Goal: Information Seeking & Learning: Learn about a topic

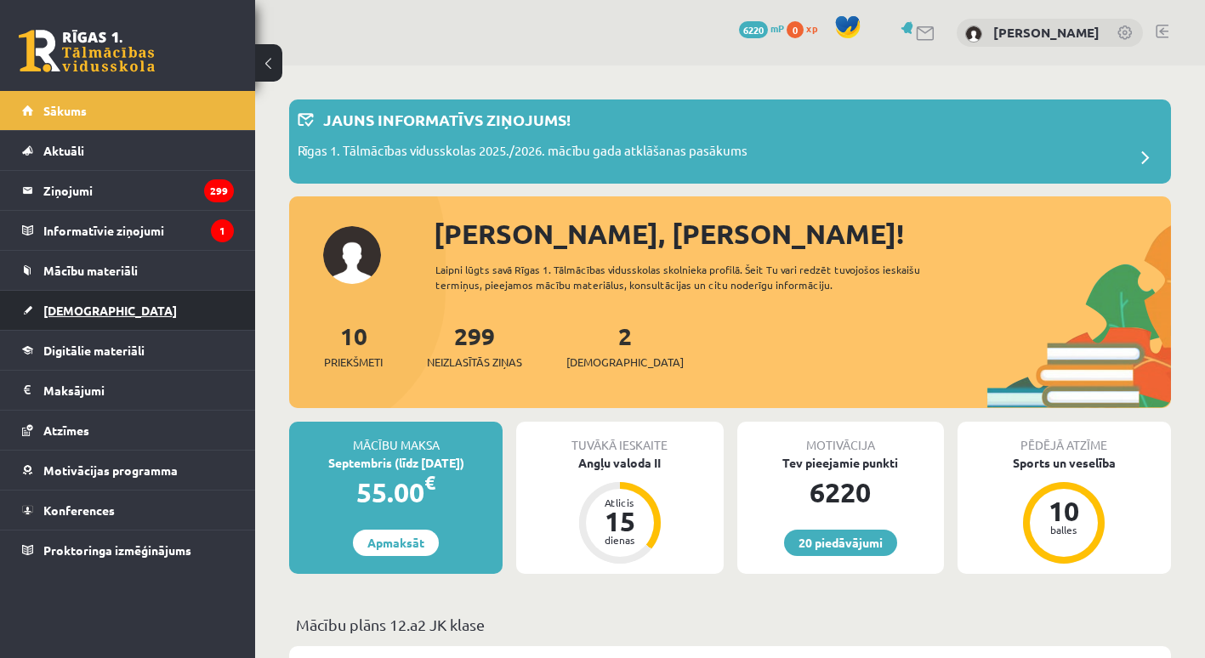
click at [140, 316] on link "[DEMOGRAPHIC_DATA]" at bounding box center [128, 310] width 212 height 39
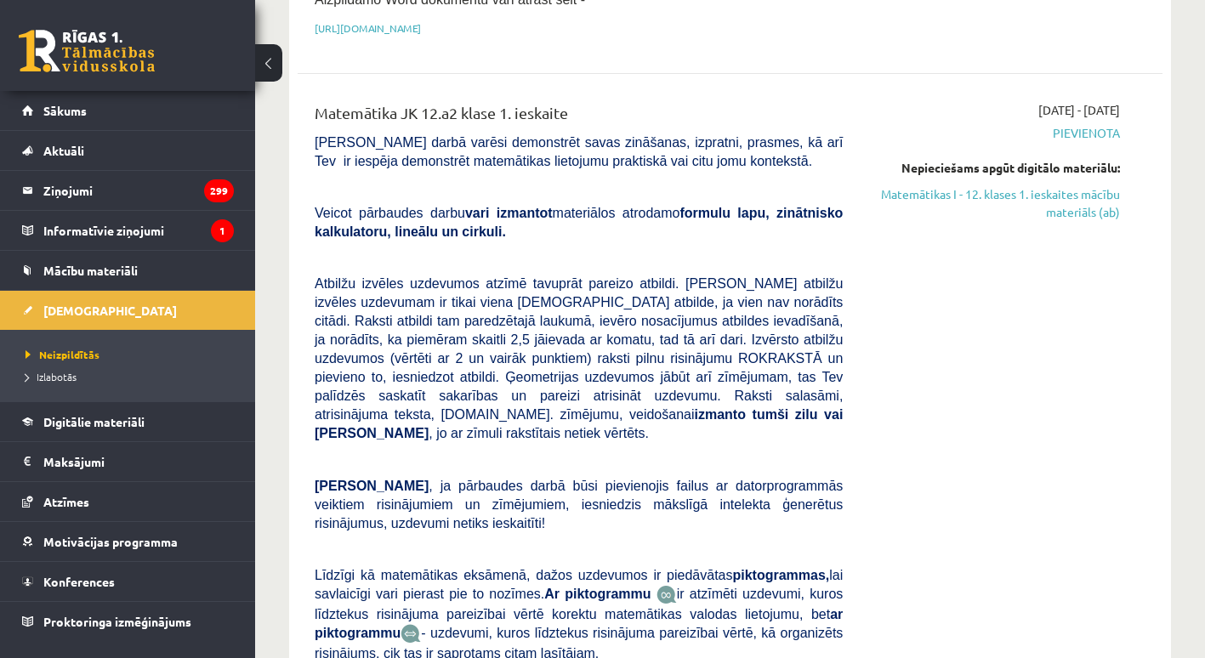
scroll to position [432, 0]
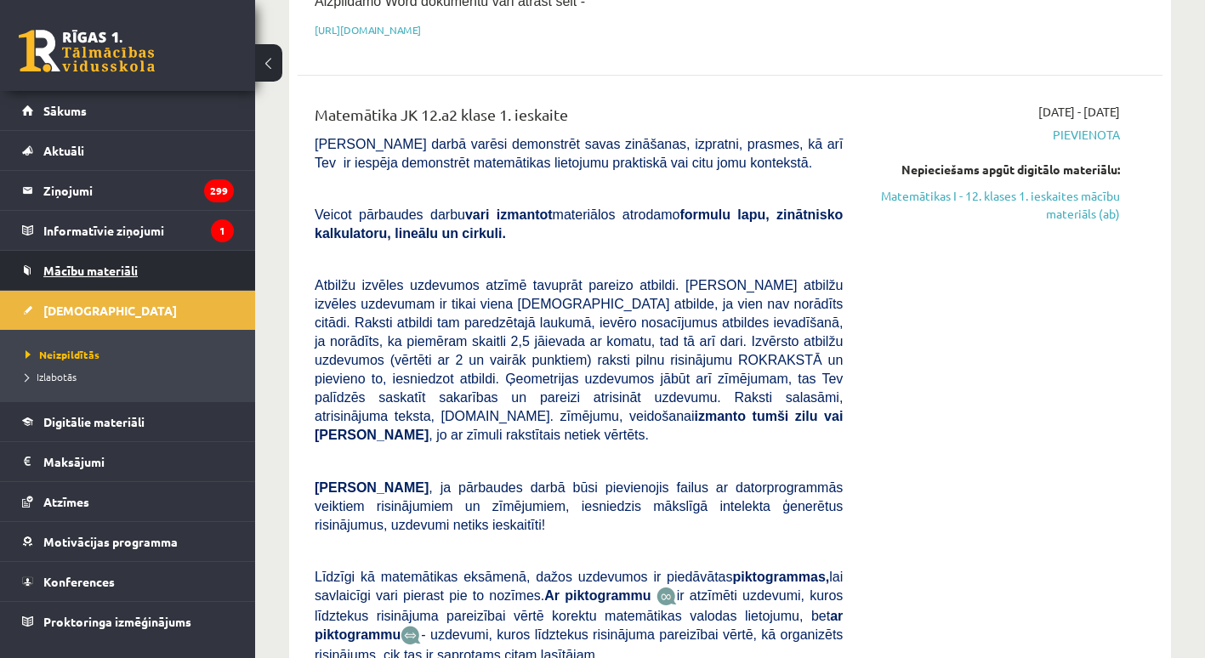
click at [109, 265] on span "Mācību materiāli" at bounding box center [90, 270] width 94 height 15
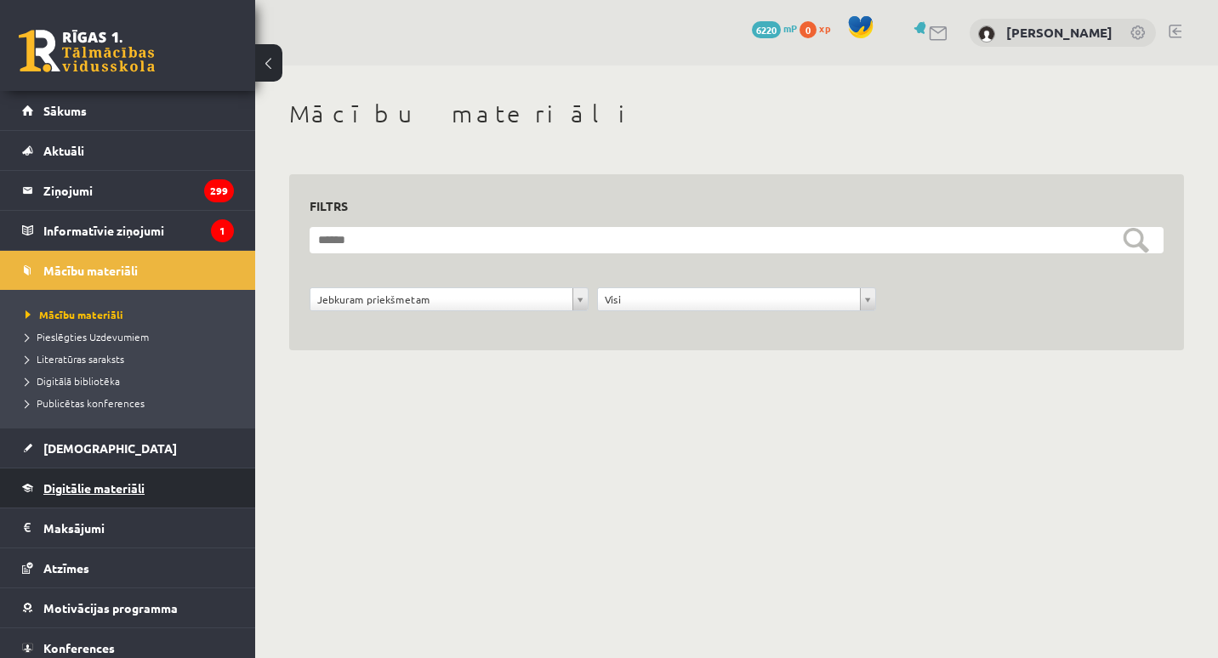
click at [72, 496] on link "Digitālie materiāli" at bounding box center [128, 488] width 212 height 39
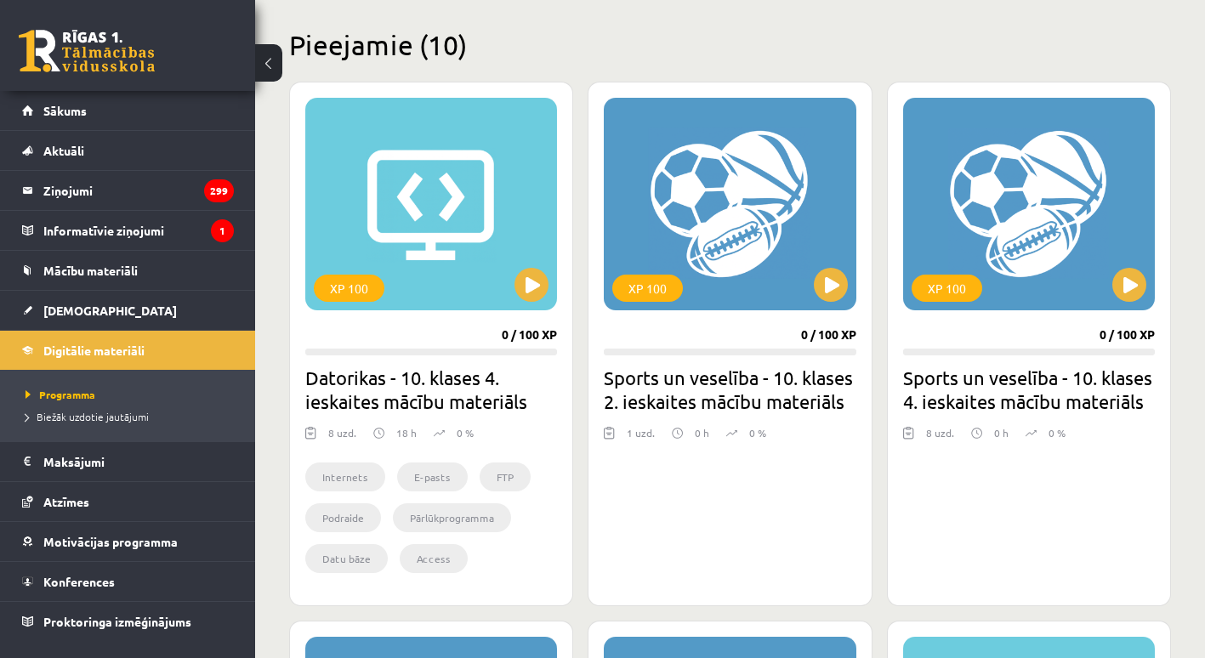
scroll to position [402, 0]
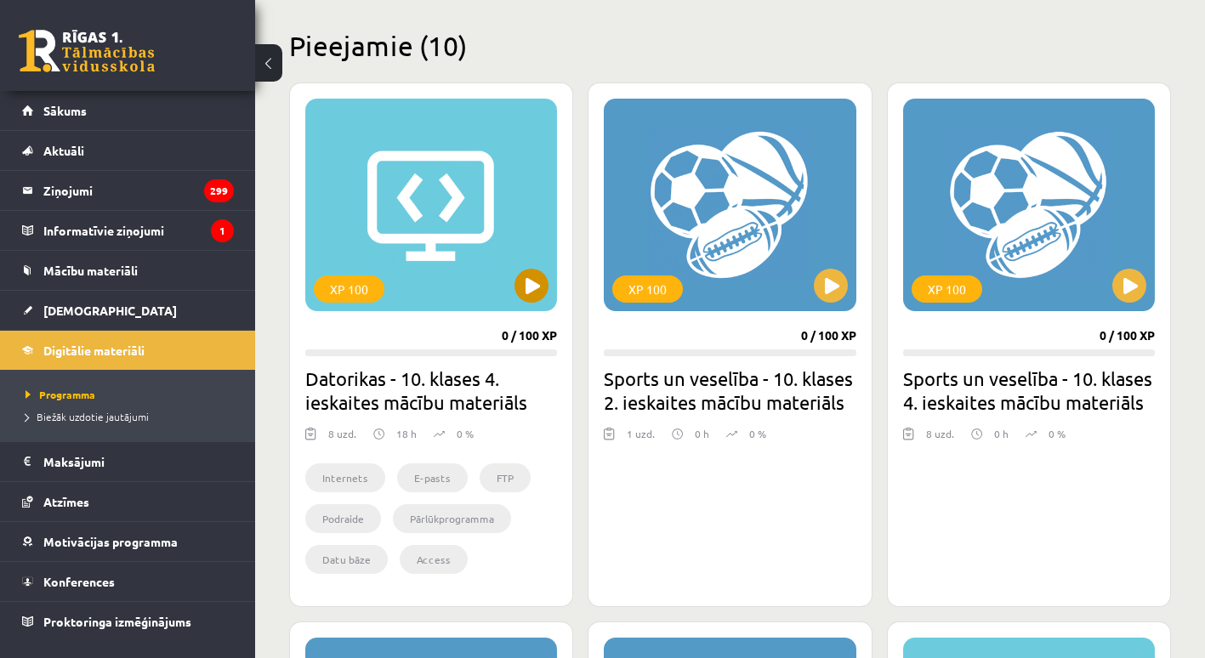
click at [507, 298] on div "XP 100" at bounding box center [431, 205] width 252 height 213
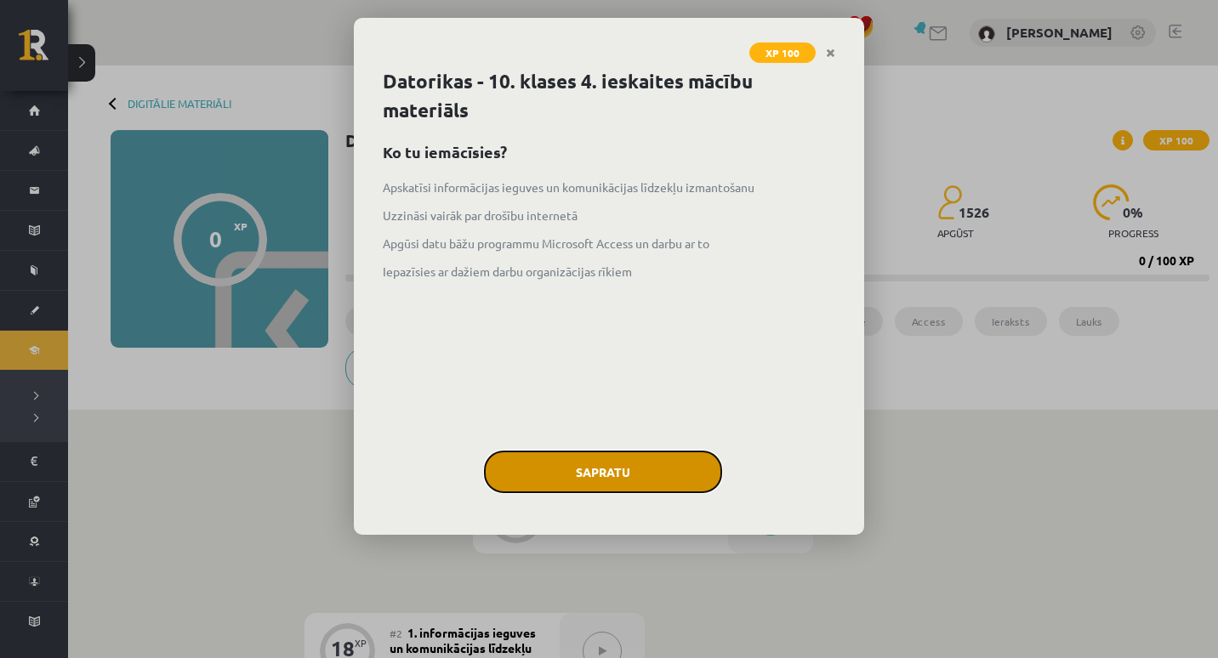
click at [542, 459] on button "Sapratu" at bounding box center [603, 472] width 238 height 43
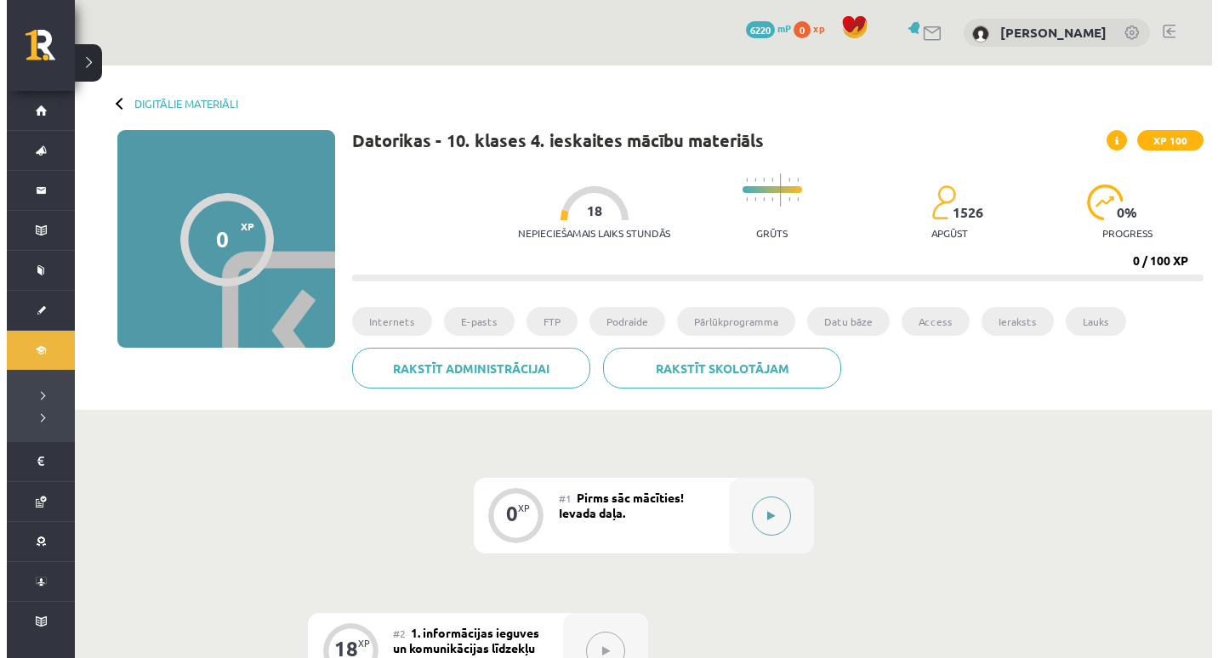
scroll to position [137, 0]
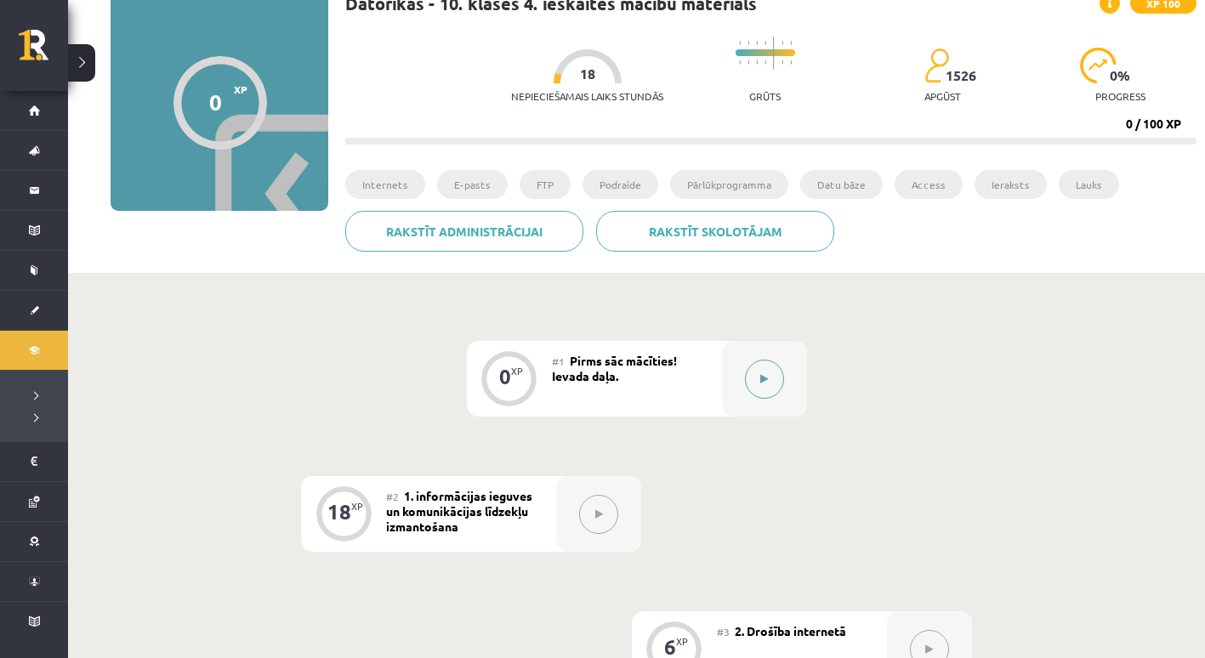
click at [760, 353] on div at bounding box center [764, 379] width 85 height 76
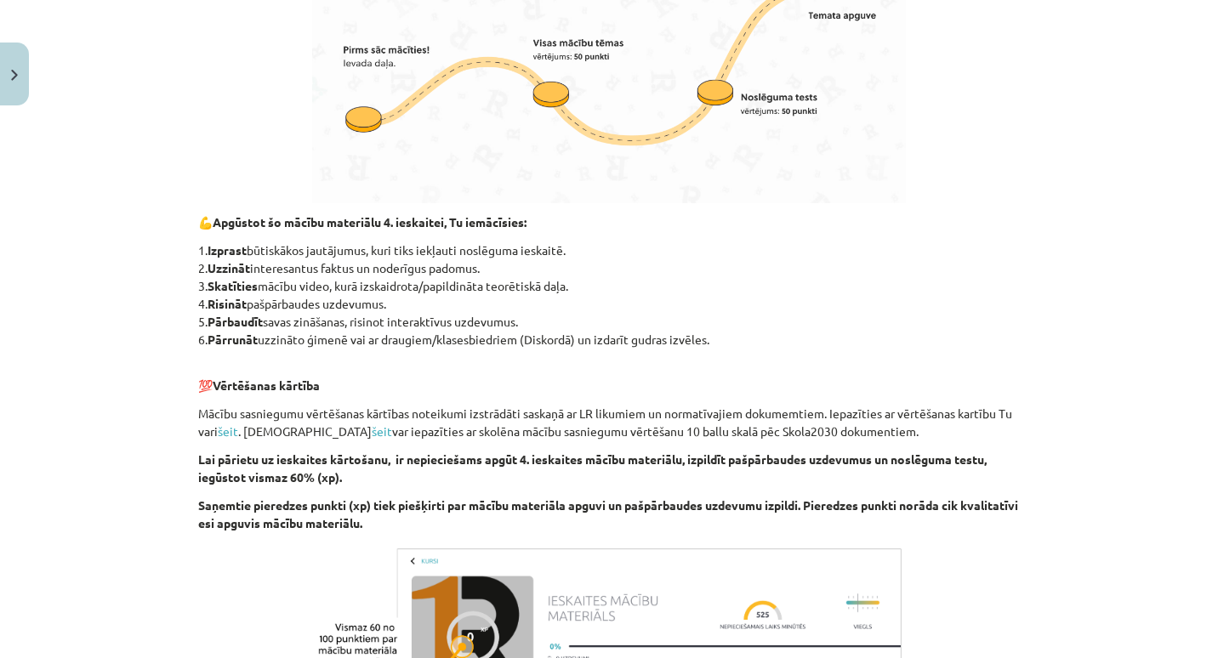
scroll to position [975, 0]
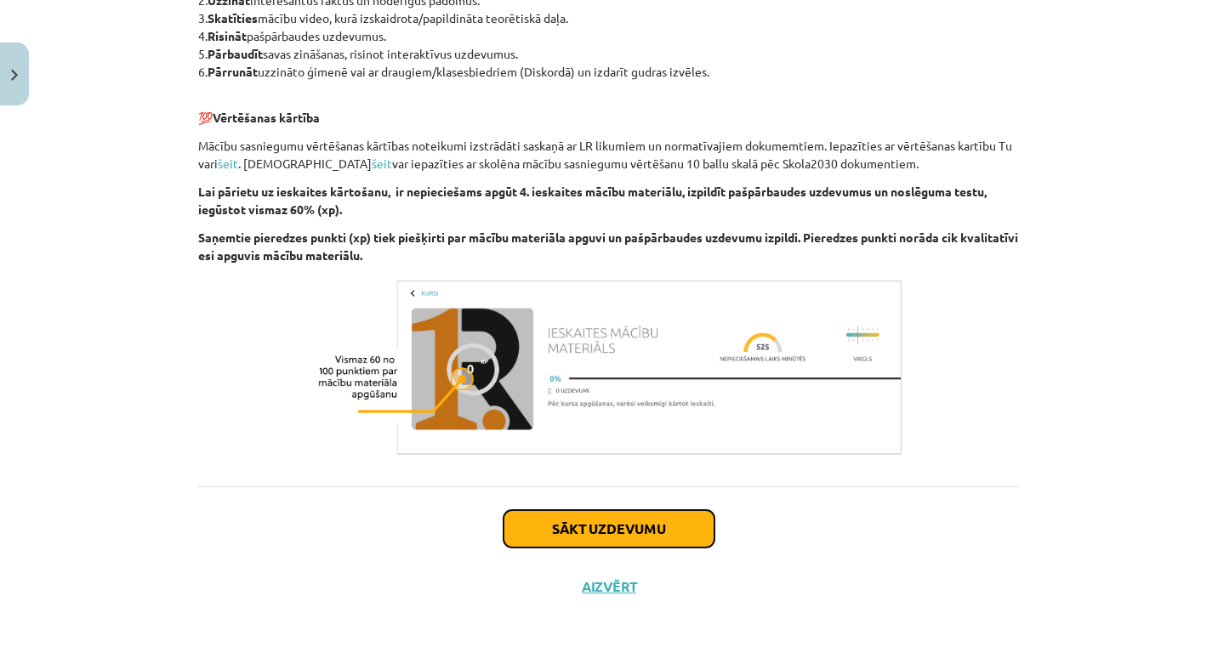
click at [616, 533] on button "Sākt uzdevumu" at bounding box center [609, 528] width 211 height 37
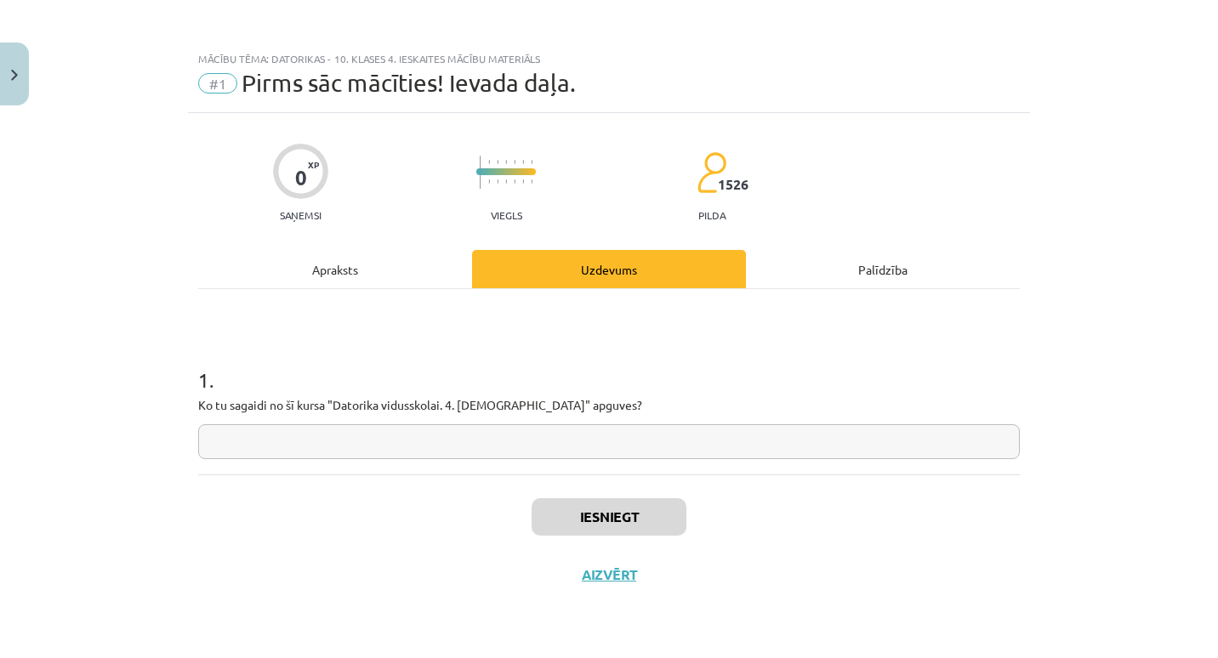
click at [589, 459] on div "1 . Ko tu sagaidi no šī kursa "Datorika vidusskolai. 4. ieskaite" apguves?" at bounding box center [609, 381] width 822 height 185
click at [579, 442] on input "text" at bounding box center [609, 441] width 822 height 35
type input "*"
click at [595, 515] on button "Iesniegt" at bounding box center [609, 516] width 155 height 37
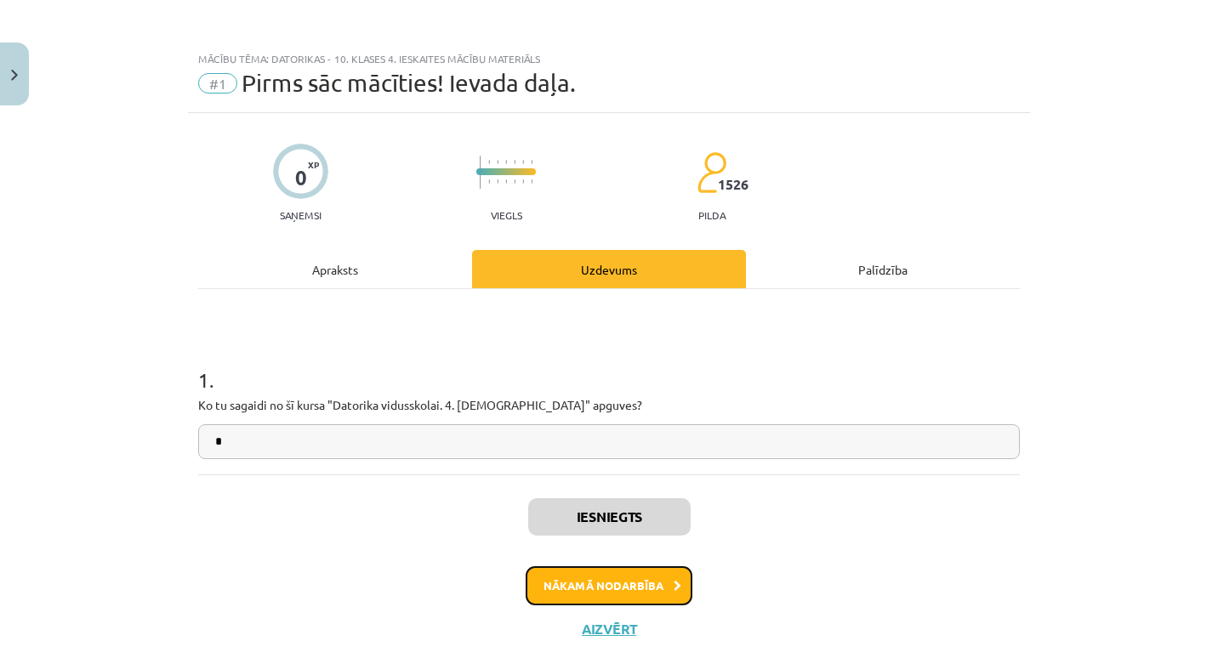
click at [552, 592] on button "Nākamā nodarbība" at bounding box center [609, 586] width 167 height 39
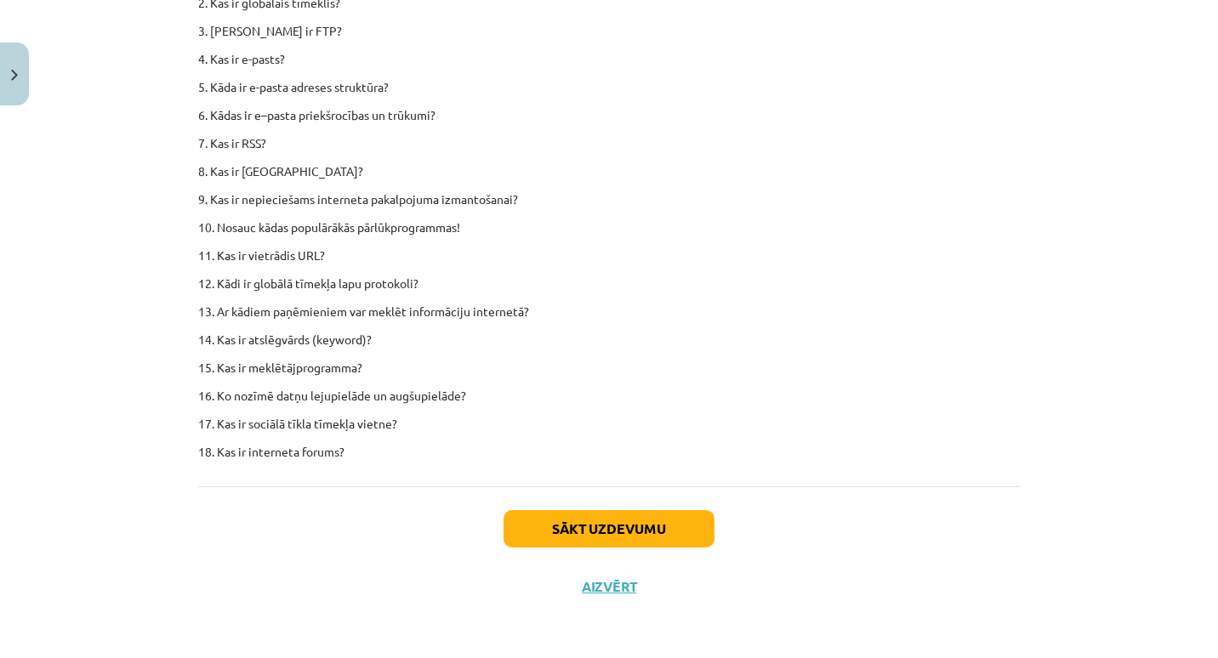
scroll to position [10523, 0]
click at [561, 536] on button "Sākt uzdevumu" at bounding box center [609, 528] width 211 height 37
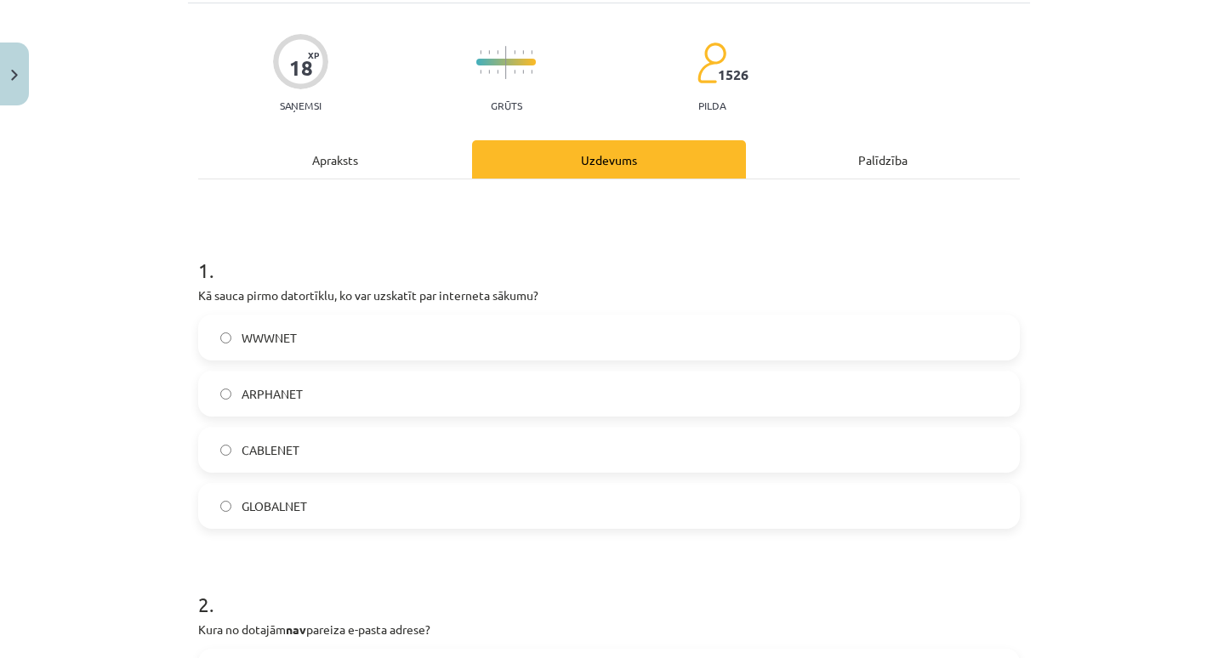
scroll to position [117, 0]
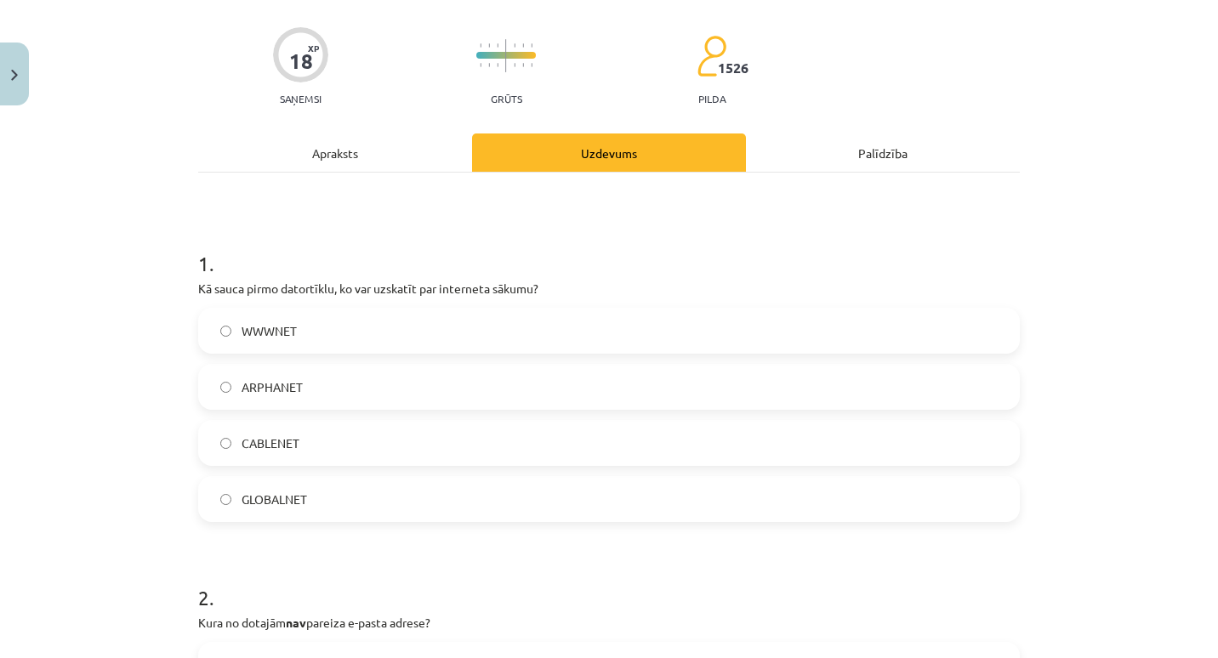
click at [371, 449] on label "CABLENET" at bounding box center [609, 443] width 818 height 43
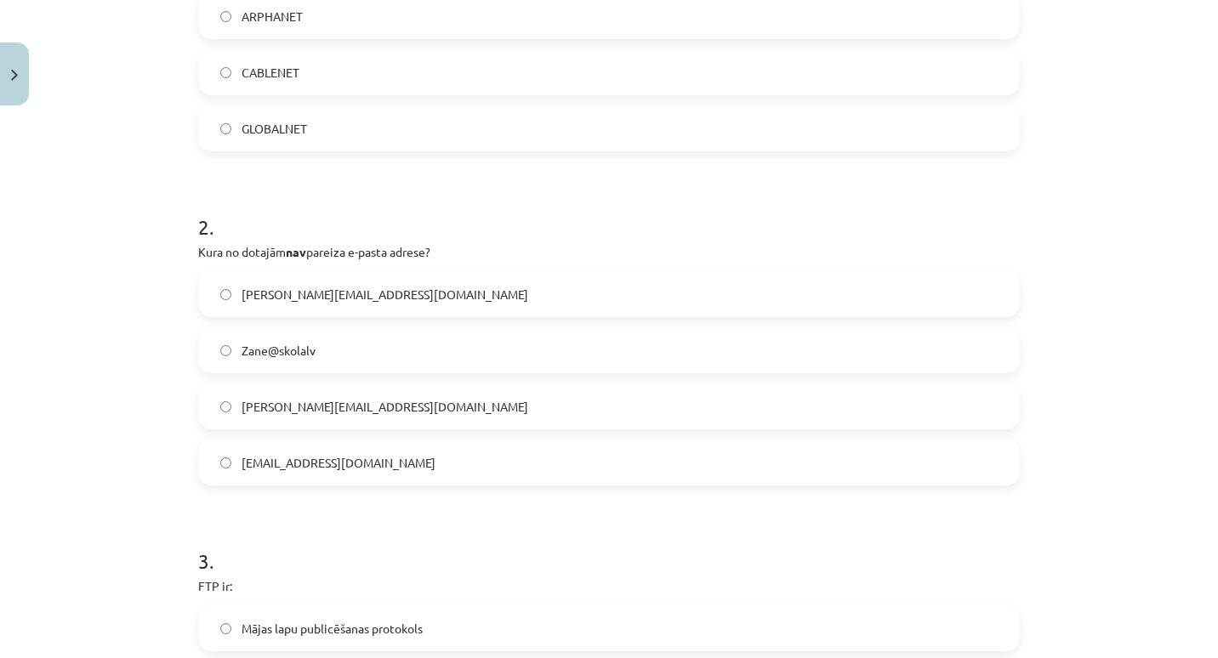
scroll to position [488, 0]
click at [336, 332] on label "Zane@skolalv" at bounding box center [609, 349] width 818 height 43
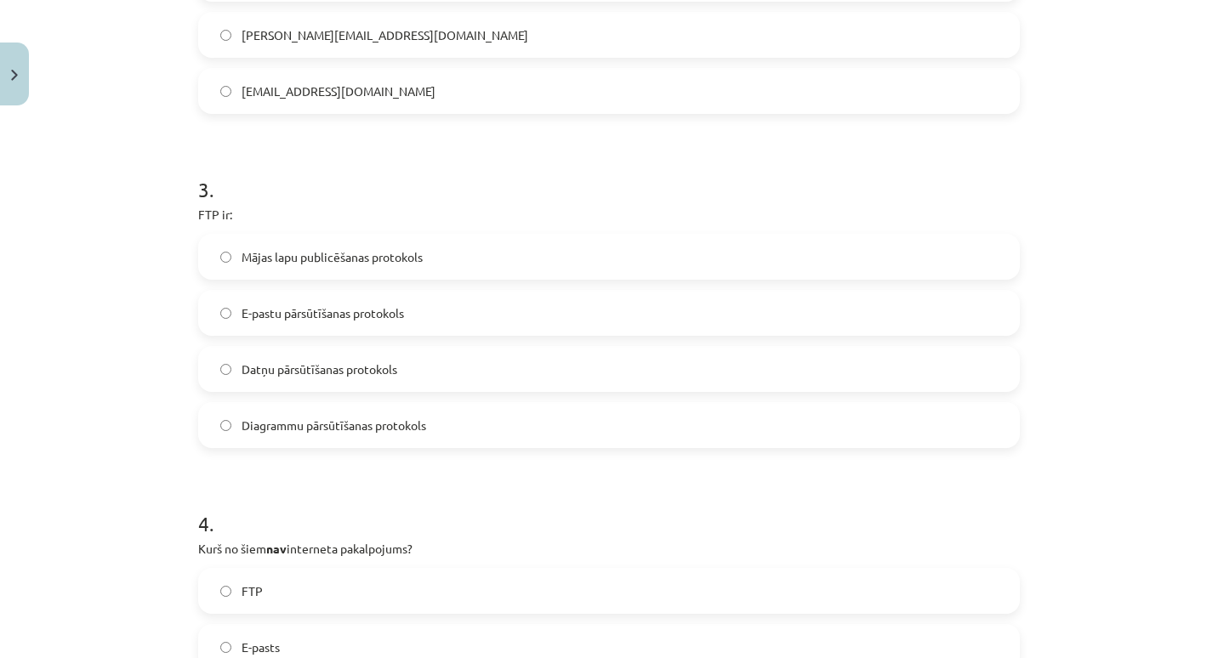
scroll to position [860, 0]
click at [349, 361] on span "Datņu pārsūtīšanas protokols" at bounding box center [320, 369] width 156 height 18
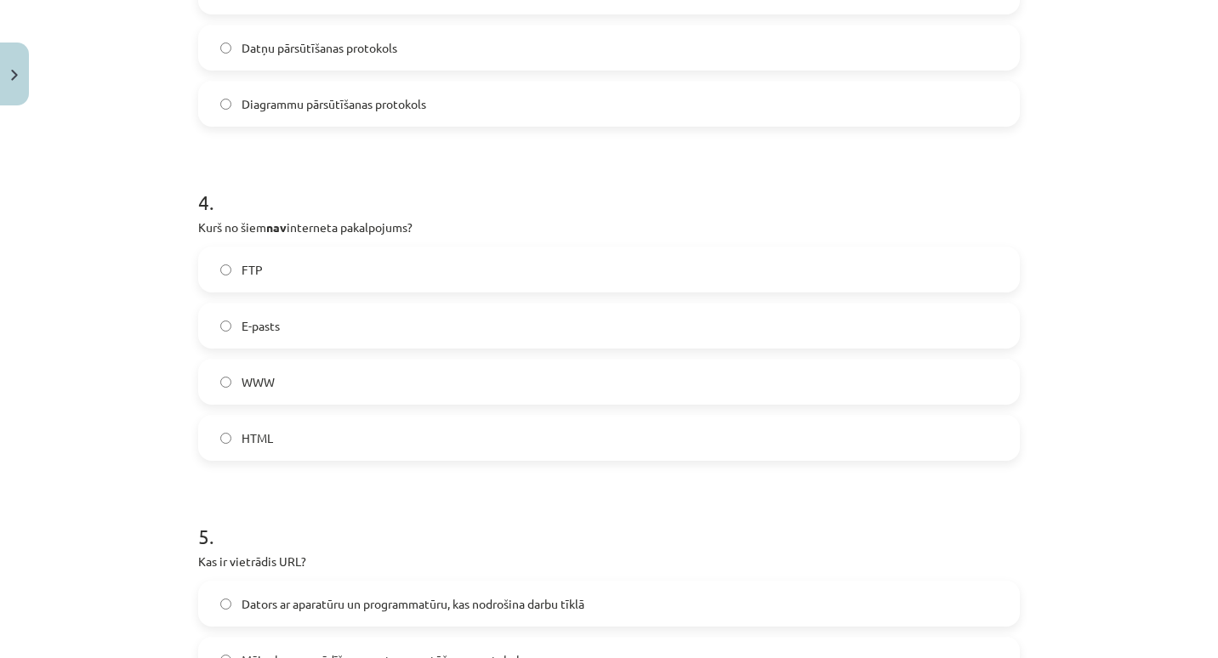
scroll to position [1182, 0]
click at [317, 253] on label "FTP" at bounding box center [609, 269] width 818 height 43
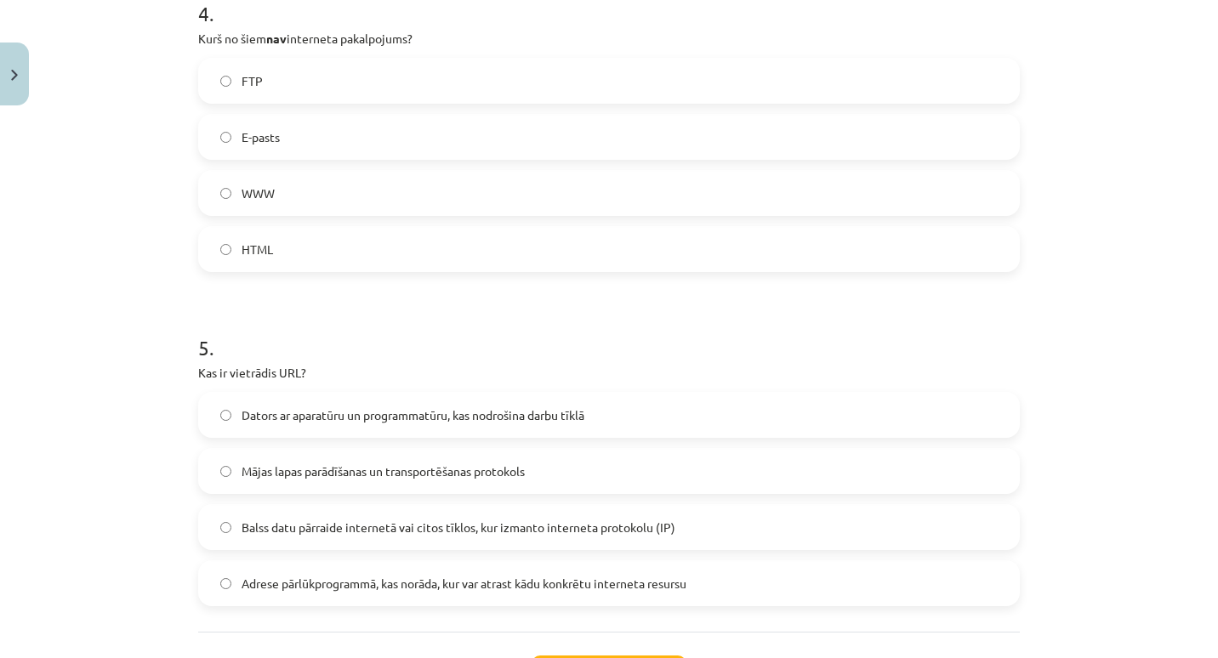
scroll to position [1515, 0]
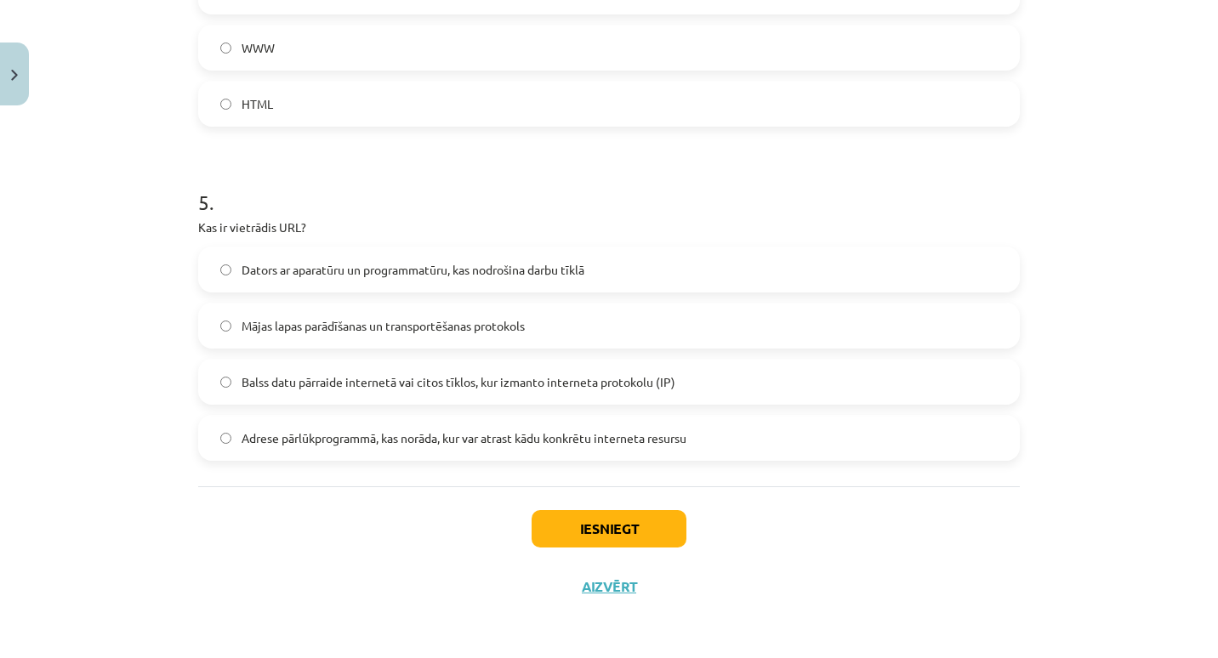
click at [437, 326] on span "Mājas lapas parādīšanas un transportēšanas protokols" at bounding box center [383, 326] width 283 height 18
click at [554, 534] on button "Iesniegt" at bounding box center [609, 528] width 155 height 37
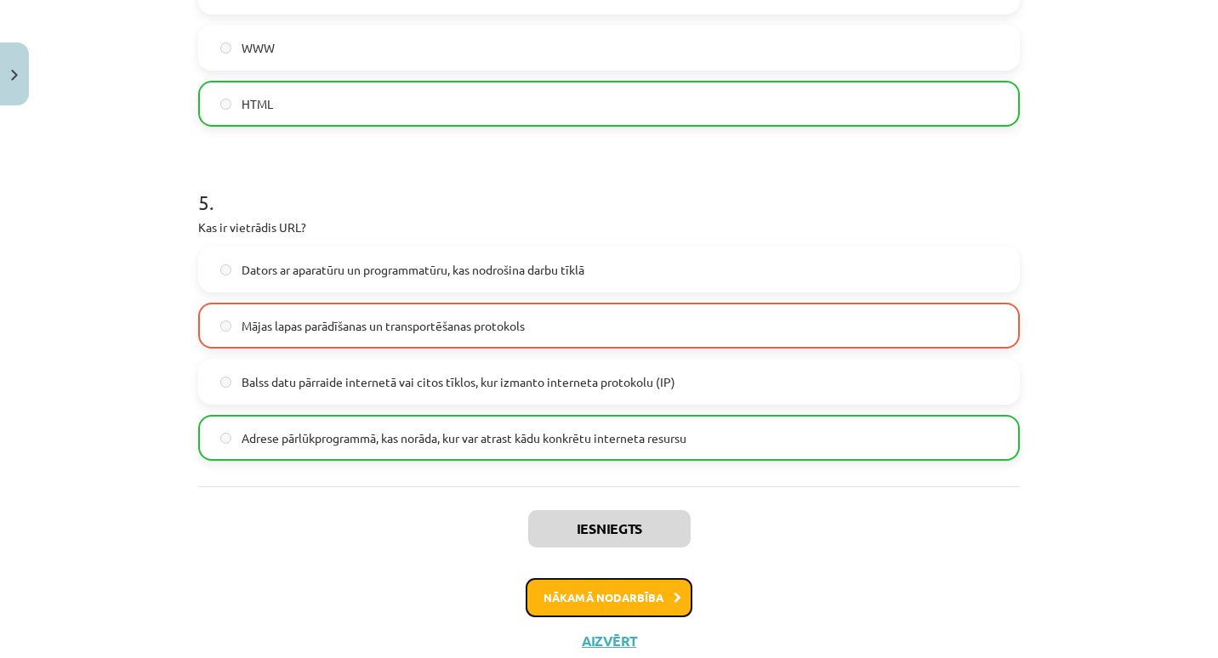
click at [565, 595] on button "Nākamā nodarbība" at bounding box center [609, 597] width 167 height 39
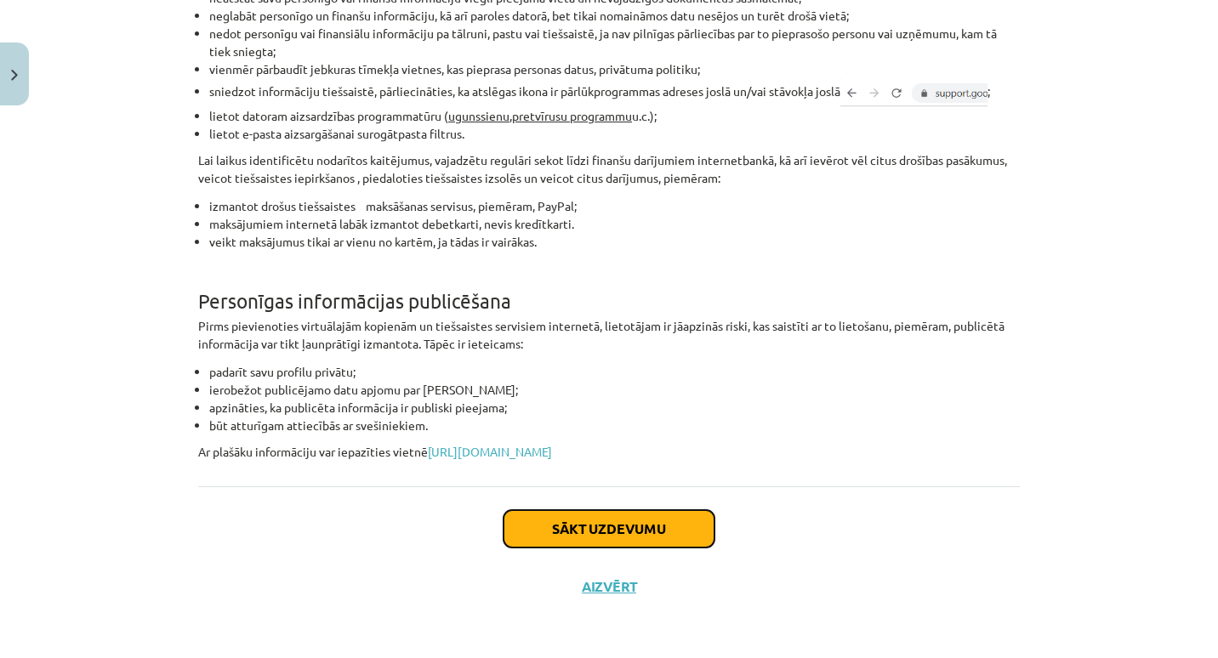
click at [550, 536] on button "Sākt uzdevumu" at bounding box center [609, 528] width 211 height 37
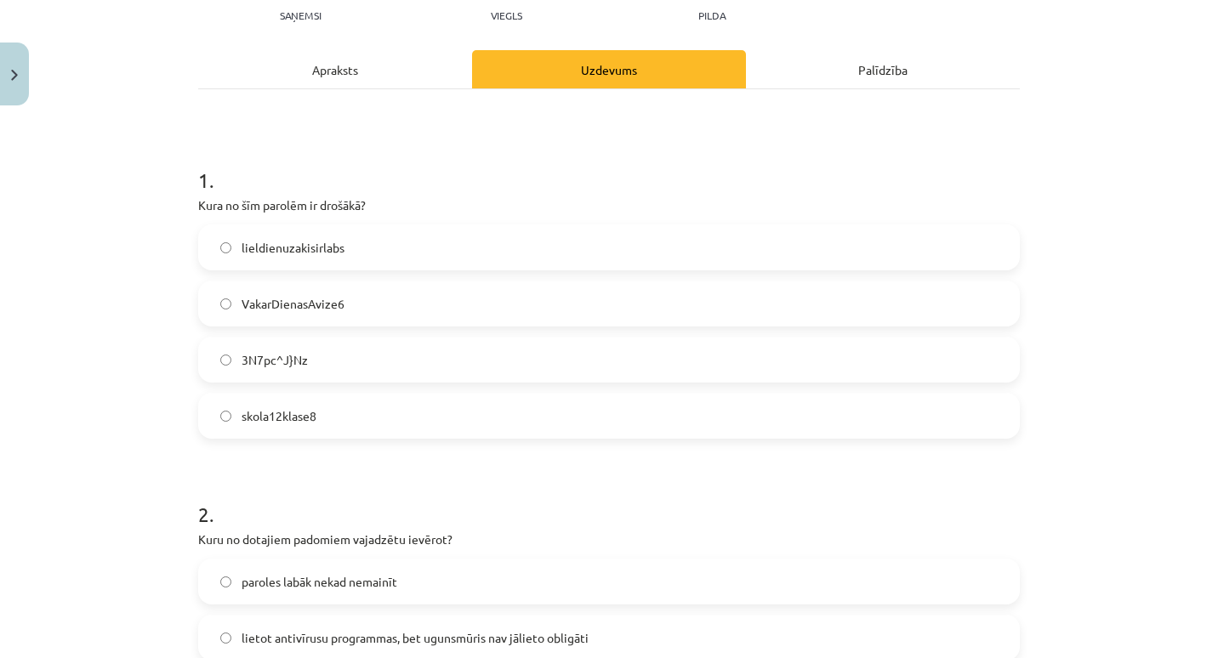
scroll to position [201, 0]
click at [481, 378] on label "3N7pc^J}Nz" at bounding box center [609, 359] width 818 height 43
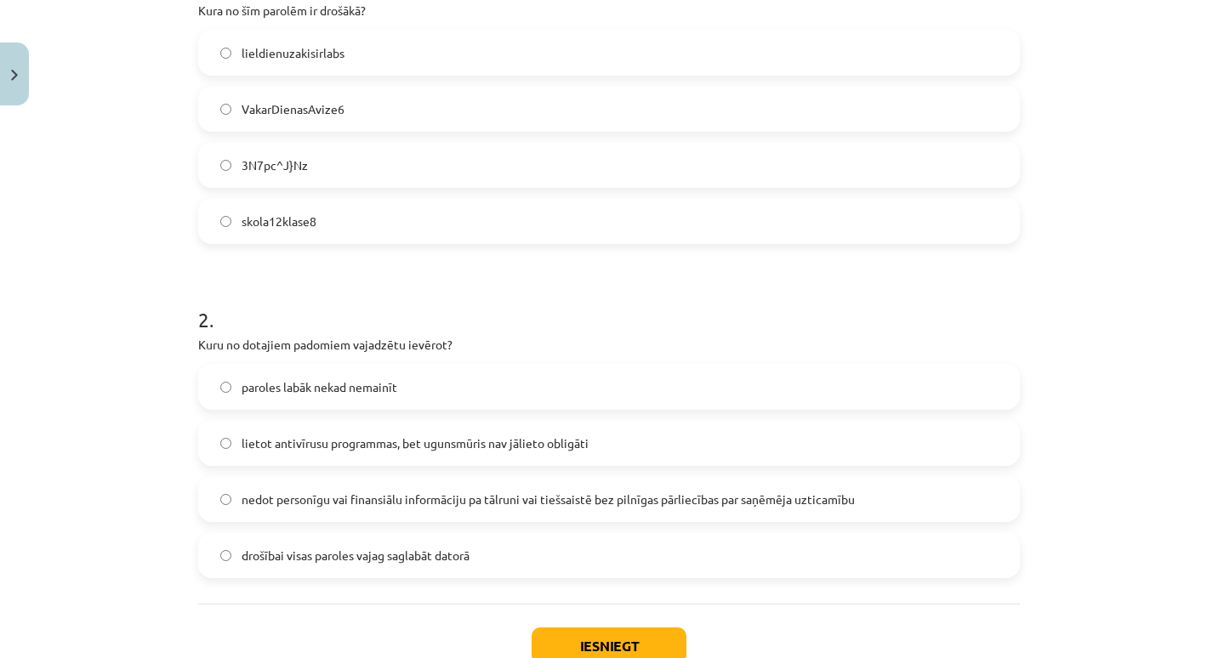
scroll to position [512, 0]
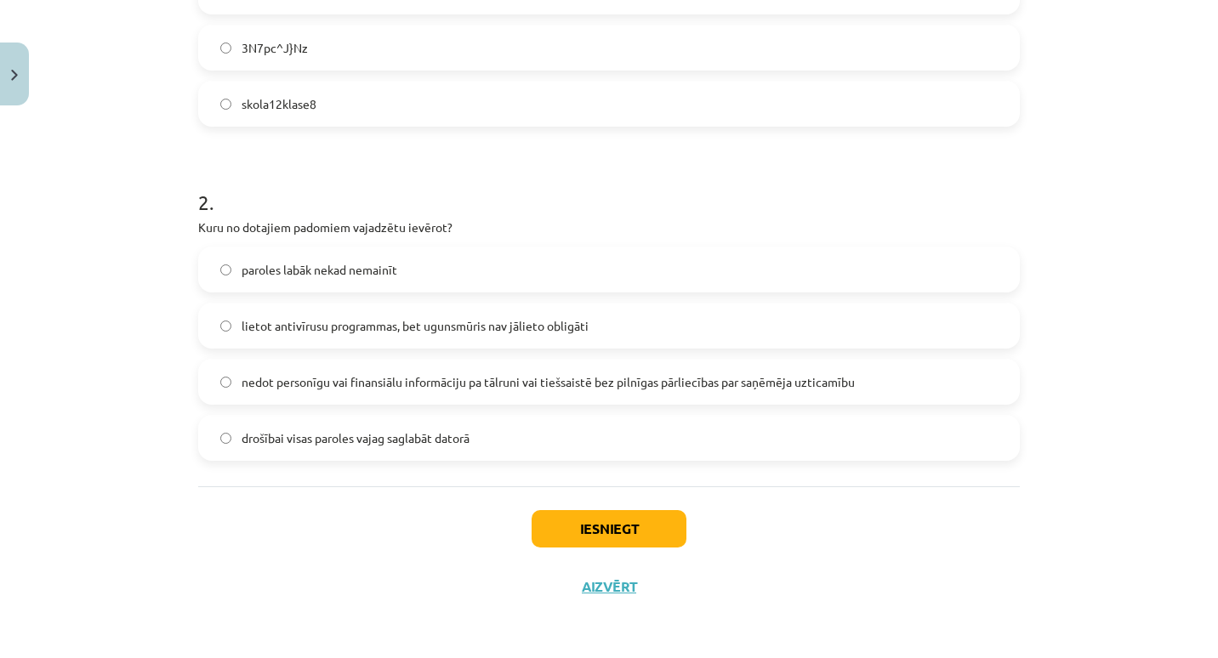
click at [520, 368] on label "nedot personīgu vai finansiālu informāciju pa tālruni vai tiešsaistē bez pilnīg…" at bounding box center [609, 382] width 818 height 43
click at [544, 520] on button "Iesniegt" at bounding box center [609, 528] width 155 height 37
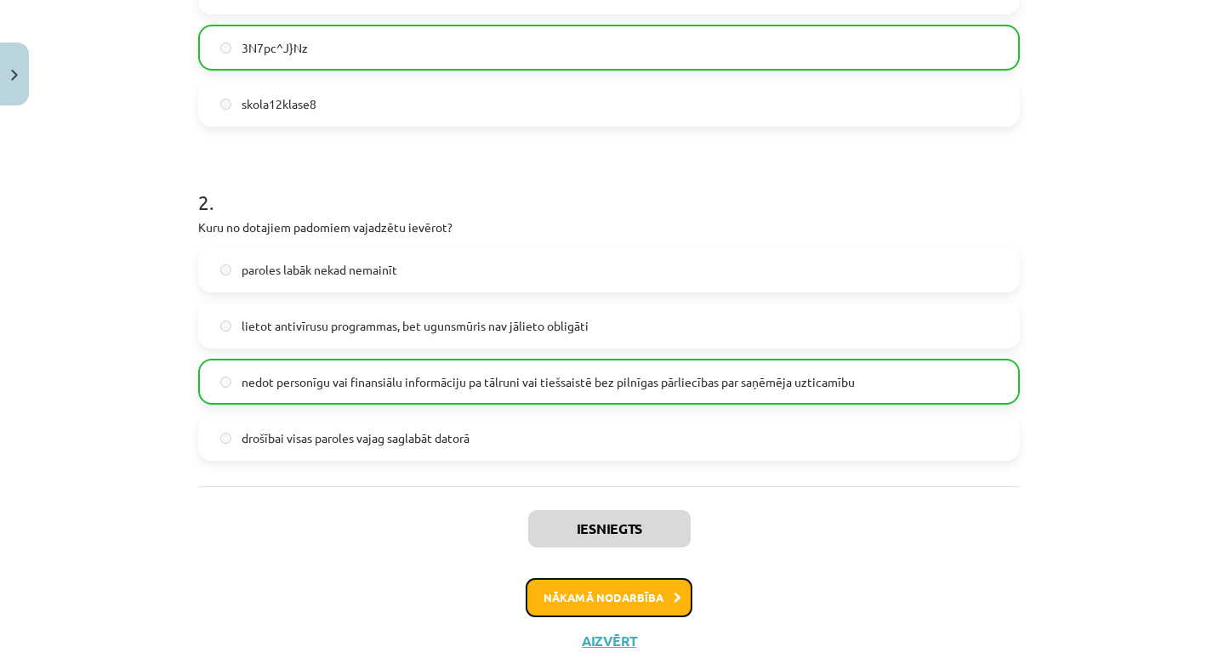
click at [536, 601] on button "Nākamā nodarbība" at bounding box center [609, 597] width 167 height 39
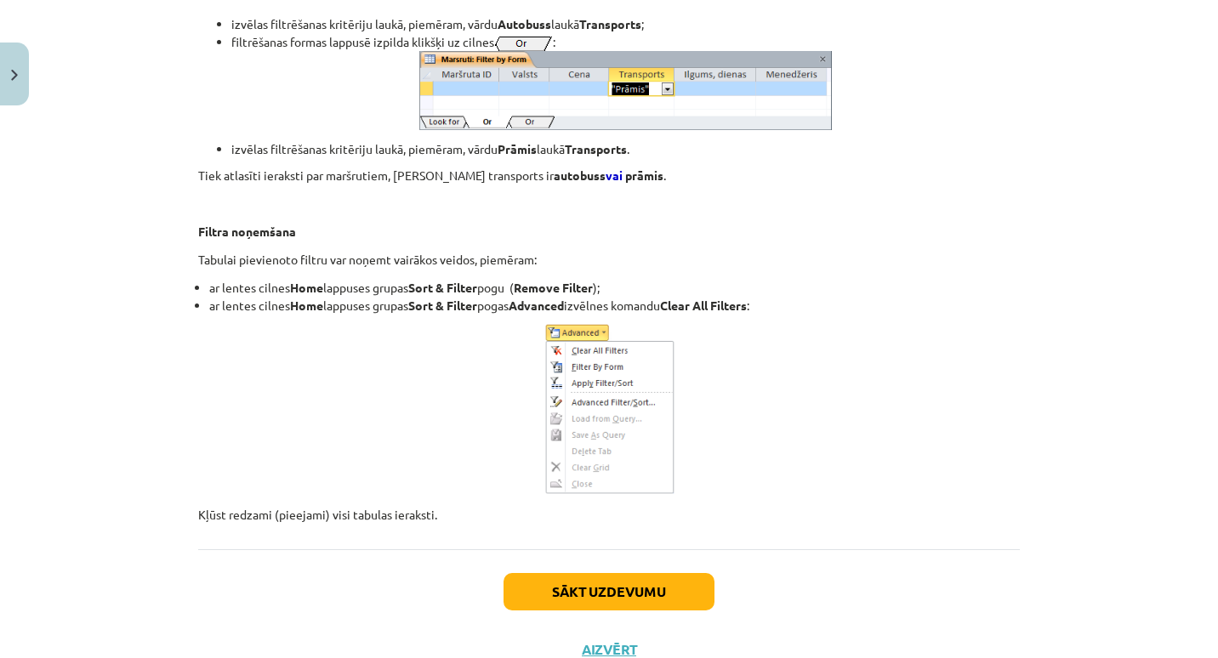
scroll to position [15573, 0]
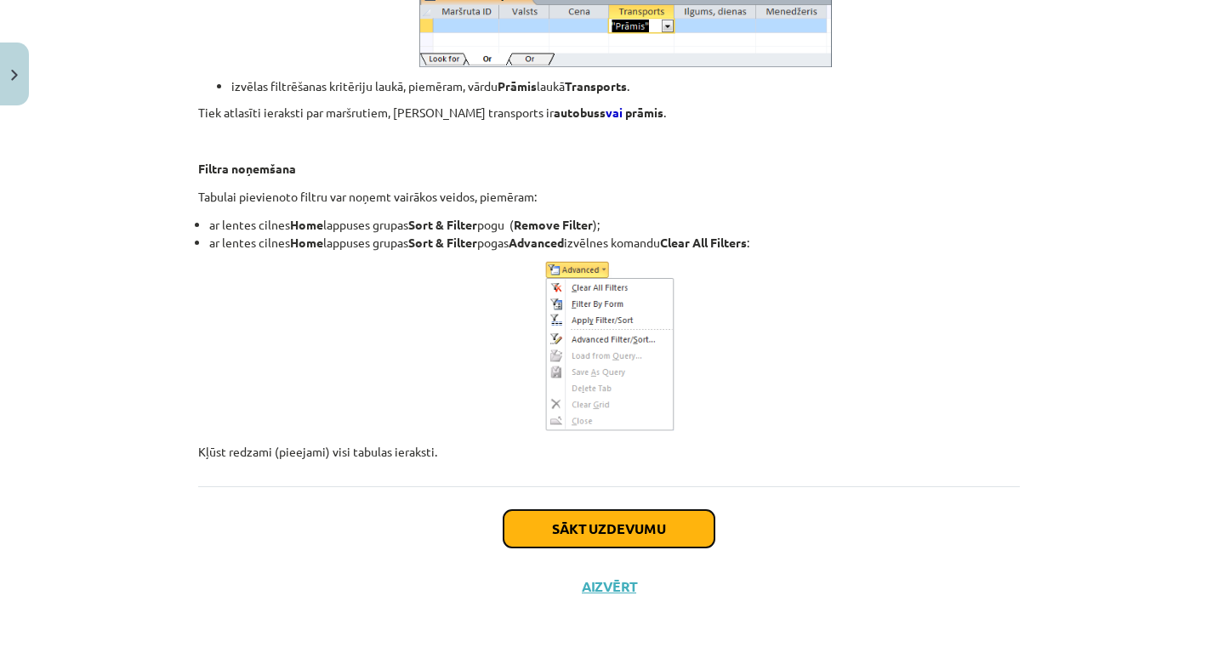
click at [561, 531] on button "Sākt uzdevumu" at bounding box center [609, 528] width 211 height 37
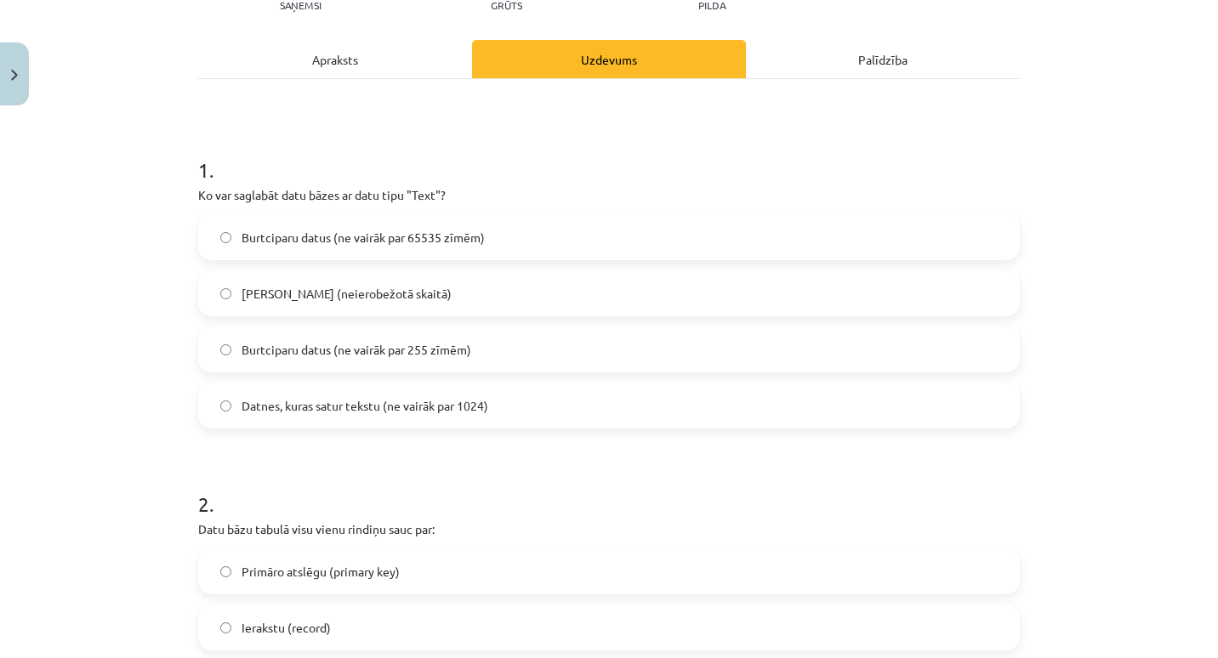
scroll to position [214, 0]
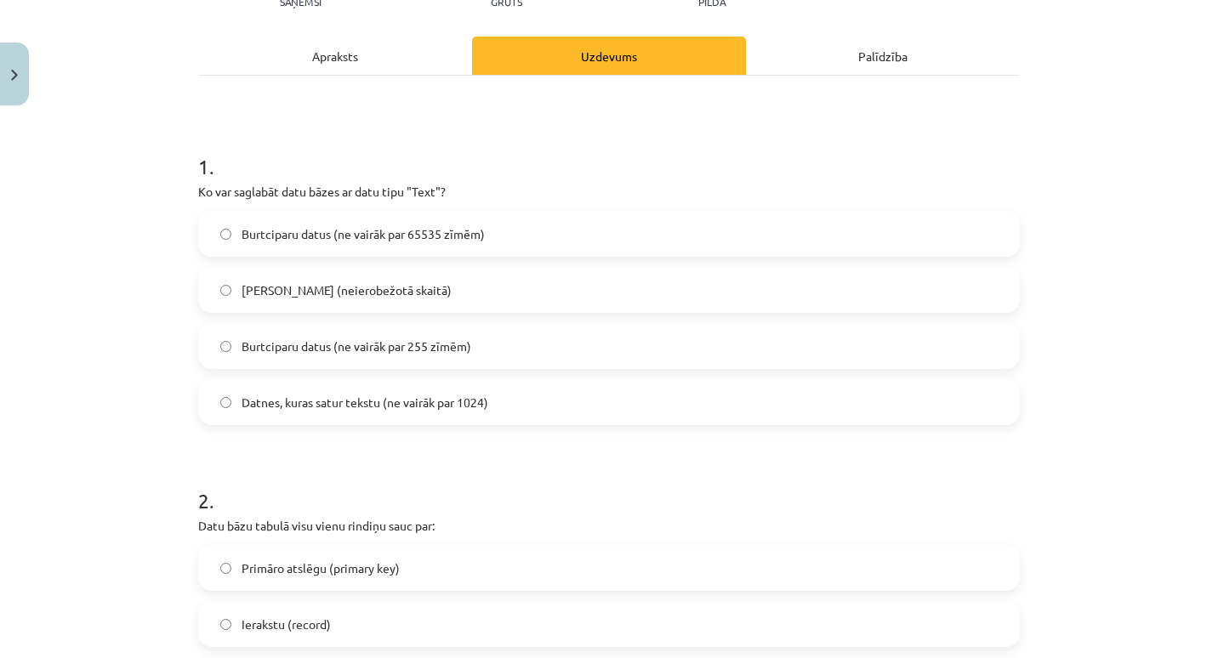
click at [492, 296] on label "Tikai burtus (neierobežotā skaitā)" at bounding box center [609, 290] width 818 height 43
click at [481, 422] on label "Datnes, kuras satur tekstu (ne vairāk par 1024)" at bounding box center [609, 402] width 818 height 43
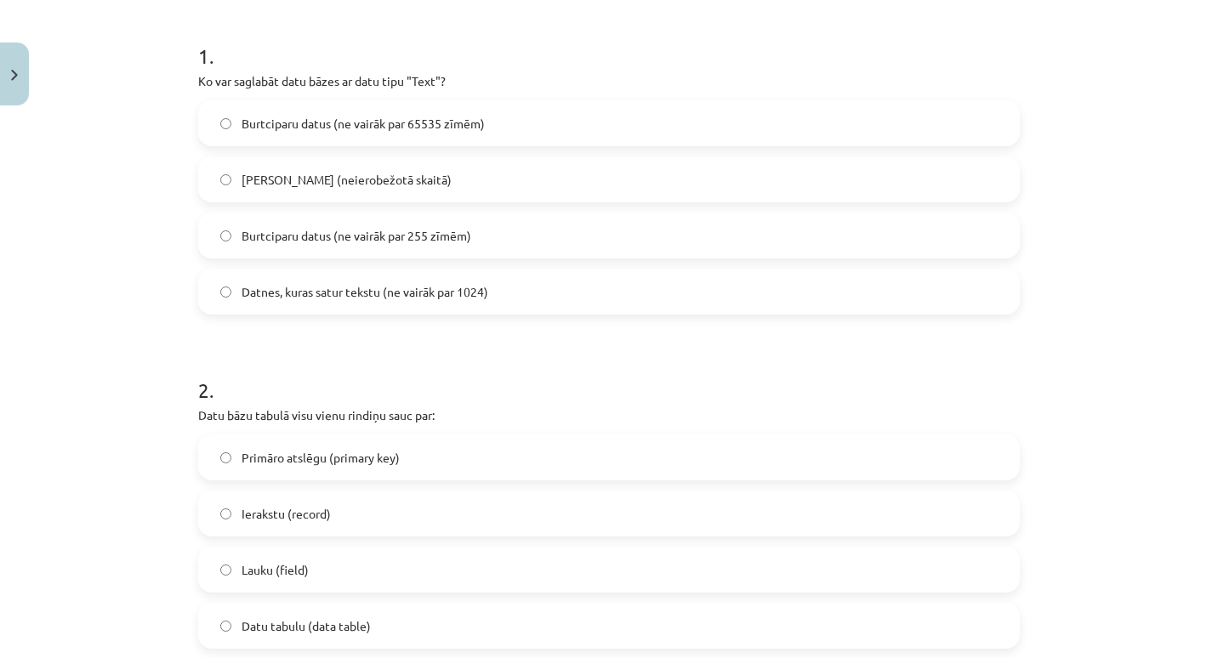
scroll to position [285, 0]
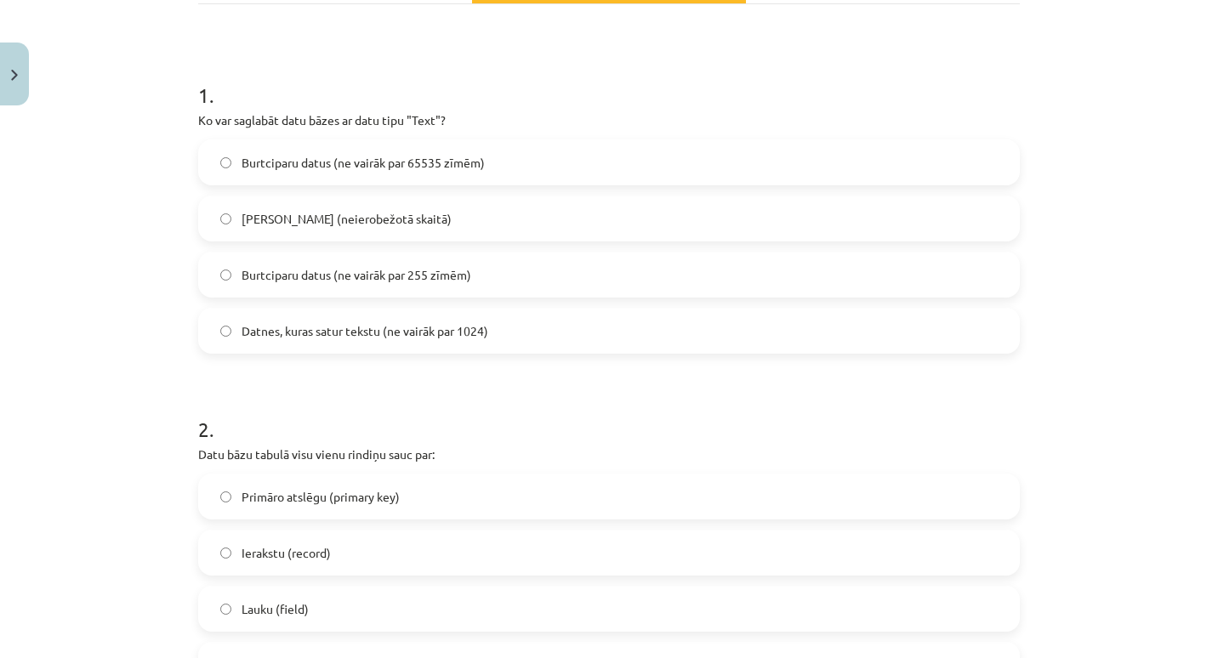
click at [464, 156] on span "Burtciparu datus (ne vairāk par 65535 zīmēm)" at bounding box center [363, 163] width 243 height 18
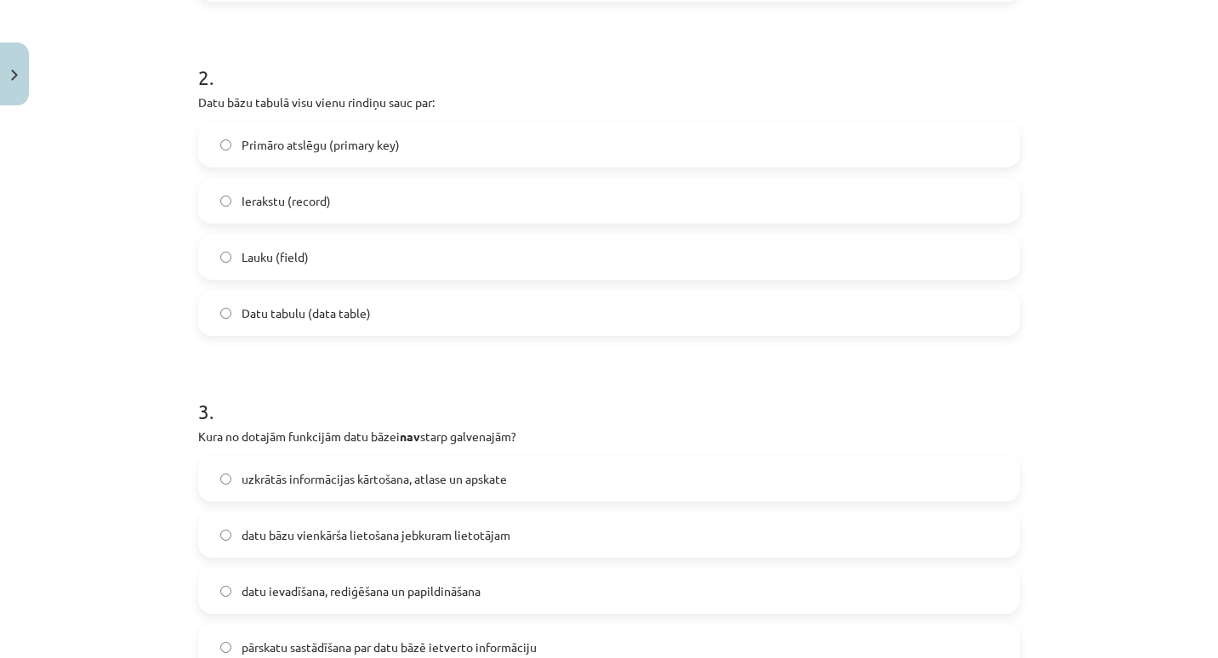
scroll to position [640, 0]
click at [354, 249] on label "Lauku (field)" at bounding box center [609, 254] width 818 height 43
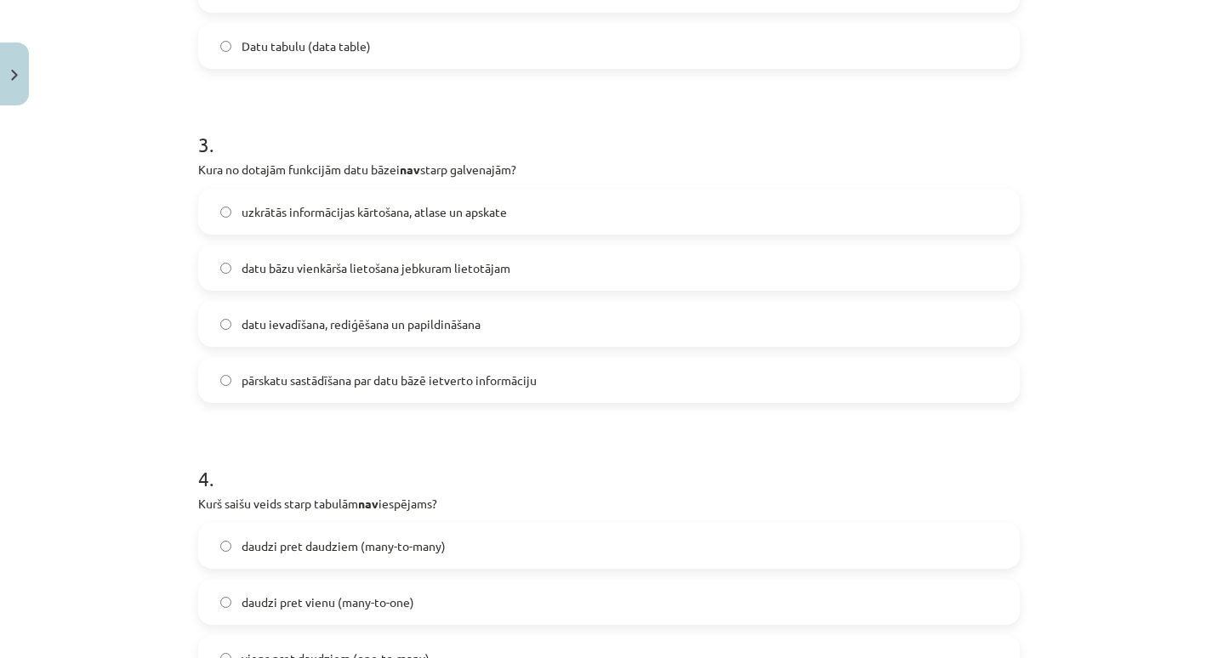
scroll to position [905, 0]
click at [384, 381] on span "pārskatu sastādīšana par datu bāzē ietverto informāciju" at bounding box center [389, 380] width 295 height 18
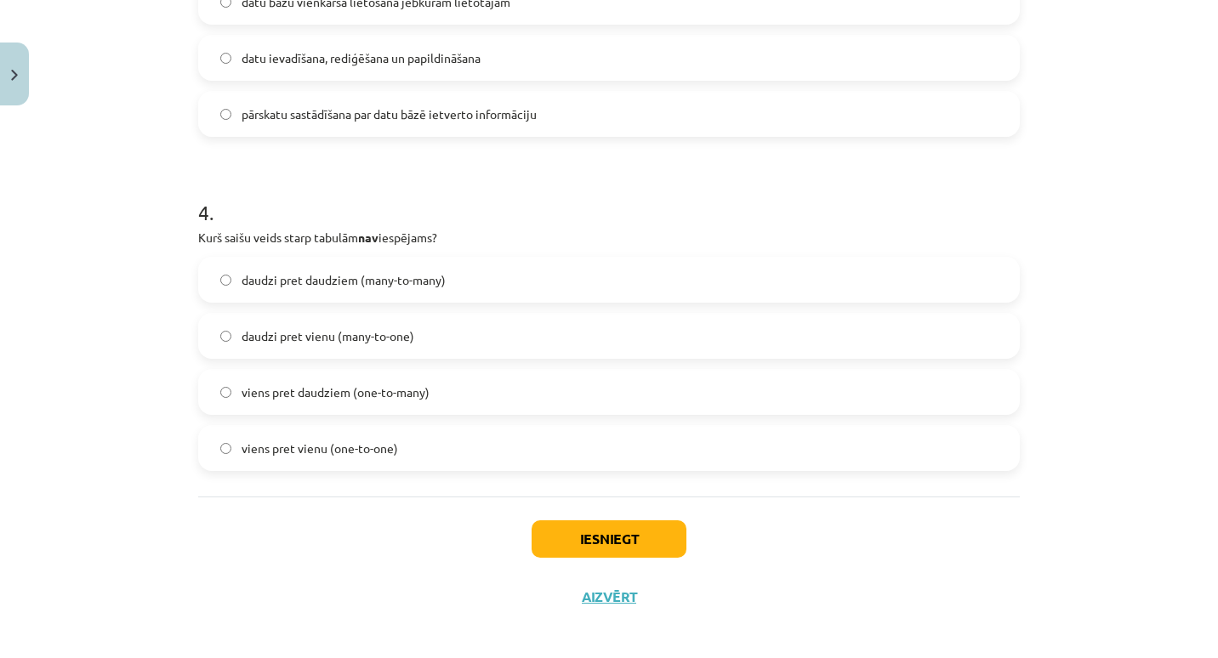
scroll to position [1171, 0]
click at [436, 286] on span "daudzi pret daudziem (many-to-many)" at bounding box center [344, 280] width 204 height 18
click at [567, 515] on div "Iesniegt Aizvērt" at bounding box center [609, 555] width 822 height 119
click at [551, 532] on button "Iesniegt" at bounding box center [609, 538] width 155 height 37
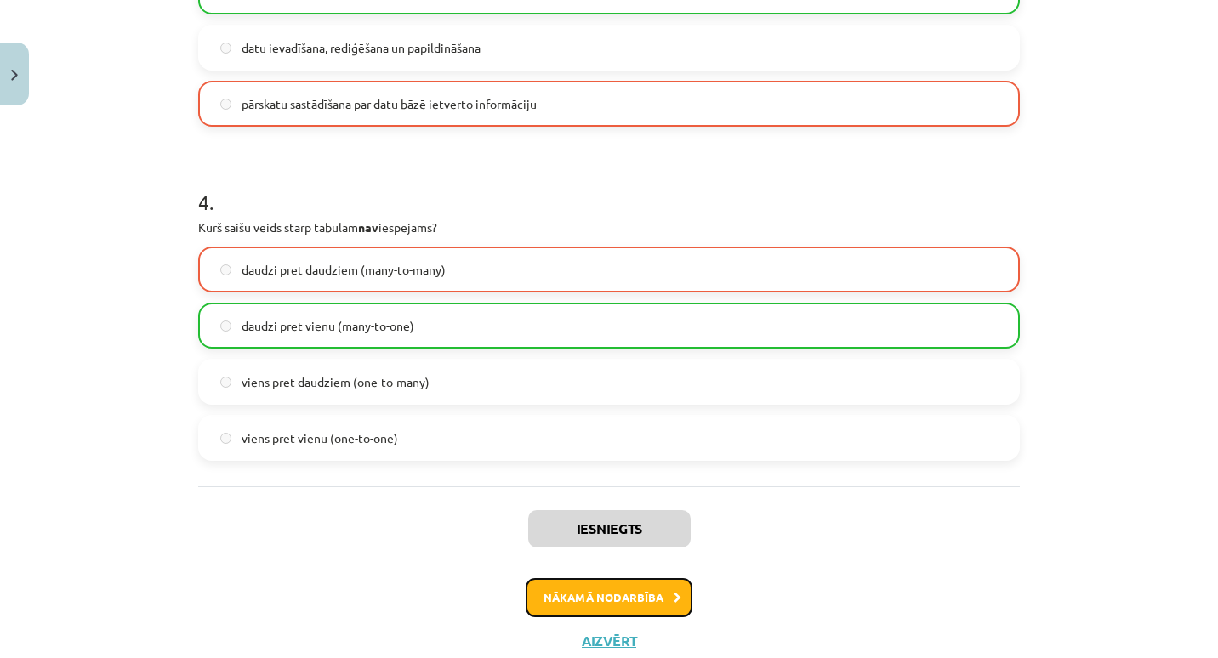
click at [548, 595] on button "Nākamā nodarbība" at bounding box center [609, 597] width 167 height 39
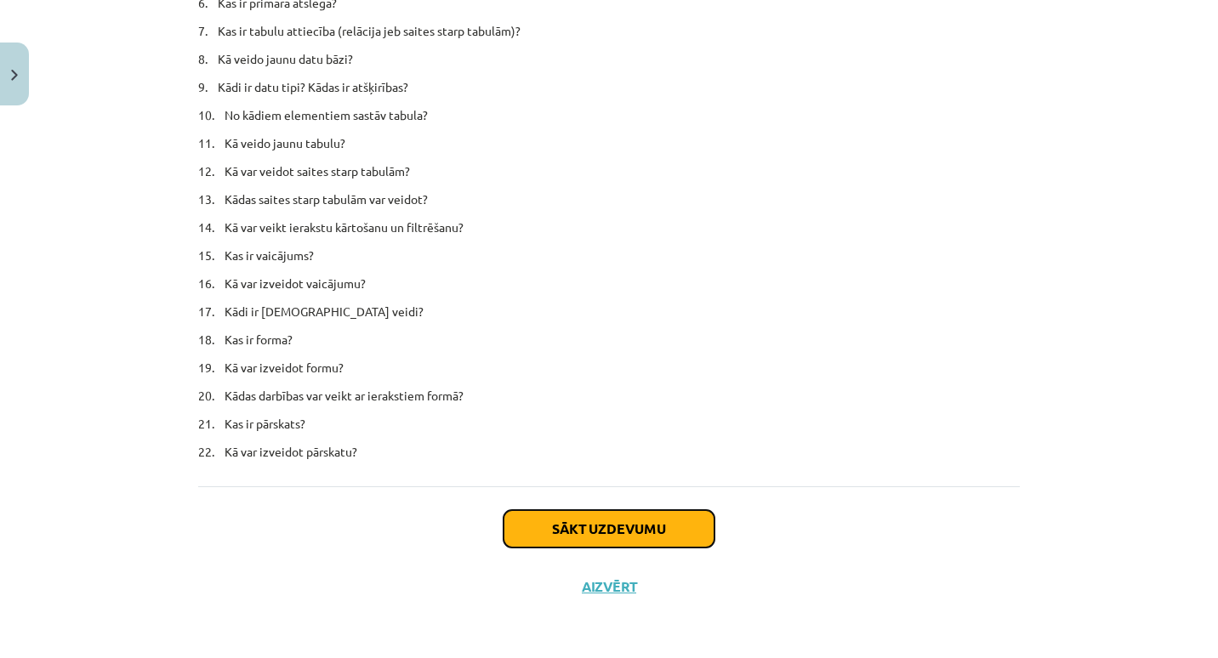
click at [572, 523] on button "Sākt uzdevumu" at bounding box center [609, 528] width 211 height 37
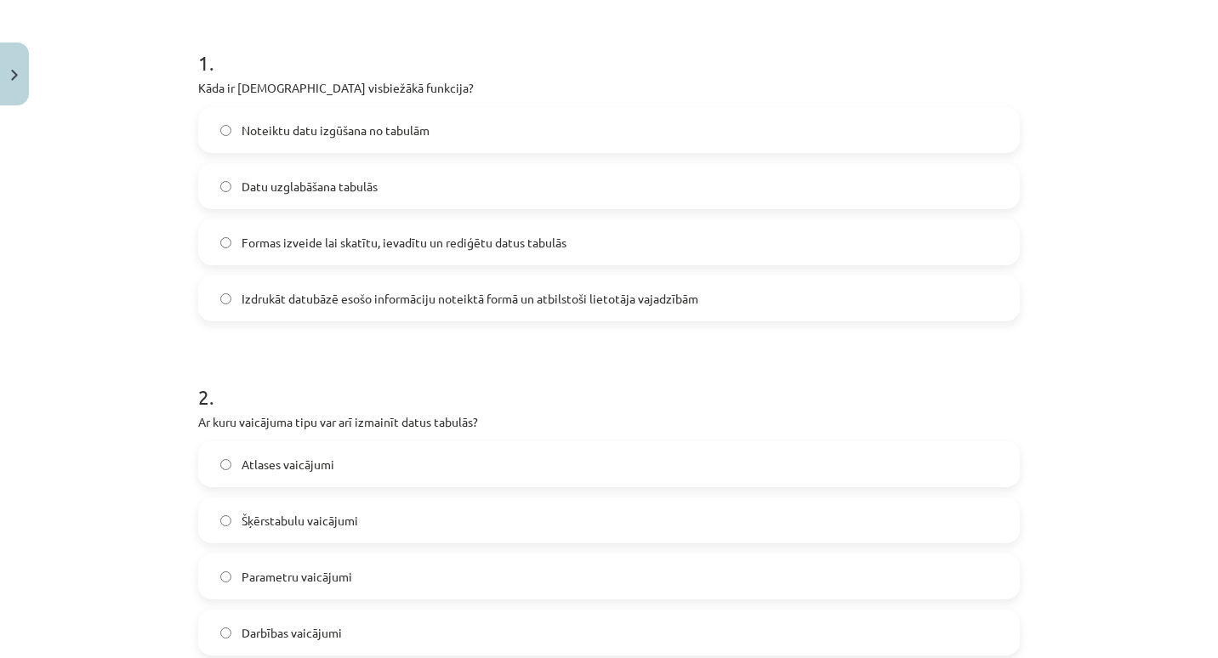
scroll to position [319, 0]
click at [590, 299] on span "Izdrukāt datubāzē esošo informāciju noteiktā formā un atbilstoši lietotāja vaja…" at bounding box center [470, 297] width 457 height 18
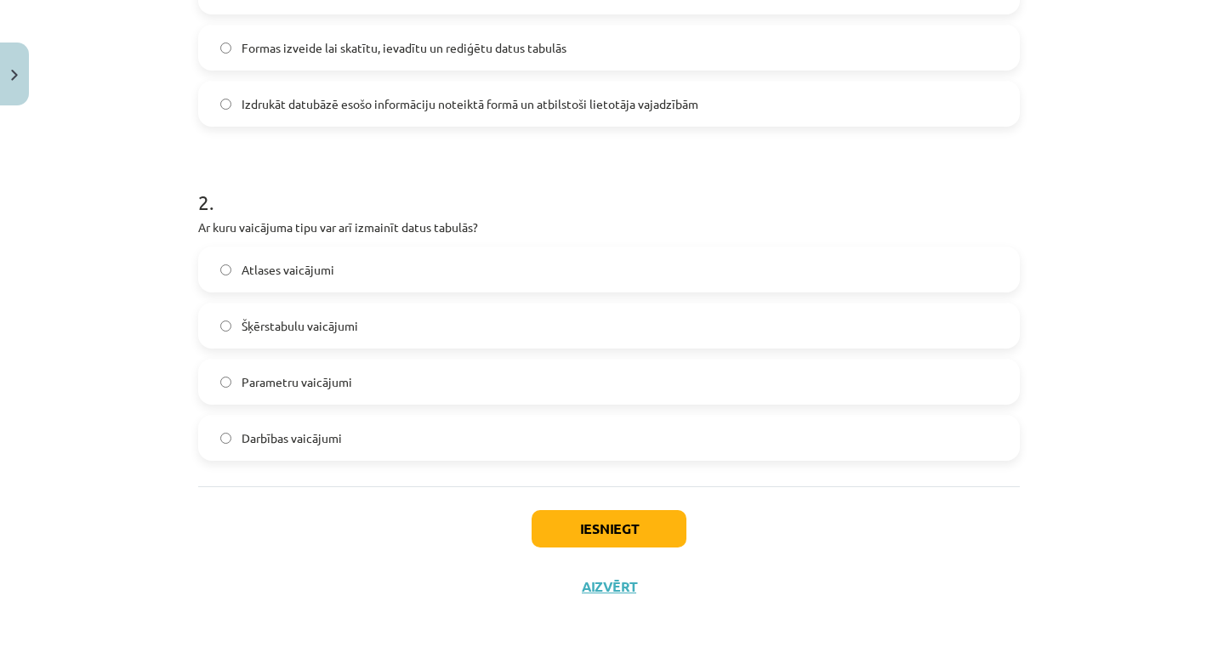
click at [425, 432] on label "Darbības vaicājumi" at bounding box center [609, 438] width 818 height 43
click at [464, 260] on label "Atlases vaicājumi" at bounding box center [609, 269] width 818 height 43
click at [576, 517] on button "Iesniegt" at bounding box center [609, 528] width 155 height 37
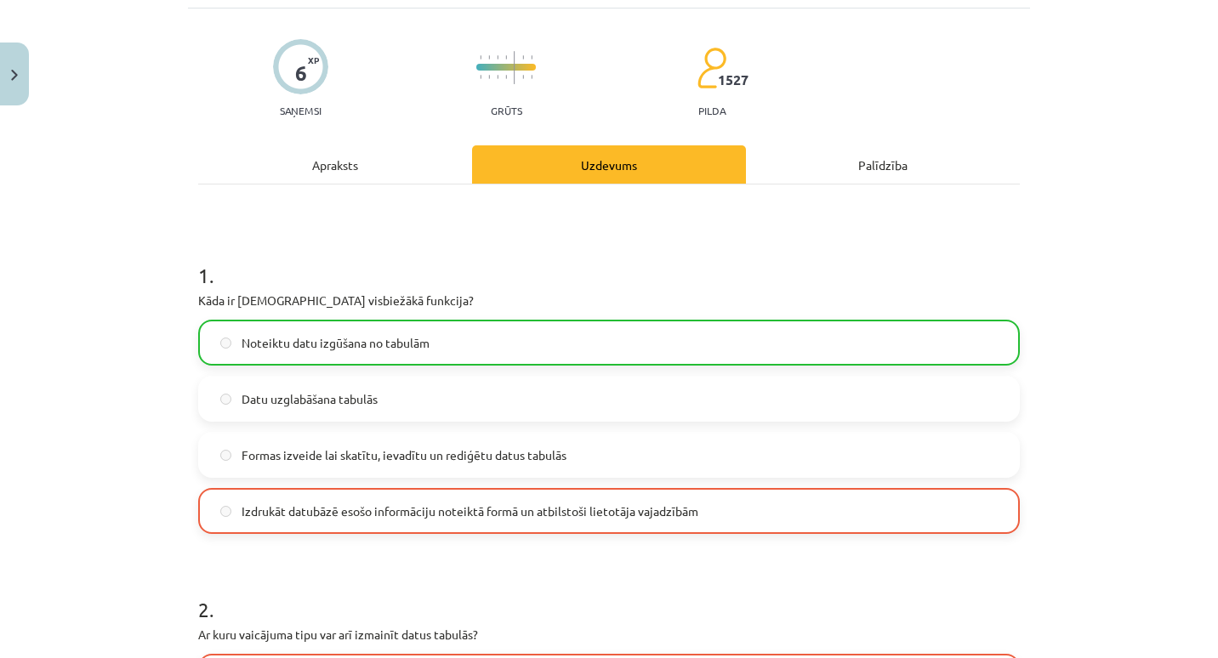
scroll to position [0, 0]
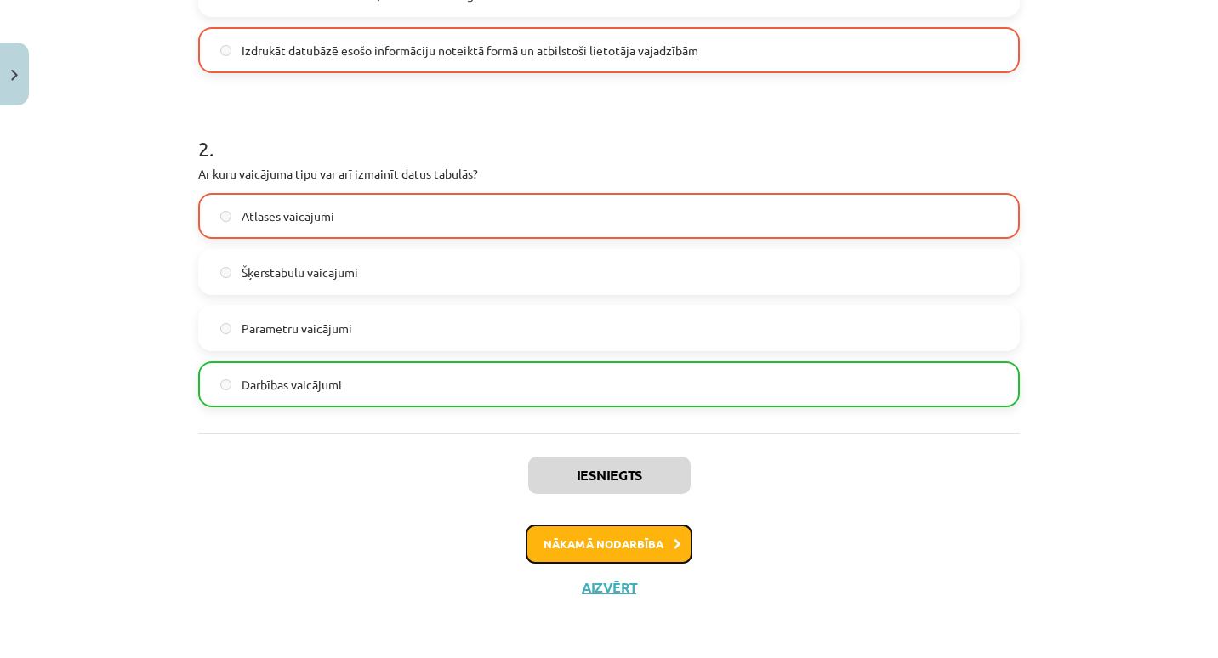
click at [546, 541] on button "Nākamā nodarbība" at bounding box center [609, 544] width 167 height 39
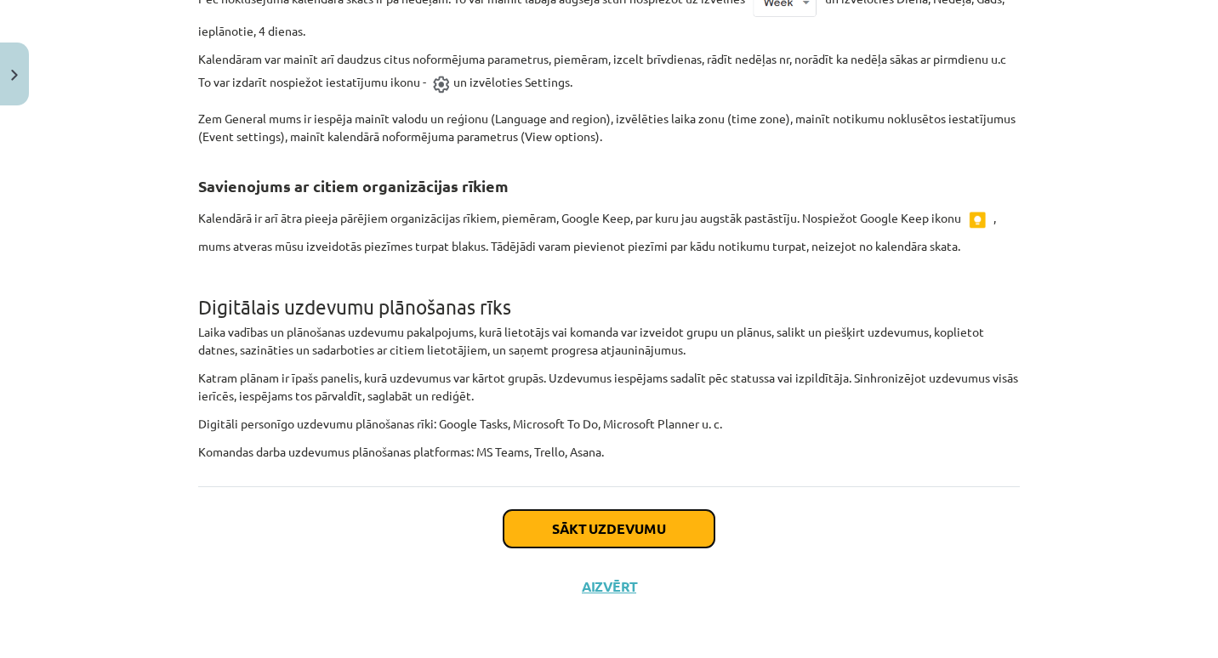
click at [544, 521] on button "Sākt uzdevumu" at bounding box center [609, 528] width 211 height 37
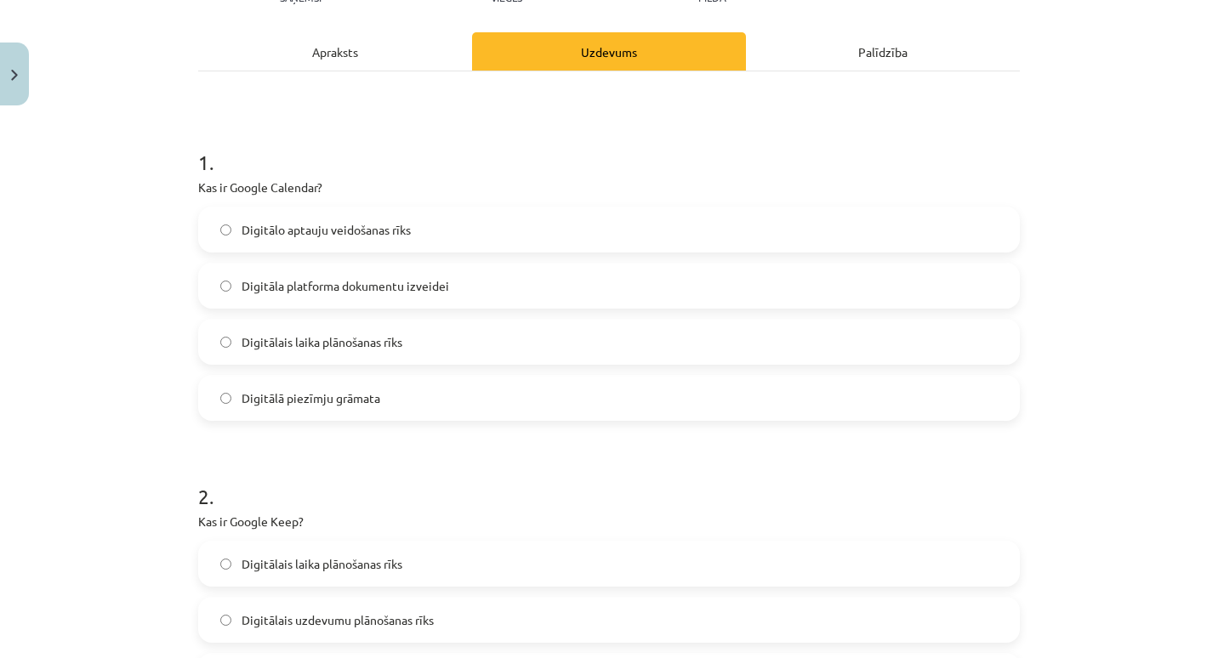
scroll to position [219, 0]
click at [495, 336] on label "Digitālais laika plānošanas rīks" at bounding box center [609, 341] width 818 height 43
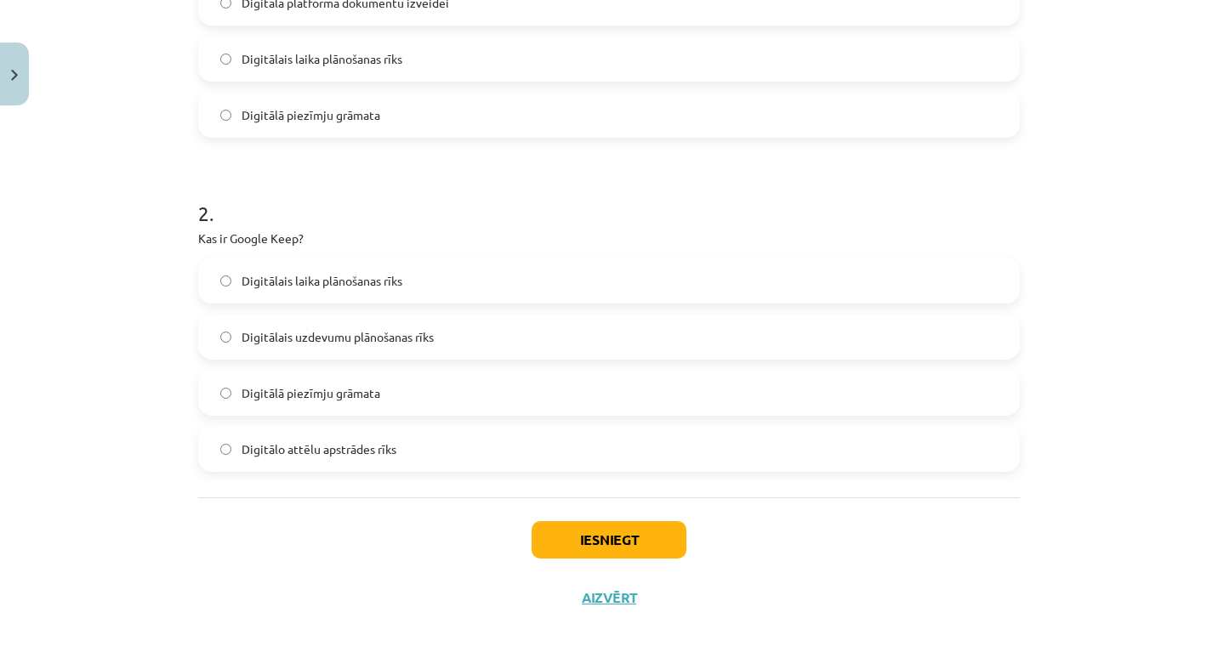
scroll to position [503, 0]
click at [411, 396] on label "Digitālā piezīmju grāmata" at bounding box center [609, 391] width 818 height 43
click at [544, 535] on button "Iesniegt" at bounding box center [609, 538] width 155 height 37
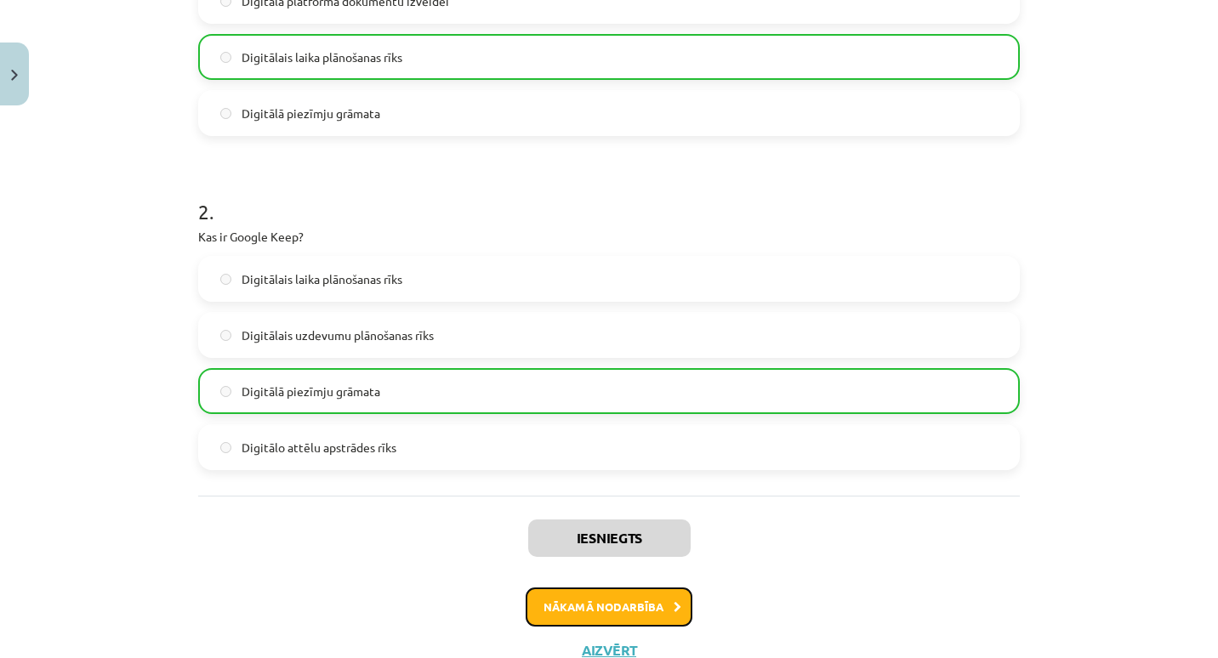
click at [527, 601] on button "Nākamā nodarbība" at bounding box center [609, 607] width 167 height 39
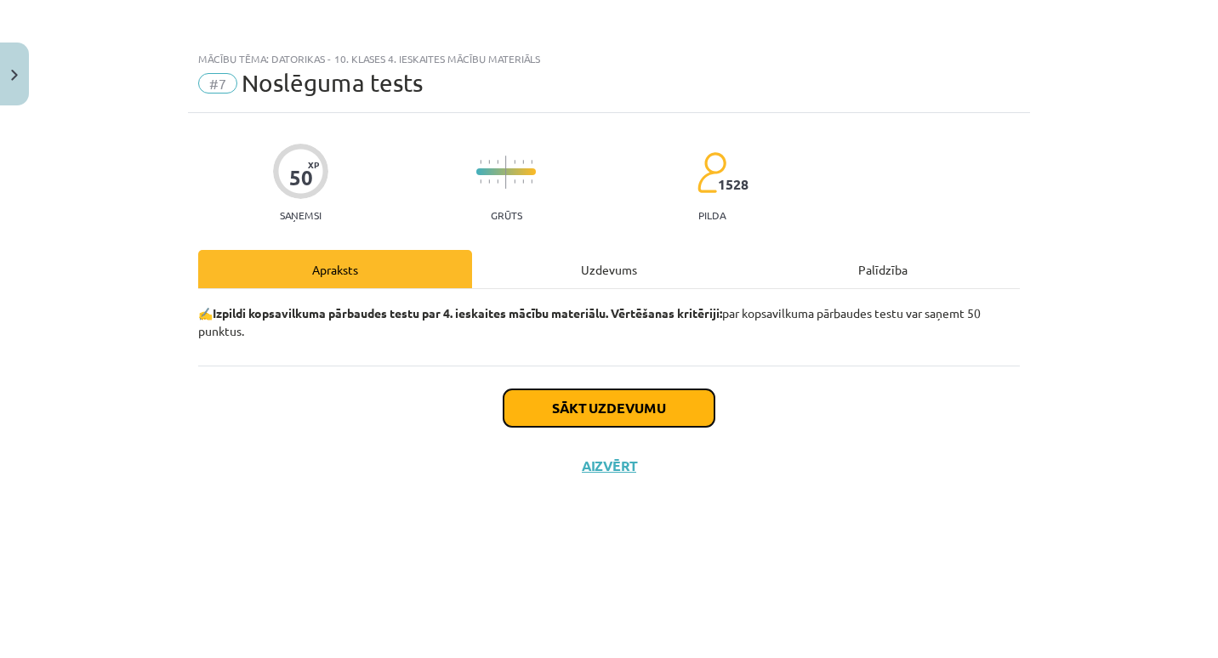
click at [527, 405] on button "Sākt uzdevumu" at bounding box center [609, 408] width 211 height 37
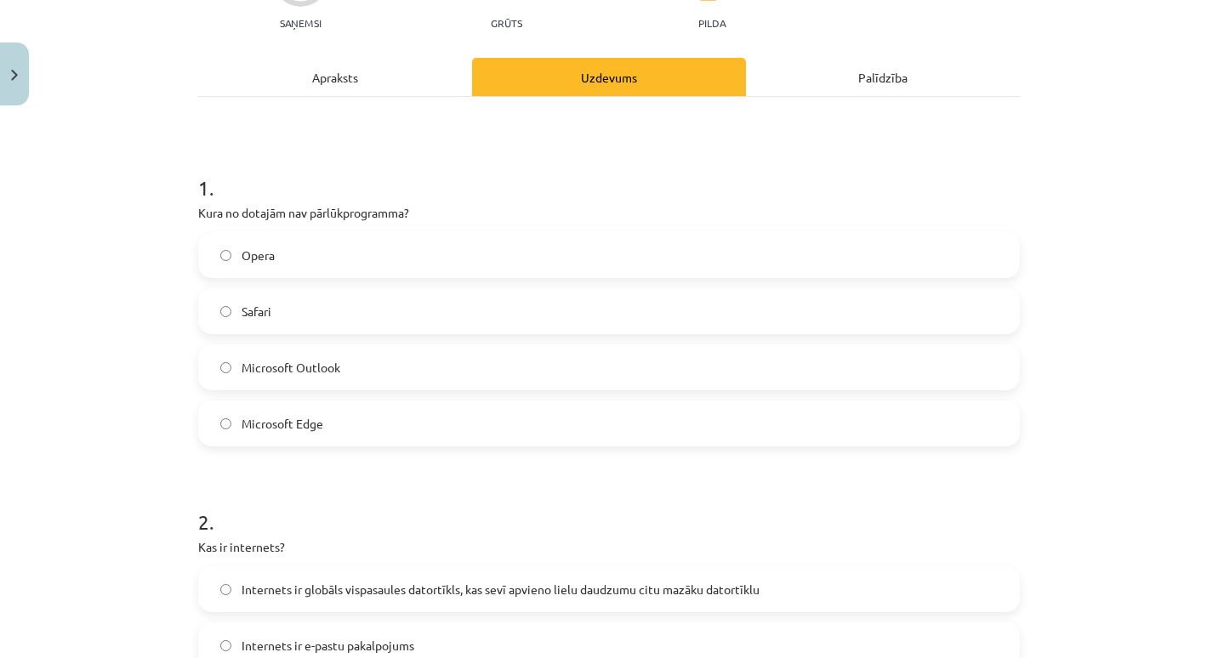
scroll to position [235, 0]
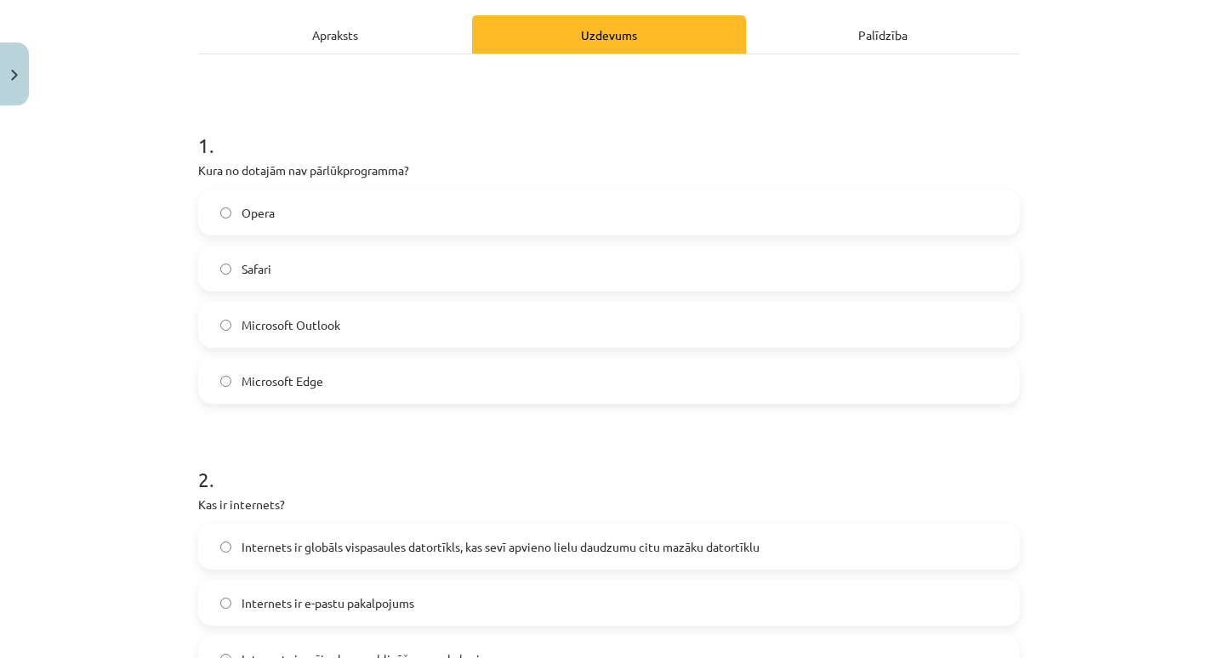
click at [426, 317] on label "Microsoft Outlook" at bounding box center [609, 325] width 818 height 43
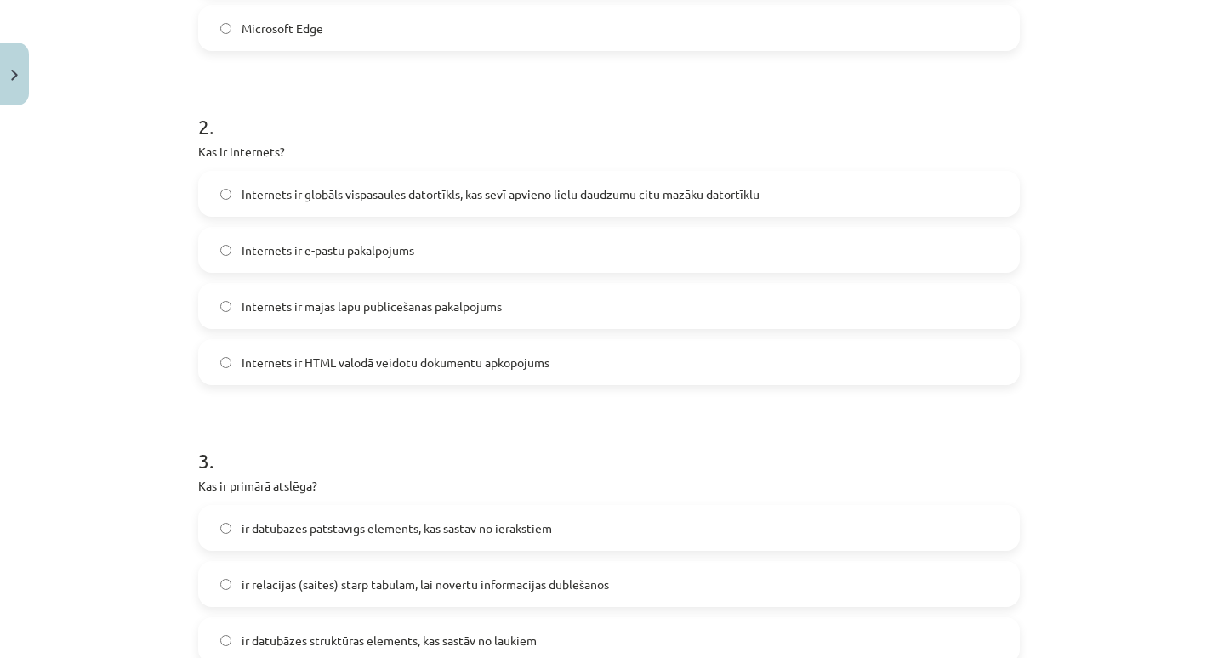
scroll to position [601, 0]
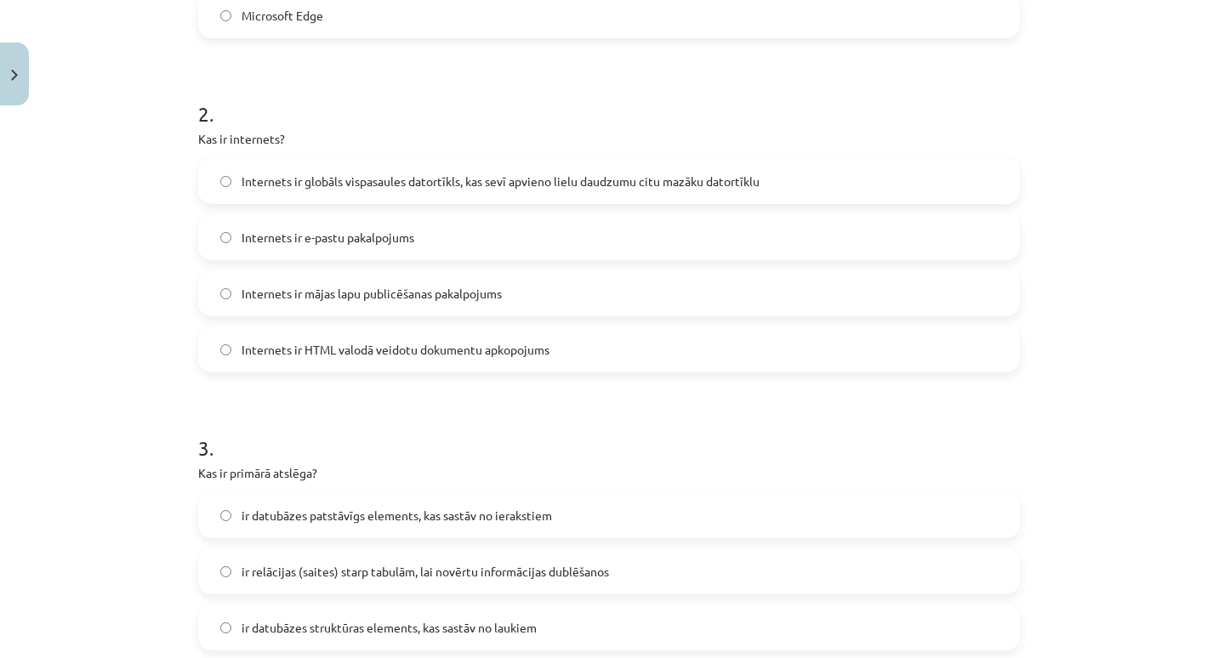
click at [488, 183] on span "Internets ir globāls vispasaules datortīkls, kas sevī apvieno lielu daudzumu ci…" at bounding box center [501, 182] width 518 height 18
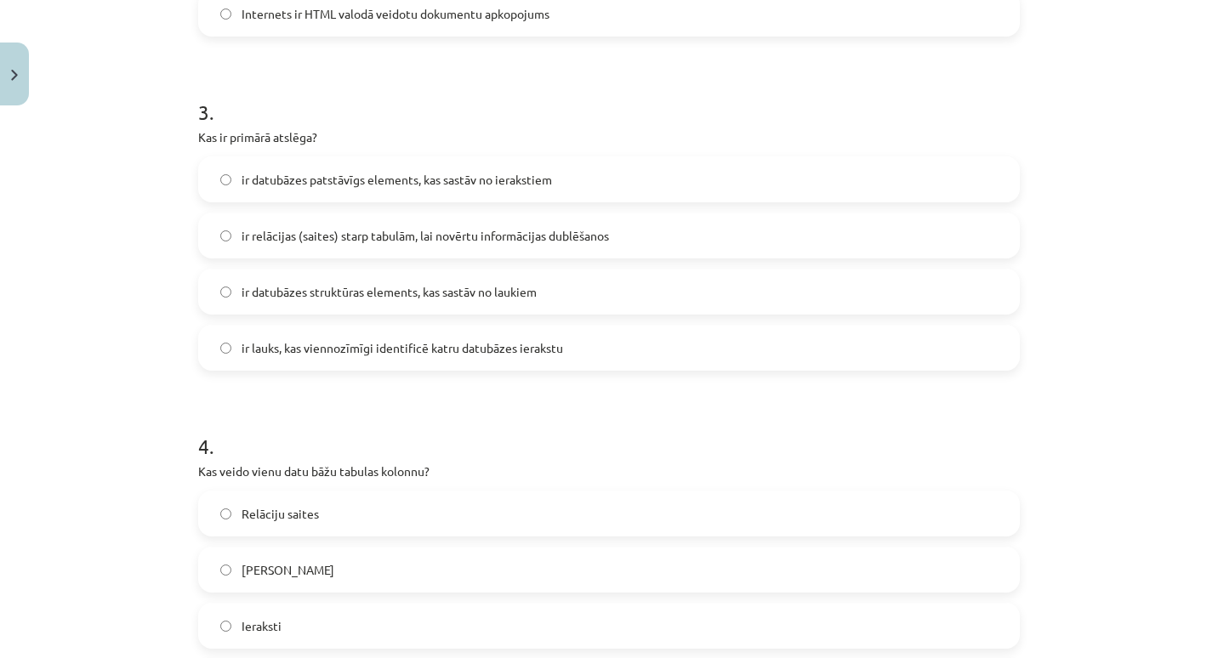
scroll to position [945, 0]
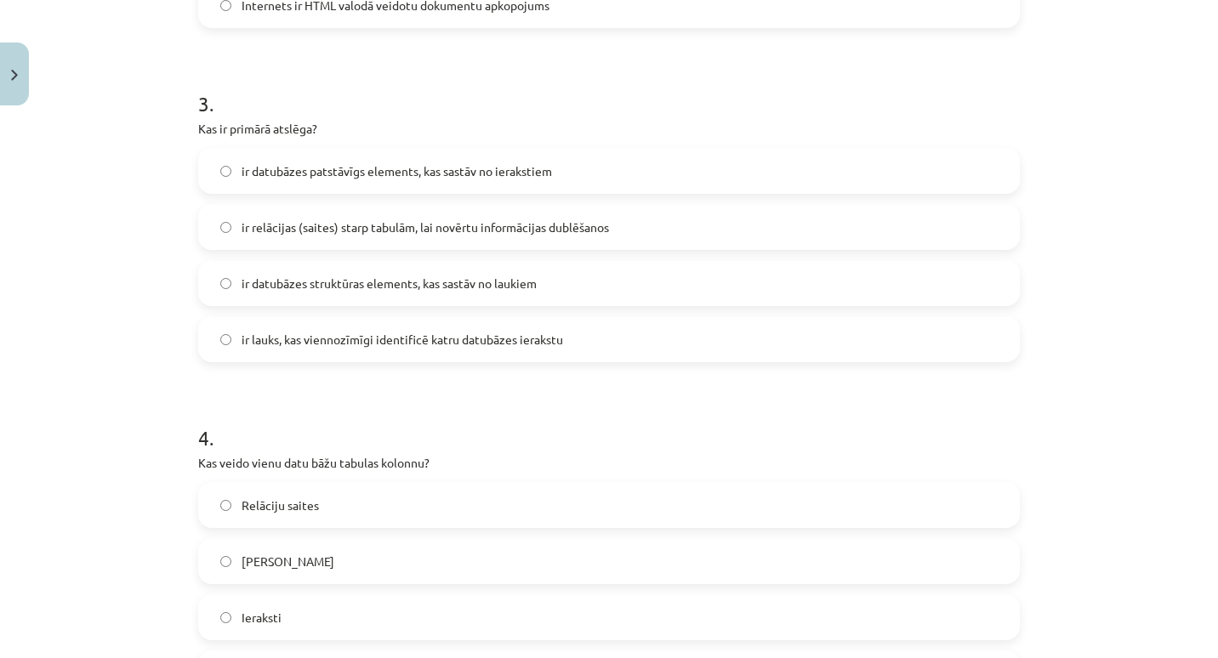
click at [500, 162] on span "ir datubāzes patstāvīgs elements, kas sastāv no ierakstiem" at bounding box center [397, 171] width 310 height 18
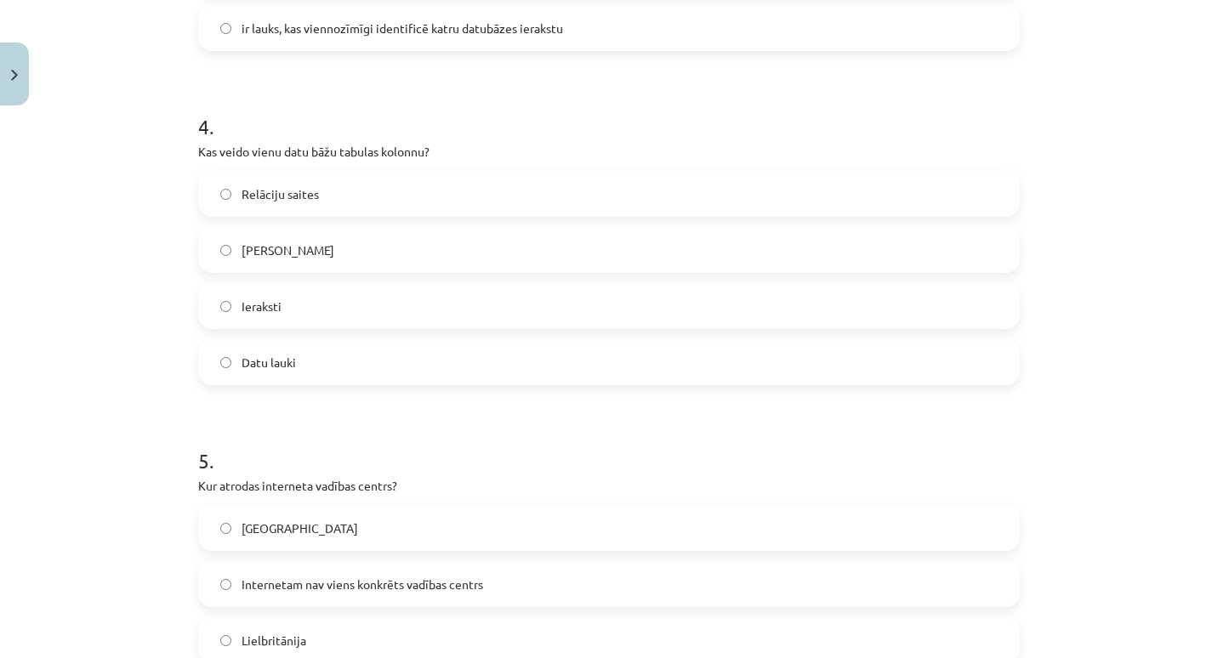
scroll to position [1258, 0]
click at [350, 366] on label "Datu lauki" at bounding box center [609, 360] width 818 height 43
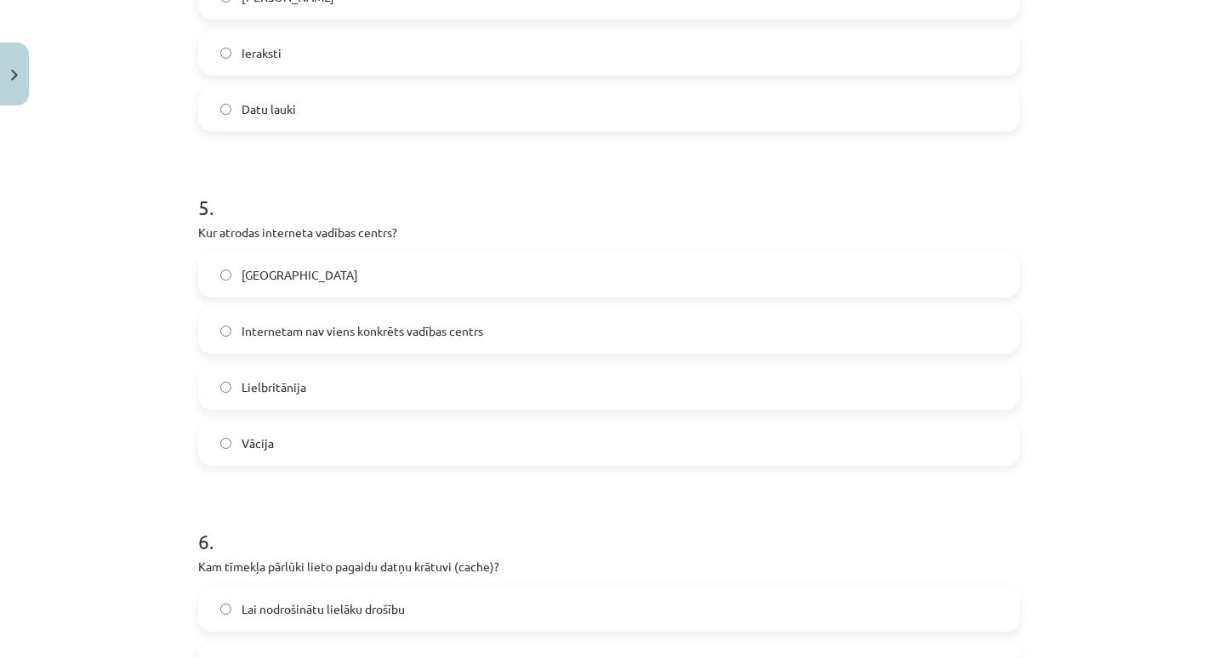
scroll to position [1511, 0]
click at [352, 331] on span "Internetam nav viens konkrēts vadības centrs" at bounding box center [363, 331] width 242 height 18
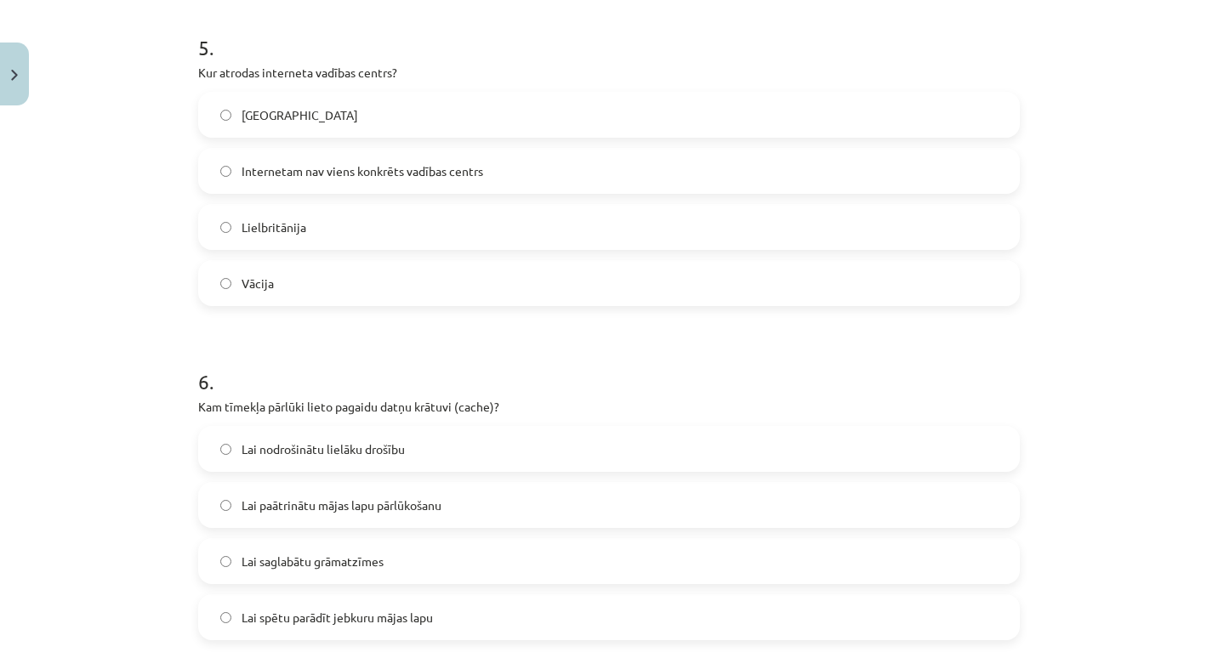
scroll to position [1654, 0]
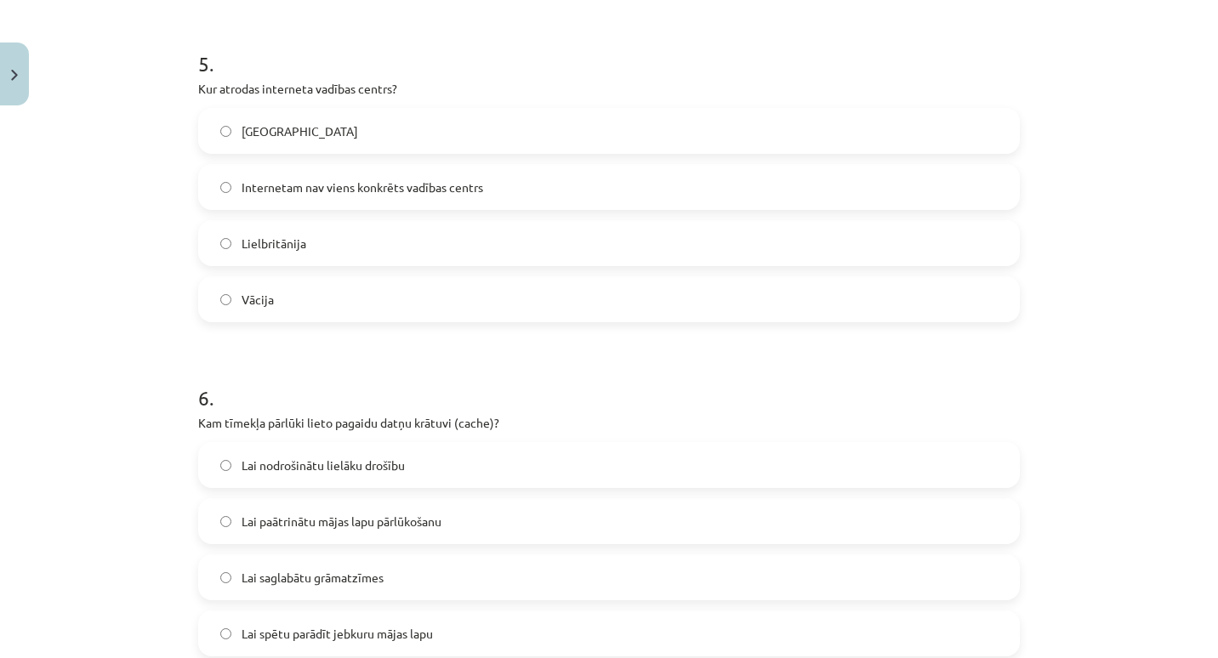
click at [441, 233] on label "Lielbritānija" at bounding box center [609, 243] width 818 height 43
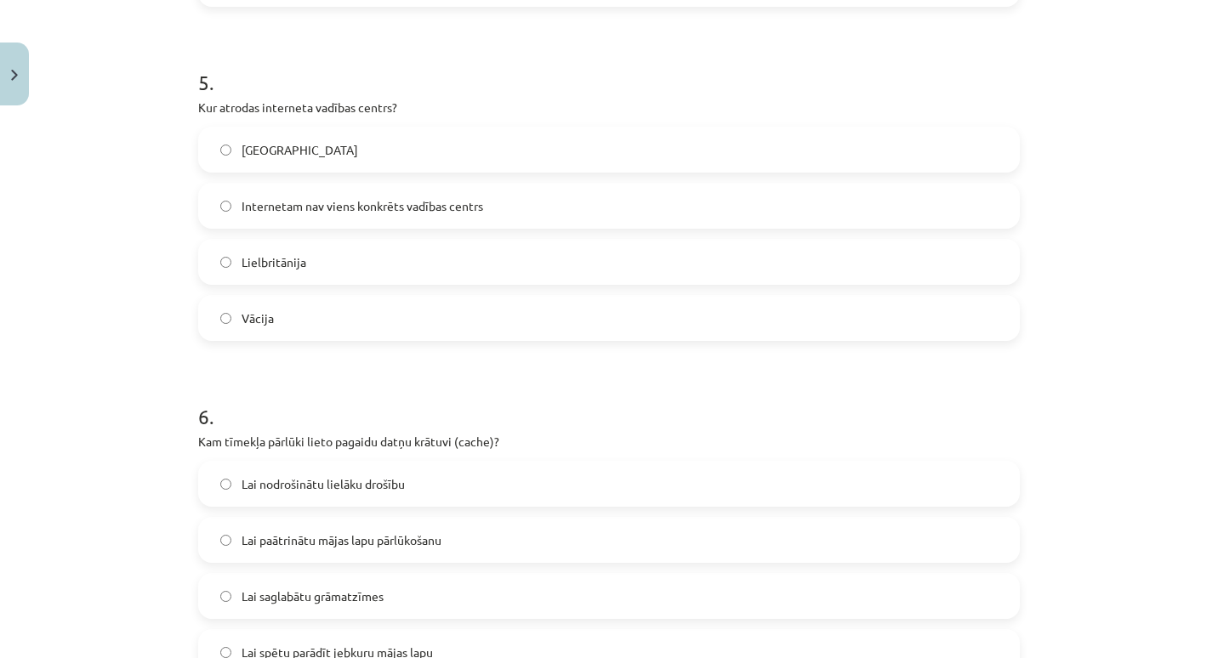
scroll to position [1634, 0]
click at [426, 145] on label "ASV" at bounding box center [609, 150] width 818 height 43
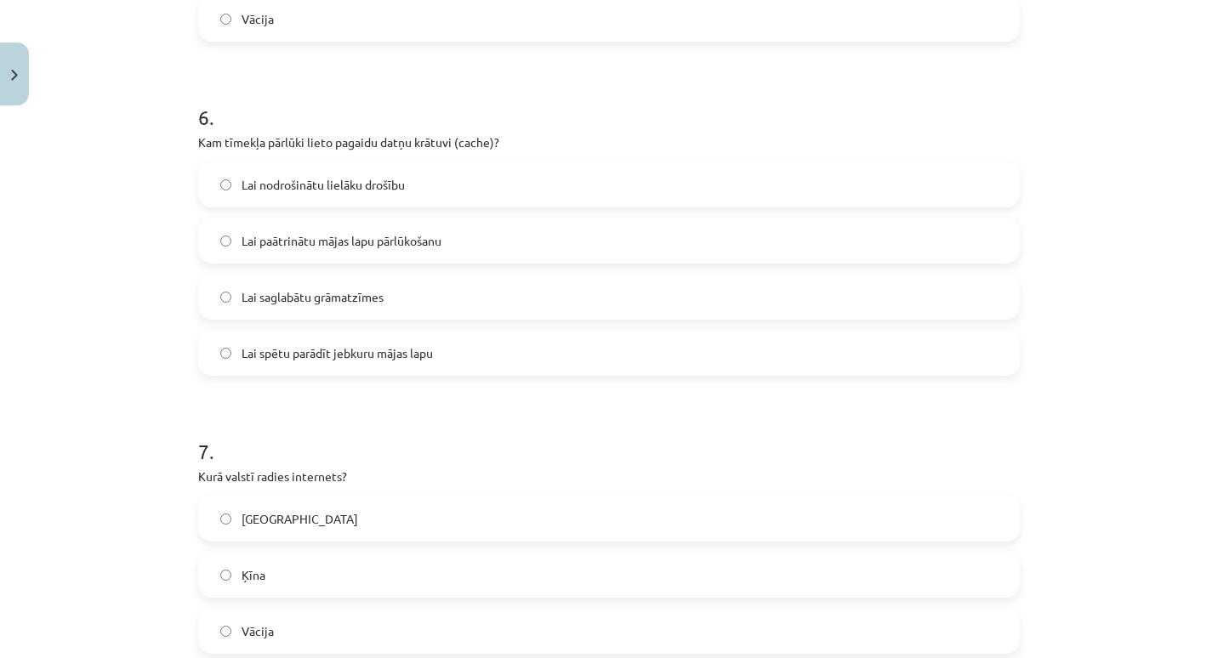
scroll to position [1934, 0]
click at [438, 346] on label "Lai spētu parādīt jebkuru mājas lapu" at bounding box center [609, 354] width 818 height 43
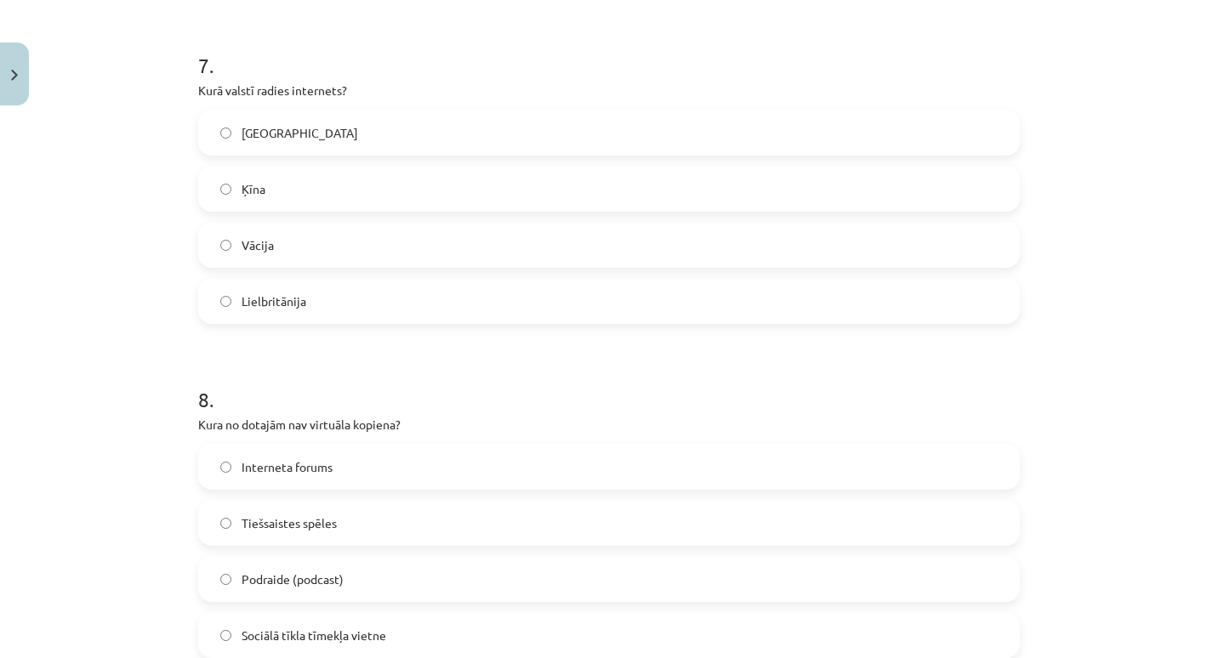
click at [443, 143] on label "ASV" at bounding box center [609, 132] width 818 height 43
click at [409, 294] on label "Lielbritānija" at bounding box center [609, 301] width 818 height 43
click at [413, 250] on label "Vācija" at bounding box center [609, 245] width 818 height 43
click at [417, 273] on div "ASV Ķīna Vācija Lielbritānija" at bounding box center [609, 217] width 822 height 214
click at [417, 290] on label "Lielbritānija" at bounding box center [609, 301] width 818 height 43
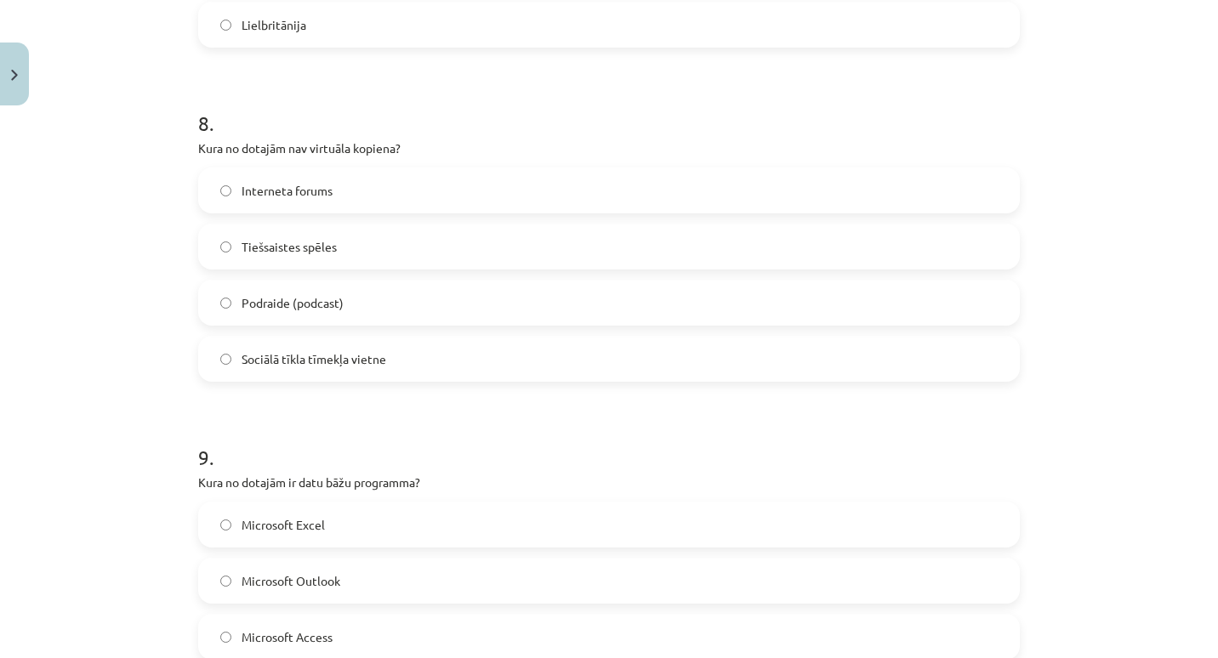
scroll to position [2598, 0]
click at [405, 236] on label "Tiešsaistes spēles" at bounding box center [609, 246] width 818 height 43
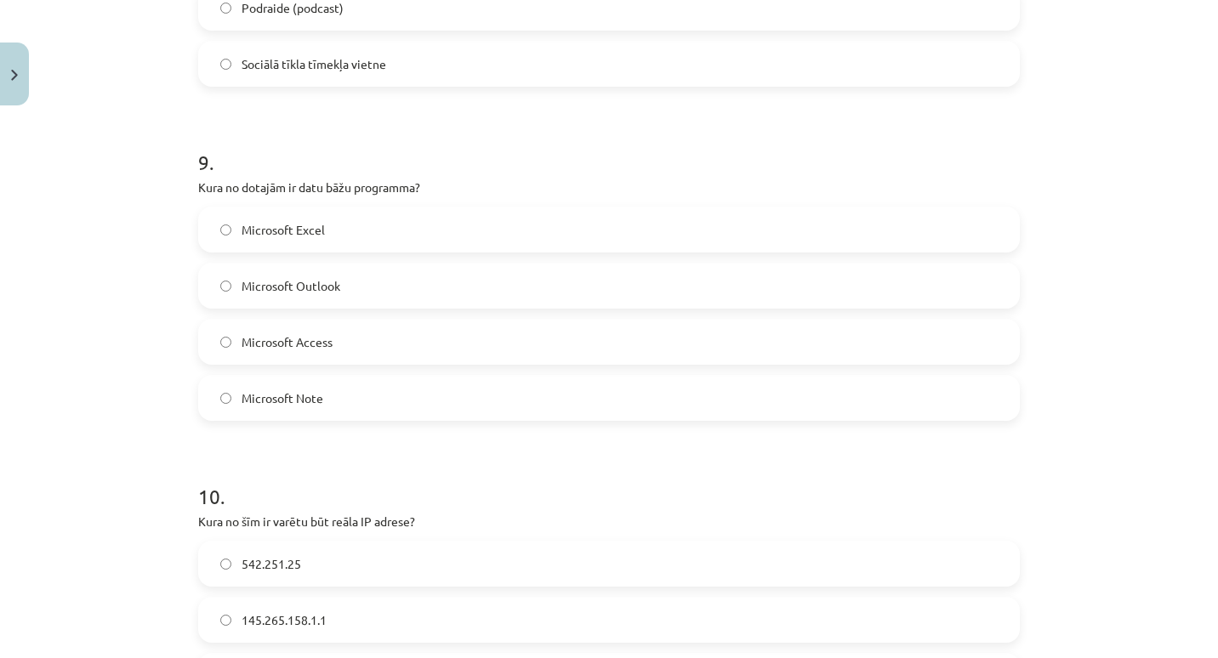
scroll to position [2894, 0]
click at [390, 225] on label "Microsoft Excel" at bounding box center [609, 228] width 818 height 43
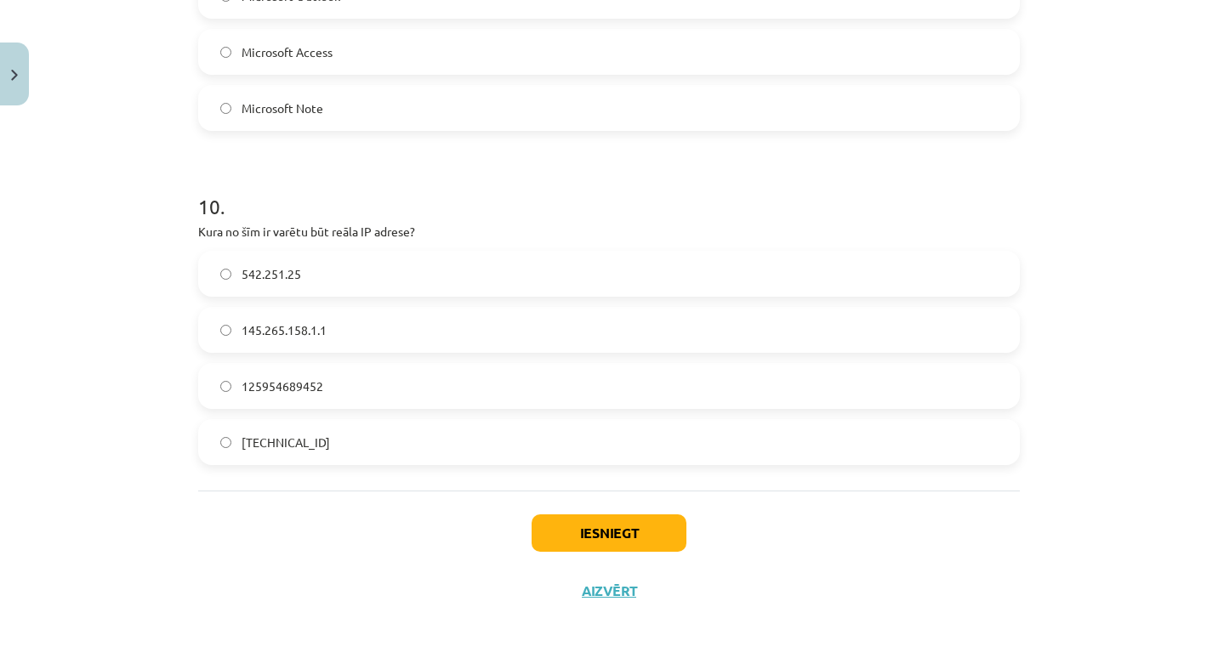
scroll to position [3184, 0]
click at [410, 336] on label "145.265.158.1.1" at bounding box center [609, 328] width 818 height 43
click at [565, 535] on button "Iesniegt" at bounding box center [609, 531] width 155 height 37
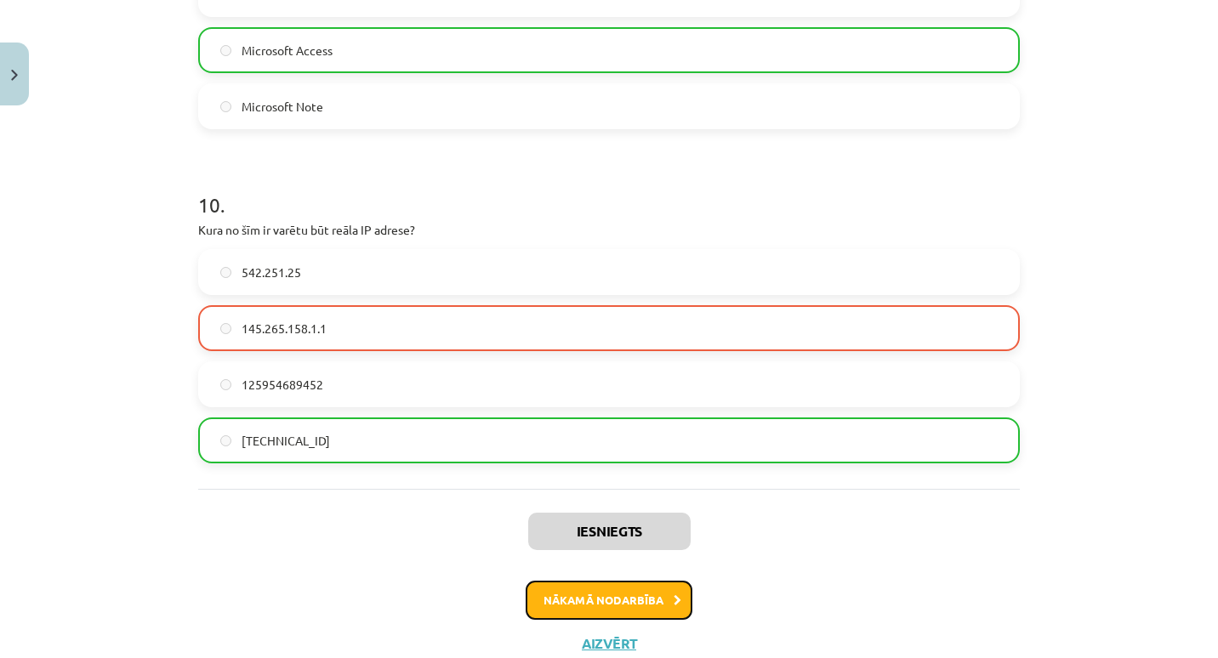
click at [561, 597] on button "Nākamā nodarbība" at bounding box center [609, 600] width 167 height 39
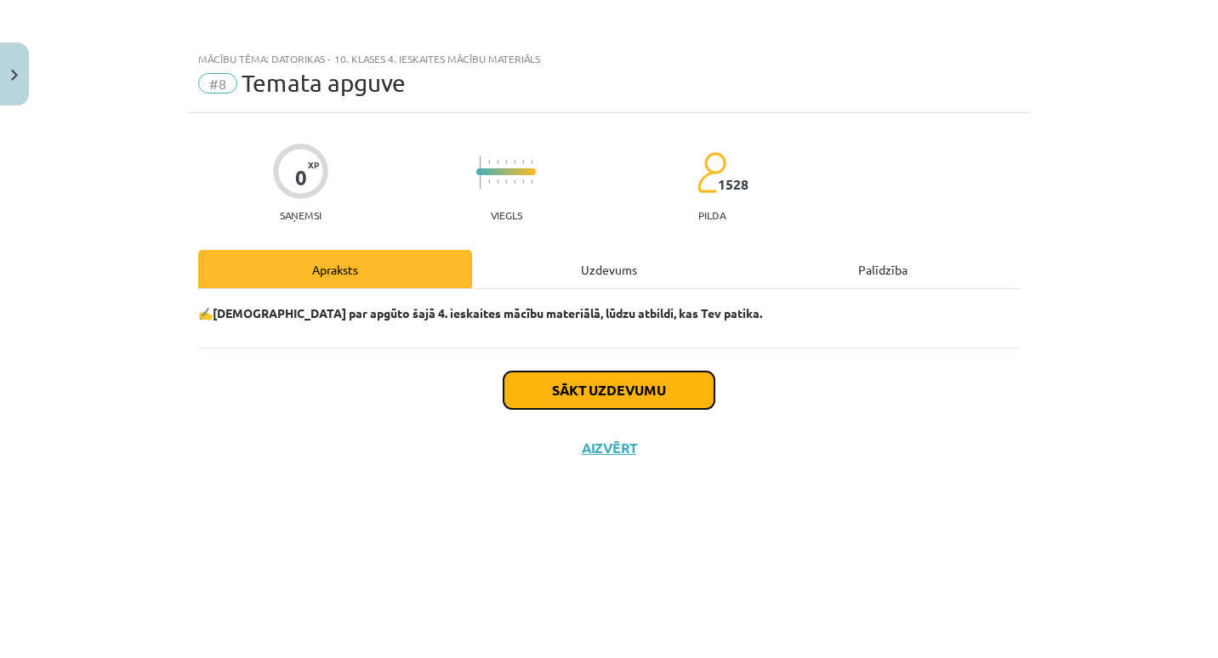
click at [577, 386] on button "Sākt uzdevumu" at bounding box center [609, 390] width 211 height 37
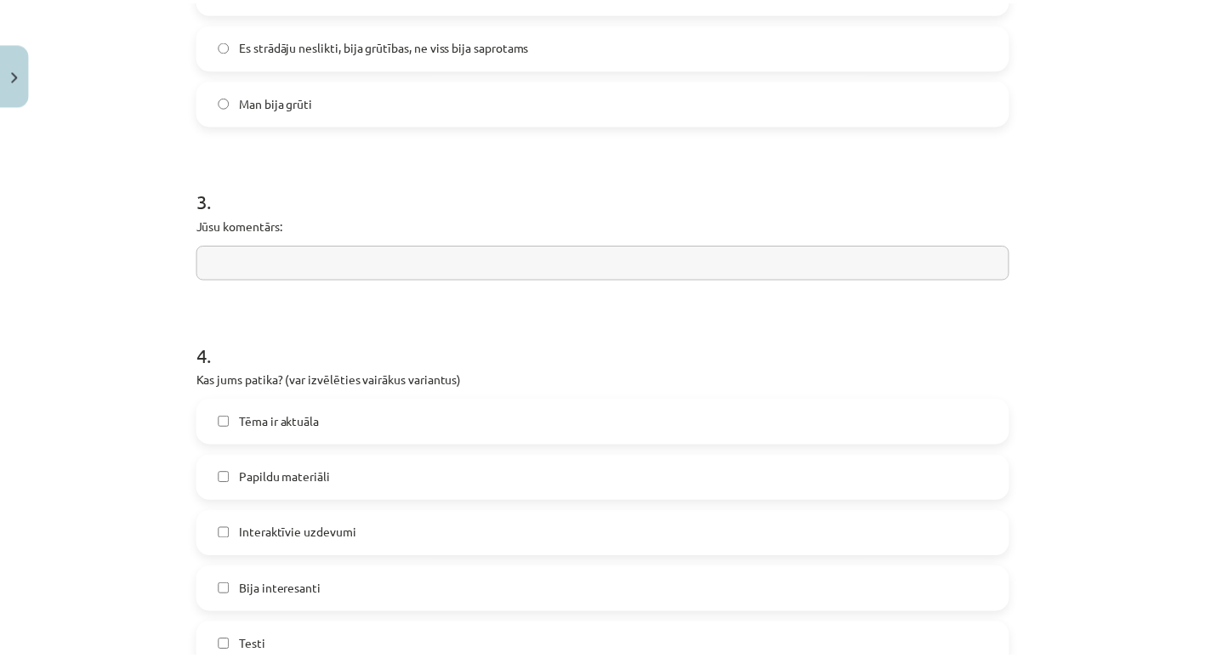
scroll to position [1458, 0]
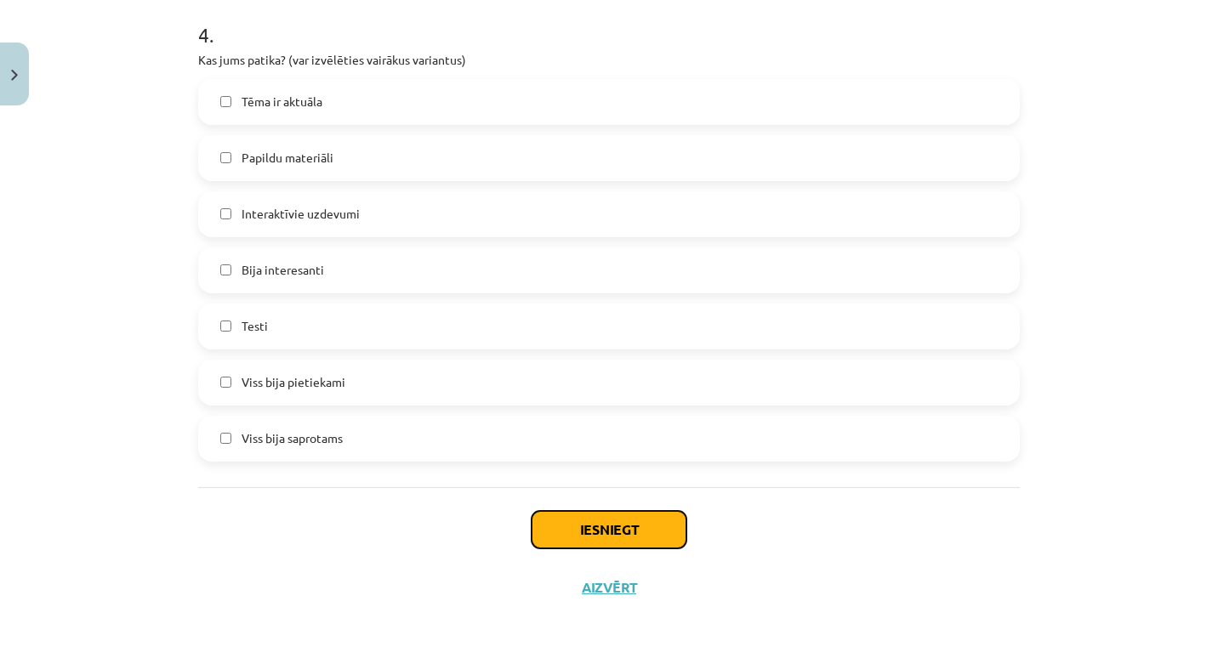
click at [594, 520] on button "Iesniegt" at bounding box center [609, 529] width 155 height 37
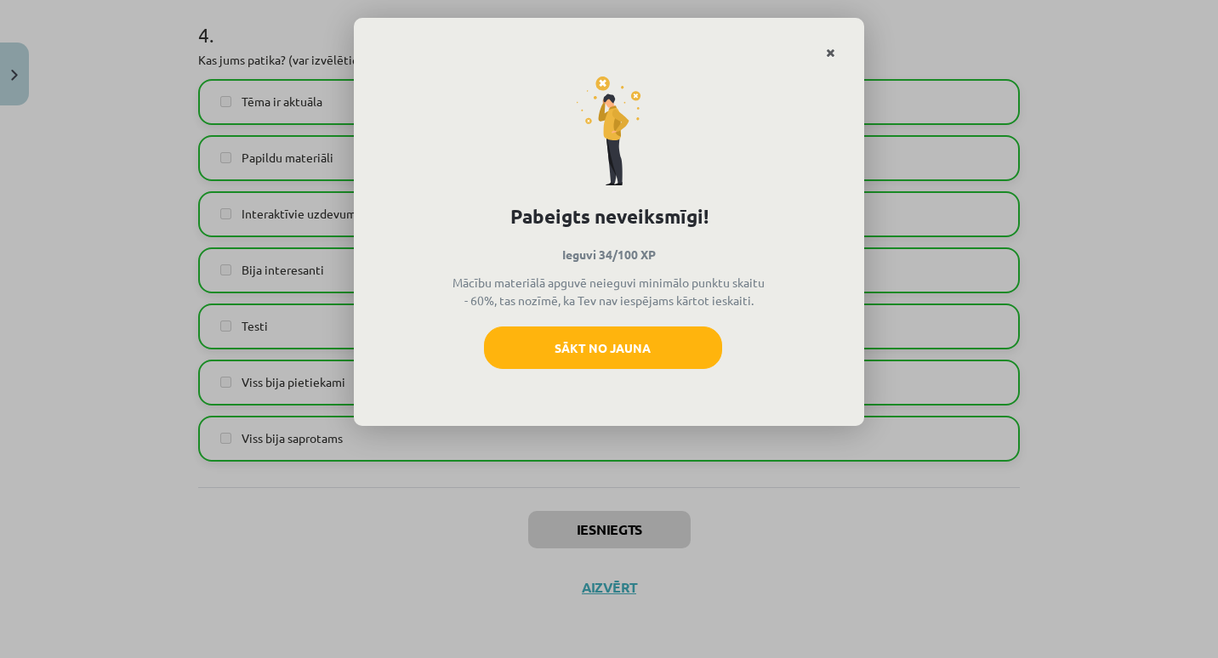
click at [825, 46] on link "Close" at bounding box center [831, 53] width 30 height 33
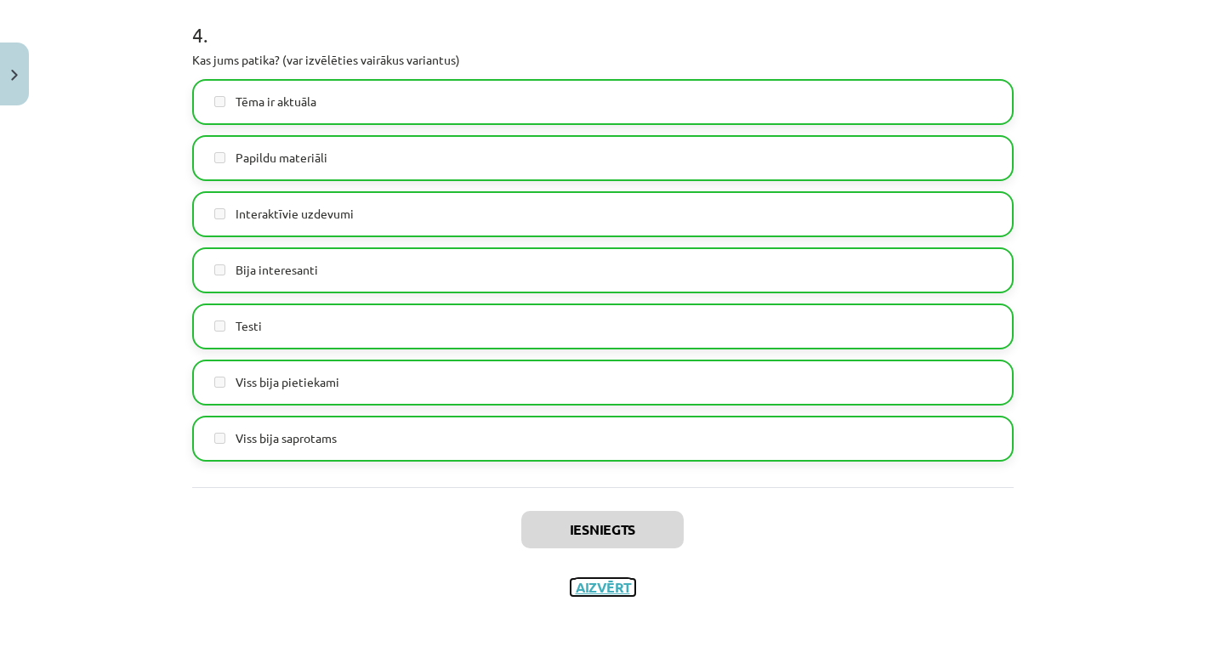
click at [590, 588] on button "Aizvērt" at bounding box center [603, 587] width 65 height 17
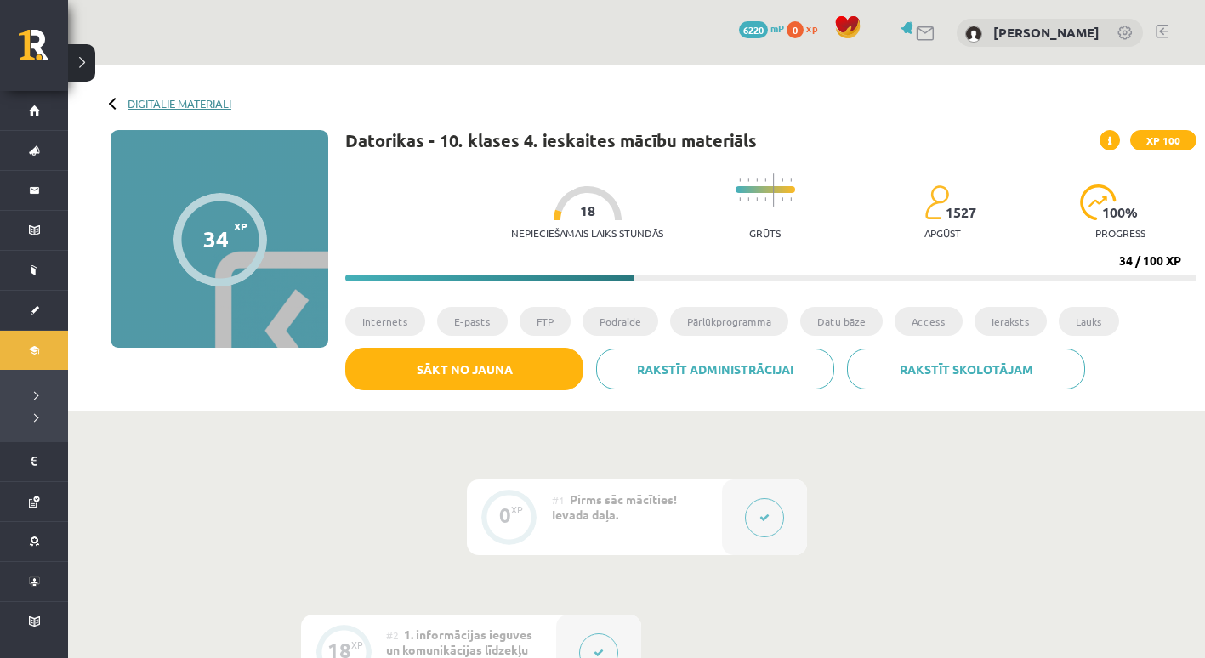
click at [145, 100] on link "Digitālie materiāli" at bounding box center [180, 103] width 104 height 13
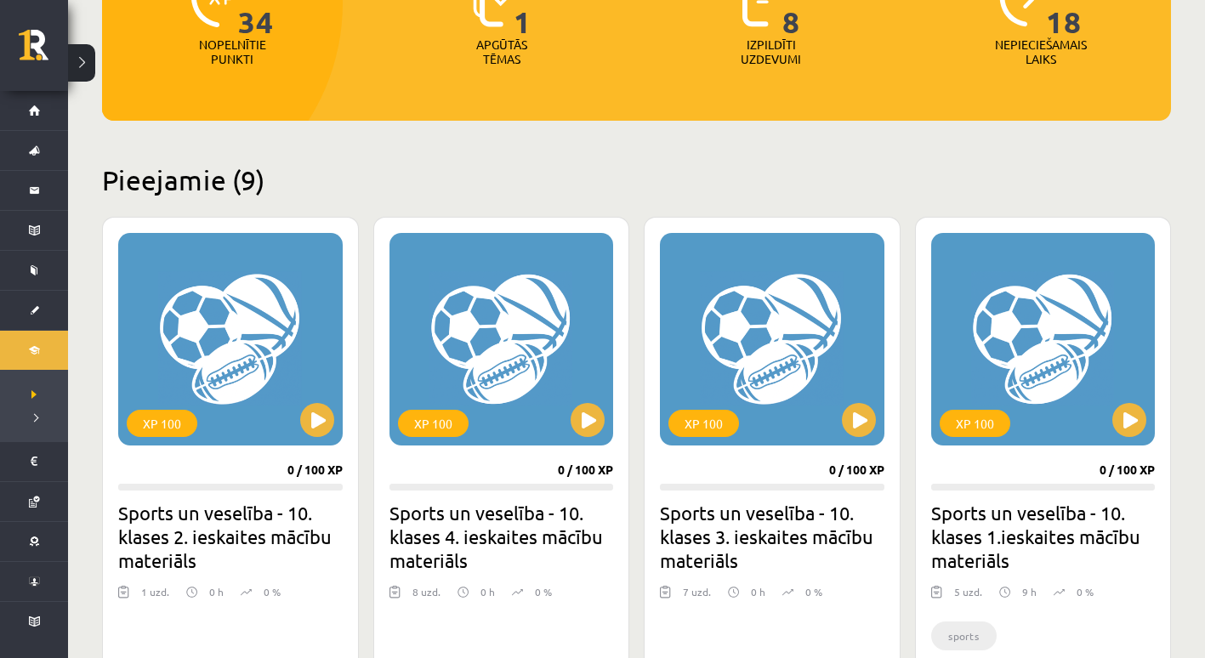
scroll to position [334, 0]
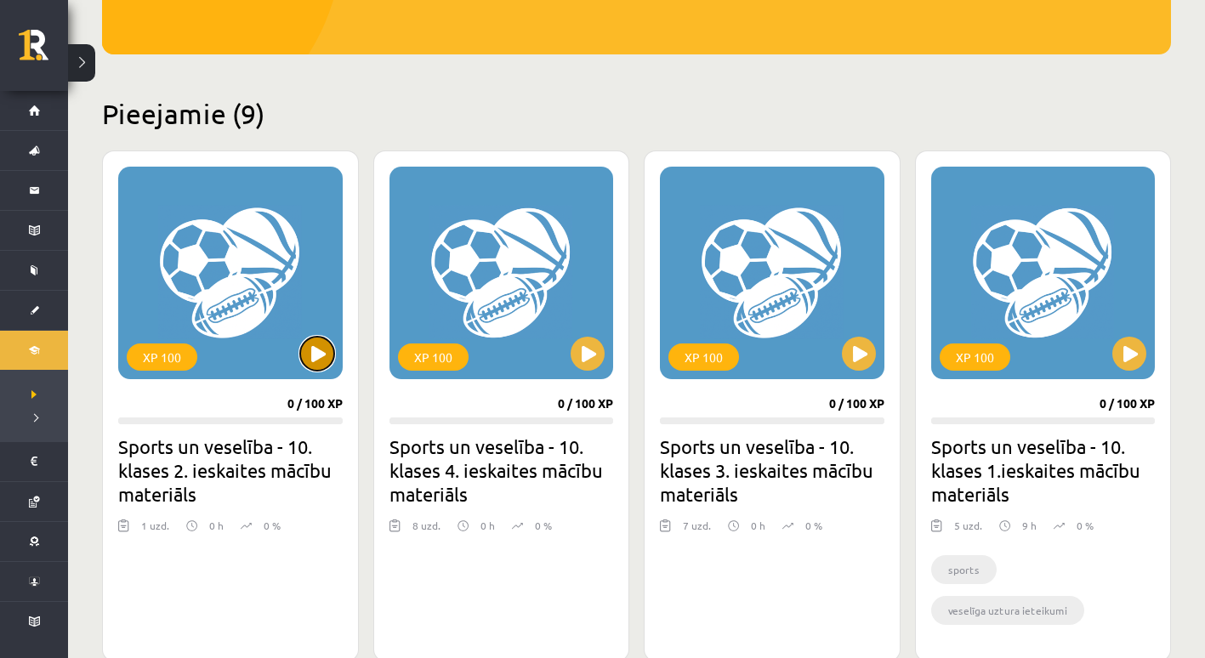
click at [315, 360] on button at bounding box center [317, 354] width 34 height 34
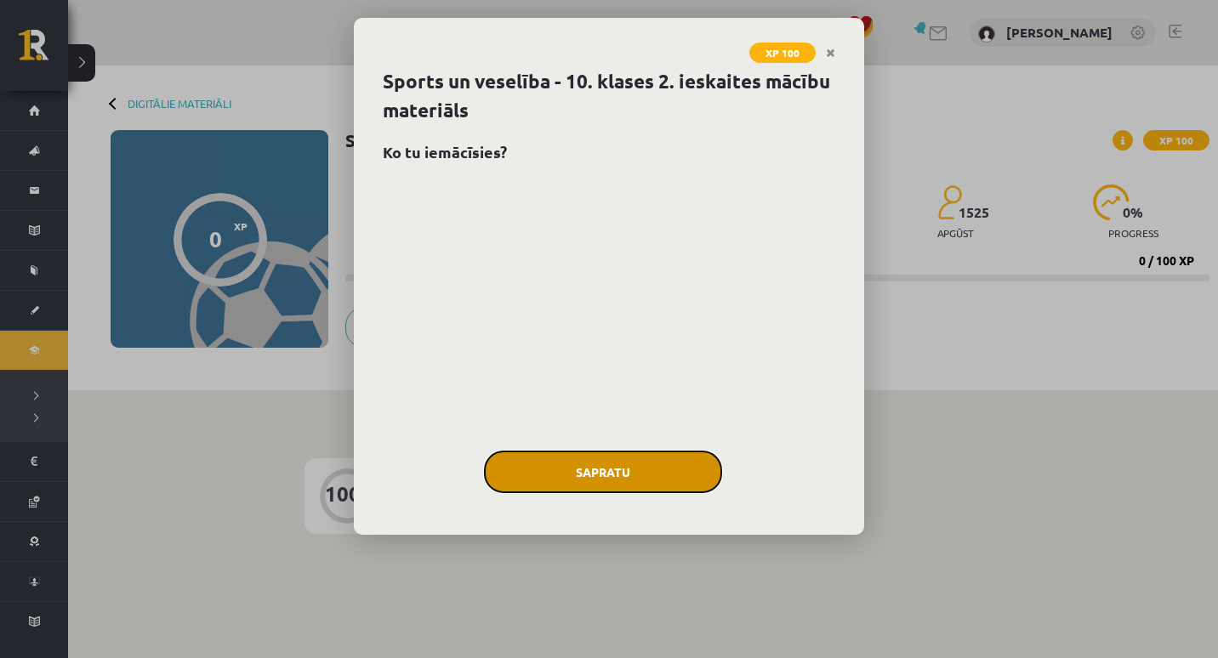
click at [563, 470] on button "Sapratu" at bounding box center [603, 472] width 238 height 43
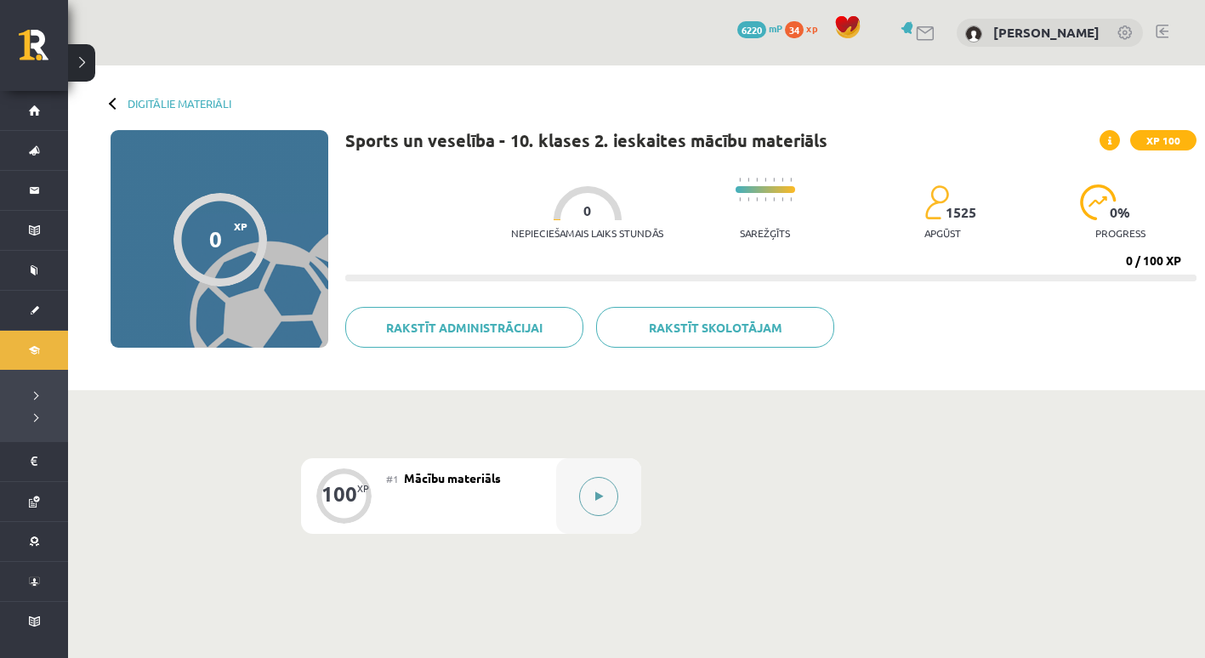
click at [590, 498] on button at bounding box center [598, 496] width 39 height 39
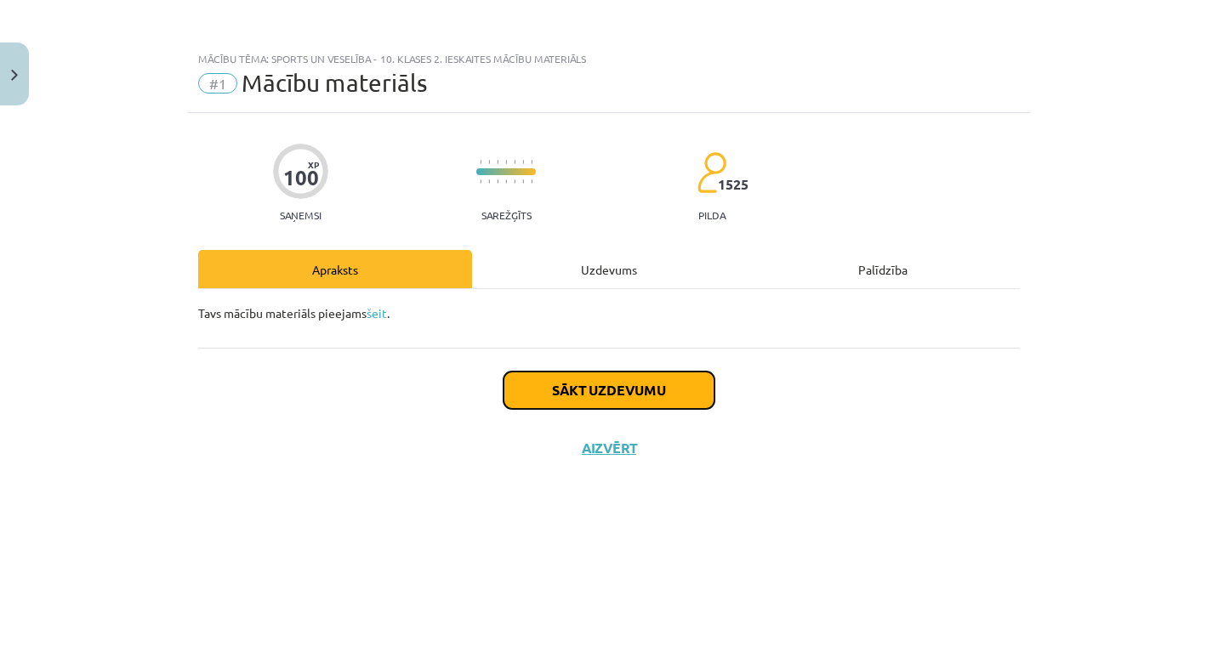
click at [632, 389] on button "Sākt uzdevumu" at bounding box center [609, 390] width 211 height 37
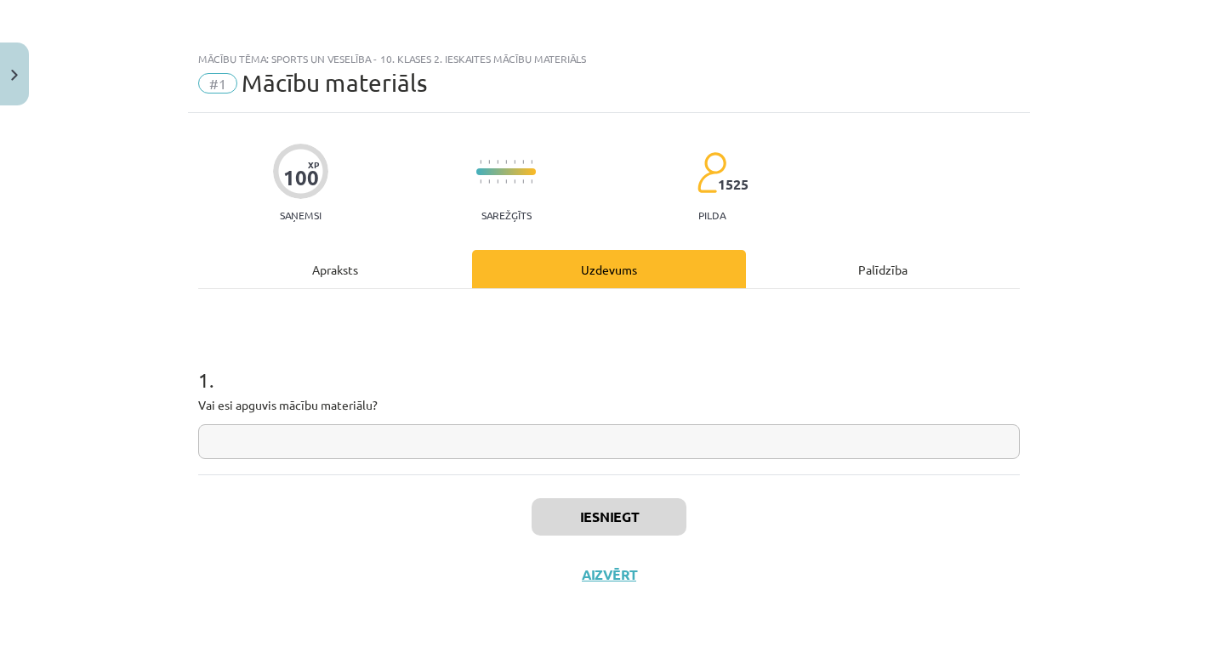
click at [513, 450] on input "text" at bounding box center [609, 441] width 822 height 35
type input "**"
click at [555, 519] on button "Iesniegt" at bounding box center [609, 516] width 155 height 37
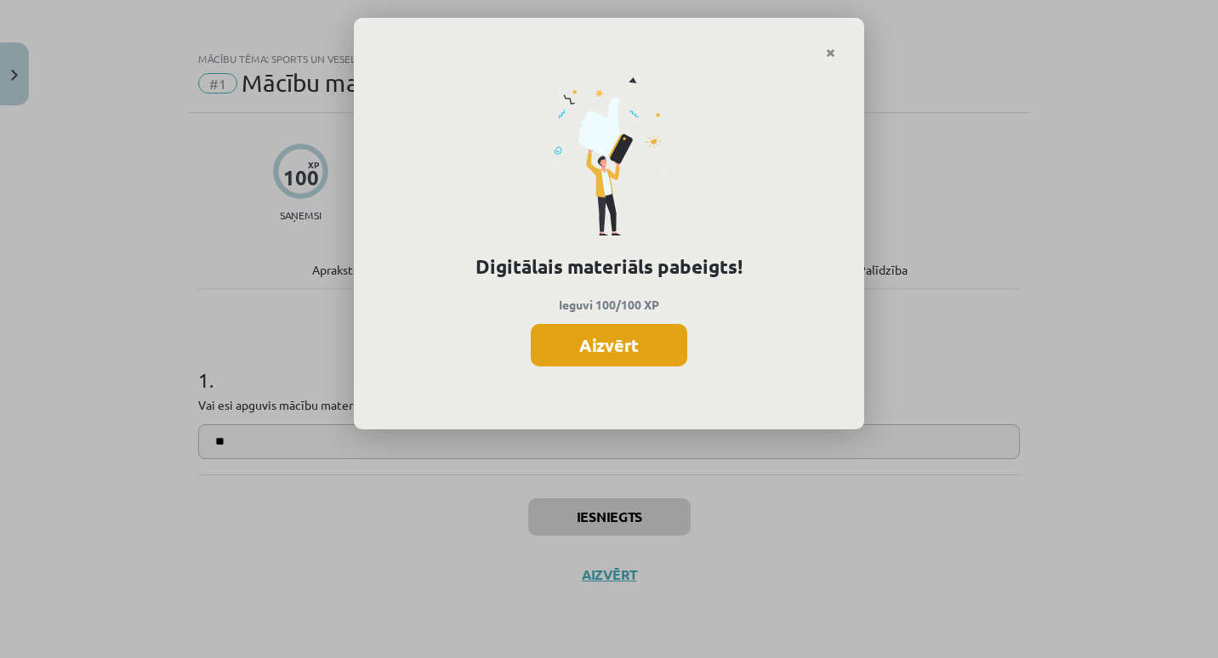
click at [627, 354] on button "Aizvērt" at bounding box center [609, 345] width 157 height 43
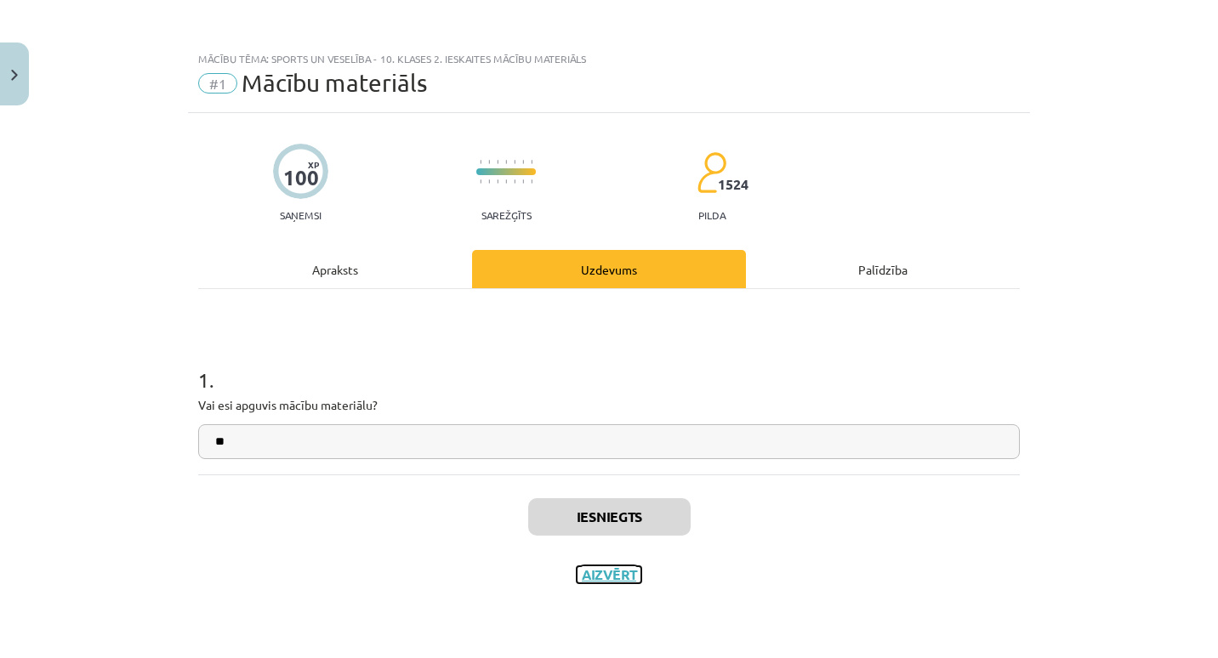
click at [590, 570] on button "Aizvērt" at bounding box center [609, 575] width 65 height 17
click at [173, 100] on link "Digitālie materiāli" at bounding box center [180, 103] width 104 height 13
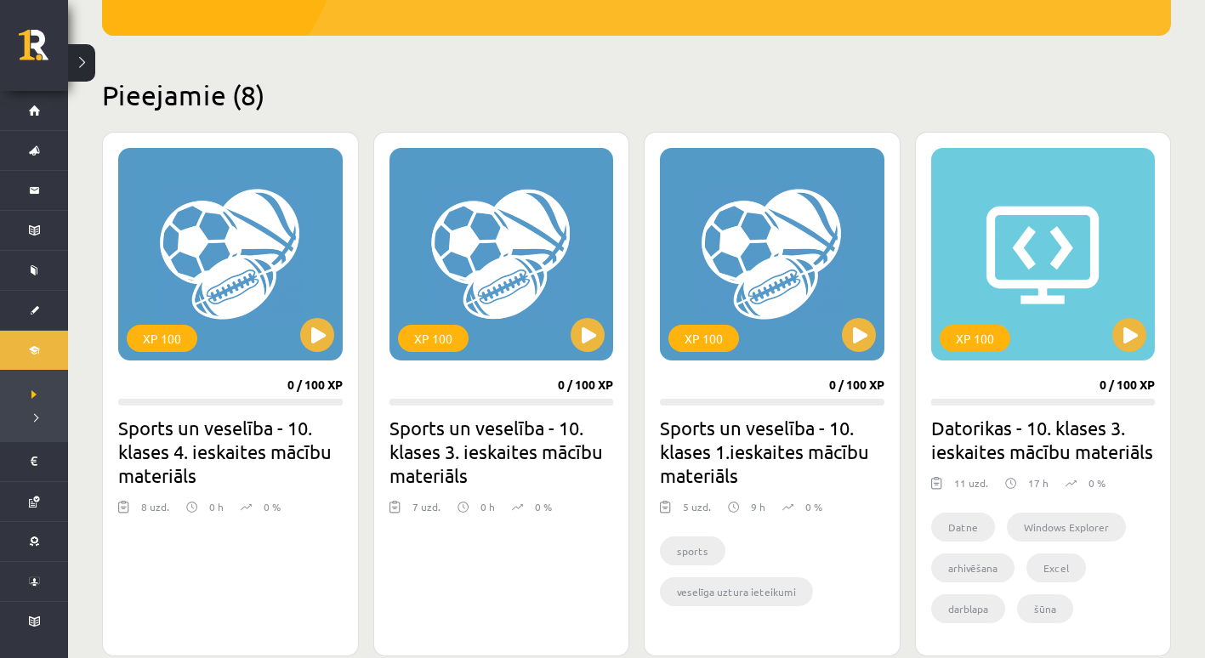
scroll to position [360, 0]
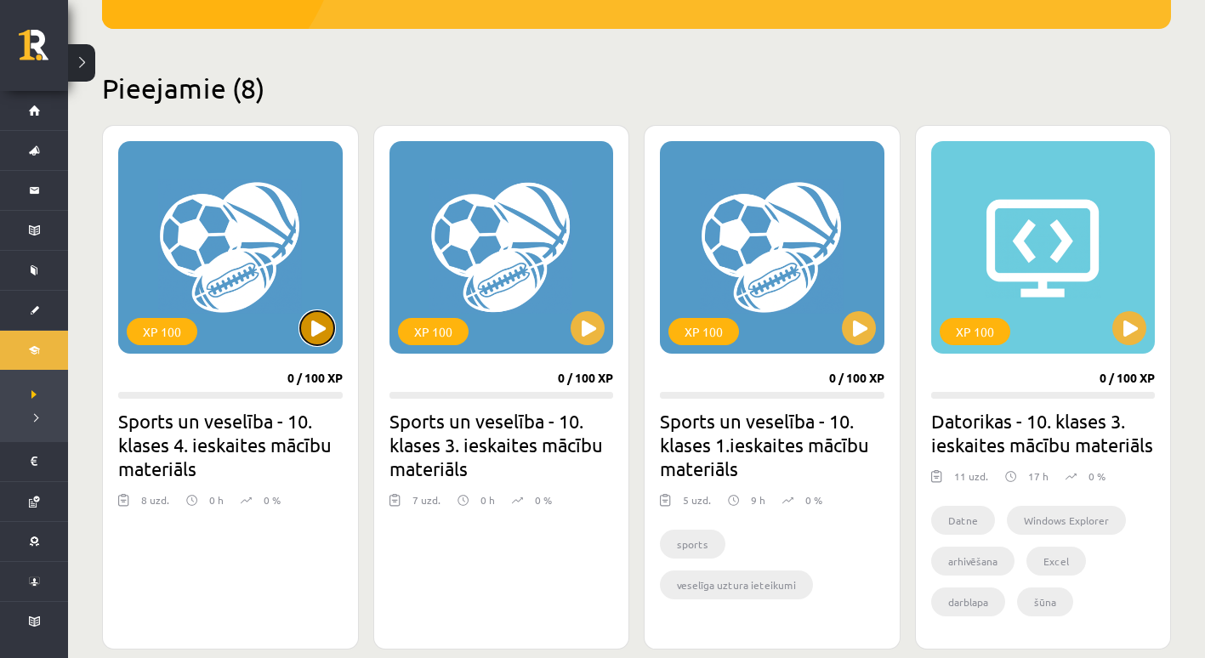
click at [309, 333] on button at bounding box center [317, 328] width 34 height 34
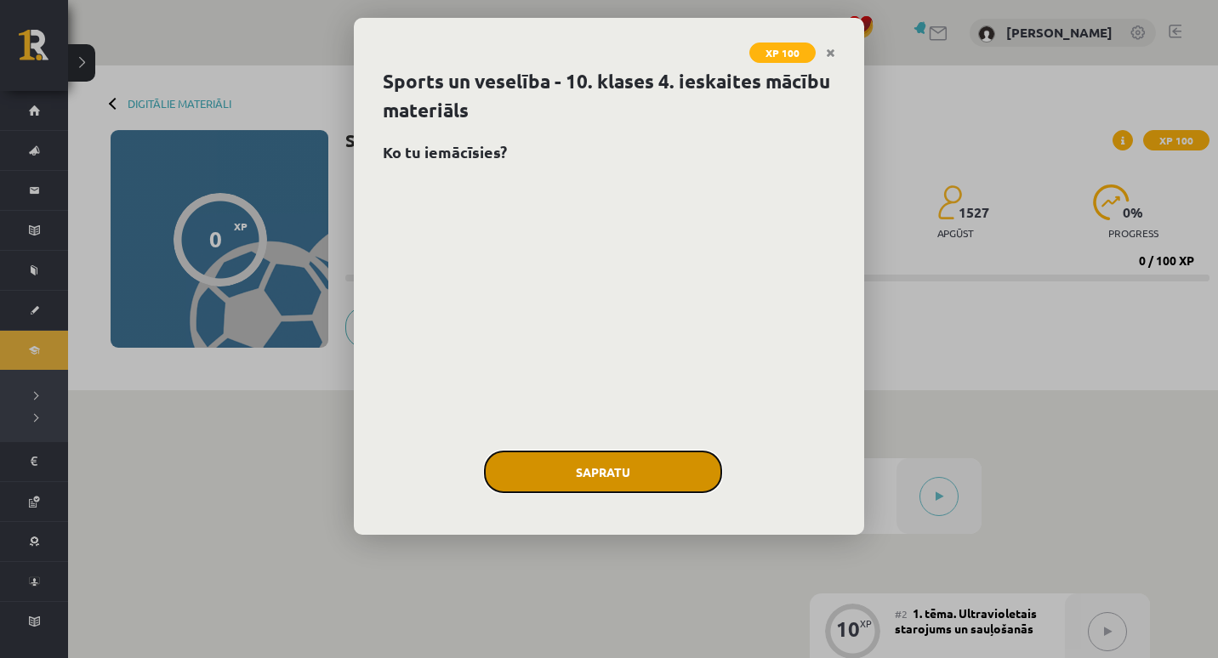
click at [567, 455] on button "Sapratu" at bounding box center [603, 472] width 238 height 43
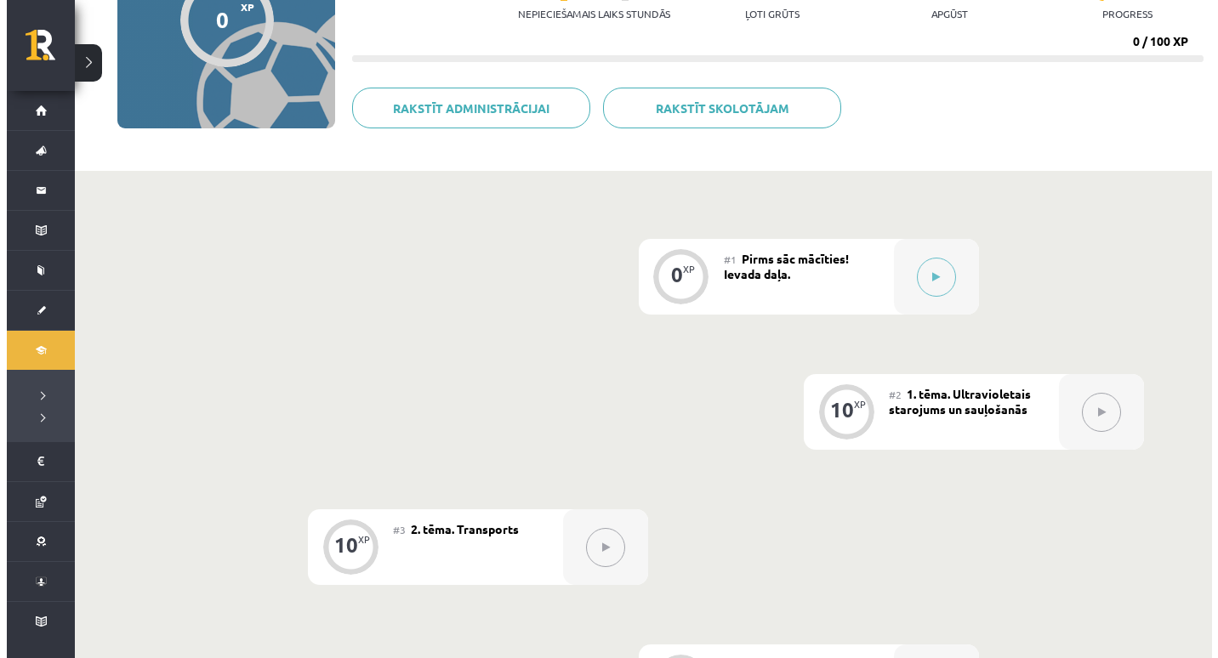
scroll to position [228, 0]
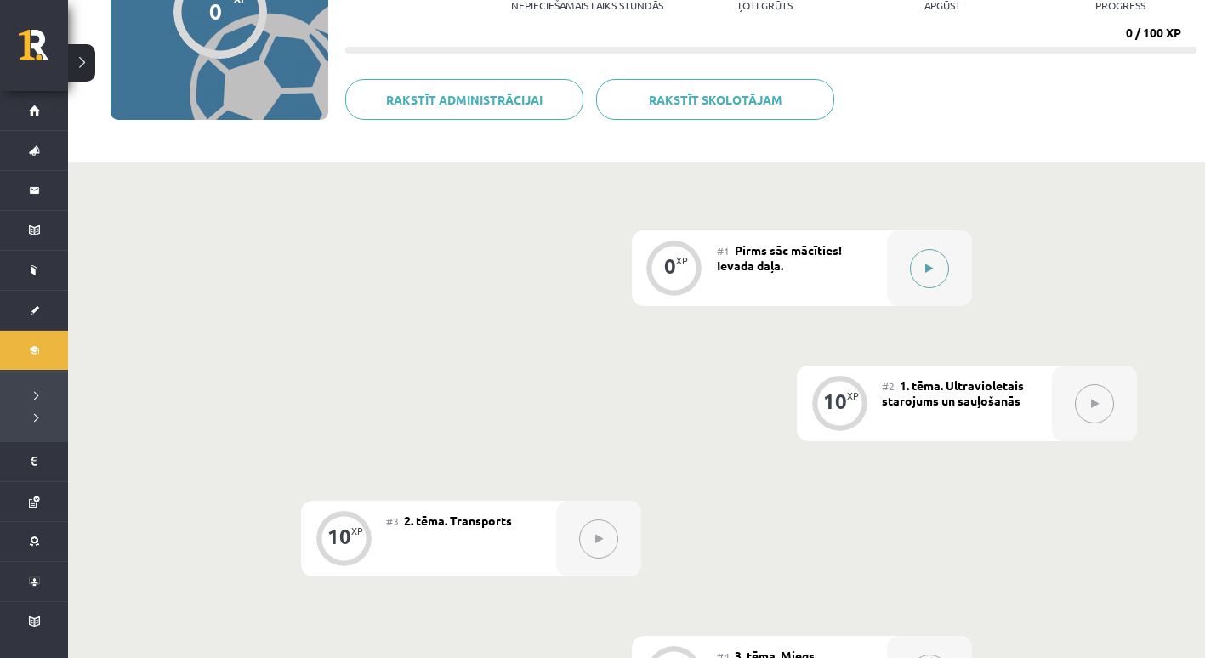
click at [915, 271] on button at bounding box center [929, 268] width 39 height 39
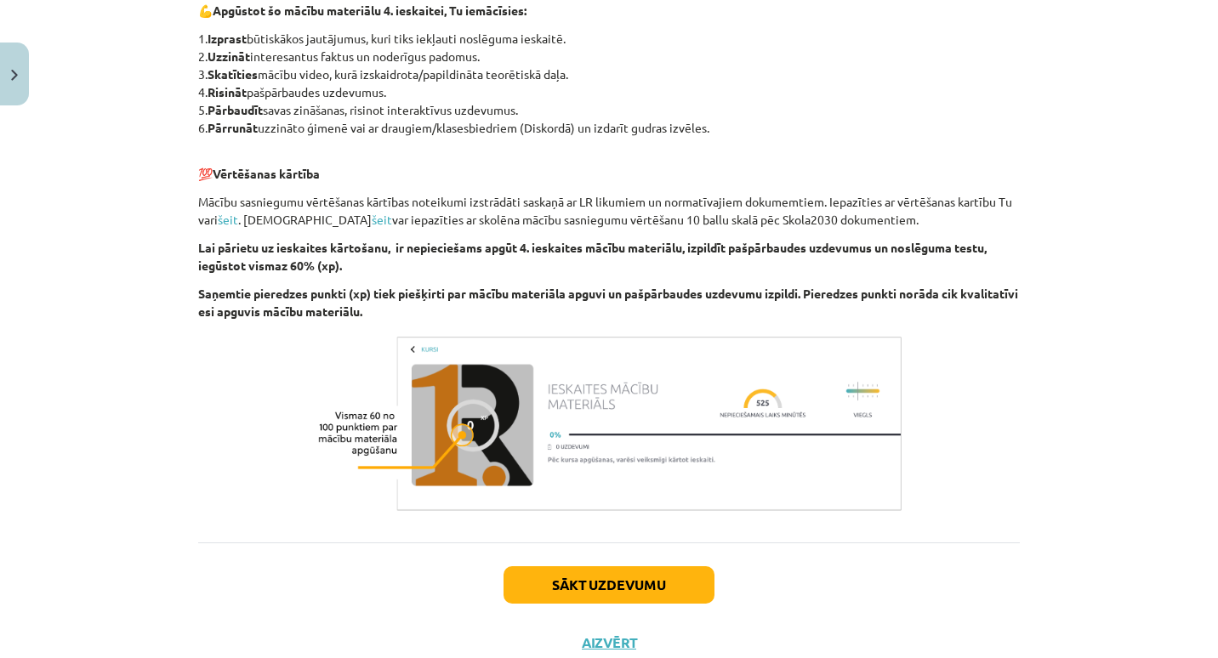
scroll to position [1296, 0]
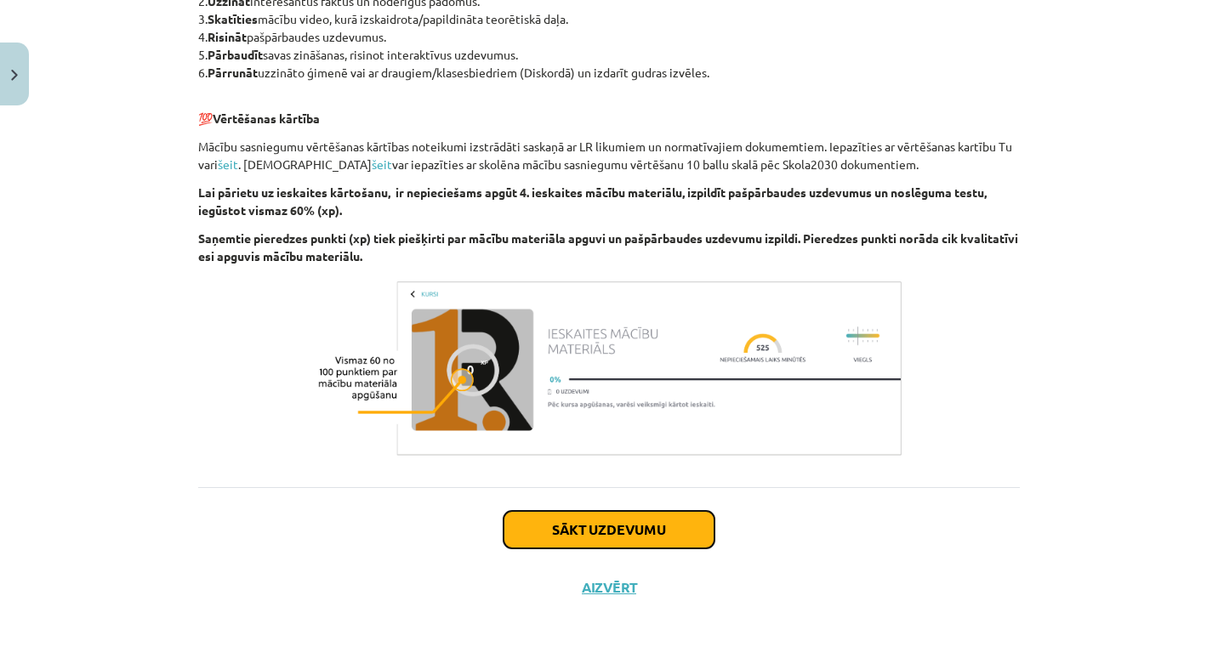
click at [694, 527] on button "Sākt uzdevumu" at bounding box center [609, 529] width 211 height 37
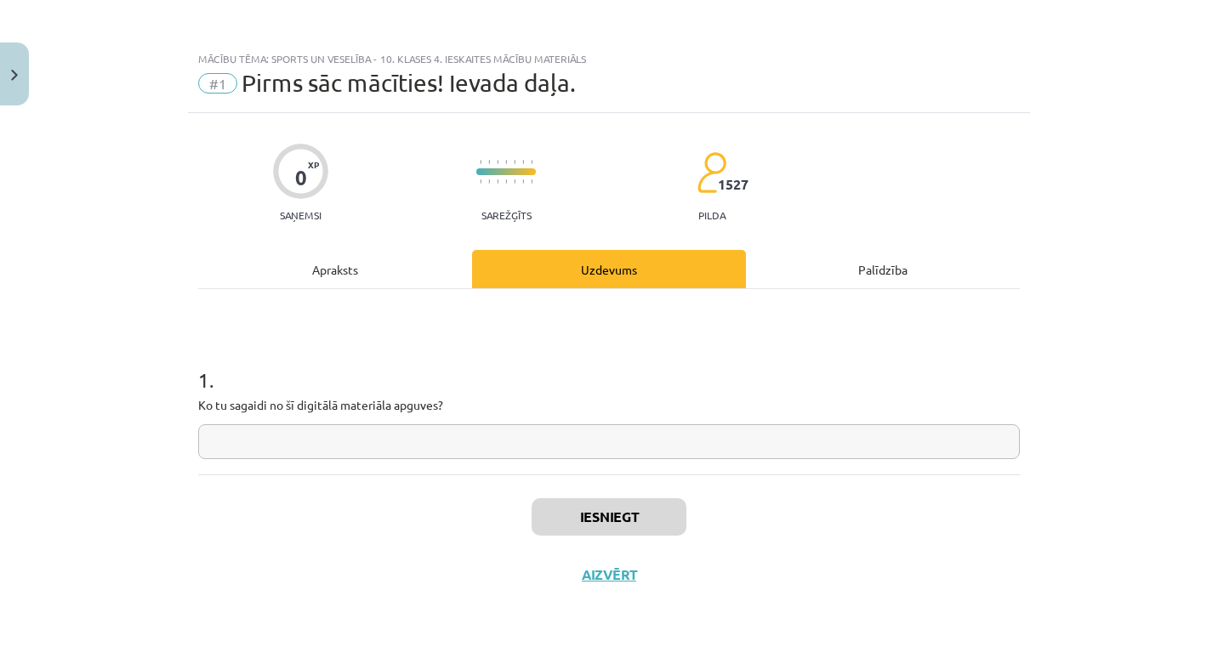
scroll to position [0, 0]
click at [518, 460] on div "1 . Ko tu sagaidi no šī digitālā materiāla apguves?" at bounding box center [609, 381] width 822 height 185
click at [514, 447] on input "text" at bounding box center [609, 441] width 822 height 35
type input "*"
click at [618, 514] on button "Iesniegt" at bounding box center [609, 516] width 155 height 37
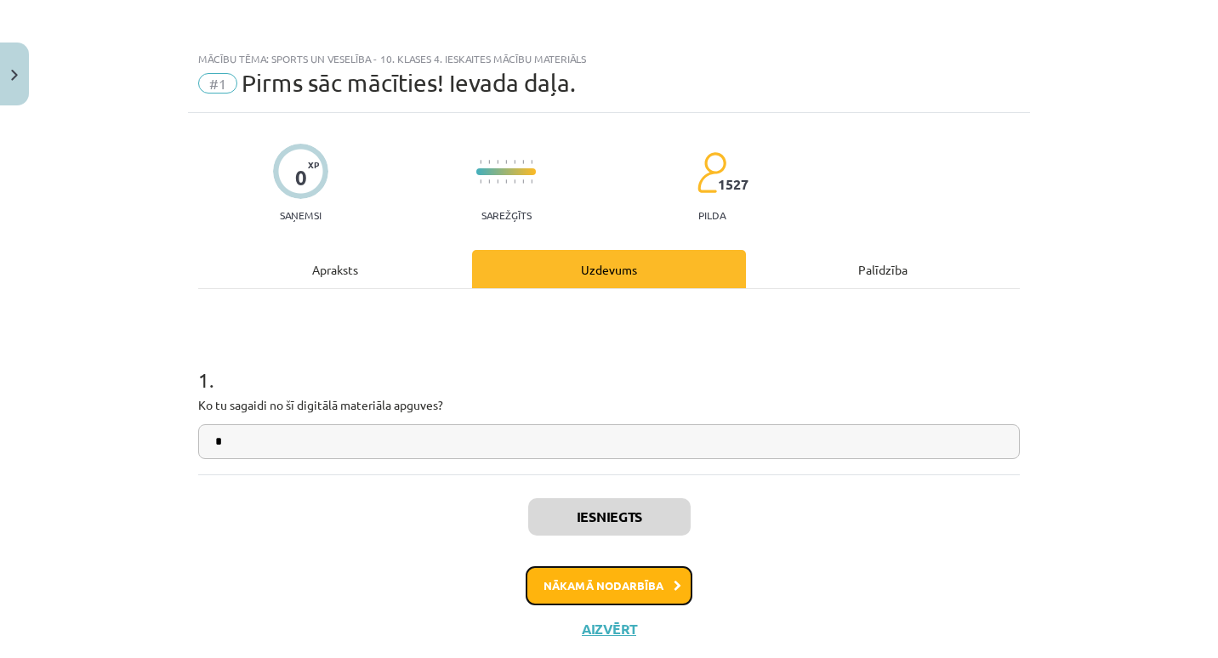
click at [548, 585] on button "Nākamā nodarbība" at bounding box center [609, 586] width 167 height 39
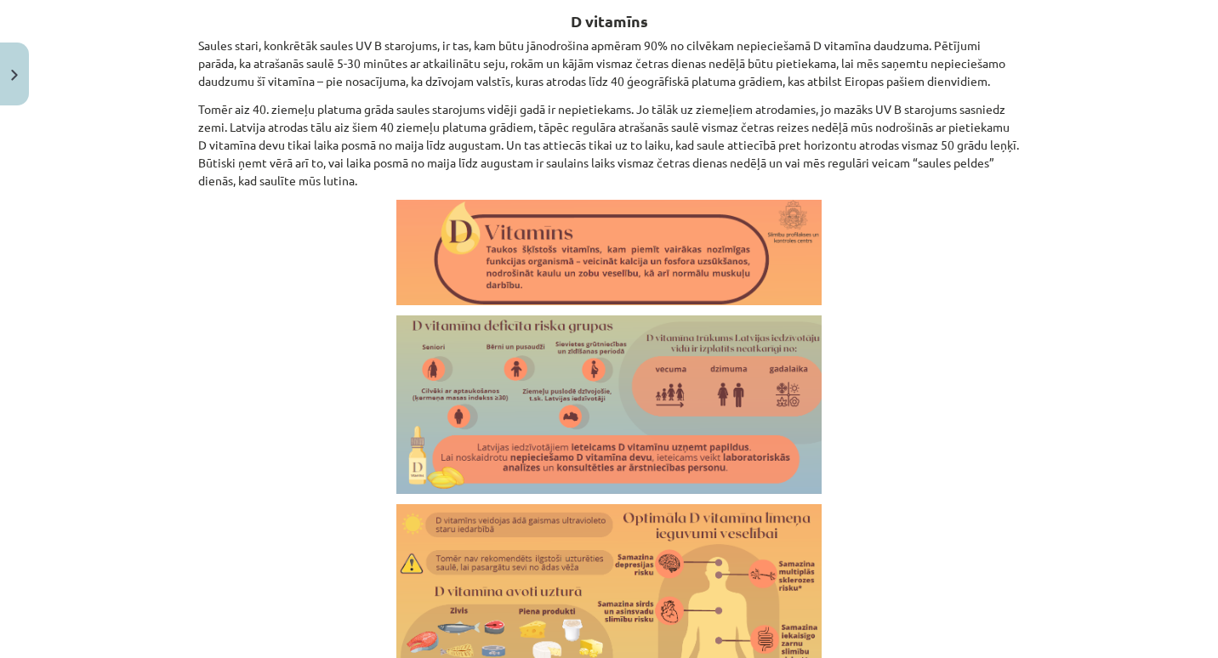
scroll to position [2909, 0]
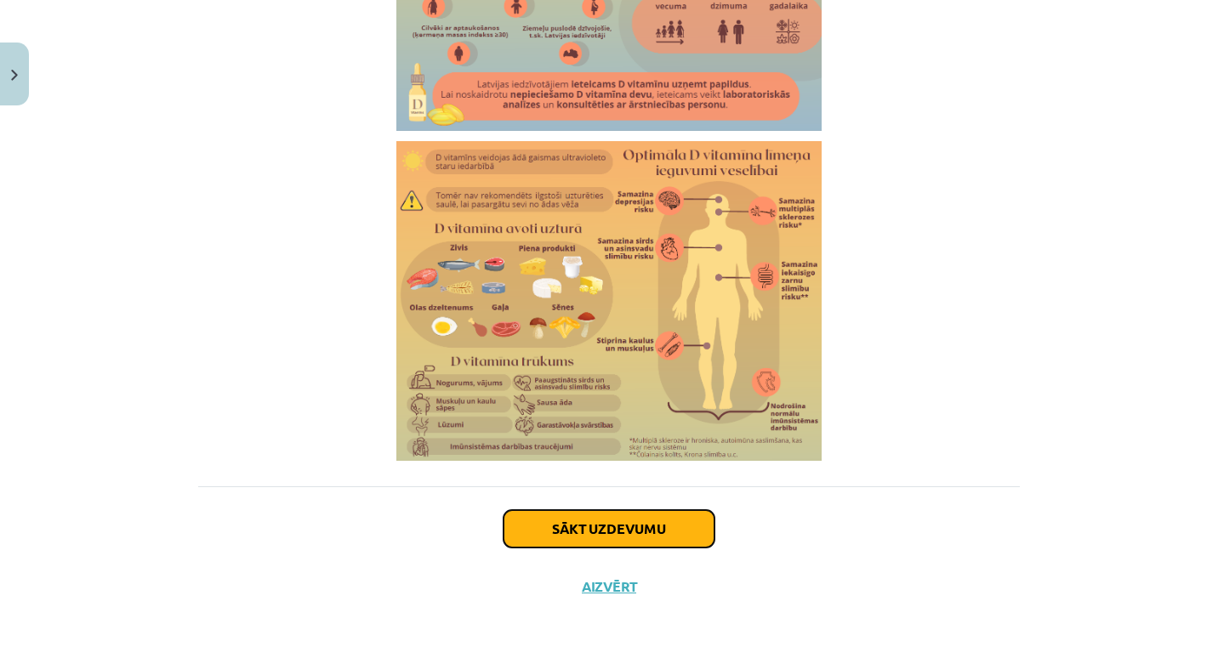
click at [545, 520] on button "Sākt uzdevumu" at bounding box center [609, 528] width 211 height 37
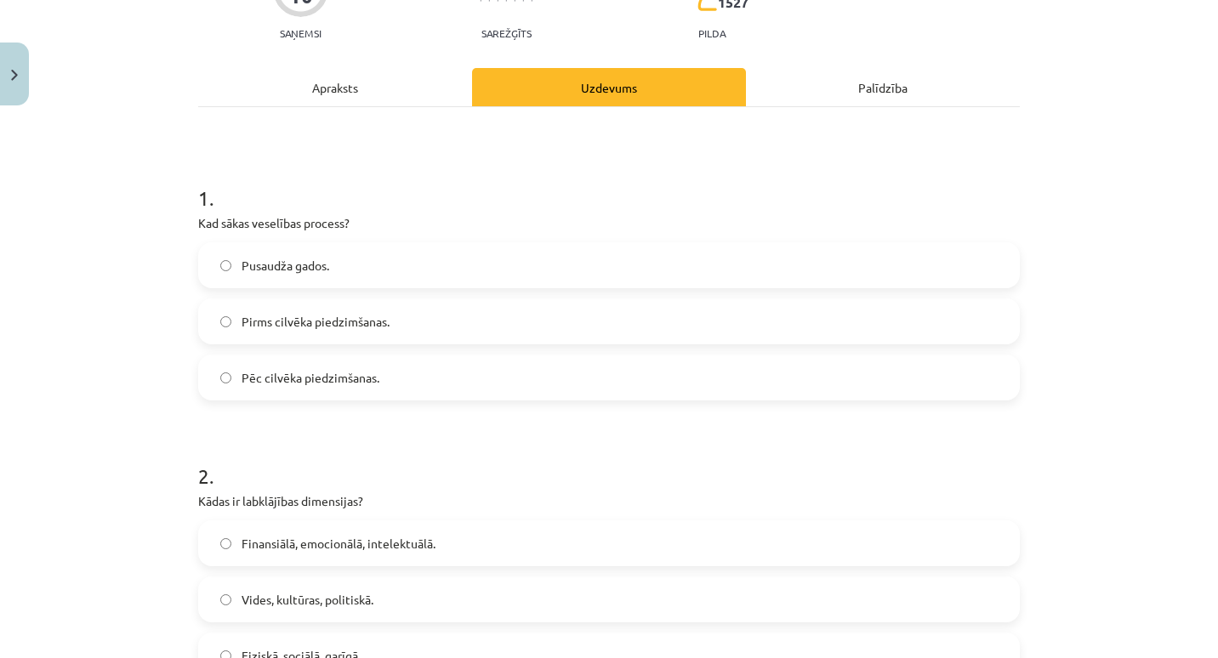
scroll to position [187, 0]
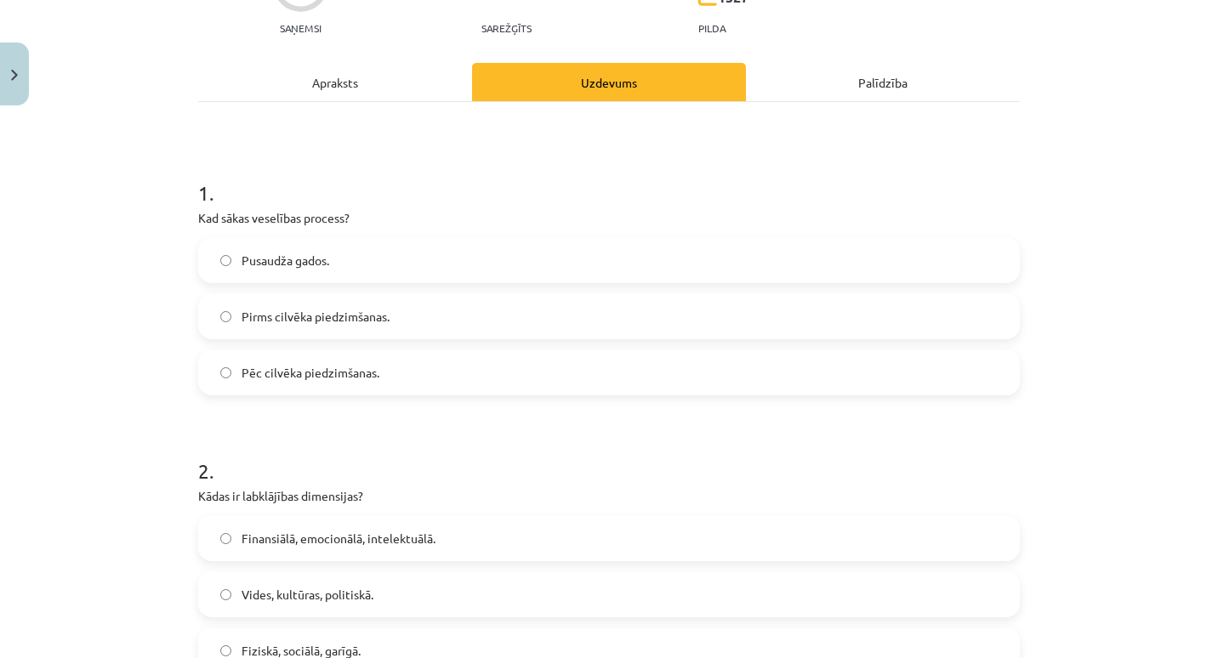
click at [454, 322] on label "Pirms cilvēka piedzimšanas." at bounding box center [609, 316] width 818 height 43
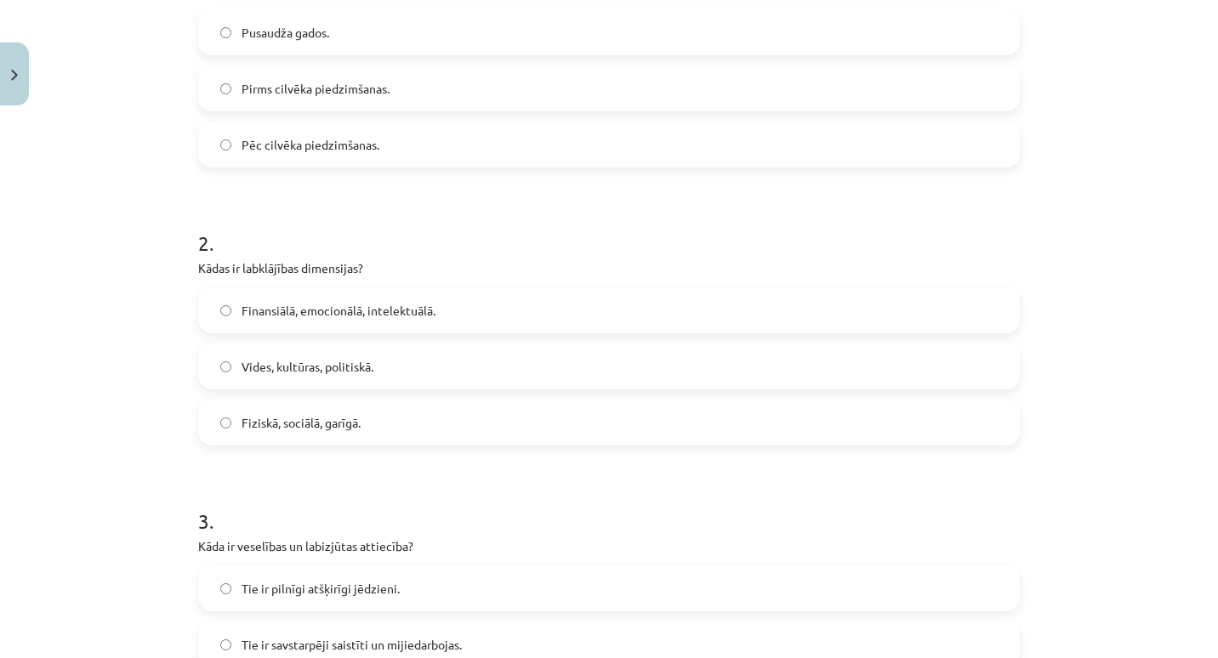
scroll to position [418, 0]
click at [431, 307] on label "Finansiālā, emocionālā, intelektuālā." at bounding box center [609, 308] width 818 height 43
click at [428, 430] on label "Fiziskā, sociālā, garīgā." at bounding box center [609, 420] width 818 height 43
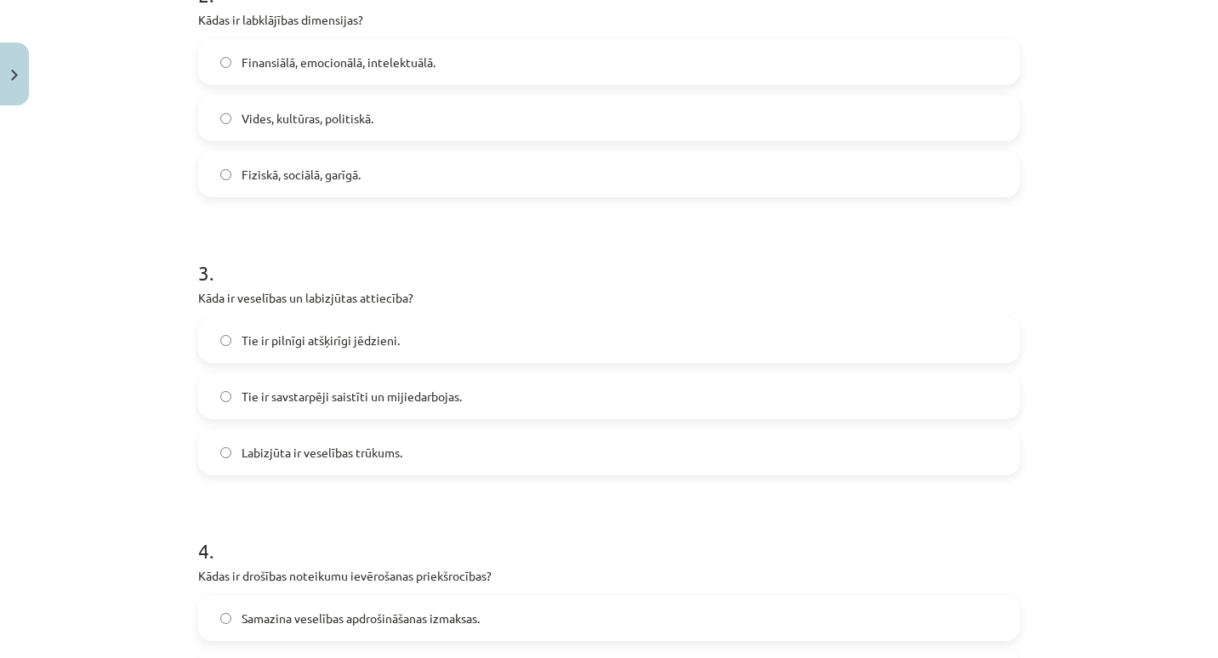
scroll to position [679, 0]
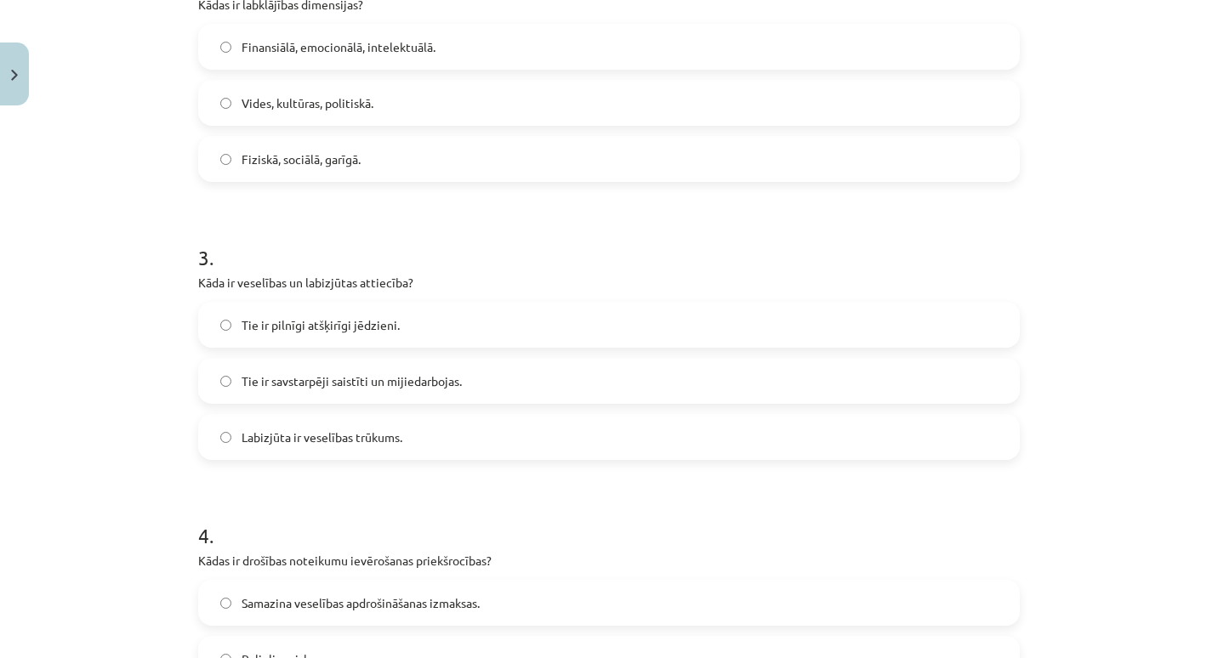
click at [430, 384] on span "Tie ir savstarpēji saistīti un mijiedarbojas." at bounding box center [352, 382] width 220 height 18
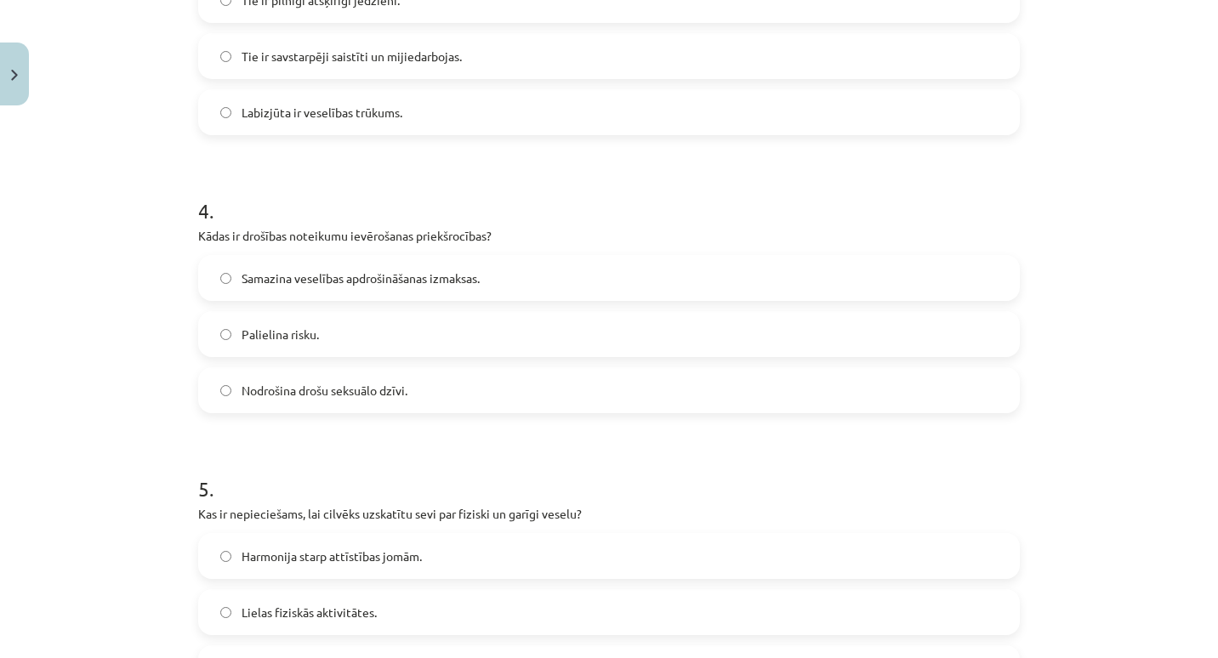
scroll to position [1007, 0]
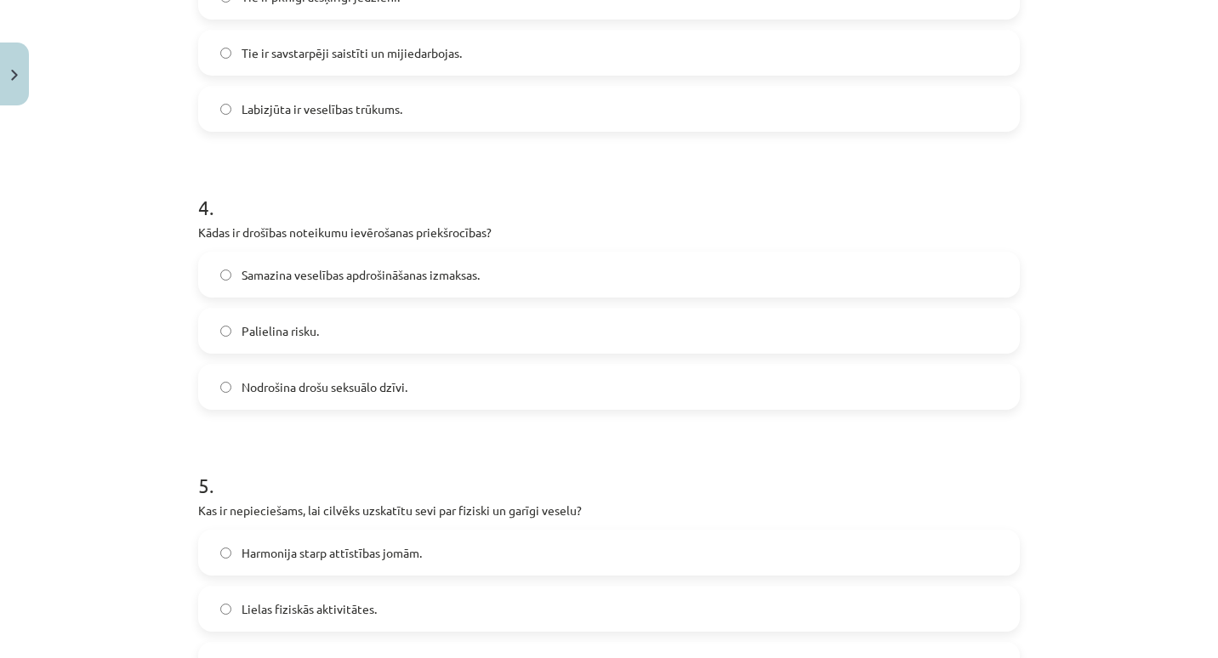
click at [415, 392] on label "Nodrošina drošu seksuālo dzīvi." at bounding box center [609, 387] width 818 height 43
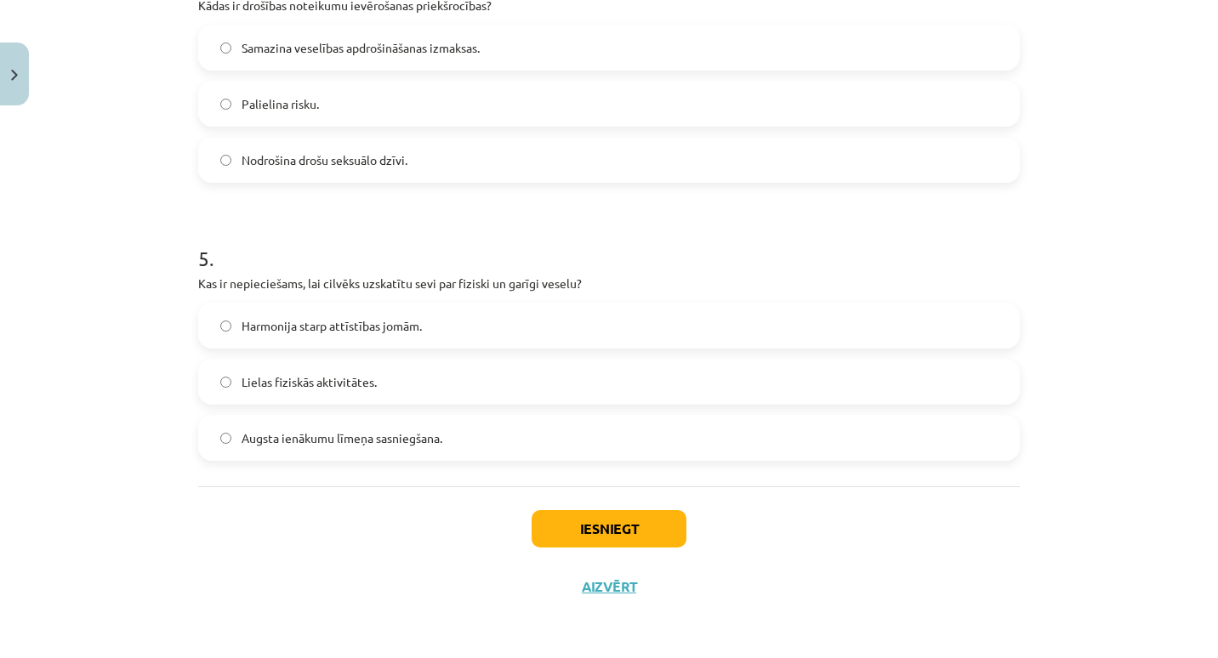
click at [442, 339] on label "Harmonija starp attīstības jomām." at bounding box center [609, 326] width 818 height 43
click at [564, 510] on button "Iesniegt" at bounding box center [609, 528] width 155 height 37
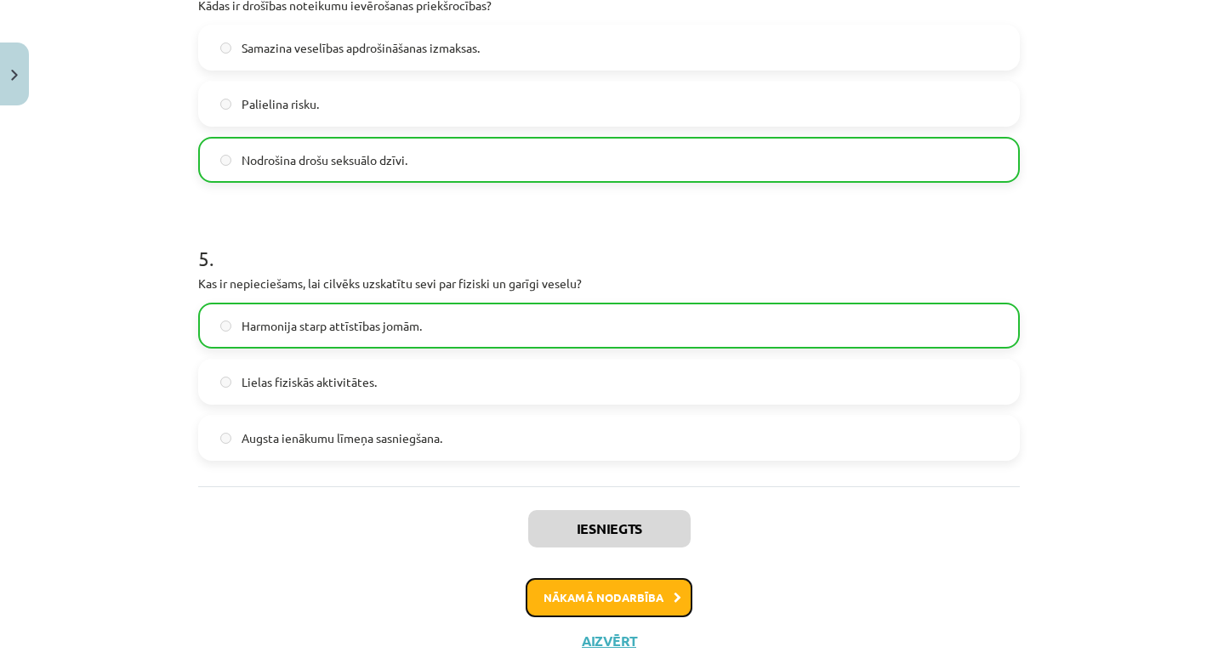
click at [548, 595] on button "Nākamā nodarbība" at bounding box center [609, 597] width 167 height 39
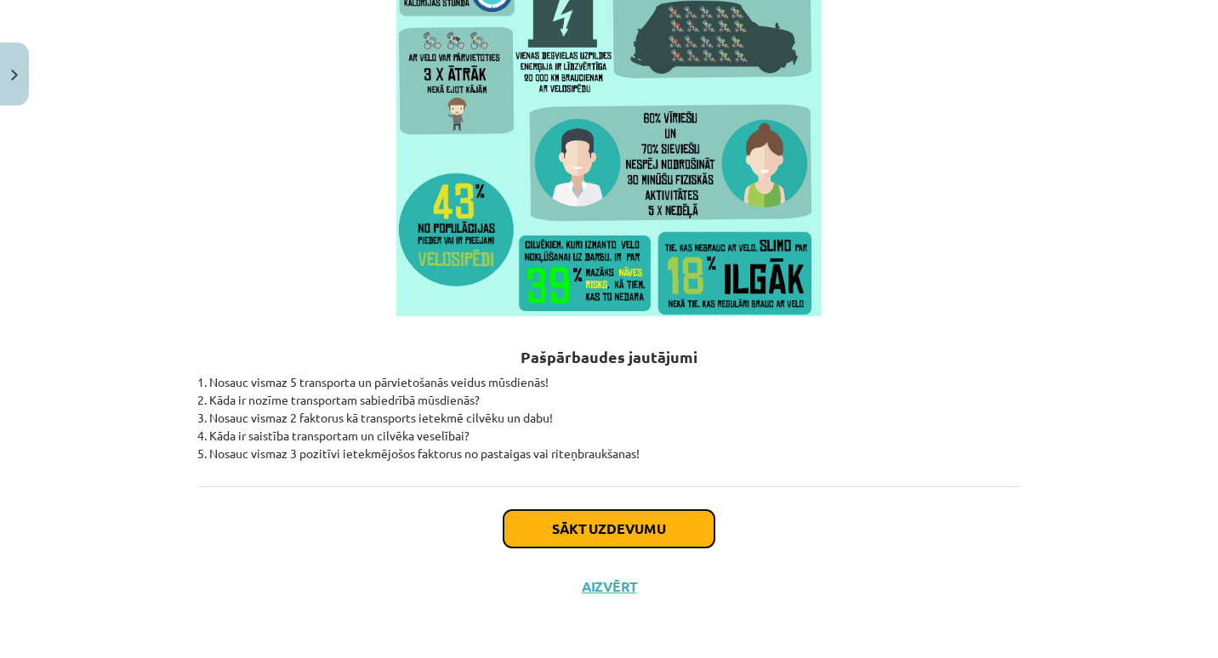
click at [566, 531] on button "Sākt uzdevumu" at bounding box center [609, 528] width 211 height 37
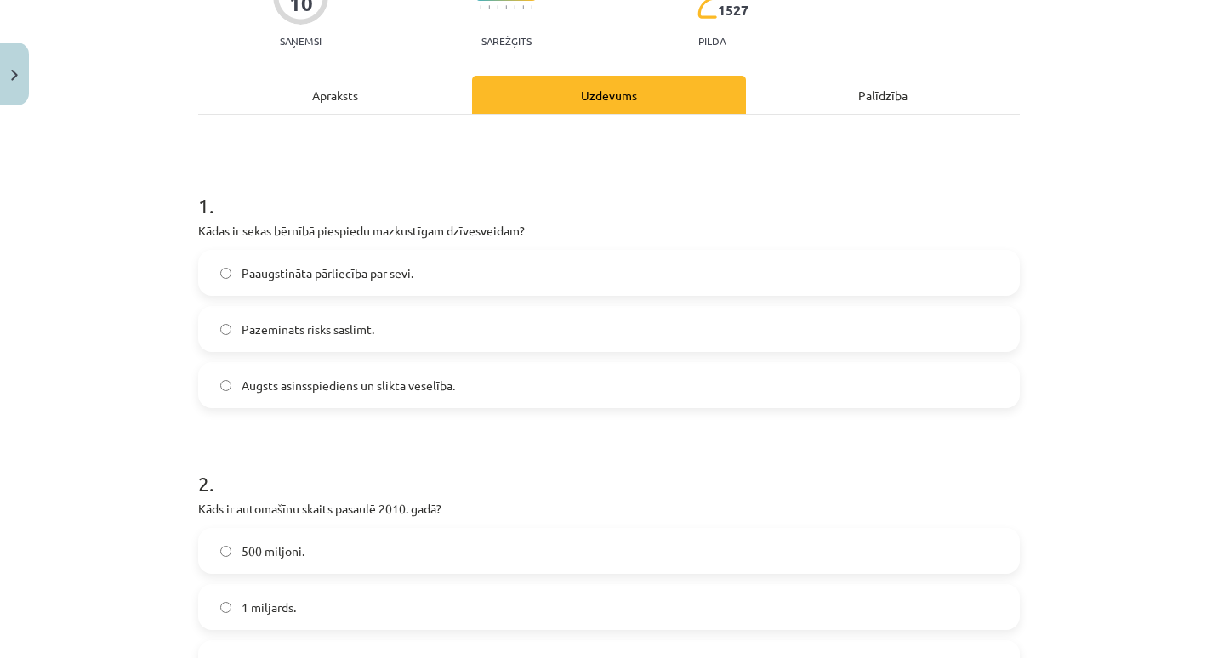
scroll to position [186, 0]
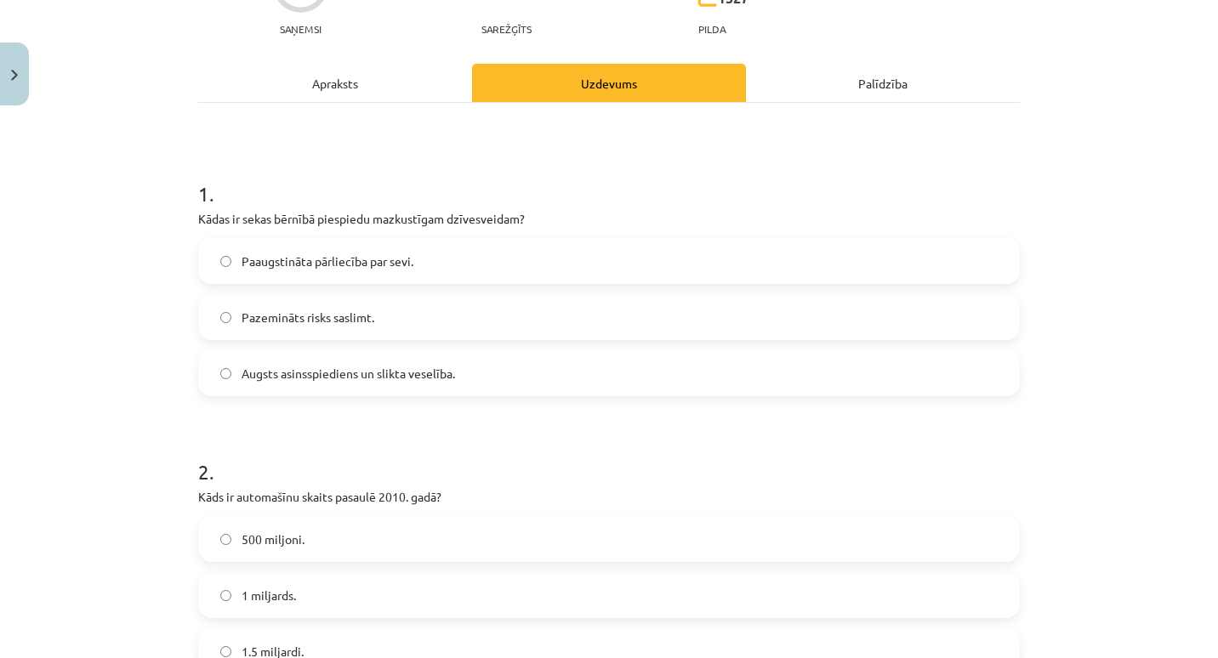
click at [503, 376] on label "Augsts asinsspiediens un slikta veselība." at bounding box center [609, 373] width 818 height 43
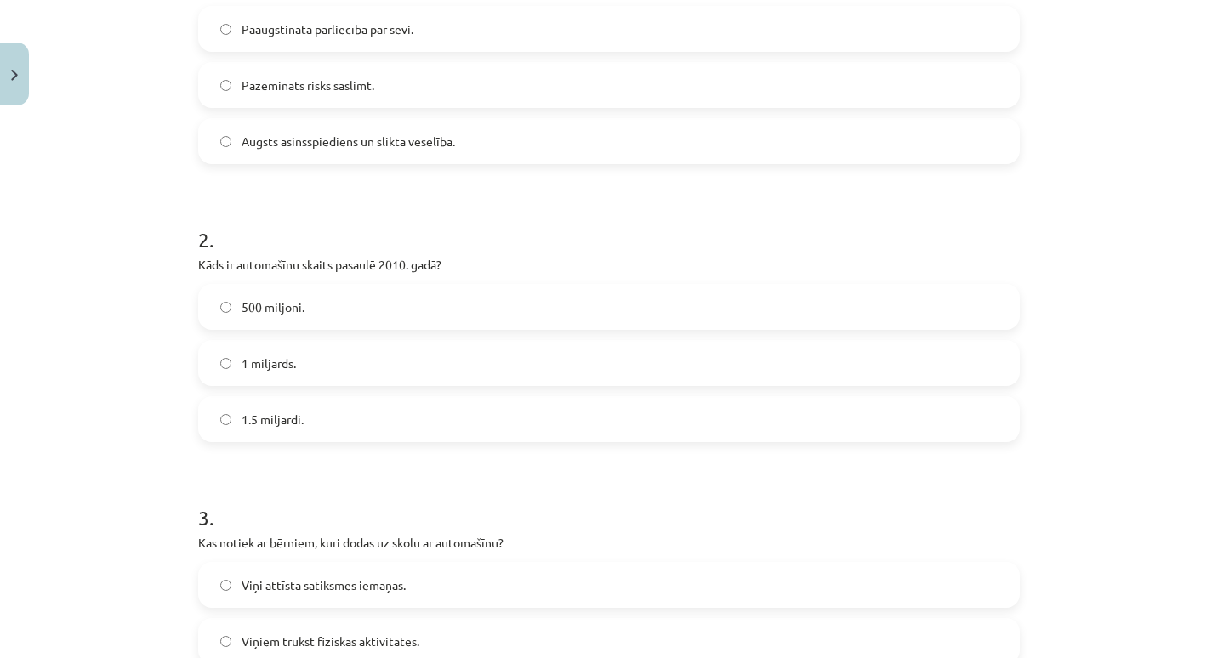
scroll to position [419, 0]
click at [415, 314] on label "500 miljoni." at bounding box center [609, 306] width 818 height 43
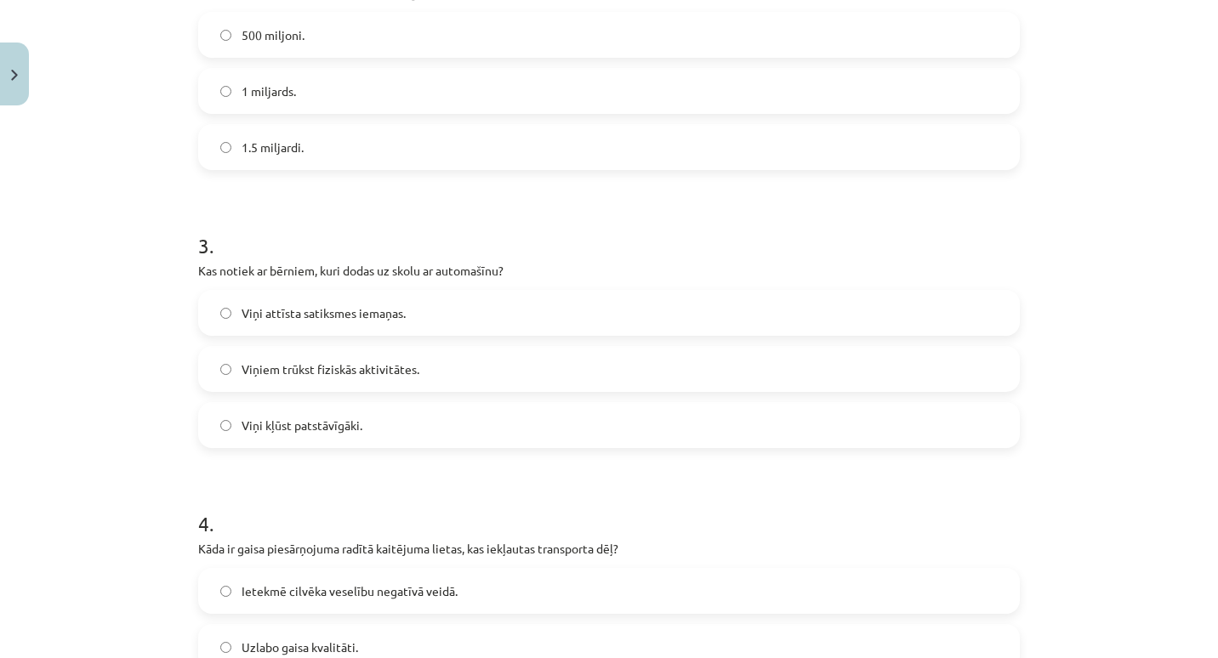
scroll to position [696, 0]
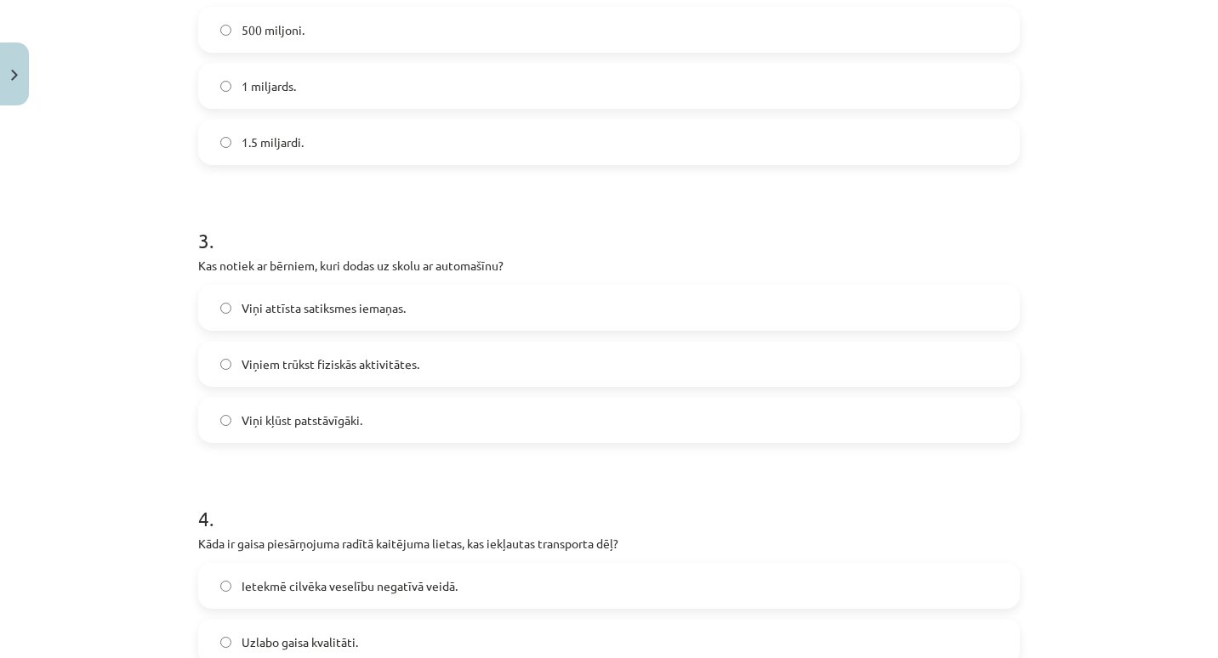
click at [390, 369] on span "Viņiem trūkst fiziskās aktivitātes." at bounding box center [331, 365] width 178 height 18
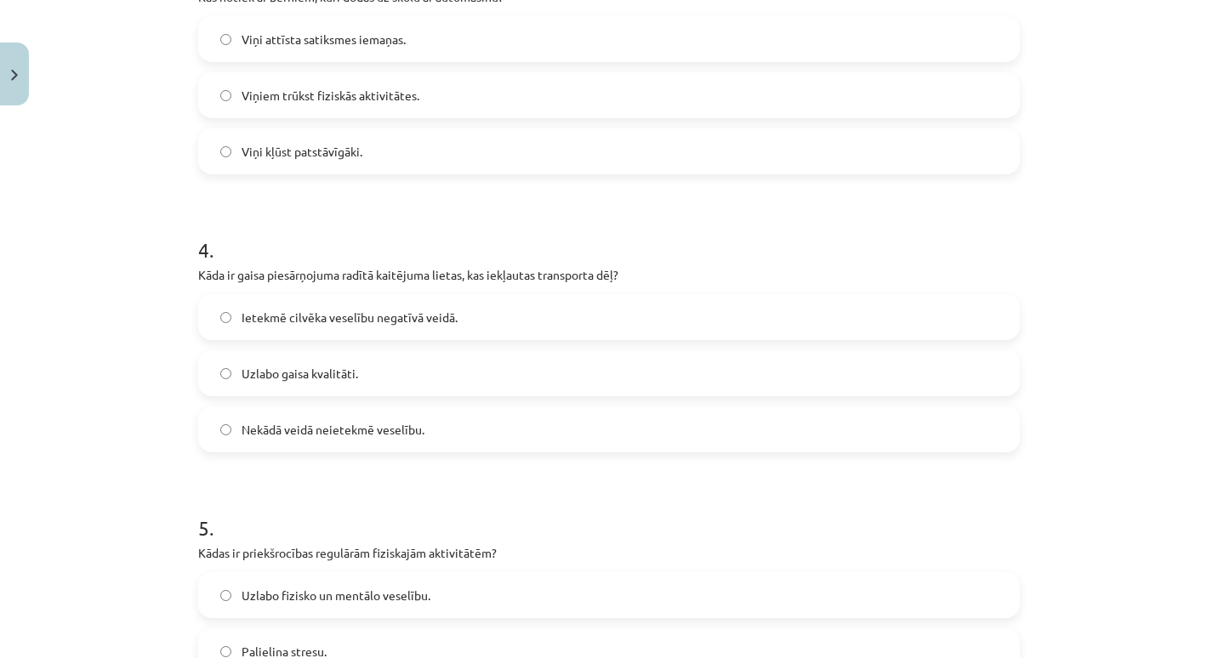
scroll to position [966, 0]
click at [390, 329] on label "Ietekmē cilvēka veselību negatīvā veidā." at bounding box center [609, 316] width 818 height 43
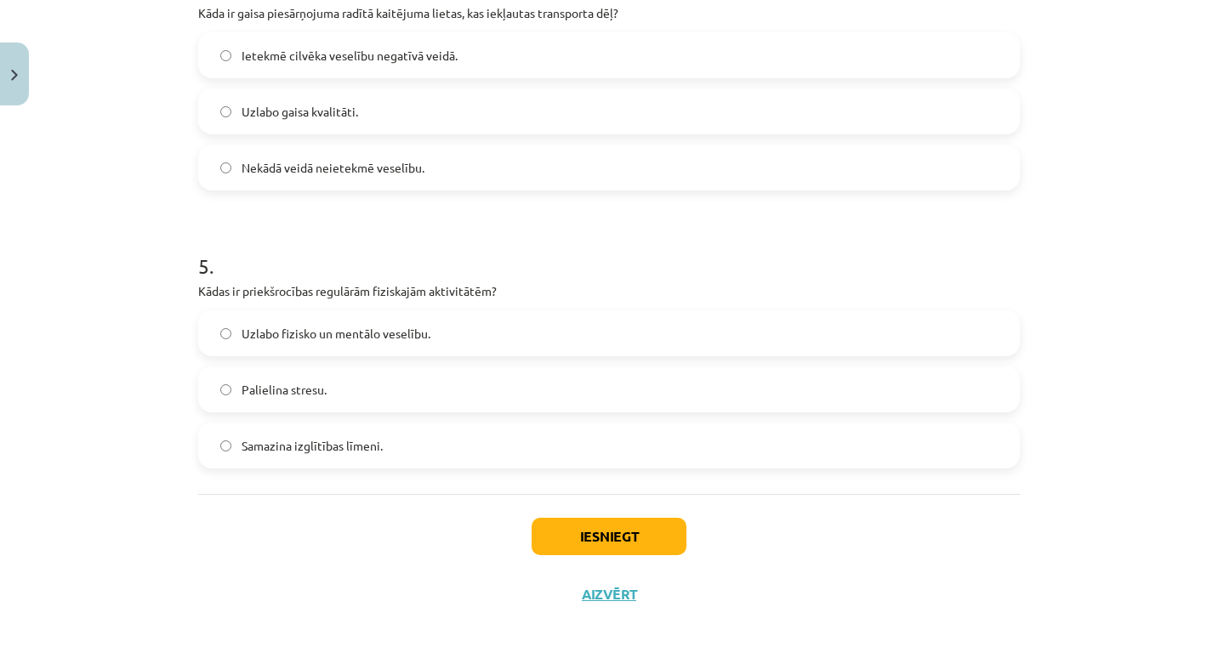
scroll to position [1234, 0]
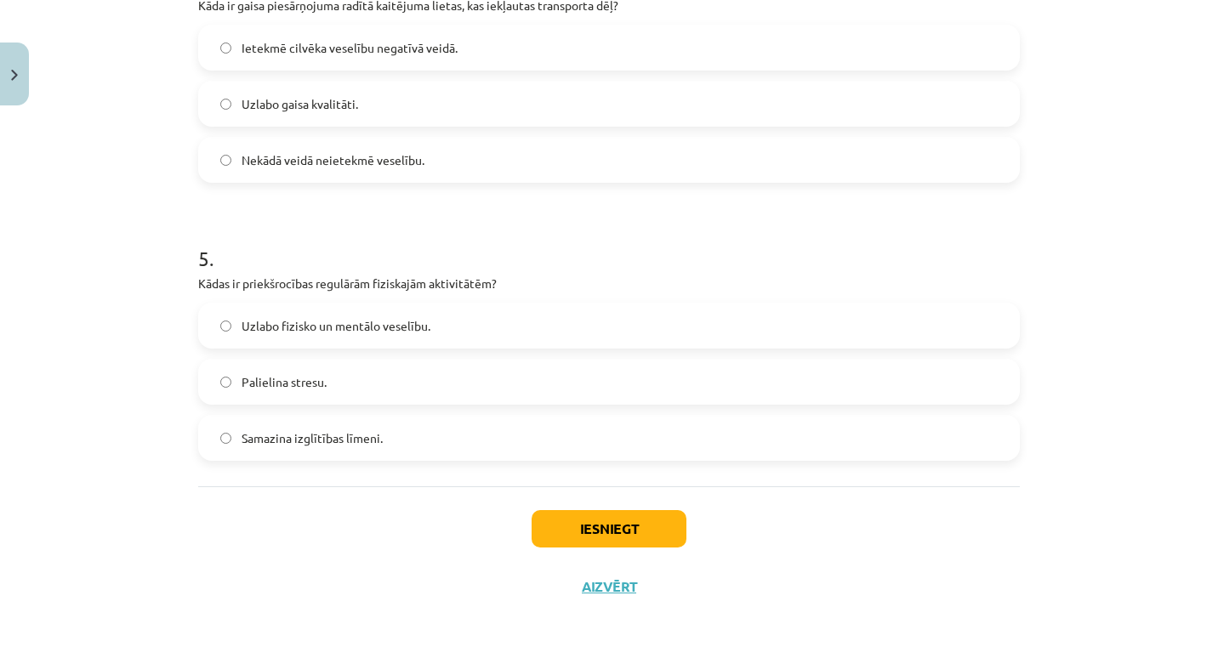
click at [398, 311] on label "Uzlabo fizisko un mentālo veselību." at bounding box center [609, 326] width 818 height 43
click at [561, 518] on button "Iesniegt" at bounding box center [609, 528] width 155 height 37
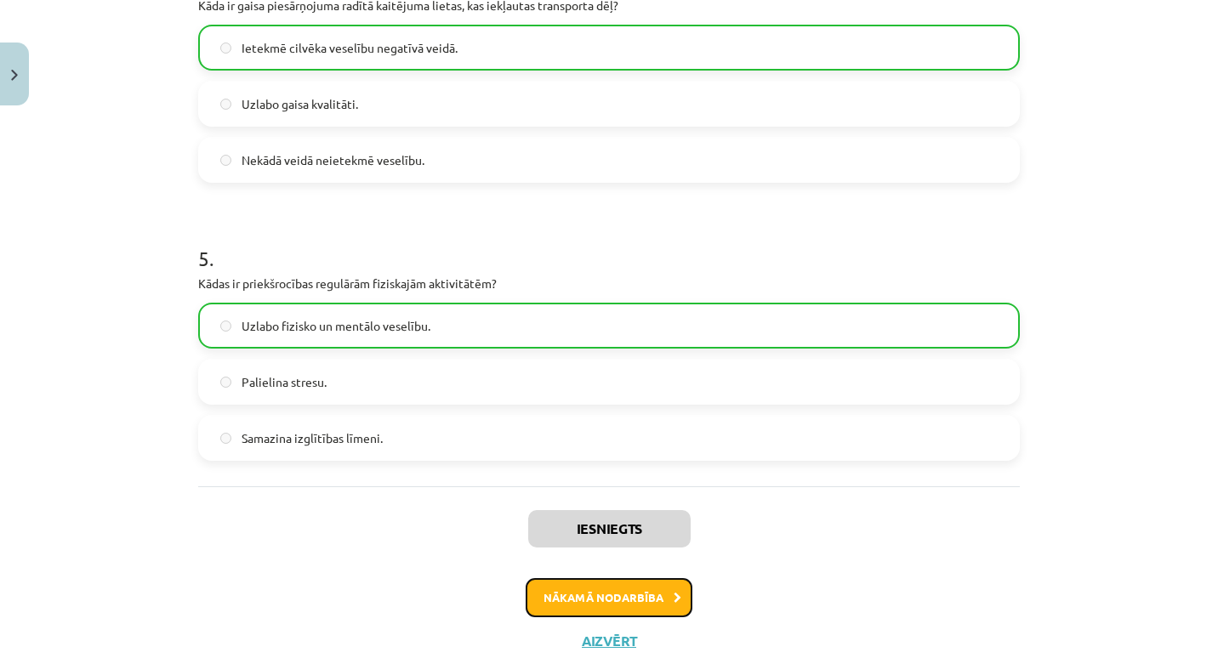
click at [594, 601] on button "Nākamā nodarbība" at bounding box center [609, 597] width 167 height 39
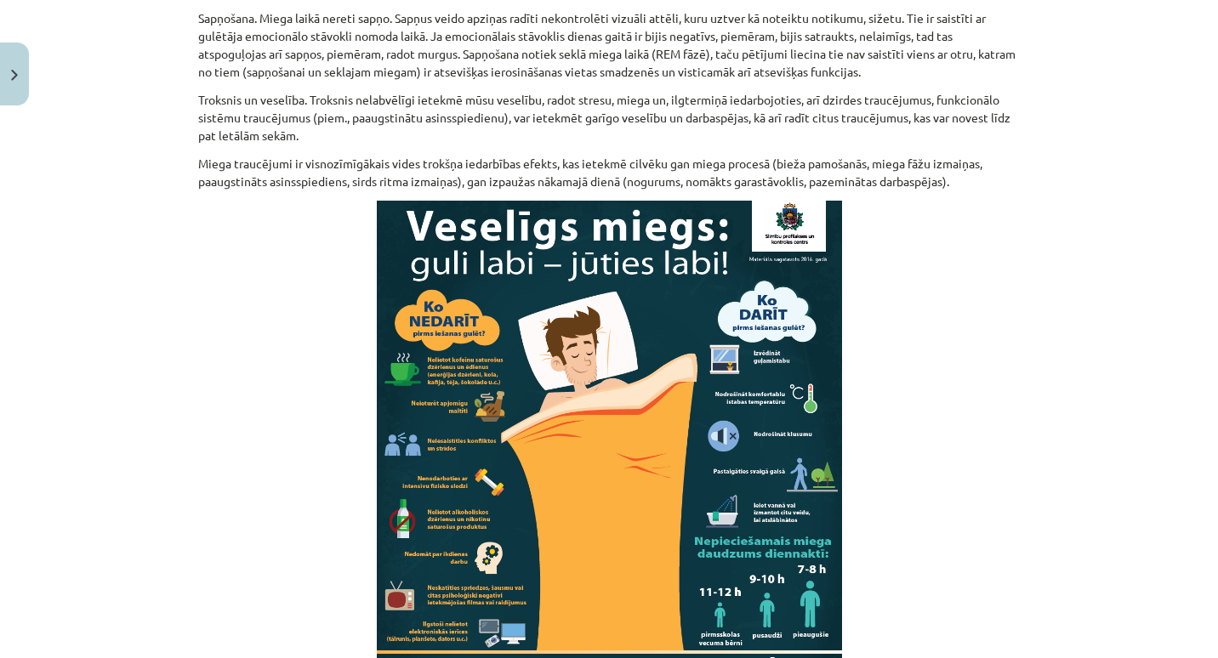
scroll to position [1612, 0]
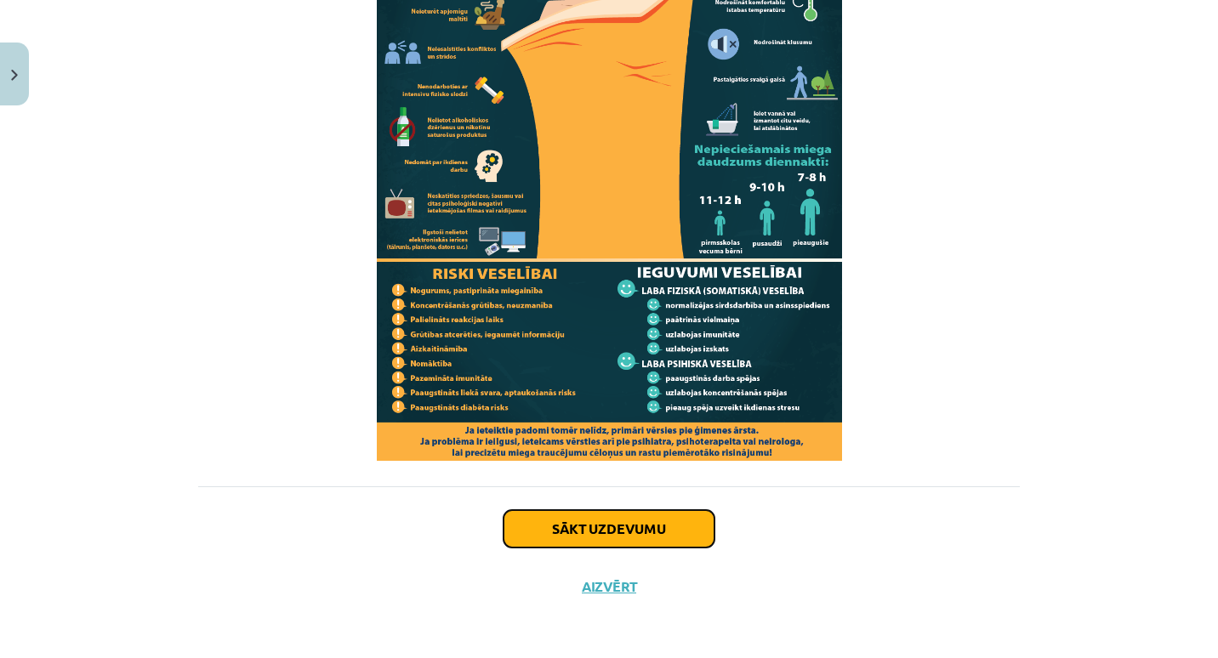
click at [604, 523] on button "Sākt uzdevumu" at bounding box center [609, 528] width 211 height 37
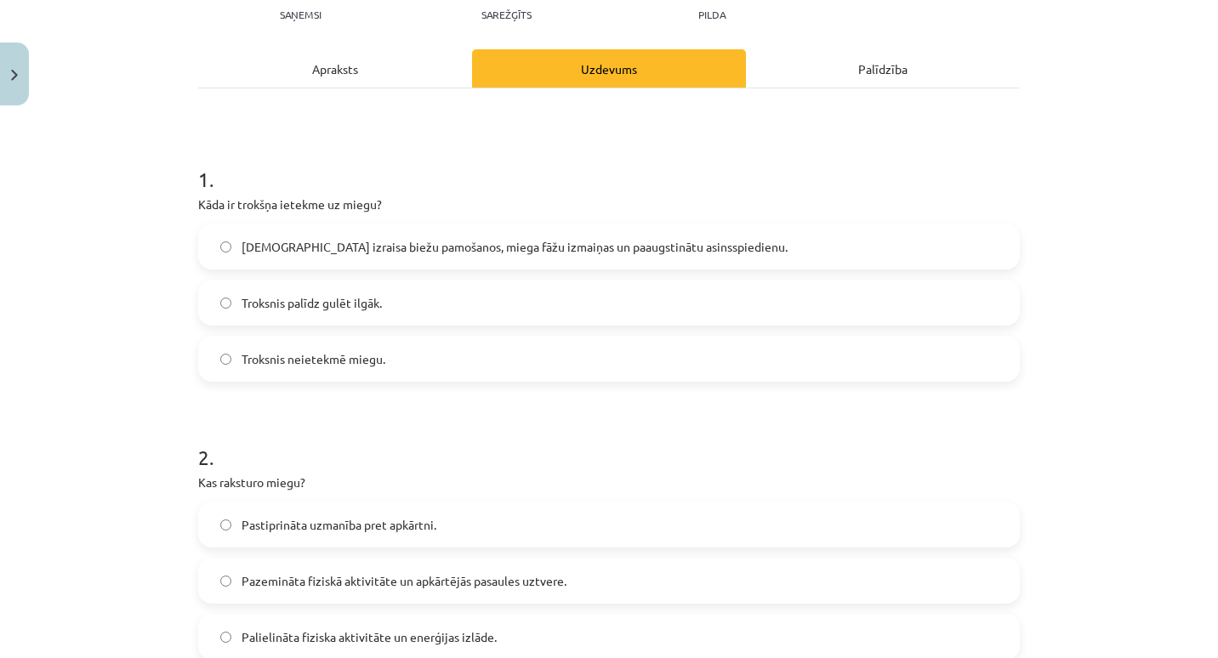
scroll to position [202, 0]
click at [606, 240] on span "Troksnis izraisa biežu pamošanos, miega fāžu izmaiņas un paaugstinātu asinsspie…" at bounding box center [515, 246] width 546 height 18
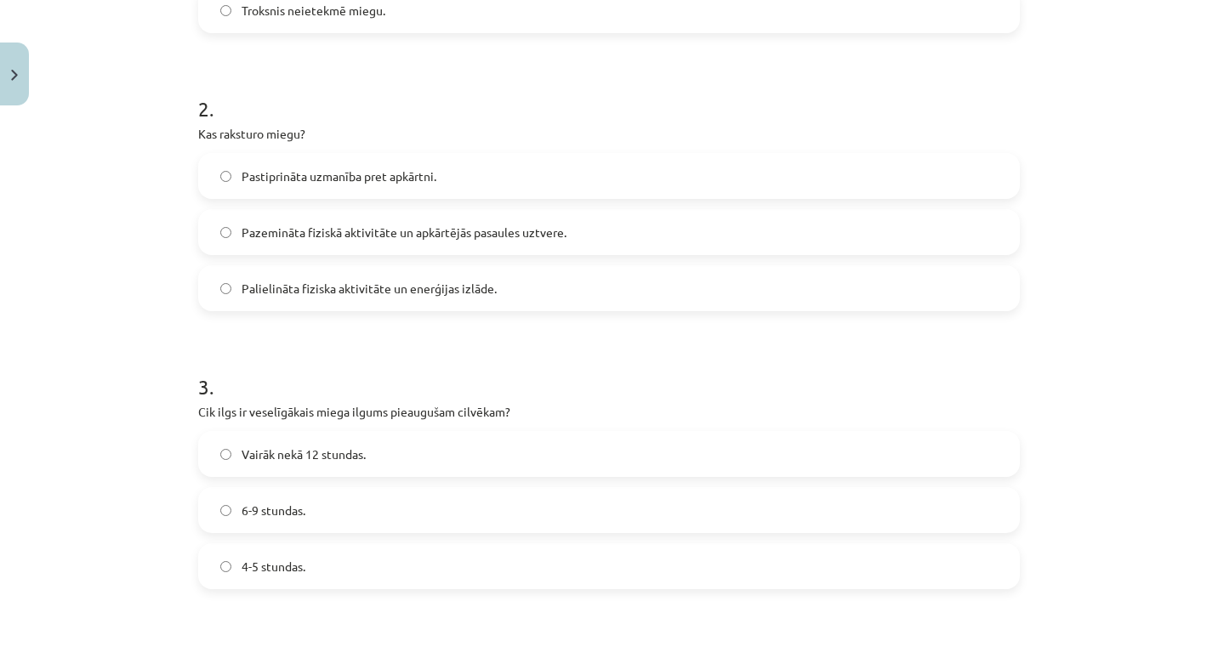
scroll to position [557, 0]
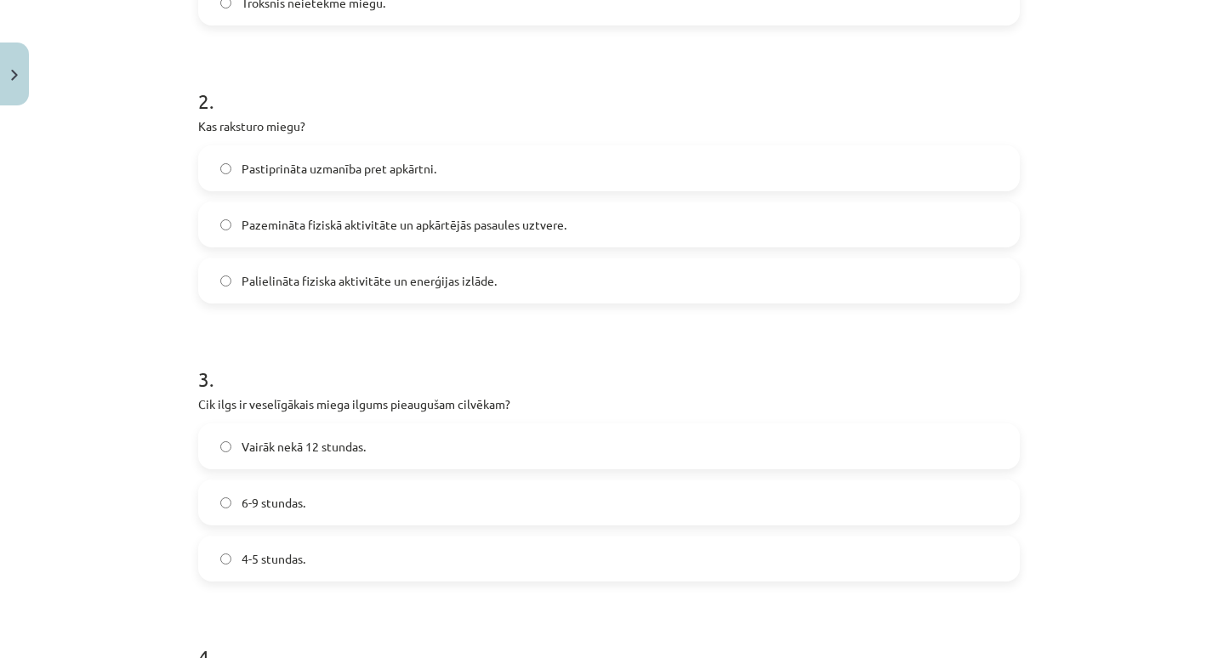
click at [494, 226] on span "Pazemināta fiziskā aktivitāte un apkārtējās pasaules uztvere." at bounding box center [404, 225] width 325 height 18
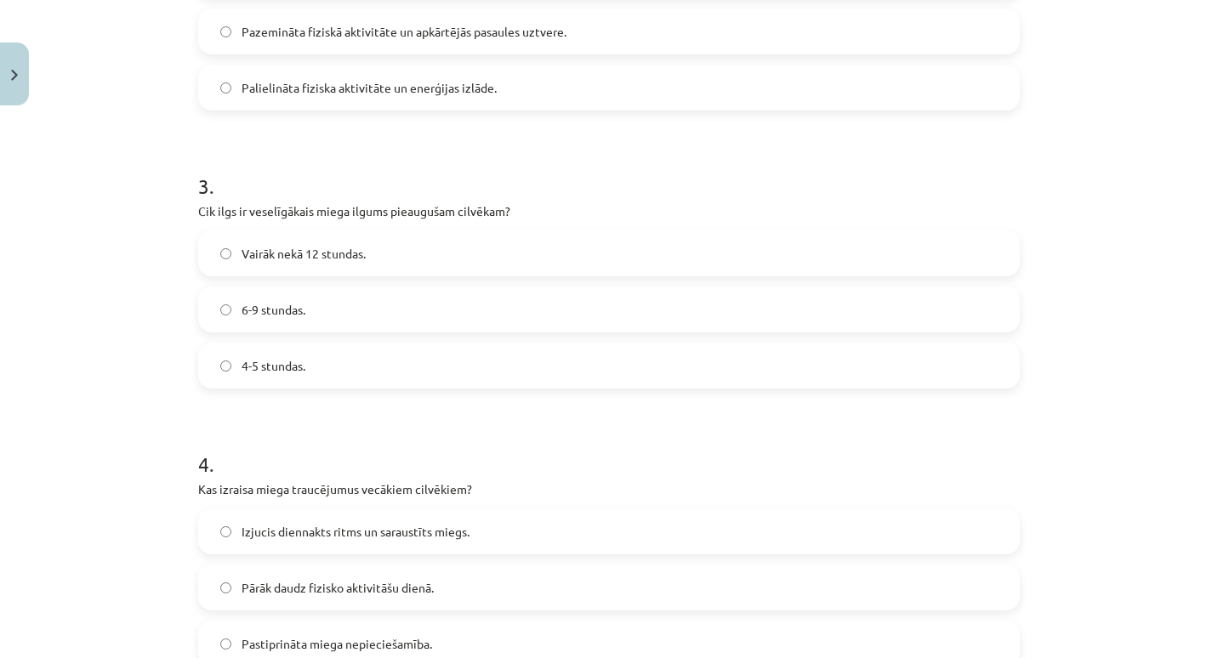
scroll to position [752, 0]
click at [396, 322] on label "6-9 stundas." at bounding box center [609, 308] width 818 height 43
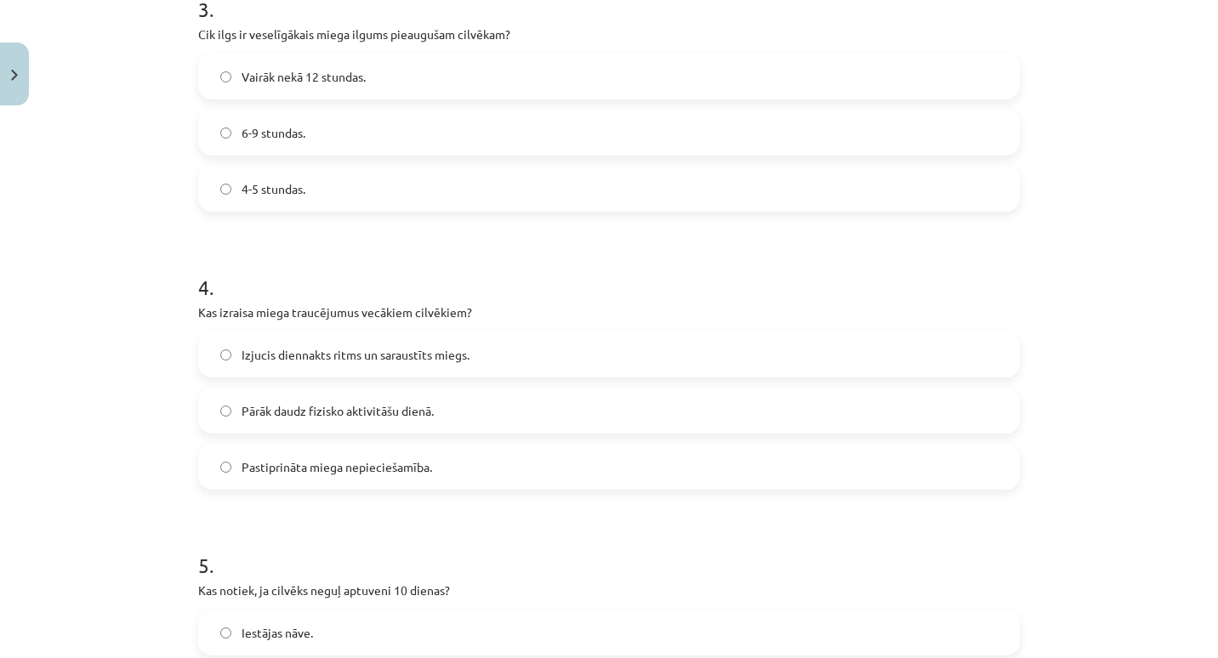
scroll to position [934, 0]
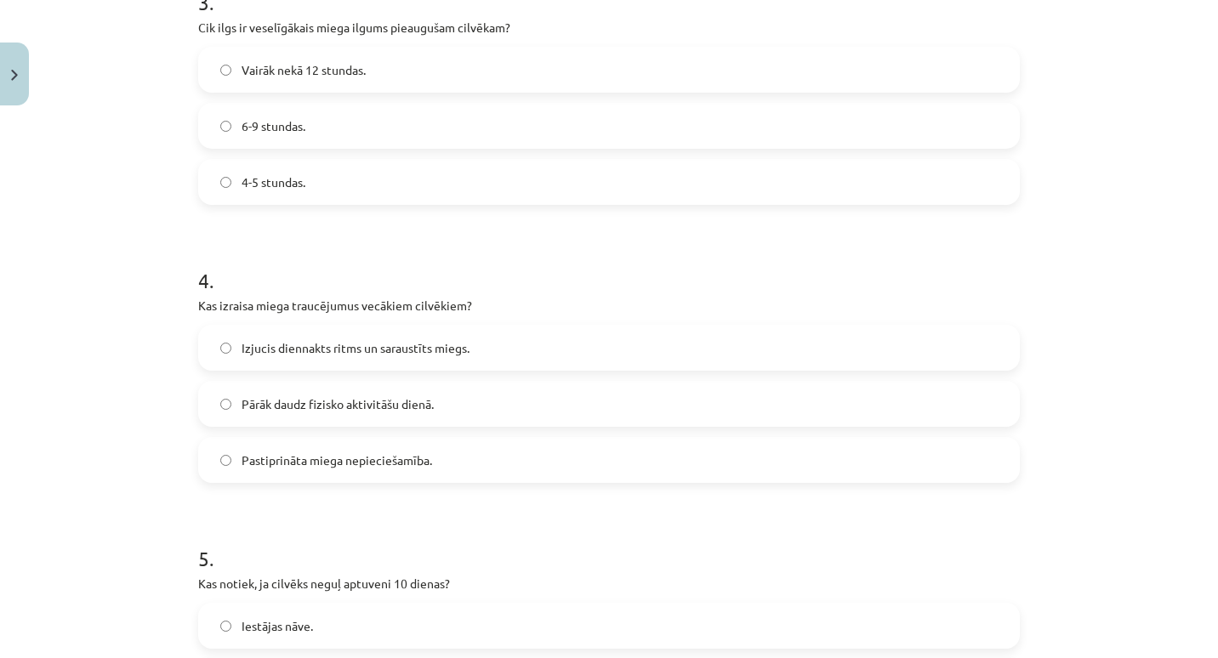
click at [362, 464] on span "Pastiprināta miega nepieciešamība." at bounding box center [337, 461] width 191 height 18
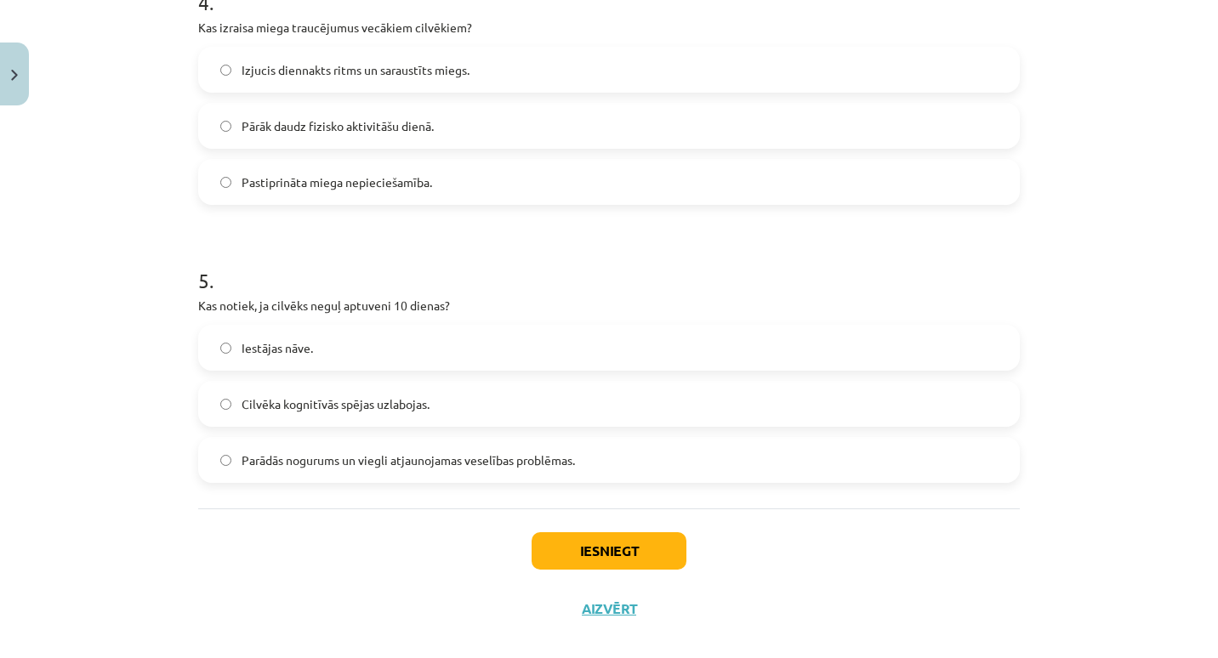
scroll to position [1214, 0]
click at [452, 349] on label "Iestājas nāve." at bounding box center [609, 346] width 818 height 43
click at [552, 552] on button "Iesniegt" at bounding box center [609, 549] width 155 height 37
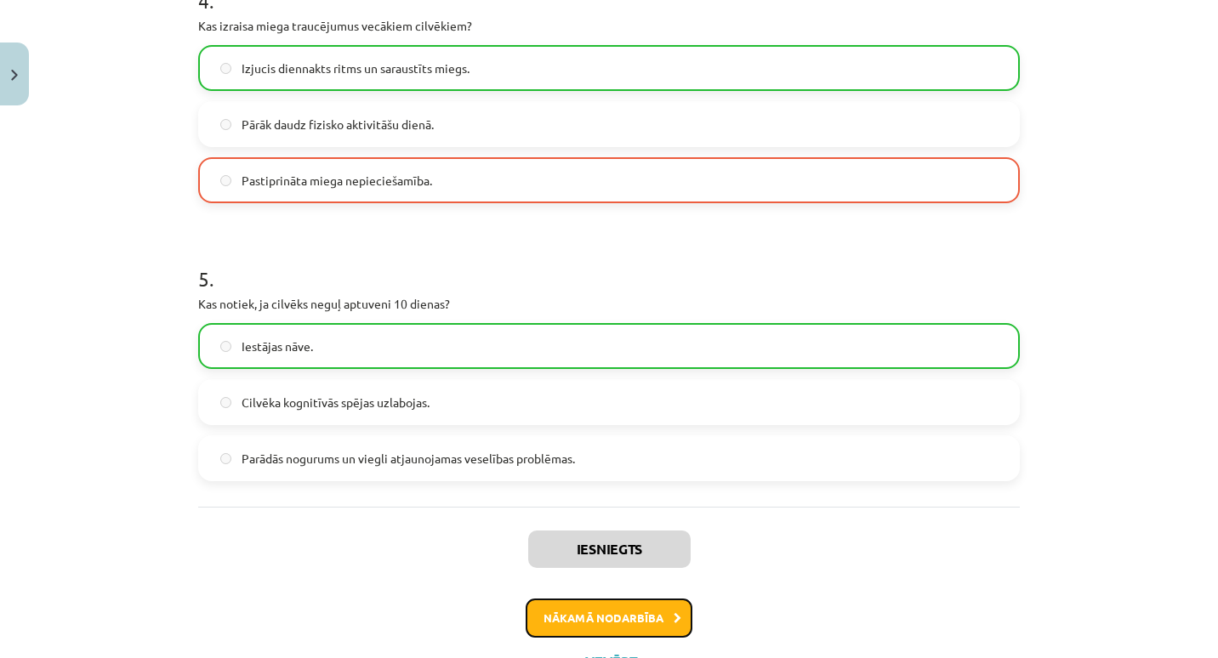
click at [567, 612] on button "Nākamā nodarbība" at bounding box center [609, 618] width 167 height 39
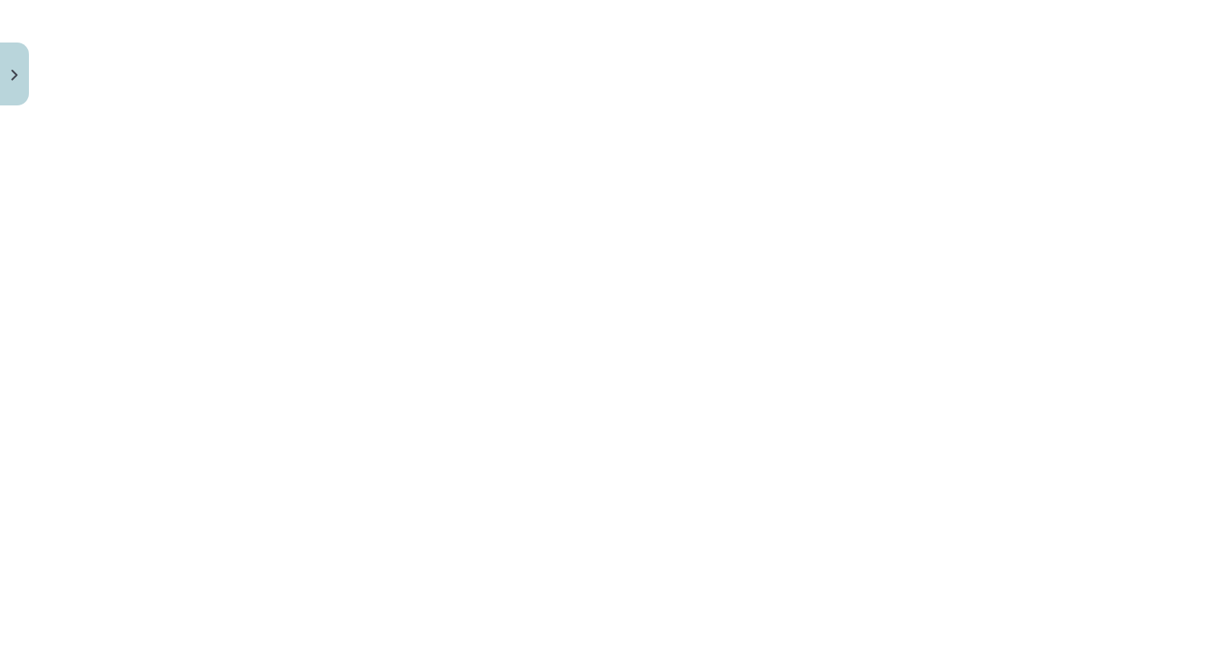
scroll to position [3324, 0]
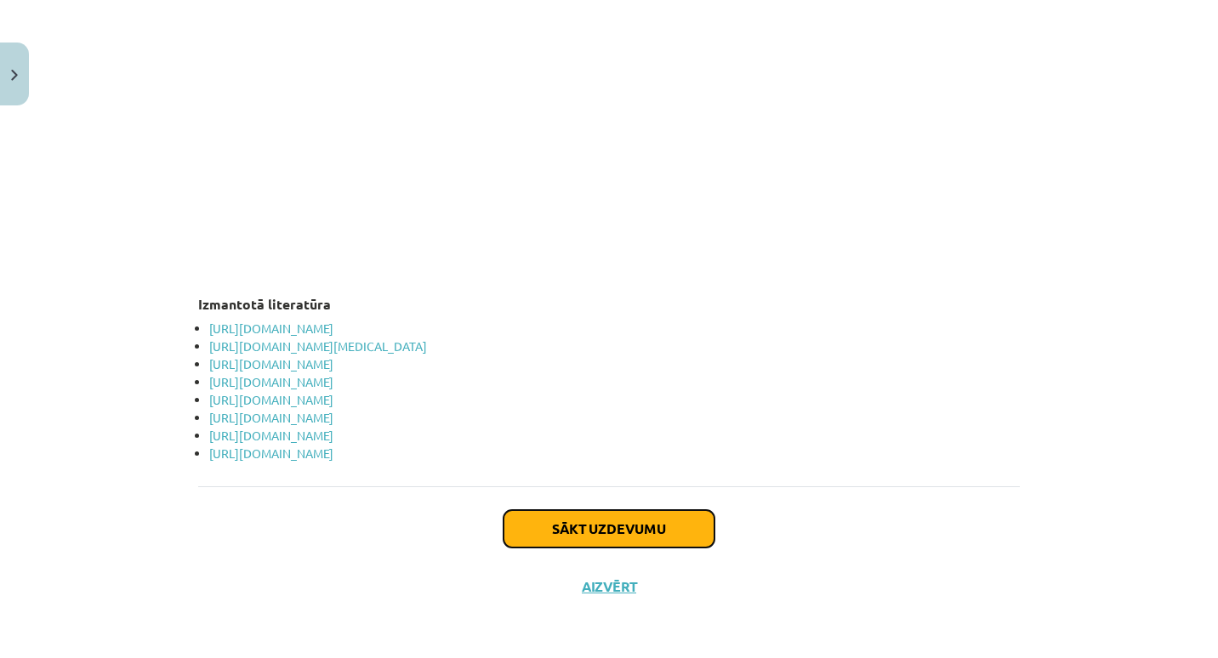
click at [584, 528] on button "Sākt uzdevumu" at bounding box center [609, 528] width 211 height 37
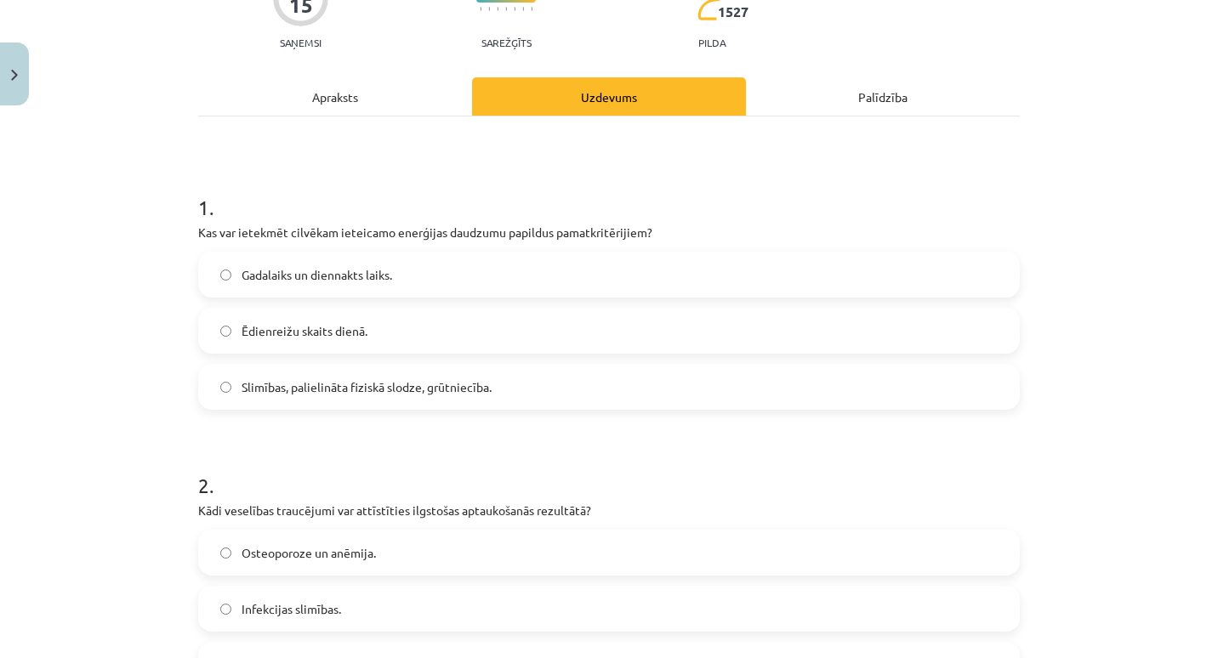
scroll to position [174, 0]
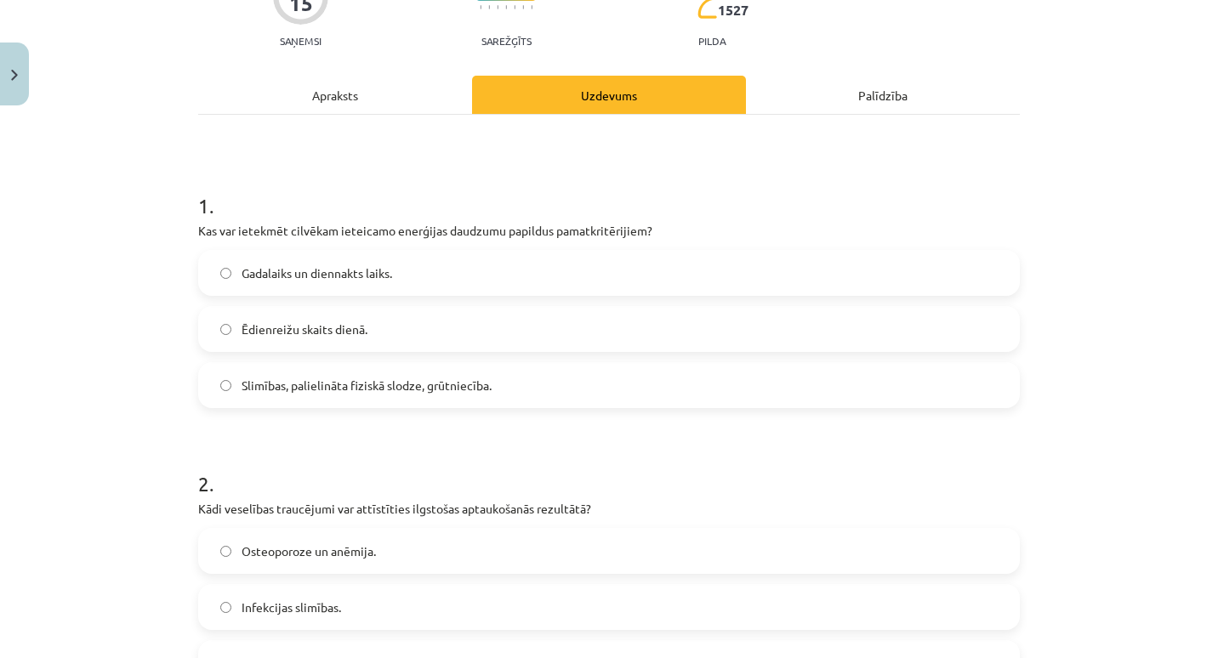
click at [512, 382] on label "Slimības, palielināta fiziskā slodze, grūtniecība." at bounding box center [609, 385] width 818 height 43
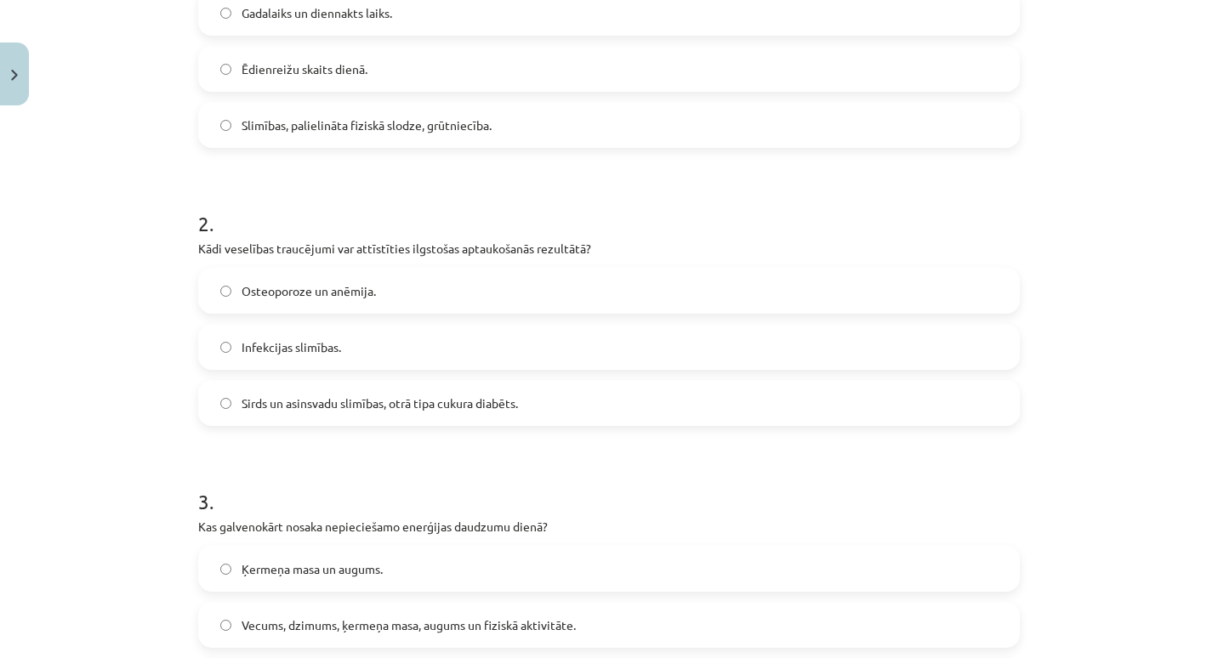
scroll to position [436, 0]
click at [516, 424] on div "Sirds un asinsvadu slimības, otrā tipa cukura diabēts." at bounding box center [609, 402] width 822 height 46
click at [512, 407] on span "Sirds un asinsvadu slimības, otrā tipa cukura diabēts." at bounding box center [380, 403] width 276 height 18
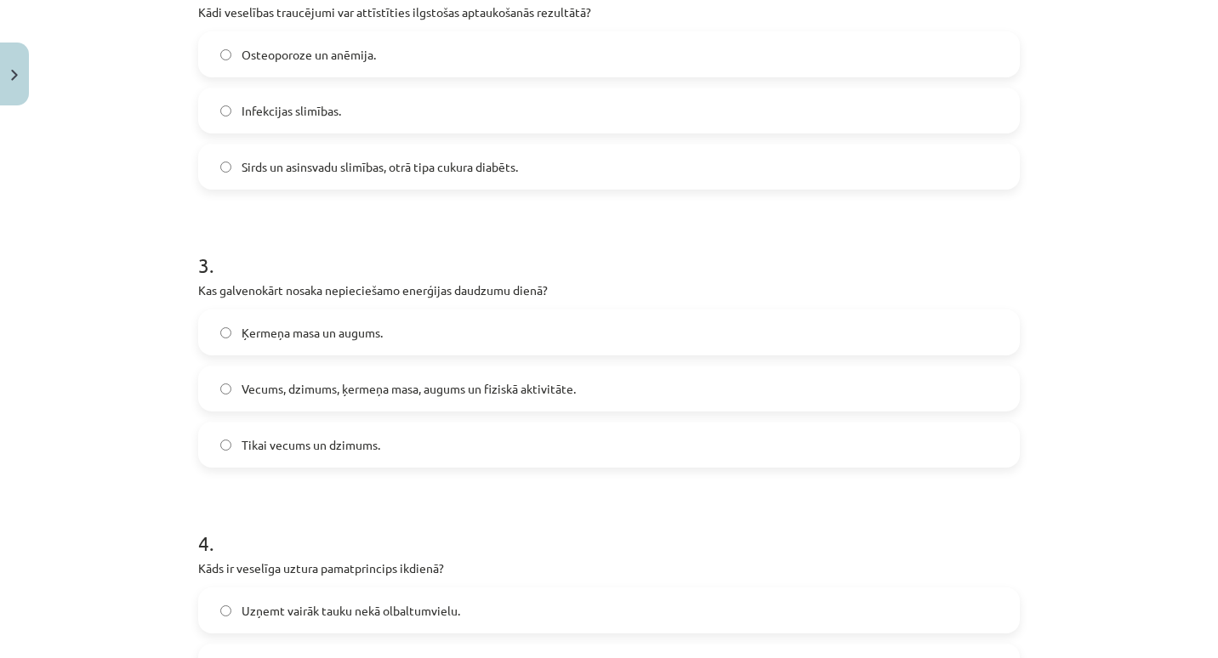
scroll to position [672, 0]
click at [510, 390] on span "Vecums, dzimums, ķermeņa masa, augums un fiziskā aktivitāte." at bounding box center [409, 388] width 334 height 18
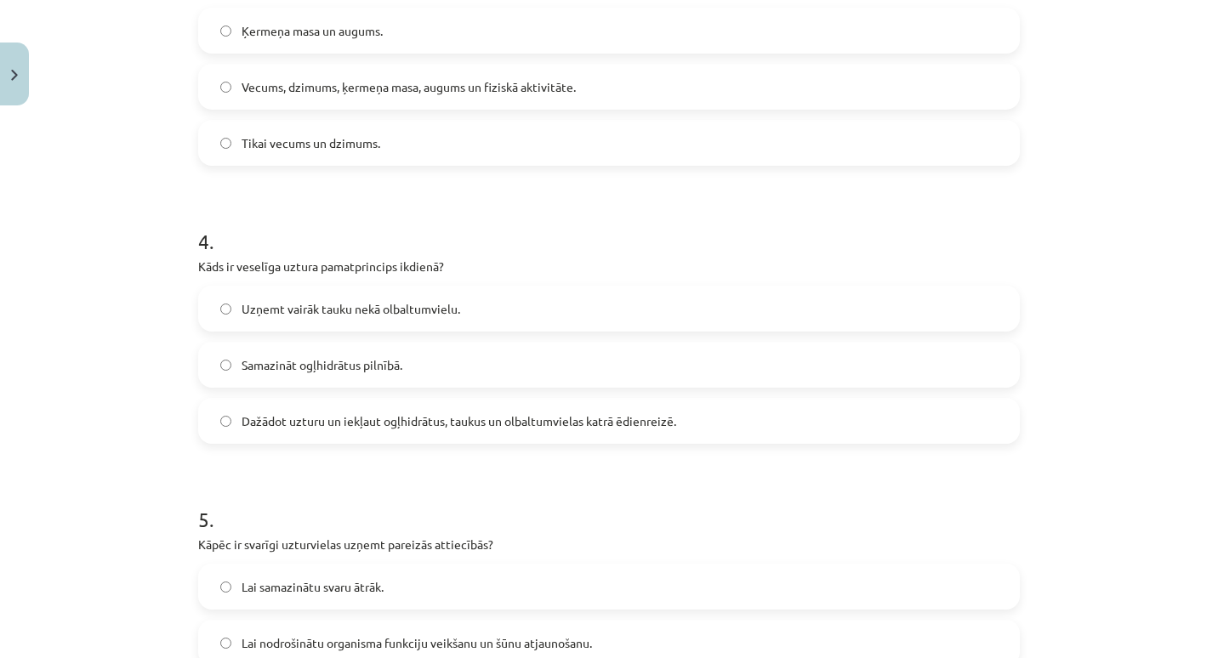
scroll to position [976, 0]
click at [508, 414] on span "Dažādot uzturu un iekļaut ogļhidrātus, taukus un olbaltumvielas katrā ēdienreiz…" at bounding box center [459, 419] width 435 height 18
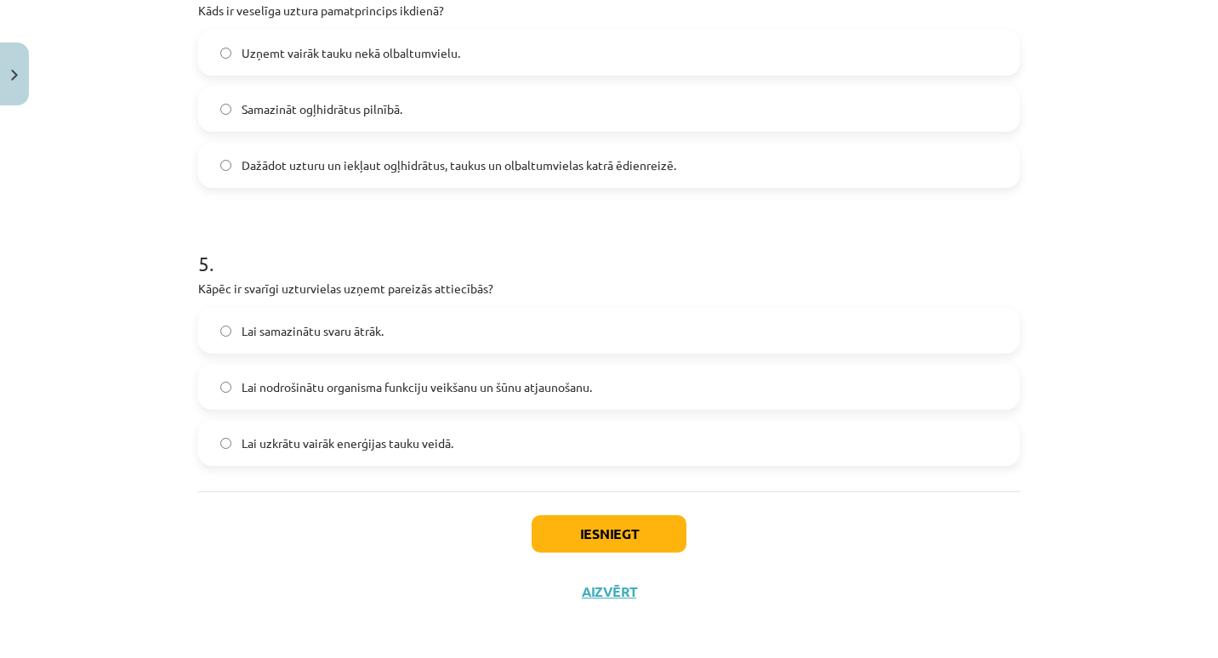
scroll to position [1234, 0]
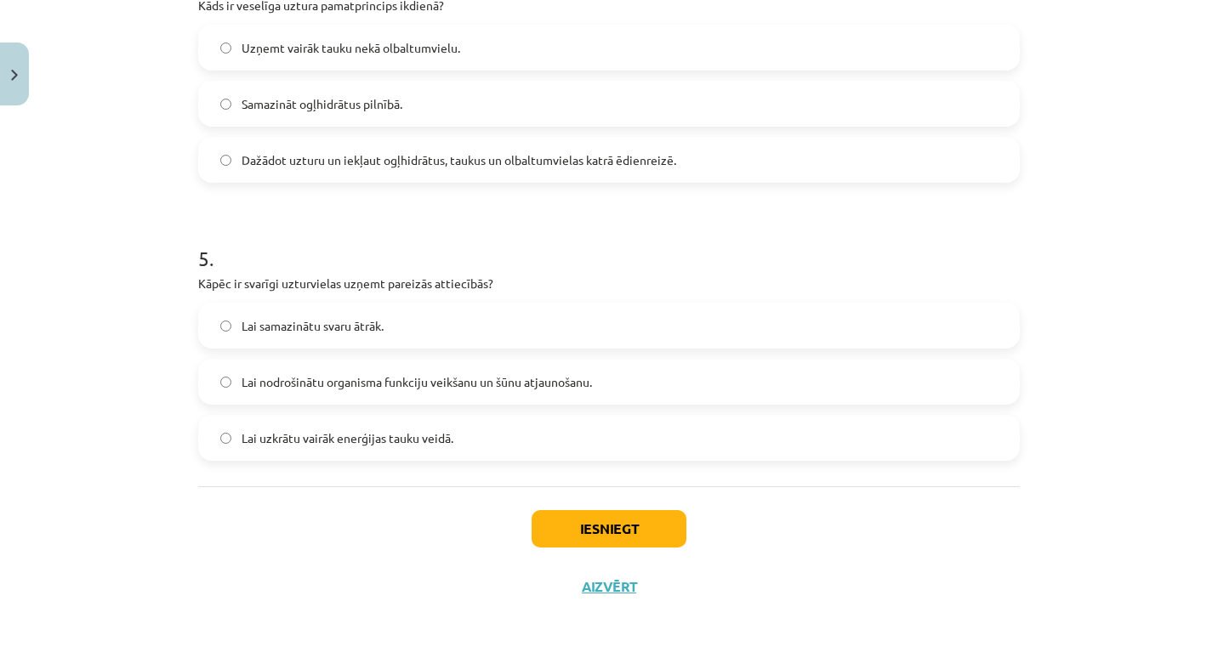
click at [539, 373] on span "Lai nodrošinātu organisma funkciju veikšanu un šūnu atjaunošanu." at bounding box center [417, 382] width 350 height 18
click at [569, 520] on button "Iesniegt" at bounding box center [609, 528] width 155 height 37
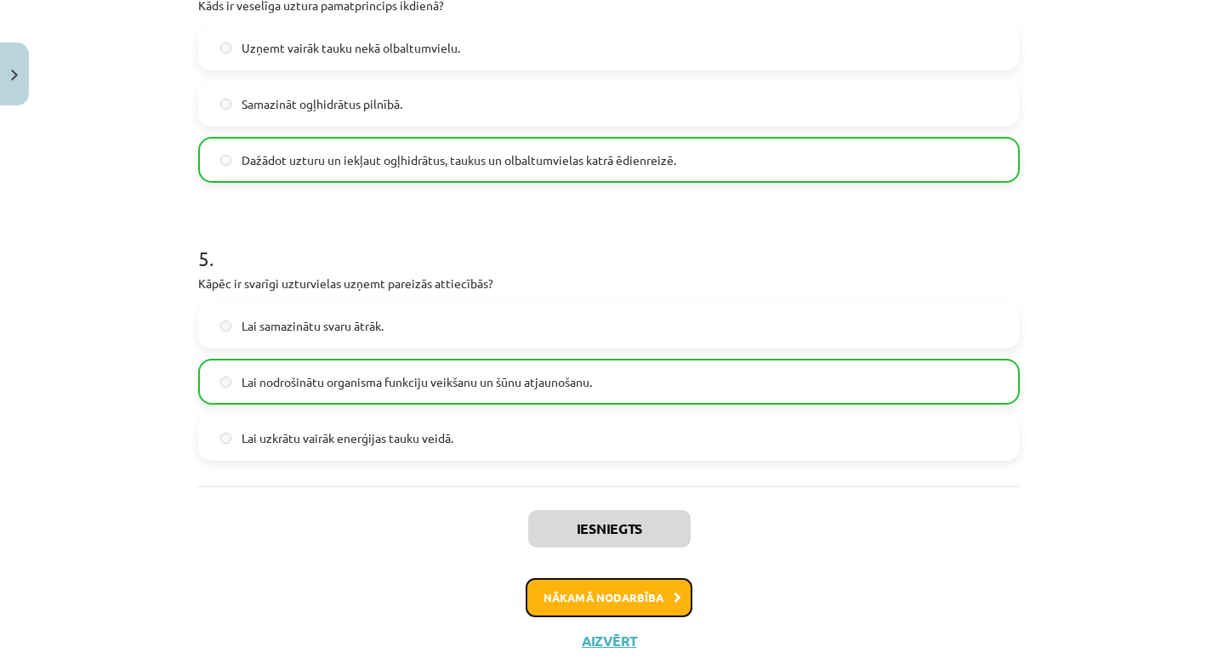
click at [573, 597] on button "Nākamā nodarbība" at bounding box center [609, 597] width 167 height 39
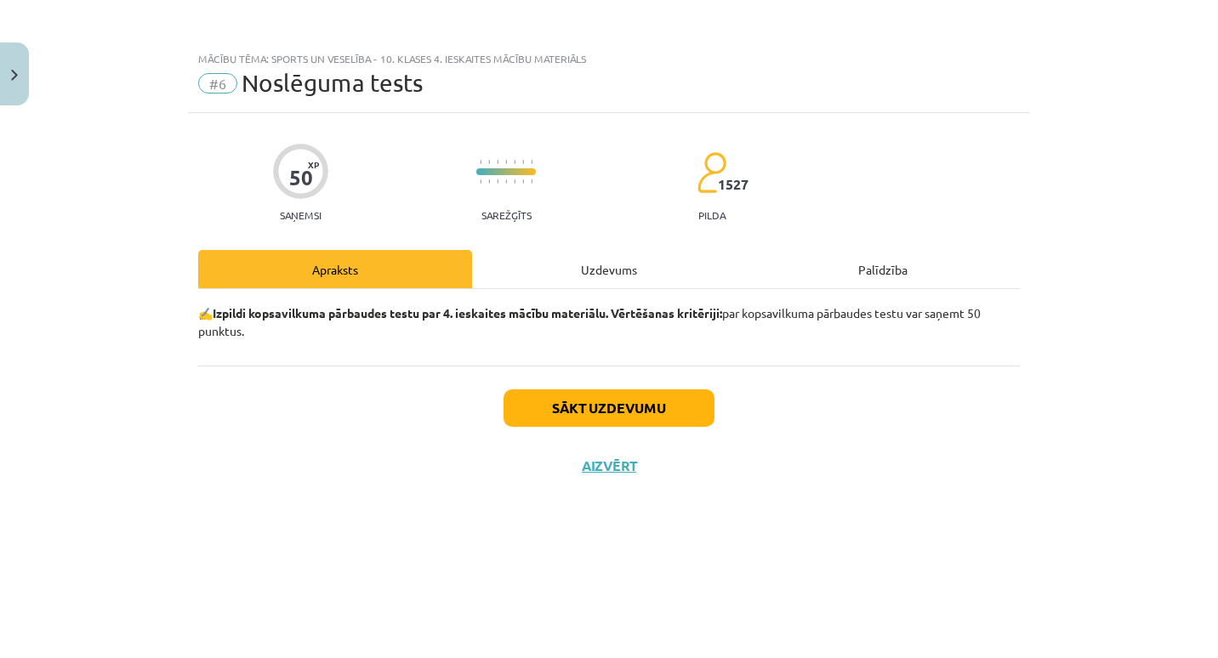
scroll to position [0, 0]
click at [568, 412] on button "Sākt uzdevumu" at bounding box center [609, 408] width 211 height 37
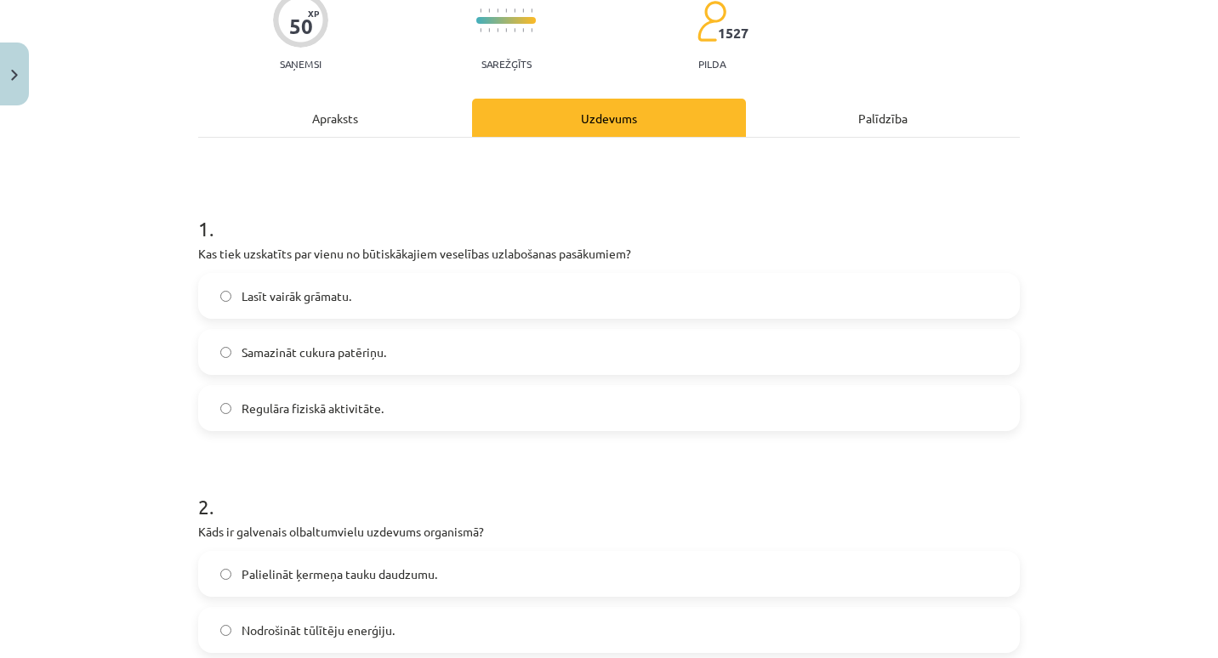
scroll to position [162, 0]
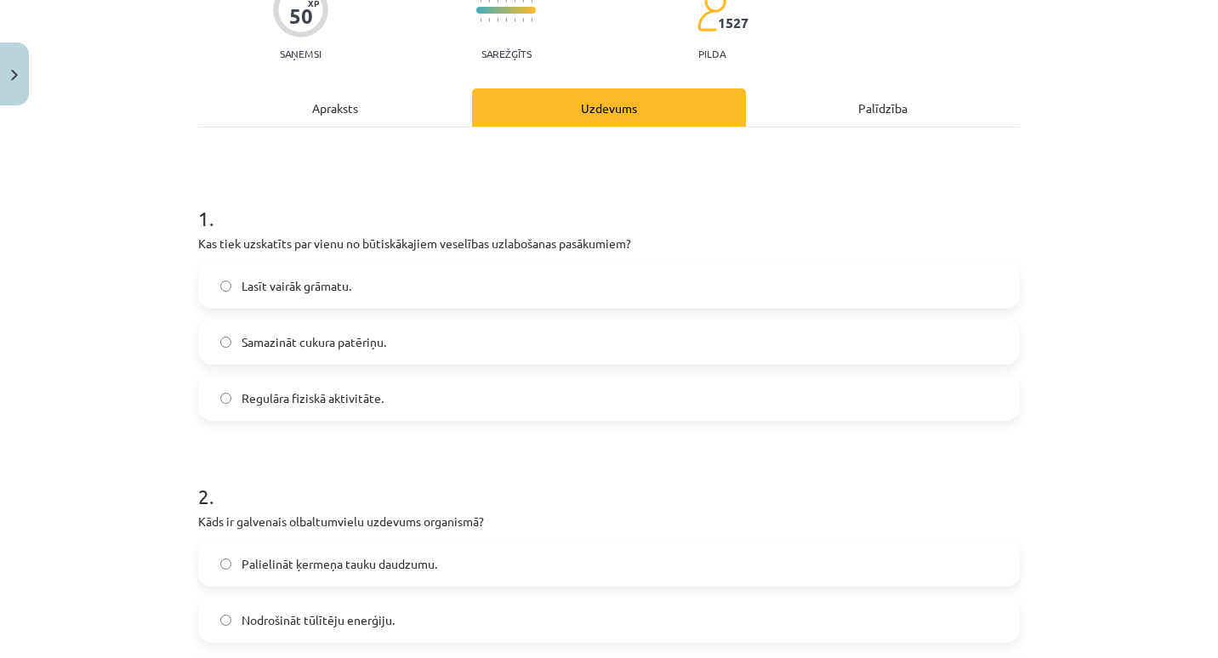
click at [561, 390] on label "Regulāra fiziskā aktivitāte." at bounding box center [609, 398] width 818 height 43
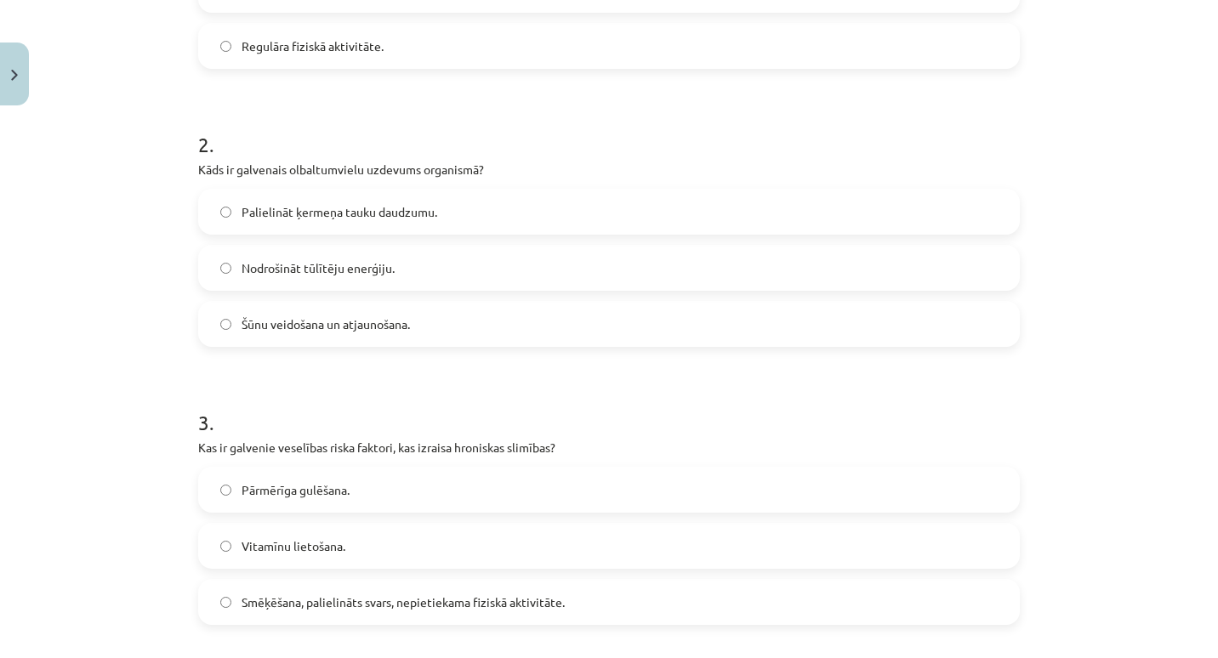
scroll to position [515, 0]
click at [502, 263] on label "Nodrošināt tūlītēju enerģiju." at bounding box center [609, 267] width 818 height 43
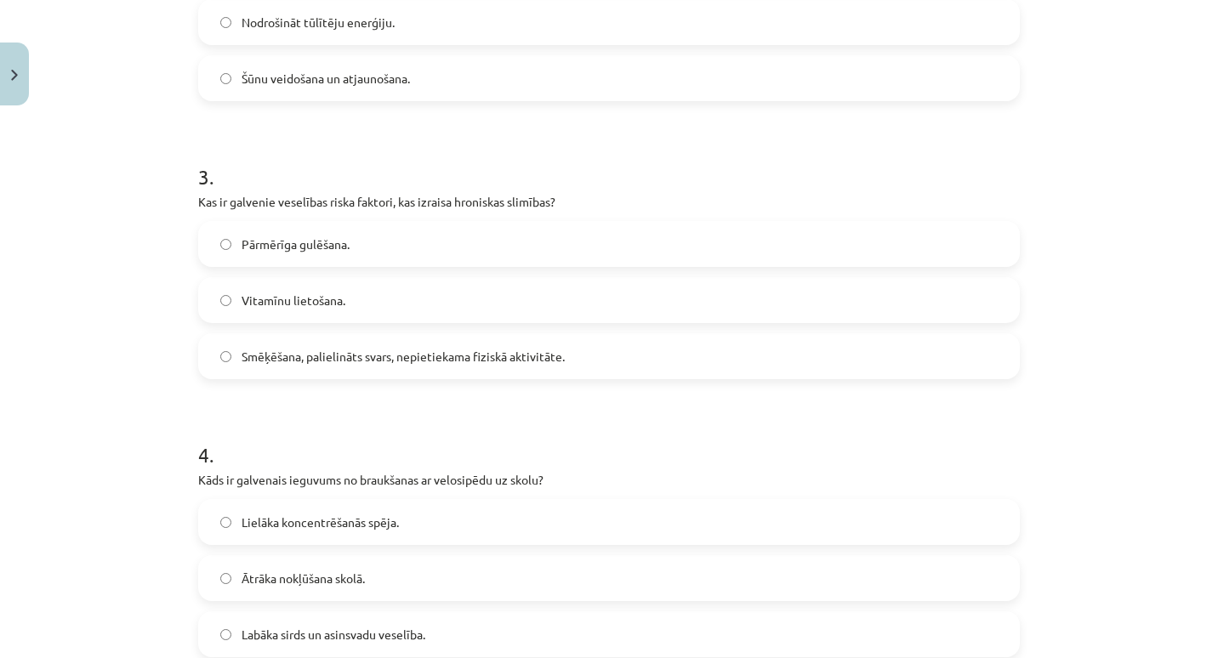
scroll to position [760, 0]
click at [441, 356] on span "Smēķēšana, palielināts svars, nepietiekama fiziskā aktivitāte." at bounding box center [403, 356] width 323 height 18
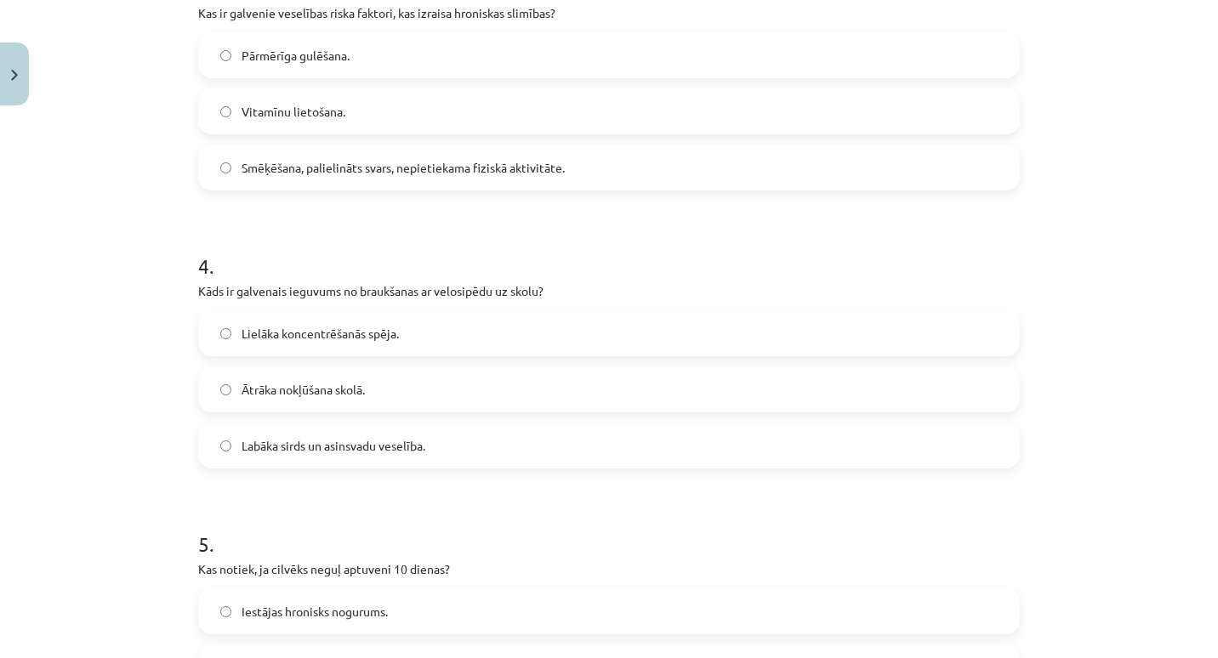
scroll to position [949, 0]
click at [395, 452] on span "Labāka sirds un asinsvadu veselība." at bounding box center [334, 445] width 184 height 18
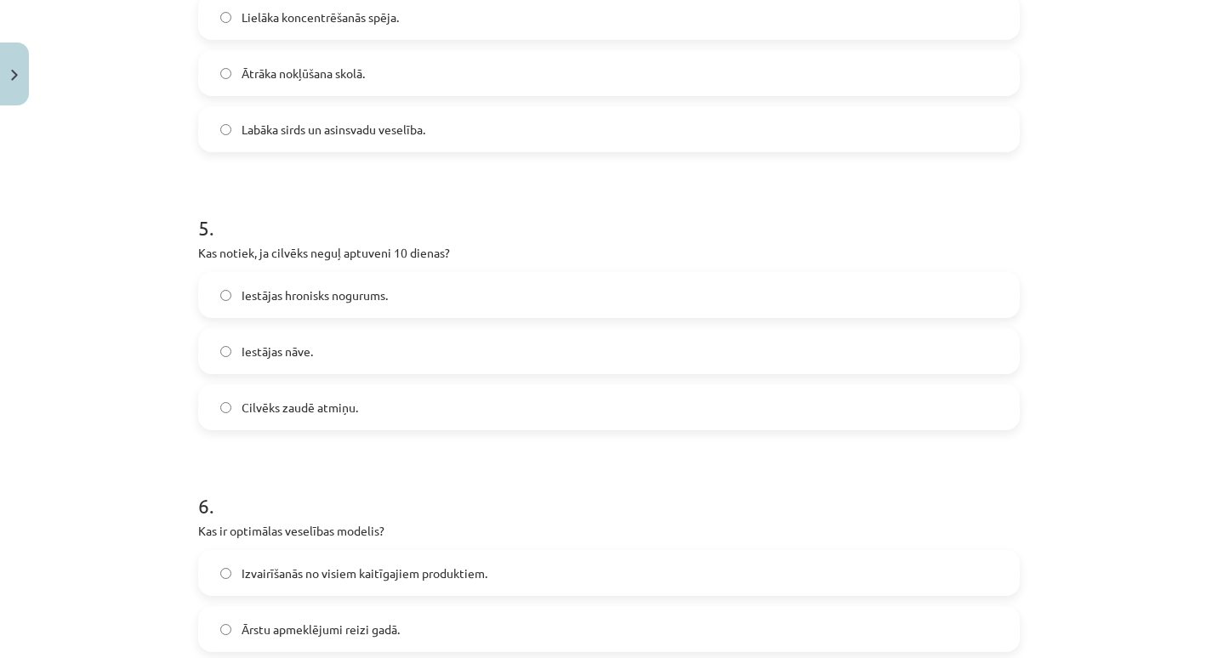
scroll to position [1266, 0]
click at [431, 351] on label "Iestājas nāve." at bounding box center [609, 350] width 818 height 43
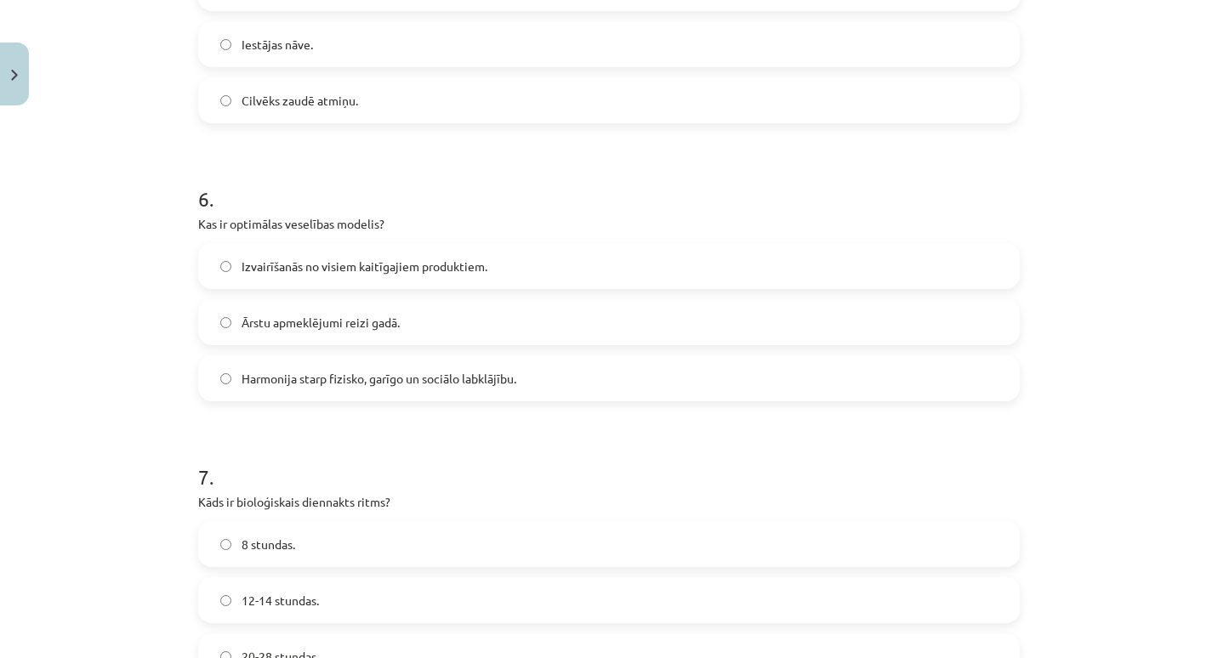
scroll to position [1592, 0]
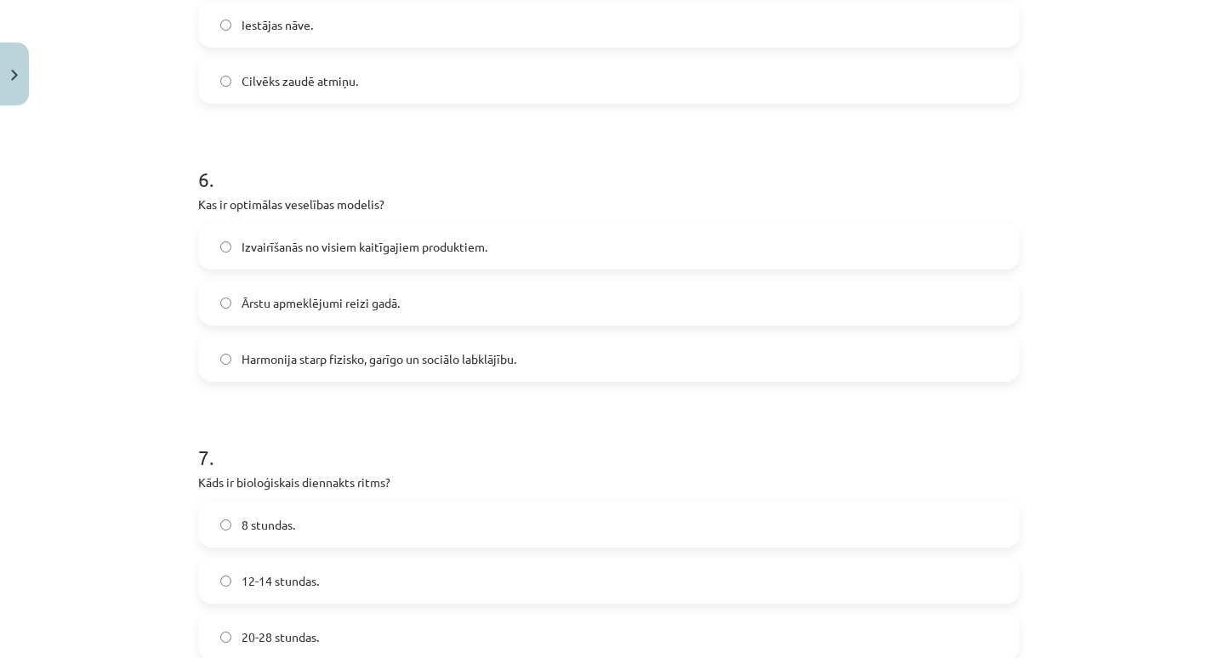
click at [431, 351] on span "Harmonija starp fizisko, garīgo un sociālo labklājību." at bounding box center [379, 359] width 275 height 18
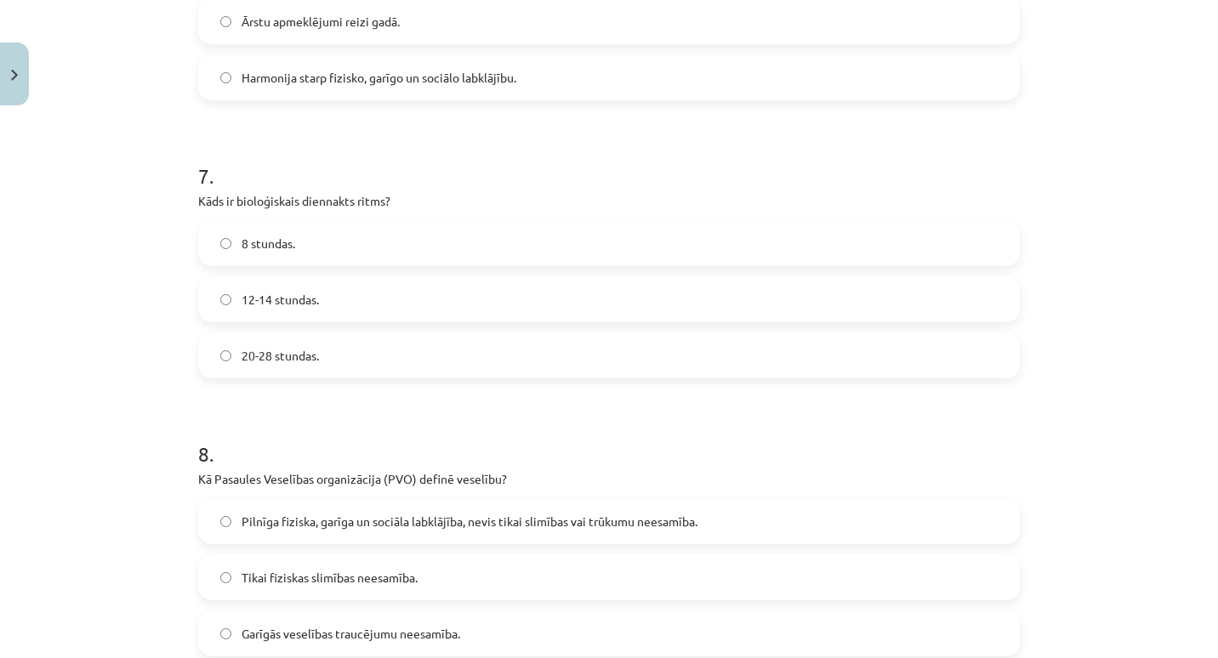
scroll to position [1877, 0]
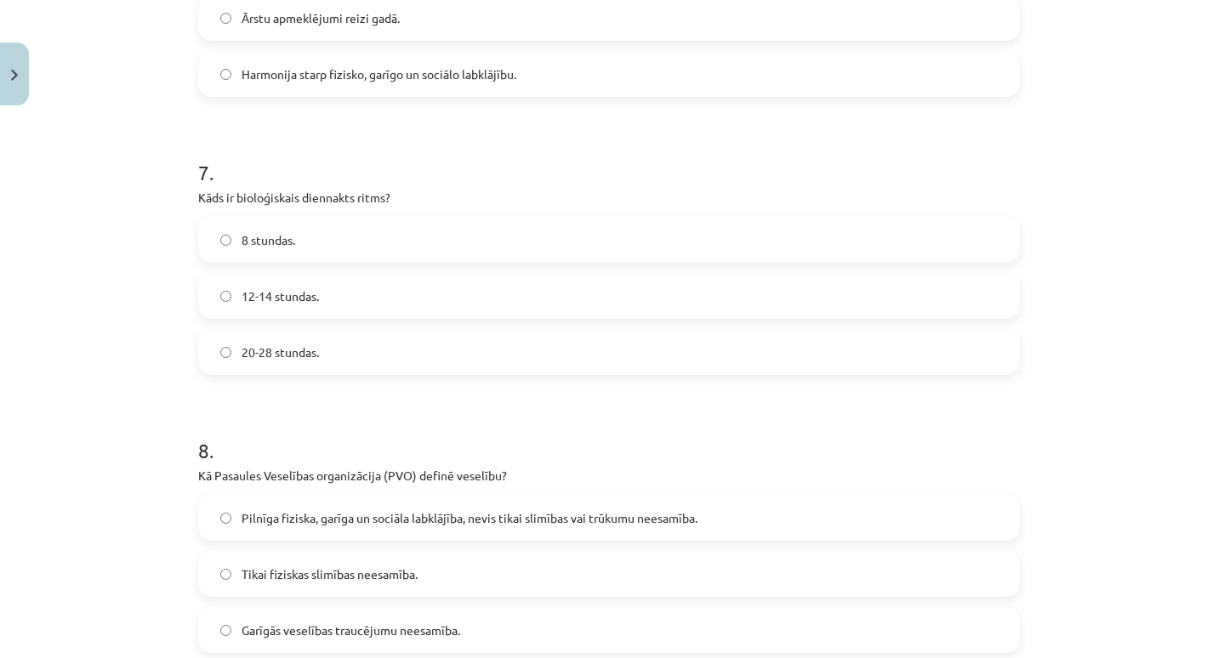
click at [402, 372] on label "20-28 stundas." at bounding box center [609, 352] width 818 height 43
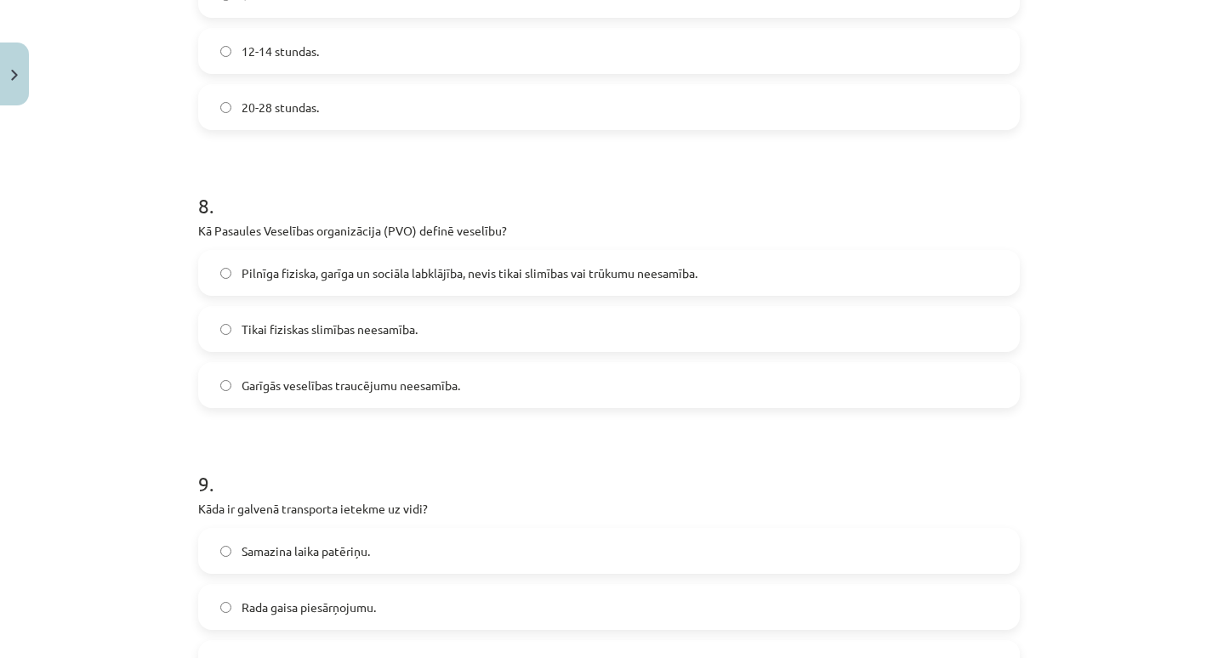
scroll to position [2123, 0]
click at [472, 271] on span "Pilnīga fiziska, garīga un sociāla labklājība, nevis tikai slimības vai trūkumu…" at bounding box center [470, 272] width 456 height 18
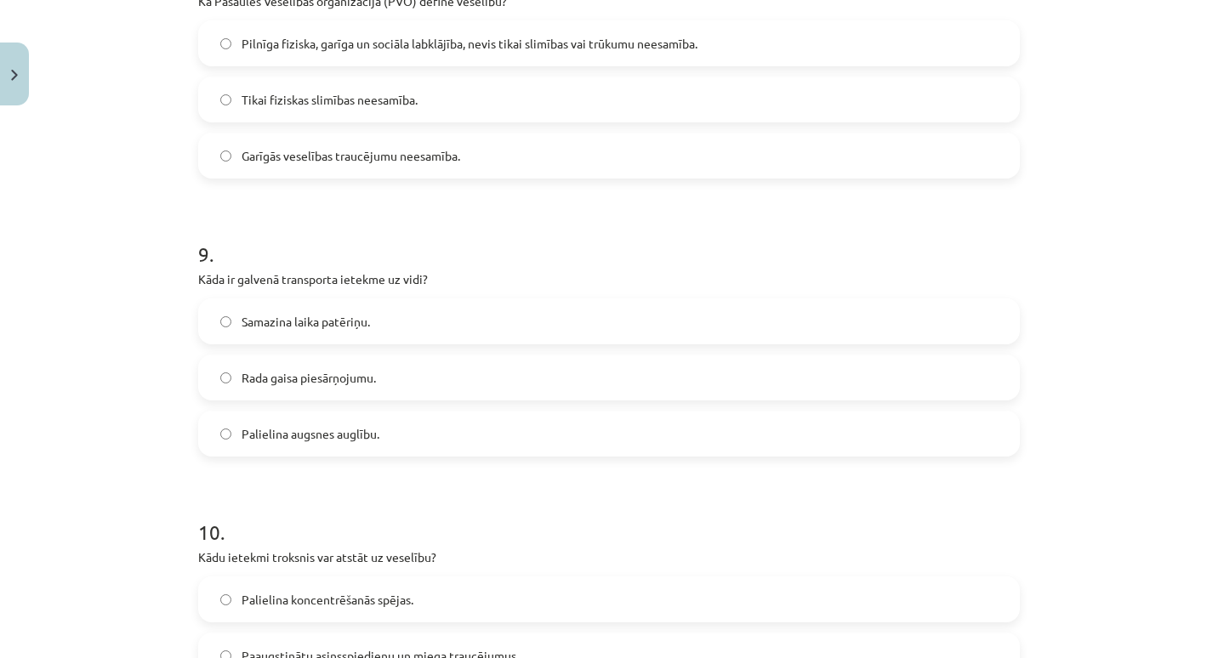
scroll to position [2355, 0]
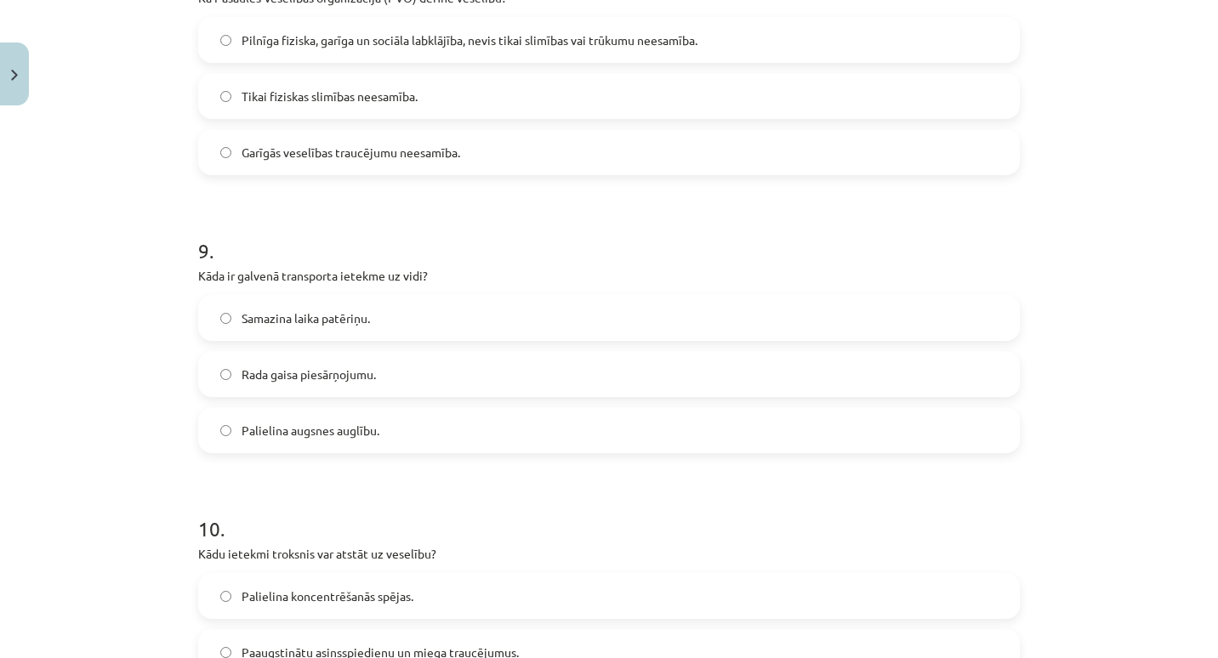
click at [404, 381] on label "Rada gaisa piesārņojumu." at bounding box center [609, 374] width 818 height 43
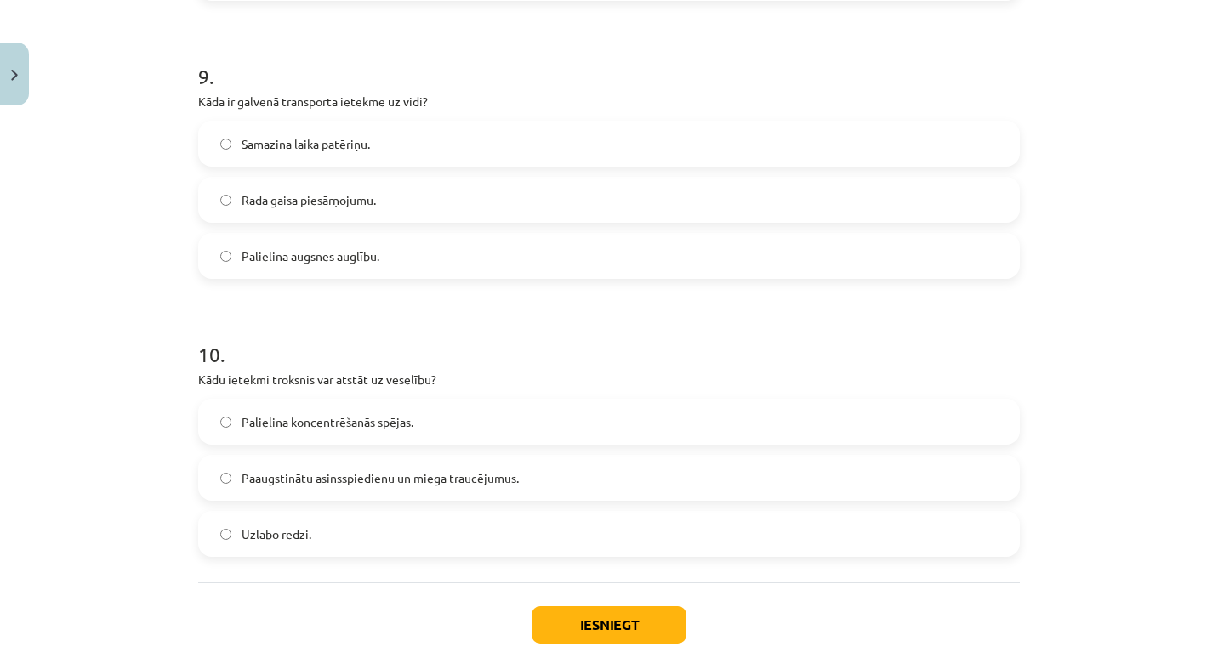
scroll to position [2550, 0]
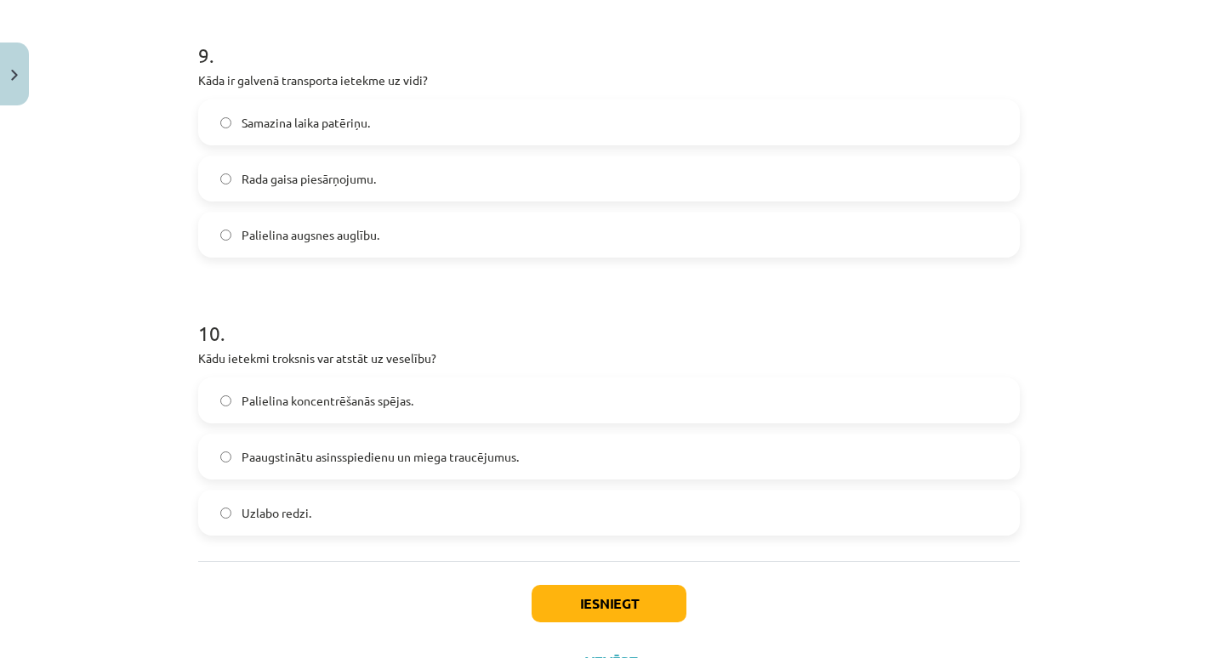
click at [397, 462] on span "Paaugstinātu asinsspiedienu un miega traucējumus." at bounding box center [380, 457] width 277 height 18
click at [561, 600] on button "Iesniegt" at bounding box center [609, 603] width 155 height 37
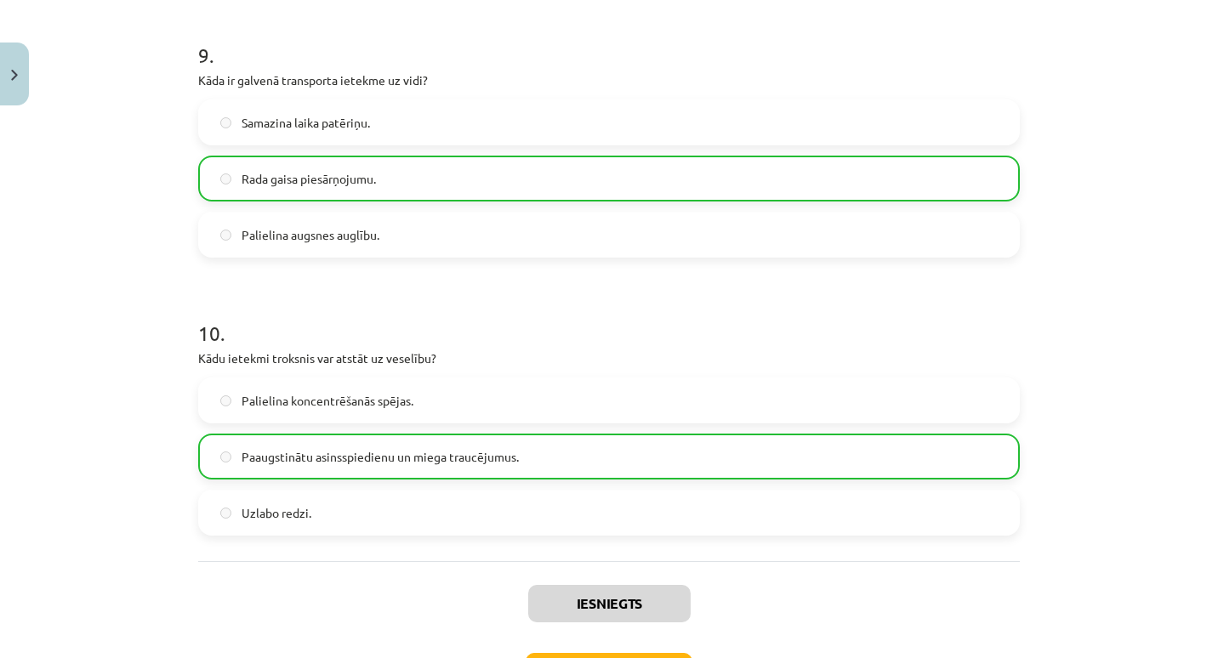
scroll to position [2679, 0]
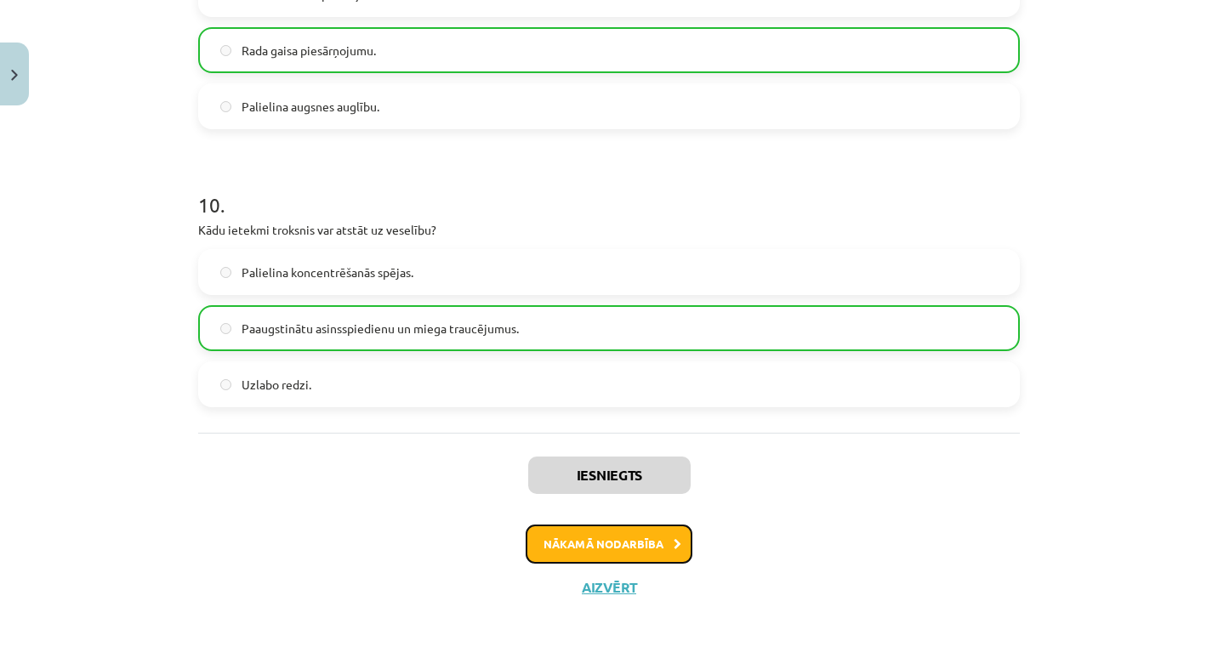
click at [555, 541] on button "Nākamā nodarbība" at bounding box center [609, 544] width 167 height 39
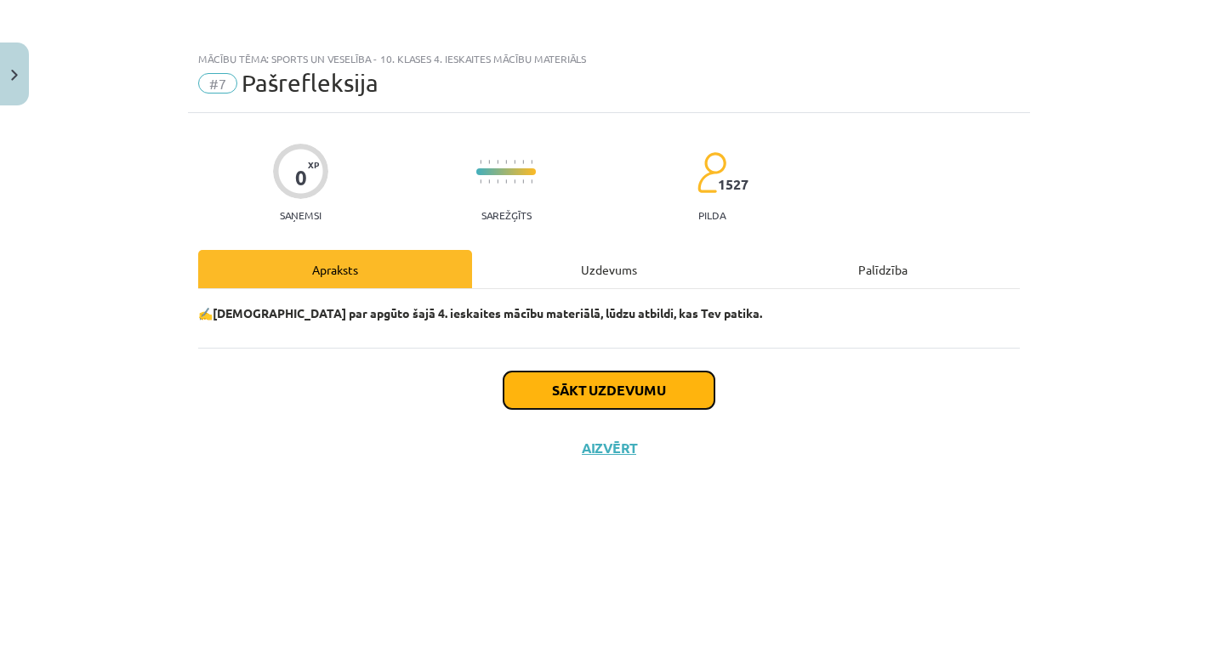
click at [551, 394] on button "Sākt uzdevumu" at bounding box center [609, 390] width 211 height 37
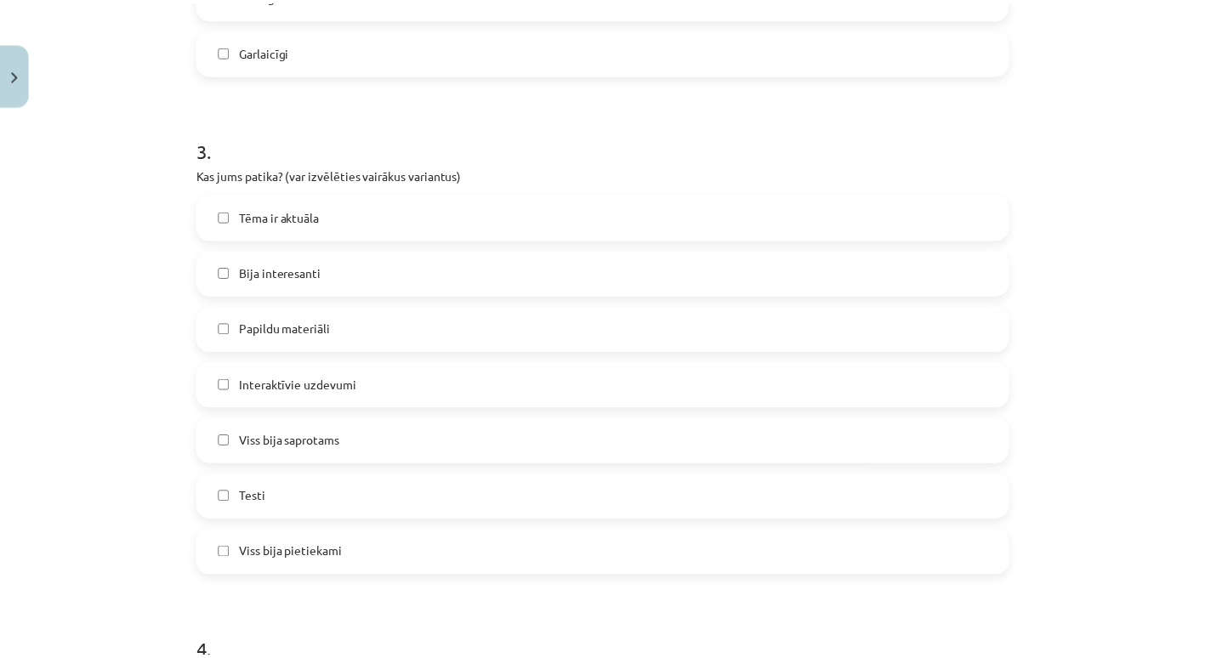
scroll to position [1448, 0]
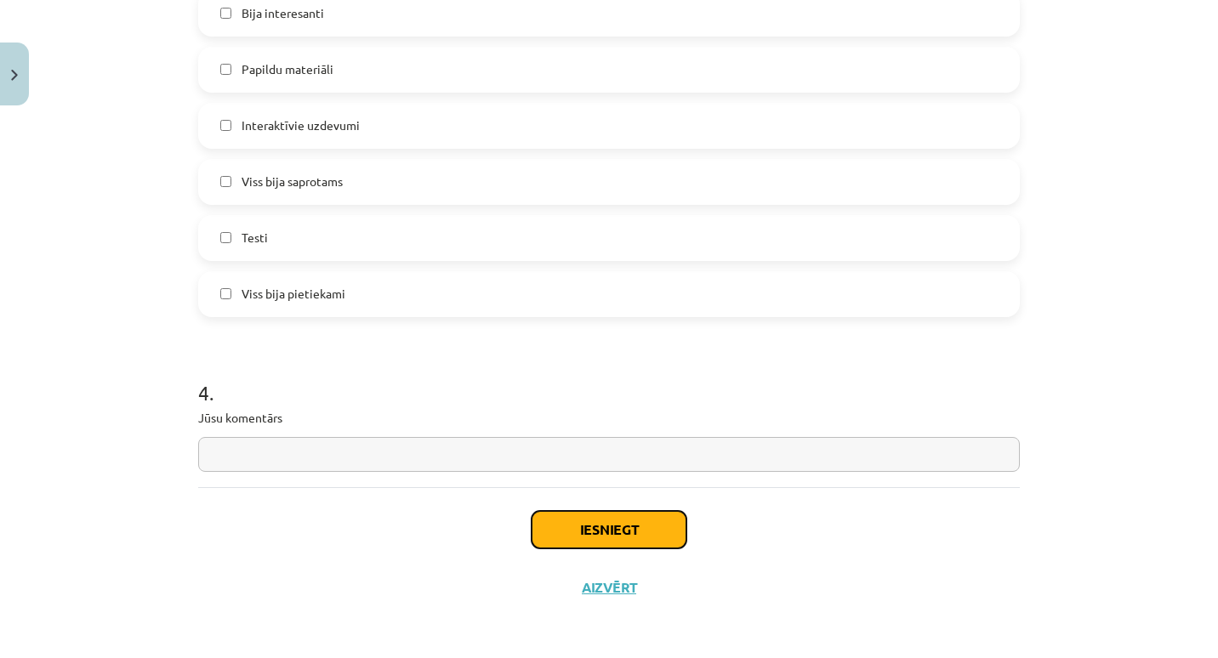
click at [567, 532] on button "Iesniegt" at bounding box center [609, 529] width 155 height 37
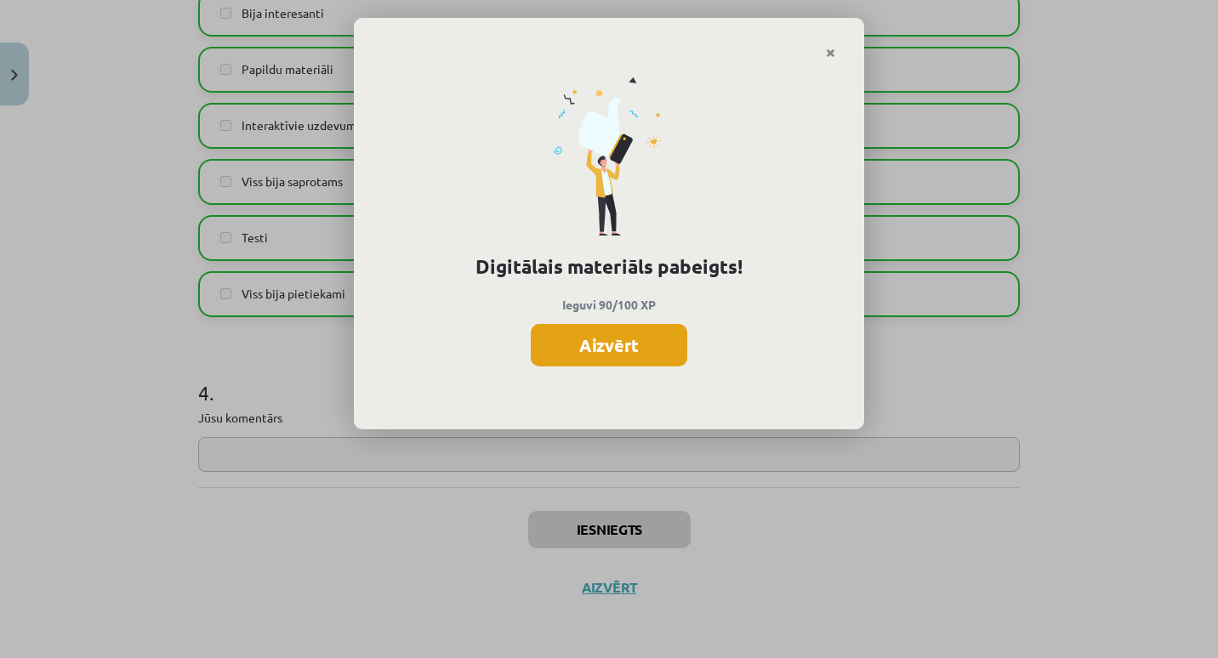
click at [624, 331] on button "Aizvērt" at bounding box center [609, 345] width 157 height 43
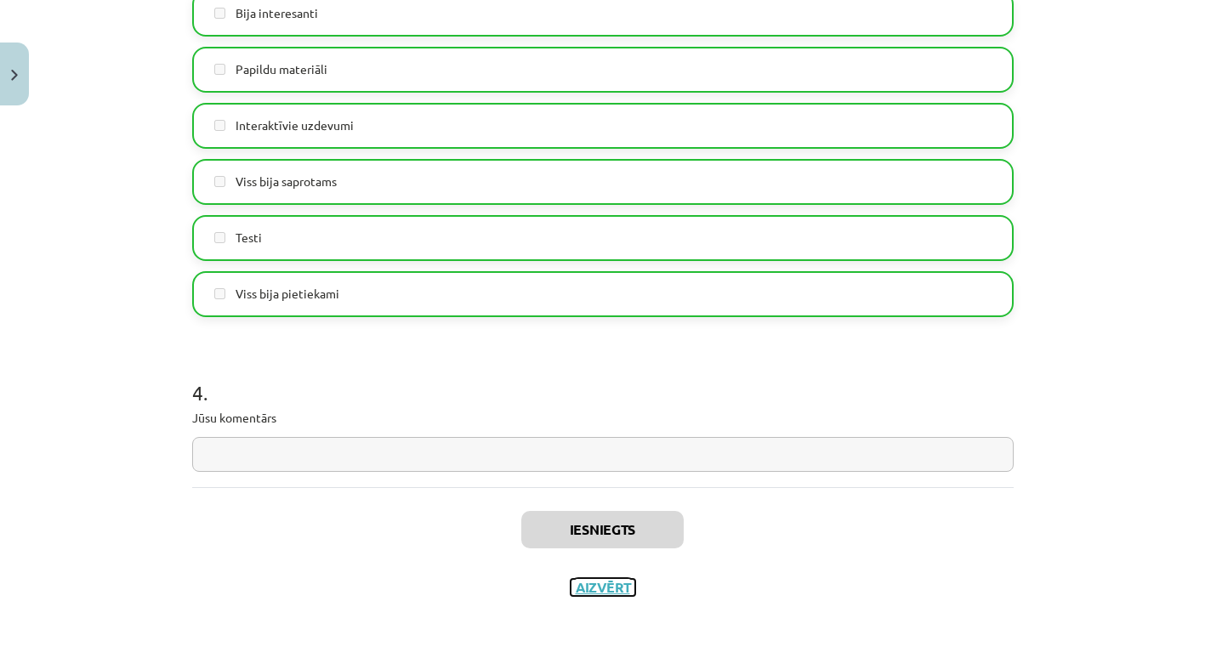
click at [573, 592] on button "Aizvērt" at bounding box center [603, 587] width 65 height 17
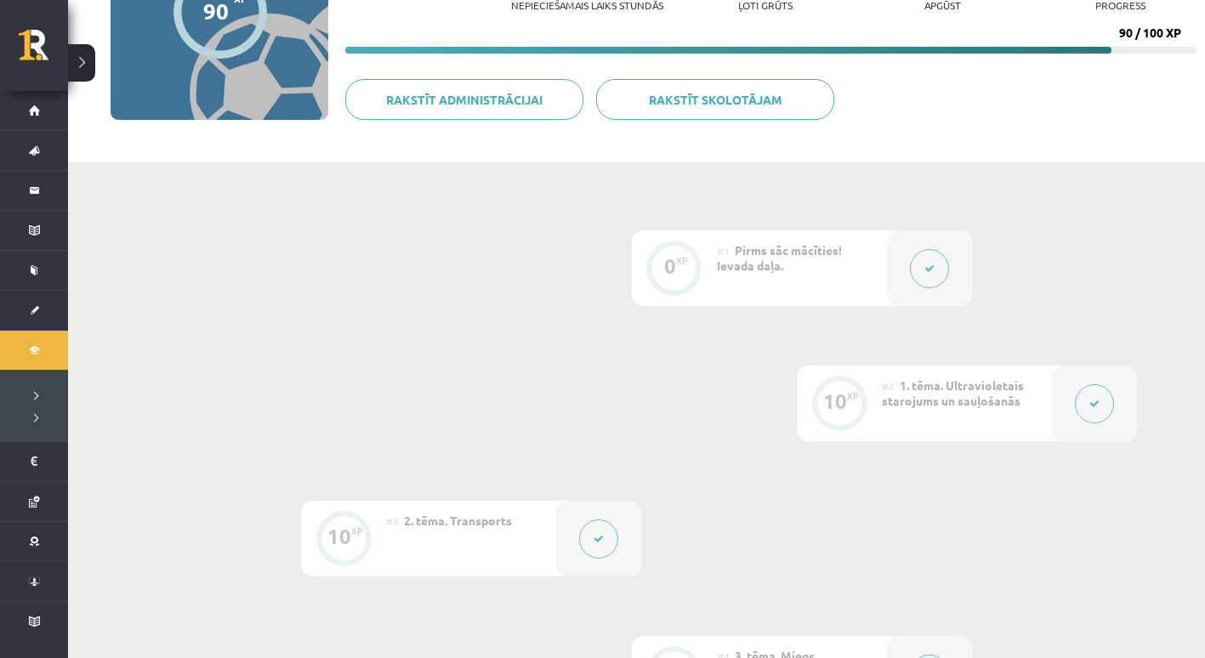
scroll to position [0, 0]
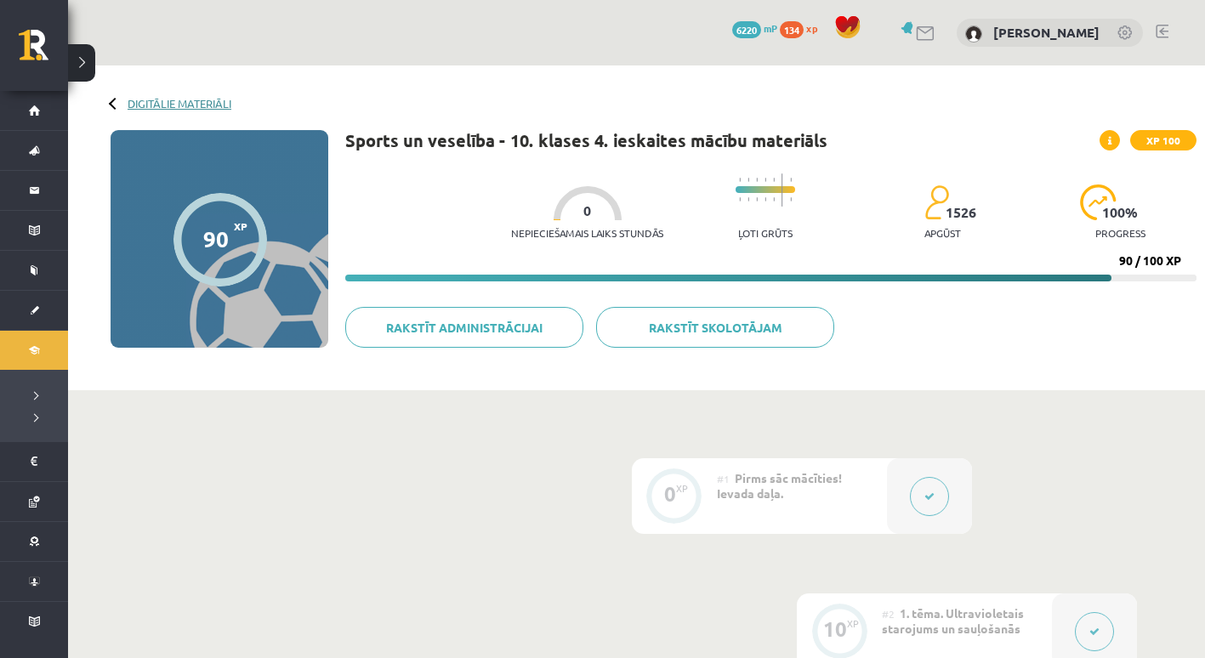
click at [162, 97] on link "Digitālie materiāli" at bounding box center [180, 103] width 104 height 13
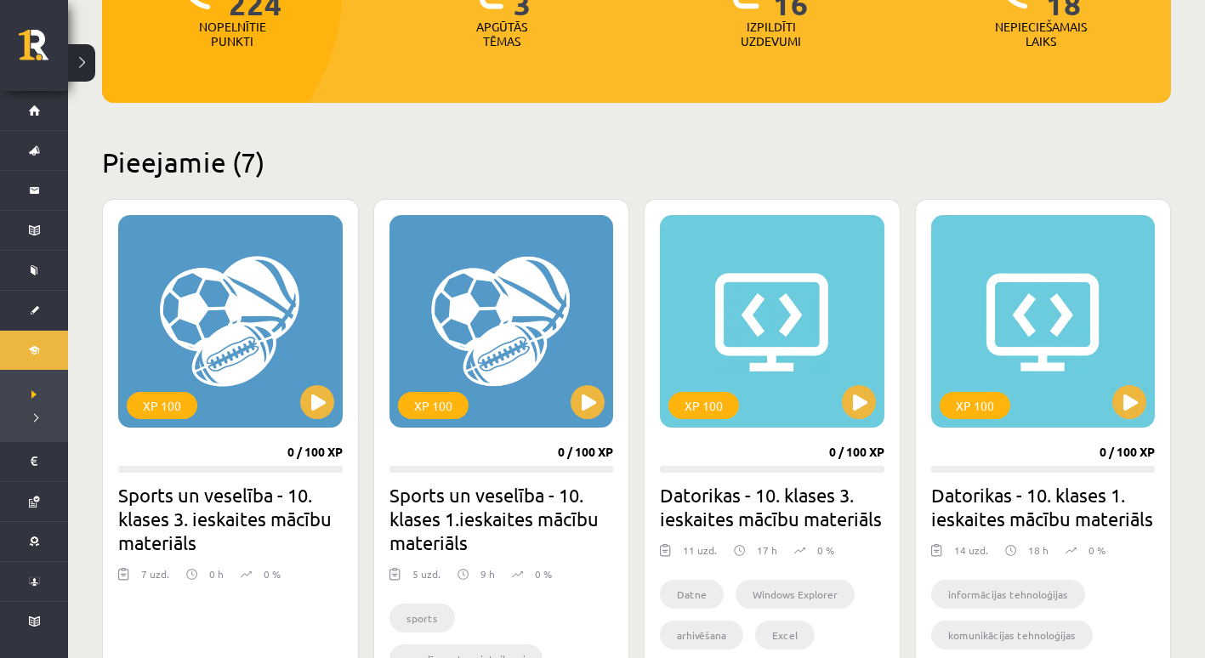
scroll to position [421, 0]
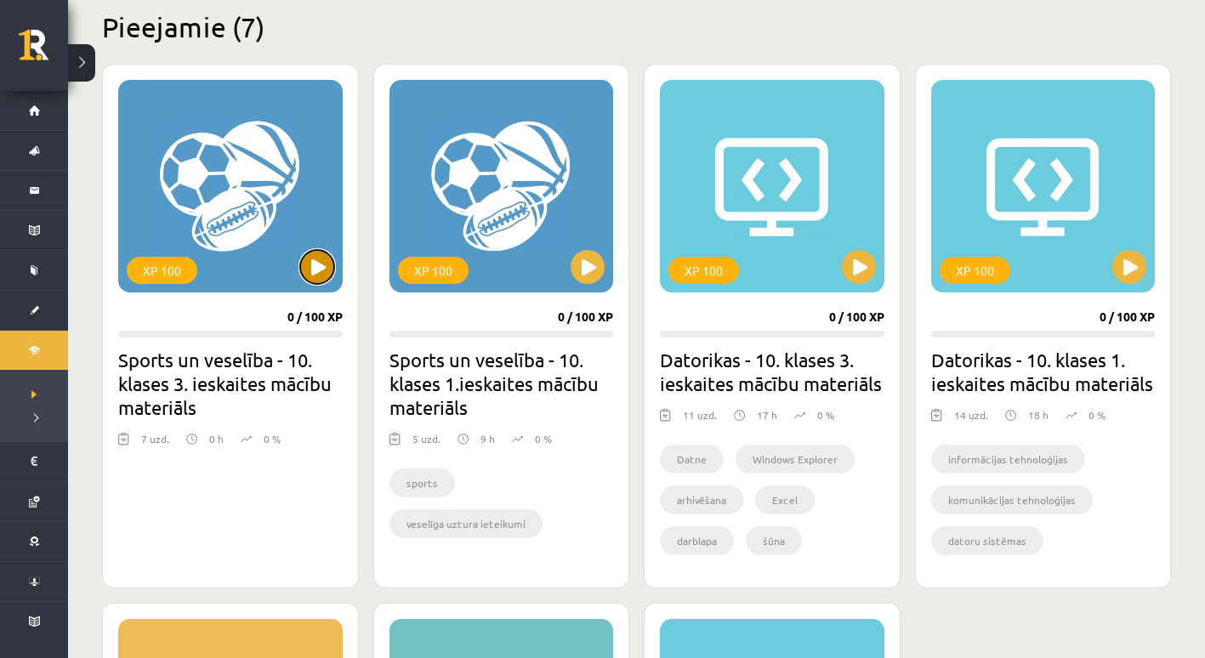
click at [318, 274] on button at bounding box center [317, 267] width 34 height 34
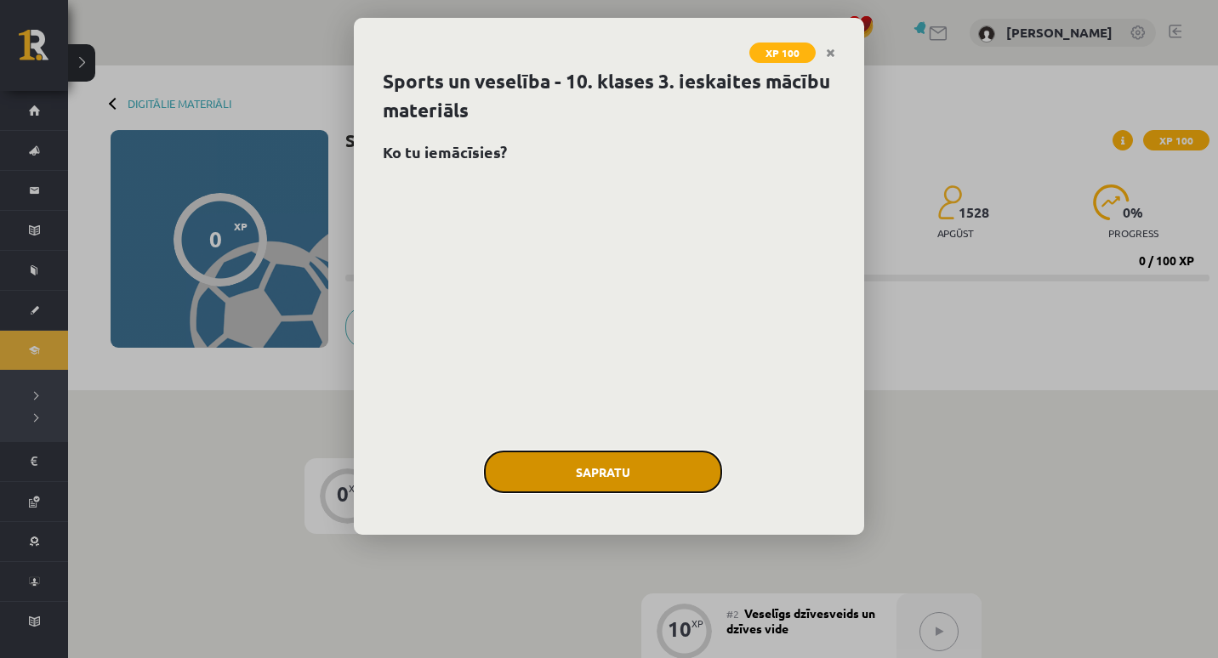
click at [527, 473] on button "Sapratu" at bounding box center [603, 472] width 238 height 43
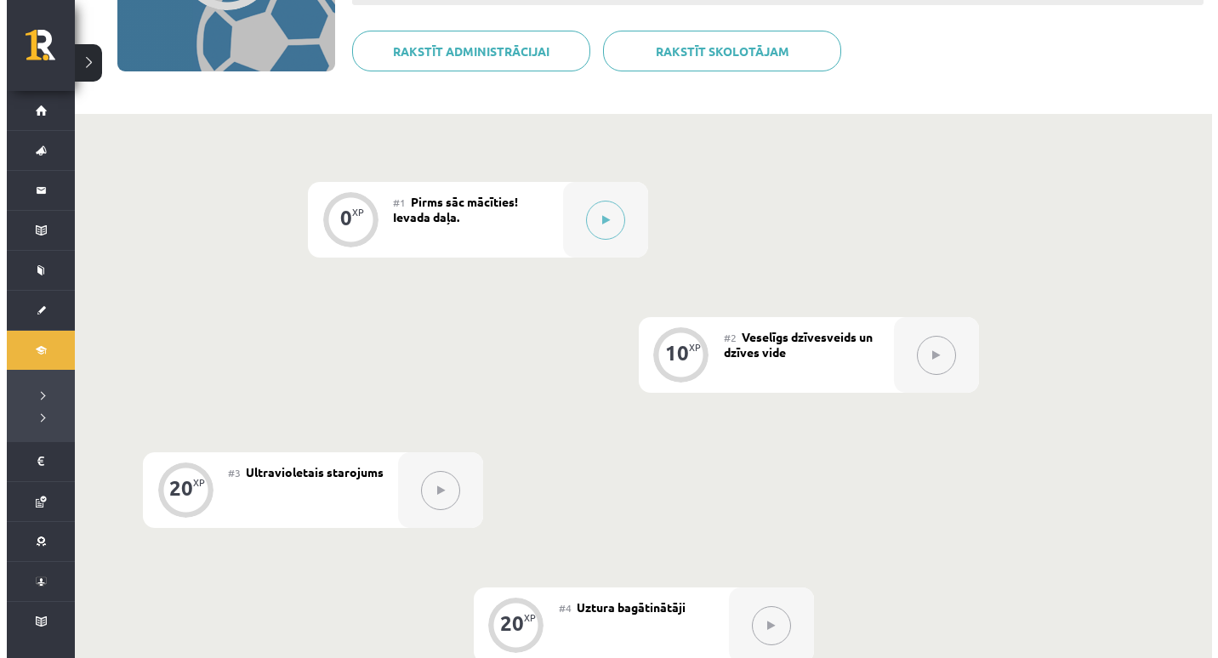
scroll to position [277, 0]
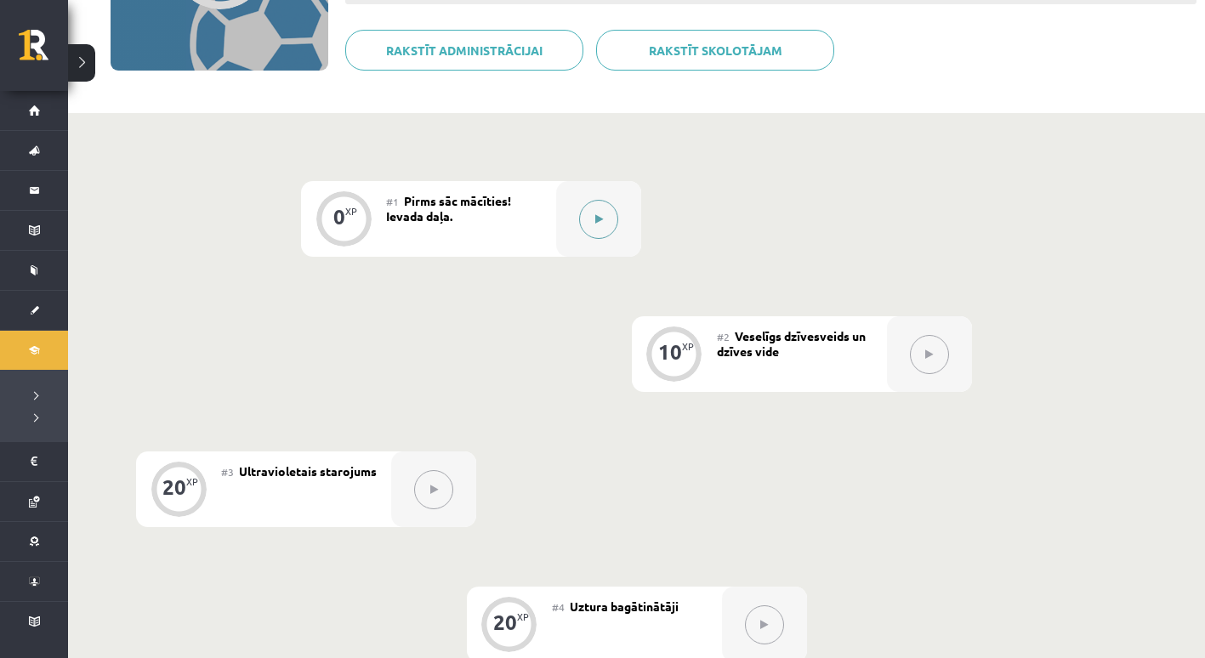
click at [595, 216] on button at bounding box center [598, 219] width 39 height 39
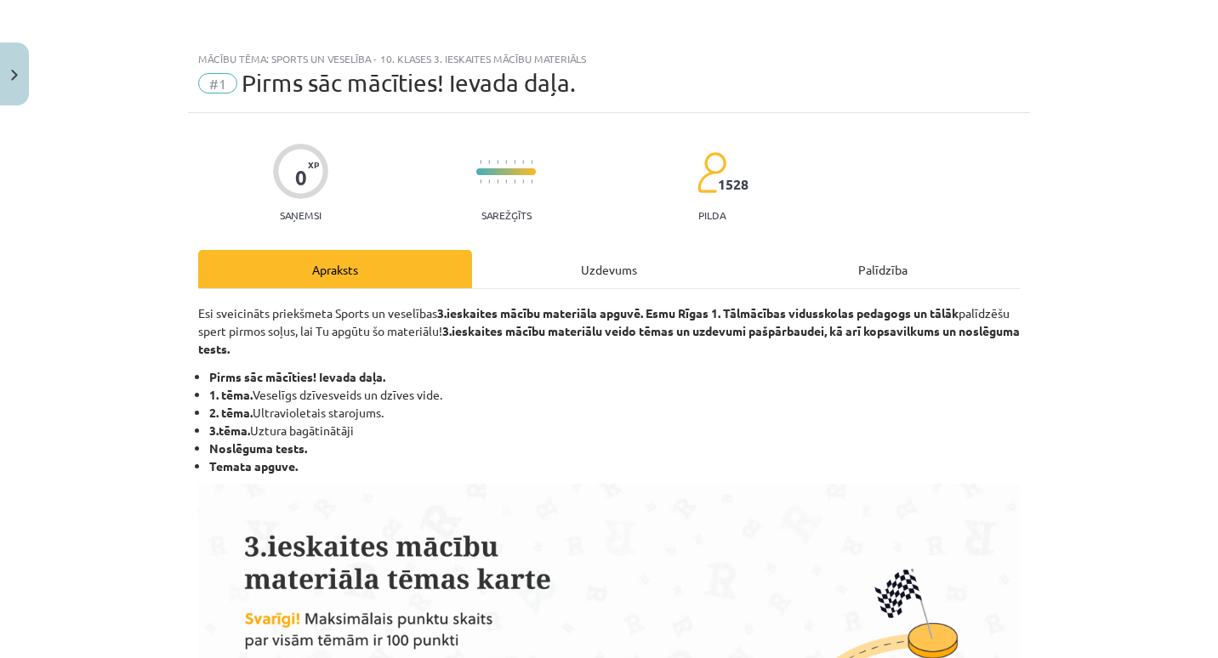
scroll to position [1011, 0]
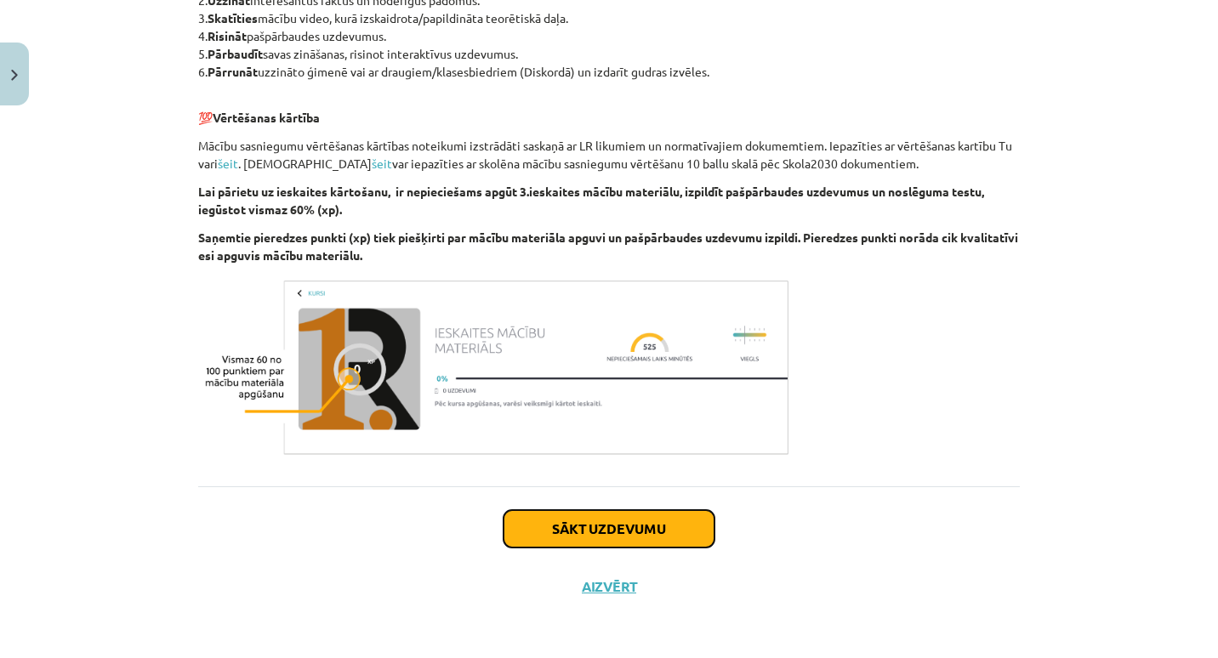
click at [618, 521] on button "Sākt uzdevumu" at bounding box center [609, 528] width 211 height 37
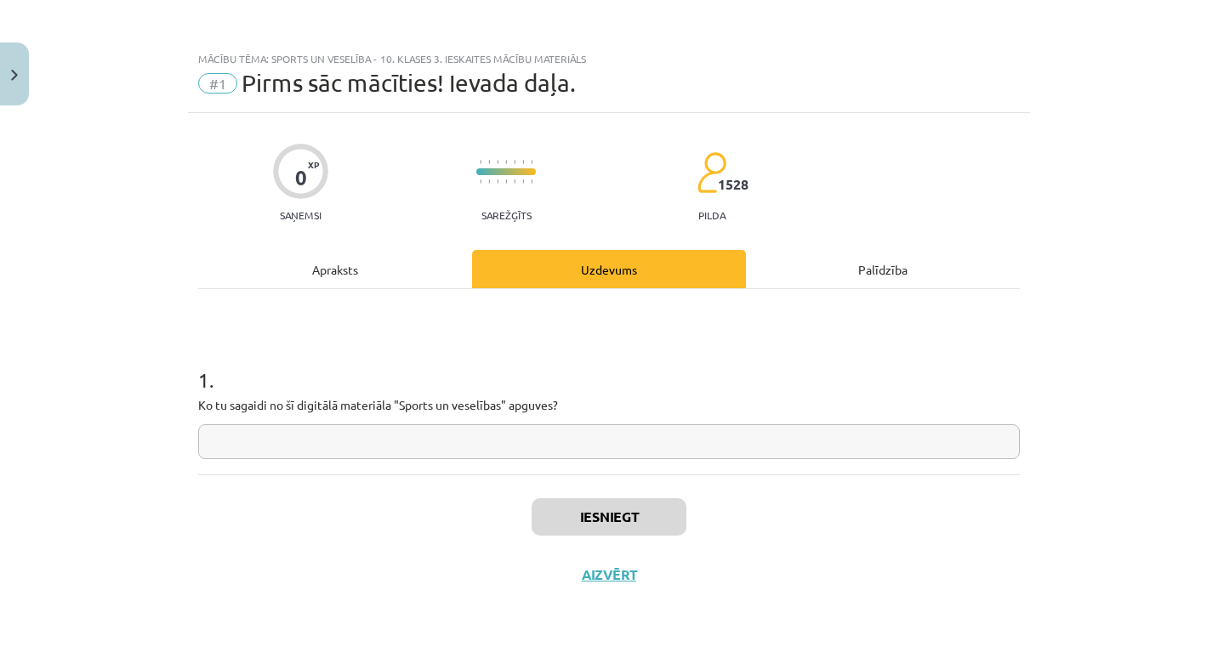
click at [588, 448] on input "text" at bounding box center [609, 441] width 822 height 35
type input "*"
click at [565, 517] on button "Iesniegt" at bounding box center [609, 516] width 155 height 37
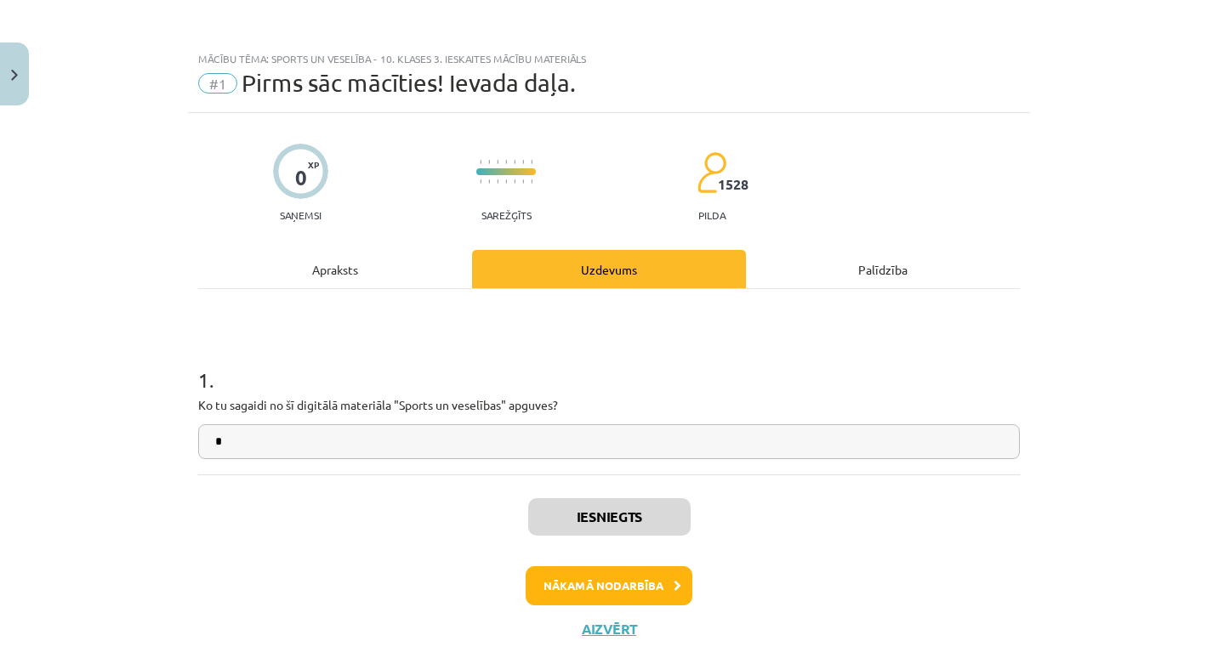
scroll to position [42, 0]
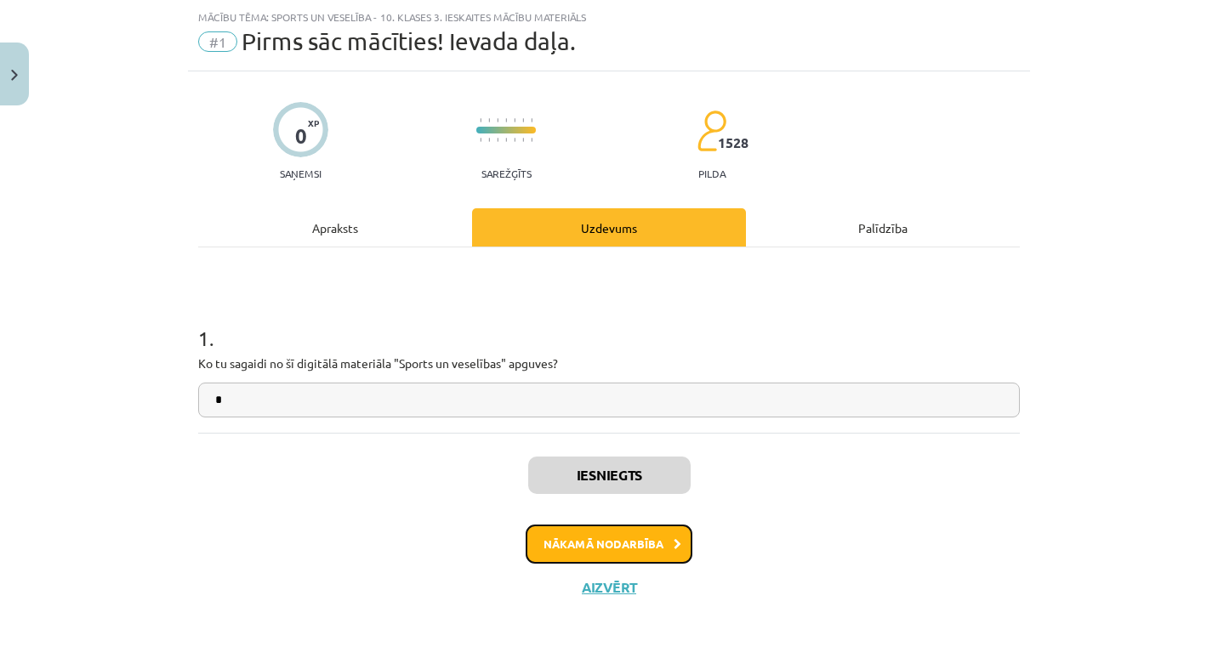
click at [563, 537] on button "Nākamā nodarbība" at bounding box center [609, 544] width 167 height 39
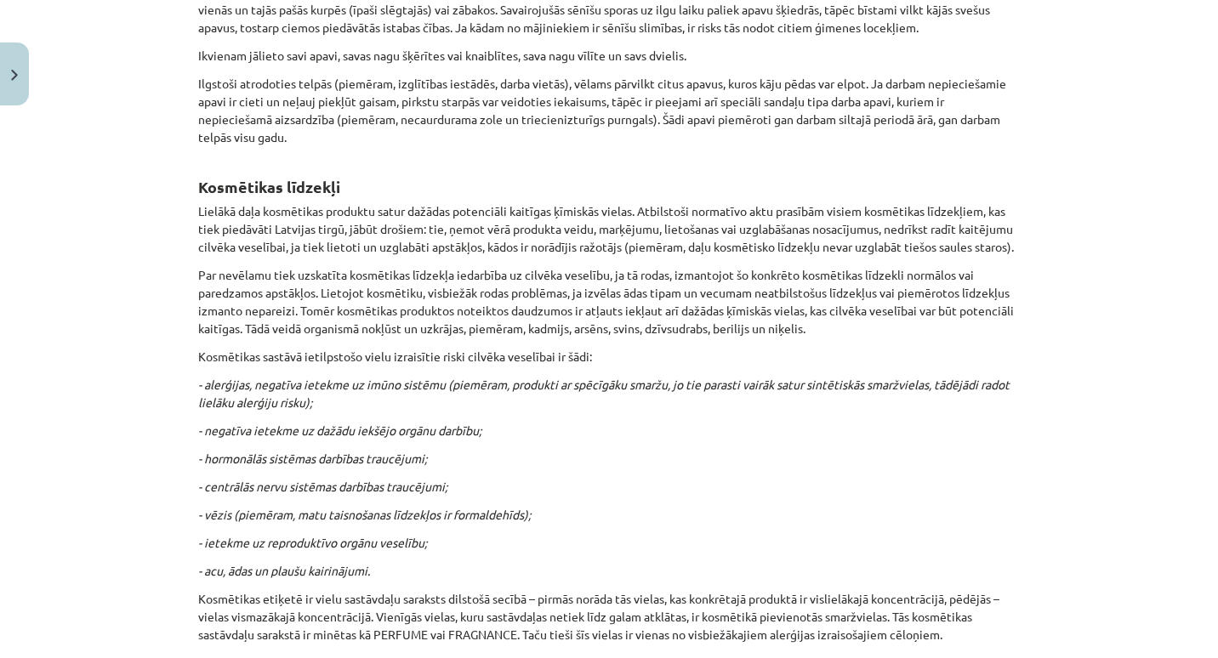
scroll to position [5250, 0]
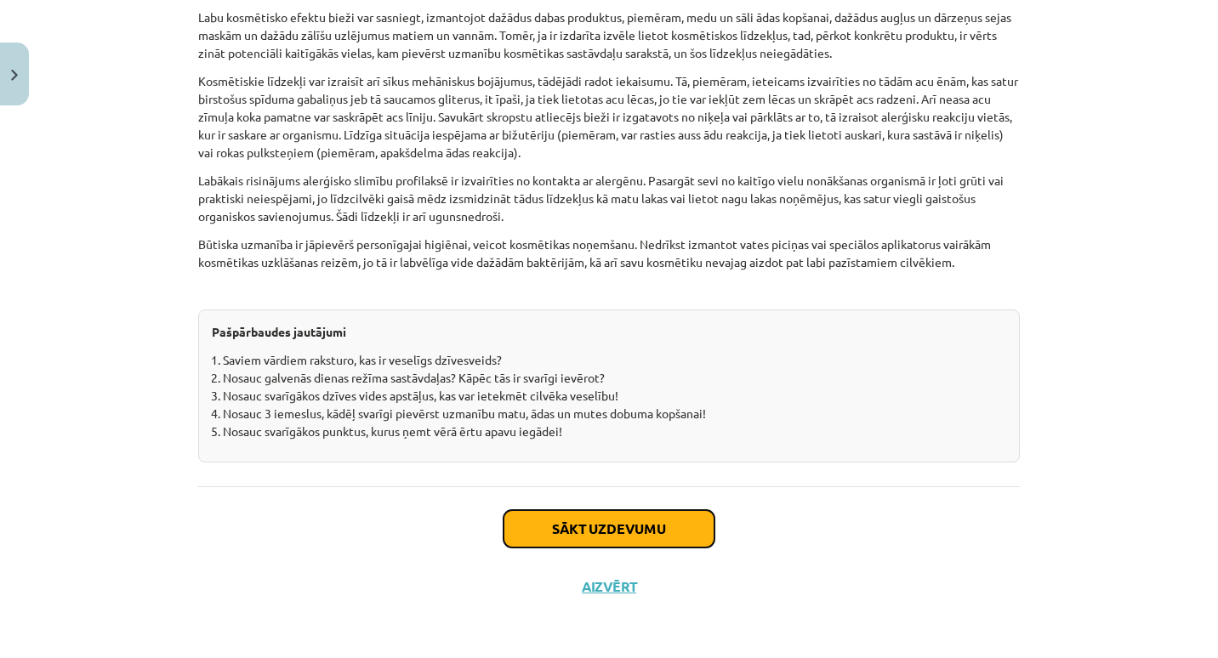
click at [613, 525] on button "Sākt uzdevumu" at bounding box center [609, 528] width 211 height 37
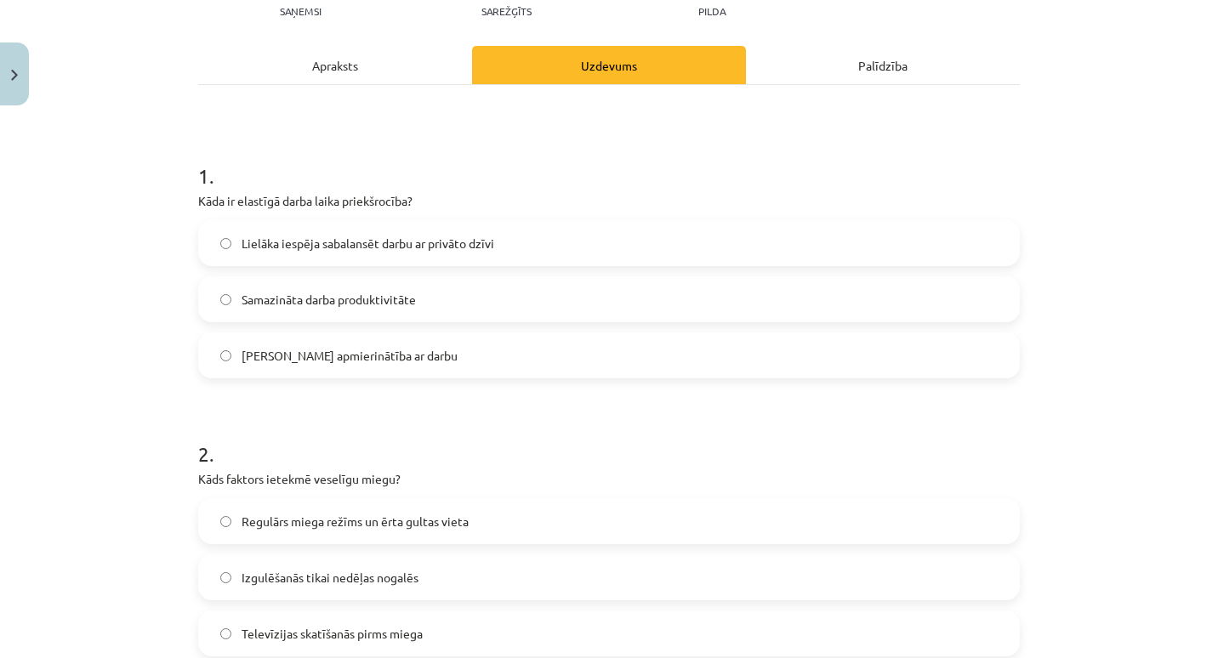
scroll to position [205, 0]
click at [554, 255] on label "Lielāka iespēja sabalansēt darbu ar privāto dzīvi" at bounding box center [609, 242] width 818 height 43
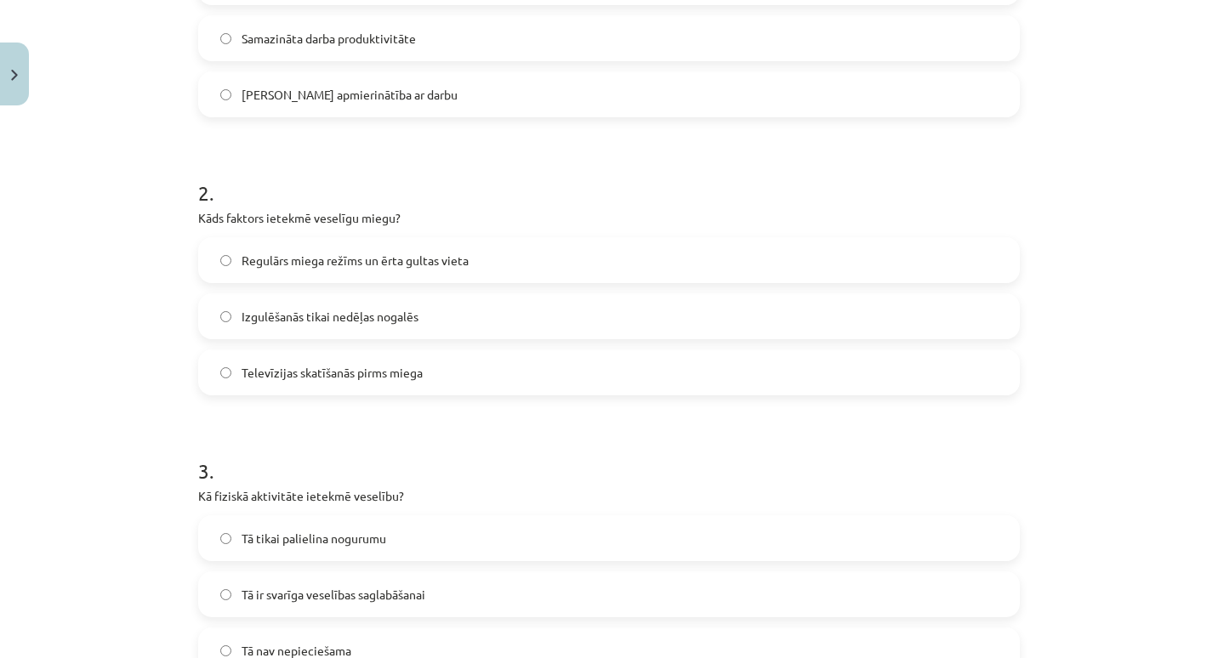
scroll to position [474, 0]
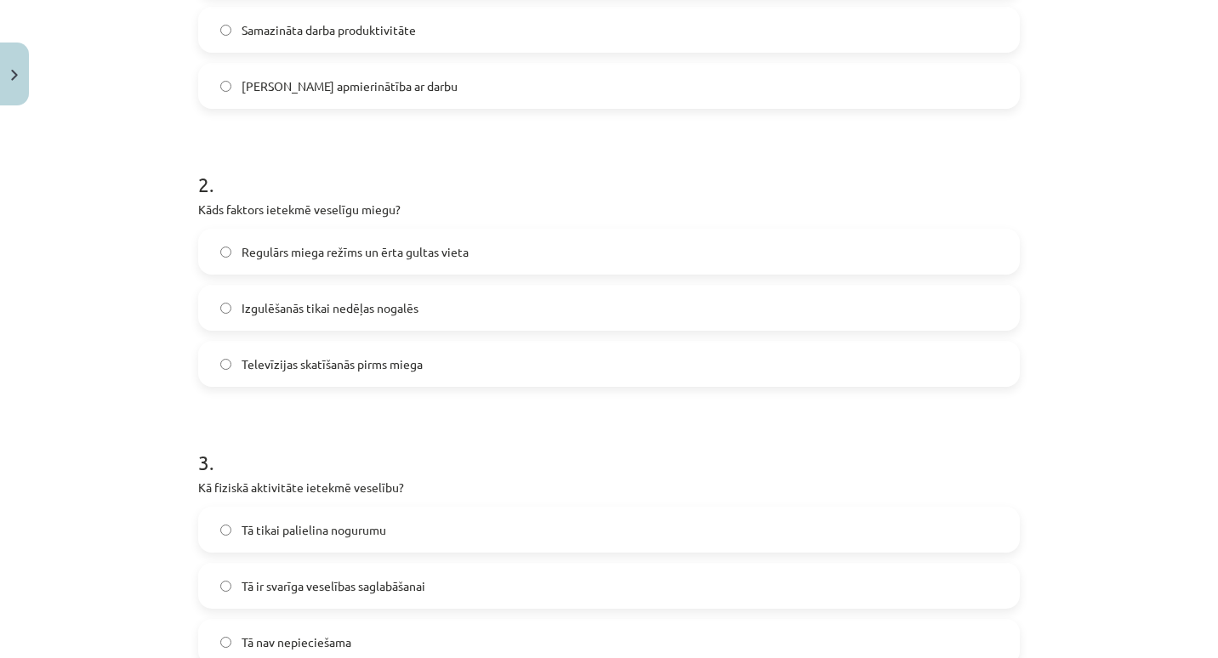
click at [478, 252] on label "Regulārs miega režīms un ērta gultas vieta" at bounding box center [609, 252] width 818 height 43
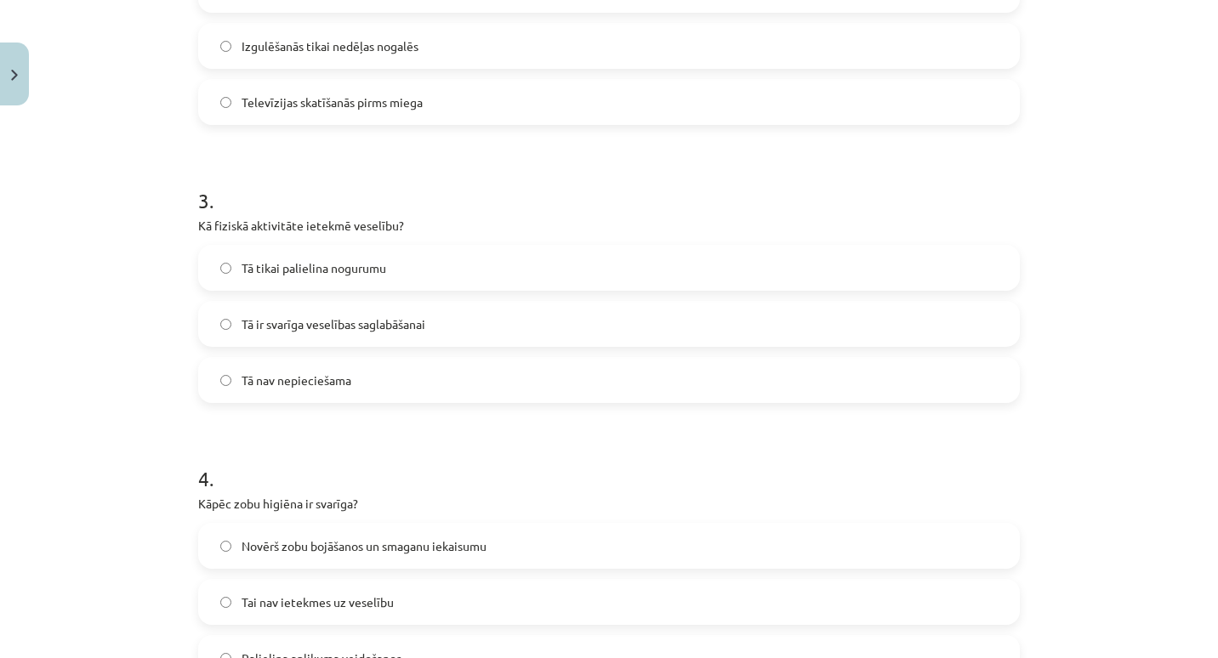
scroll to position [740, 0]
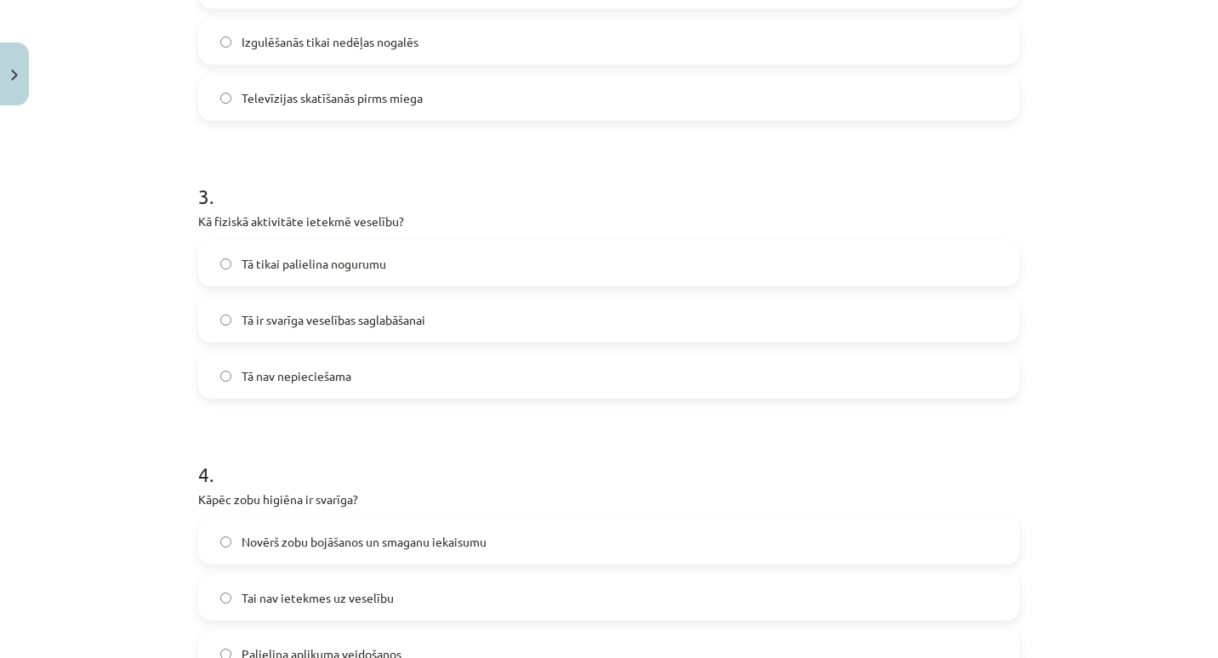
click at [474, 315] on label "Tā ir svarīga veselības saglabāšanai" at bounding box center [609, 320] width 818 height 43
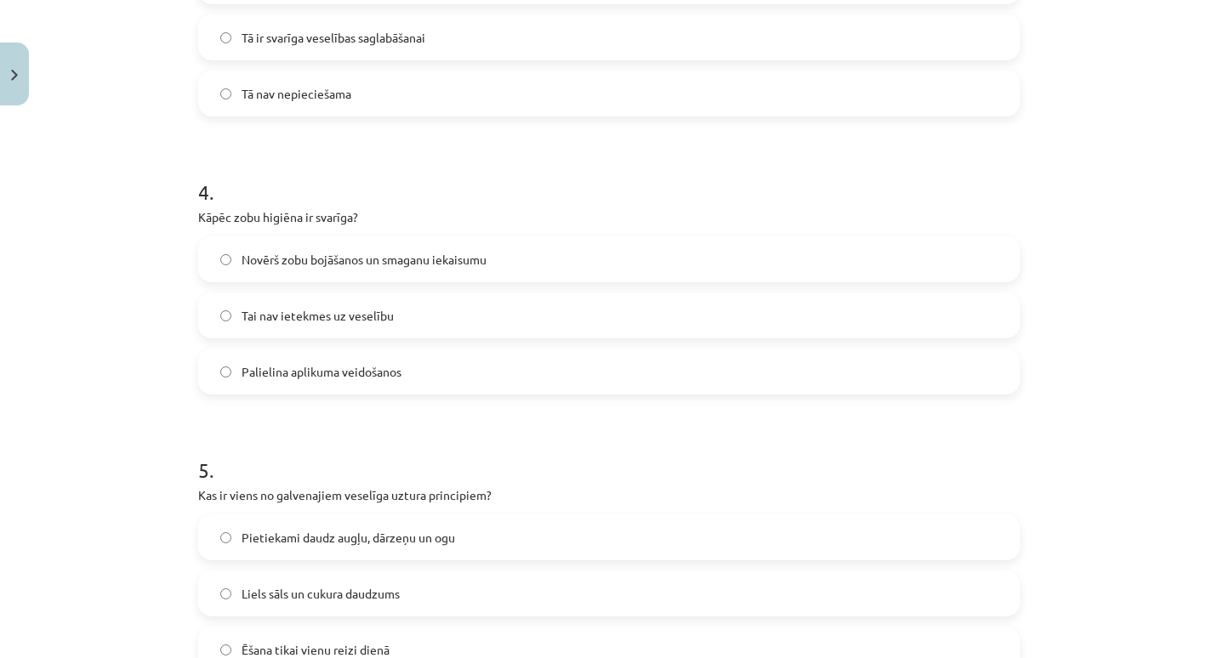
scroll to position [1023, 0]
click at [501, 265] on label "Novērš zobu bojāšanos un smaganu iekaisumu" at bounding box center [609, 258] width 818 height 43
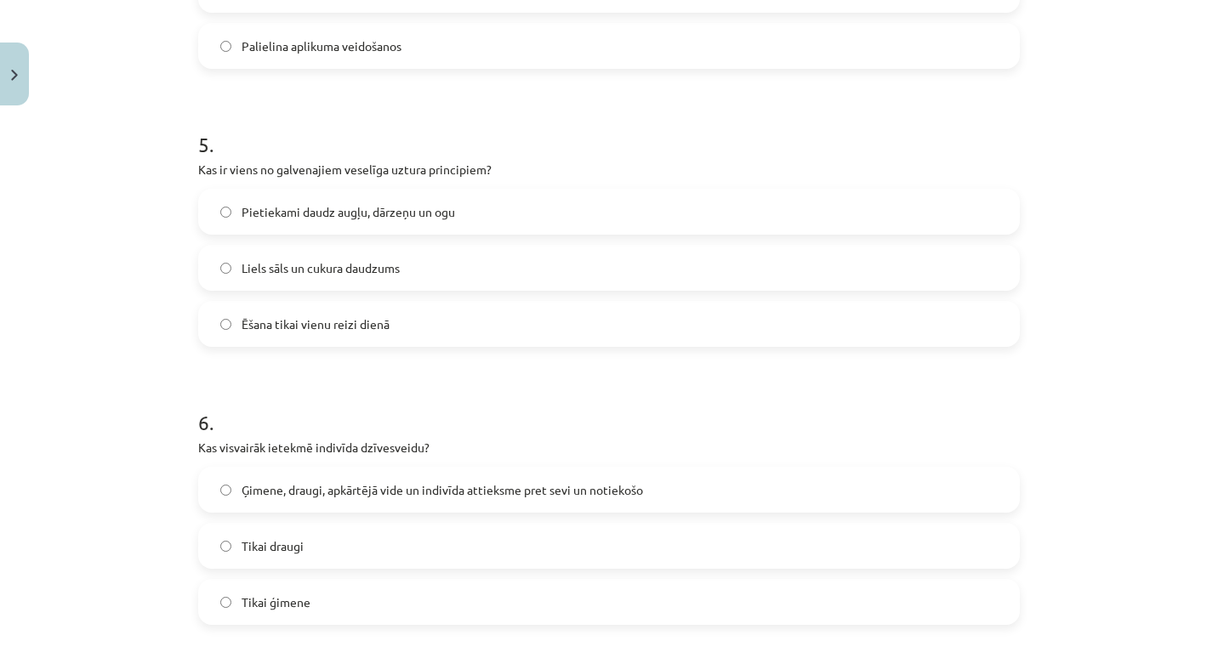
scroll to position [1350, 0]
click at [470, 202] on label "Pietiekami daudz augļu, dārzeņu un ogu" at bounding box center [609, 210] width 818 height 43
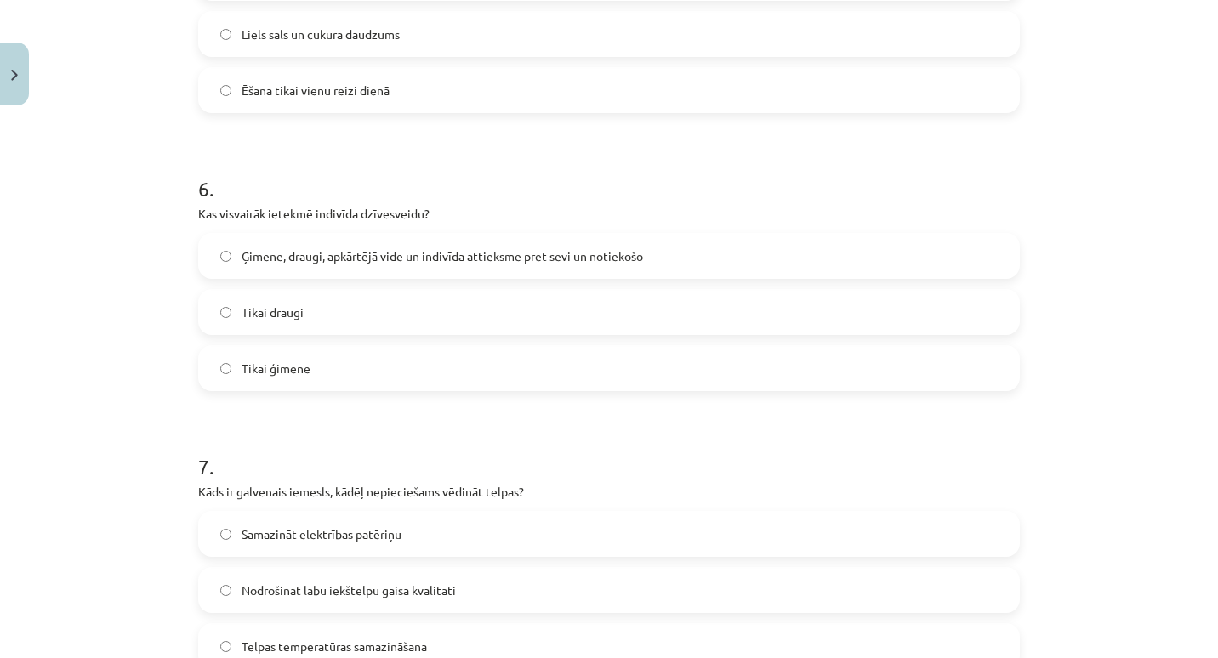
scroll to position [1588, 0]
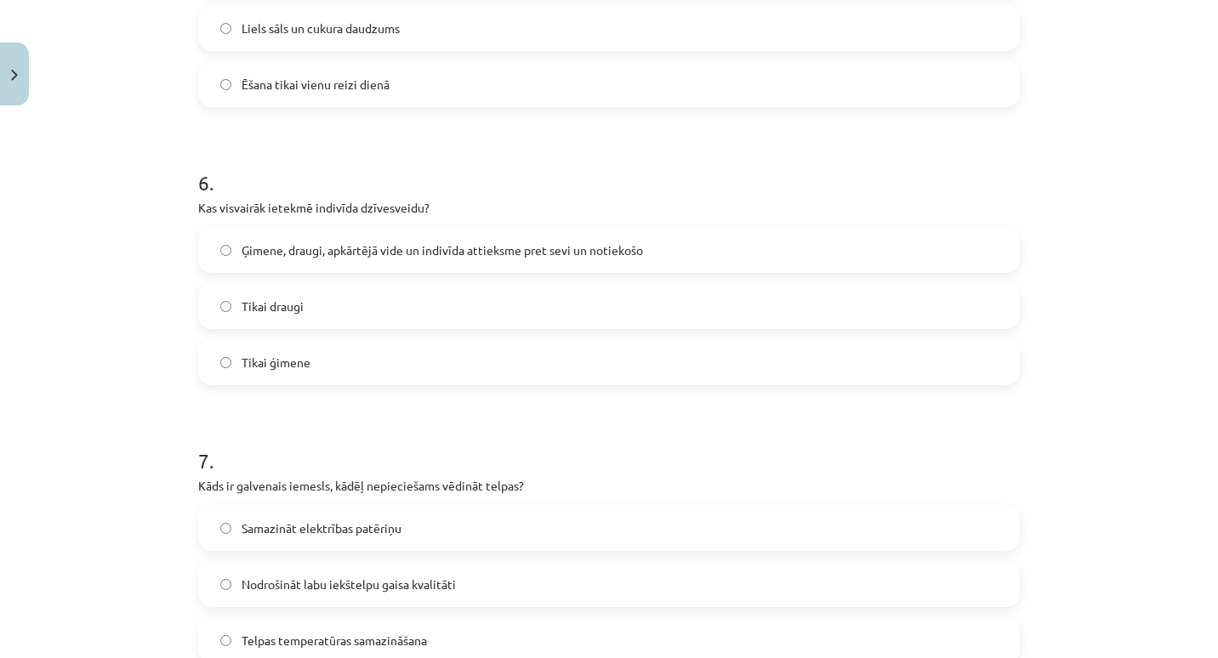
click at [469, 246] on span "Ģimene, draugi, apkārtējā vide un indivīda attieksme pret sevi un notiekošo" at bounding box center [443, 251] width 402 height 18
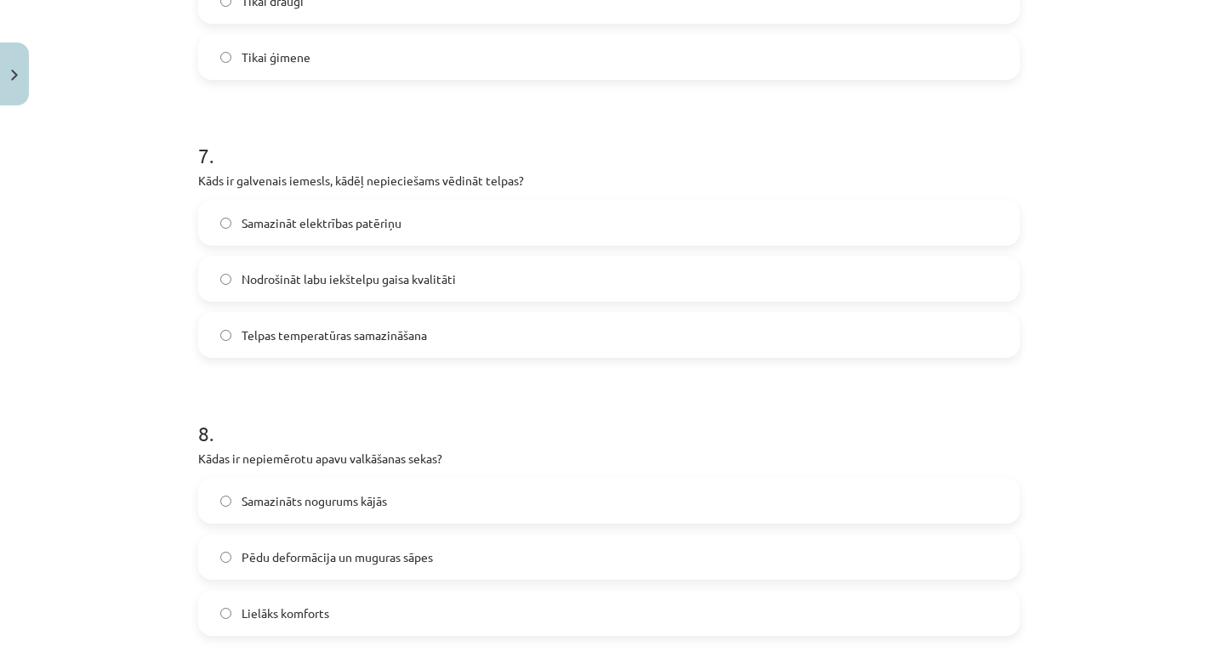
scroll to position [1894, 0]
click at [477, 290] on label "Nodrošināt labu iekštelpu gaisa kvalitāti" at bounding box center [609, 278] width 818 height 43
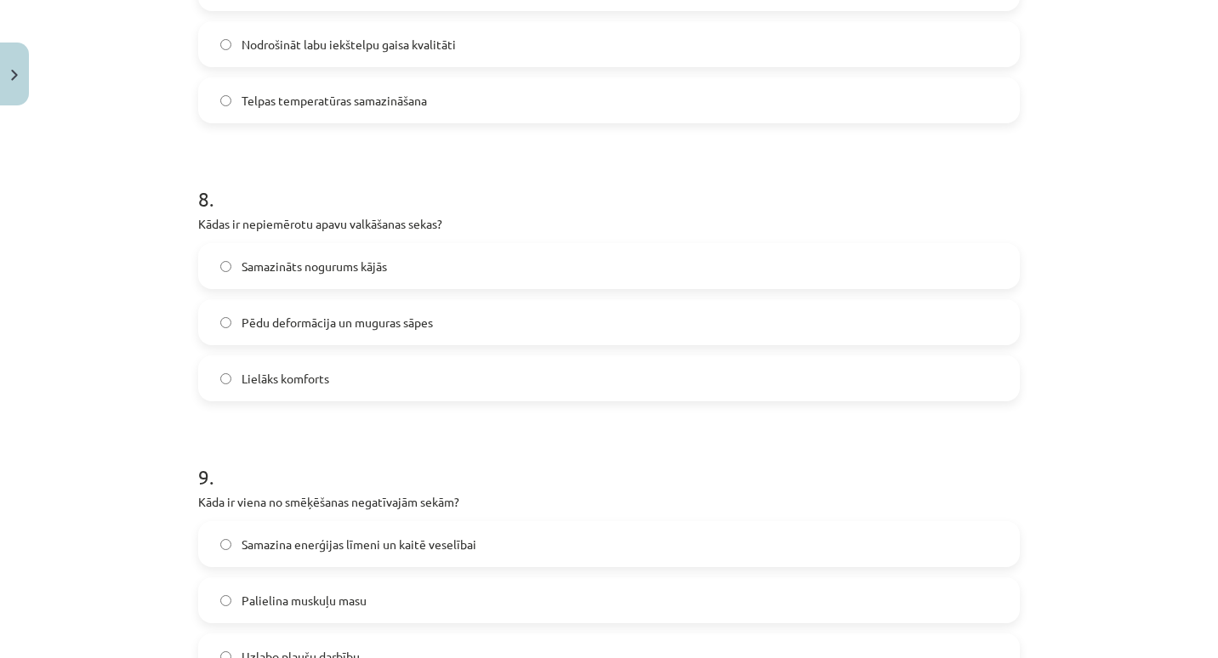
scroll to position [2132, 0]
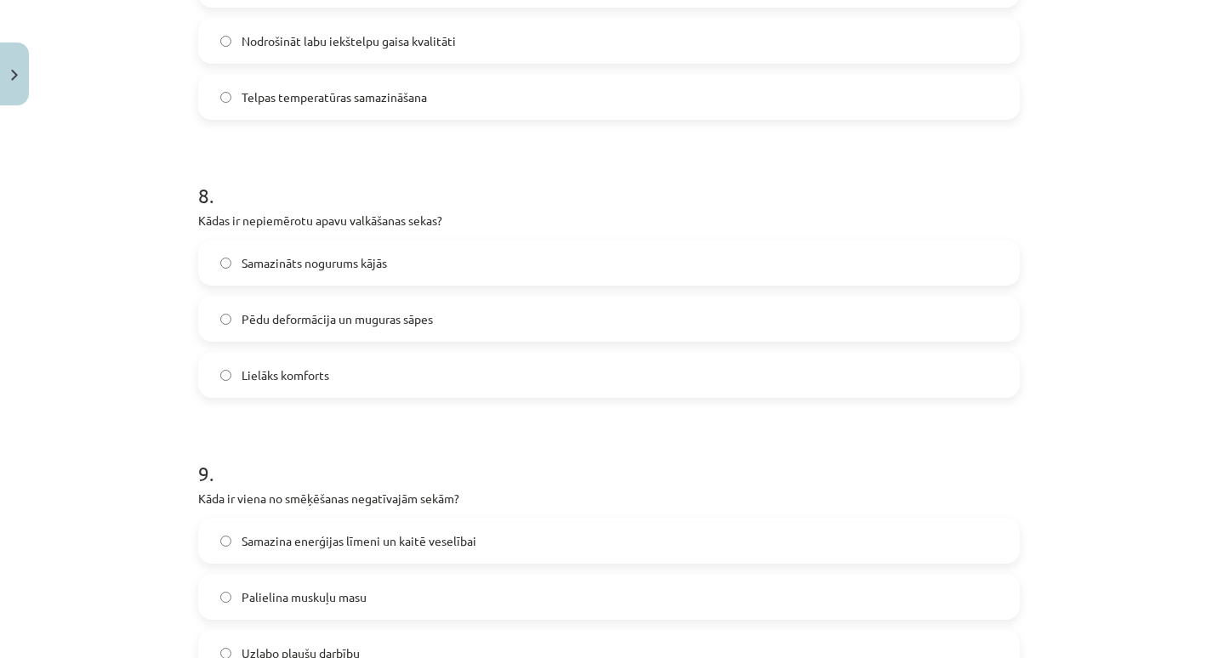
click at [453, 319] on label "Pēdu deformācija un muguras sāpes" at bounding box center [609, 319] width 818 height 43
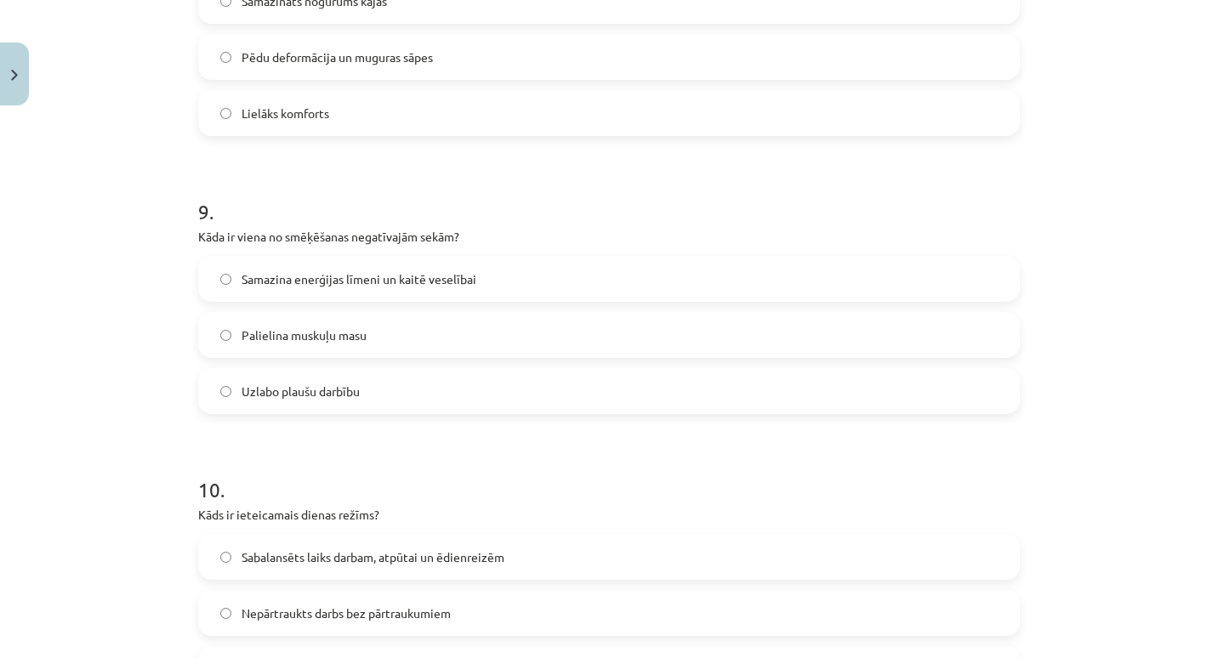
scroll to position [2395, 0]
click at [466, 261] on label "Samazina enerģijas līmeni un kaitē veselībai" at bounding box center [609, 278] width 818 height 43
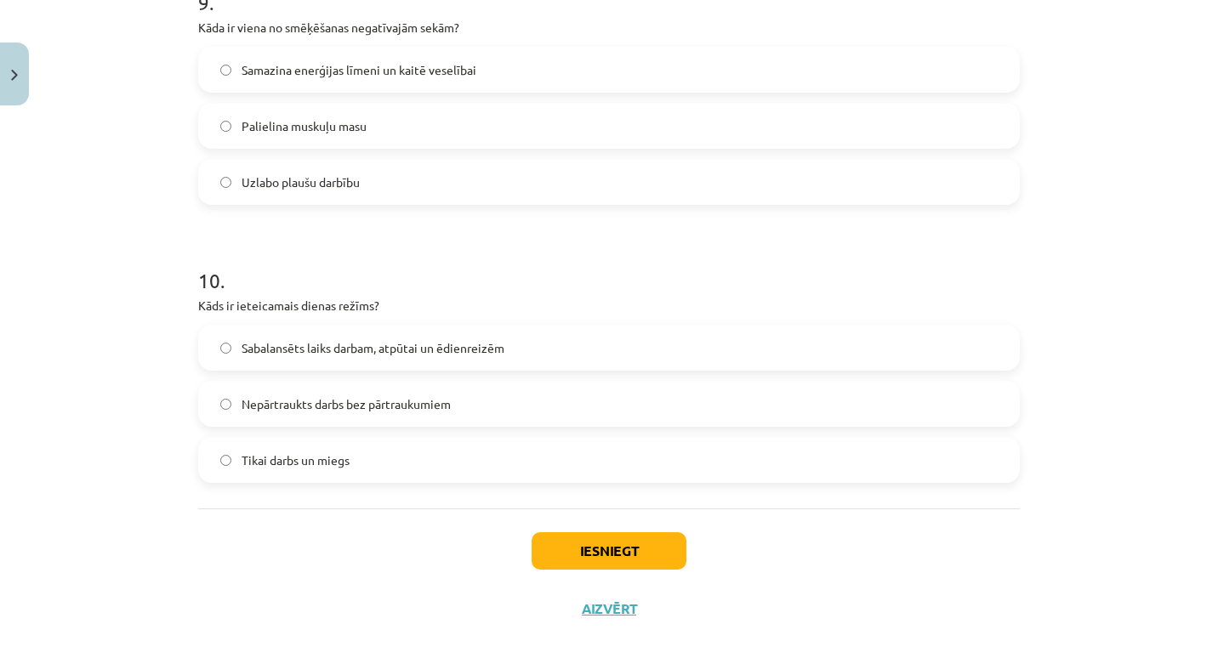
scroll to position [2625, 0]
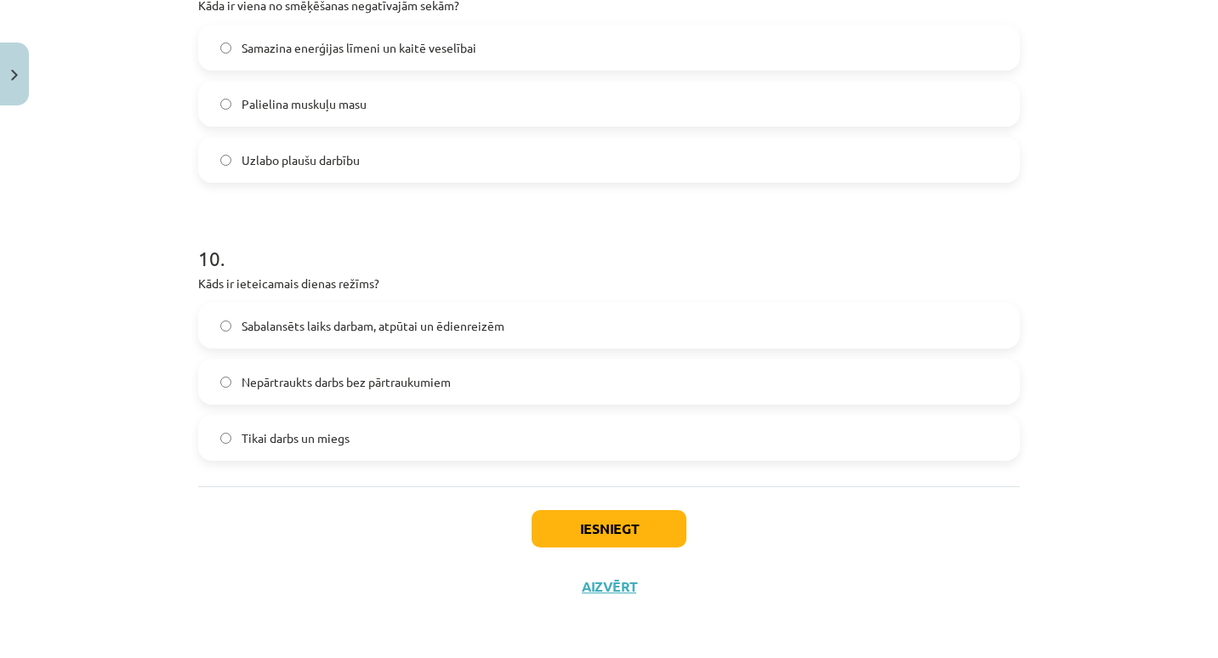
click at [481, 316] on label "Sabalansēts laiks darbam, atpūtai un ēdienreizēm" at bounding box center [609, 326] width 818 height 43
click at [550, 538] on button "Iesniegt" at bounding box center [609, 528] width 155 height 37
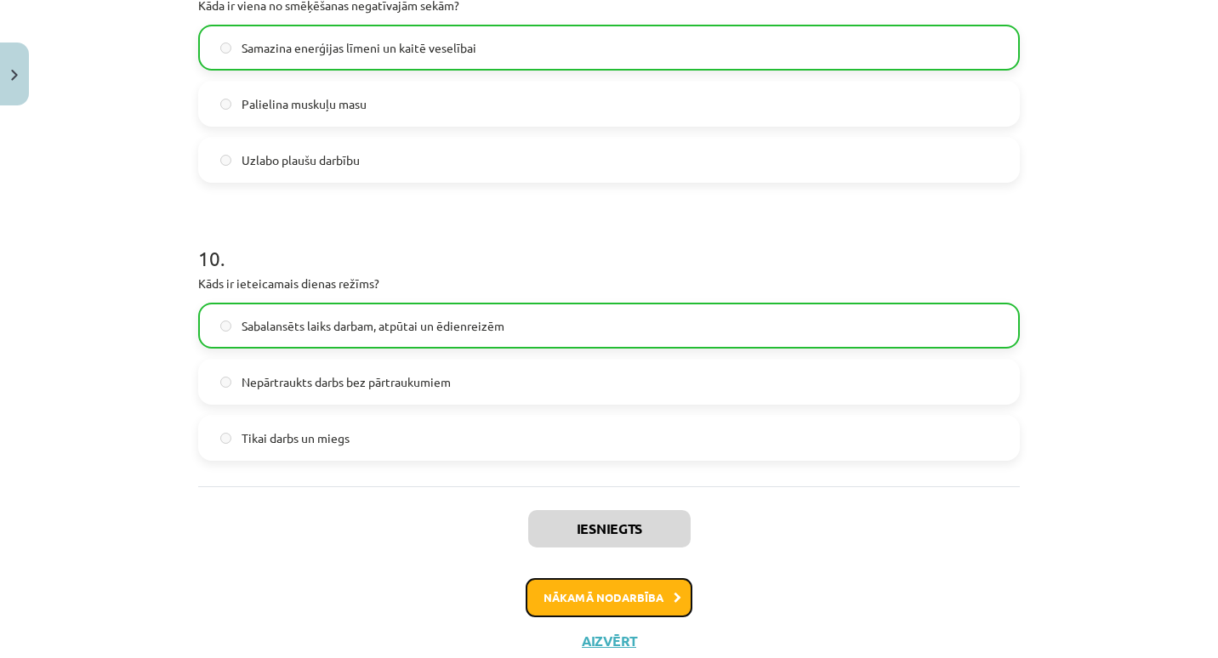
click at [571, 590] on button "Nākamā nodarbība" at bounding box center [609, 597] width 167 height 39
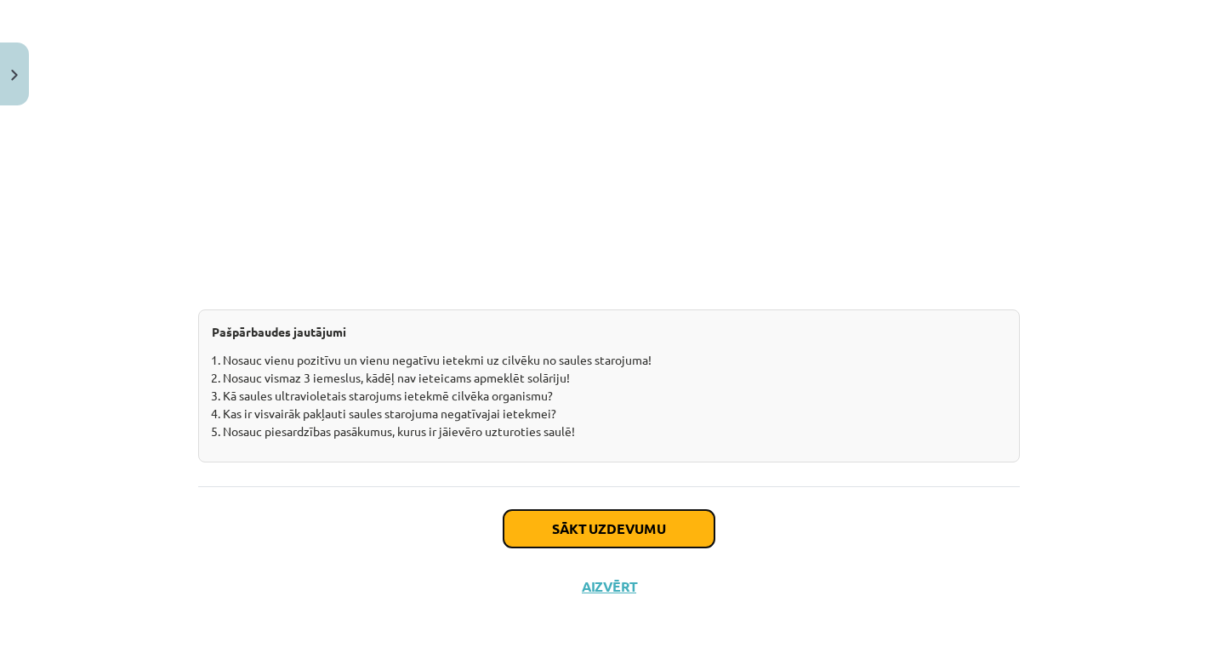
click at [556, 533] on button "Sākt uzdevumu" at bounding box center [609, 528] width 211 height 37
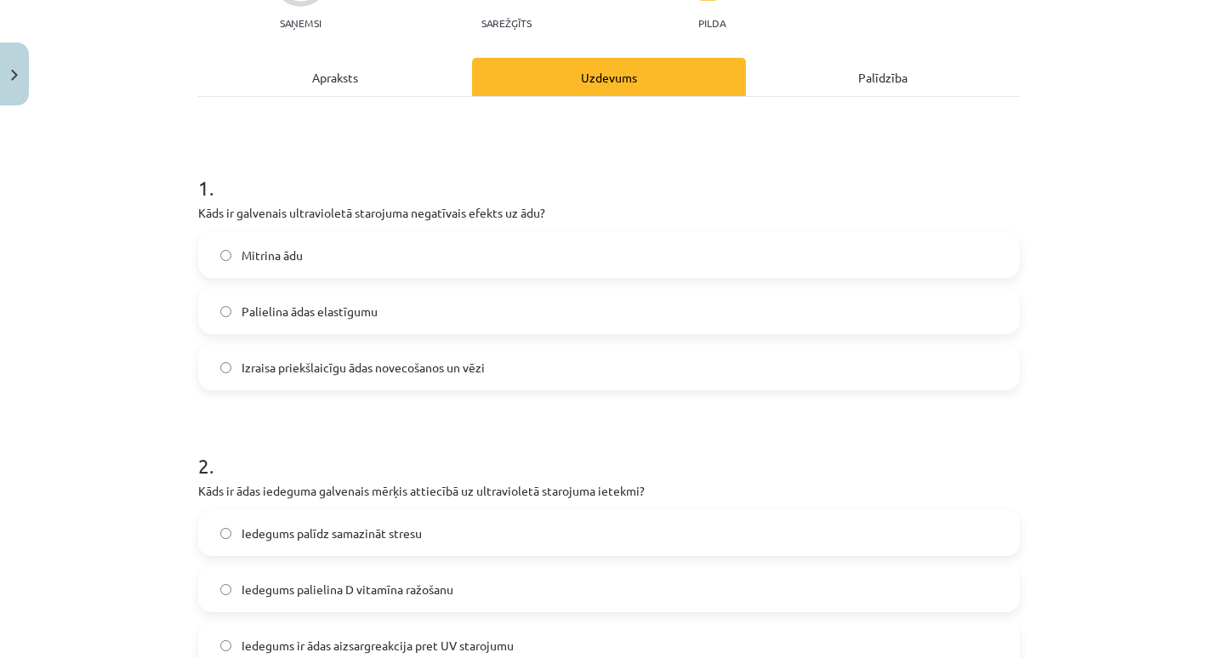
scroll to position [194, 0]
click at [487, 353] on label "Izraisa priekšlaicīgu ādas novecošanos un vēzi" at bounding box center [609, 366] width 818 height 43
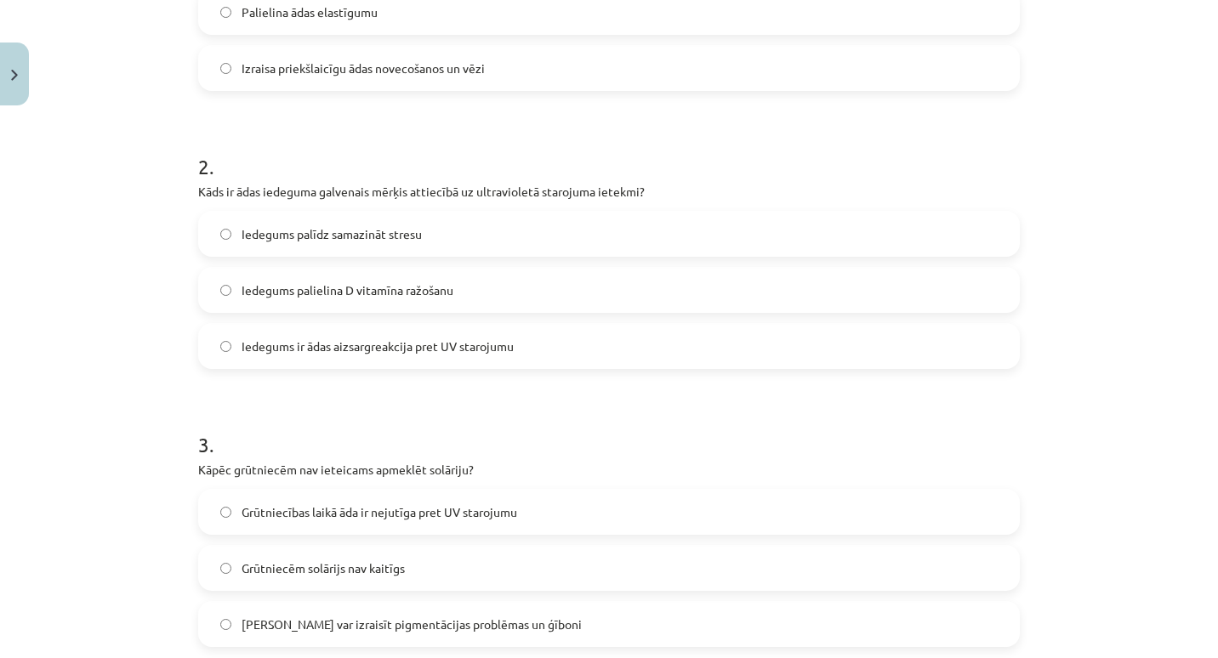
scroll to position [498, 0]
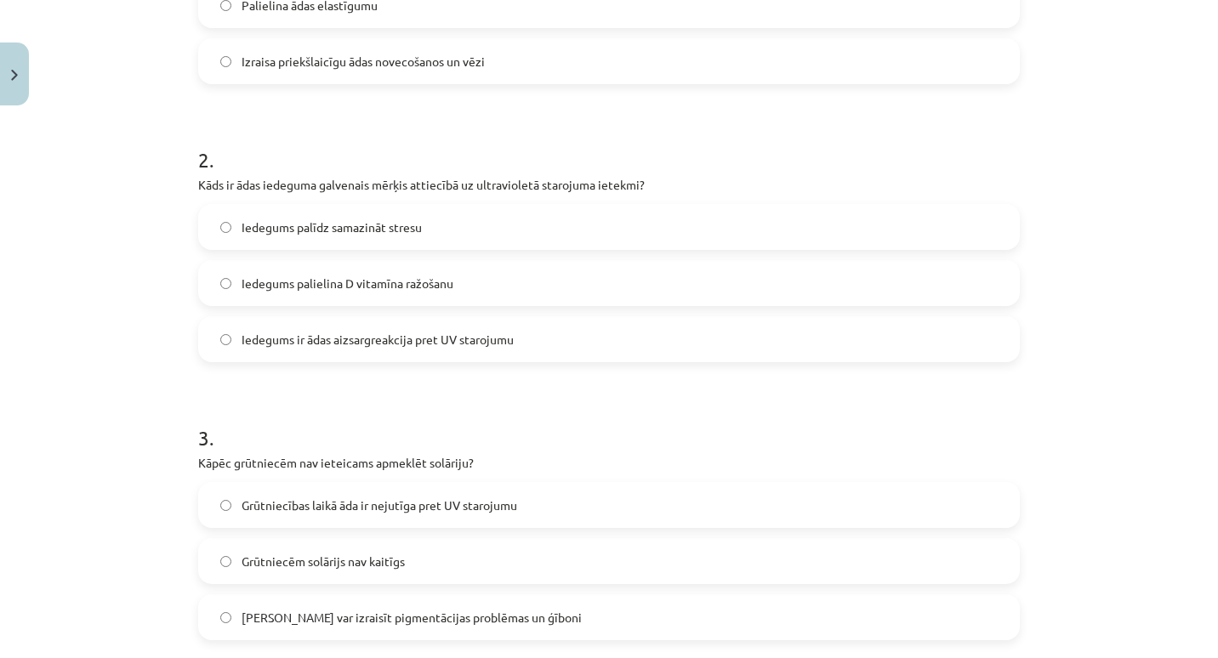
click at [464, 321] on label "Iedegums ir ādas aizsargreakcija pret UV starojumu" at bounding box center [609, 339] width 818 height 43
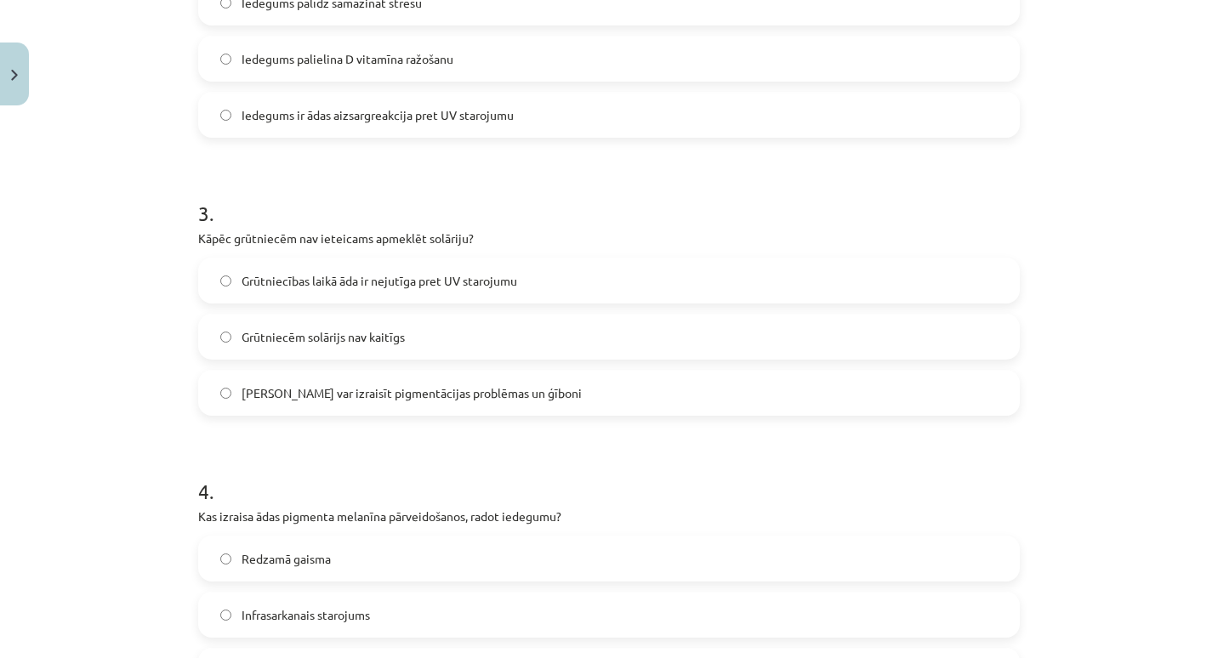
scroll to position [724, 0]
click at [436, 402] on label "Solārijs var izraisīt pigmentācijas problēmas un ģīboni" at bounding box center [609, 392] width 818 height 43
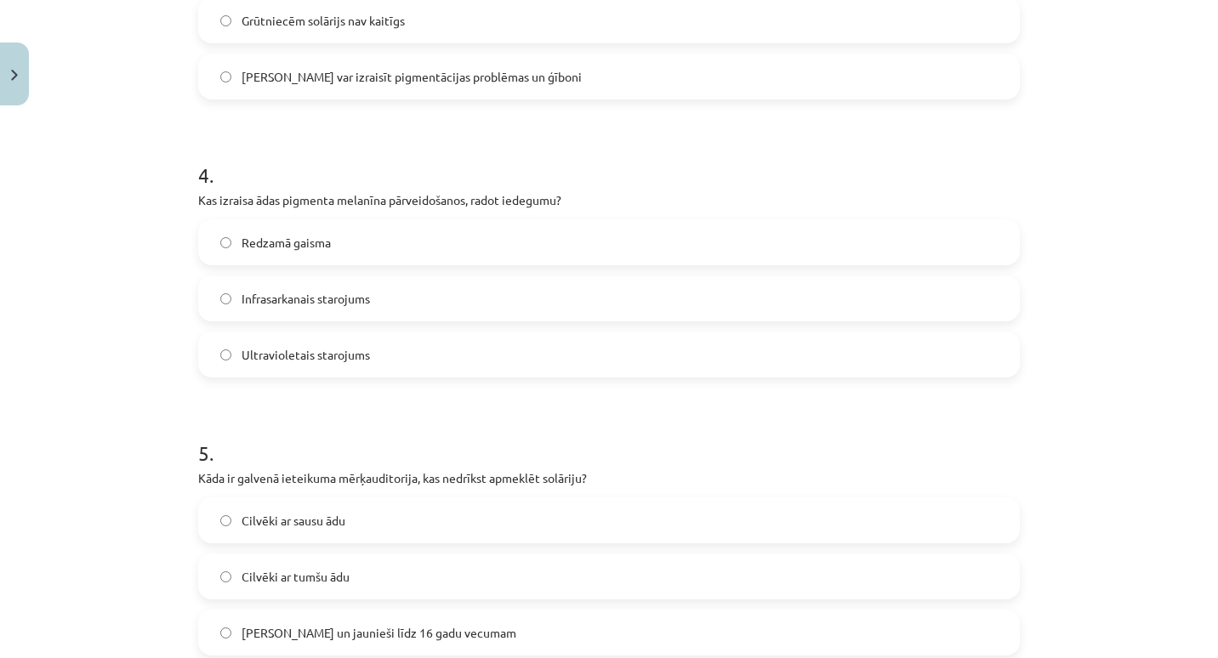
scroll to position [1041, 0]
click at [392, 347] on label "Ultravioletais starojums" at bounding box center [609, 353] width 818 height 43
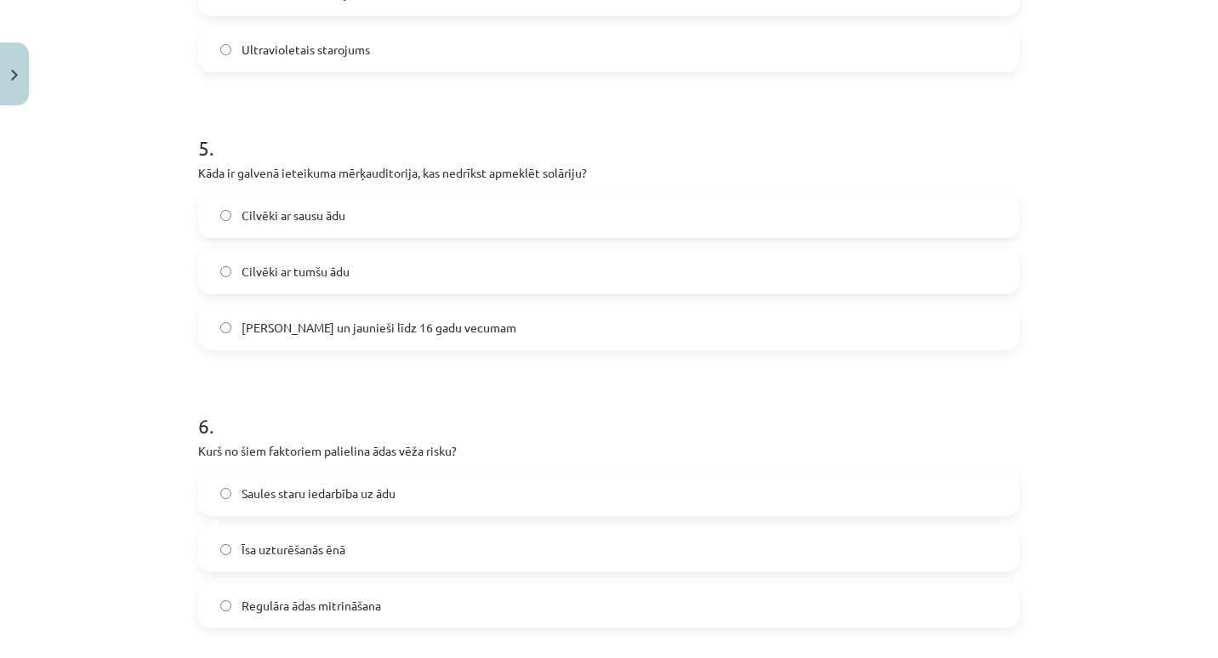
scroll to position [1349, 0]
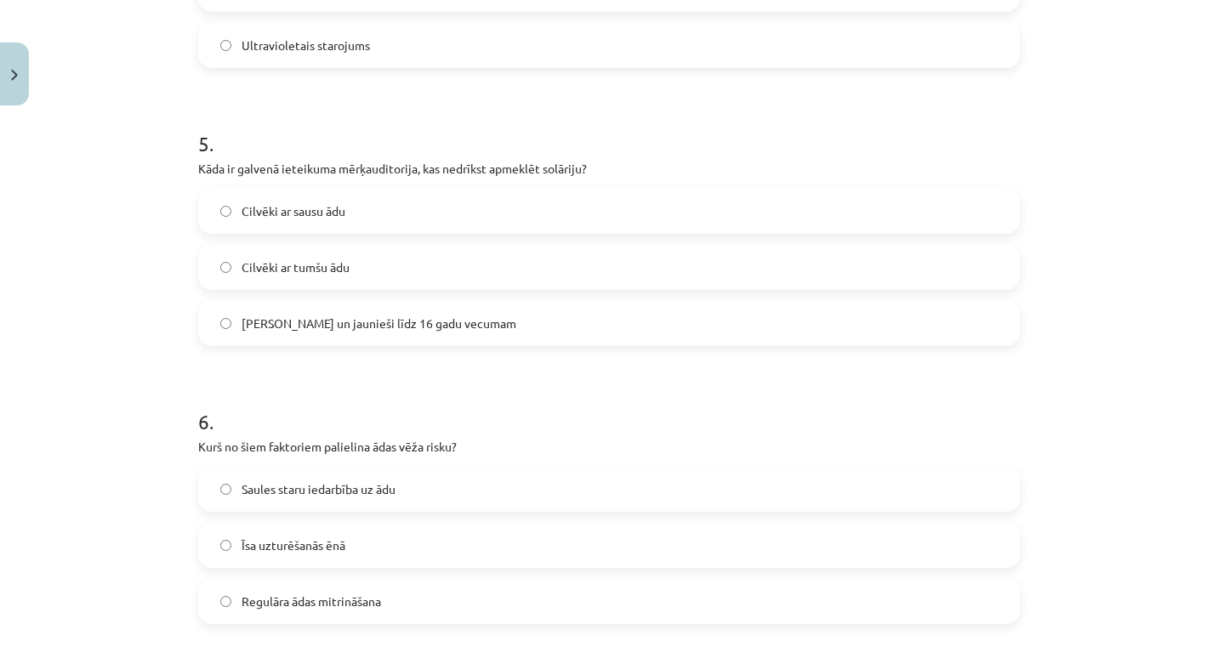
click at [395, 328] on span "Bērni un jaunieši līdz 16 gadu vecumam" at bounding box center [379, 324] width 275 height 18
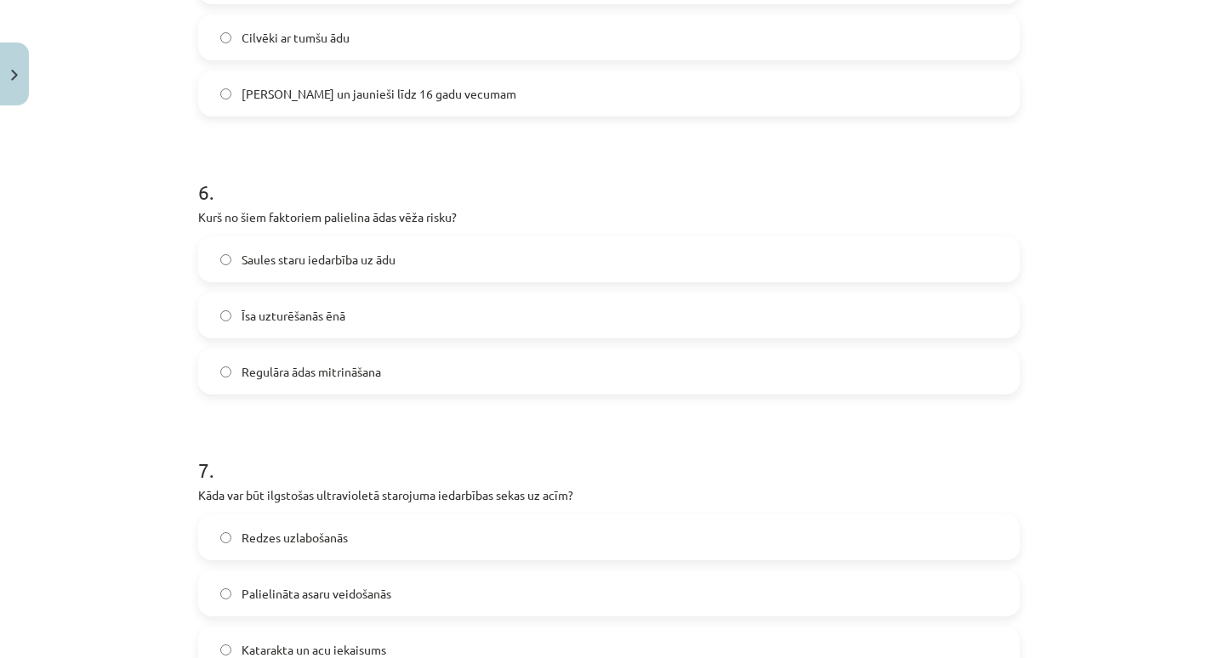
scroll to position [1580, 0]
click at [372, 247] on label "Saules staru iedarbība uz ādu" at bounding box center [609, 258] width 818 height 43
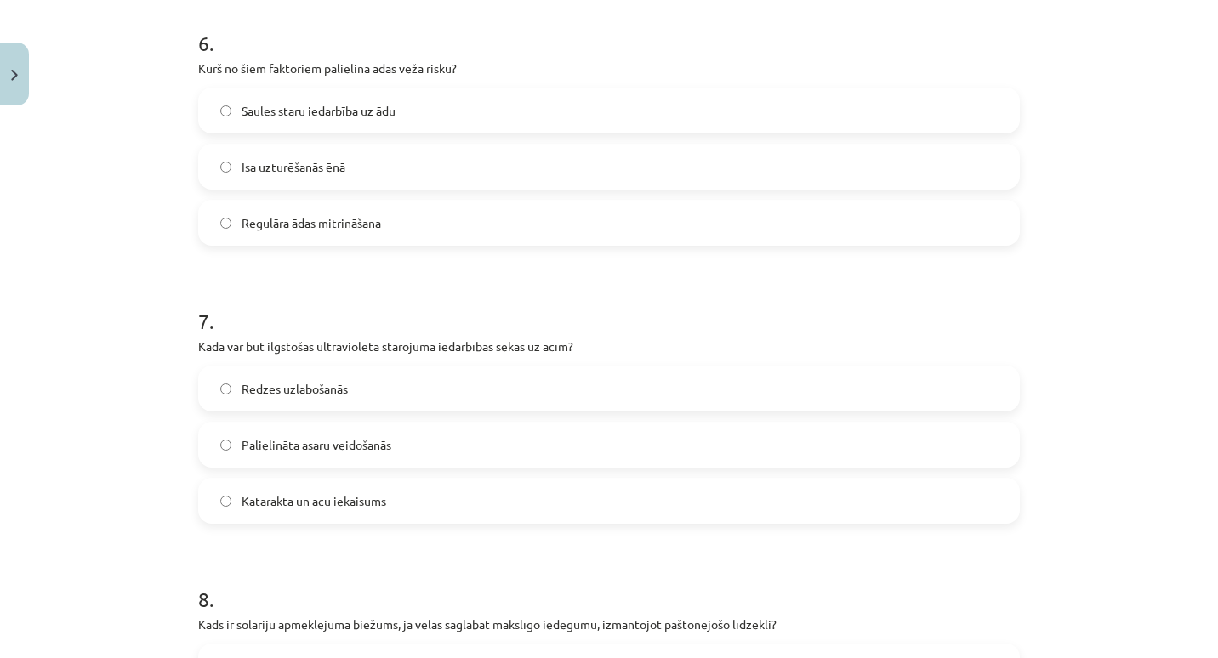
scroll to position [1836, 0]
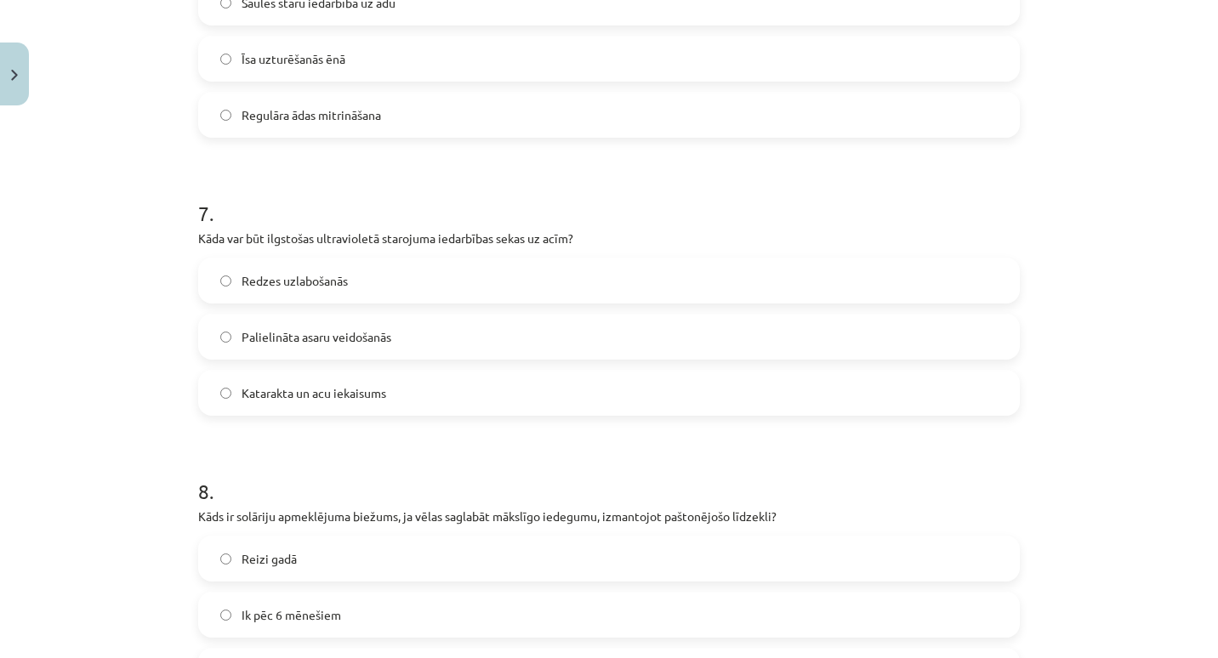
click at [384, 402] on label "Katarakta un acu iekaisums" at bounding box center [609, 393] width 818 height 43
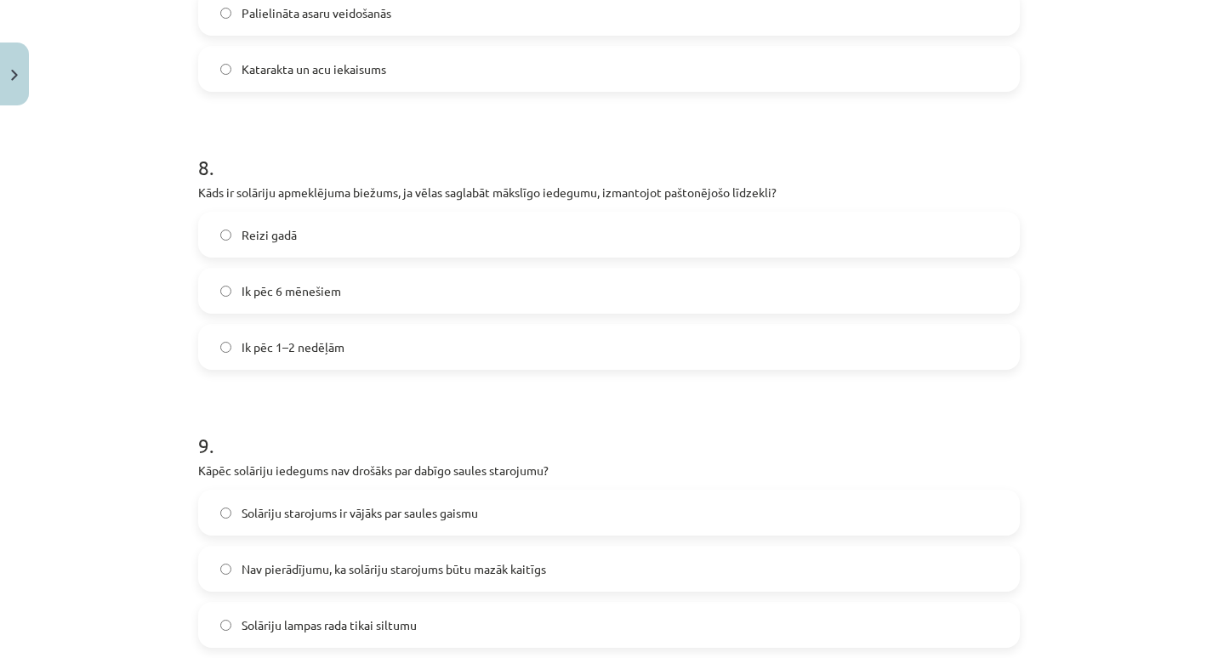
scroll to position [2163, 0]
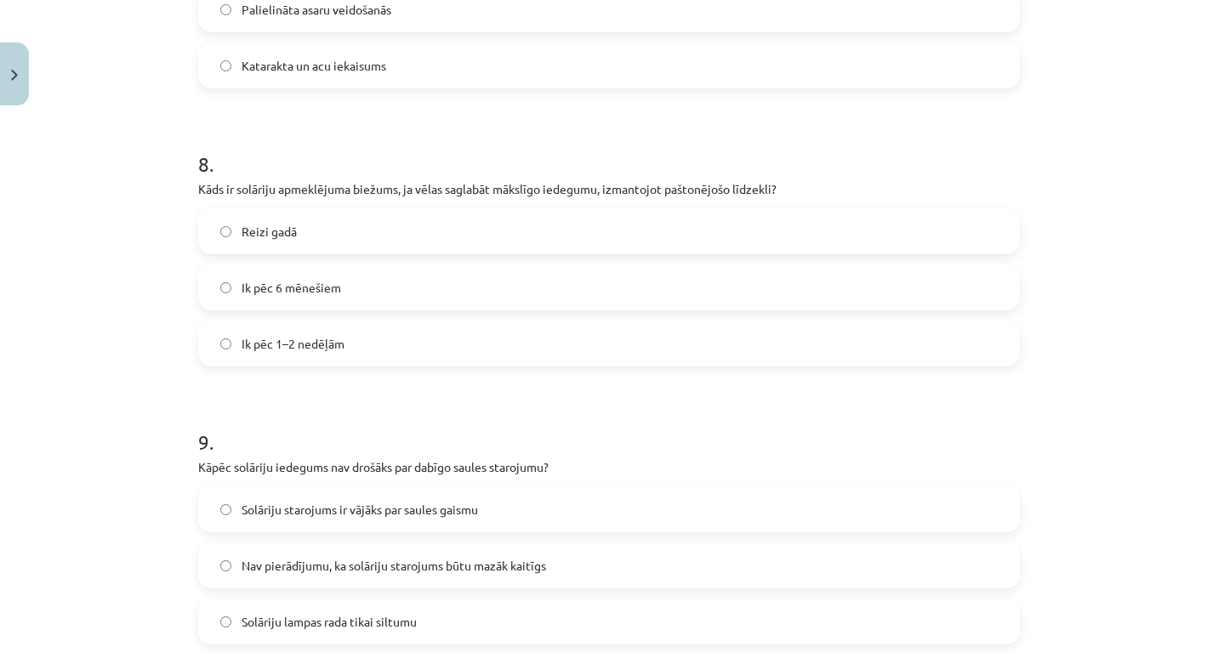
click at [360, 350] on label "Ik pēc 1–2 nedēļām" at bounding box center [609, 343] width 818 height 43
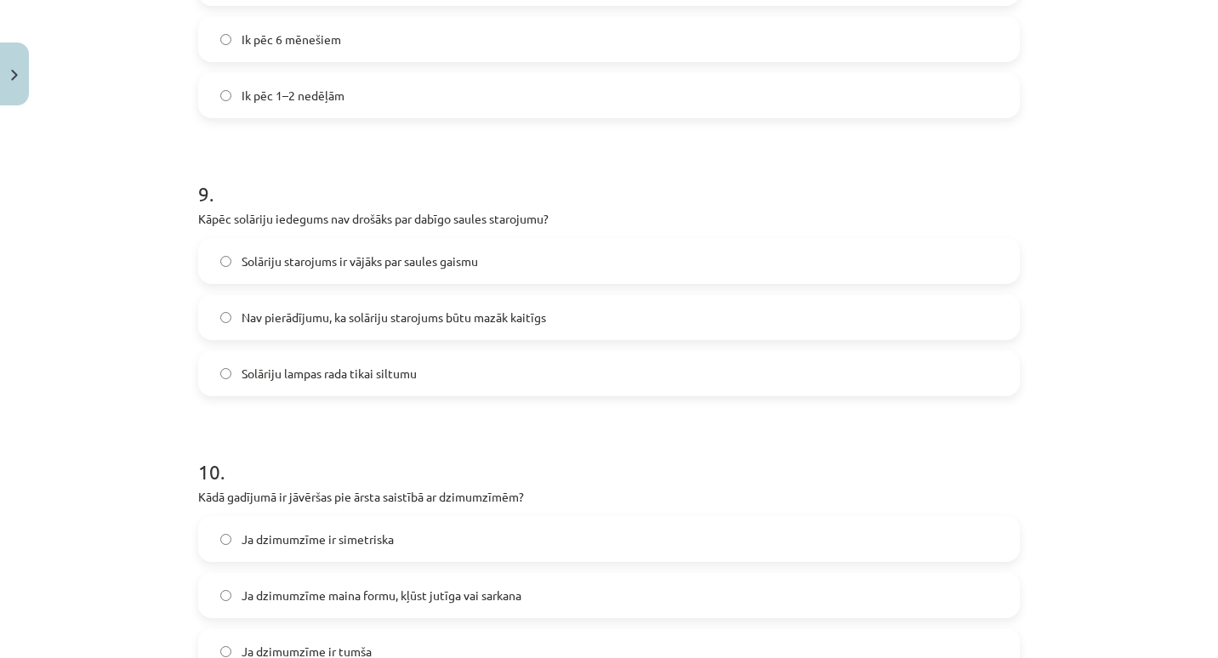
scroll to position [2415, 0]
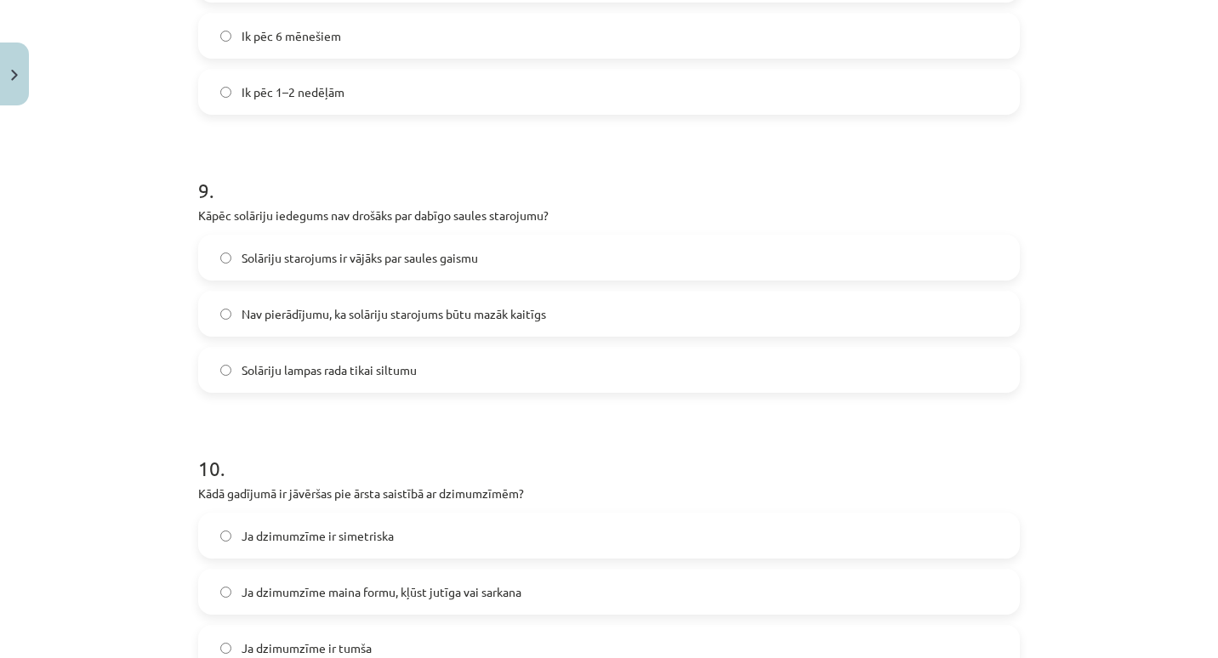
click at [379, 320] on span "Nav pierādījumu, ka solāriju starojums būtu mazāk kaitīgs" at bounding box center [394, 314] width 305 height 18
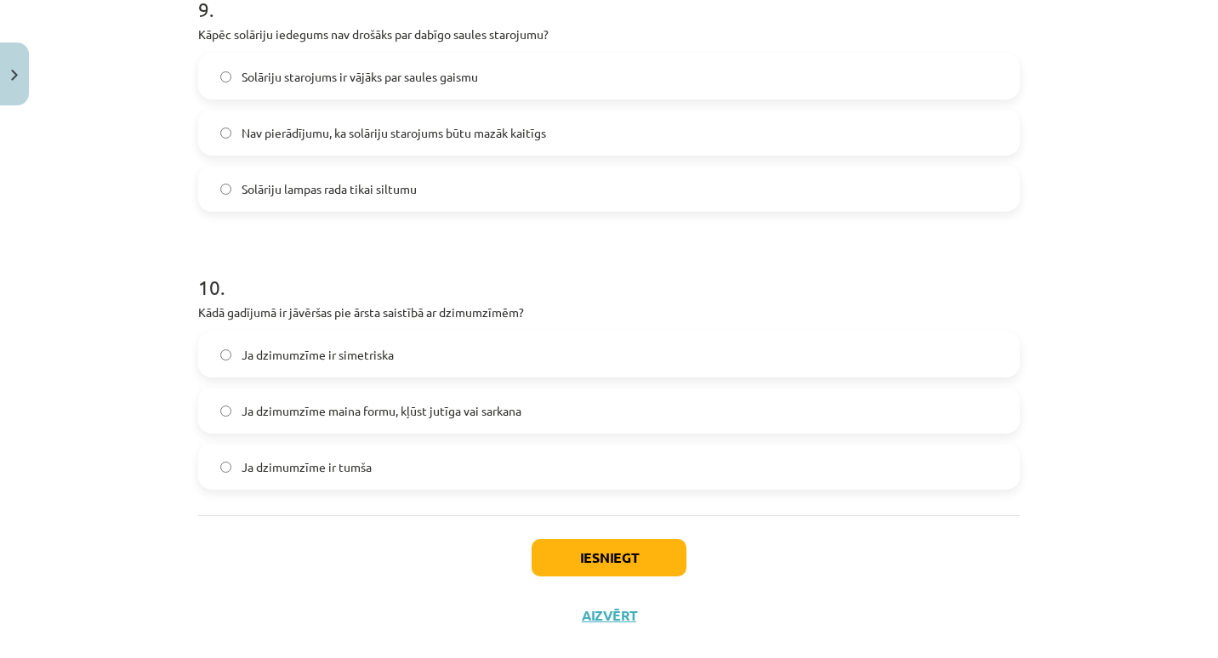
scroll to position [2597, 0]
click at [400, 415] on span "Ja dzimumzīme maina formu, kļūst jutīga vai sarkana" at bounding box center [382, 411] width 280 height 18
click at [567, 550] on button "Iesniegt" at bounding box center [609, 556] width 155 height 37
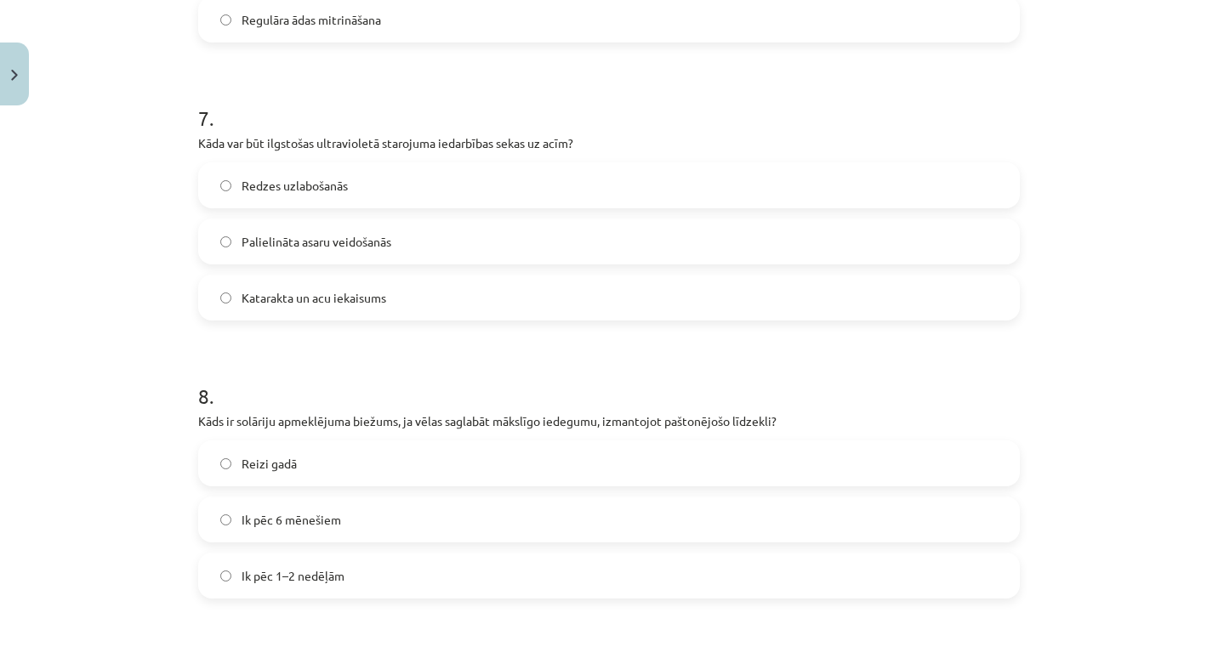
scroll to position [1929, 0]
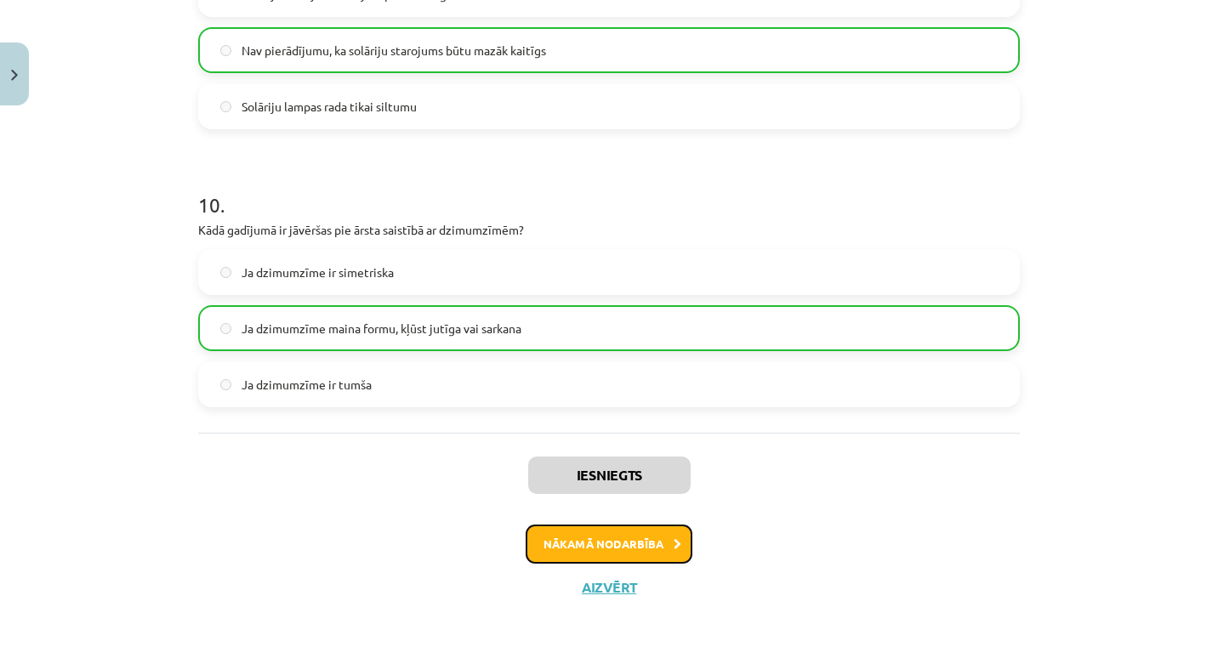
click at [559, 548] on button "Nākamā nodarbība" at bounding box center [609, 544] width 167 height 39
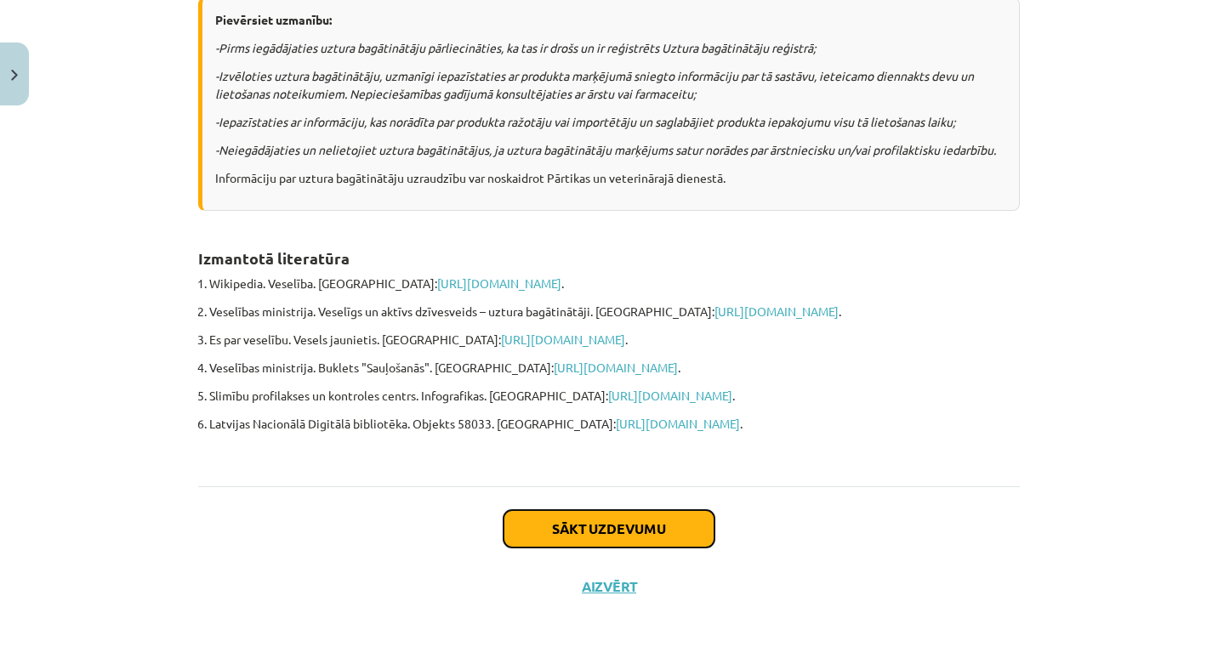
click at [550, 511] on button "Sākt uzdevumu" at bounding box center [609, 528] width 211 height 37
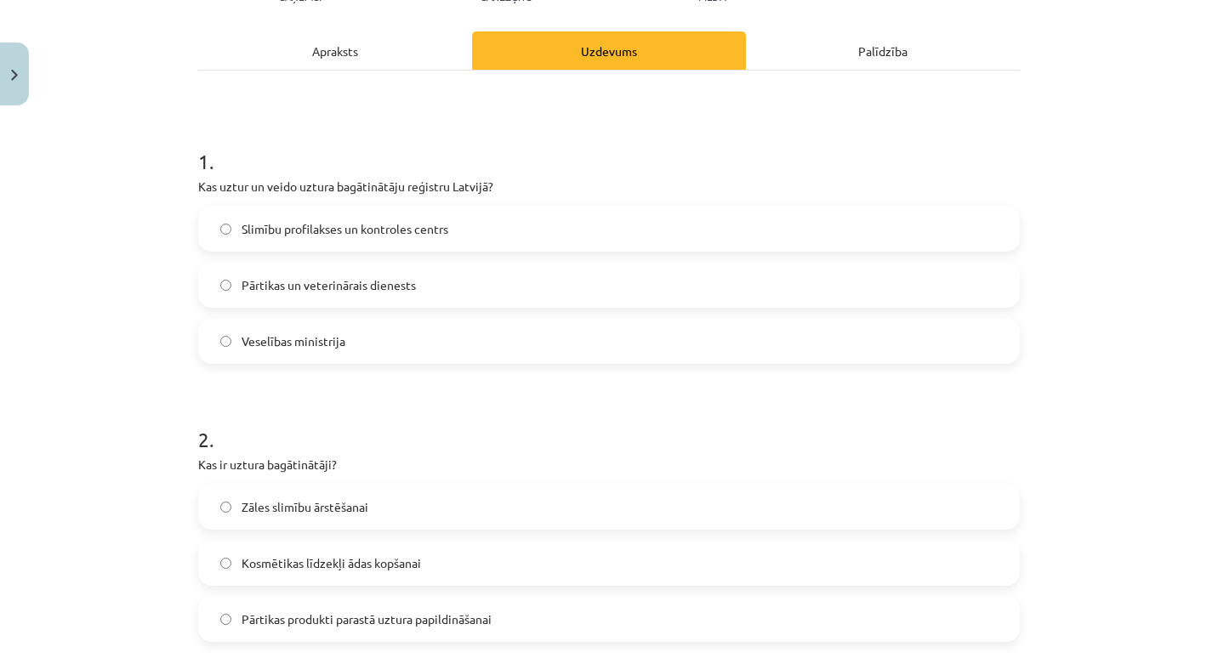
scroll to position [222, 0]
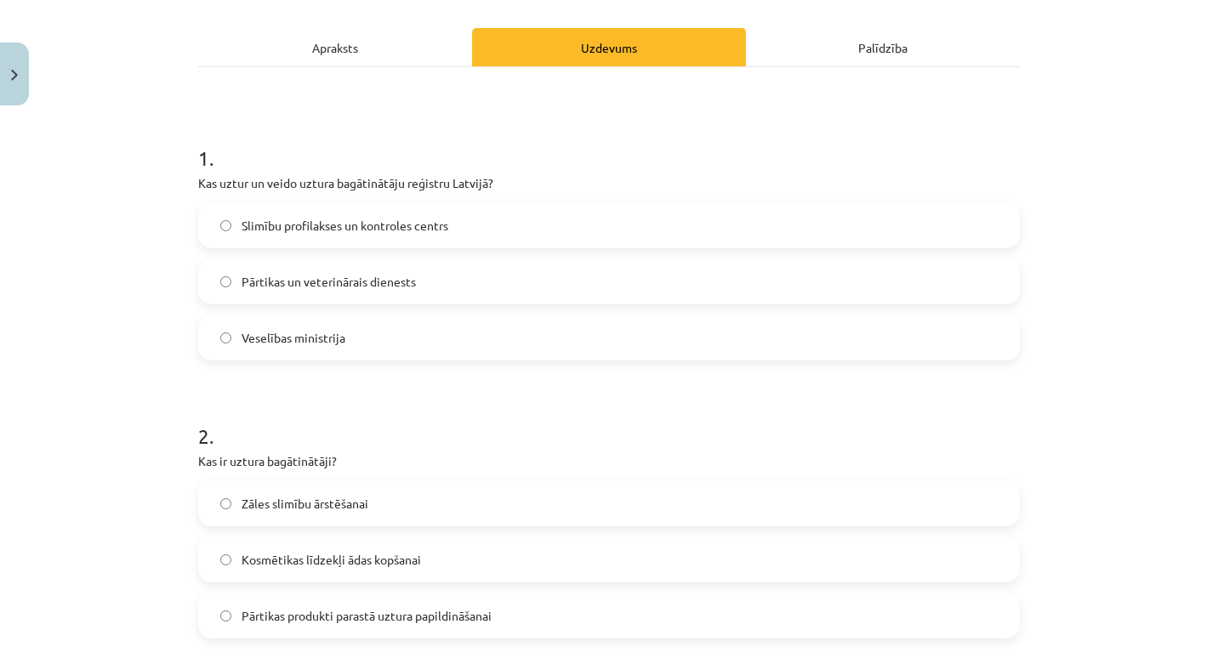
click at [417, 342] on label "Veselības ministrija" at bounding box center [609, 337] width 818 height 43
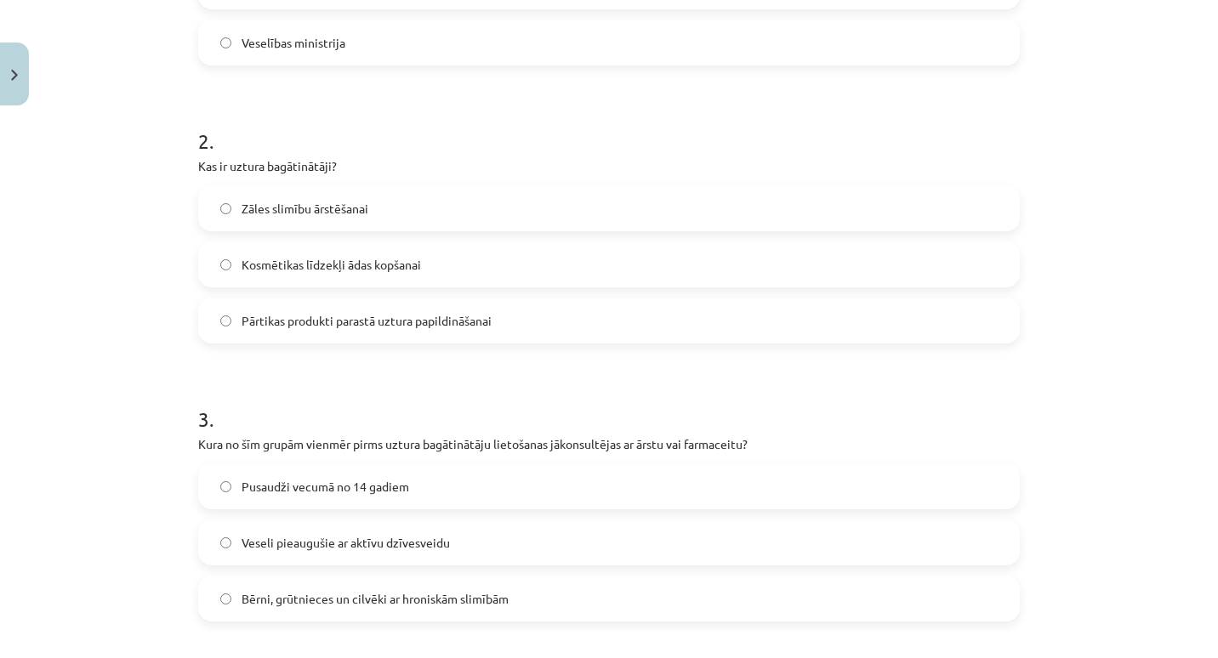
scroll to position [523, 0]
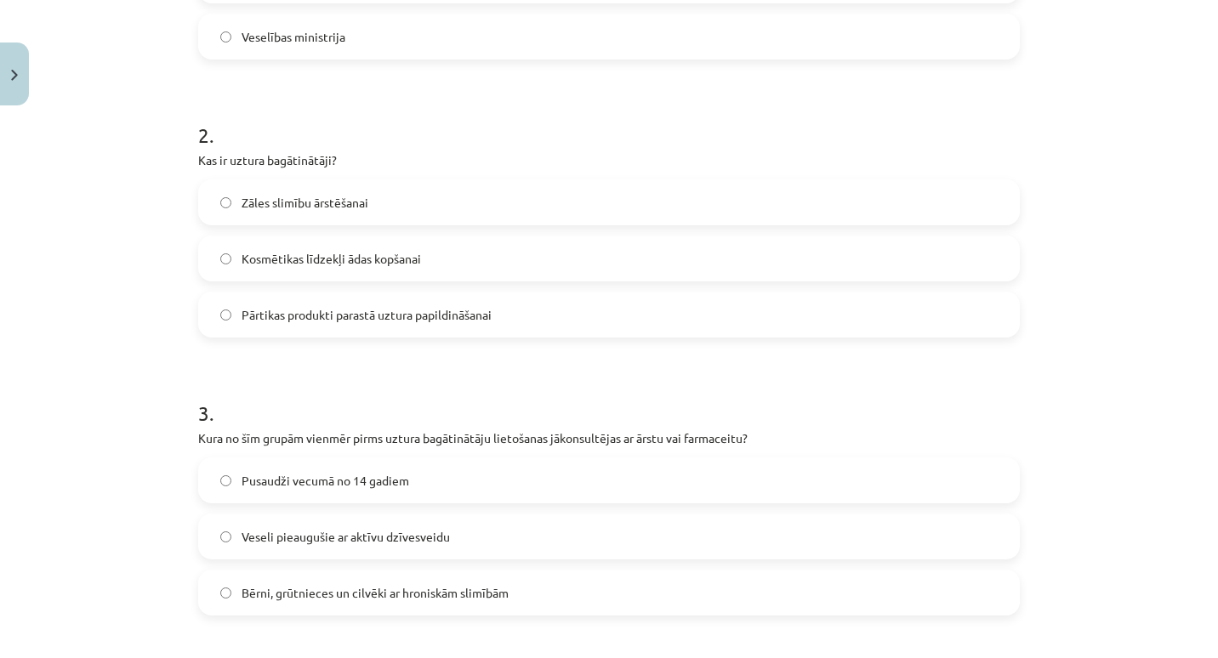
click at [428, 316] on span "Pārtikas produkti parastā uztura papildināšanai" at bounding box center [367, 315] width 250 height 18
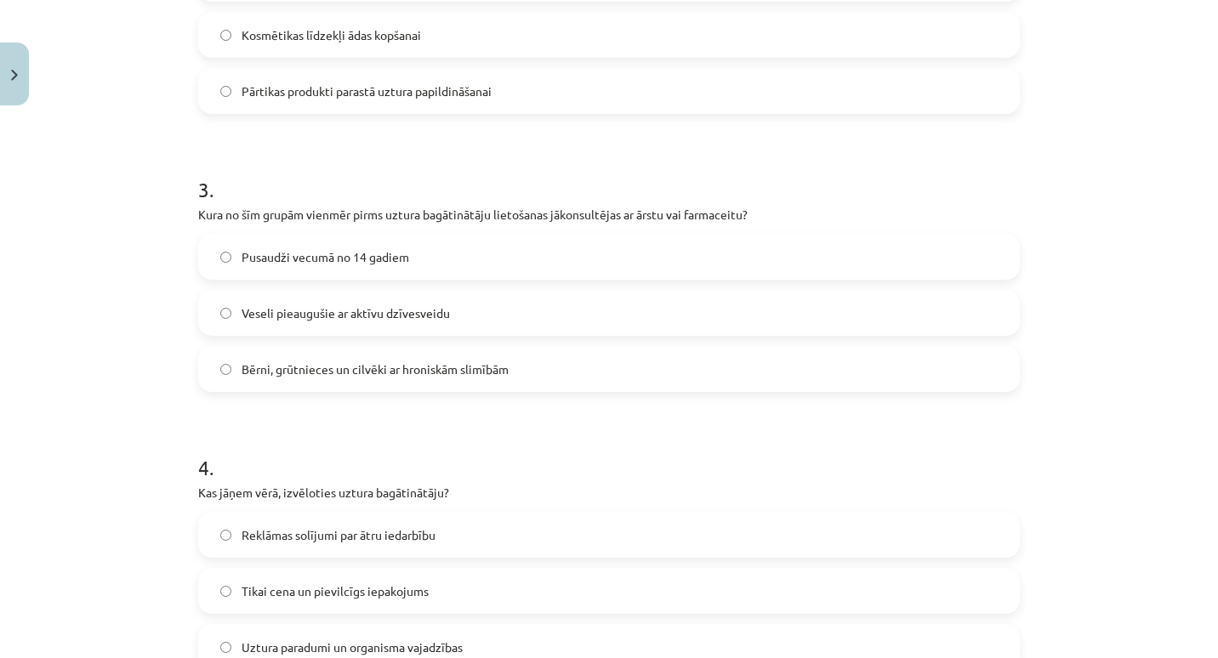
scroll to position [754, 0]
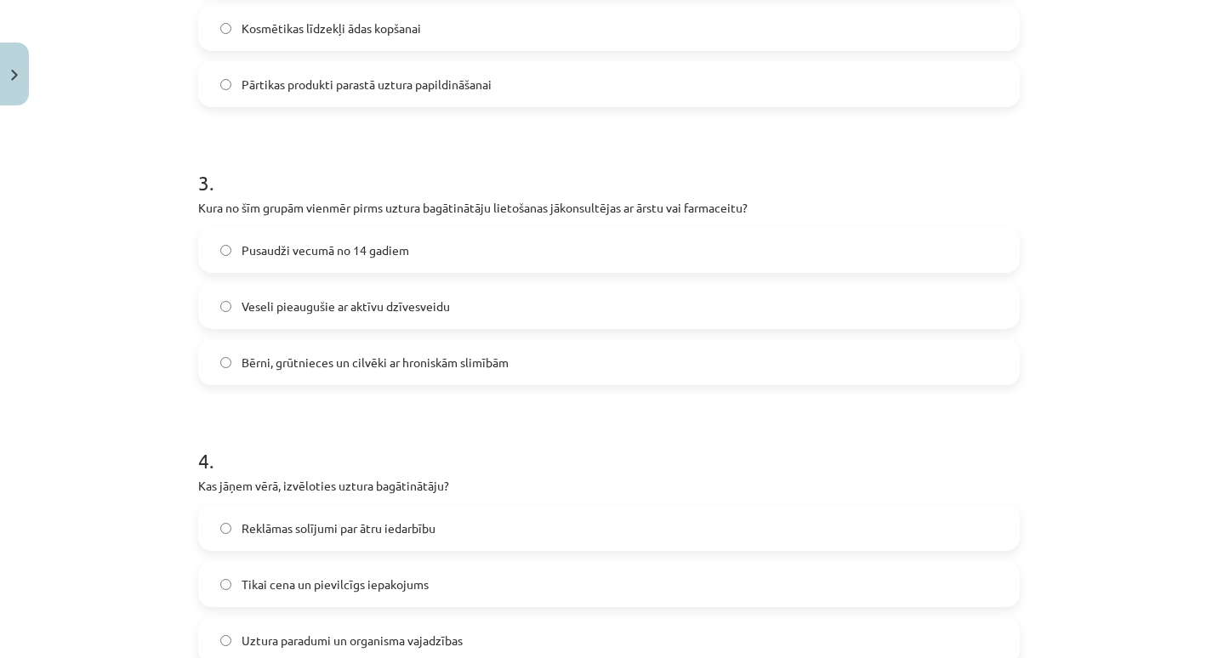
click at [396, 370] on span "Bērni, grūtnieces un cilvēki ar hroniskām slimībām" at bounding box center [375, 363] width 267 height 18
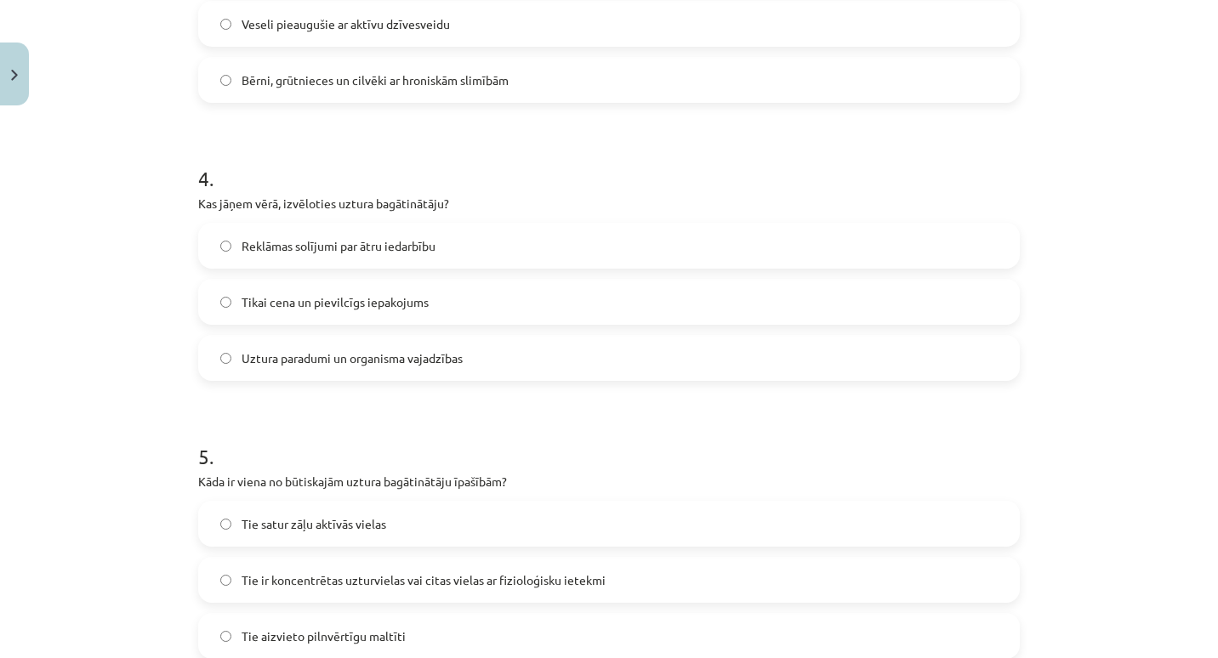
scroll to position [1039, 0]
click at [398, 367] on label "Uztura paradumi un organisma vajadzības" at bounding box center [609, 355] width 818 height 43
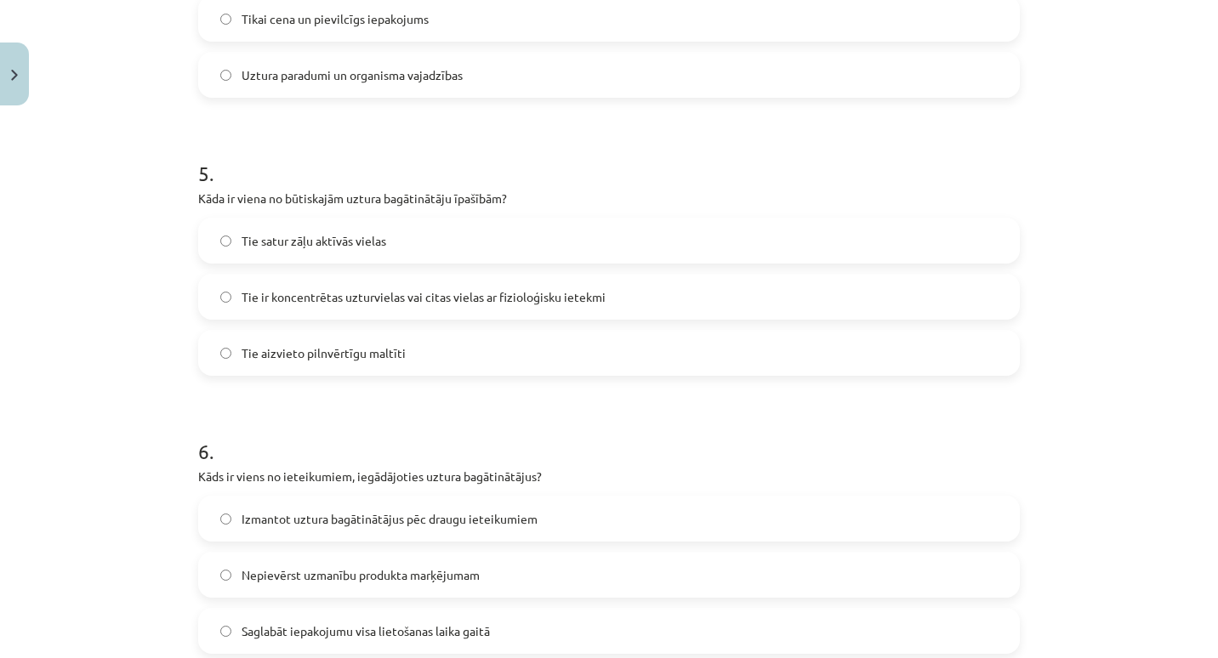
scroll to position [1320, 0]
click at [444, 297] on span "Tie ir koncentrētas uzturvielas vai citas vielas ar fizioloģisku ietekmi" at bounding box center [424, 297] width 364 height 18
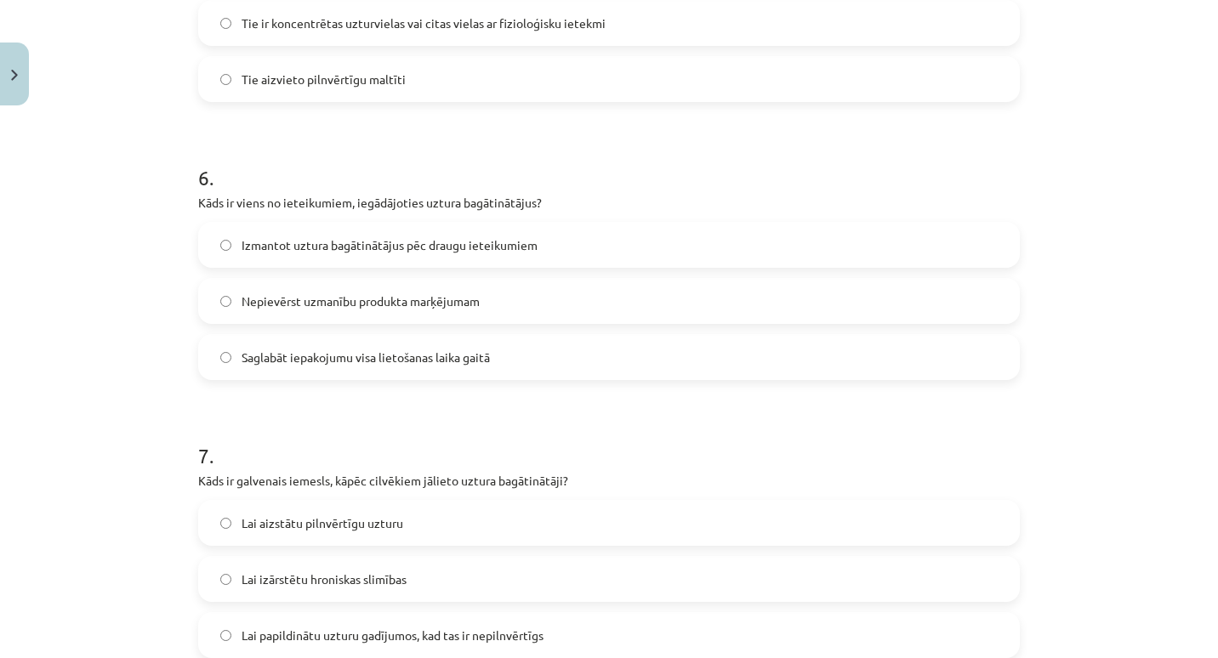
scroll to position [1594, 0]
click at [442, 366] on label "Saglabāt iepakojumu visa lietošanas laika gaitā" at bounding box center [609, 356] width 818 height 43
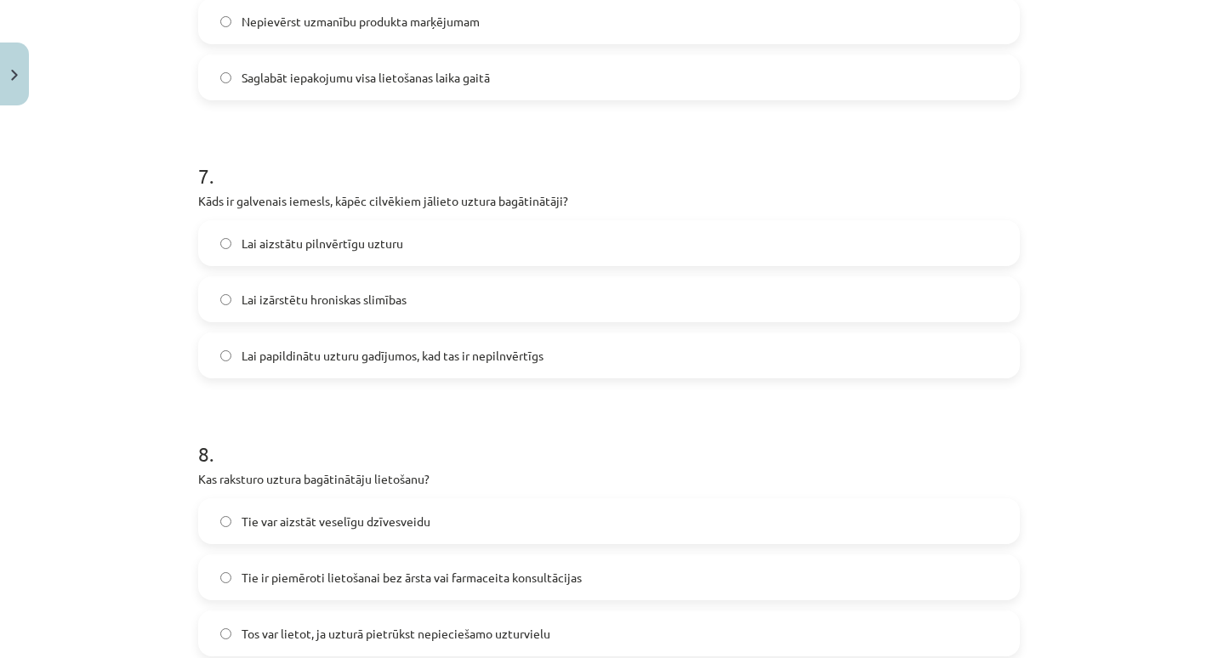
scroll to position [1875, 0]
click at [436, 355] on span "Lai papildinātu uzturu gadījumos, kad tas ir nepilnvērtīgs" at bounding box center [393, 354] width 302 height 18
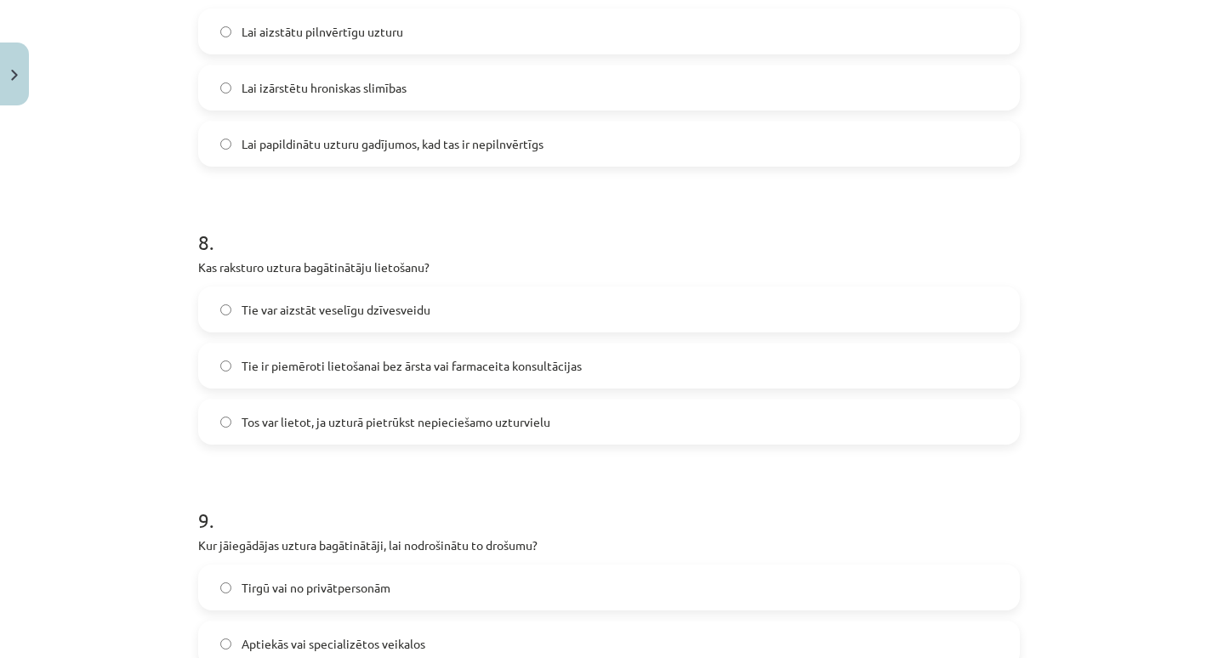
scroll to position [2088, 0]
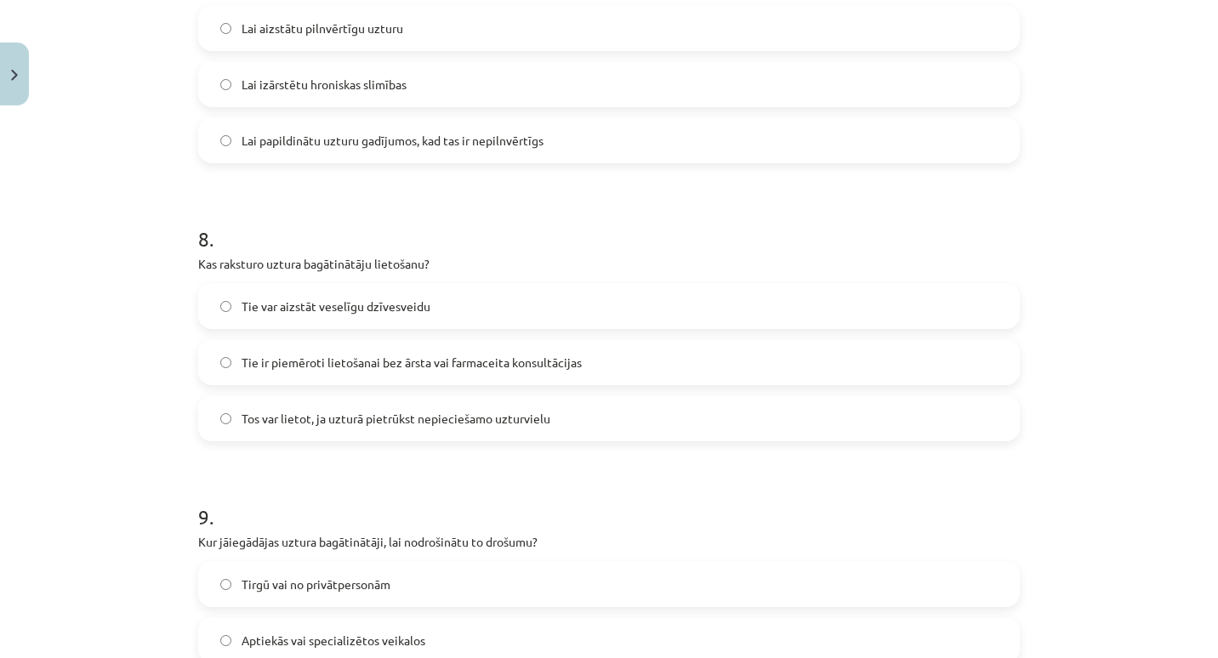
click at [420, 421] on span "Tos var lietot, ja uzturā pietrūkst nepieciešamo uzturvielu" at bounding box center [396, 419] width 309 height 18
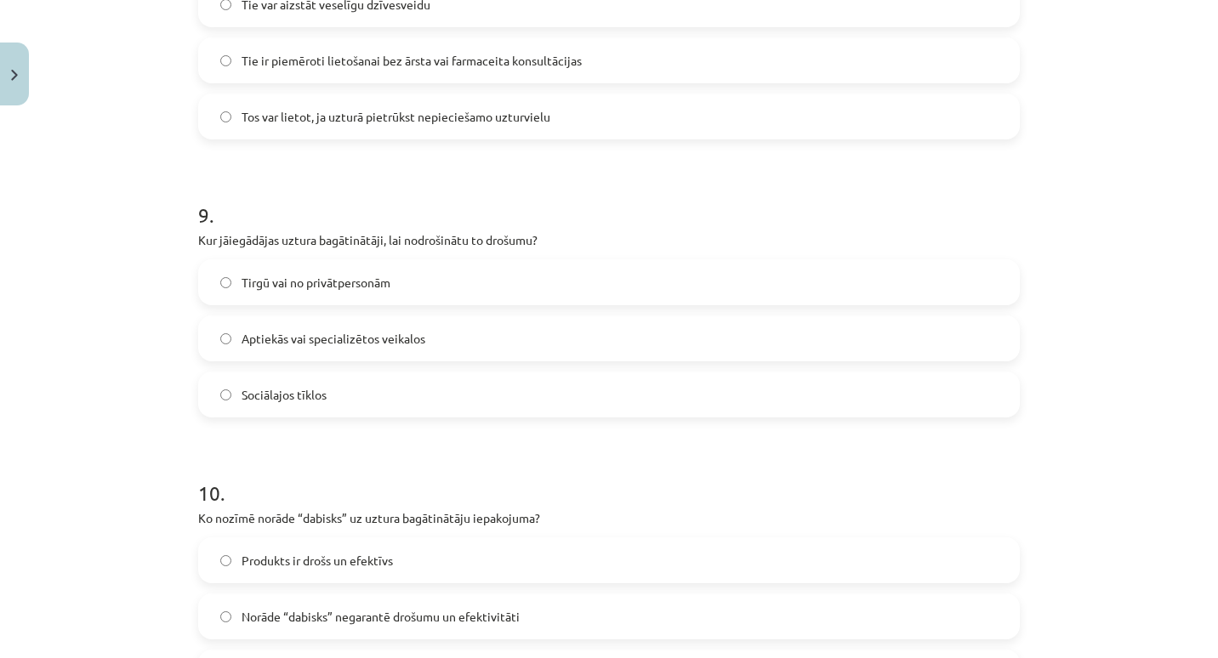
scroll to position [2392, 0]
click at [446, 333] on label "Aptiekās vai specializētos veikalos" at bounding box center [609, 337] width 818 height 43
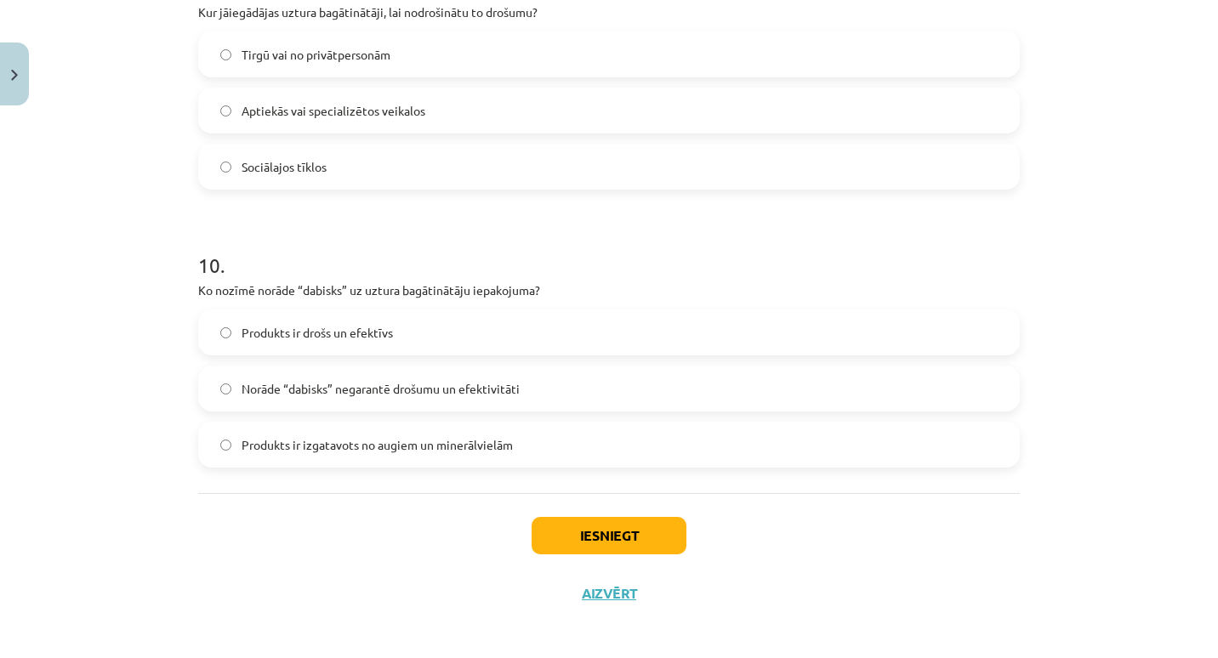
scroll to position [2625, 0]
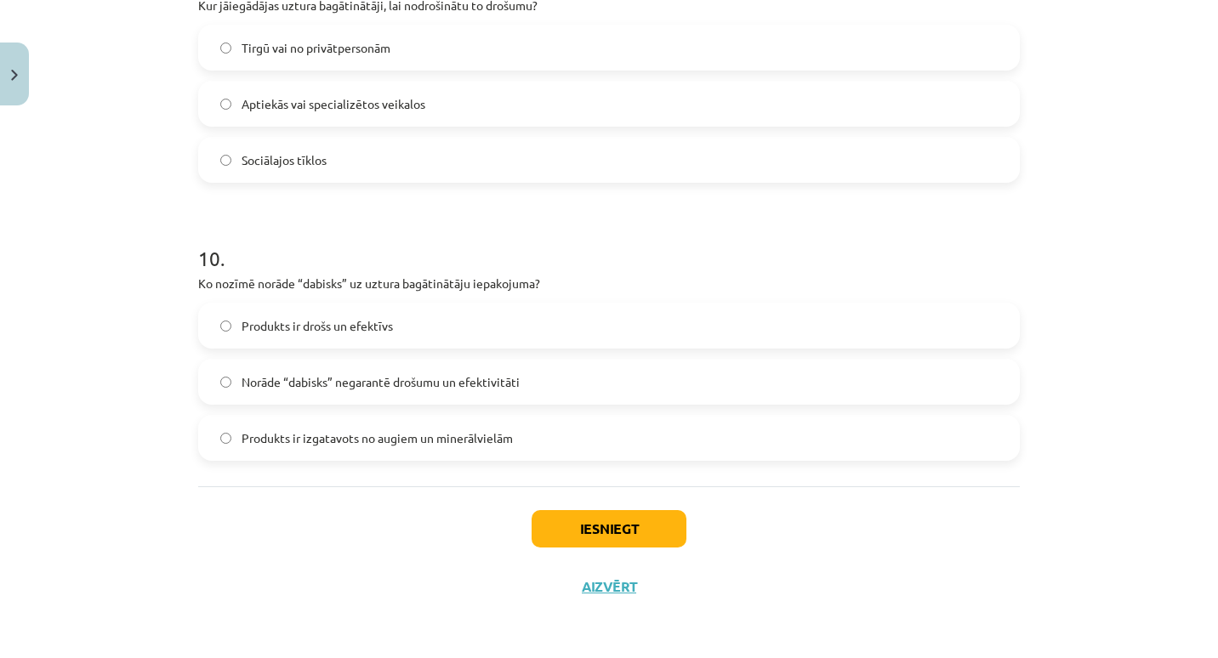
click at [422, 445] on span "Produkts ir izgatavots no augiem un minerālvielām" at bounding box center [377, 439] width 271 height 18
click at [566, 523] on button "Iesniegt" at bounding box center [609, 528] width 155 height 37
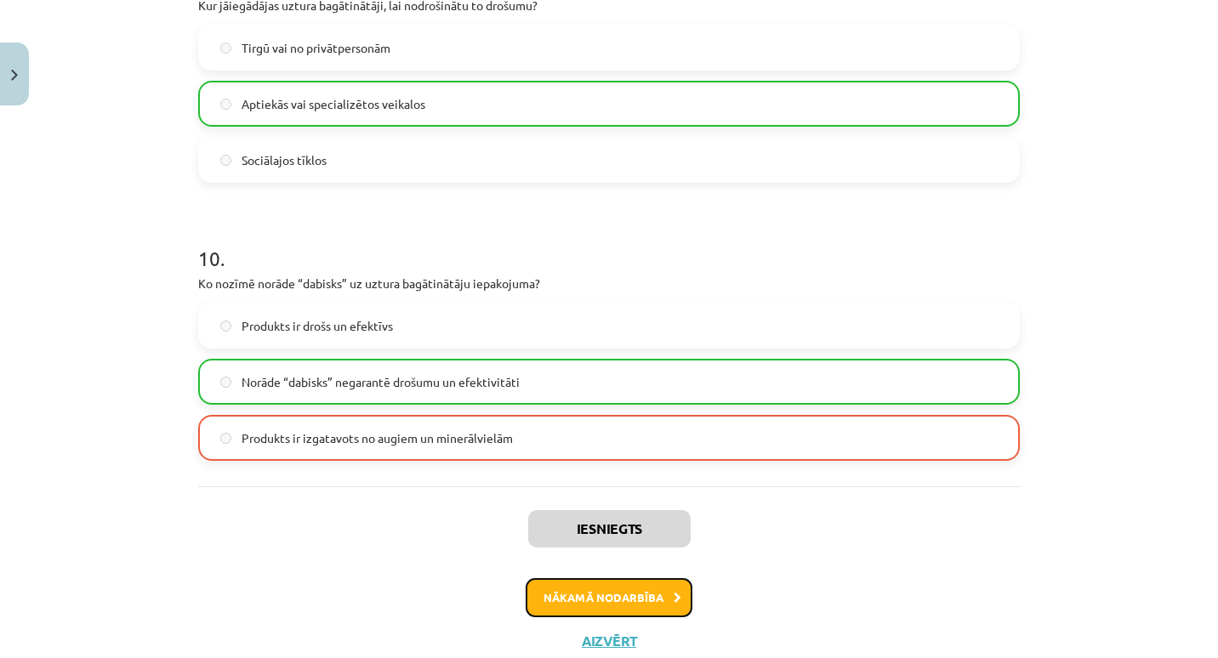
click at [531, 595] on button "Nākamā nodarbība" at bounding box center [609, 597] width 167 height 39
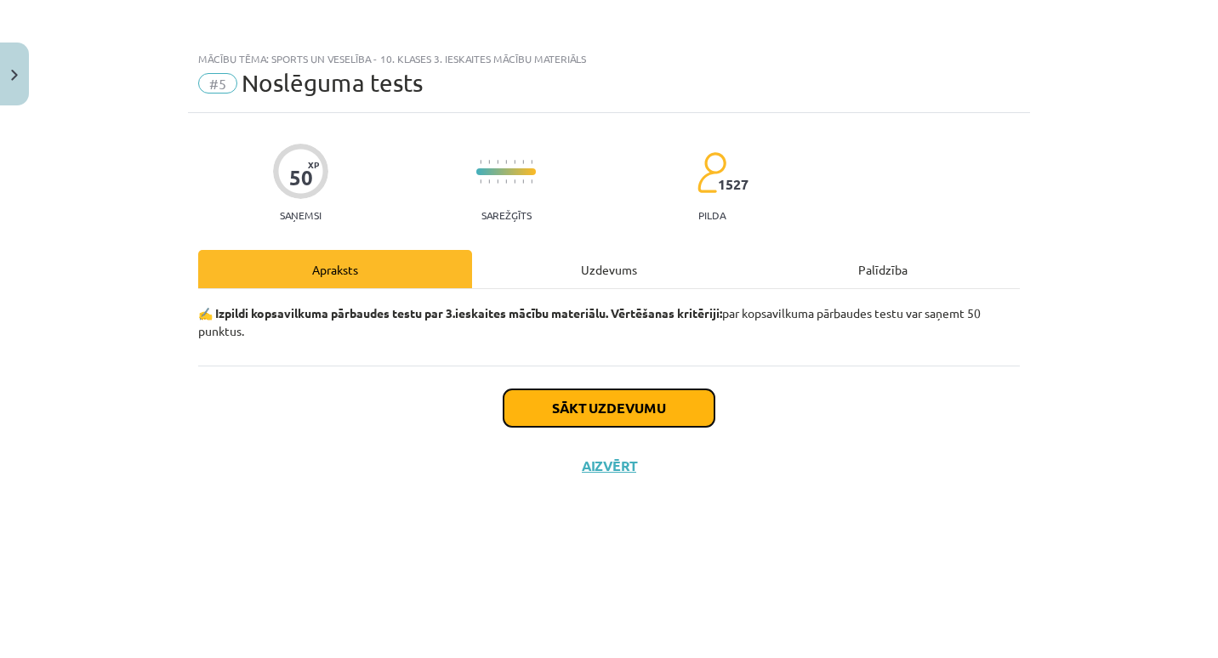
click at [607, 404] on button "Sākt uzdevumu" at bounding box center [609, 408] width 211 height 37
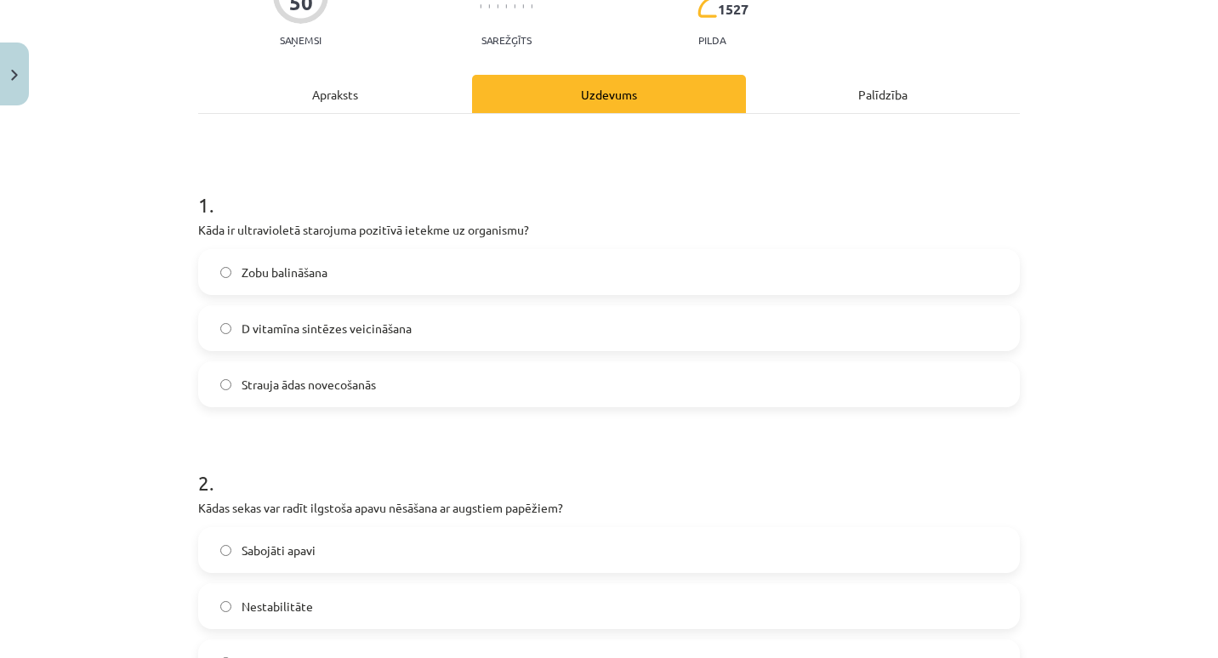
scroll to position [185, 0]
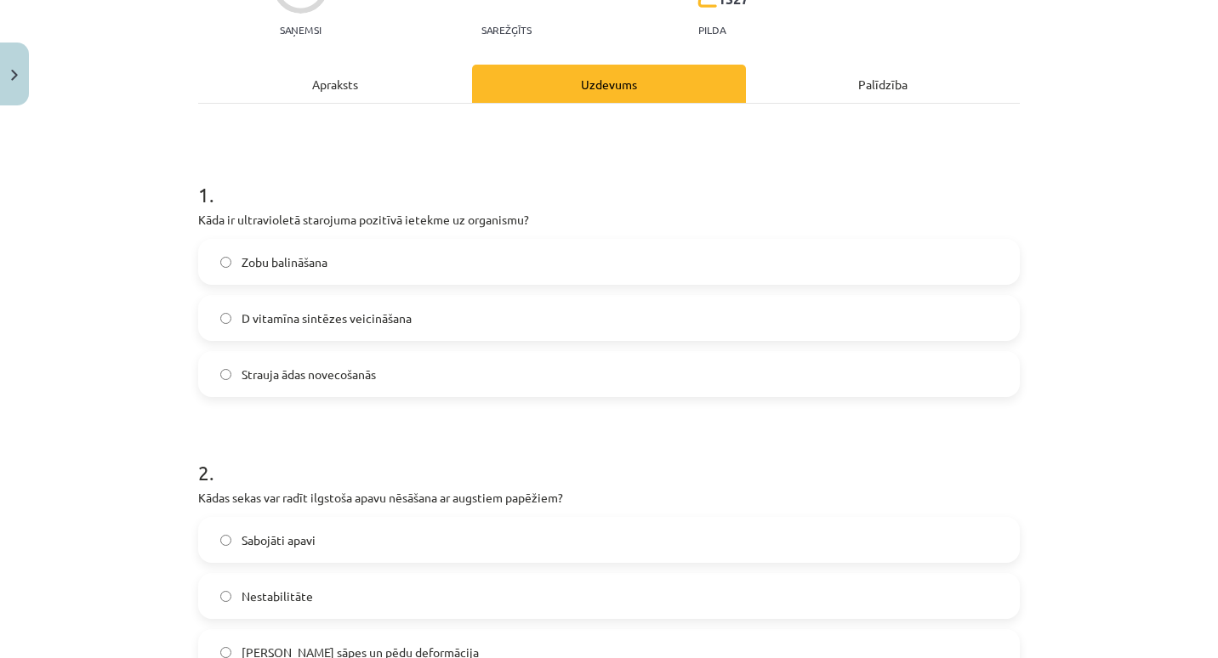
click at [560, 373] on label "Strauja ādas novecošanās" at bounding box center [609, 374] width 818 height 43
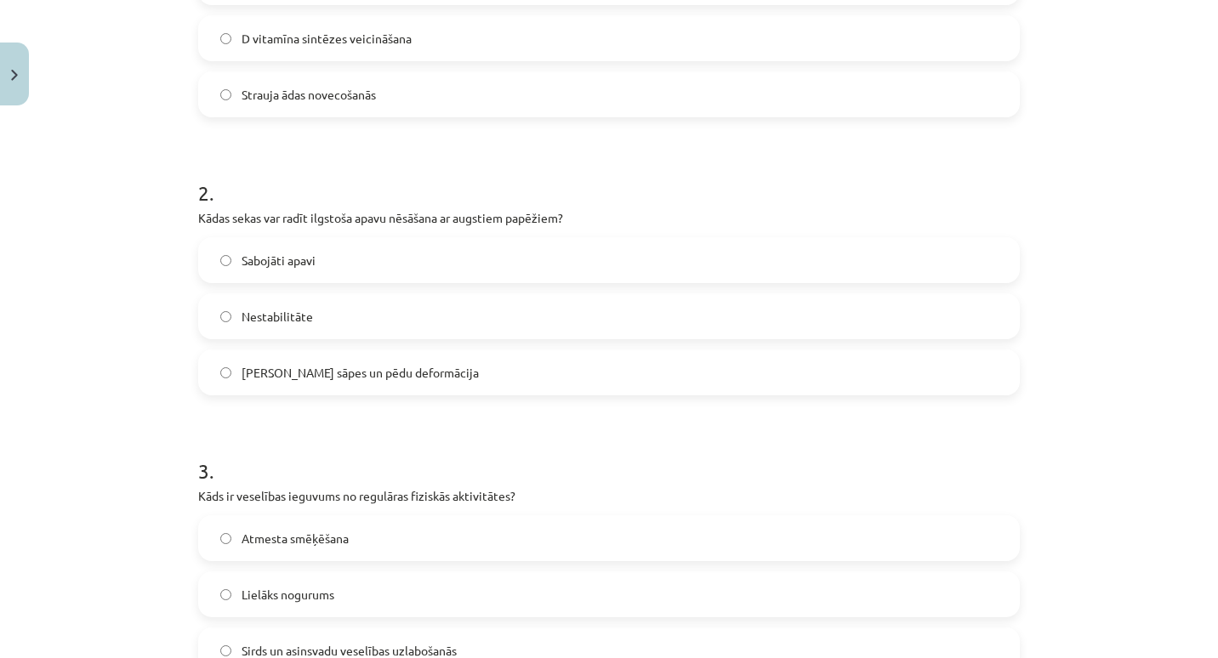
scroll to position [467, 0]
click at [476, 377] on label "Muguras sāpes un pēdu deformācija" at bounding box center [609, 371] width 818 height 43
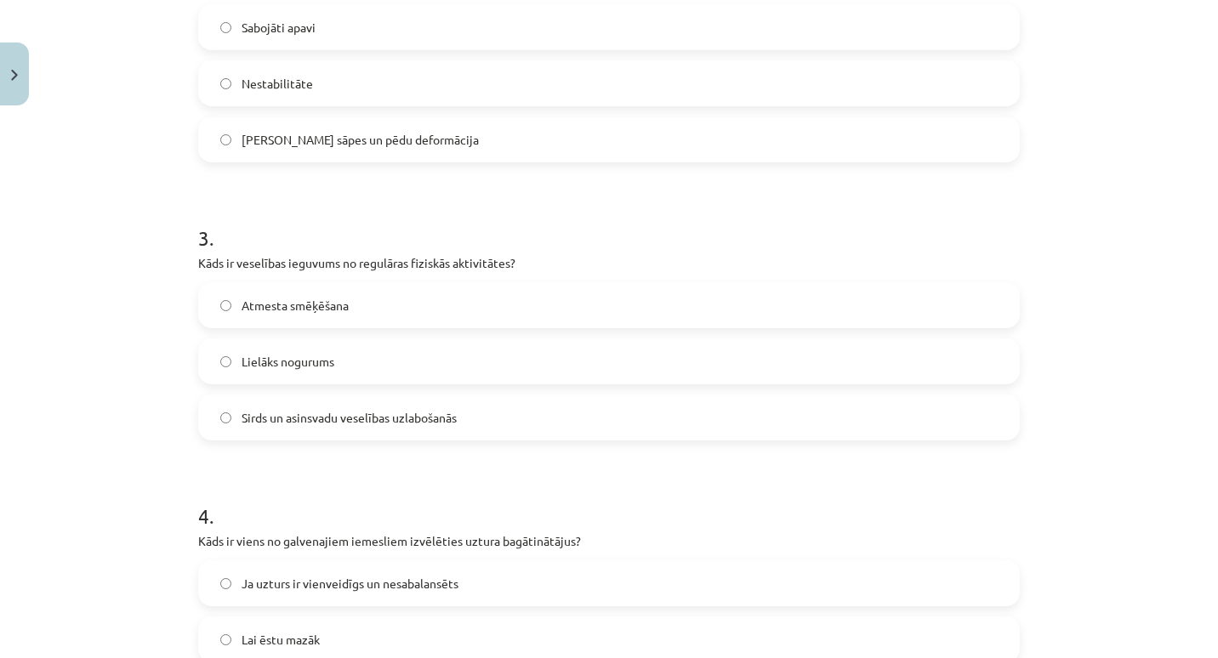
scroll to position [700, 0]
click at [454, 407] on label "Sirds un asinsvadu veselības uzlabošanās" at bounding box center [609, 416] width 818 height 43
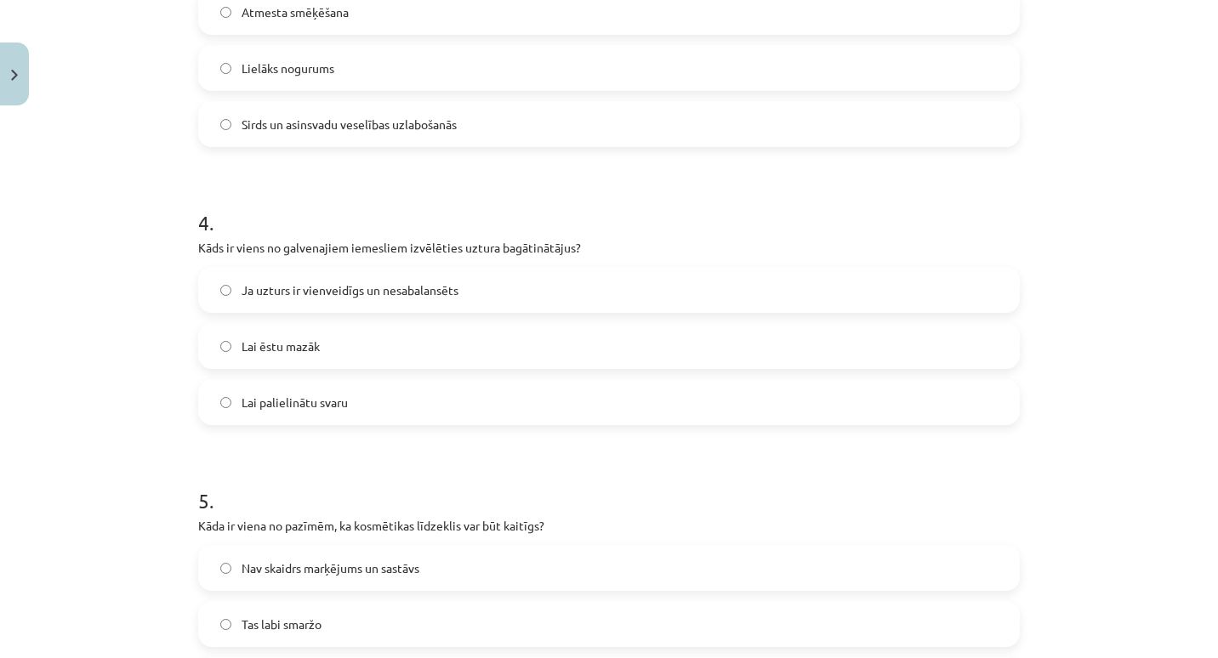
scroll to position [1005, 0]
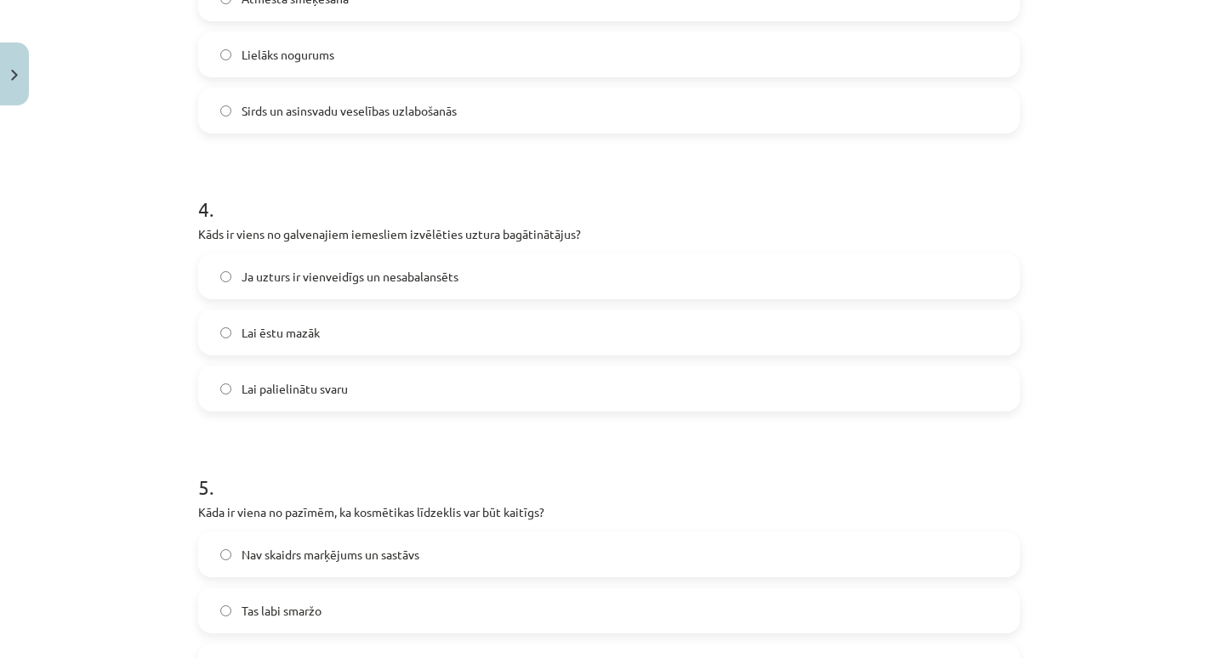
click at [456, 271] on label "Ja uzturs ir vienveidīgs un nesabalansēts" at bounding box center [609, 276] width 818 height 43
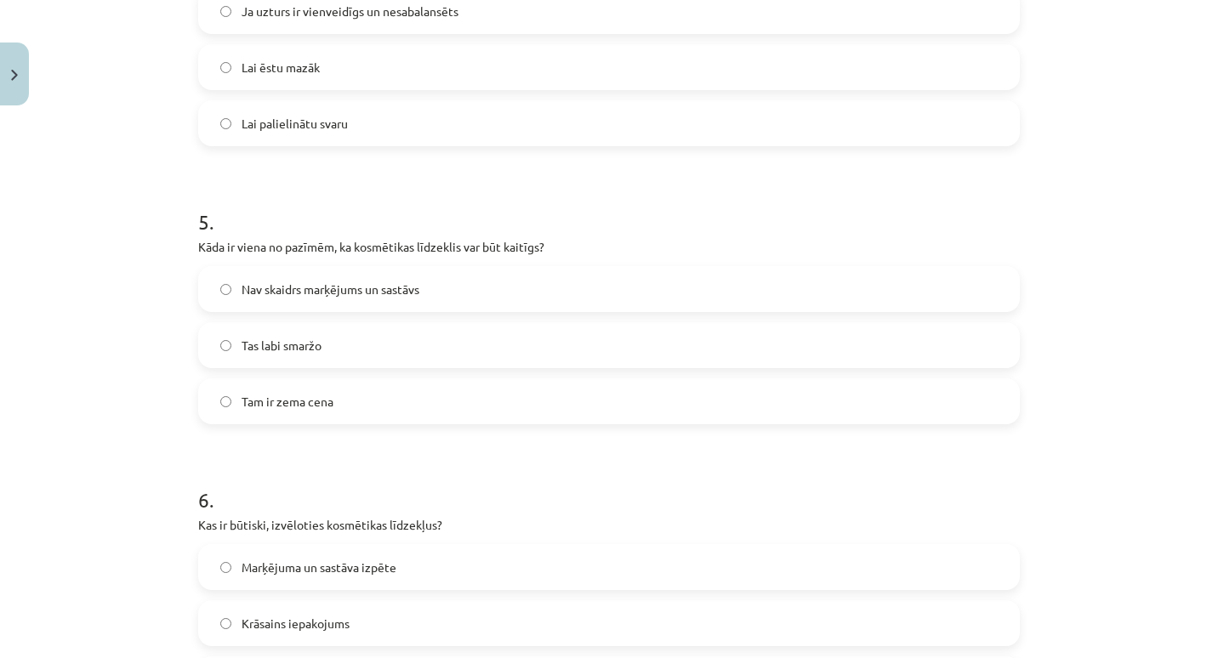
scroll to position [1272, 0]
click at [403, 294] on span "Nav skaidrs marķējums un sastāvs" at bounding box center [331, 289] width 178 height 18
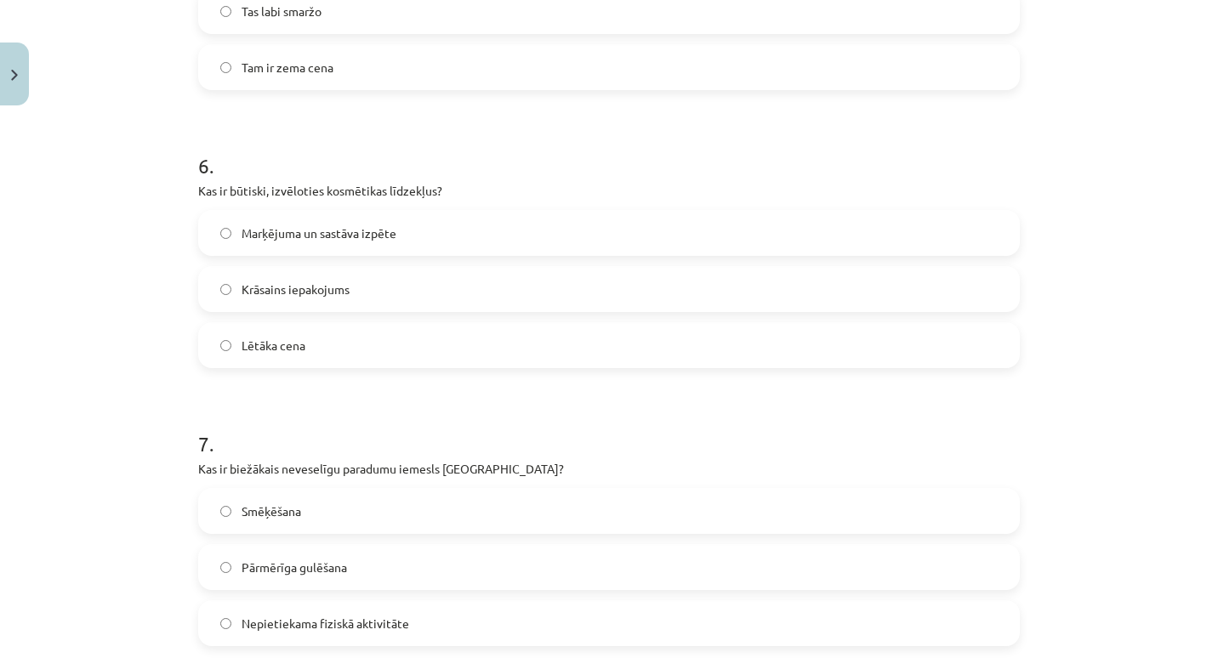
scroll to position [1609, 0]
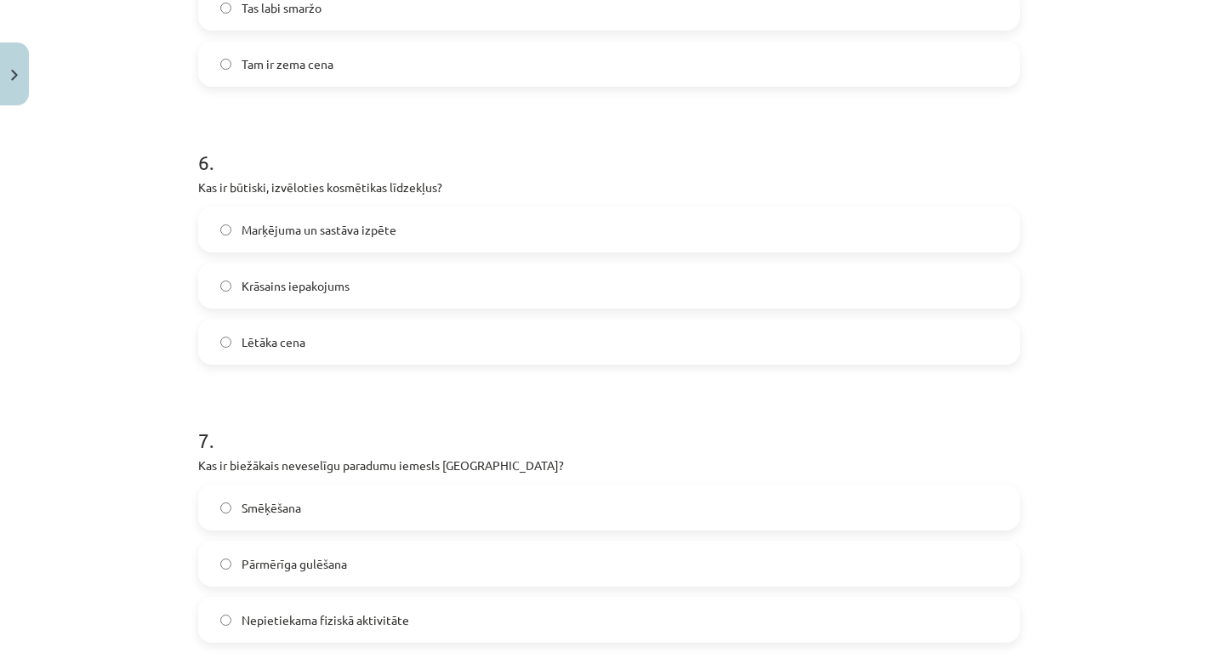
click at [352, 242] on label "Marķējuma un sastāva izpēte" at bounding box center [609, 229] width 818 height 43
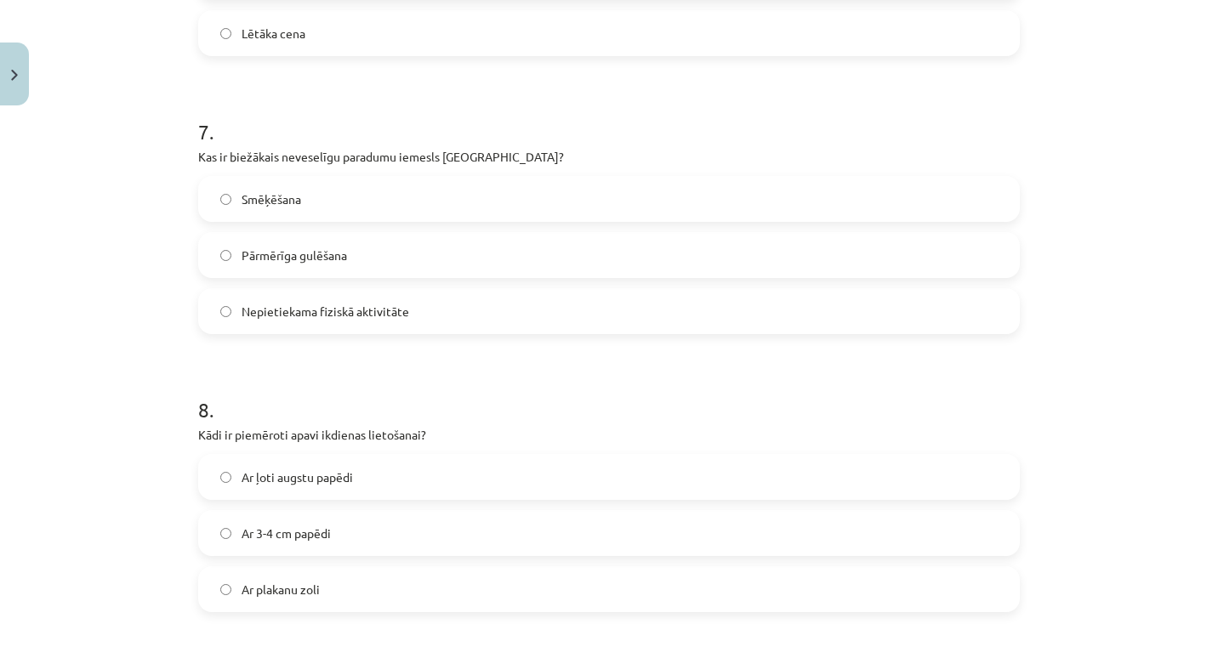
scroll to position [1919, 0]
click at [316, 204] on label "Smēķēšana" at bounding box center [609, 197] width 818 height 43
click at [331, 322] on label "Nepietiekama fiziskā aktivitāte" at bounding box center [609, 309] width 818 height 43
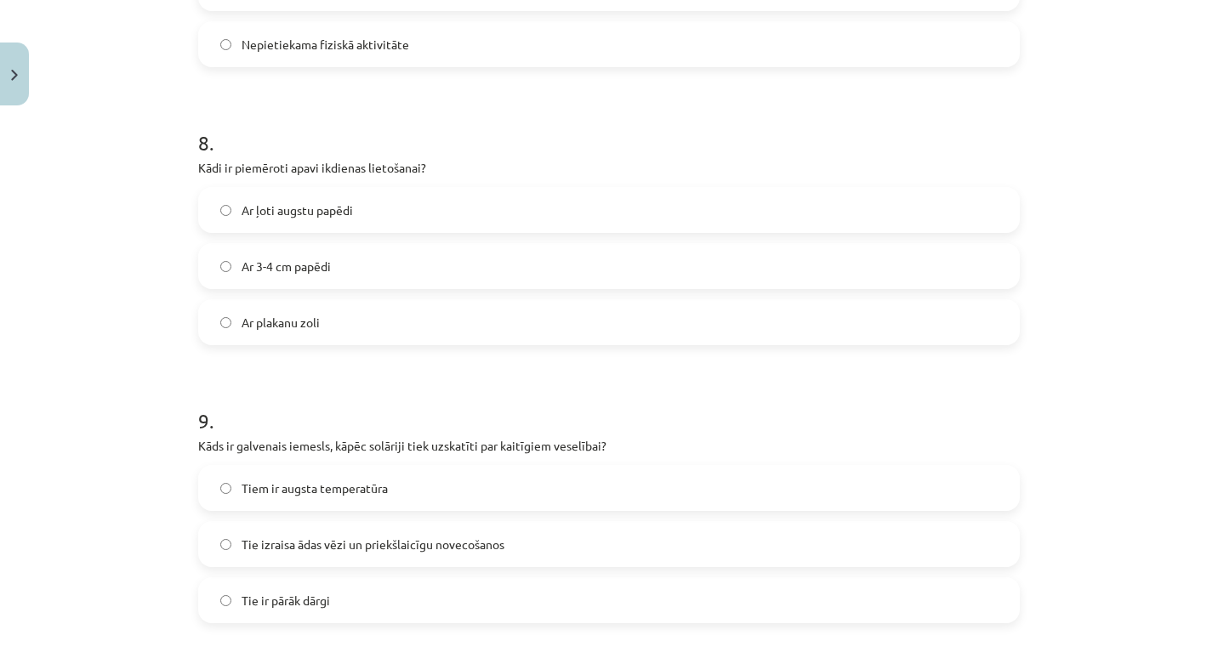
scroll to position [2184, 0]
click at [329, 328] on label "Ar plakanu zoli" at bounding box center [609, 322] width 818 height 43
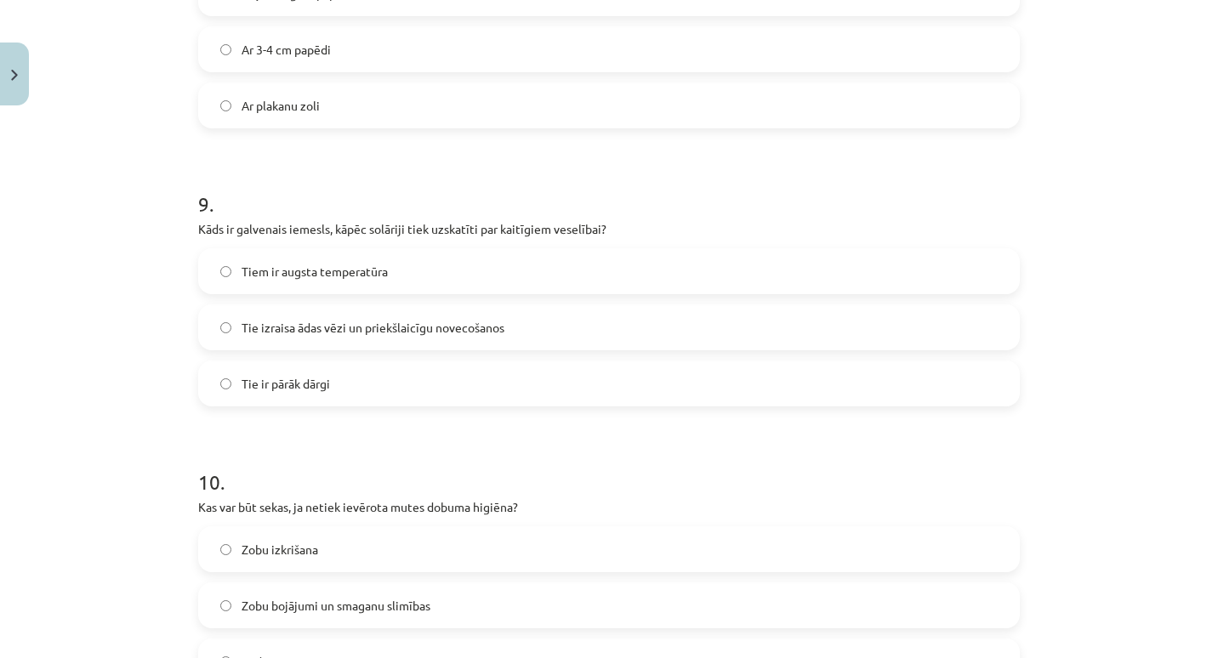
scroll to position [2407, 0]
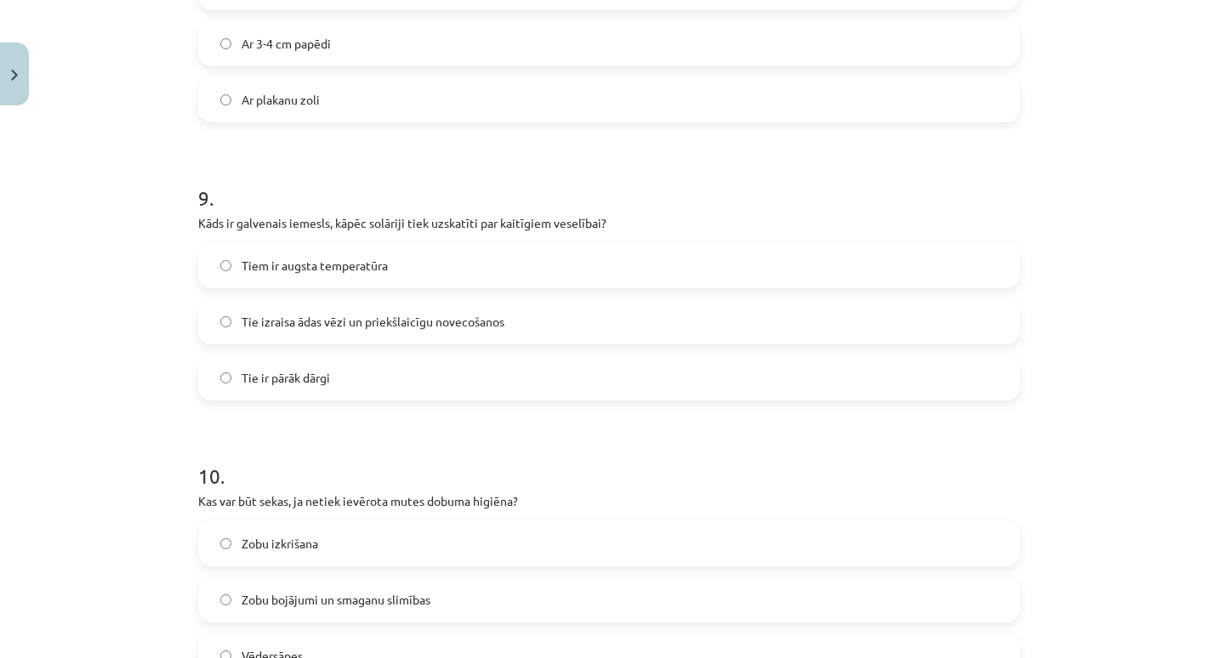
click at [330, 322] on span "Tie izraisa ādas vēzi un priekšlaicīgu novecošanos" at bounding box center [373, 322] width 263 height 18
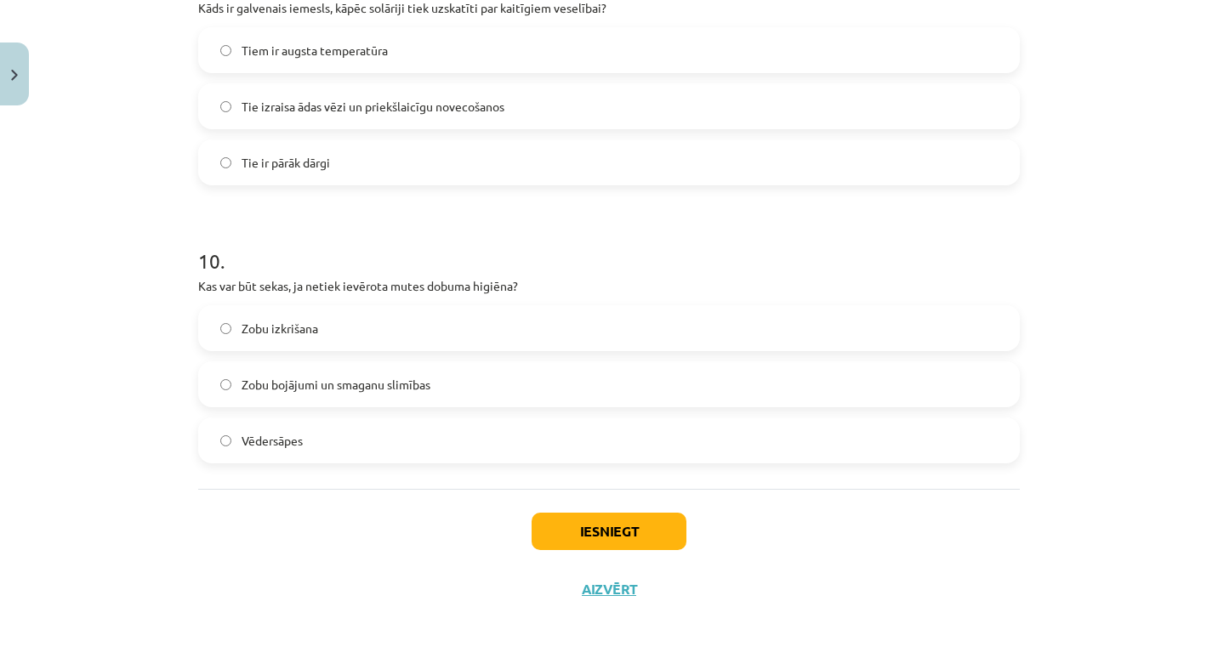
scroll to position [2625, 0]
click at [345, 379] on span "Zobu bojājumi un smaganu slimības" at bounding box center [336, 382] width 189 height 18
click at [583, 529] on button "Iesniegt" at bounding box center [609, 528] width 155 height 37
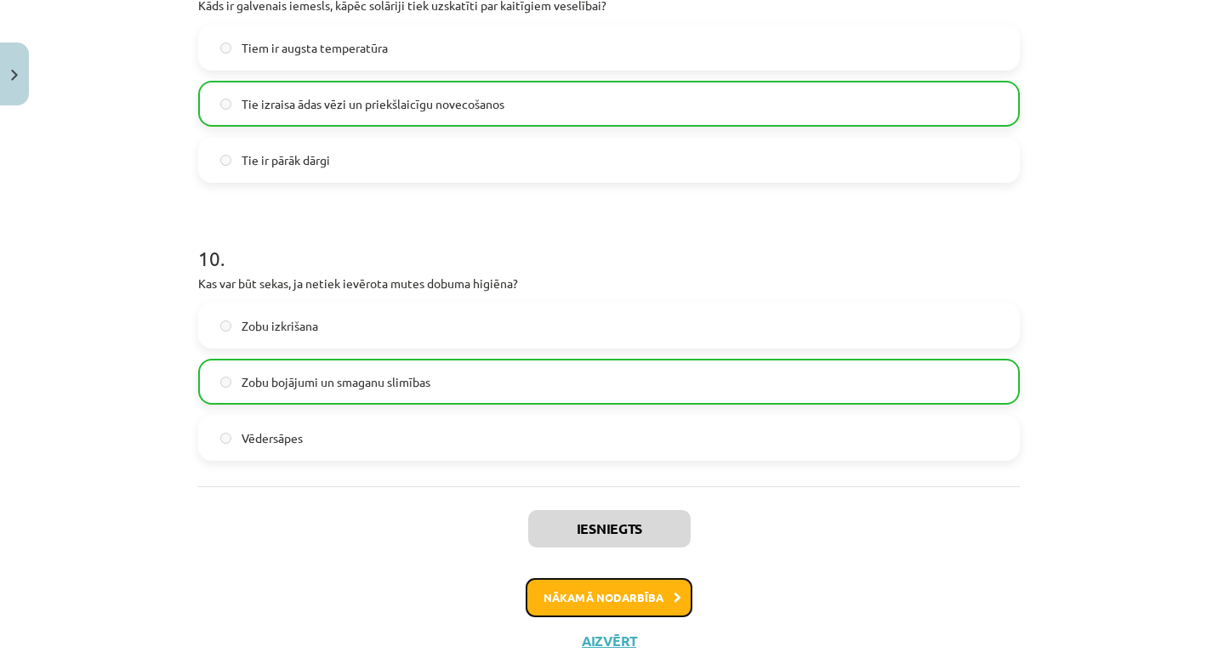
click at [614, 599] on button "Nākamā nodarbība" at bounding box center [609, 597] width 167 height 39
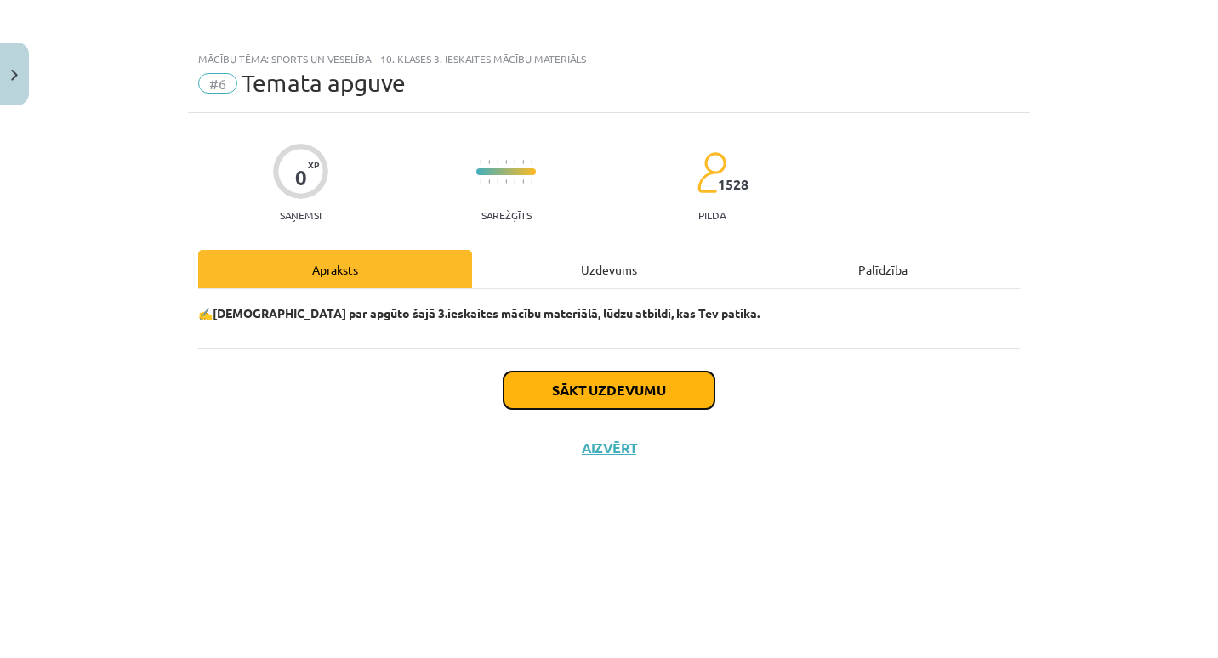
click at [556, 400] on button "Sākt uzdevumu" at bounding box center [609, 390] width 211 height 37
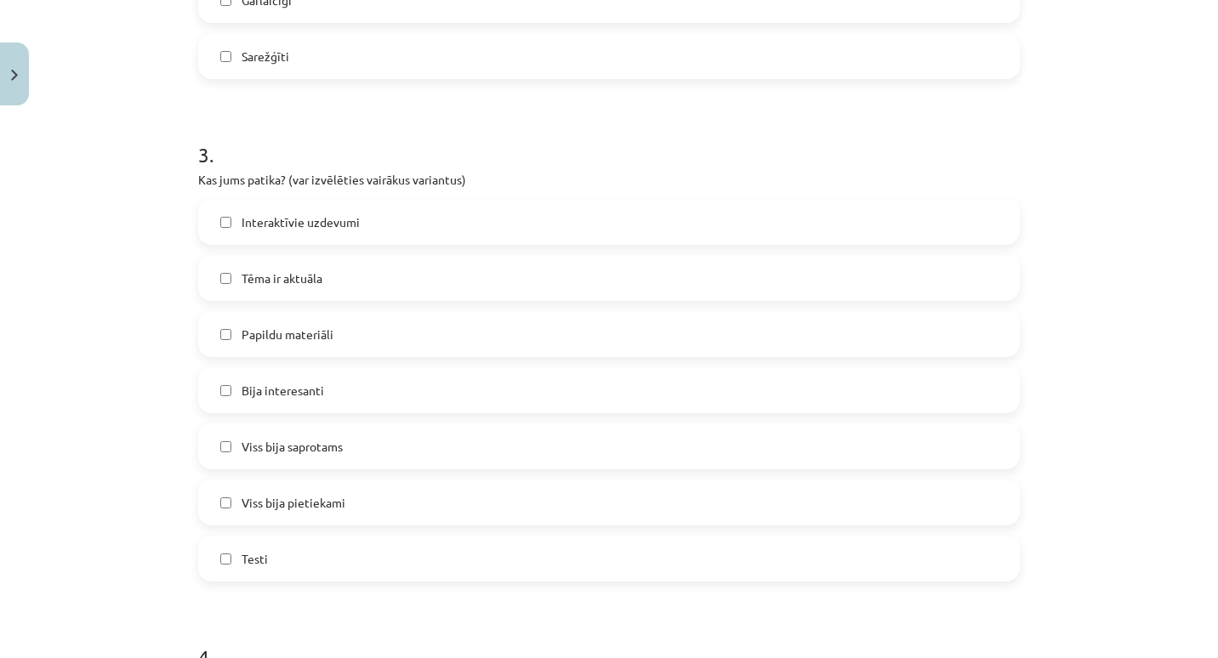
scroll to position [1482, 0]
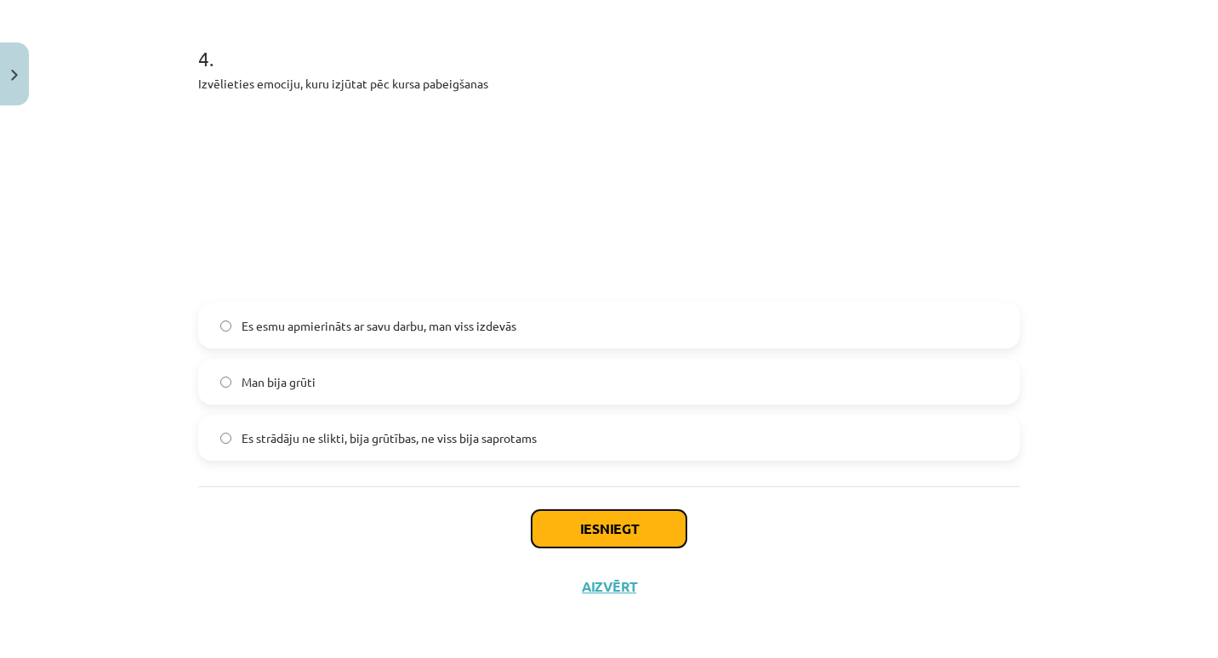
click at [541, 529] on button "Iesniegt" at bounding box center [609, 528] width 155 height 37
click at [572, 545] on button "Iesniegt" at bounding box center [609, 528] width 155 height 37
click at [618, 197] on img at bounding box center [453, 193] width 510 height 200
click at [618, 515] on button "Iesniegt" at bounding box center [609, 528] width 155 height 37
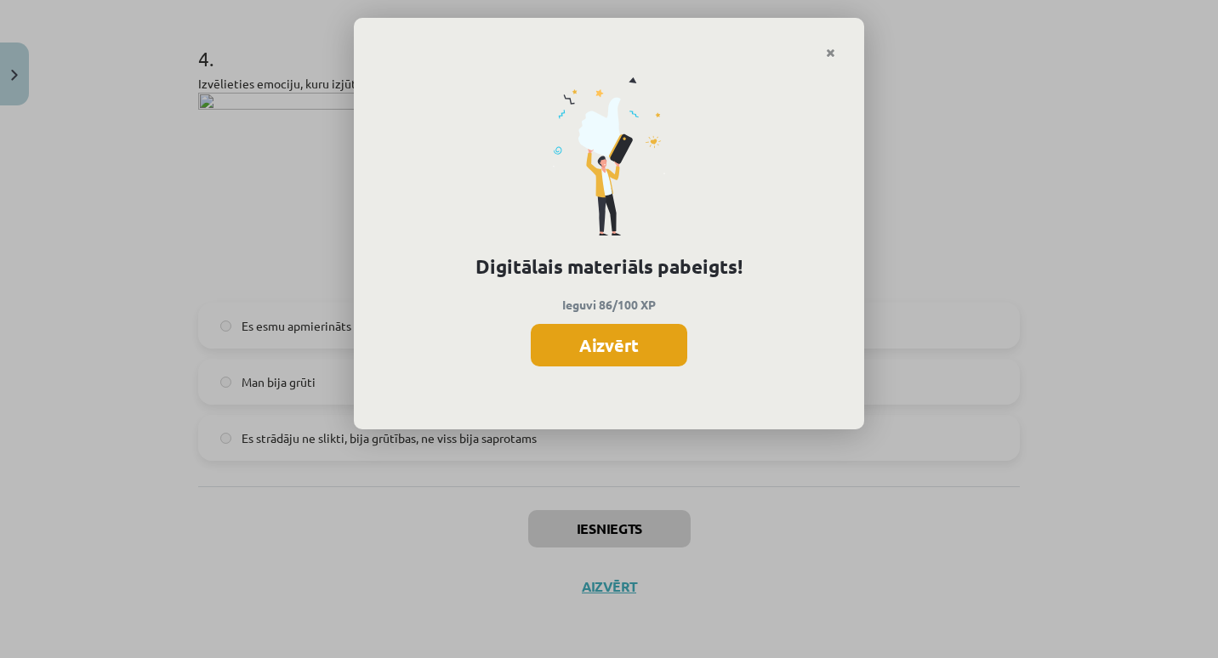
click at [568, 348] on button "Aizvērt" at bounding box center [609, 345] width 157 height 43
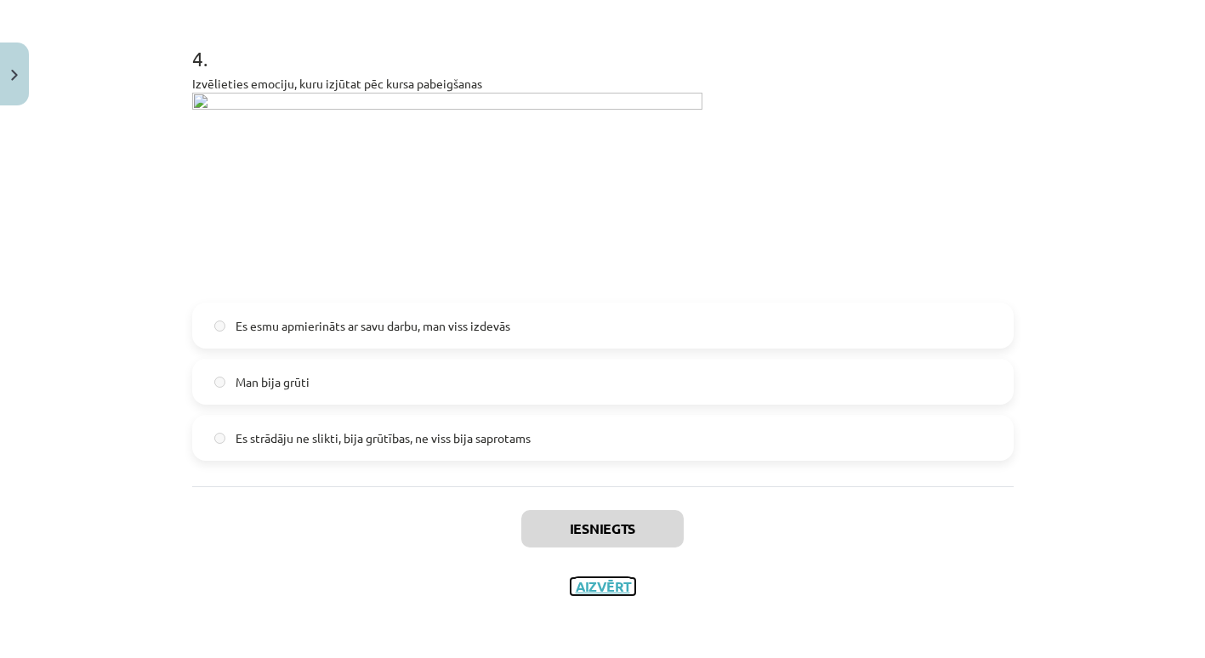
click at [601, 587] on button "Aizvērt" at bounding box center [603, 586] width 65 height 17
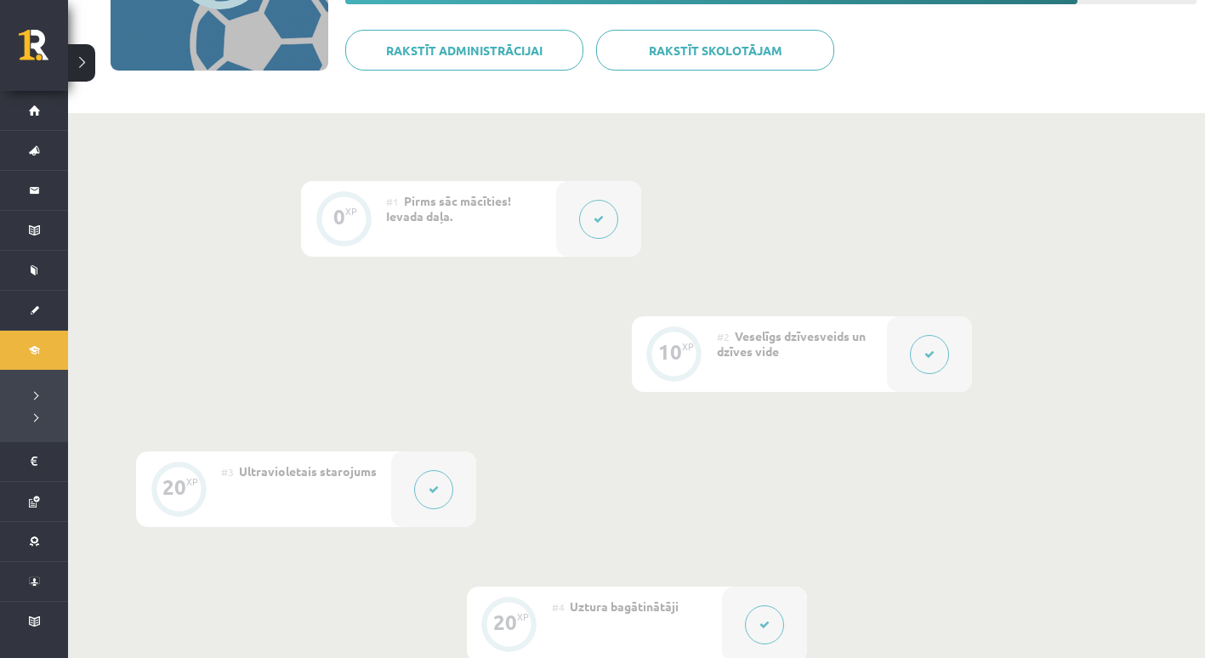
scroll to position [0, 0]
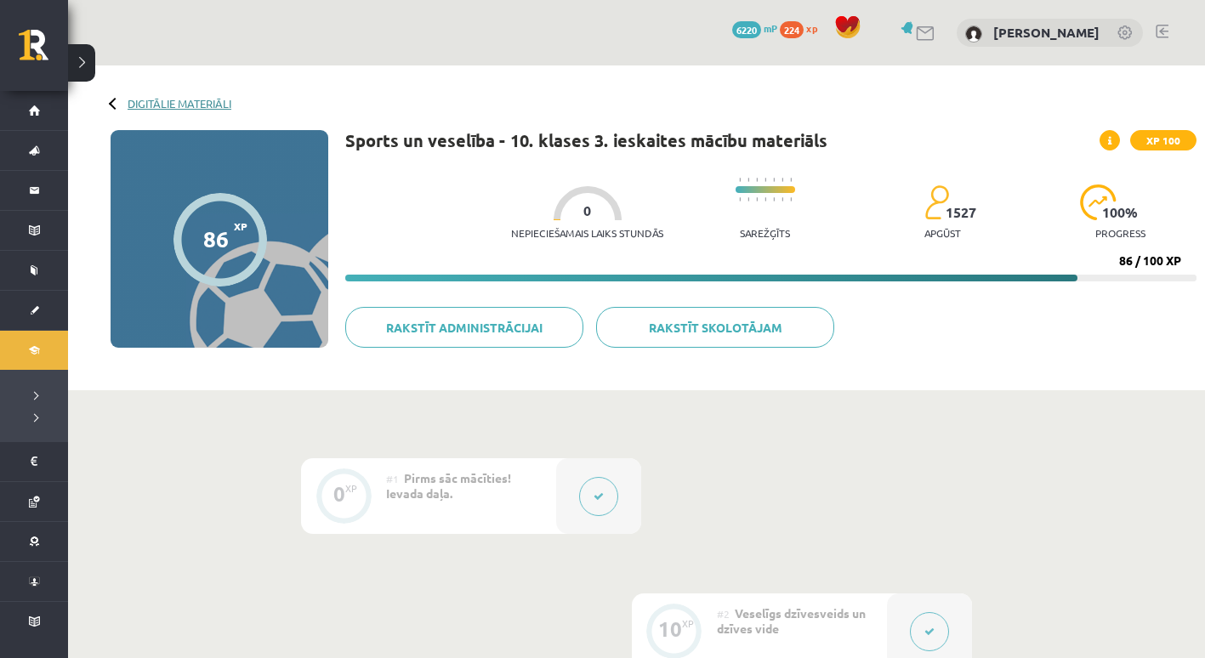
click at [161, 104] on link "Digitālie materiāli" at bounding box center [180, 103] width 104 height 13
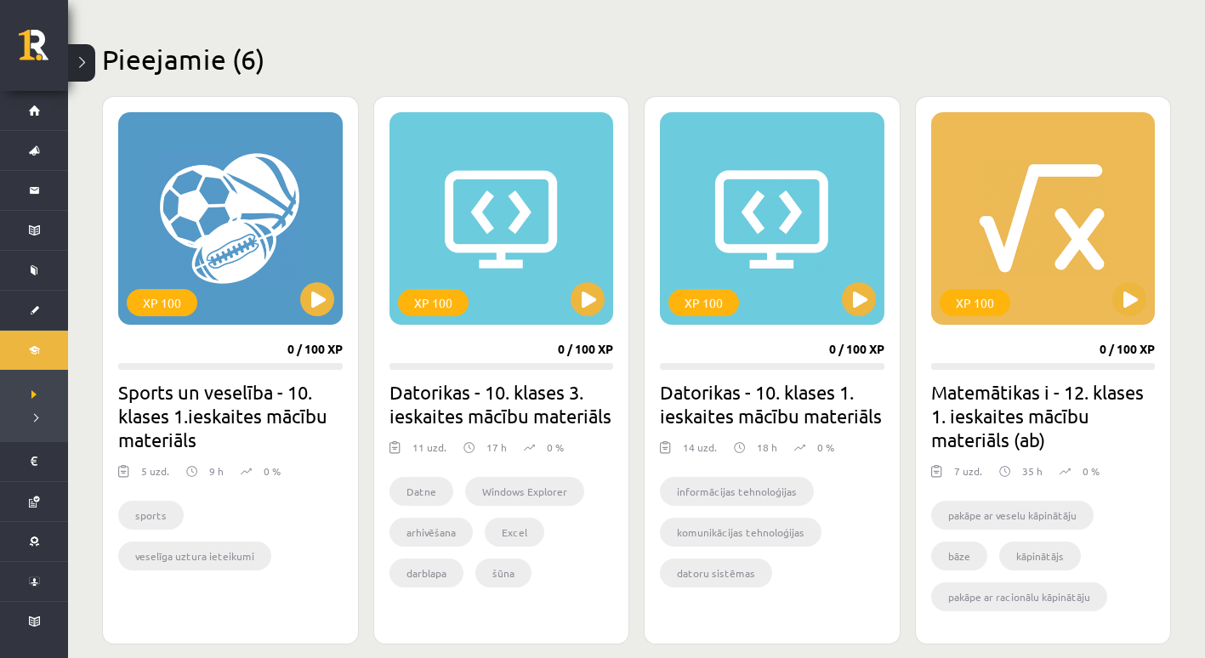
scroll to position [409, 0]
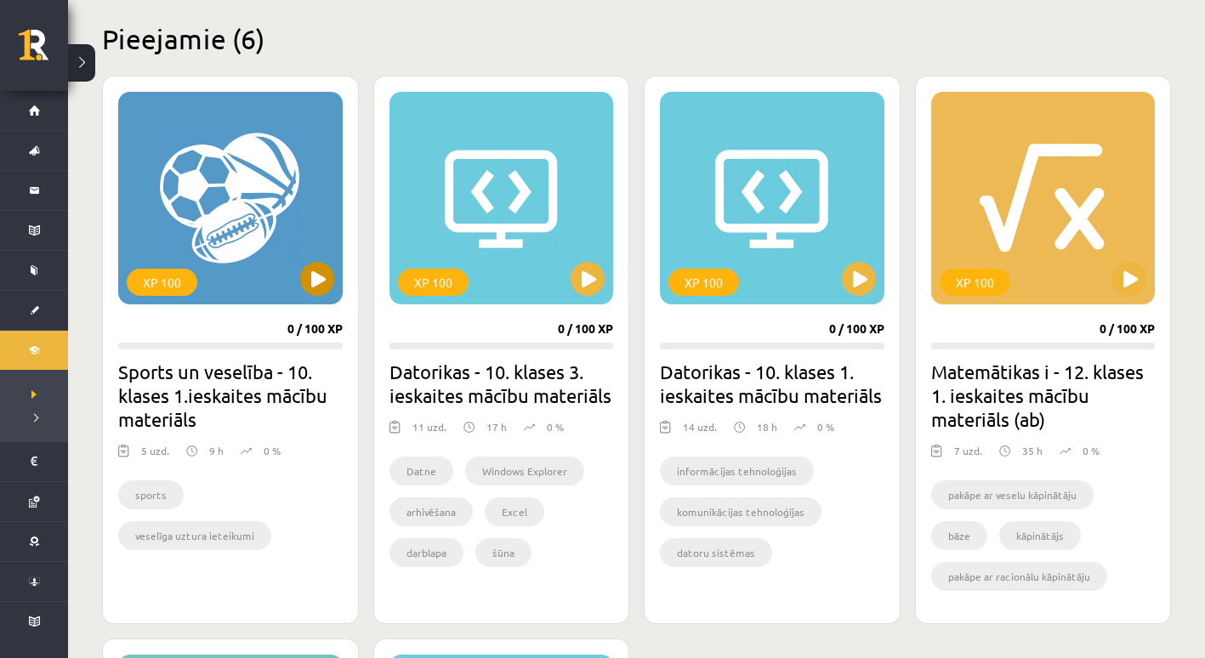
click at [300, 287] on div "XP 100" at bounding box center [230, 198] width 225 height 213
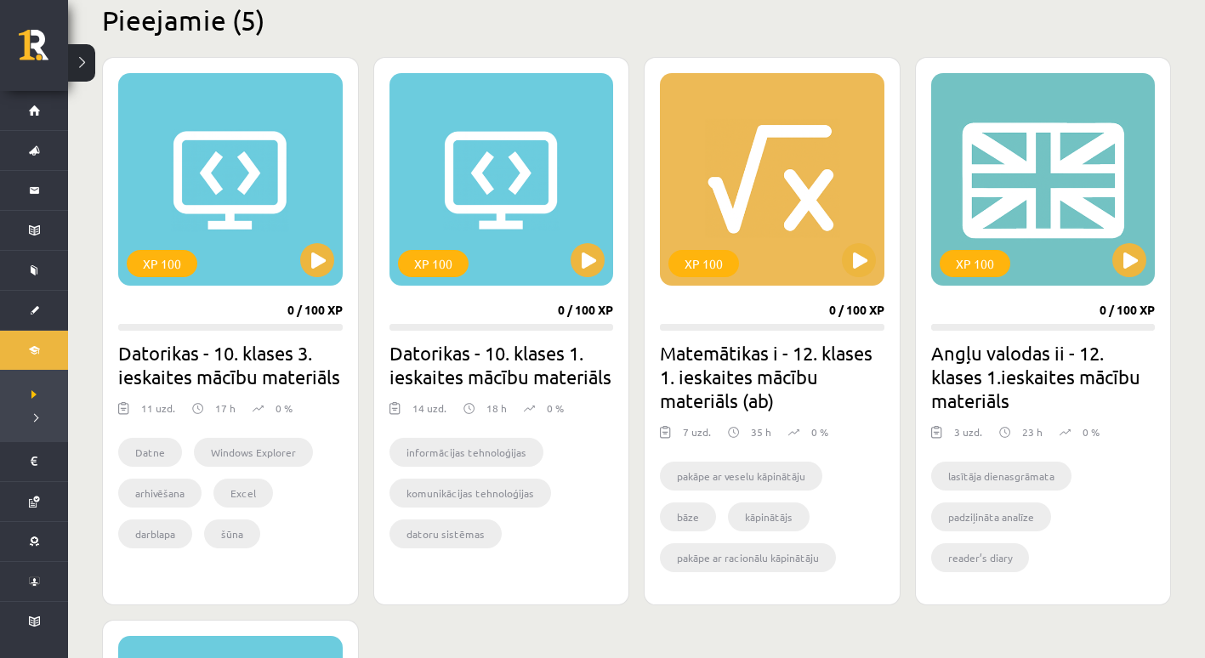
scroll to position [427, 0]
click at [321, 257] on button at bounding box center [317, 261] width 34 height 34
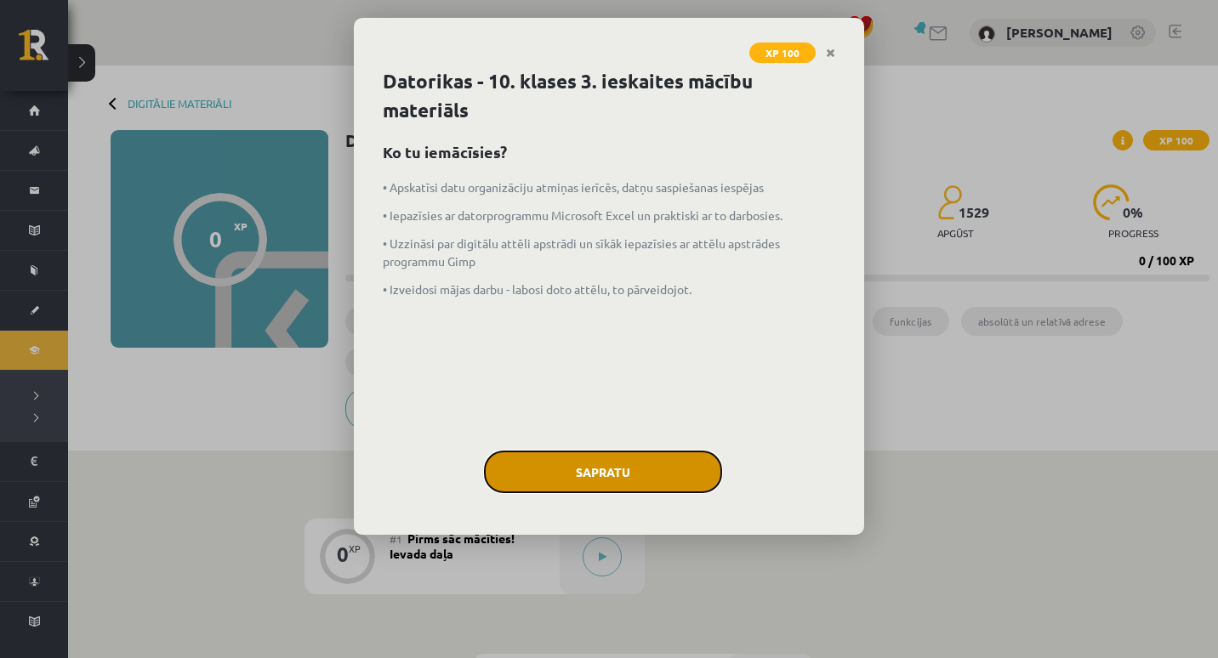
click at [534, 481] on button "Sapratu" at bounding box center [603, 472] width 238 height 43
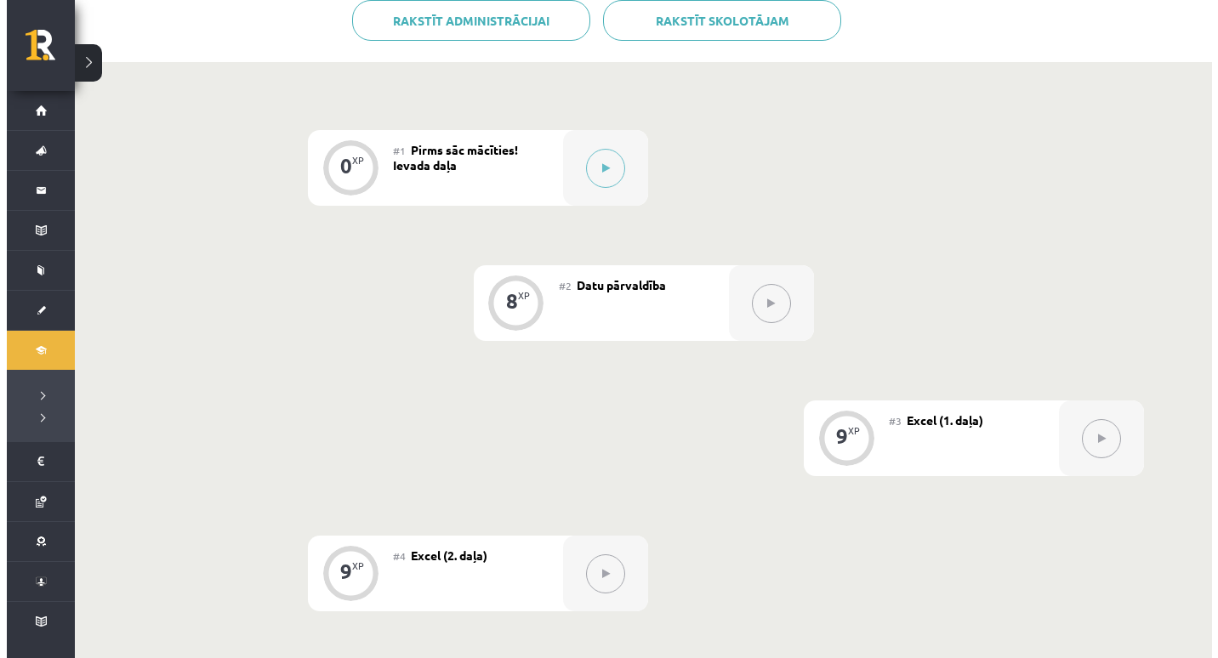
scroll to position [409, 0]
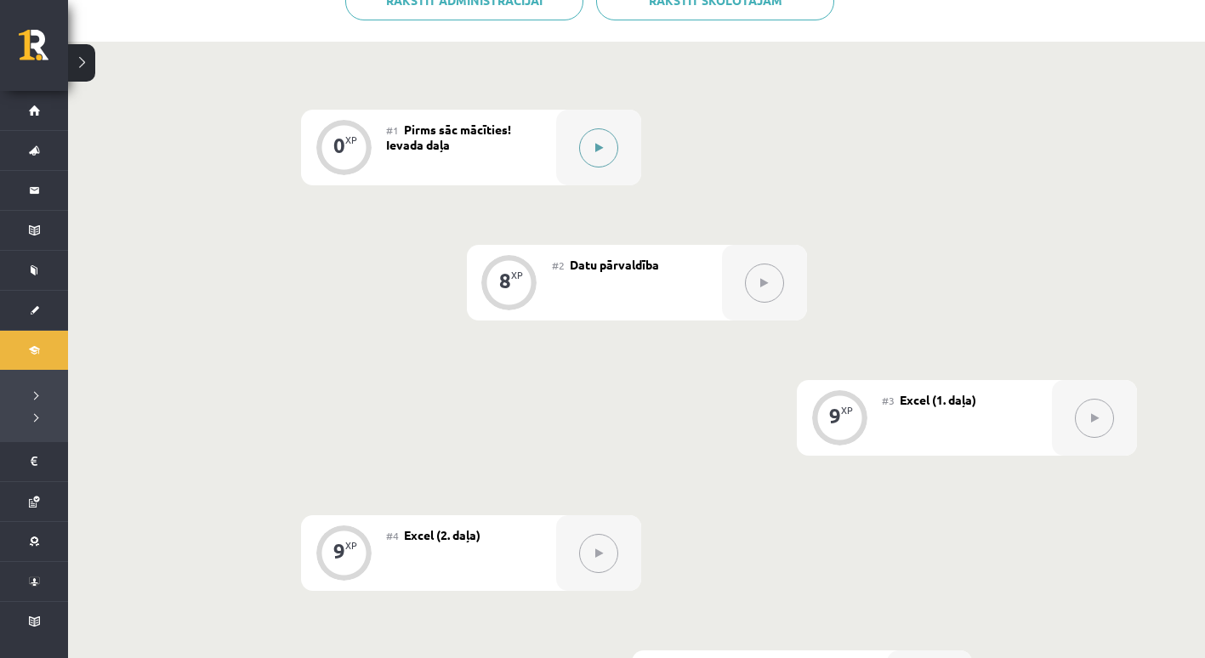
click at [578, 147] on div at bounding box center [598, 148] width 85 height 76
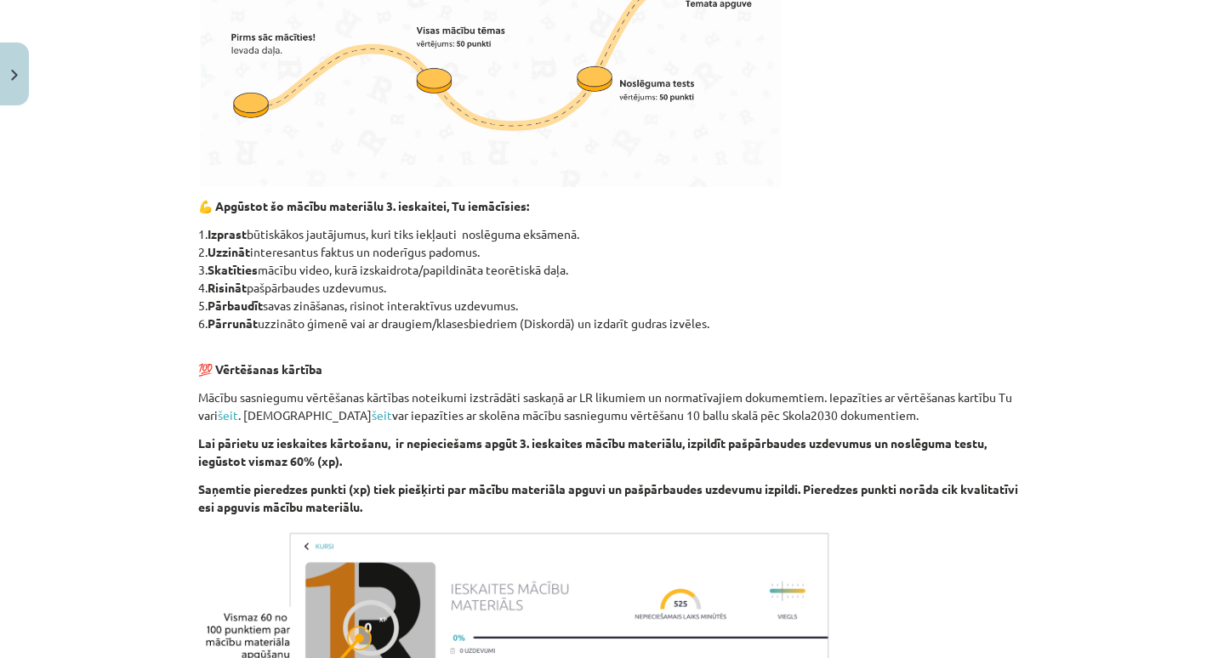
scroll to position [960, 0]
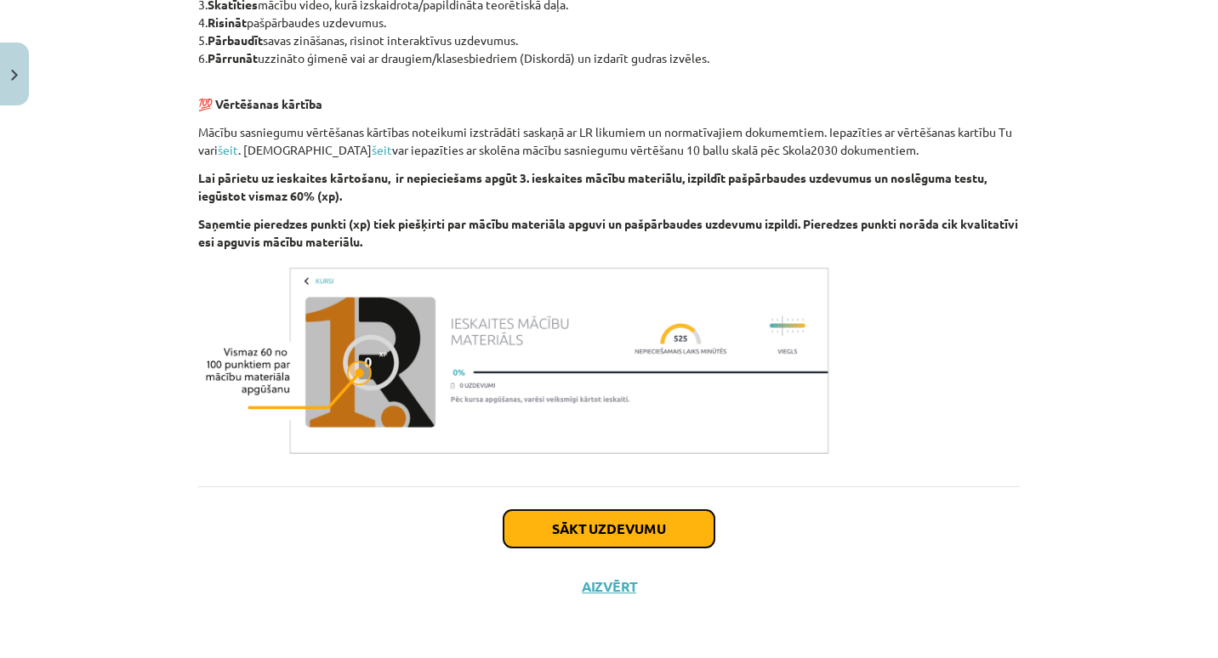
click at [612, 526] on button "Sākt uzdevumu" at bounding box center [609, 528] width 211 height 37
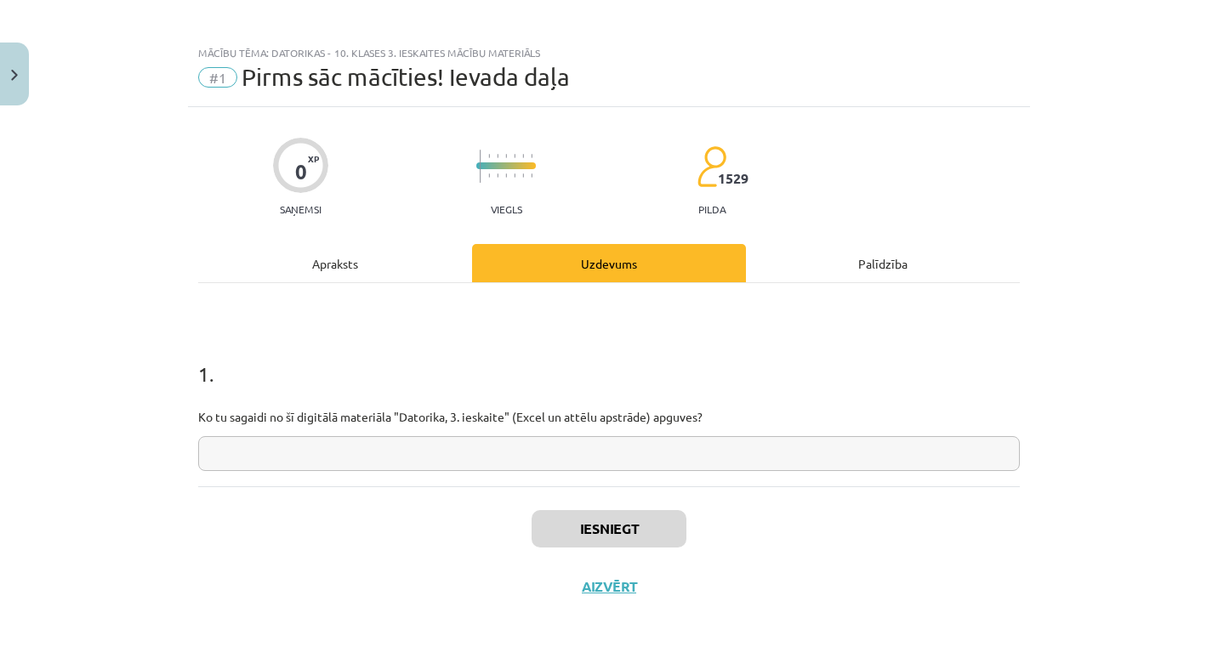
click at [550, 447] on input "text" at bounding box center [609, 453] width 822 height 35
type input "*"
click at [577, 542] on button "Iesniegt" at bounding box center [609, 528] width 155 height 37
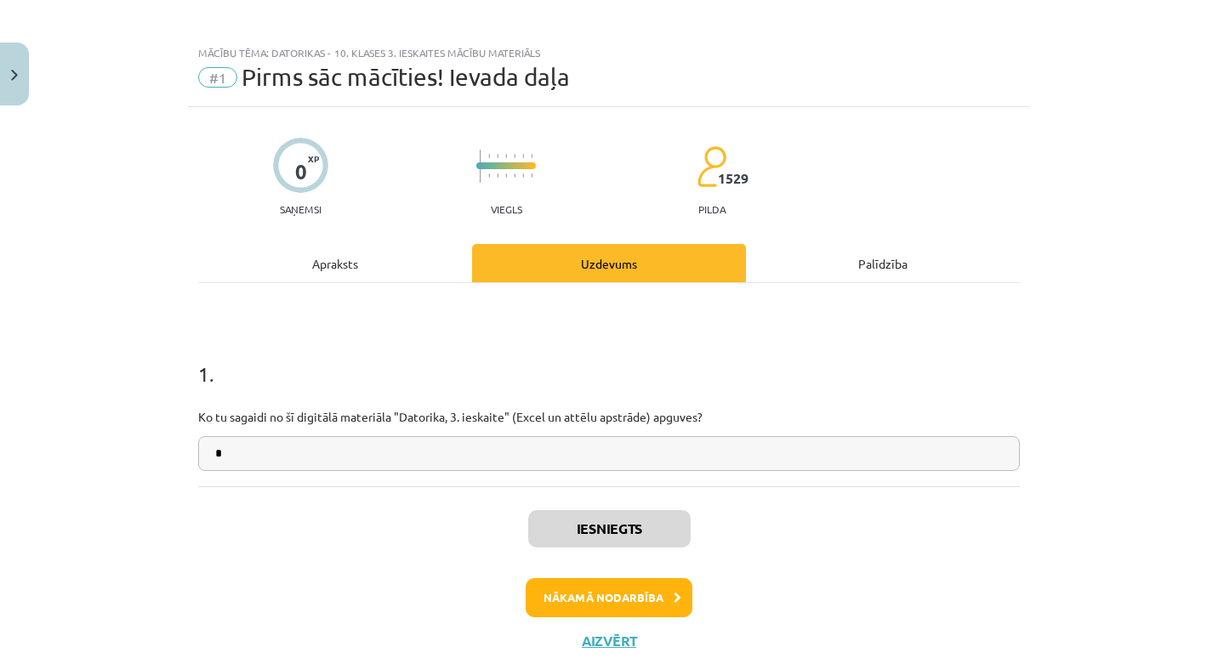
scroll to position [410, 0]
click at [599, 606] on button "Nākamā nodarbība" at bounding box center [609, 597] width 167 height 39
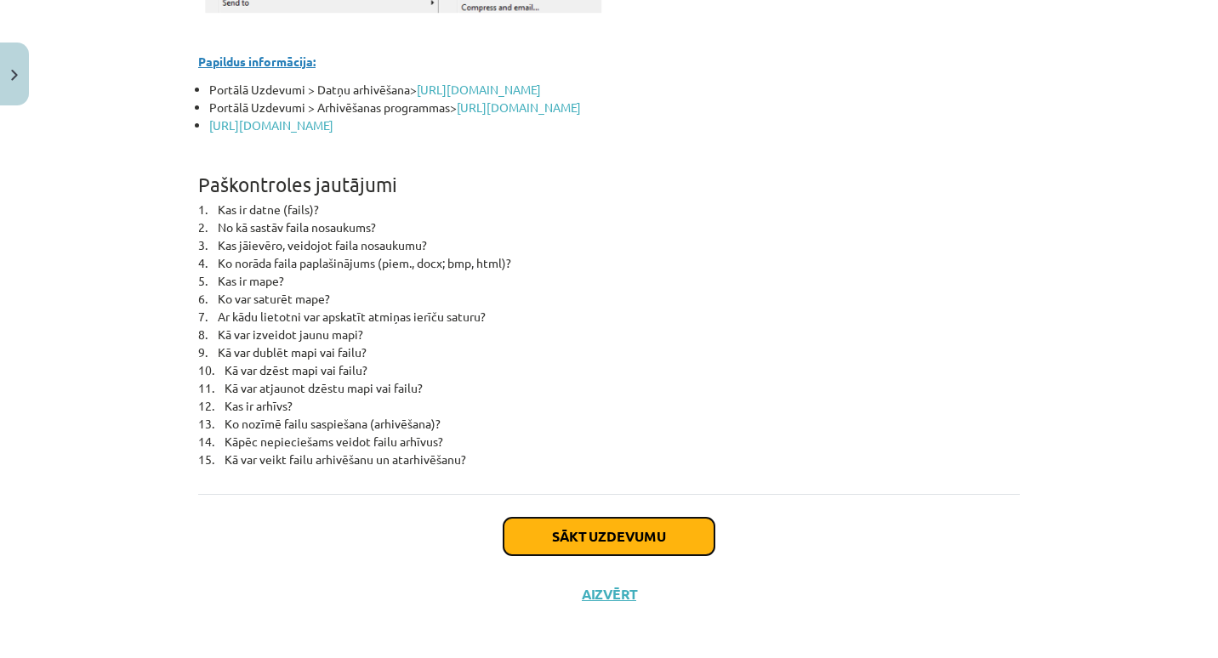
click at [601, 525] on button "Sākt uzdevumu" at bounding box center [609, 536] width 211 height 37
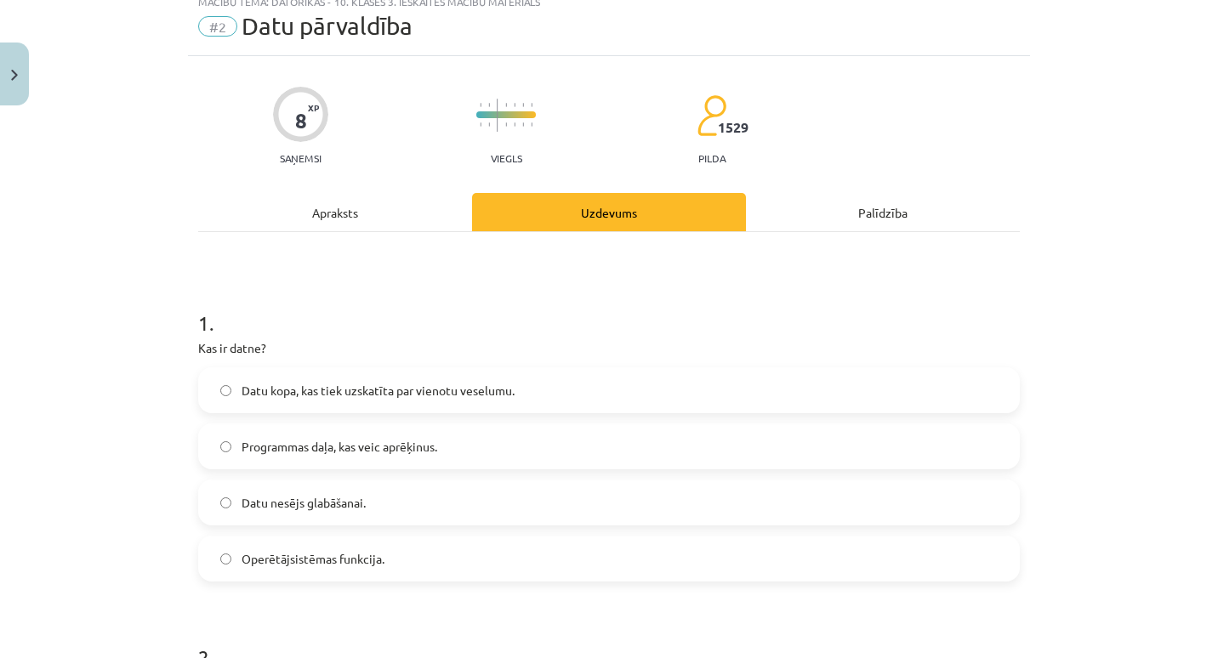
scroll to position [43, 0]
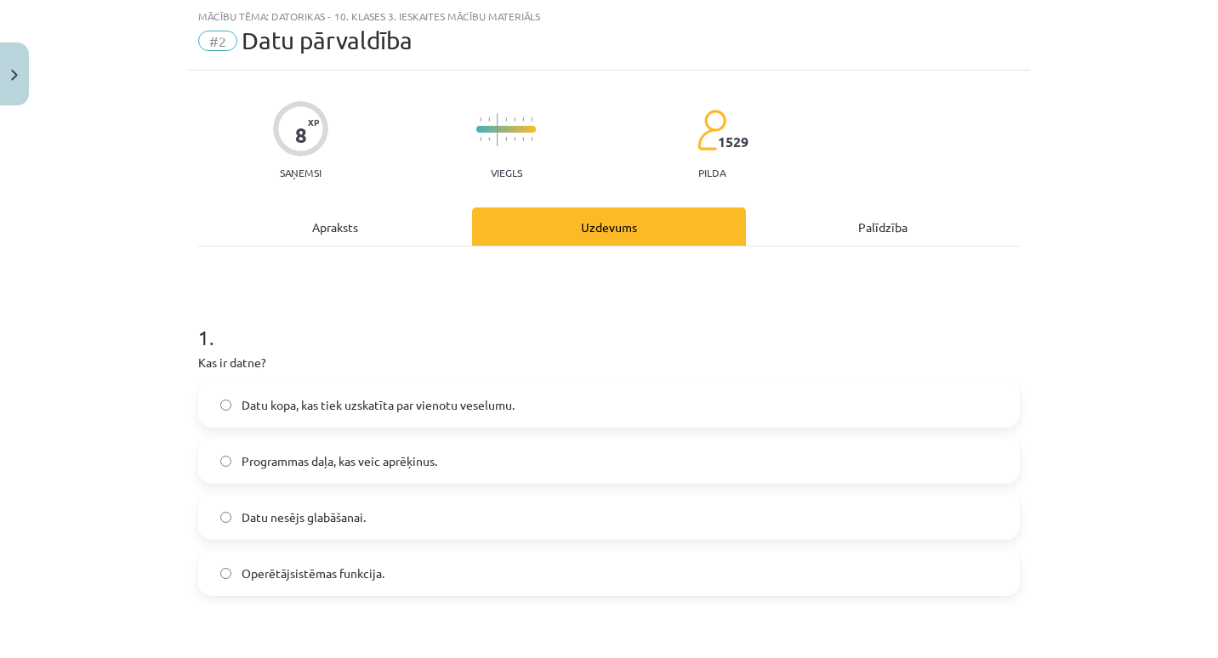
click at [519, 390] on label "Datu kopa, kas tiek uzskatīta par vienotu veselumu." at bounding box center [609, 405] width 818 height 43
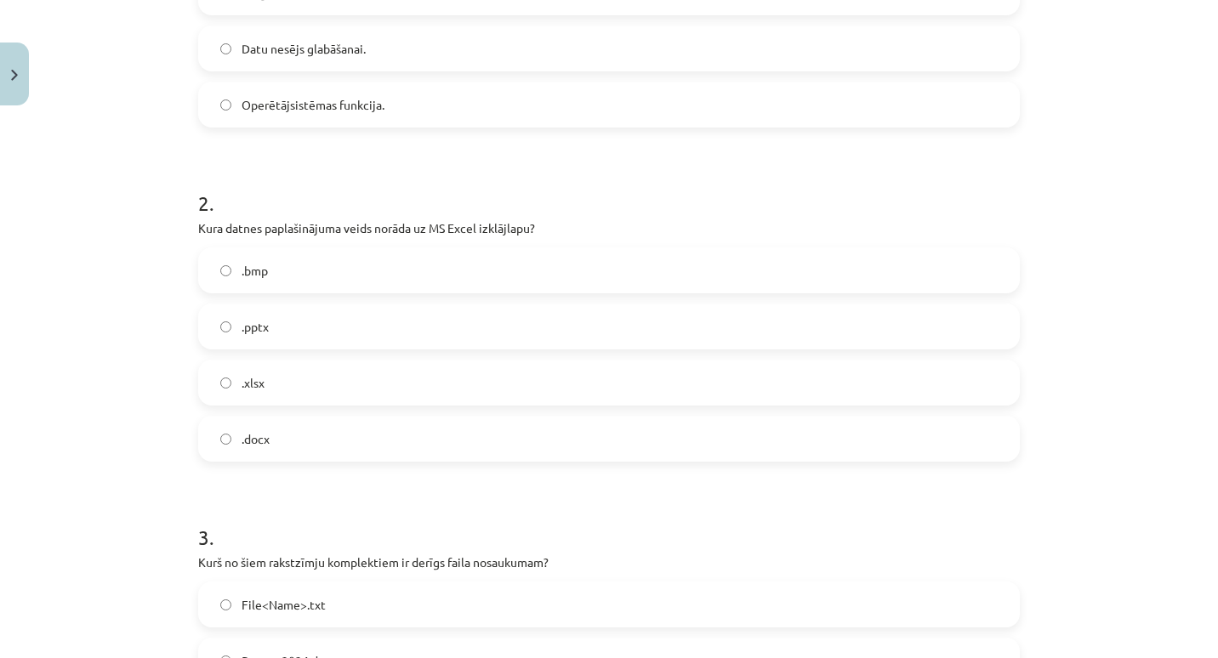
scroll to position [521, 0]
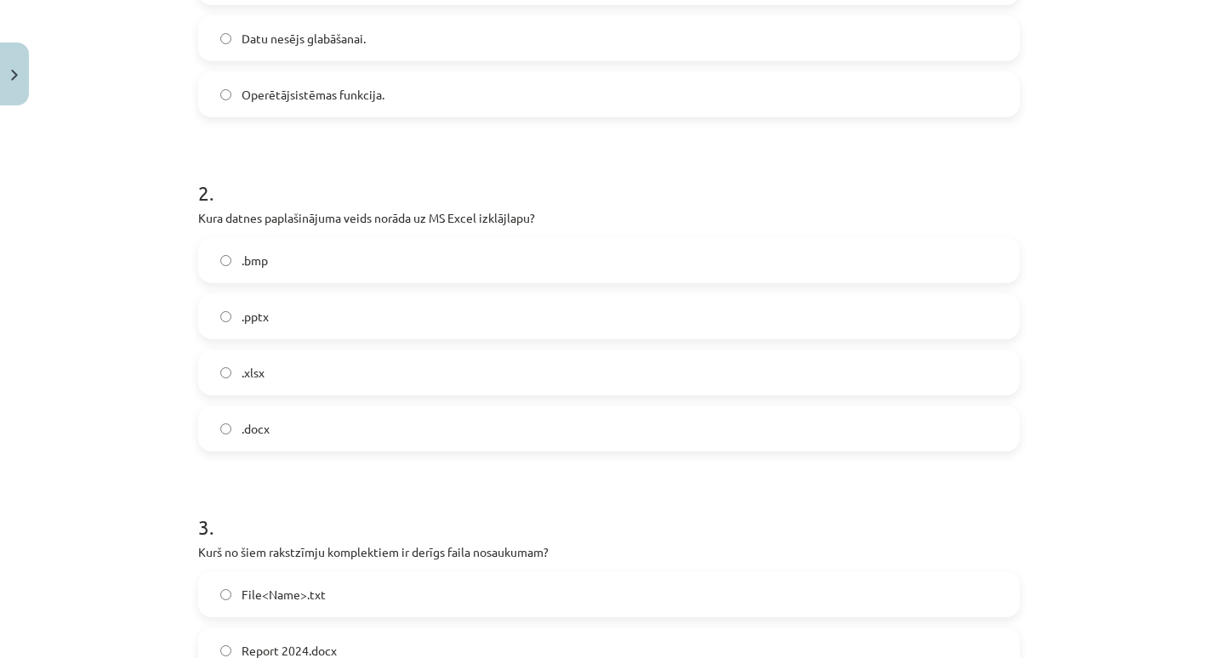
click at [435, 427] on label ".docx" at bounding box center [609, 428] width 818 height 43
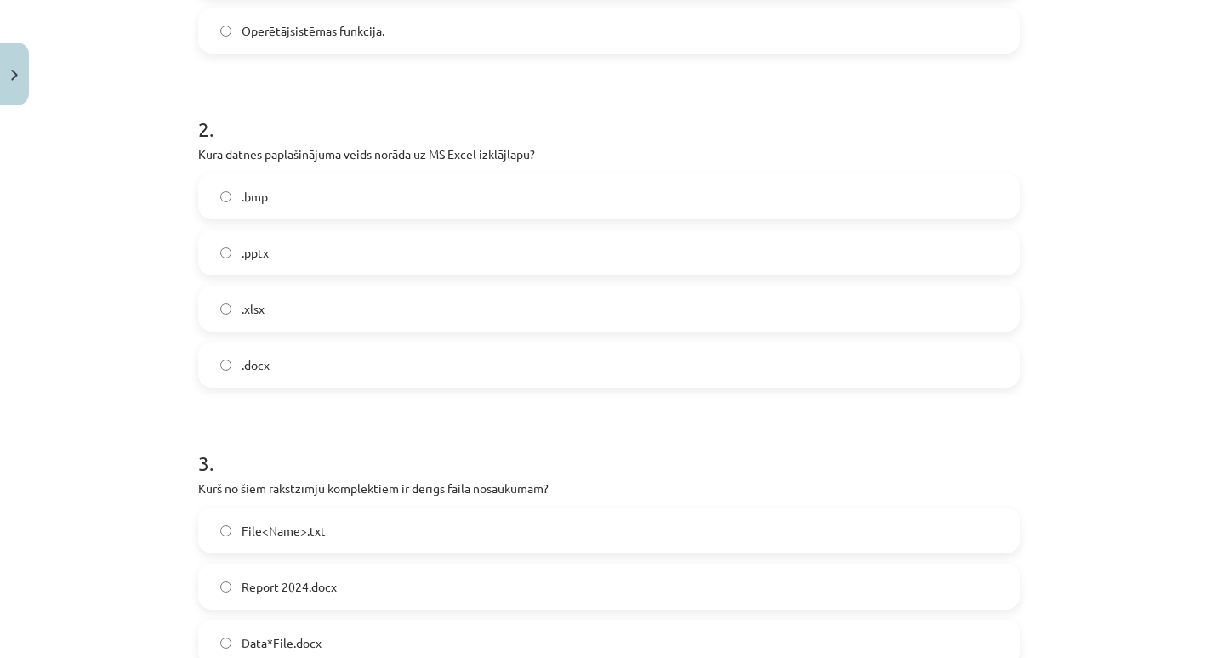
scroll to position [586, 0]
click at [447, 298] on label ".xlsx" at bounding box center [609, 308] width 818 height 43
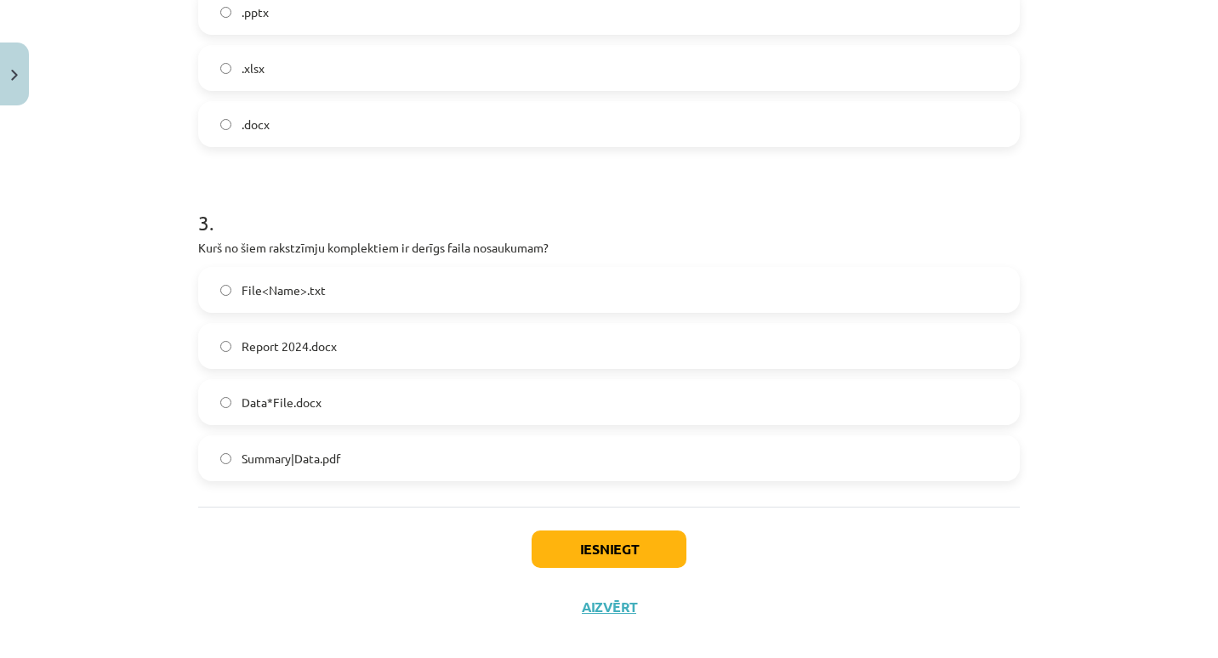
scroll to position [828, 0]
click at [393, 339] on label "Report 2024.docx" at bounding box center [609, 344] width 818 height 43
click at [569, 550] on button "Iesniegt" at bounding box center [609, 547] width 155 height 37
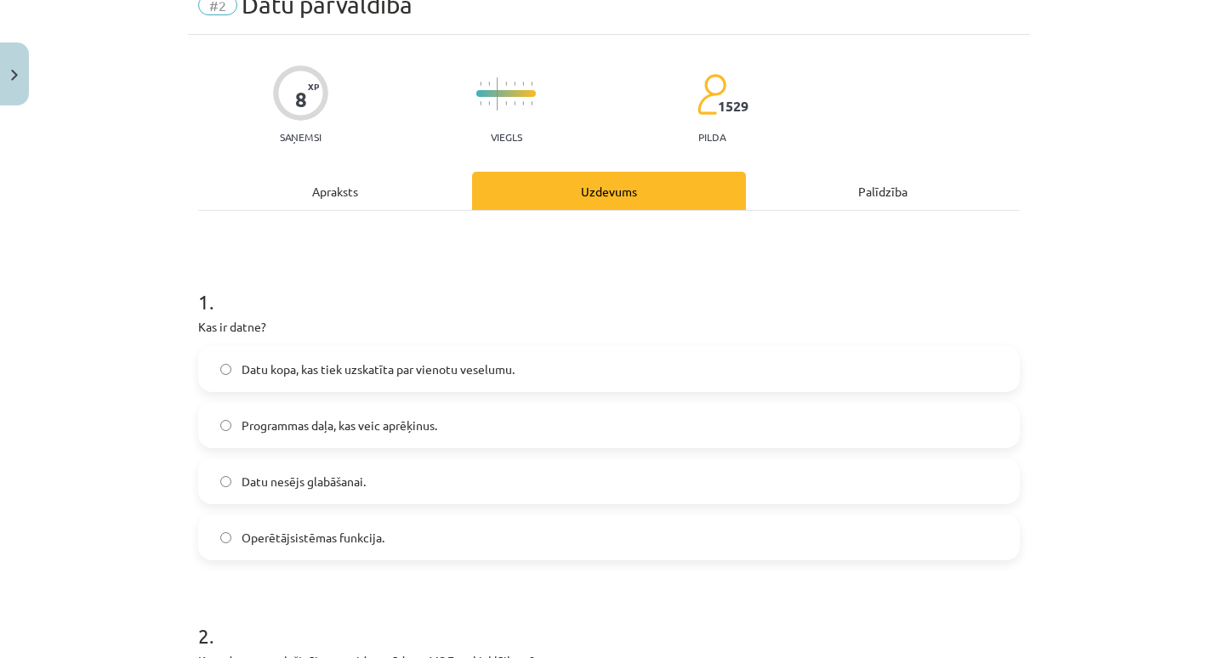
scroll to position [0, 0]
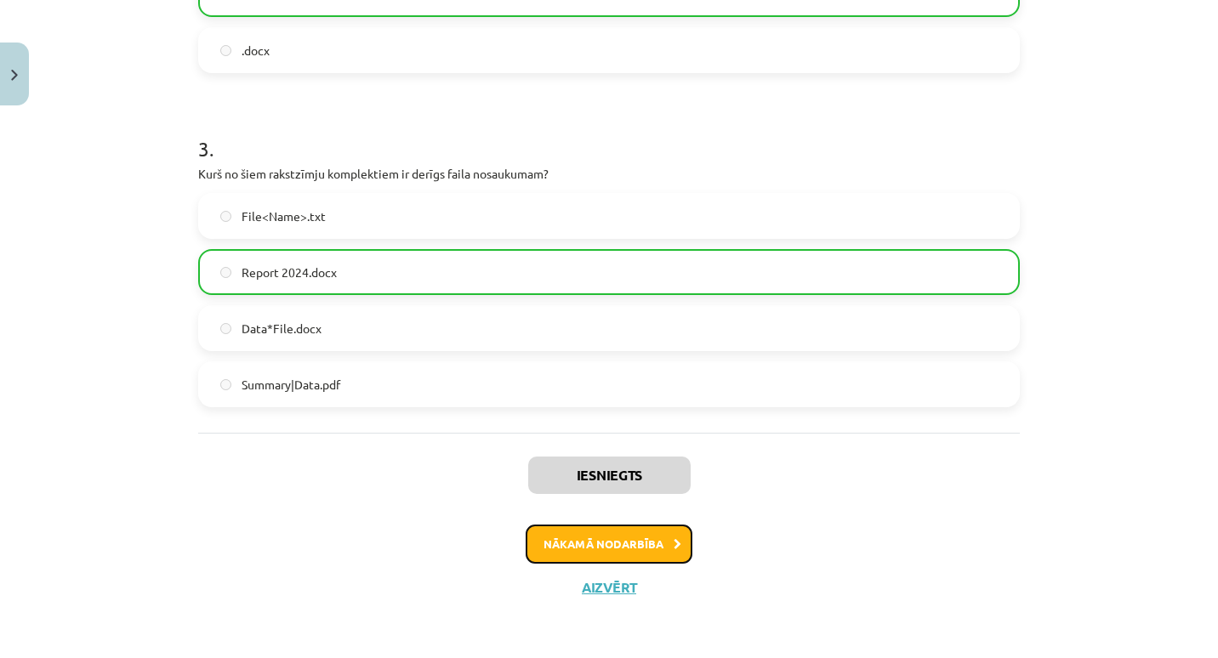
click at [569, 544] on button "Nākamā nodarbība" at bounding box center [609, 544] width 167 height 39
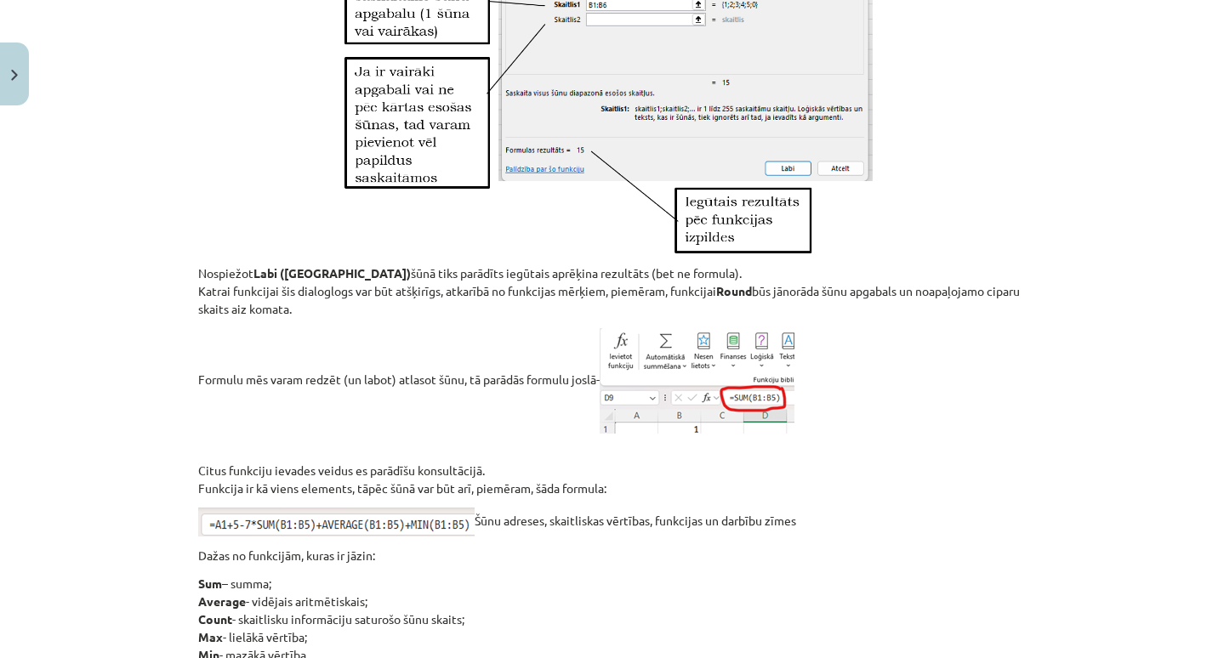
scroll to position [7426, 0]
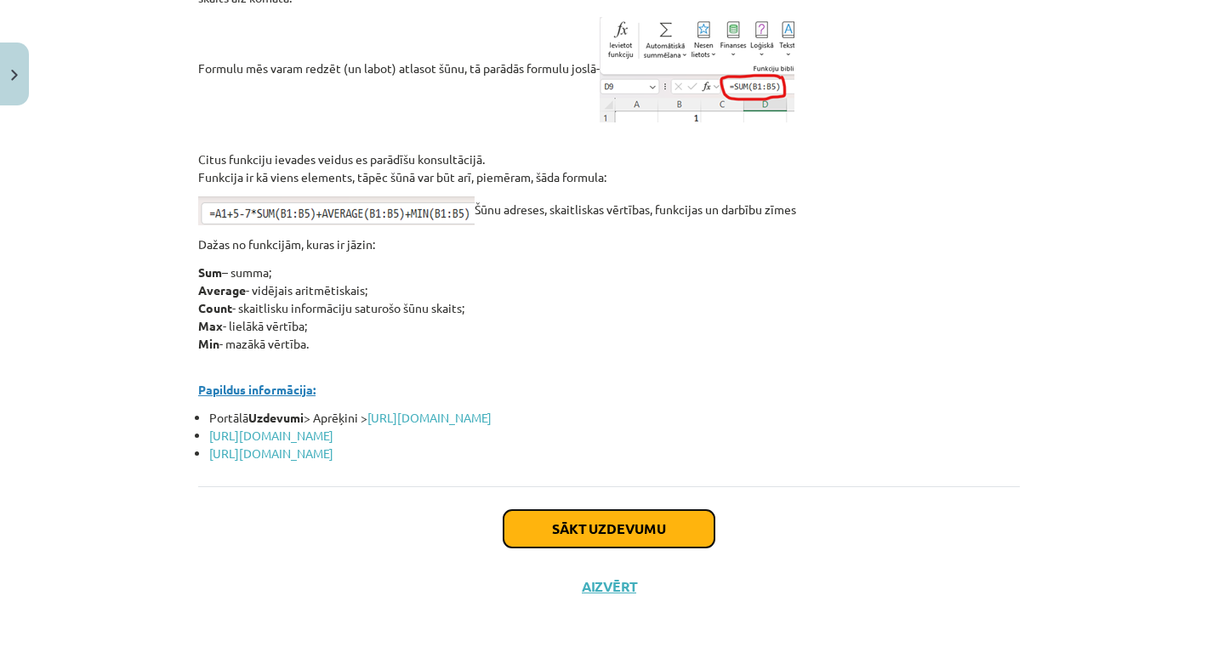
click at [643, 525] on button "Sākt uzdevumu" at bounding box center [609, 528] width 211 height 37
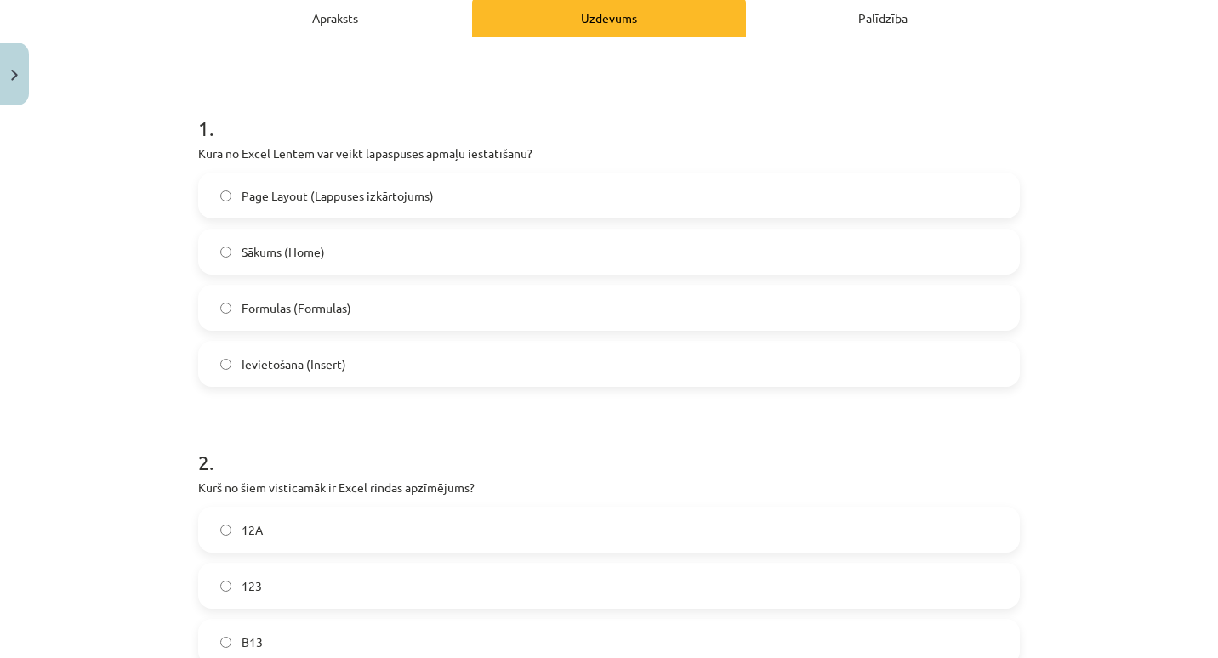
scroll to position [253, 0]
click at [510, 195] on label "Page Layout (Lappuses izkārtojums)" at bounding box center [609, 194] width 818 height 43
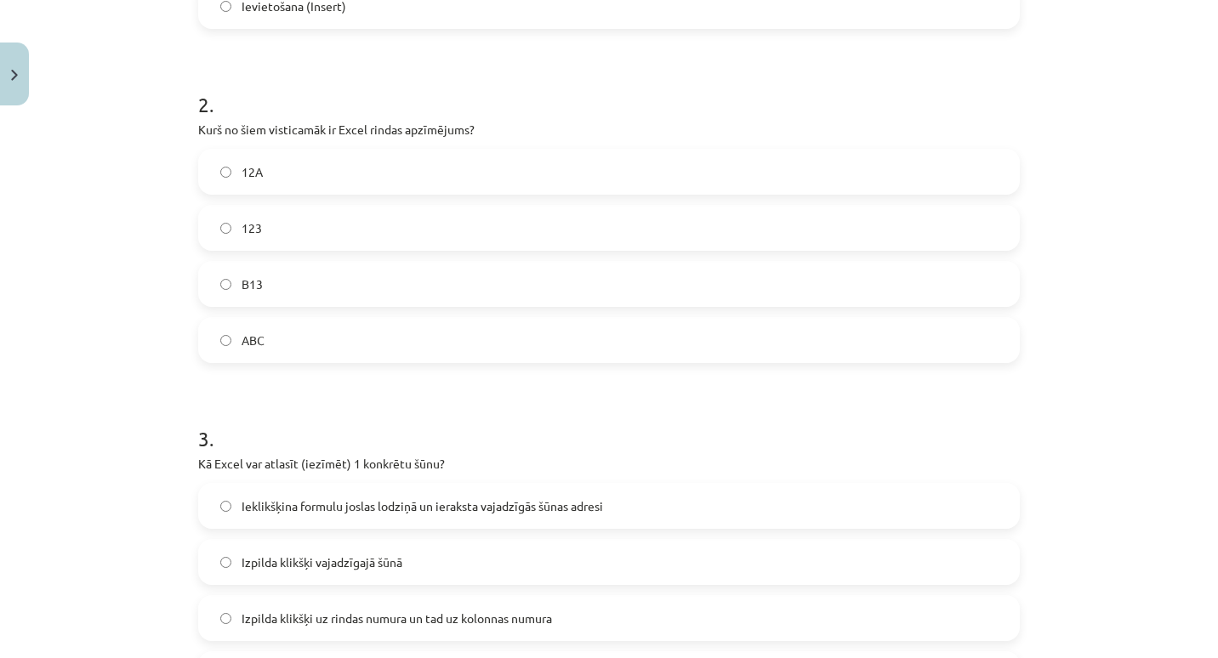
scroll to position [611, 0]
click at [356, 288] on label "B13" at bounding box center [609, 283] width 818 height 43
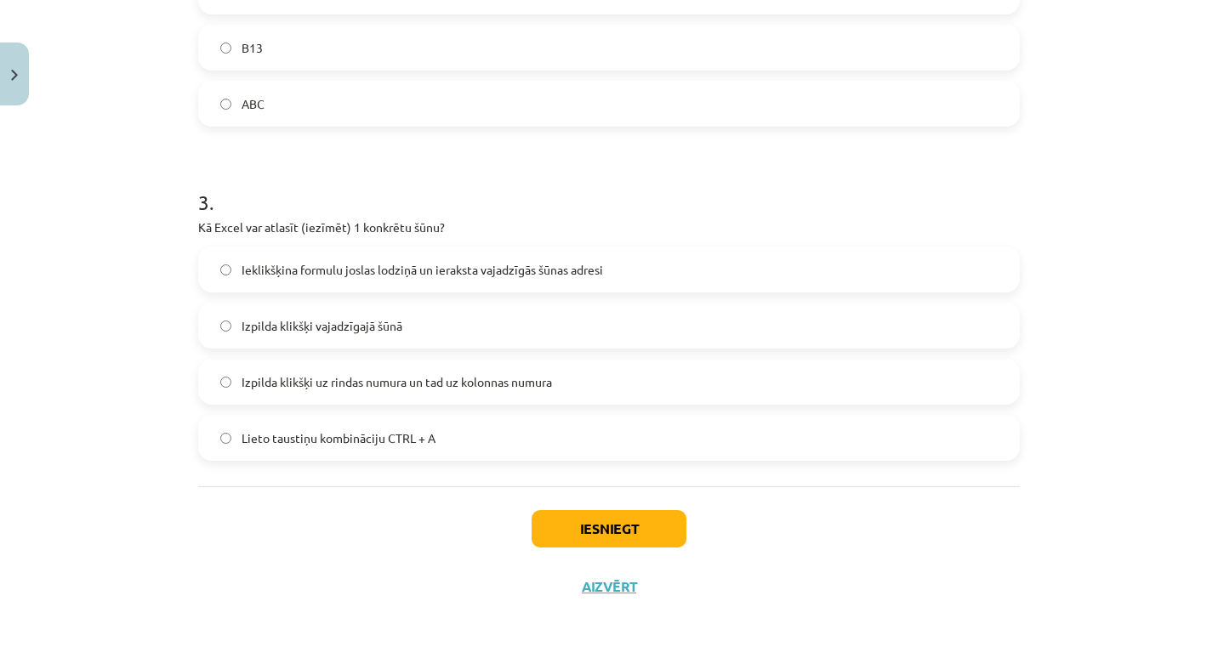
click at [382, 315] on label "Izpilda klikšķi vajadzīgajā šūnā" at bounding box center [609, 326] width 818 height 43
click at [545, 523] on button "Iesniegt" at bounding box center [609, 528] width 155 height 37
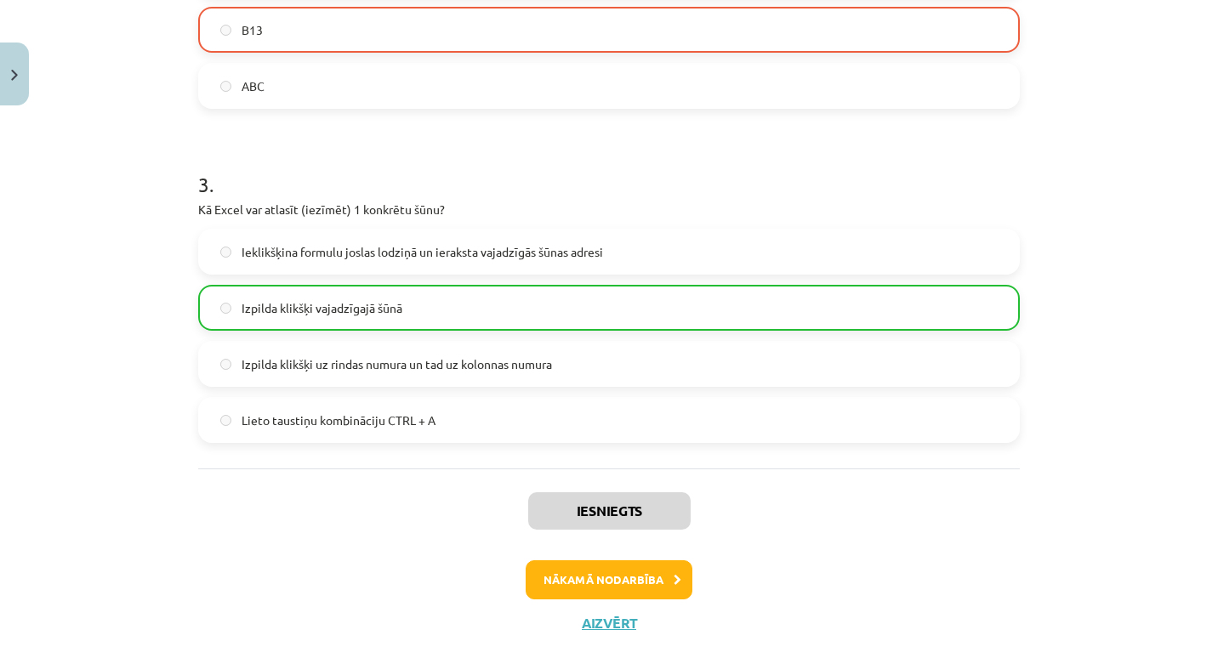
scroll to position [900, 0]
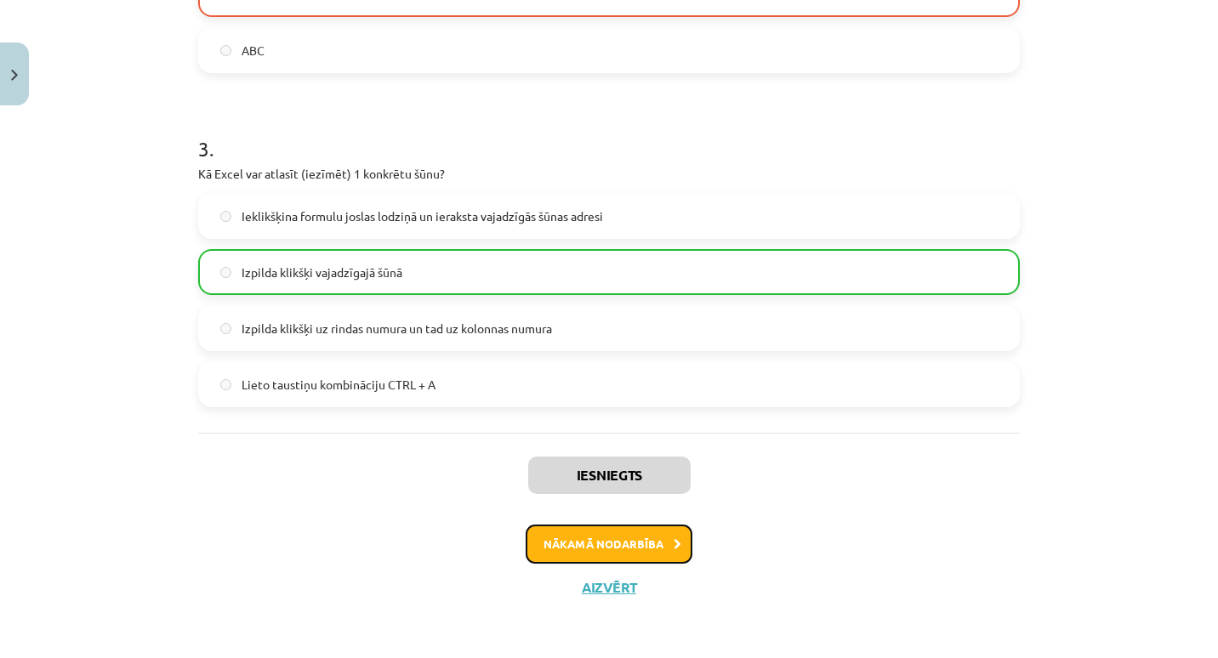
click at [561, 539] on button "Nākamā nodarbība" at bounding box center [609, 544] width 167 height 39
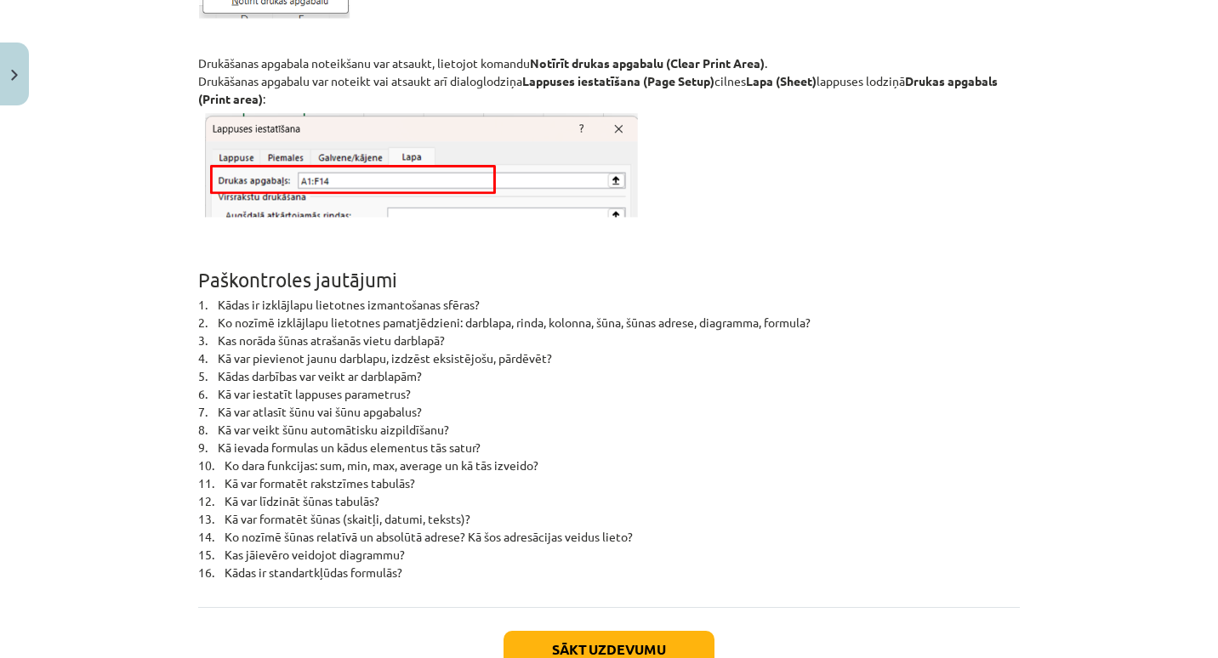
scroll to position [11005, 0]
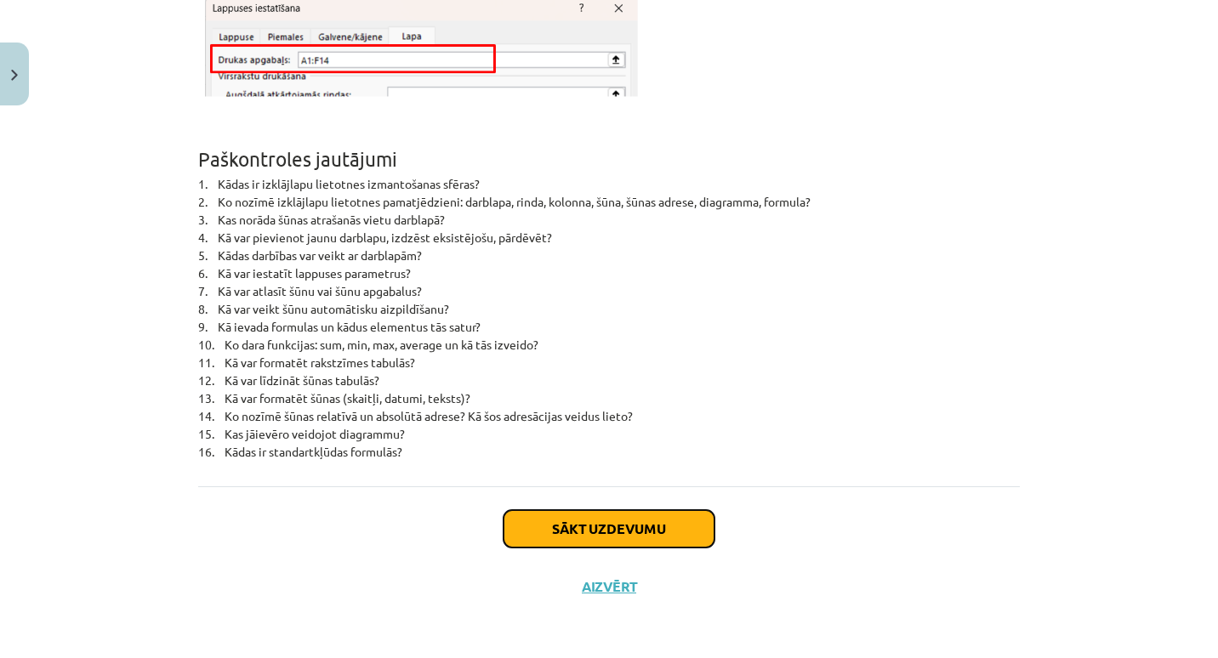
click at [555, 533] on button "Sākt uzdevumu" at bounding box center [609, 528] width 211 height 37
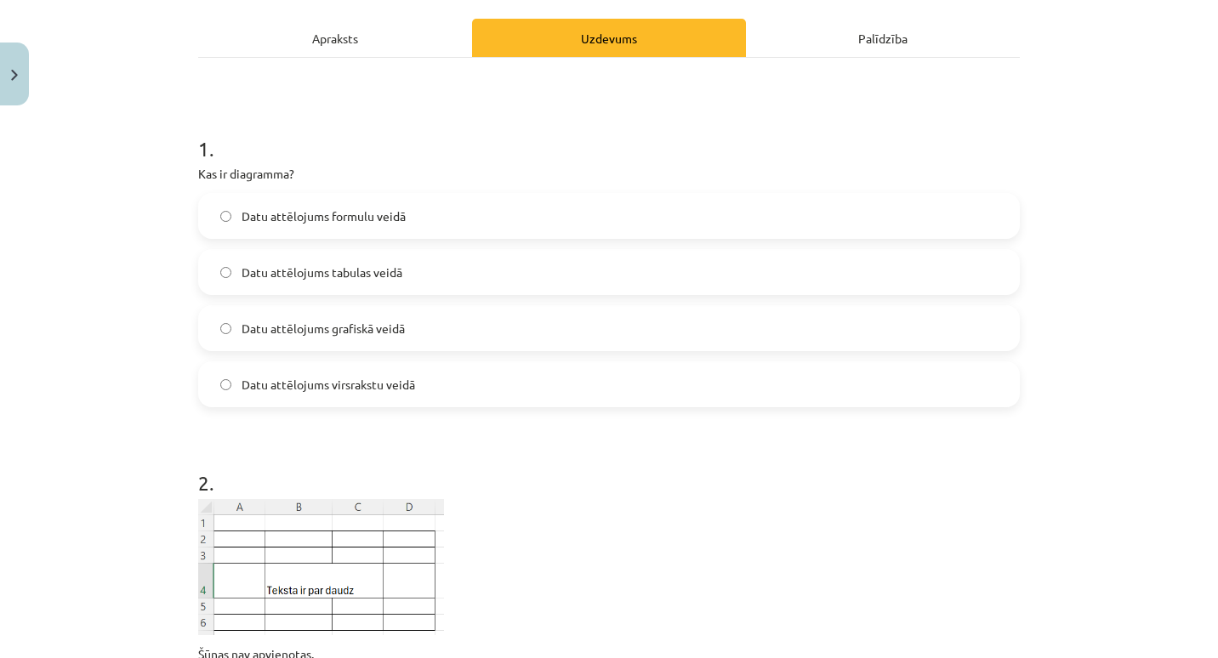
scroll to position [233, 0]
click at [471, 271] on label "Datu attēlojums tabulas veidā" at bounding box center [609, 270] width 818 height 43
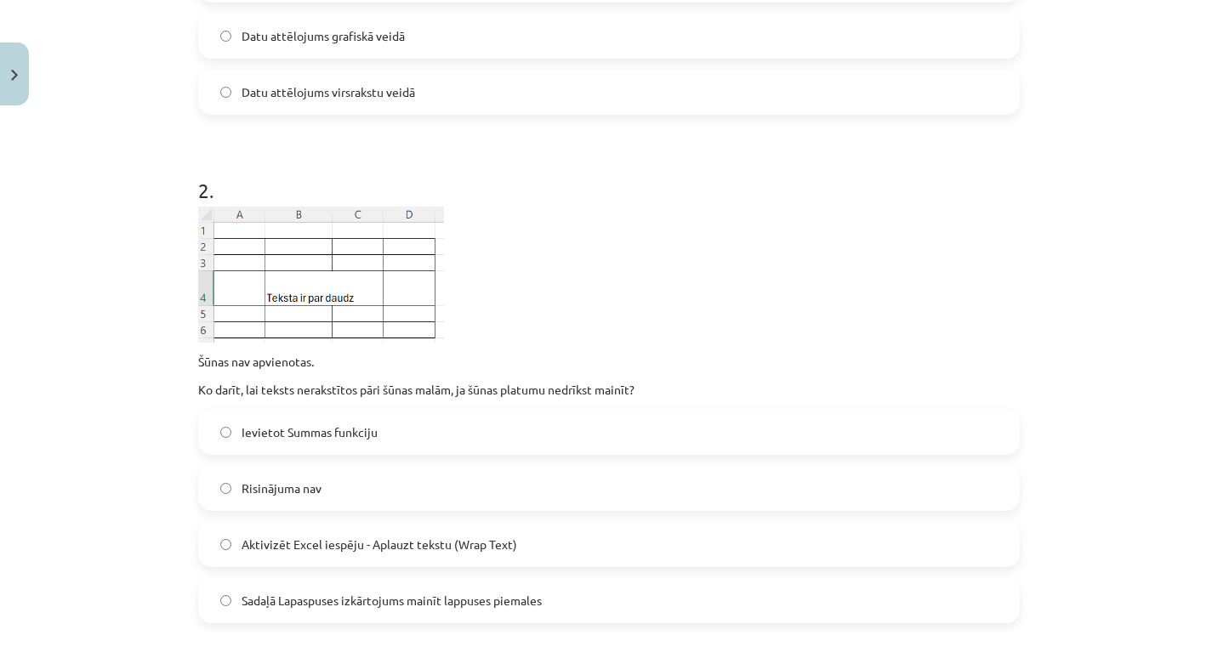
scroll to position [567, 0]
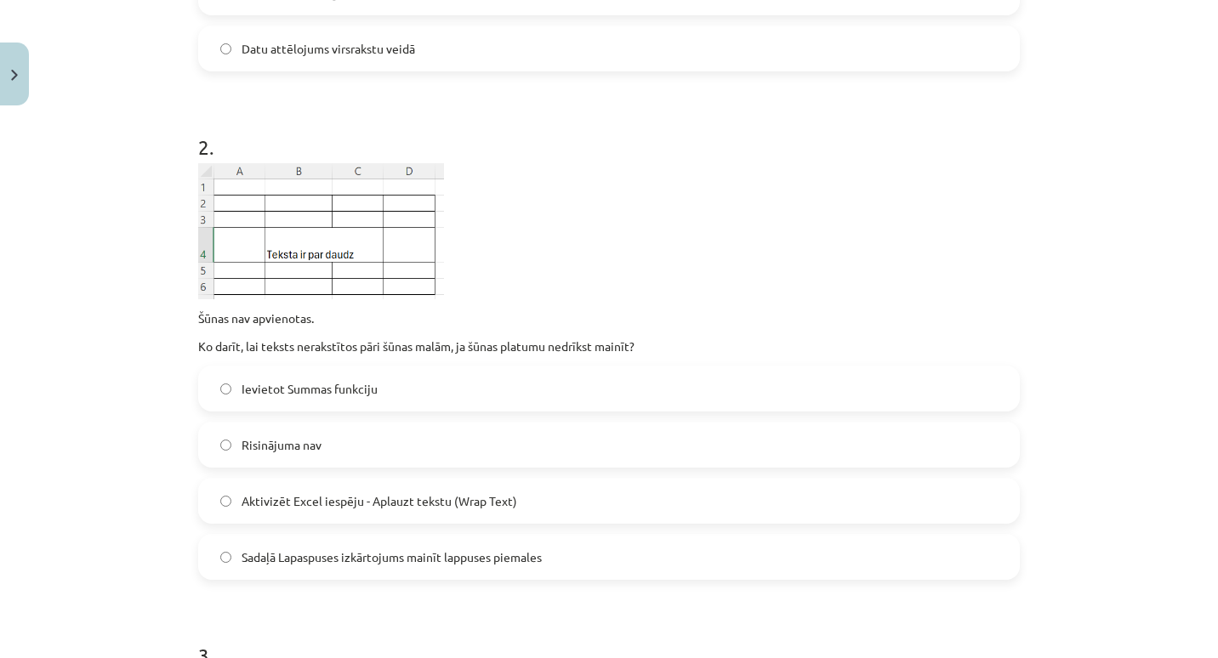
click at [458, 503] on span "Aktivizēt Excel iespēju - Aplauzt tekstu (Wrap Text)" at bounding box center [380, 502] width 276 height 18
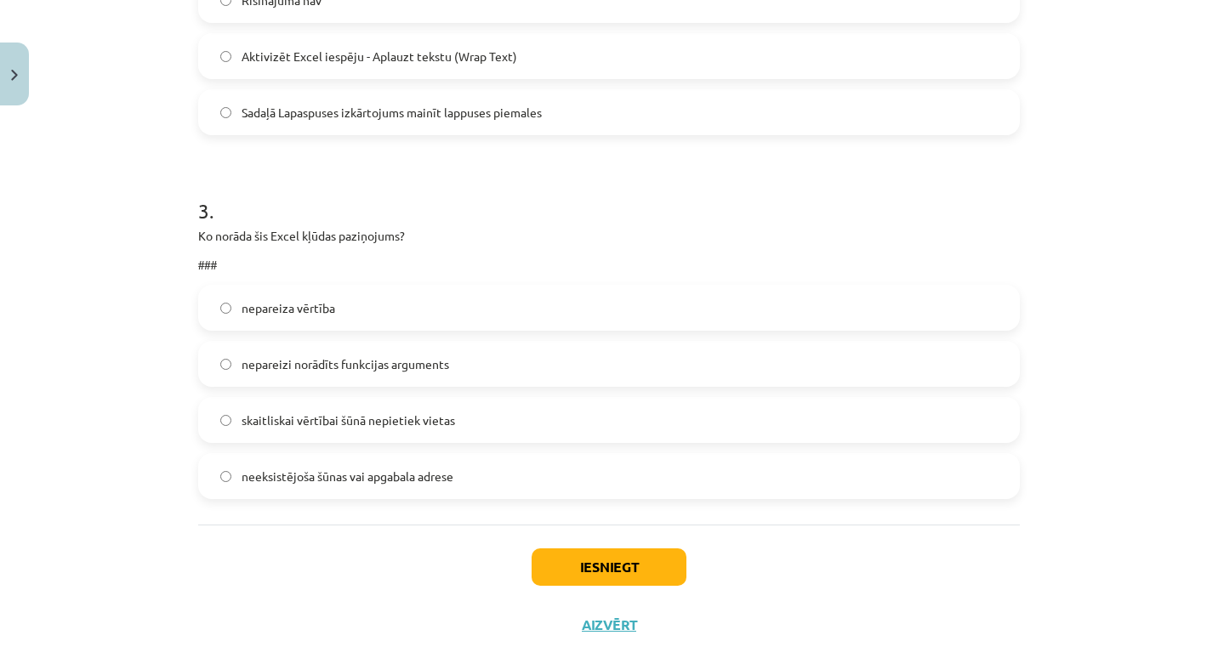
scroll to position [1017, 0]
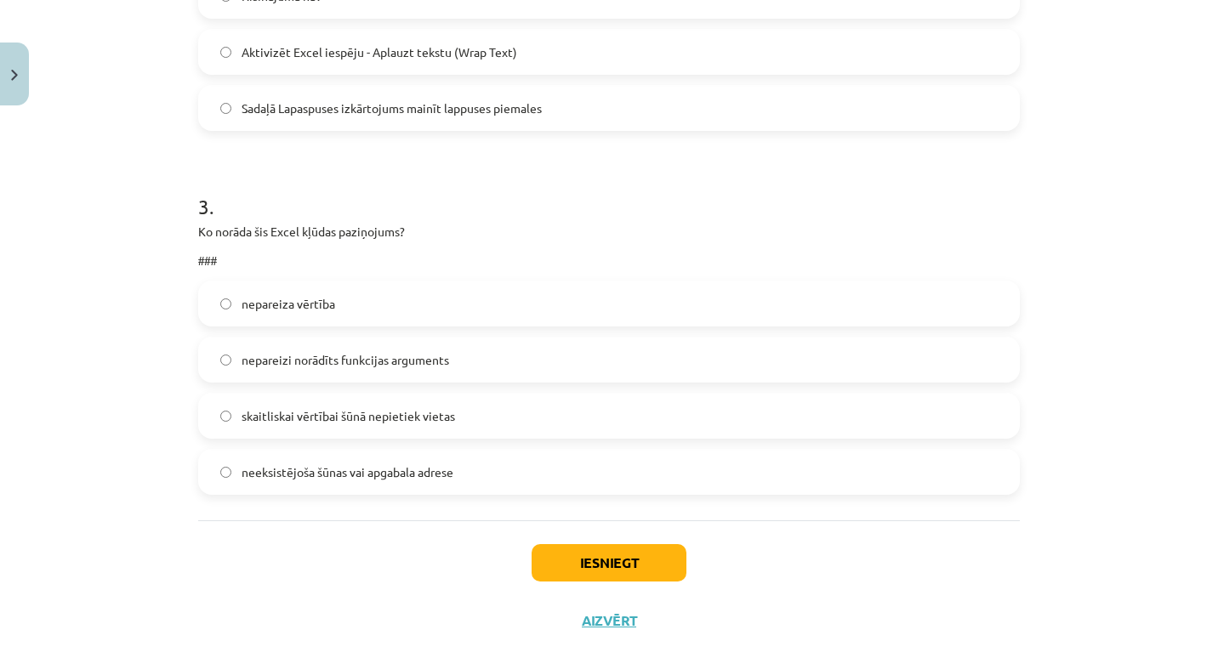
click at [485, 290] on label "nepareiza vērtība" at bounding box center [609, 303] width 818 height 43
click at [563, 563] on button "Iesniegt" at bounding box center [609, 562] width 155 height 37
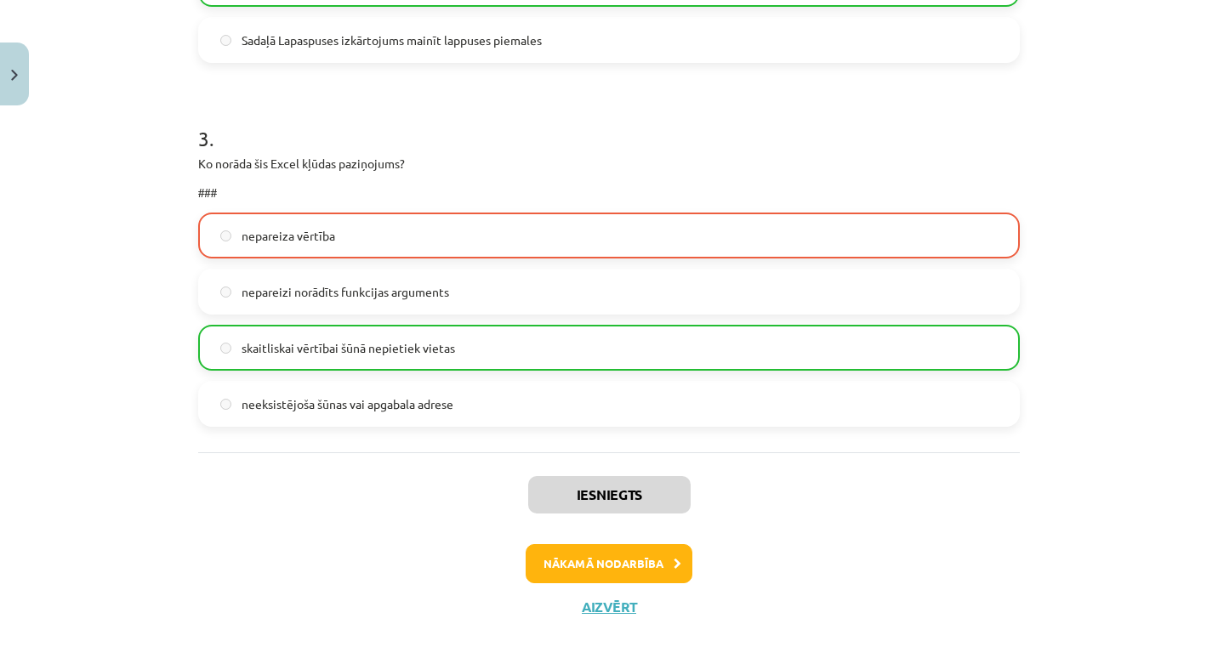
scroll to position [1104, 0]
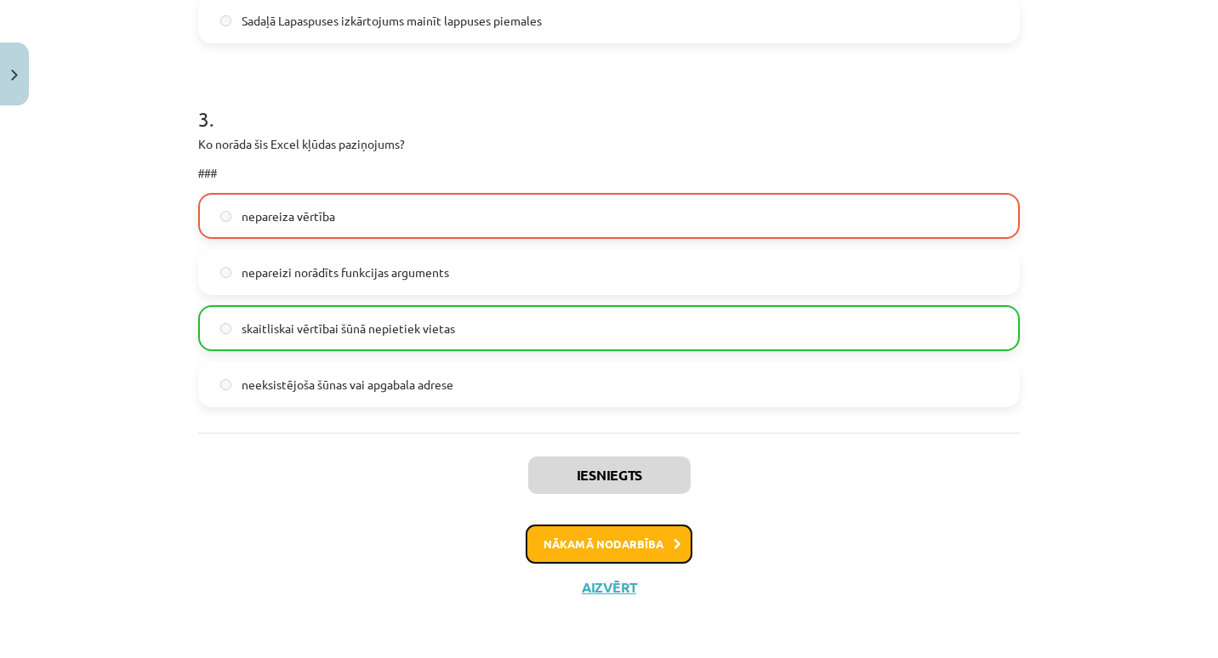
click at [586, 543] on button "Nākamā nodarbība" at bounding box center [609, 544] width 167 height 39
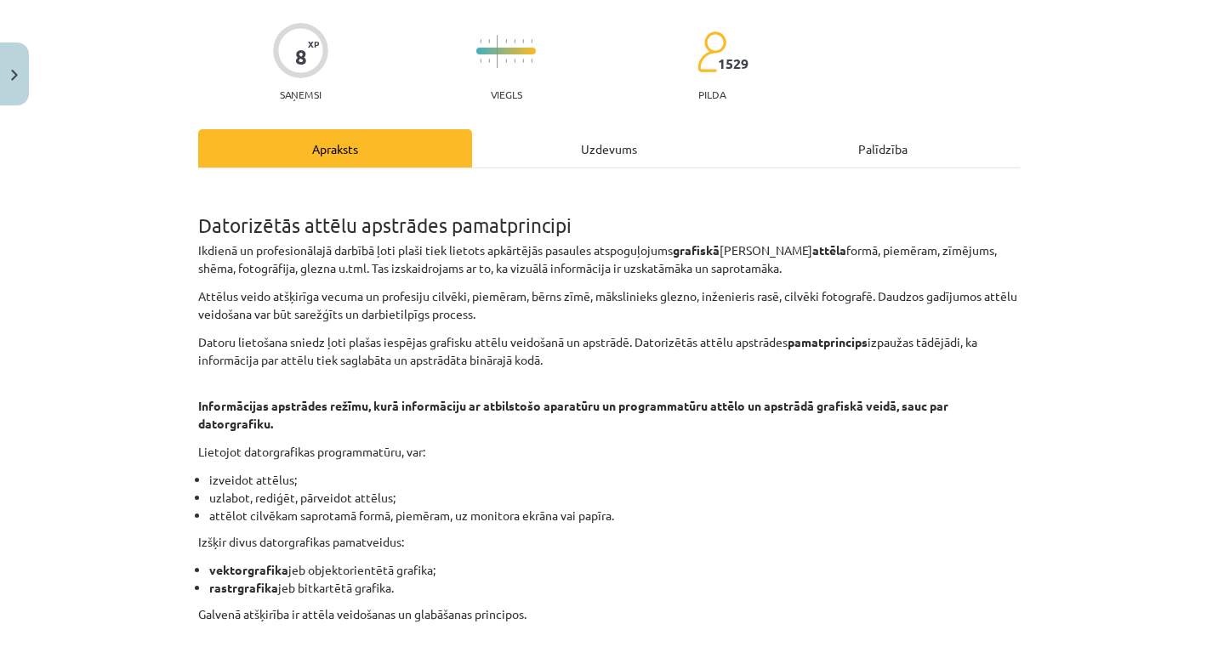
scroll to position [43, 0]
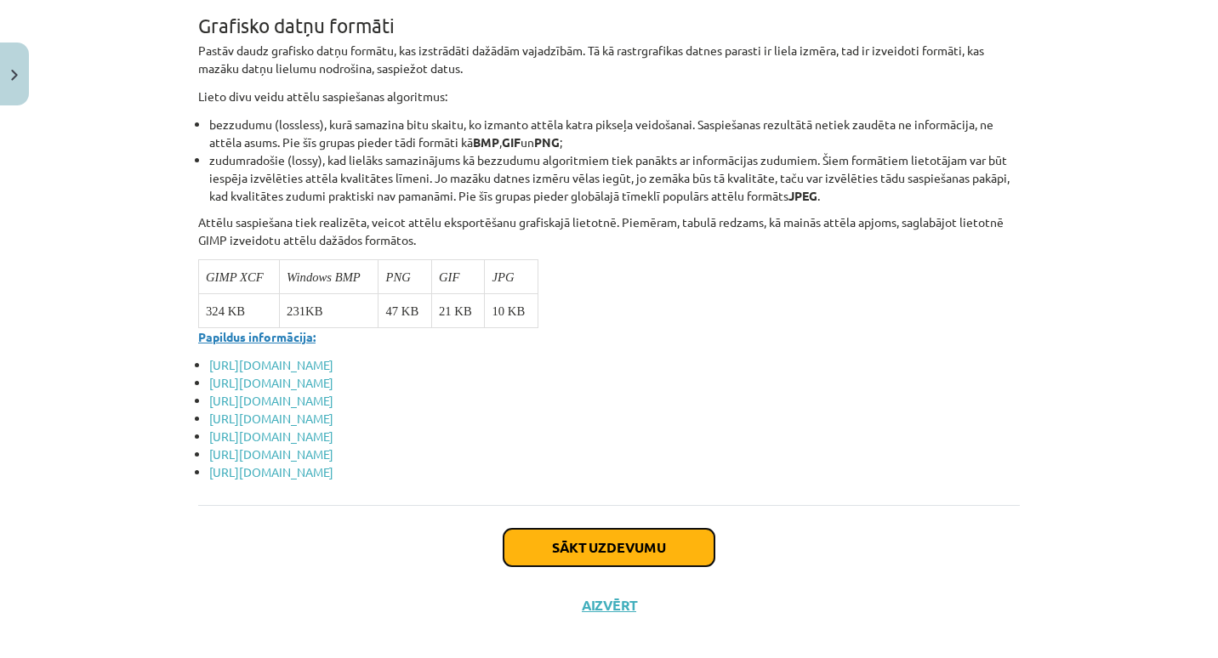
click at [670, 529] on button "Sākt uzdevumu" at bounding box center [609, 547] width 211 height 37
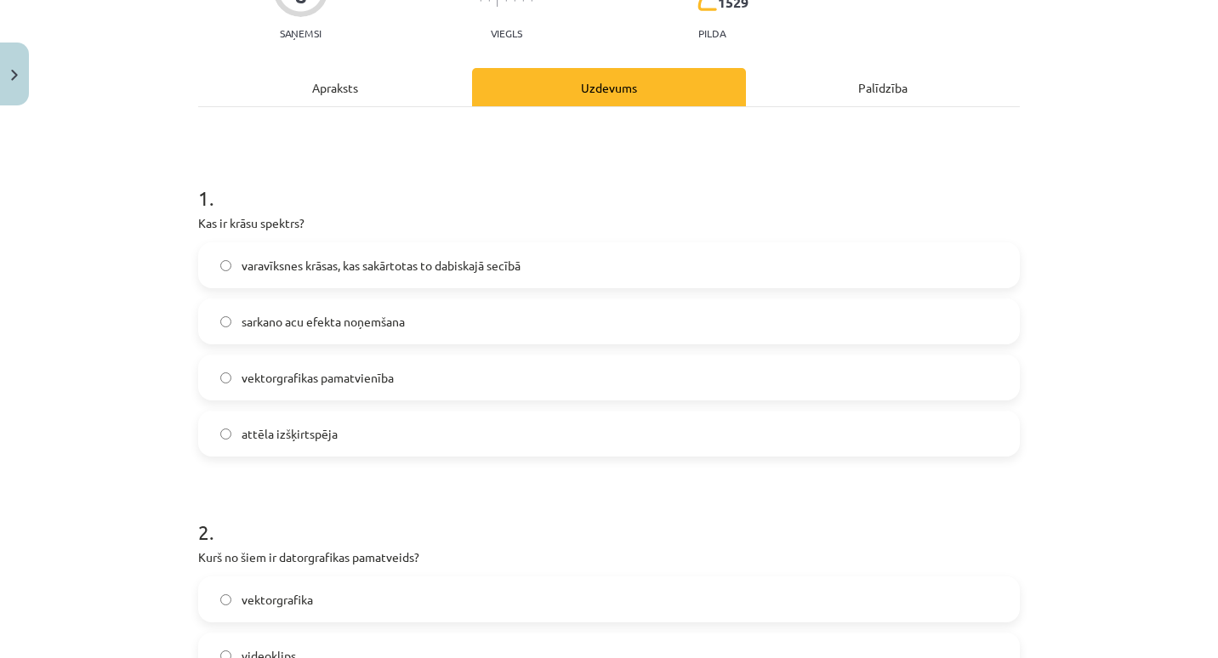
scroll to position [183, 0]
click at [643, 263] on label "varavīksnes krāsas, kas sakārtotas to dabiskajā secībā" at bounding box center [609, 264] width 818 height 43
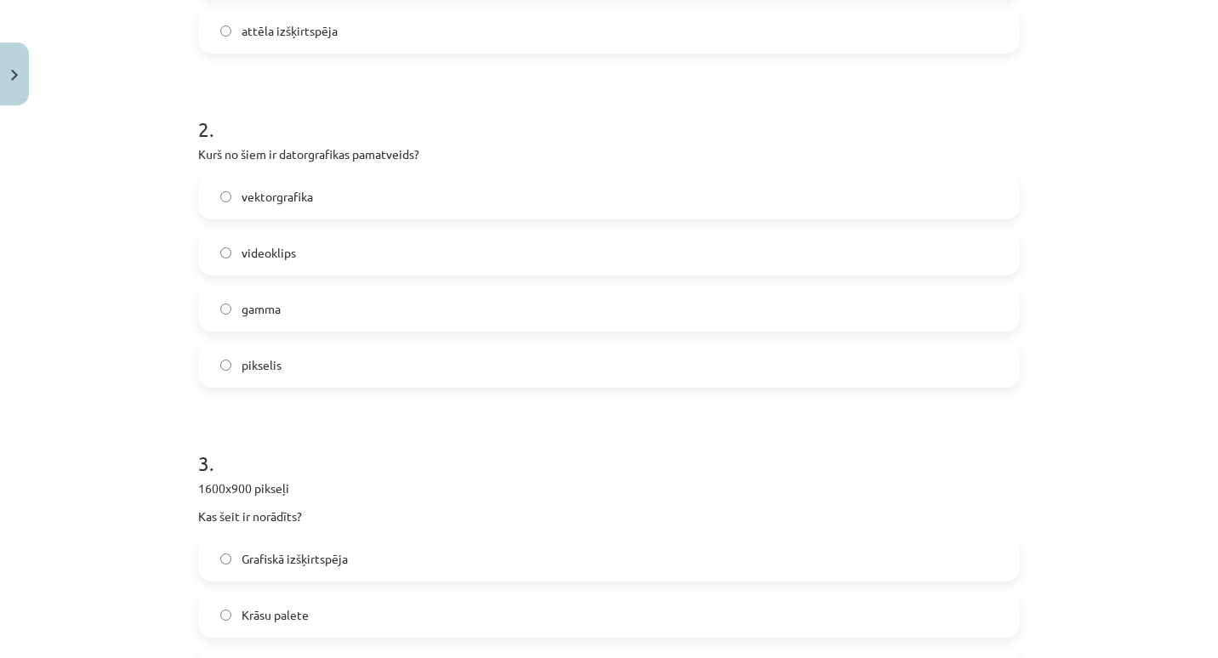
scroll to position [586, 0]
click at [402, 200] on label "vektorgrafika" at bounding box center [609, 195] width 818 height 43
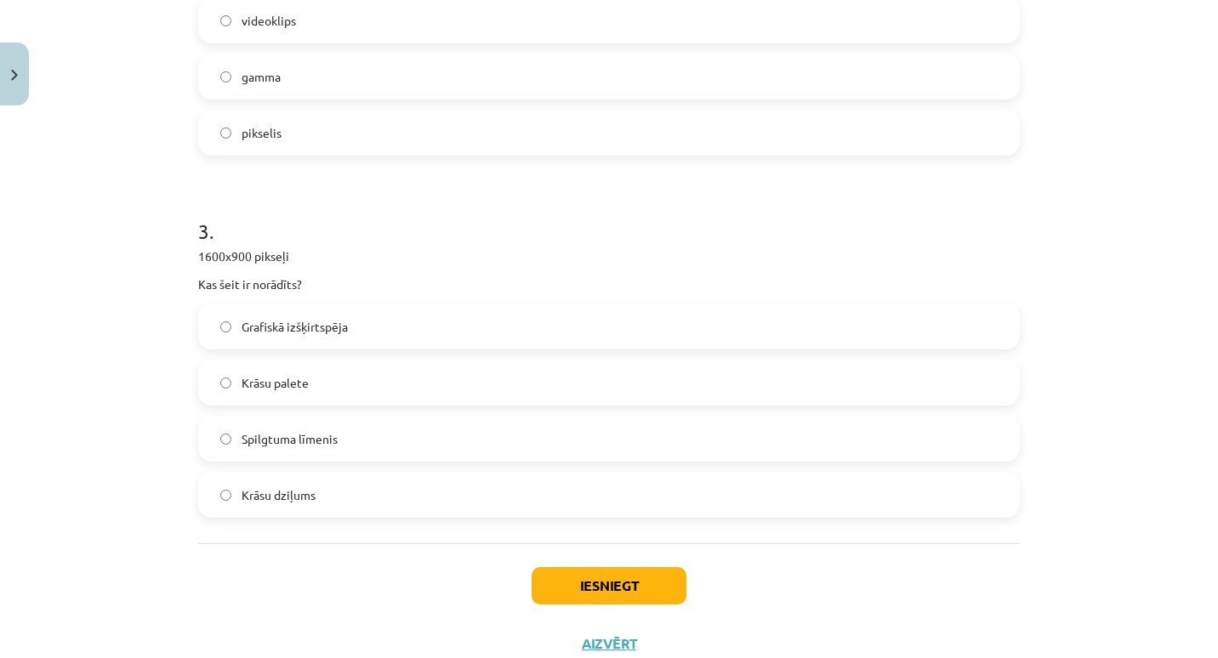
scroll to position [874, 0]
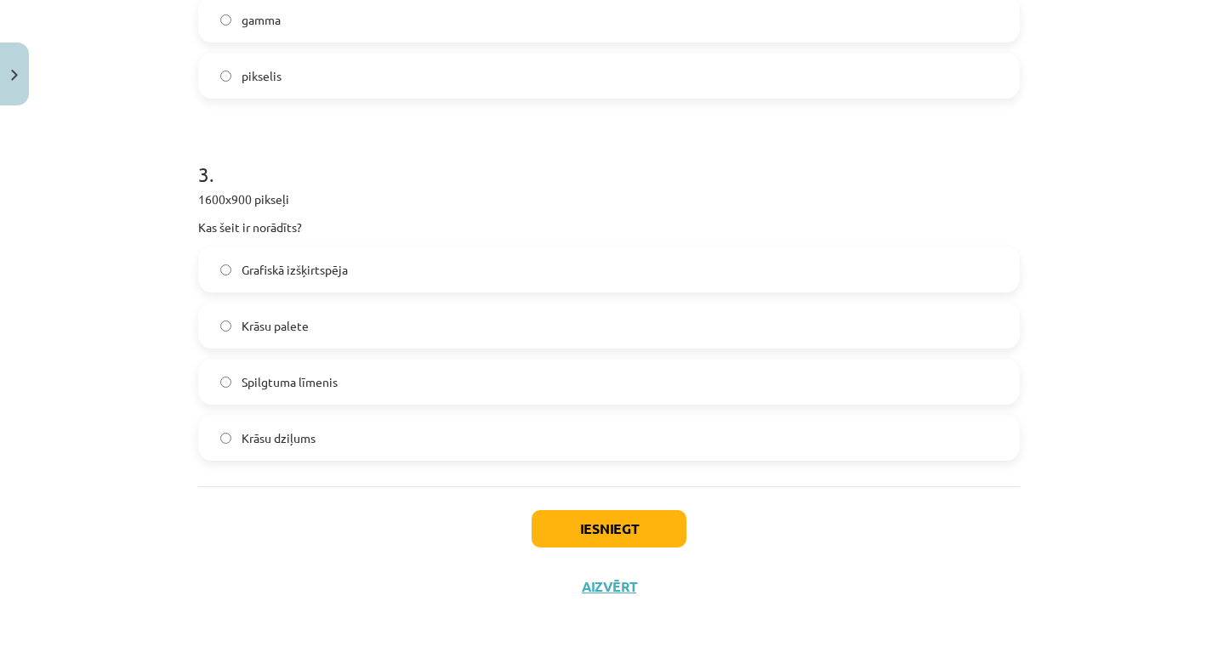
click at [362, 273] on label "Grafiskā izšķirtspēja" at bounding box center [609, 269] width 818 height 43
click at [543, 524] on button "Iesniegt" at bounding box center [609, 528] width 155 height 37
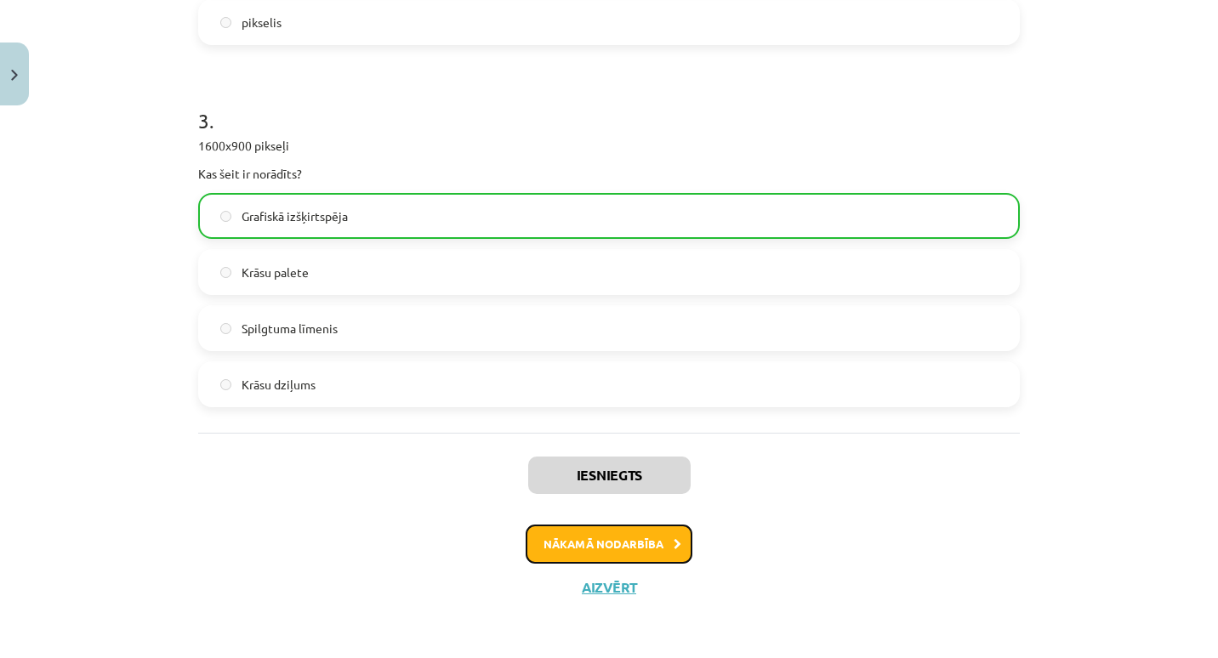
click at [546, 541] on button "Nākamā nodarbība" at bounding box center [609, 544] width 167 height 39
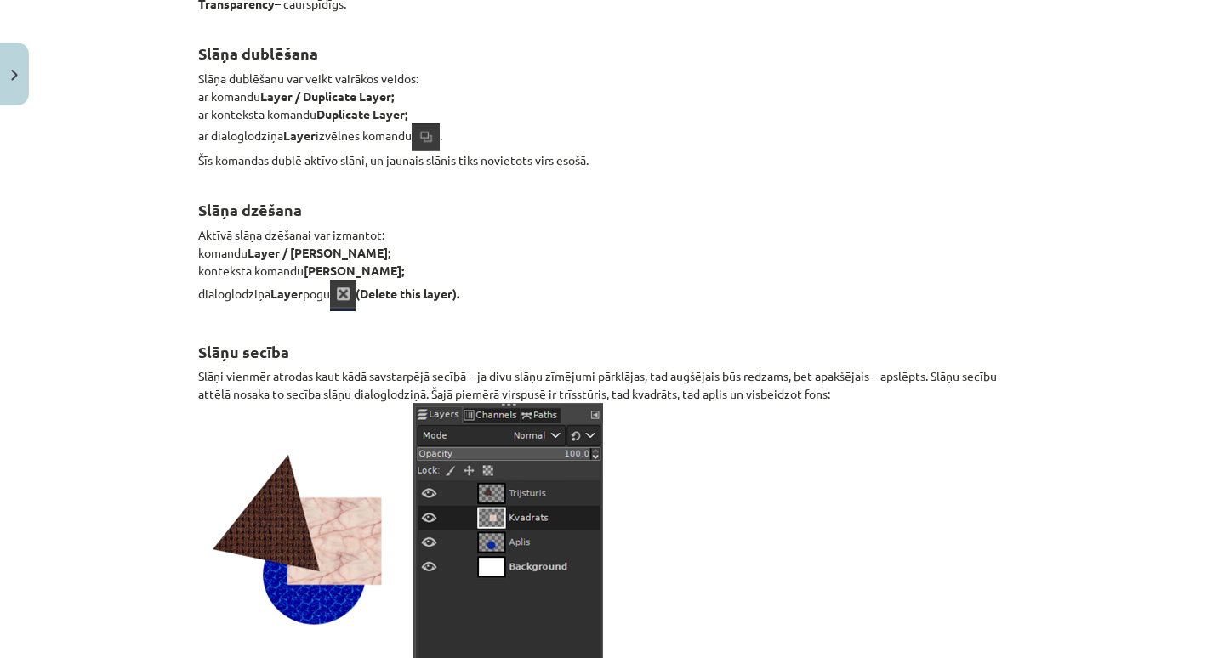
scroll to position [19820, 0]
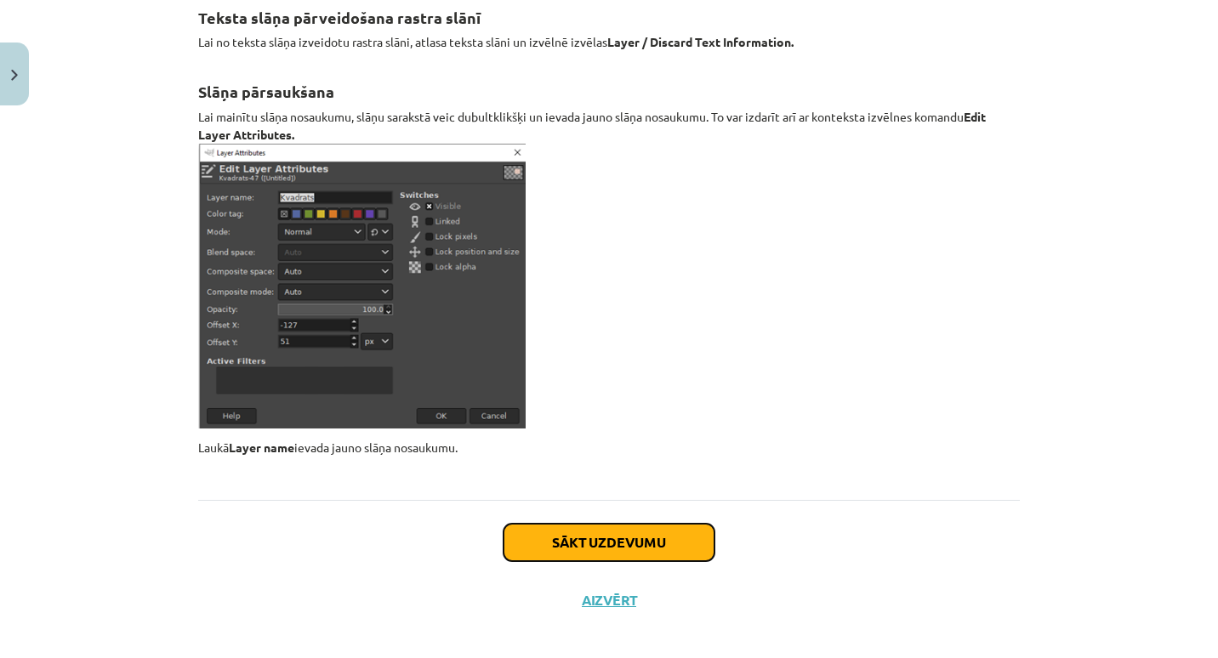
click at [670, 539] on button "Sākt uzdevumu" at bounding box center [609, 542] width 211 height 37
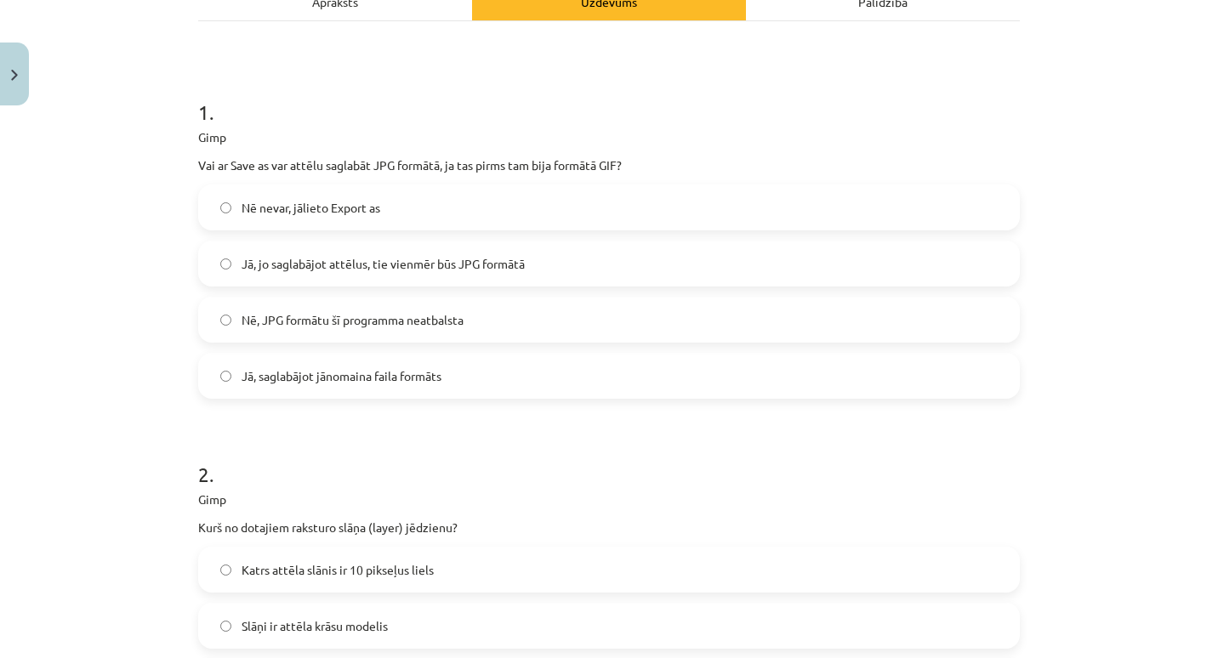
scroll to position [276, 0]
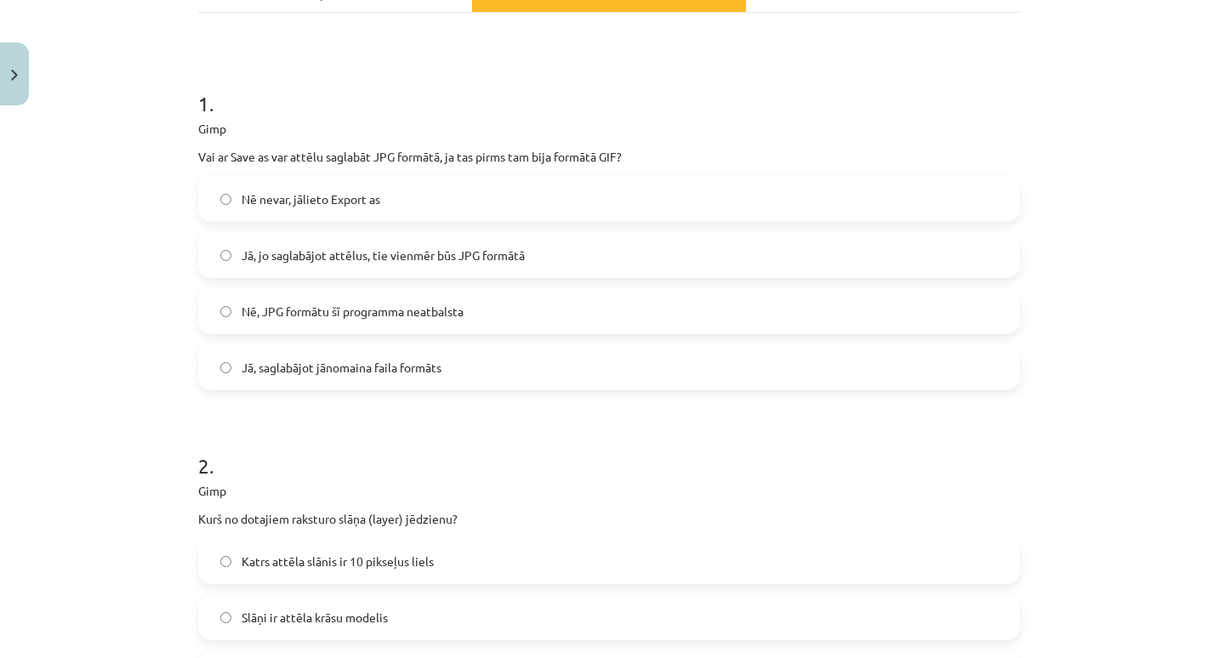
click at [607, 370] on label "Jā, saglabājot jānomaina faila formāts" at bounding box center [609, 367] width 818 height 43
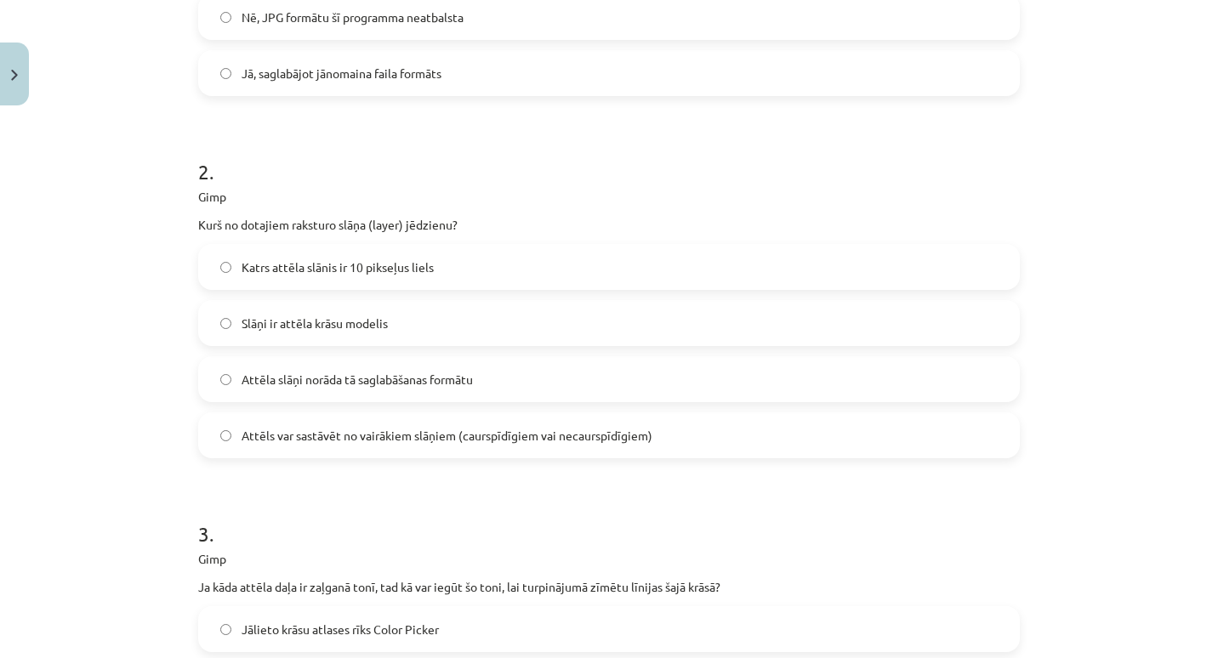
scroll to position [572, 0]
click at [552, 441] on span "Attēls var sastāvēt no vairākiem slāņiem (caurspīdīgiem vai necaurspīdīgiem)" at bounding box center [447, 435] width 411 height 18
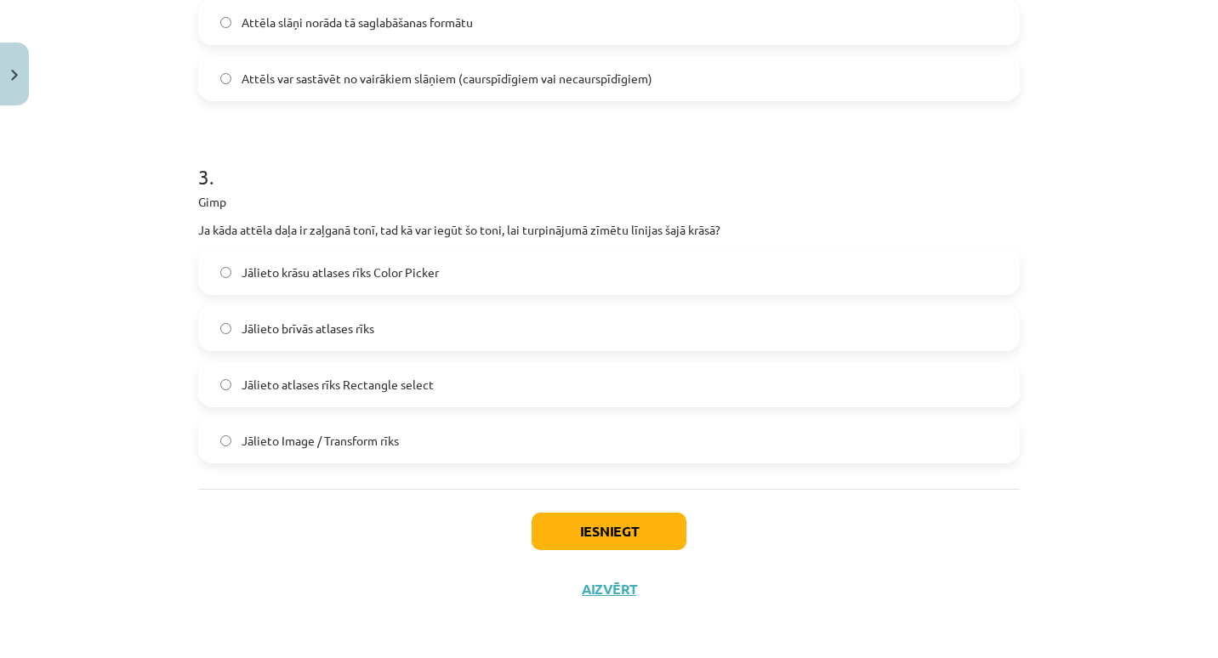
scroll to position [931, 0]
click at [530, 283] on label "Jālieto krāsu atlases rīks Color Picker" at bounding box center [609, 269] width 818 height 43
click at [586, 554] on div "Iesniegt Aizvērt" at bounding box center [609, 546] width 822 height 119
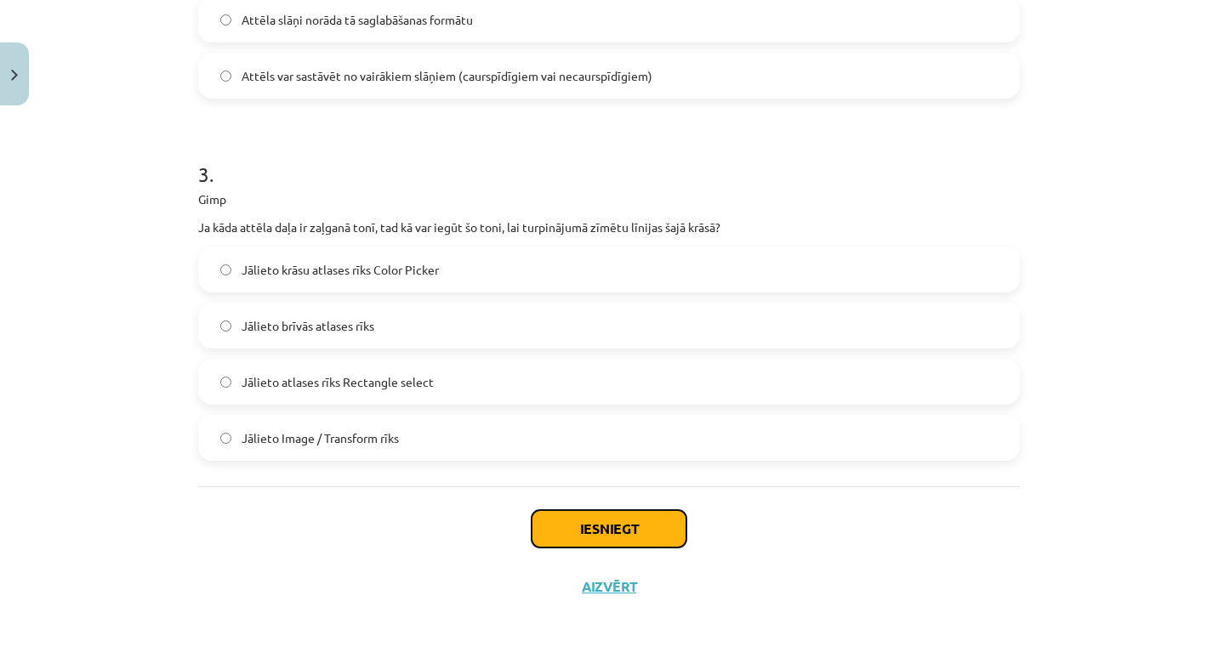
click at [577, 528] on button "Iesniegt" at bounding box center [609, 528] width 155 height 37
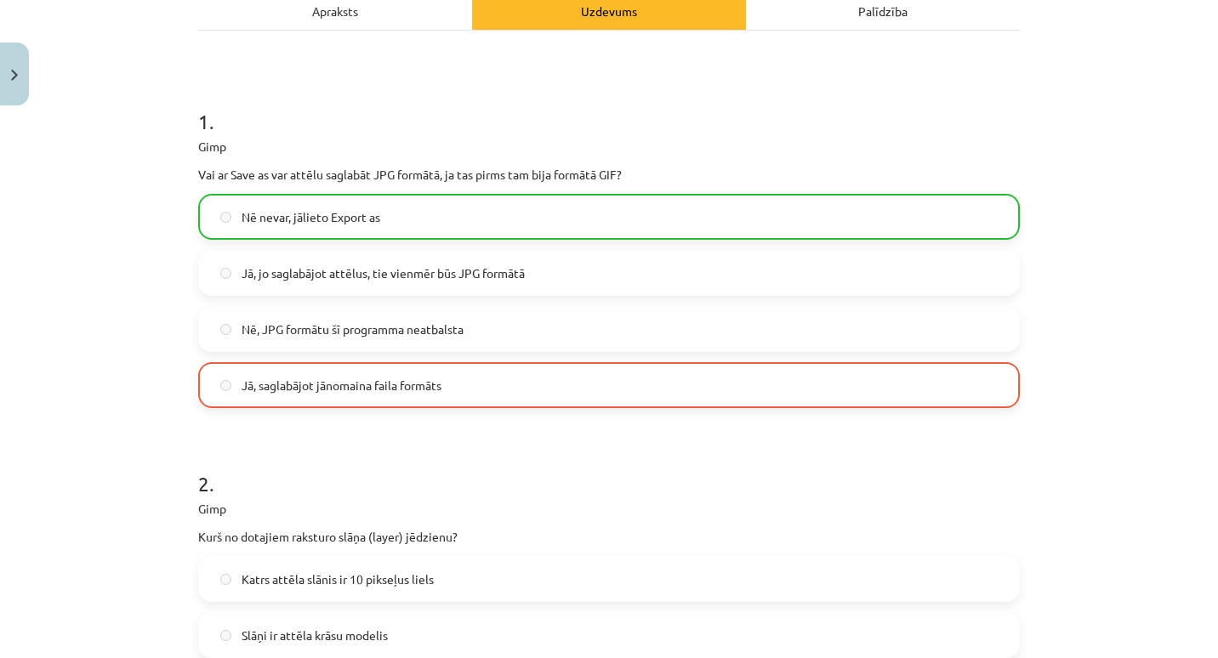
scroll to position [984, 0]
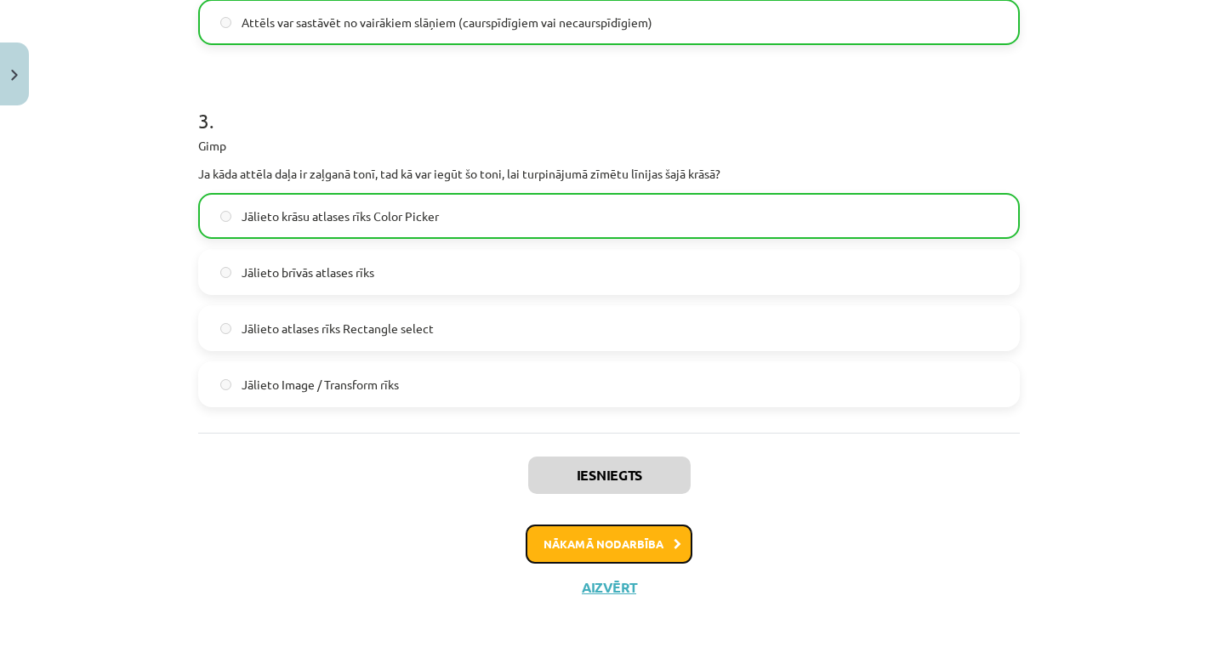
click at [538, 544] on button "Nākamā nodarbība" at bounding box center [609, 544] width 167 height 39
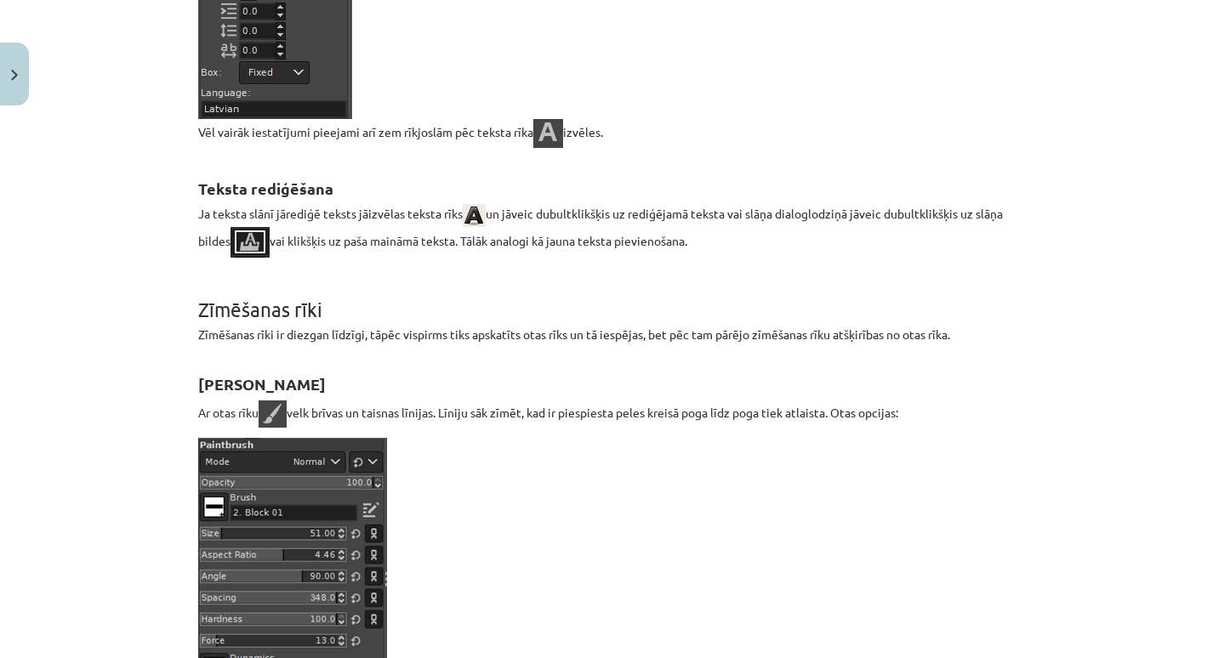
scroll to position [1365, 0]
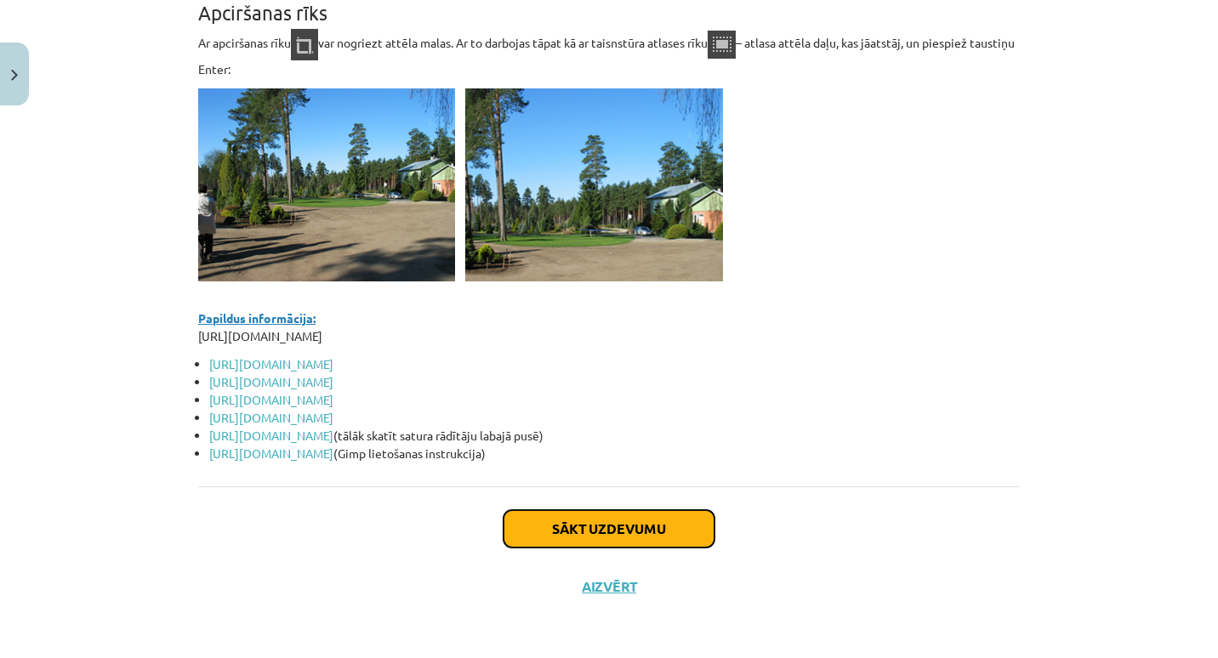
click at [654, 524] on button "Sākt uzdevumu" at bounding box center [609, 528] width 211 height 37
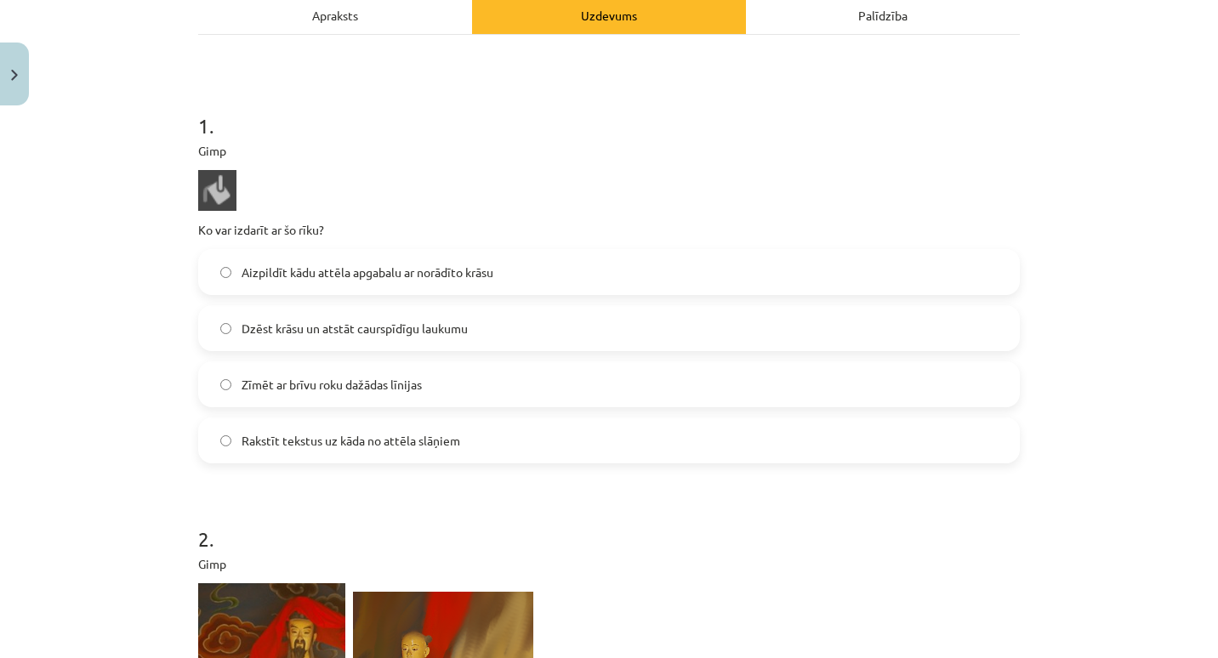
scroll to position [259, 0]
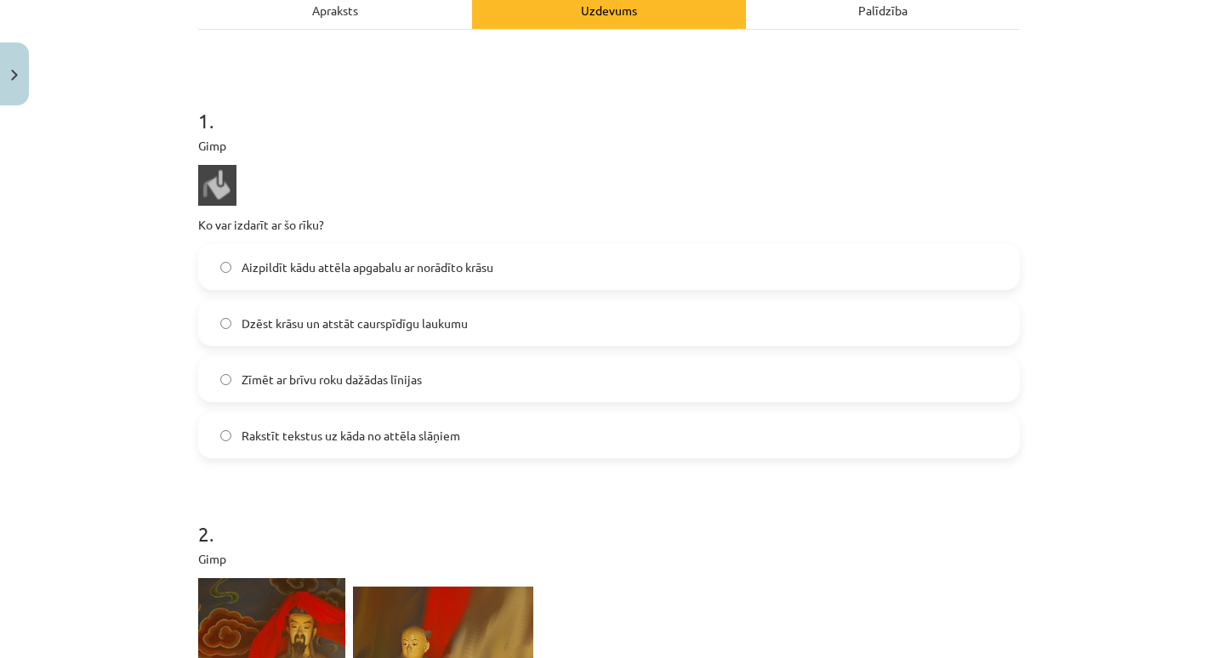
click at [210, 185] on img at bounding box center [217, 185] width 38 height 41
click at [216, 176] on img at bounding box center [217, 185] width 38 height 41
click at [326, 262] on span "Aizpildīt kādu attēla apgabalu ar norādīto krāsu" at bounding box center [368, 268] width 252 height 18
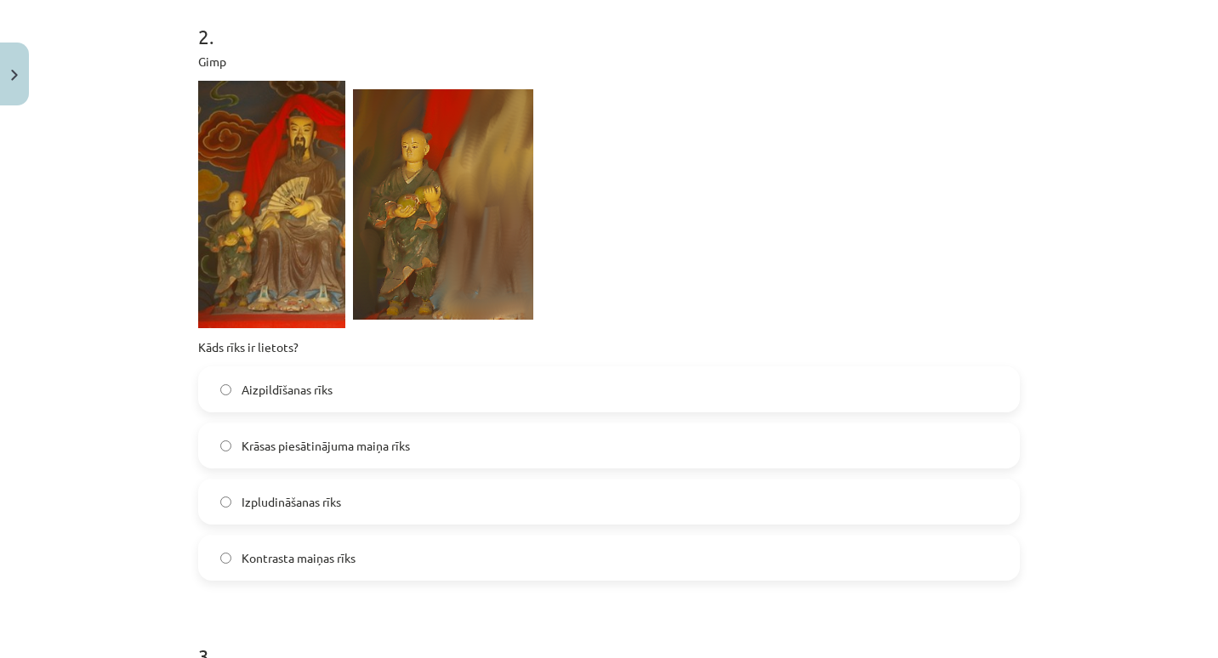
scroll to position [758, 0]
click at [319, 500] on span "Izpludināšanas rīks" at bounding box center [292, 502] width 100 height 18
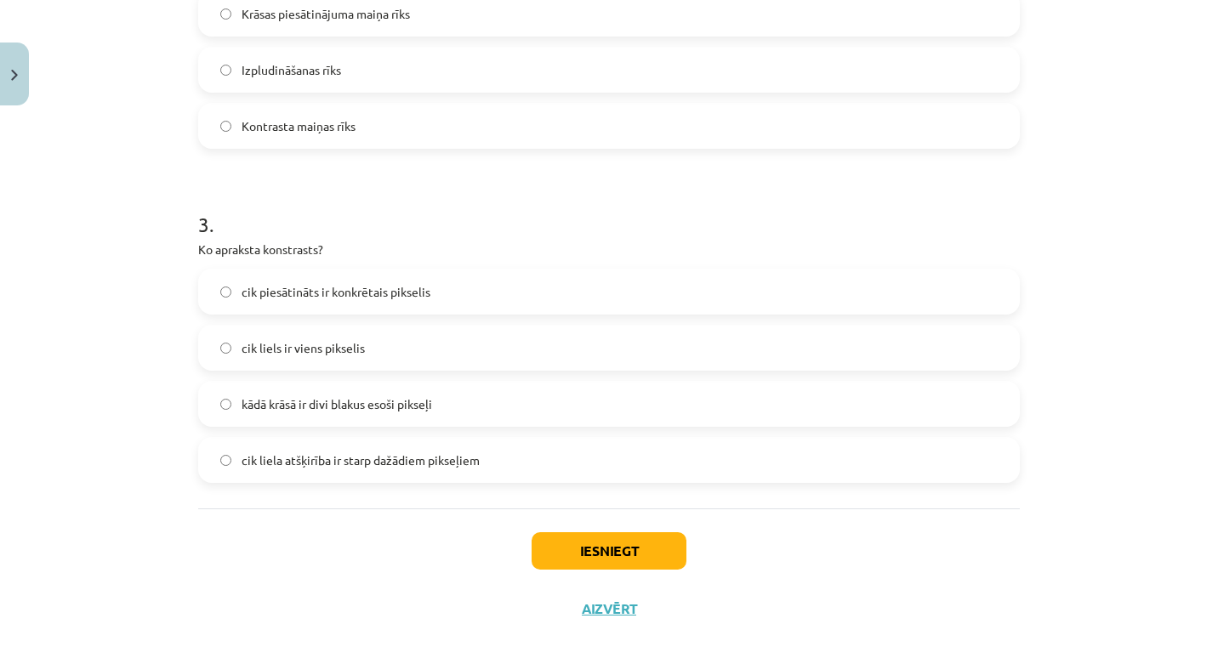
scroll to position [1211, 0]
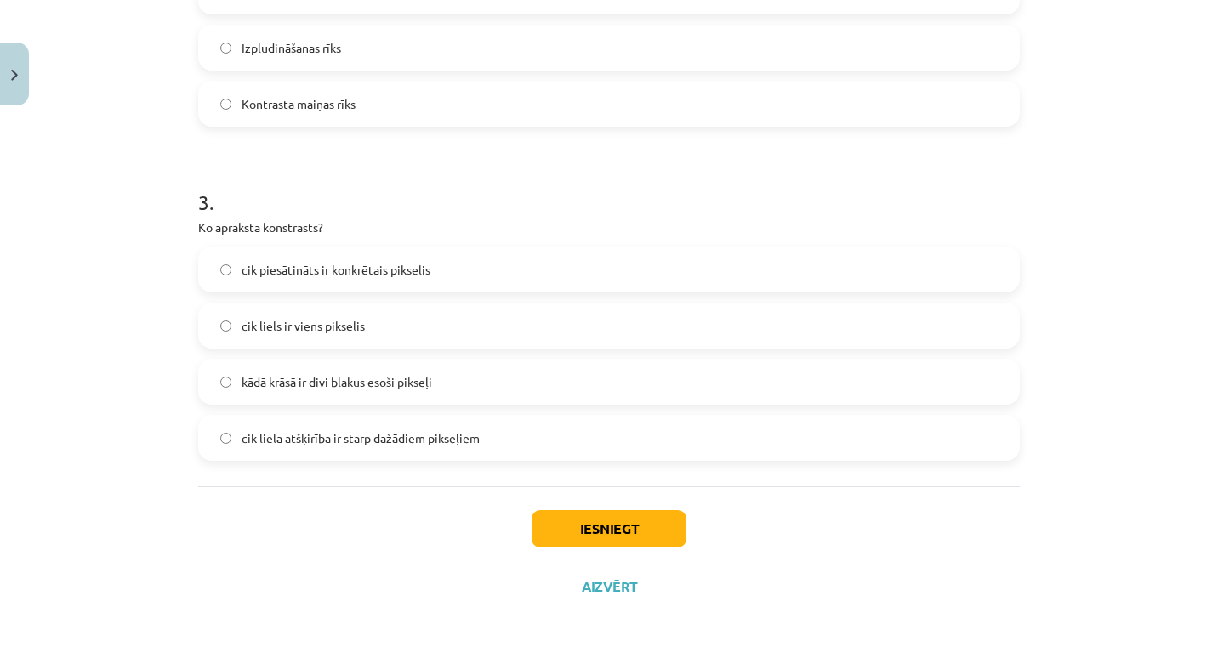
click at [417, 395] on label "kādā krāsā ir divi blakus esoši pikseļi" at bounding box center [609, 382] width 818 height 43
click at [552, 251] on label "cik piesātināts ir konkrētais pikselis" at bounding box center [609, 269] width 818 height 43
click at [571, 524] on button "Iesniegt" at bounding box center [609, 528] width 155 height 37
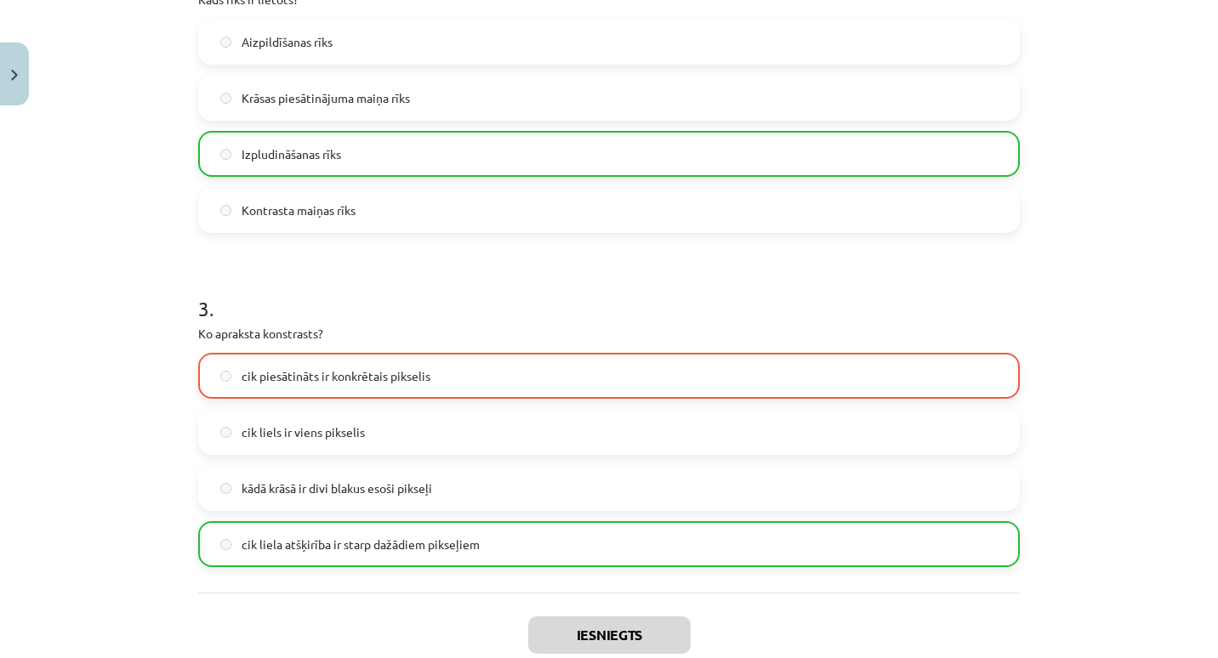
scroll to position [1265, 0]
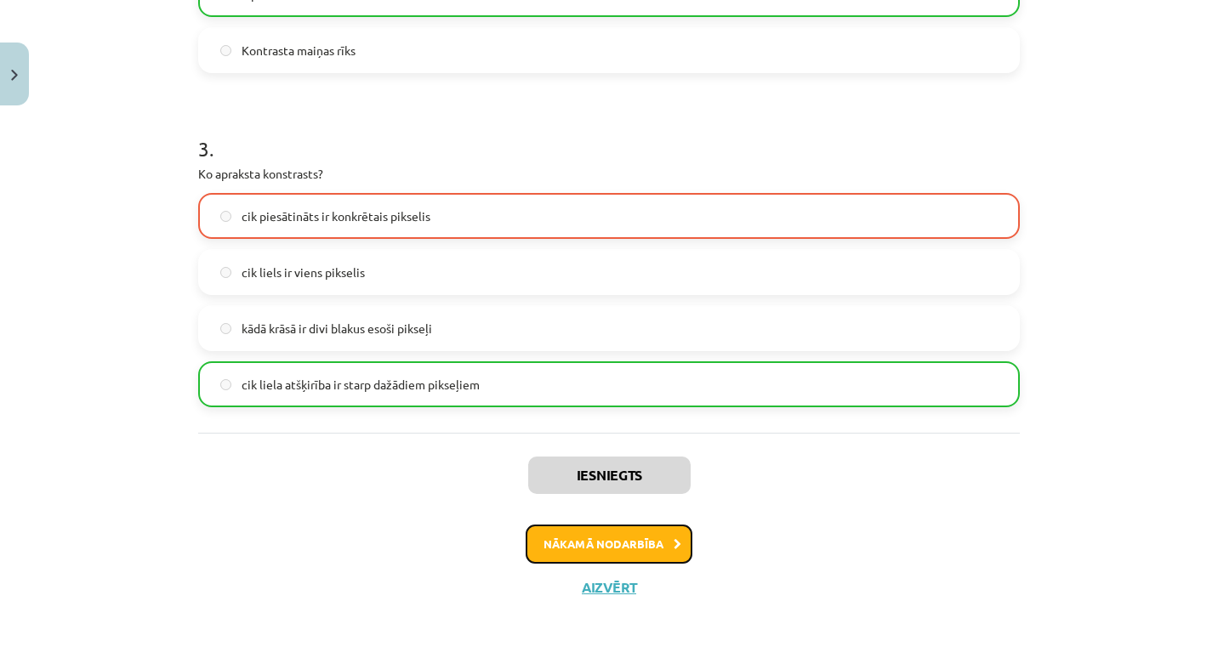
click at [567, 550] on button "Nākamā nodarbība" at bounding box center [609, 544] width 167 height 39
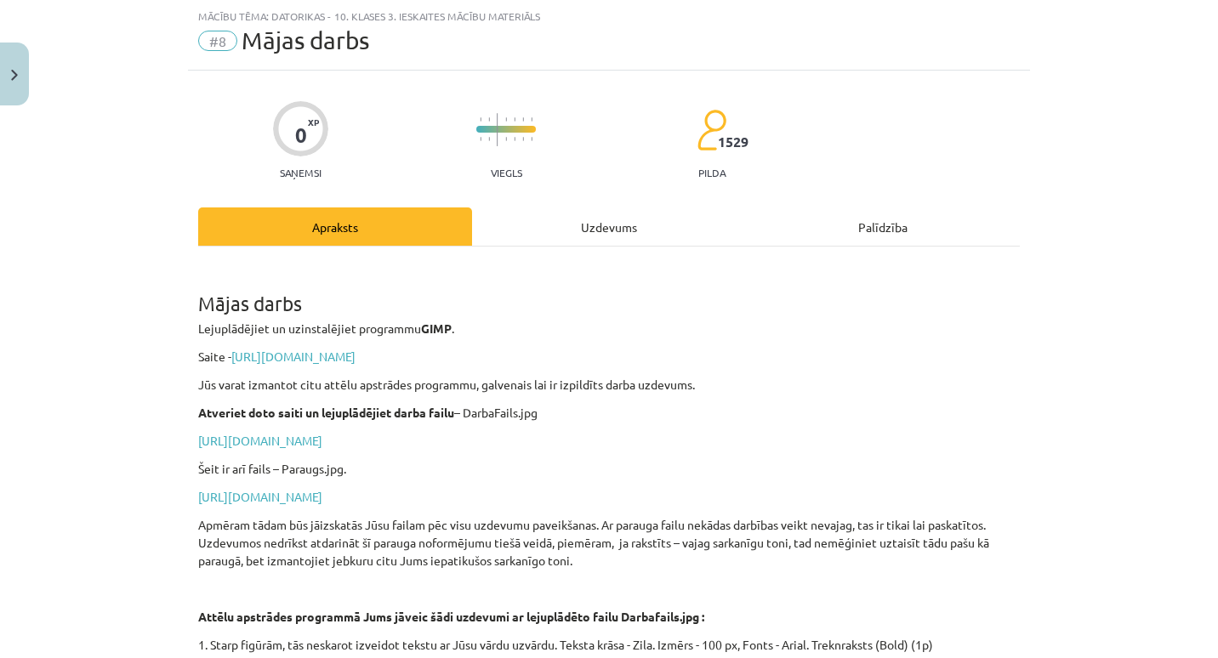
scroll to position [506, 0]
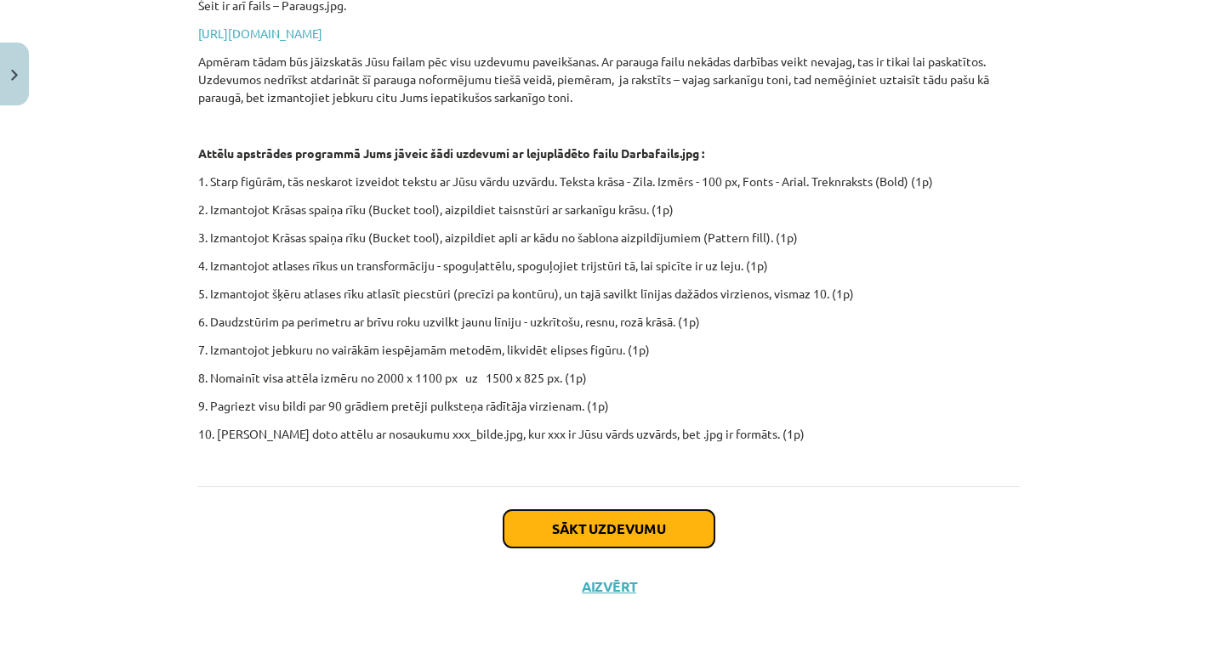
click at [567, 538] on button "Sākt uzdevumu" at bounding box center [609, 528] width 211 height 37
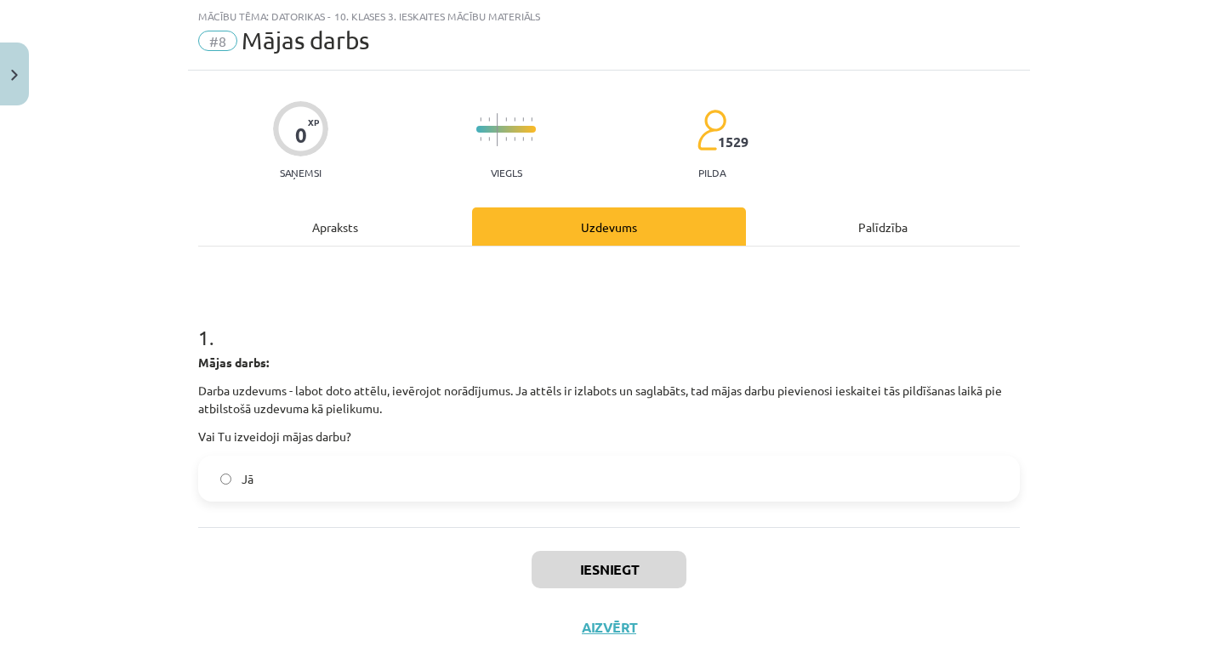
click at [539, 531] on div "Iesniegt Aizvērt" at bounding box center [609, 586] width 822 height 119
click at [528, 478] on label "Jā" at bounding box center [609, 479] width 818 height 43
click at [592, 567] on button "Iesniegt" at bounding box center [609, 569] width 155 height 37
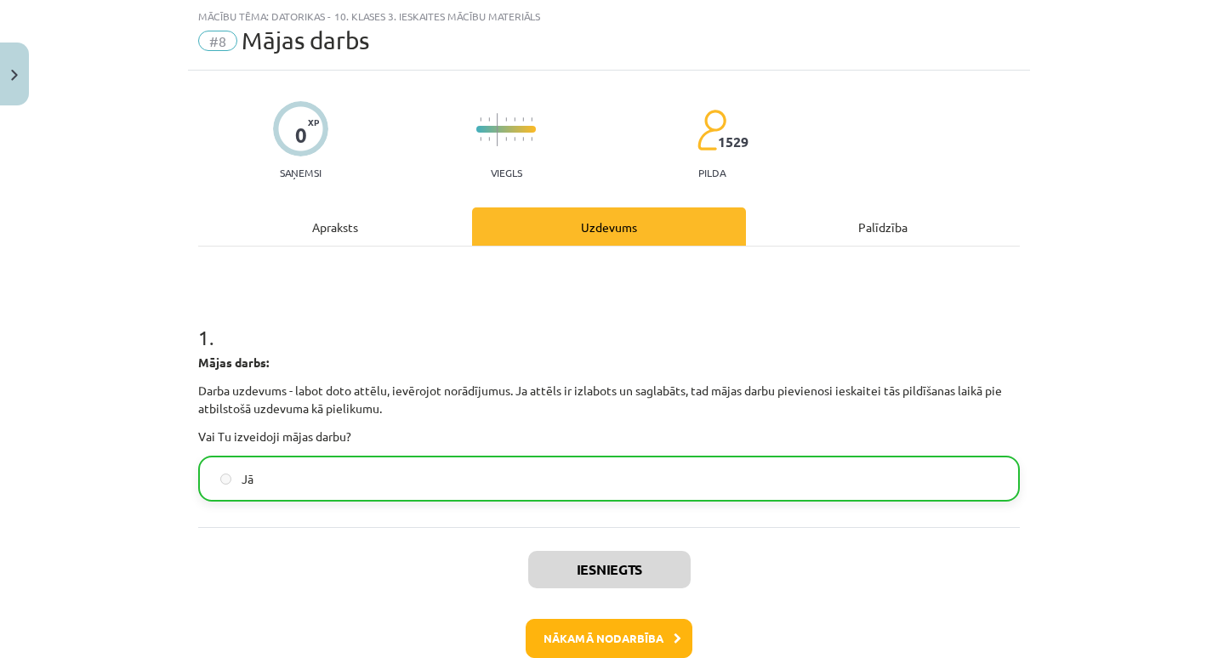
scroll to position [137, 0]
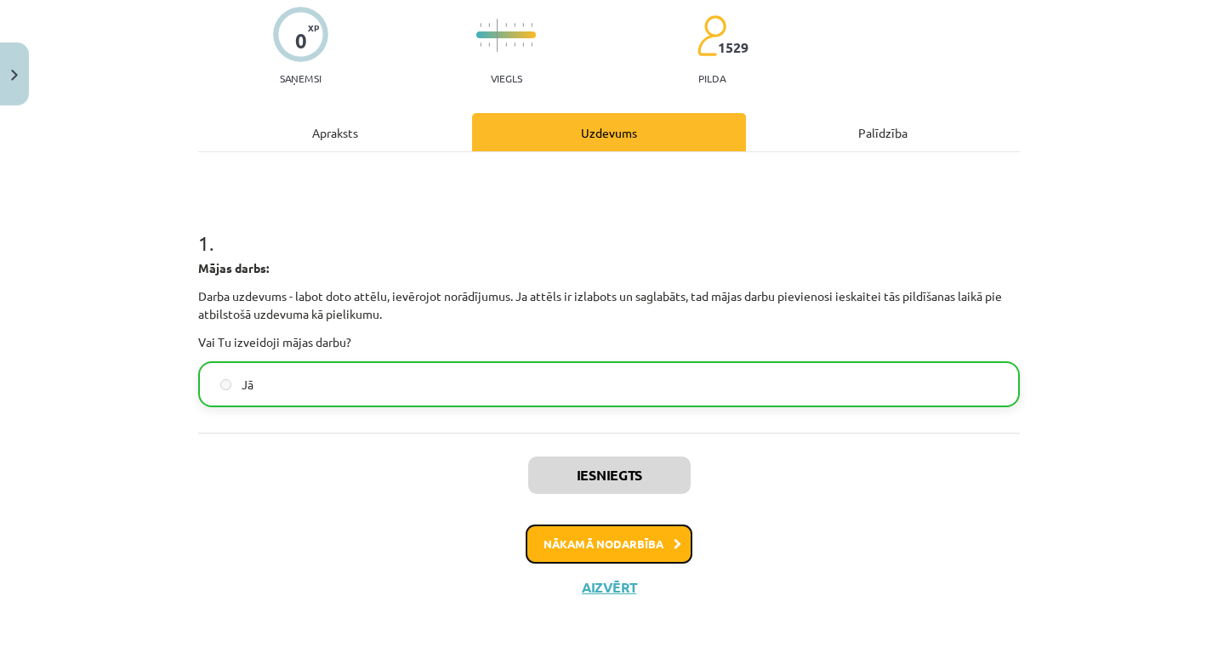
click at [614, 544] on button "Nākamā nodarbība" at bounding box center [609, 544] width 167 height 39
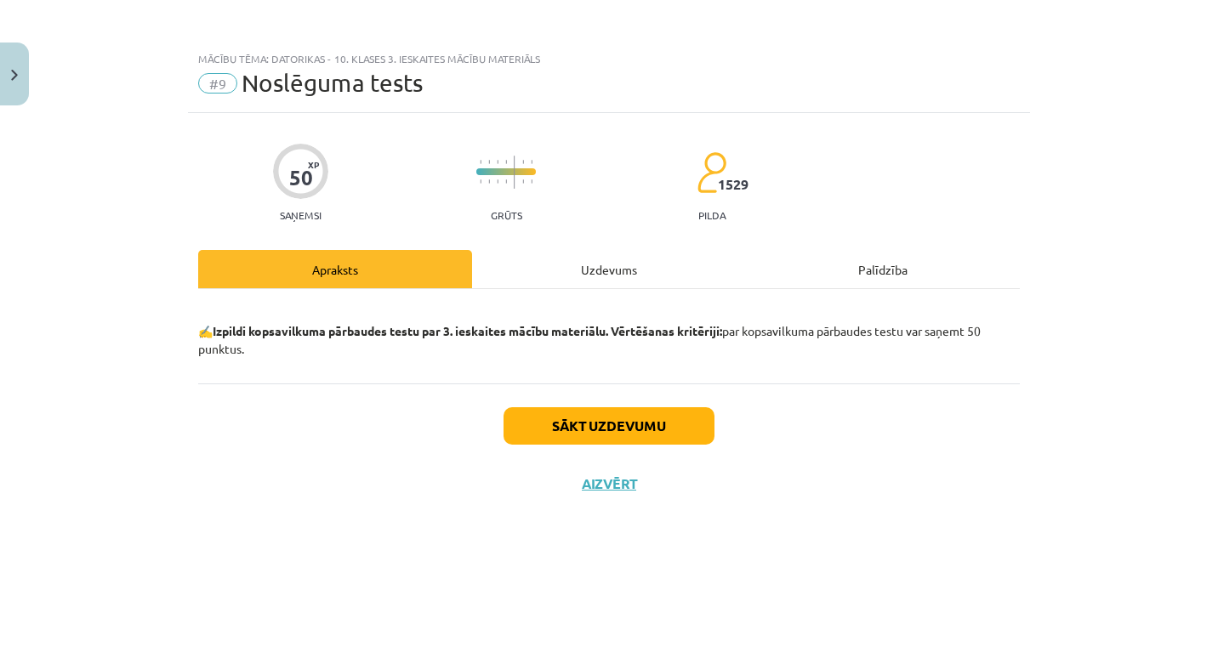
scroll to position [0, 0]
click at [599, 430] on button "Sākt uzdevumu" at bounding box center [609, 425] width 211 height 37
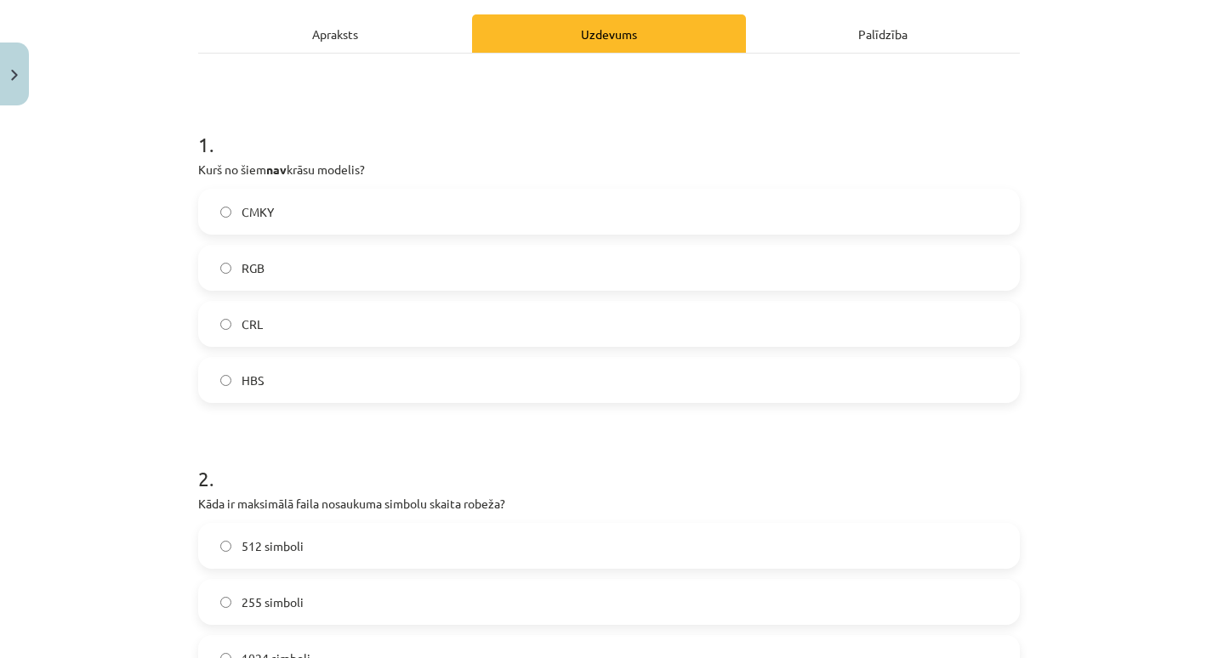
scroll to position [238, 0]
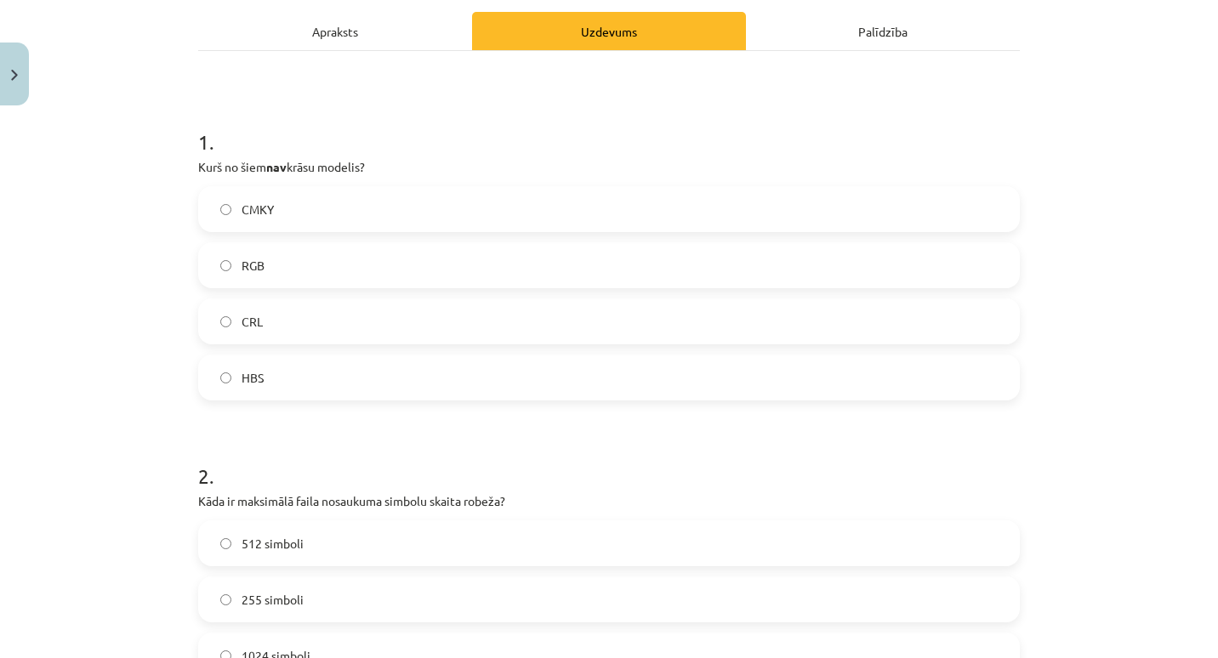
click at [428, 320] on label "CRL" at bounding box center [609, 321] width 818 height 43
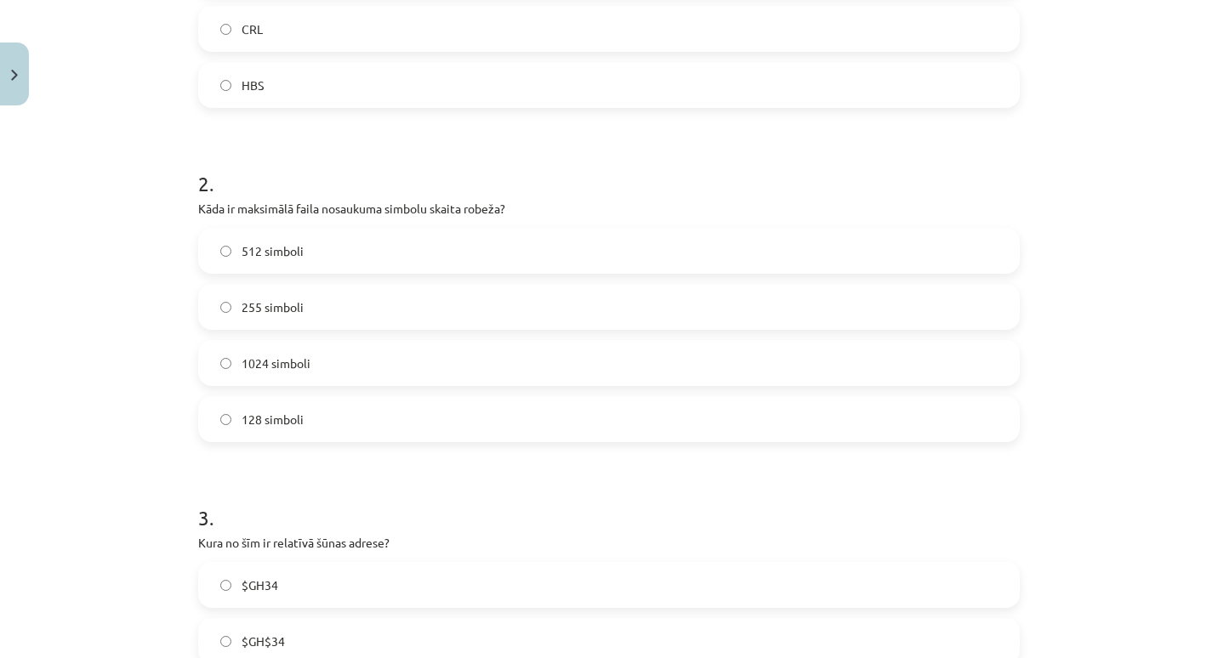
scroll to position [546, 0]
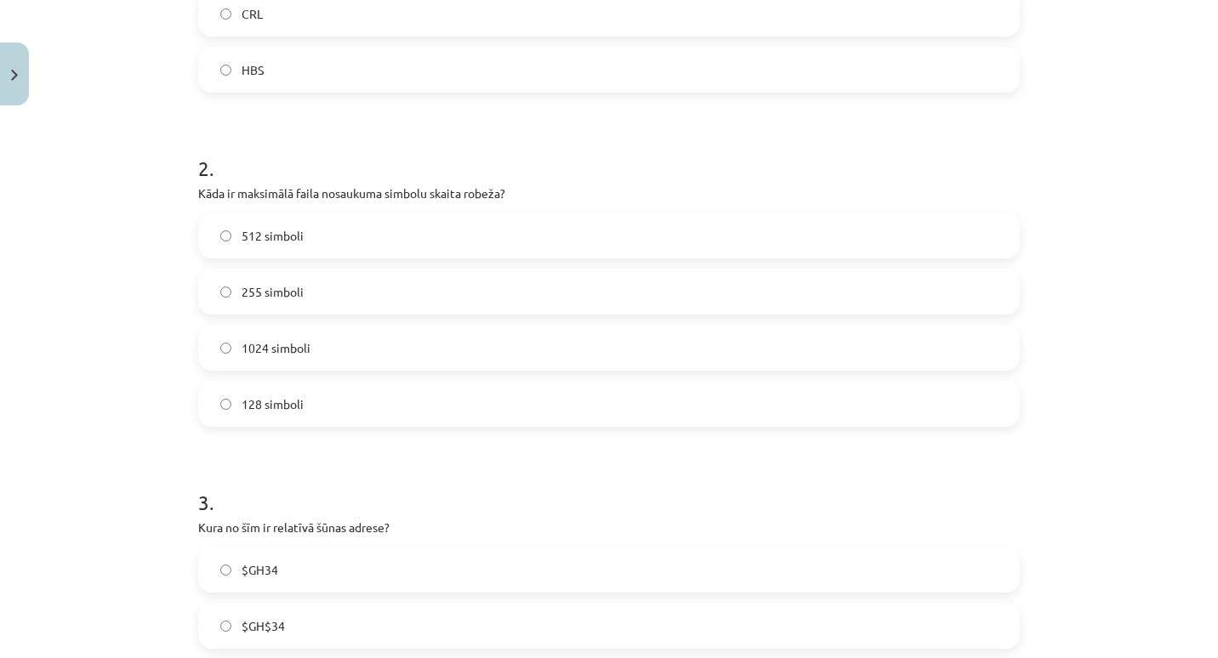
click at [394, 391] on label "128 simboli" at bounding box center [609, 404] width 818 height 43
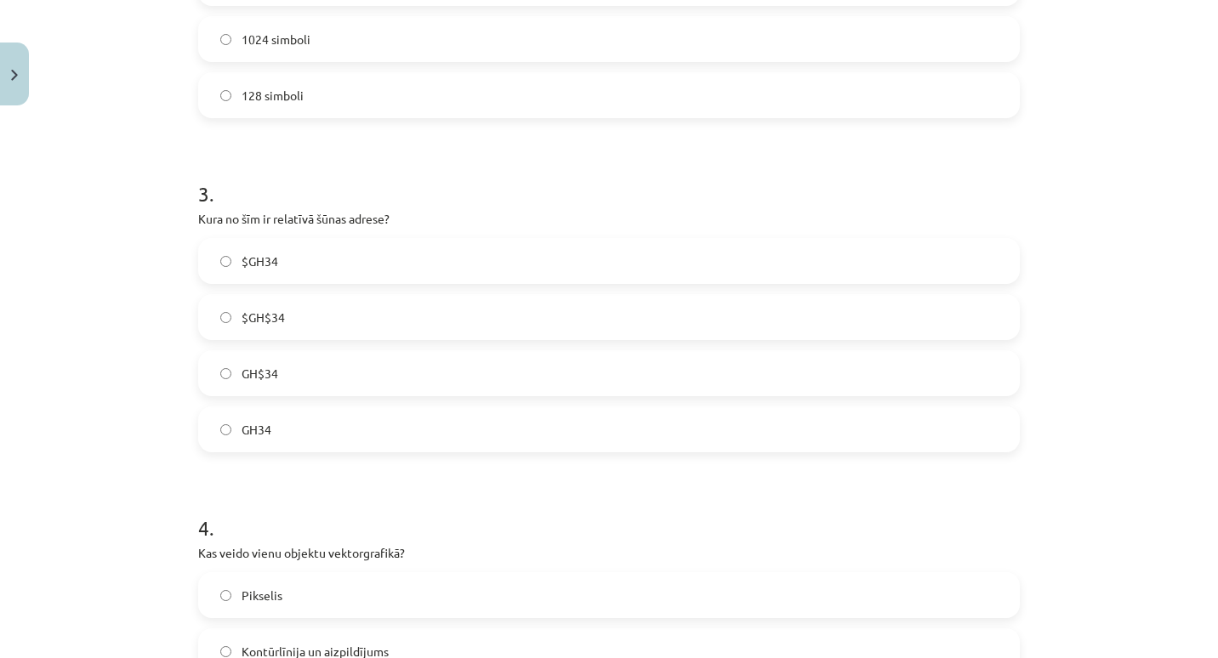
scroll to position [856, 0]
click at [330, 321] on label "$GH$34" at bounding box center [609, 316] width 818 height 43
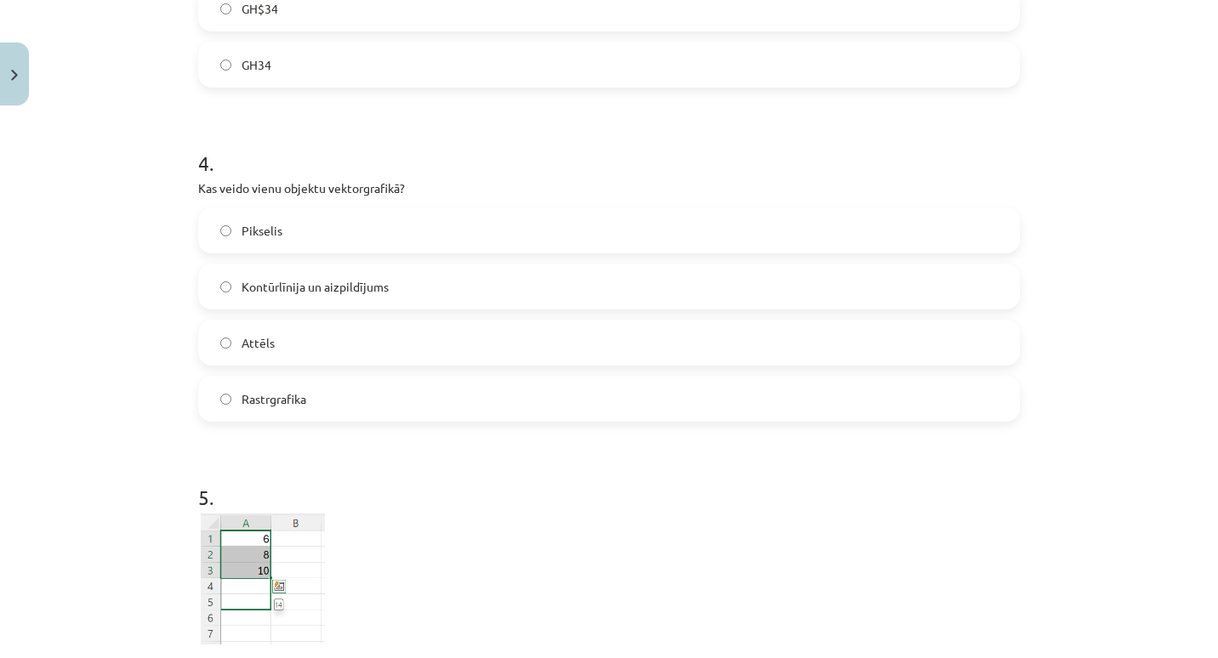
scroll to position [1222, 0]
click at [336, 290] on span "Kontūrlīnija un aizpildījums" at bounding box center [315, 285] width 147 height 18
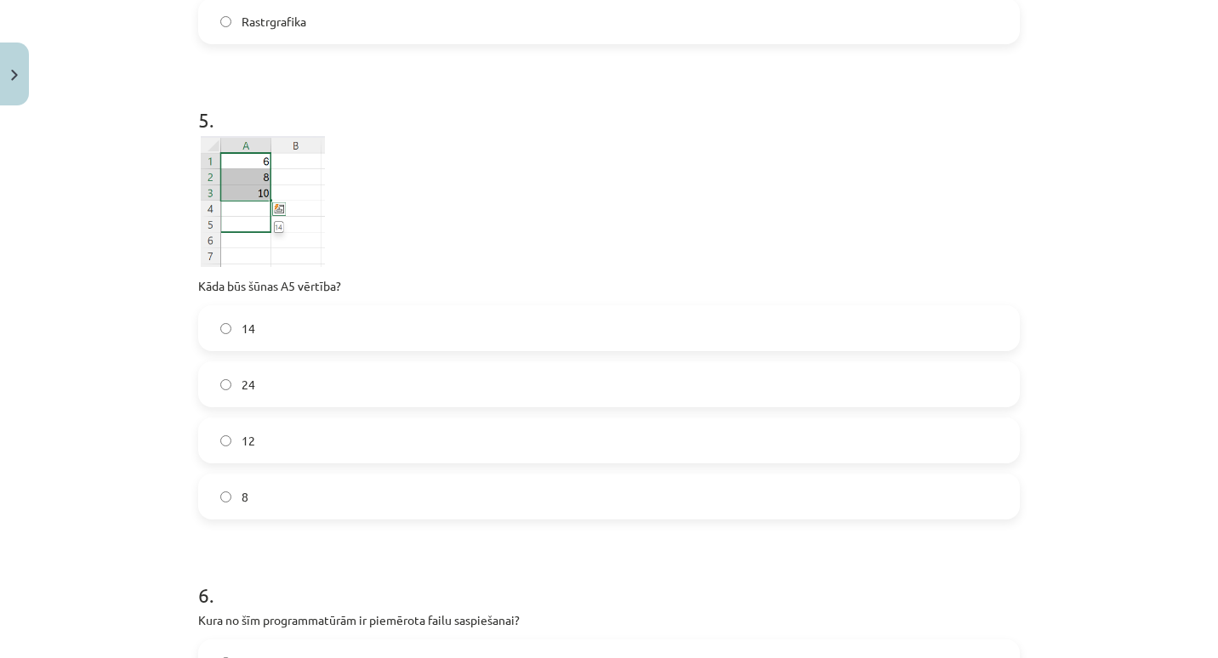
scroll to position [1601, 0]
click at [324, 322] on label "14" at bounding box center [609, 325] width 818 height 43
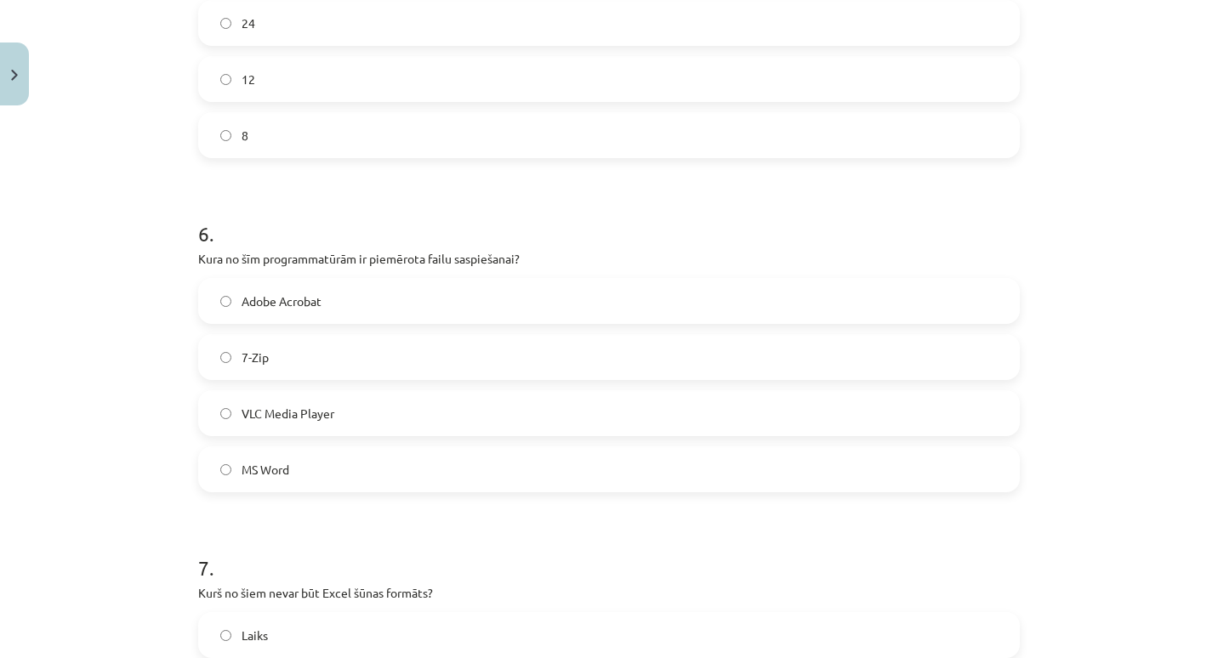
scroll to position [1966, 0]
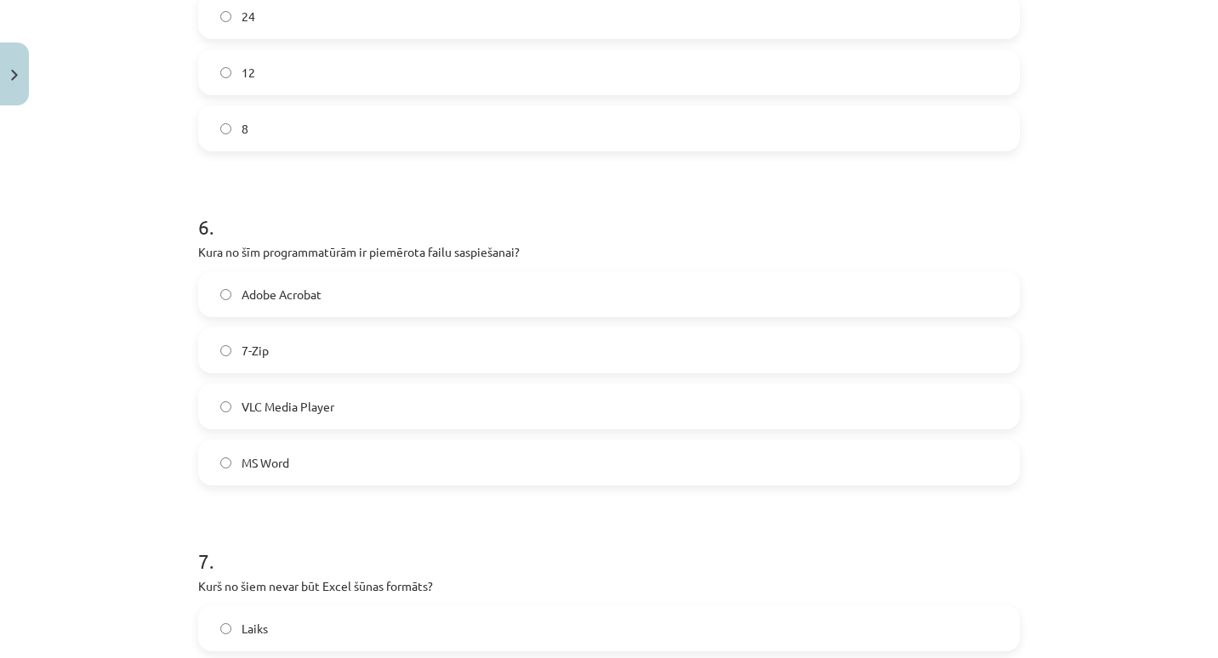
click at [335, 343] on label "7-Zip" at bounding box center [609, 350] width 818 height 43
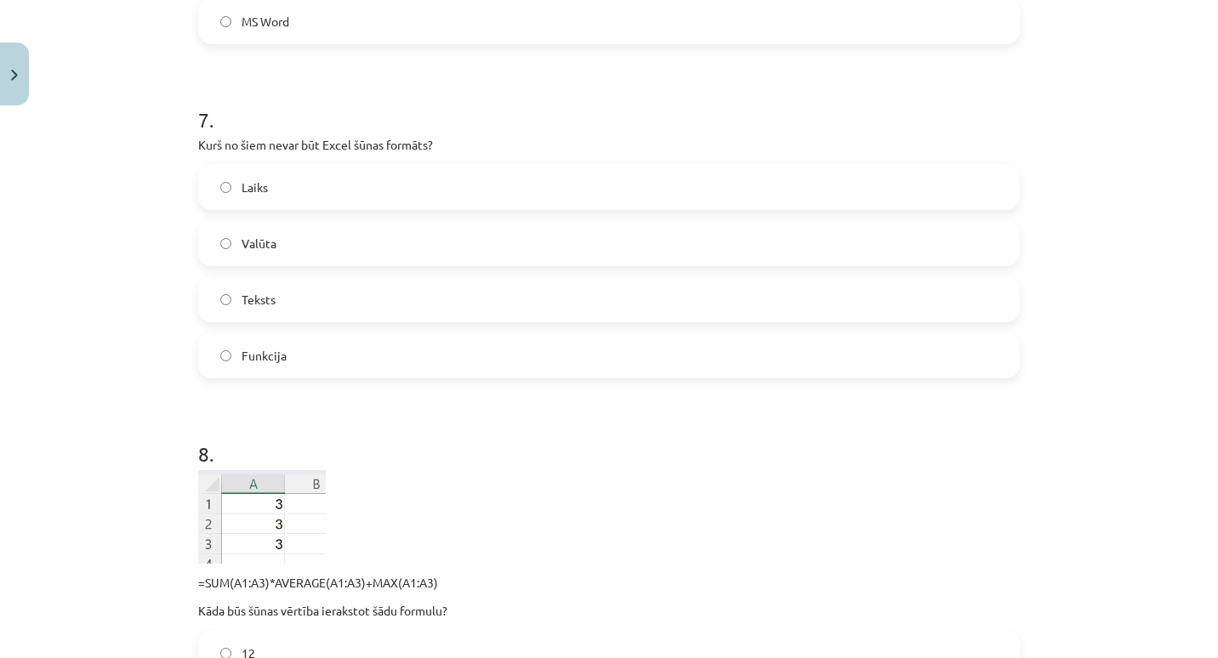
scroll to position [2408, 0]
click at [311, 288] on label "Teksts" at bounding box center [609, 298] width 818 height 43
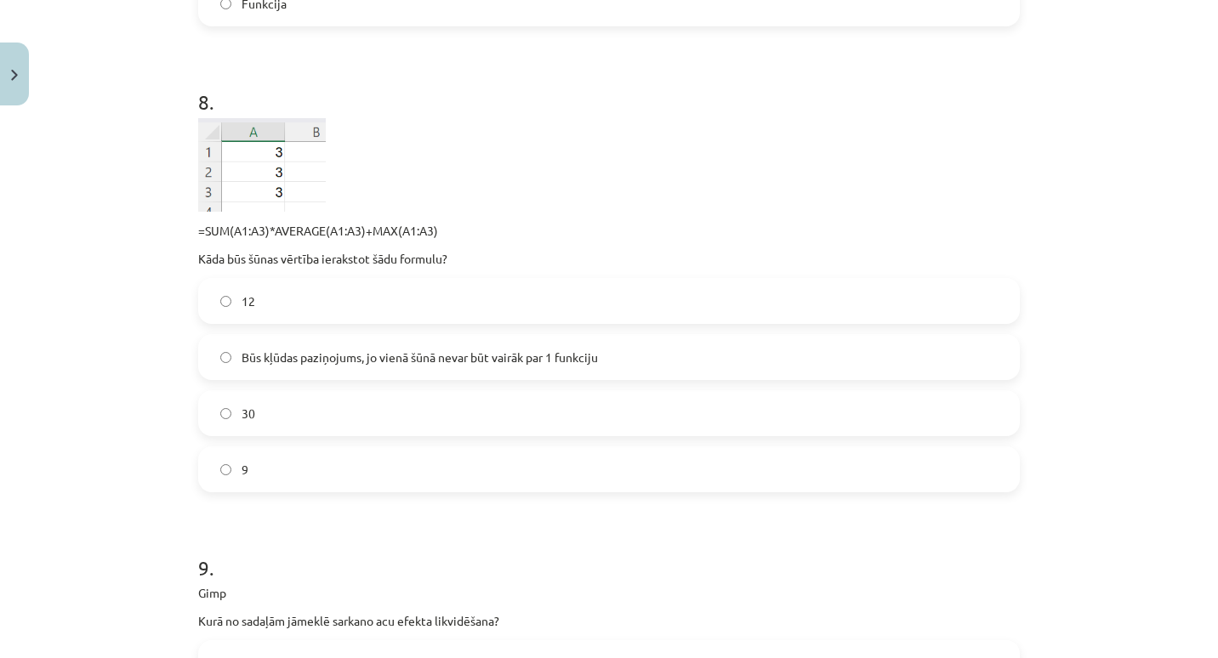
scroll to position [2760, 0]
click at [286, 441] on div "12 Būs kļūdas paziņojums, jo vienā šūnā nevar būt vairāk par 1 funkciju 30 9" at bounding box center [609, 384] width 822 height 214
click at [284, 410] on label "30" at bounding box center [609, 412] width 818 height 43
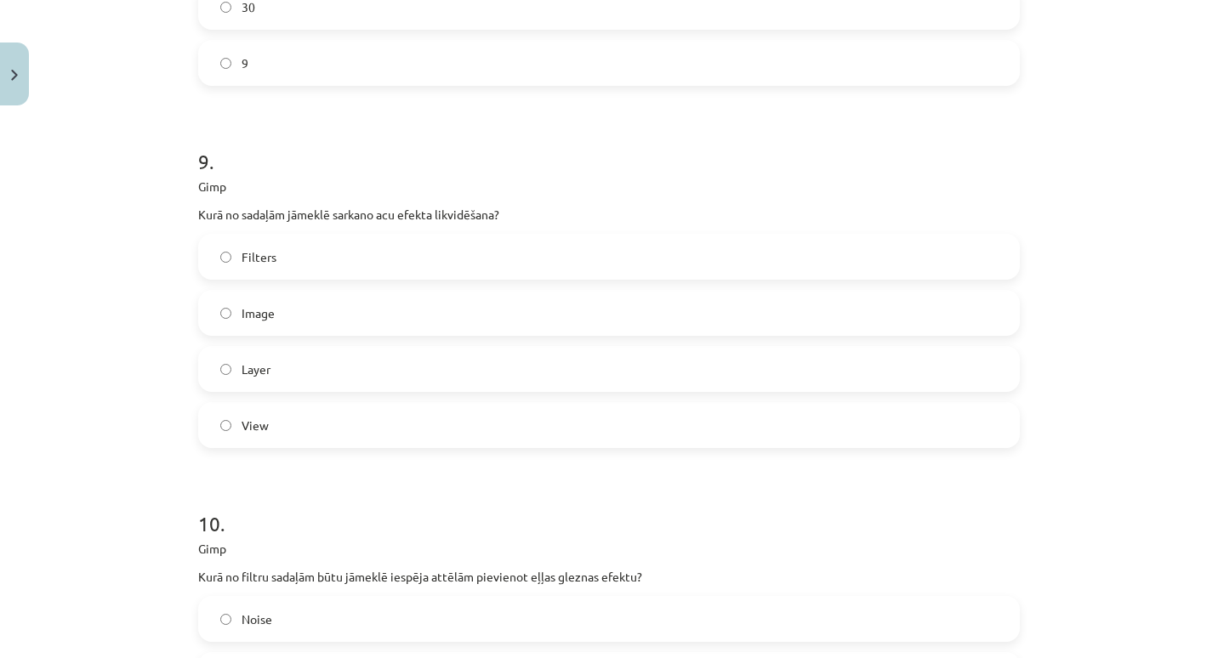
scroll to position [3167, 0]
click at [297, 430] on label "View" at bounding box center [609, 424] width 818 height 43
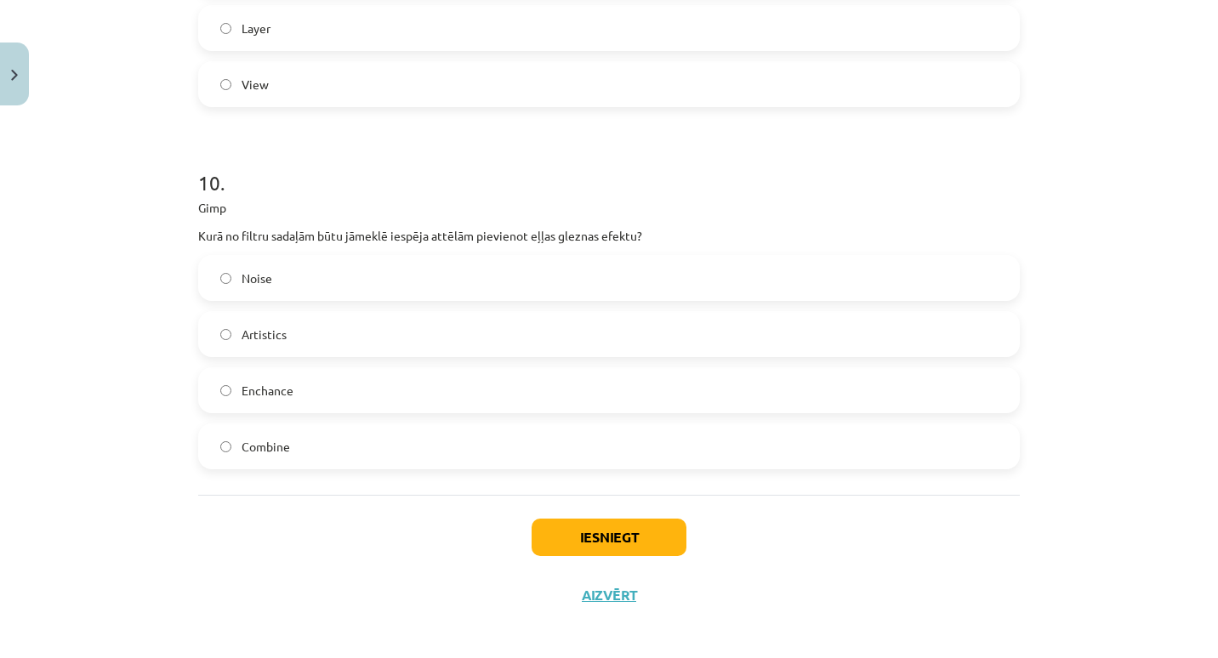
scroll to position [3516, 0]
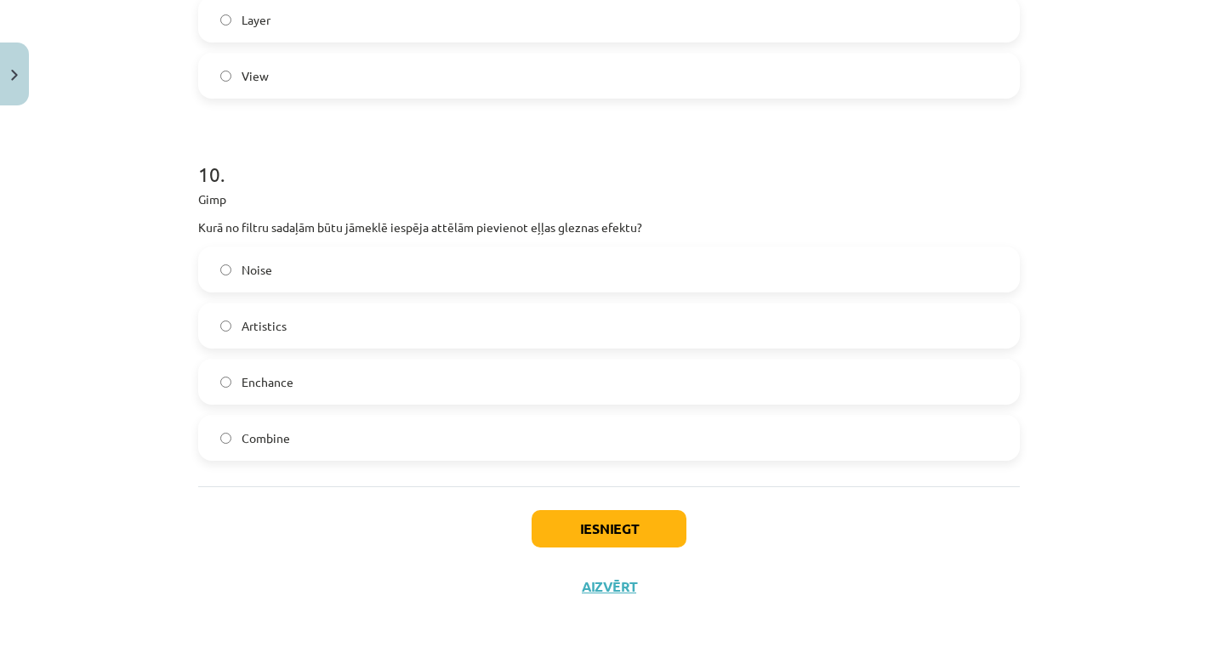
click at [309, 322] on label "Artistics" at bounding box center [609, 326] width 818 height 43
click at [583, 498] on div "Iesniegt Aizvērt" at bounding box center [609, 546] width 822 height 119
click at [580, 517] on button "Iesniegt" at bounding box center [609, 528] width 155 height 37
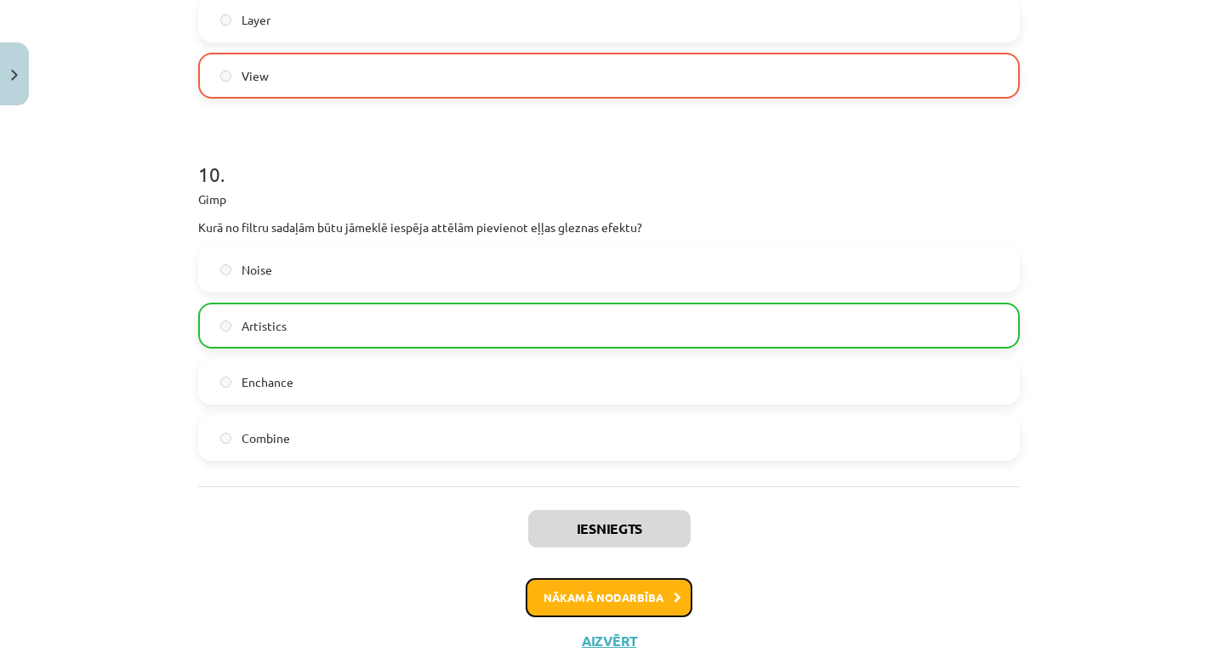
click at [566, 588] on button "Nākamā nodarbība" at bounding box center [609, 597] width 167 height 39
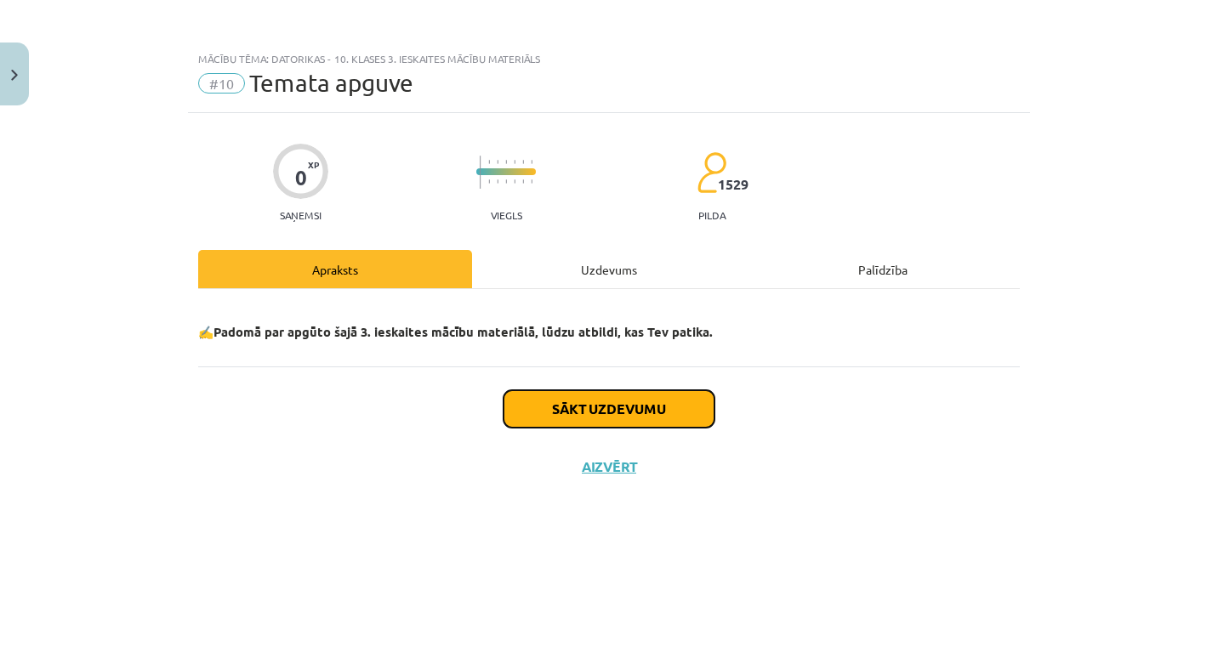
click at [535, 410] on button "Sākt uzdevumu" at bounding box center [609, 408] width 211 height 37
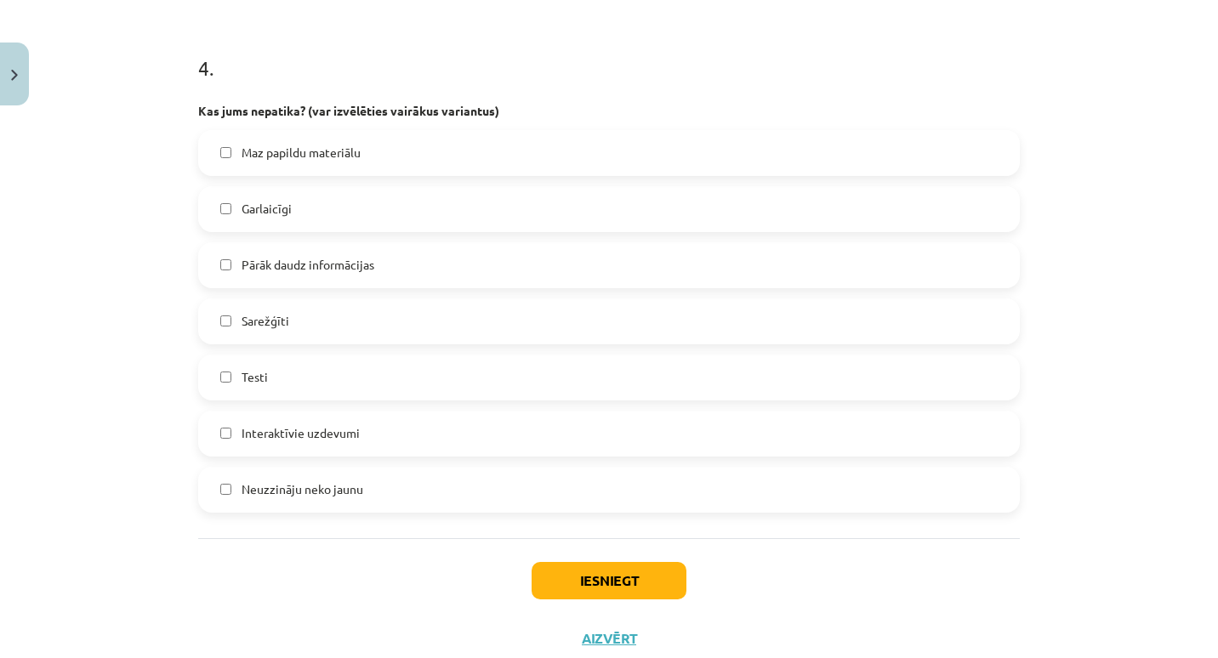
scroll to position [1559, 0]
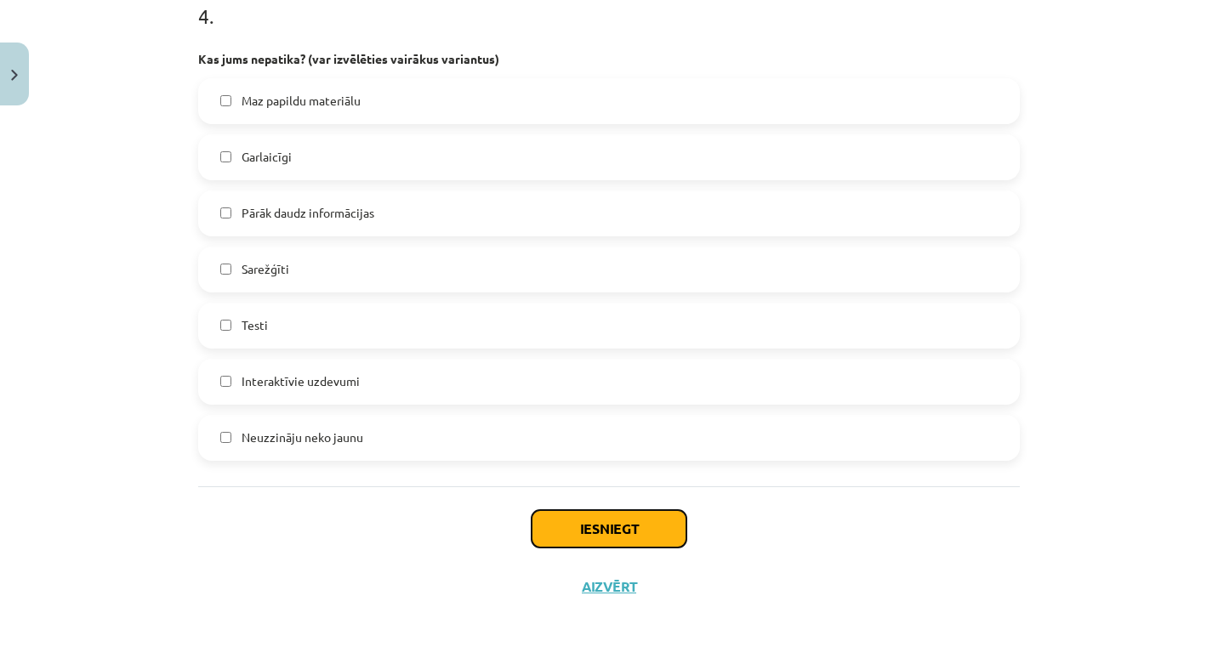
click at [548, 527] on button "Iesniegt" at bounding box center [609, 528] width 155 height 37
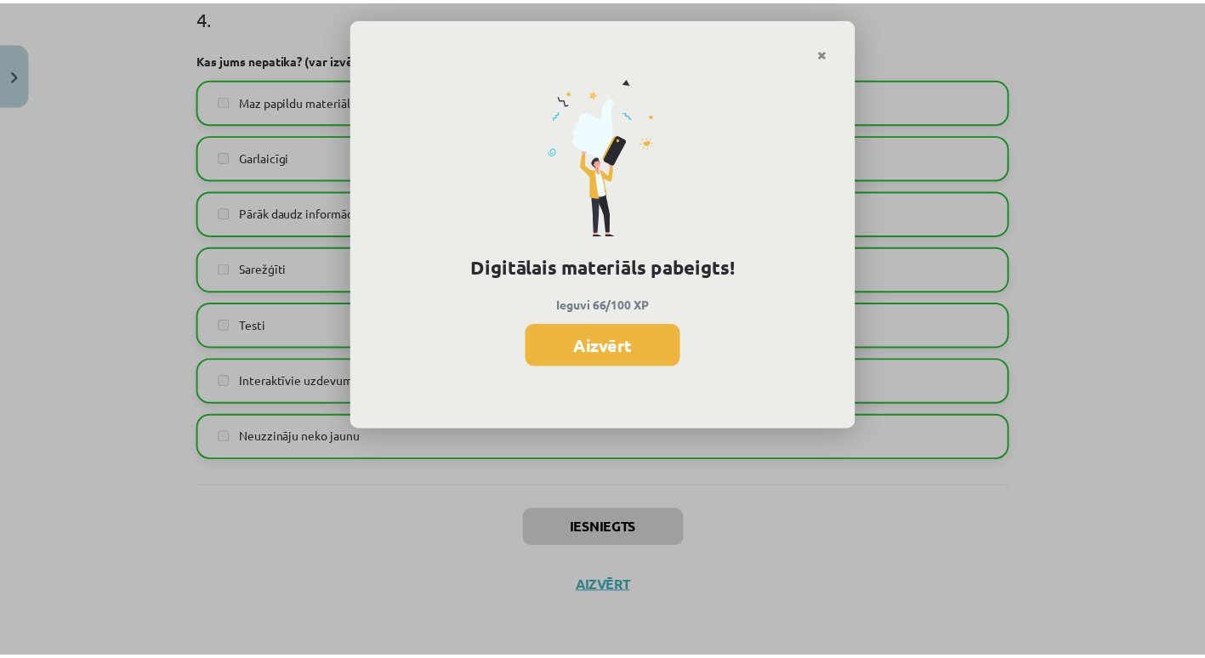
scroll to position [409, 0]
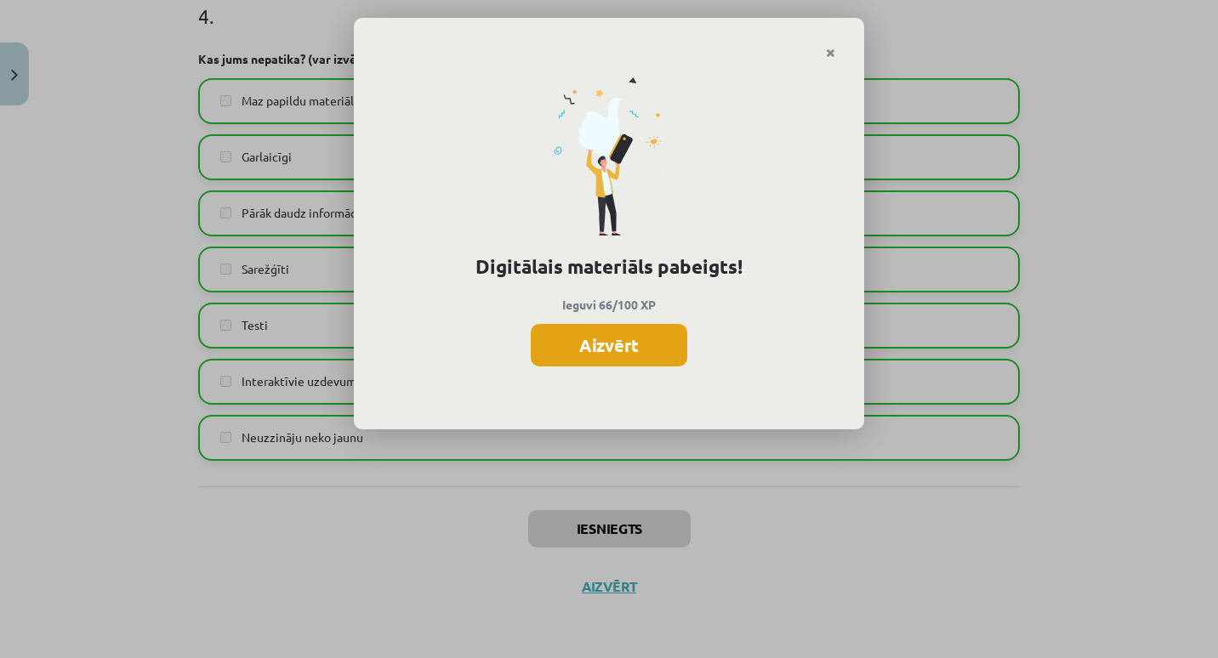
click at [590, 343] on button "Aizvērt" at bounding box center [609, 345] width 157 height 43
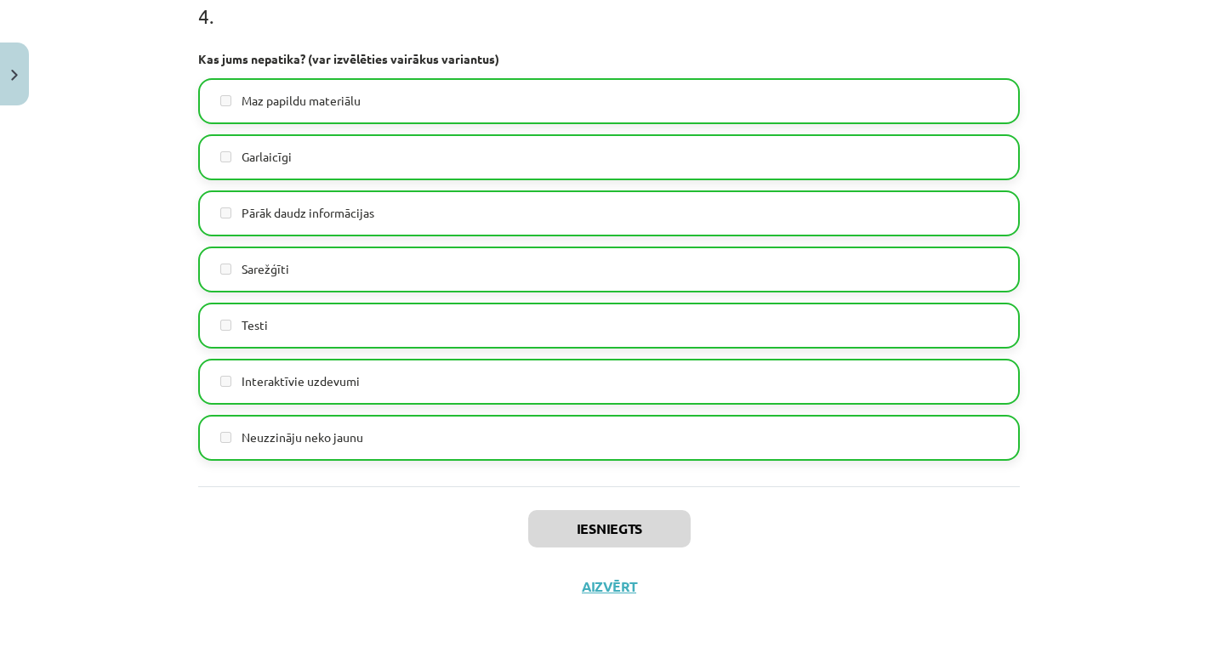
click at [594, 587] on button "Aizvērt" at bounding box center [603, 586] width 65 height 17
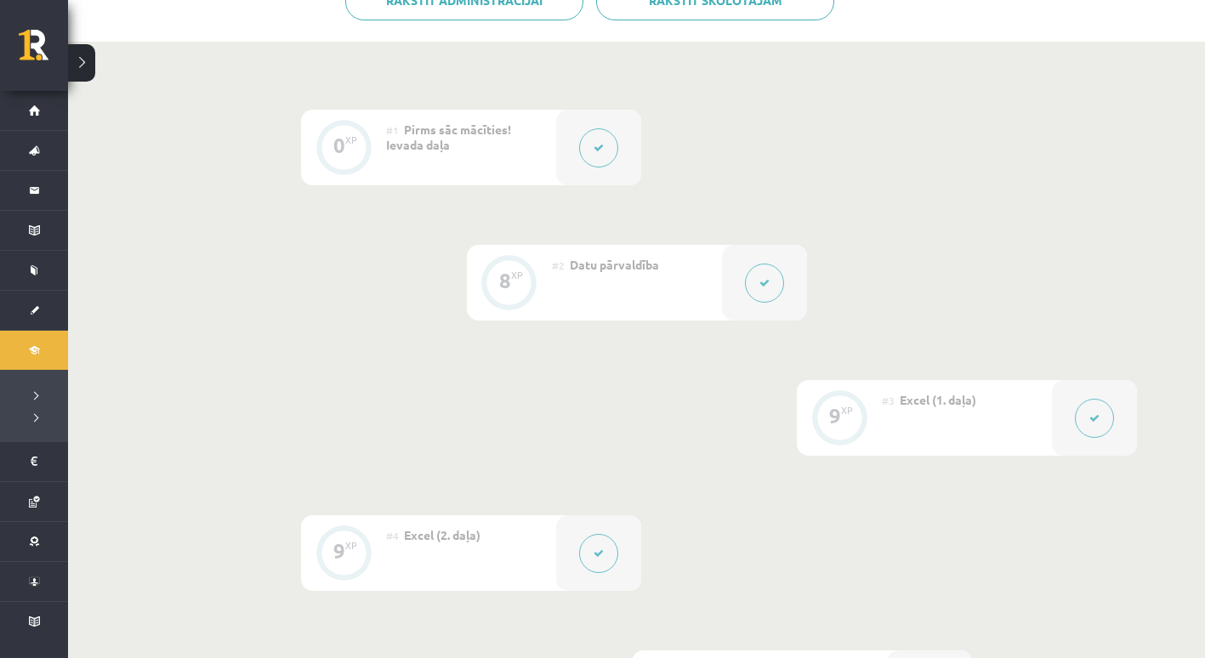
scroll to position [0, 0]
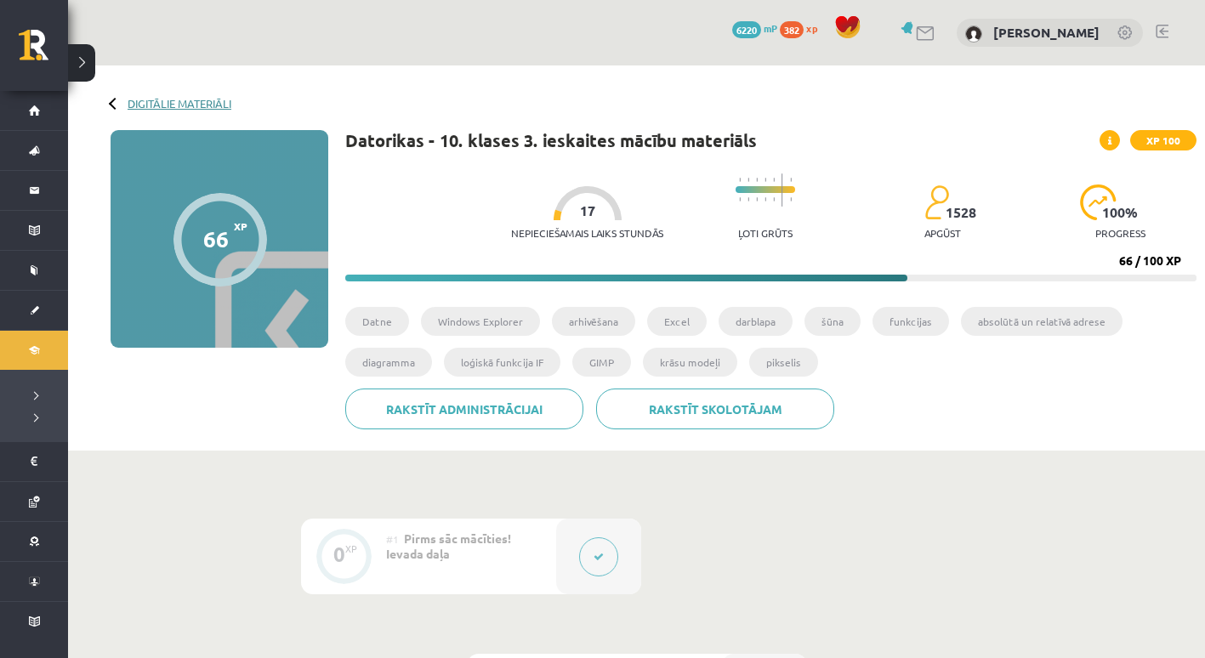
click at [129, 103] on link "Digitālie materiāli" at bounding box center [180, 103] width 104 height 13
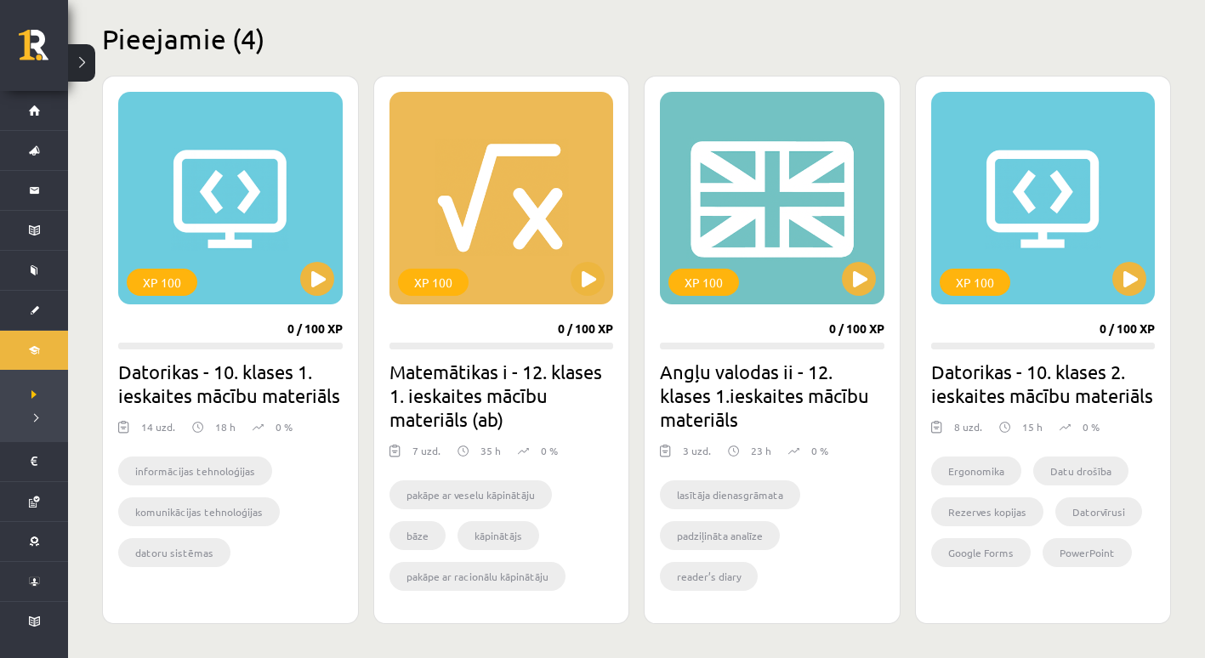
scroll to position [420, 0]
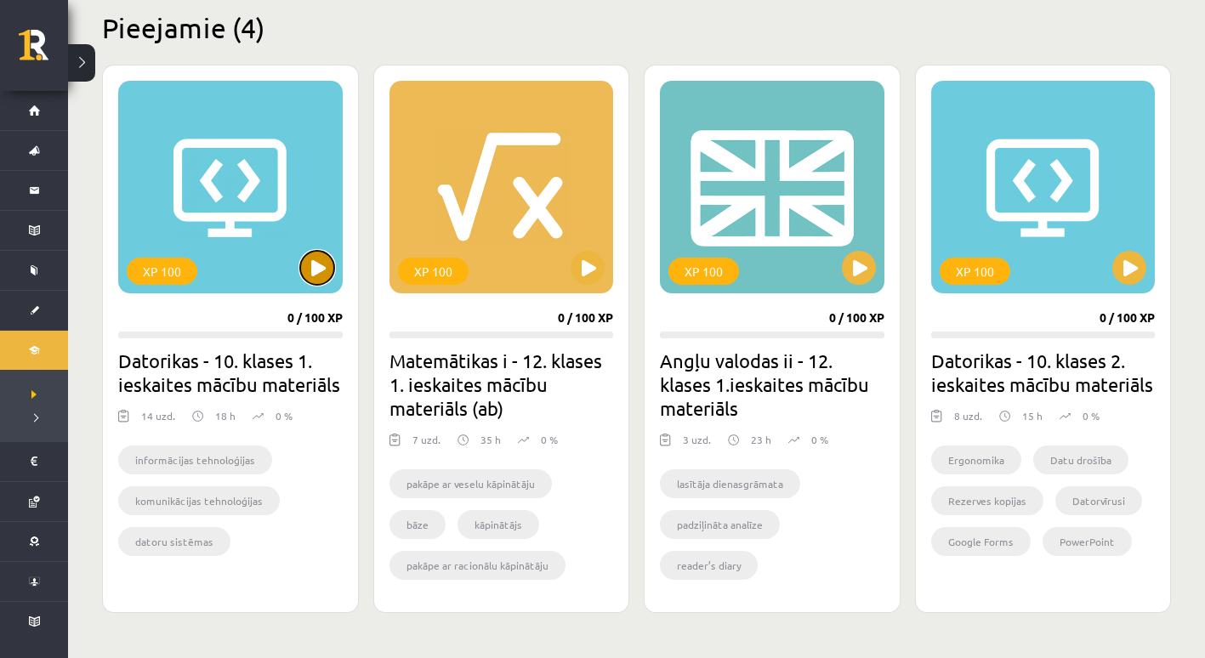
click at [314, 273] on button at bounding box center [317, 268] width 34 height 34
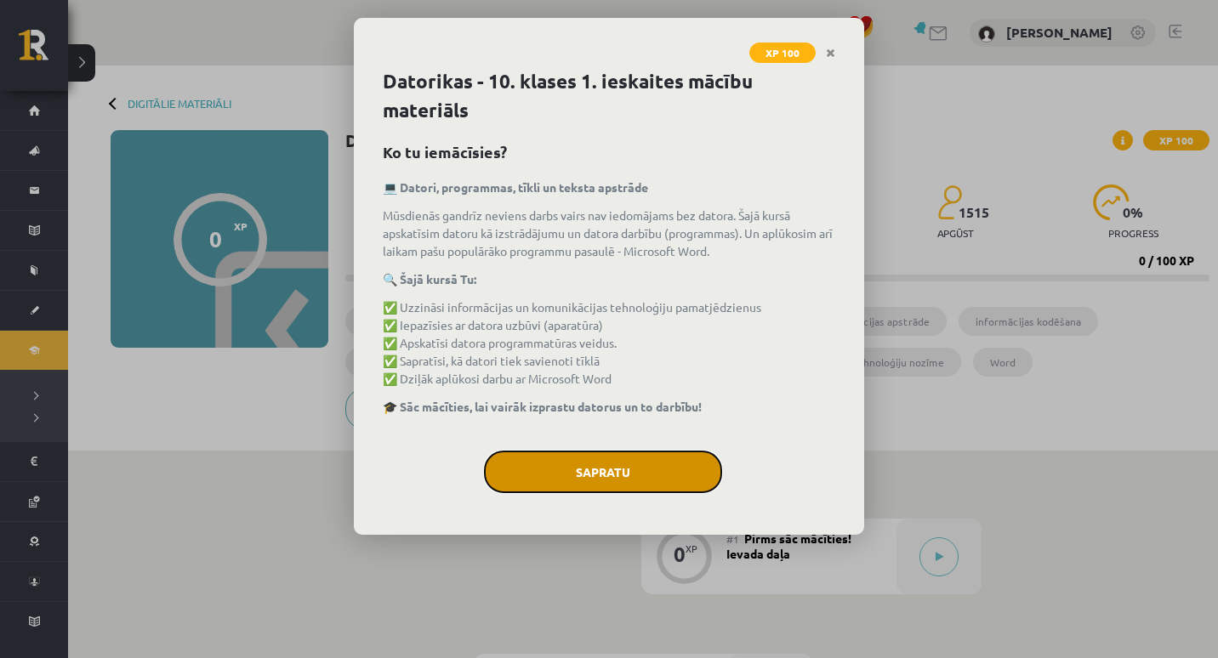
click at [552, 481] on button "Sapratu" at bounding box center [603, 472] width 238 height 43
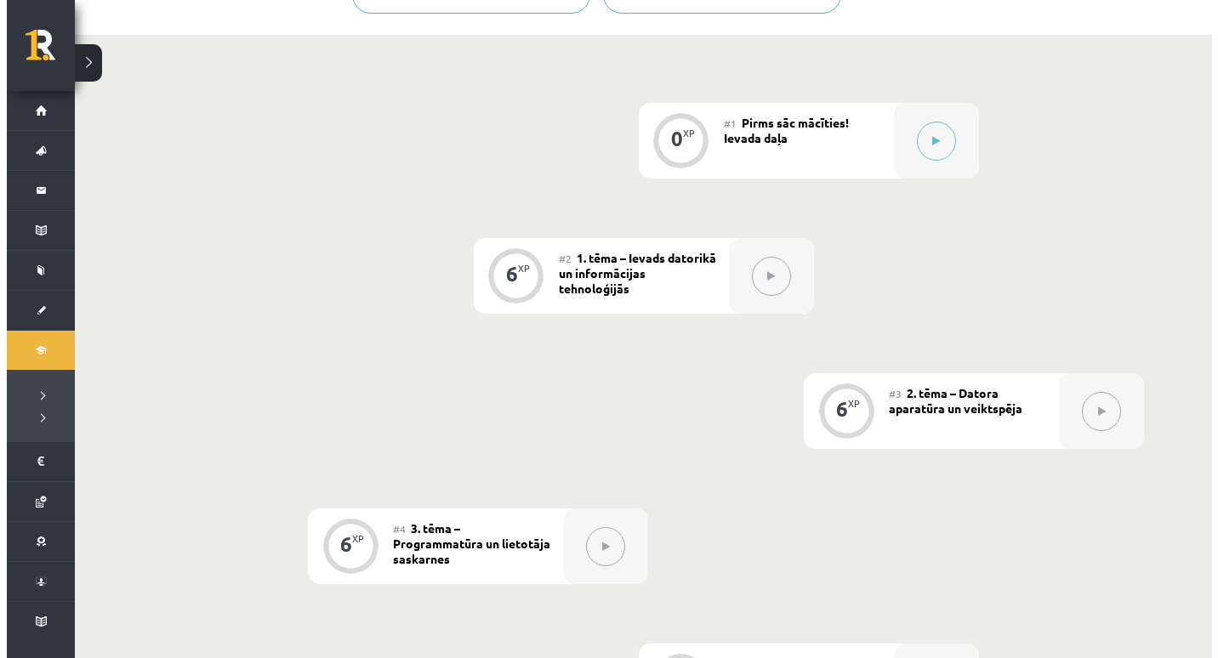
scroll to position [362, 0]
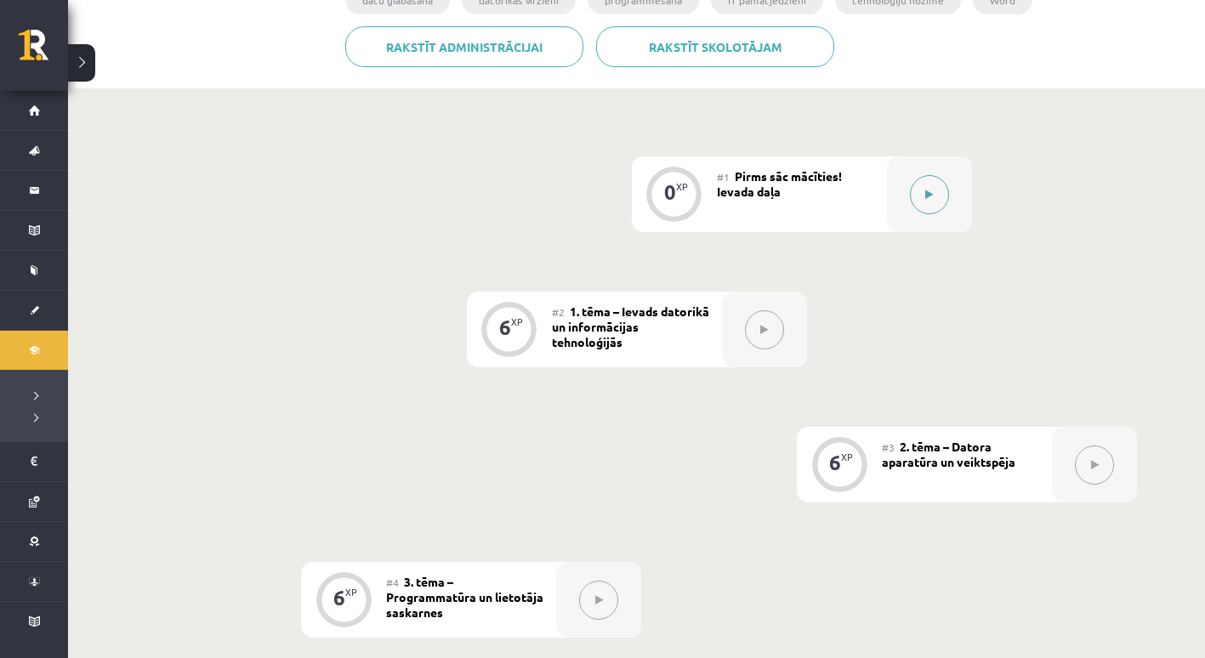
click at [921, 178] on button at bounding box center [929, 194] width 39 height 39
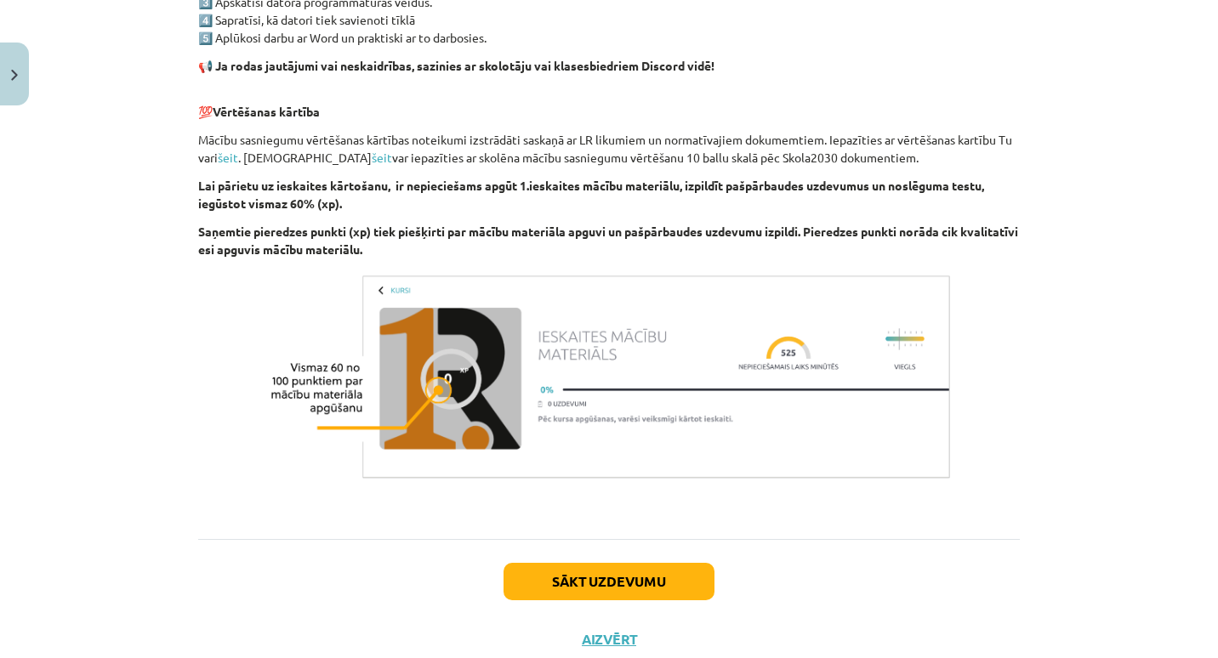
scroll to position [1146, 0]
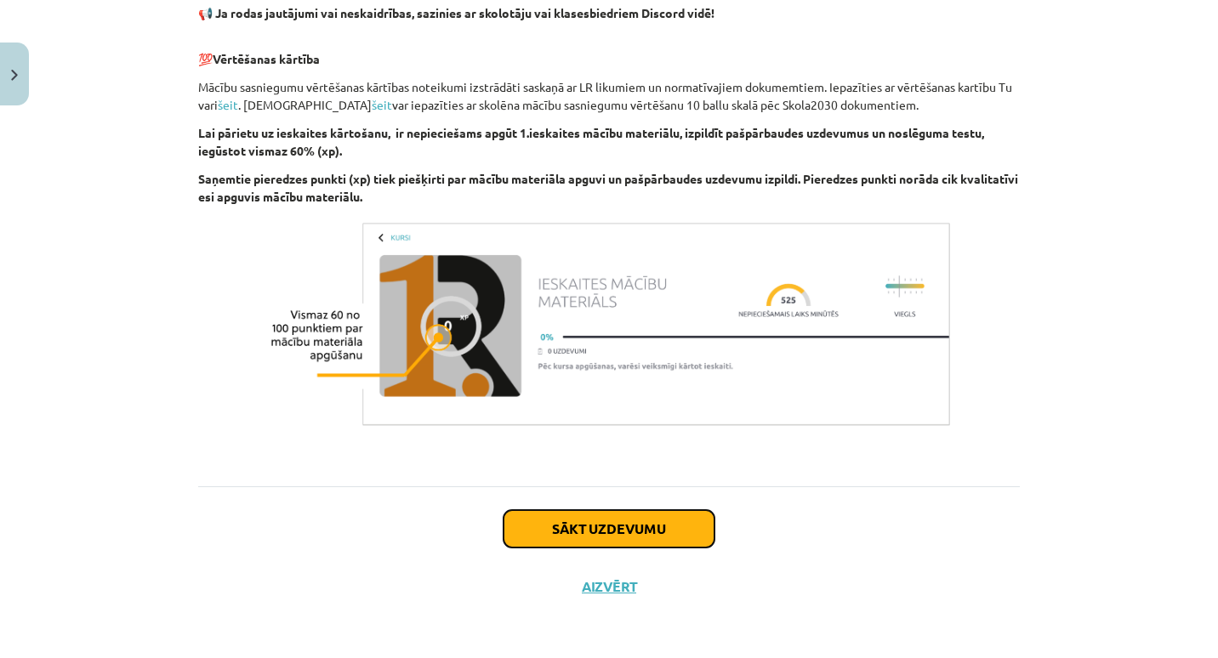
click at [688, 525] on button "Sākt uzdevumu" at bounding box center [609, 528] width 211 height 37
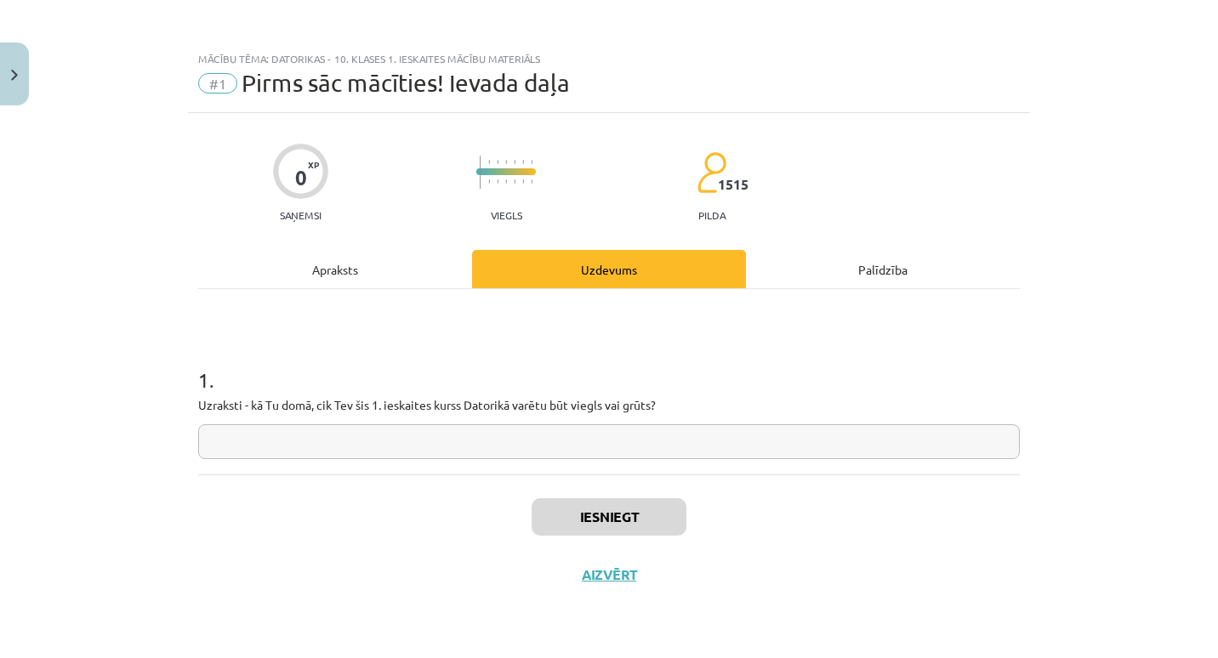
click at [652, 456] on input "text" at bounding box center [609, 441] width 822 height 35
type input "*"
click at [568, 518] on button "Iesniegt" at bounding box center [609, 516] width 155 height 37
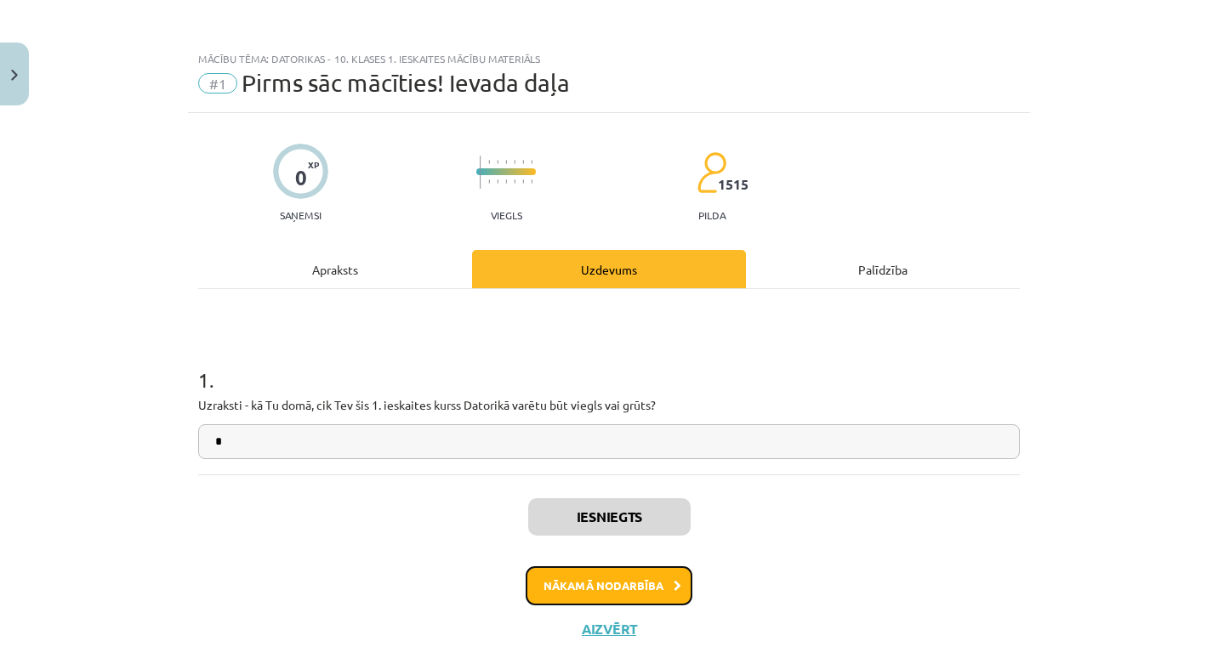
click at [569, 583] on button "Nākamā nodarbība" at bounding box center [609, 586] width 167 height 39
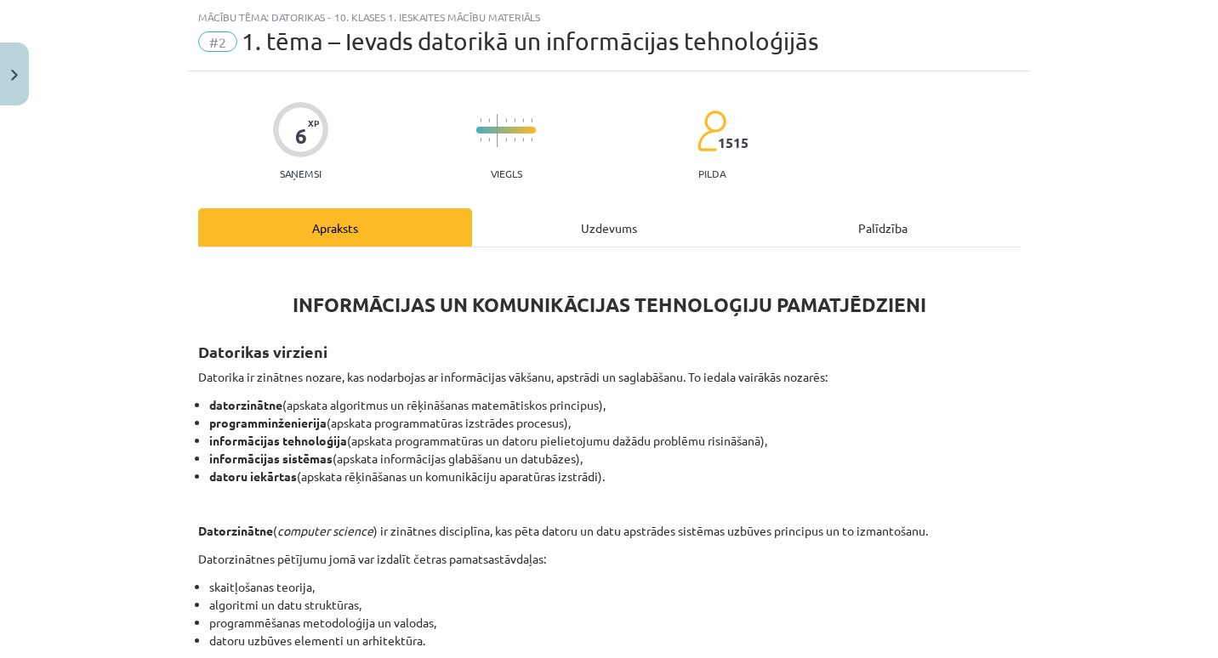
scroll to position [797, 0]
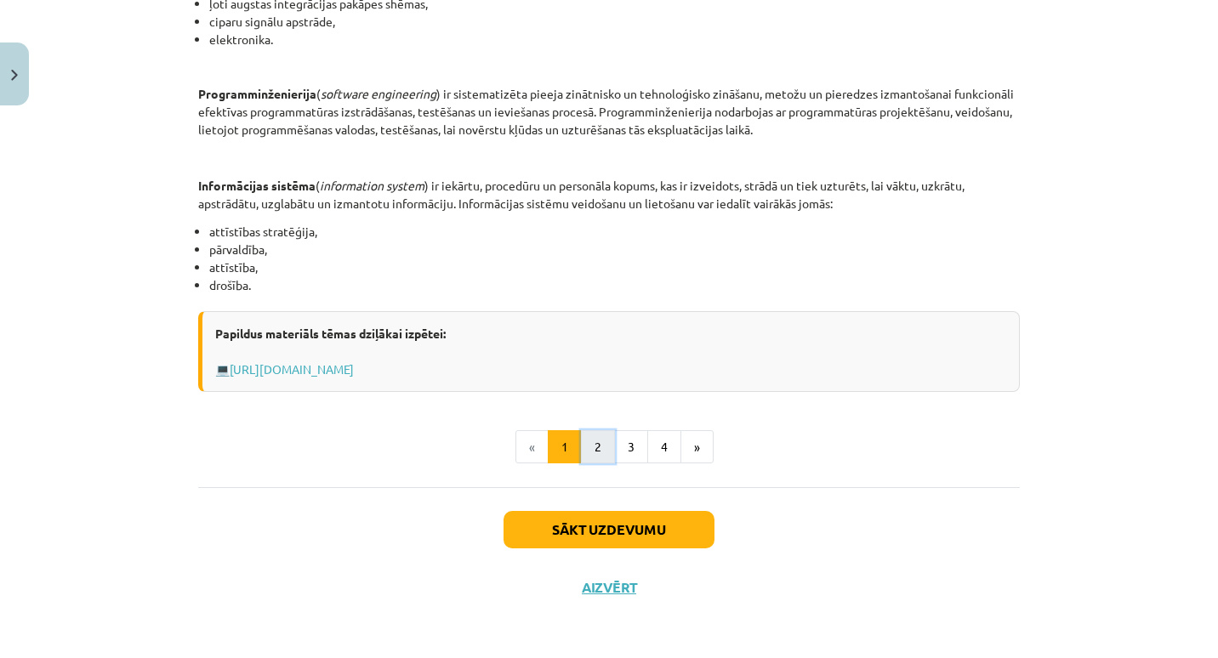
click at [584, 453] on button "2" at bounding box center [598, 447] width 34 height 34
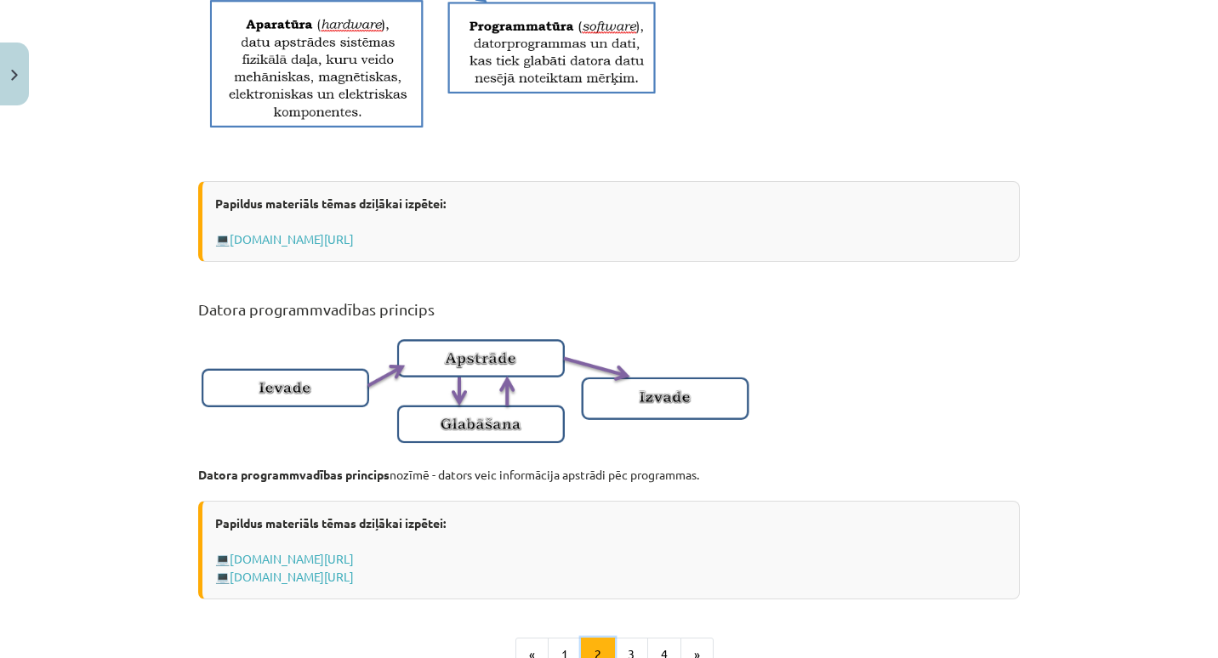
scroll to position [1099, 0]
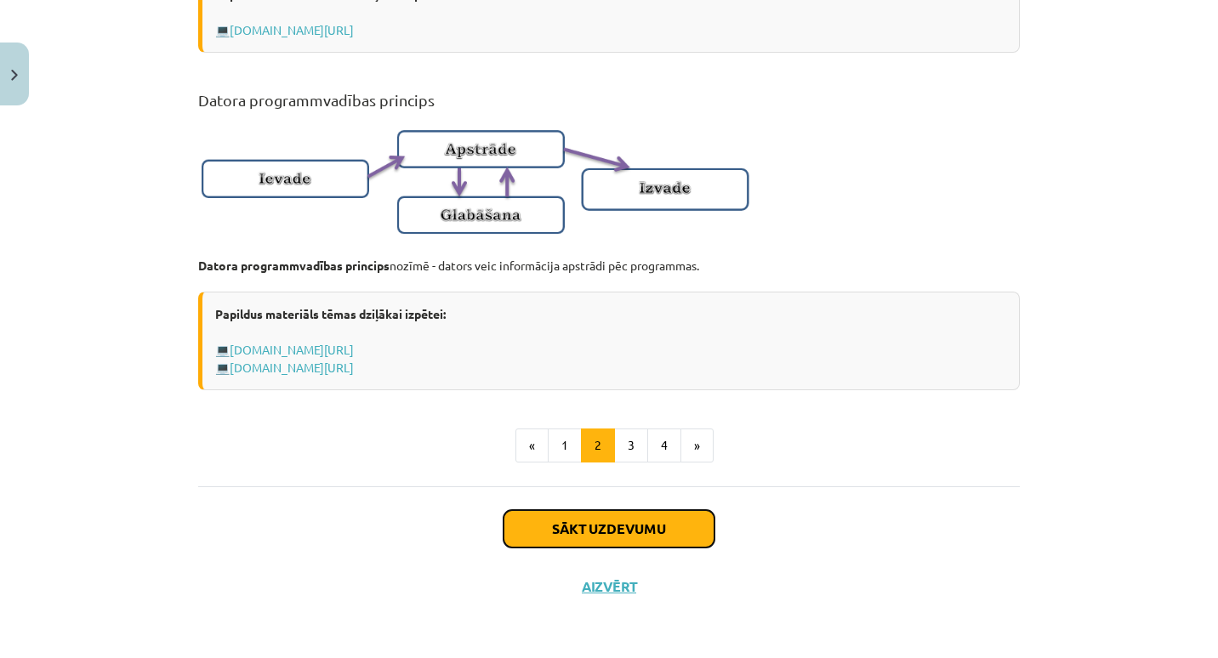
click at [576, 527] on button "Sākt uzdevumu" at bounding box center [609, 528] width 211 height 37
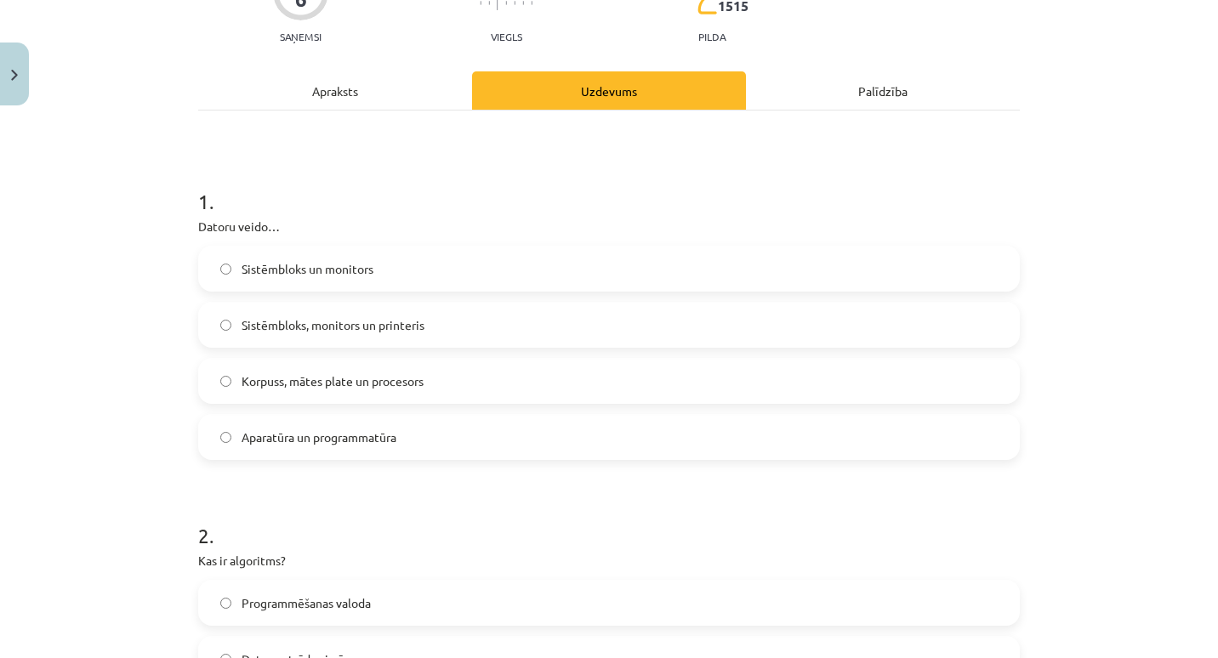
scroll to position [181, 0]
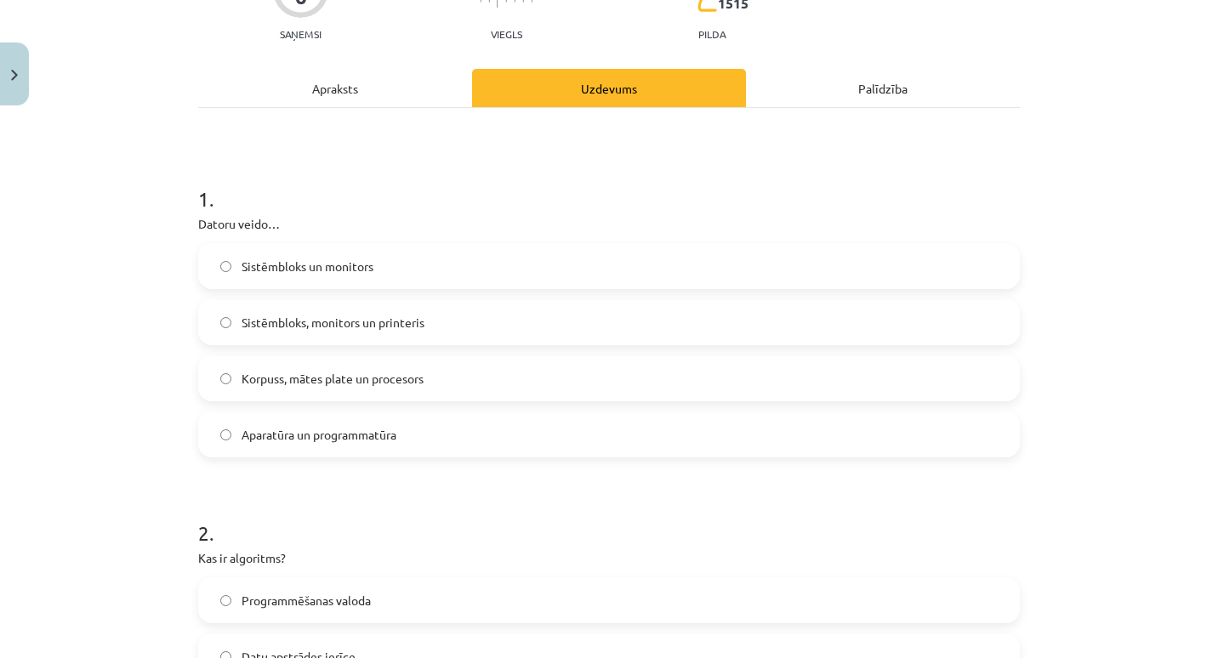
click at [535, 368] on label "Korpuss, mātes plate un procesors" at bounding box center [609, 378] width 818 height 43
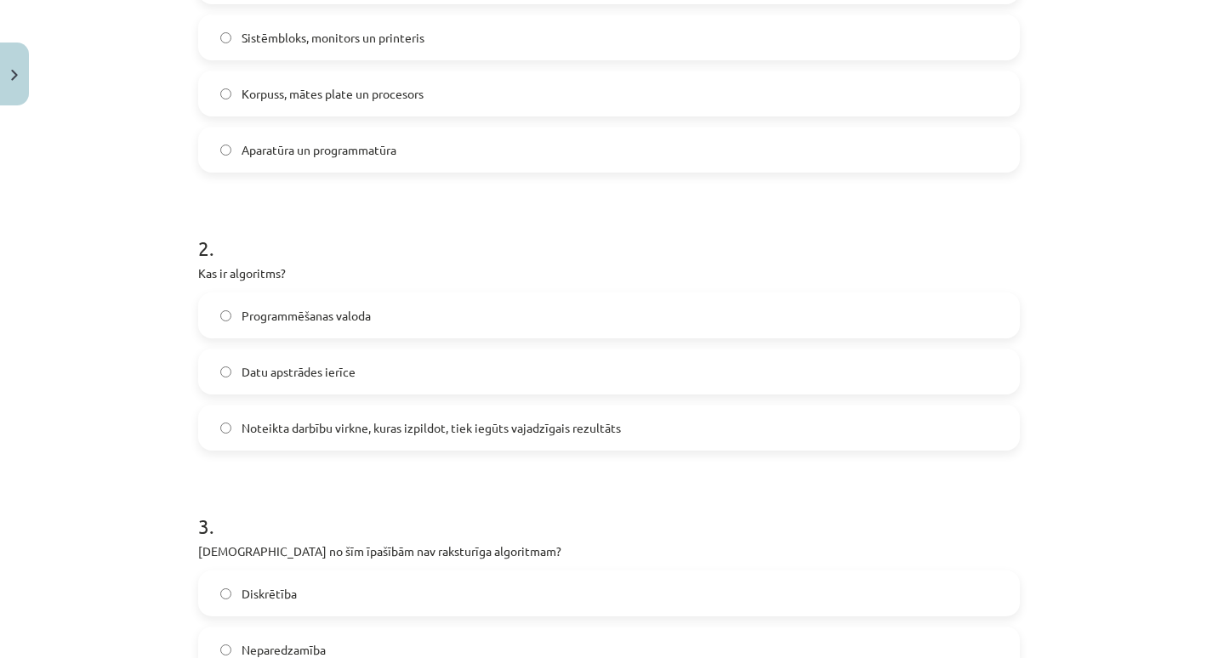
scroll to position [467, 0]
click at [511, 439] on label "Noteikta darbību virkne, kuras izpildot, tiek iegūts vajadzīgais rezultāts" at bounding box center [609, 427] width 818 height 43
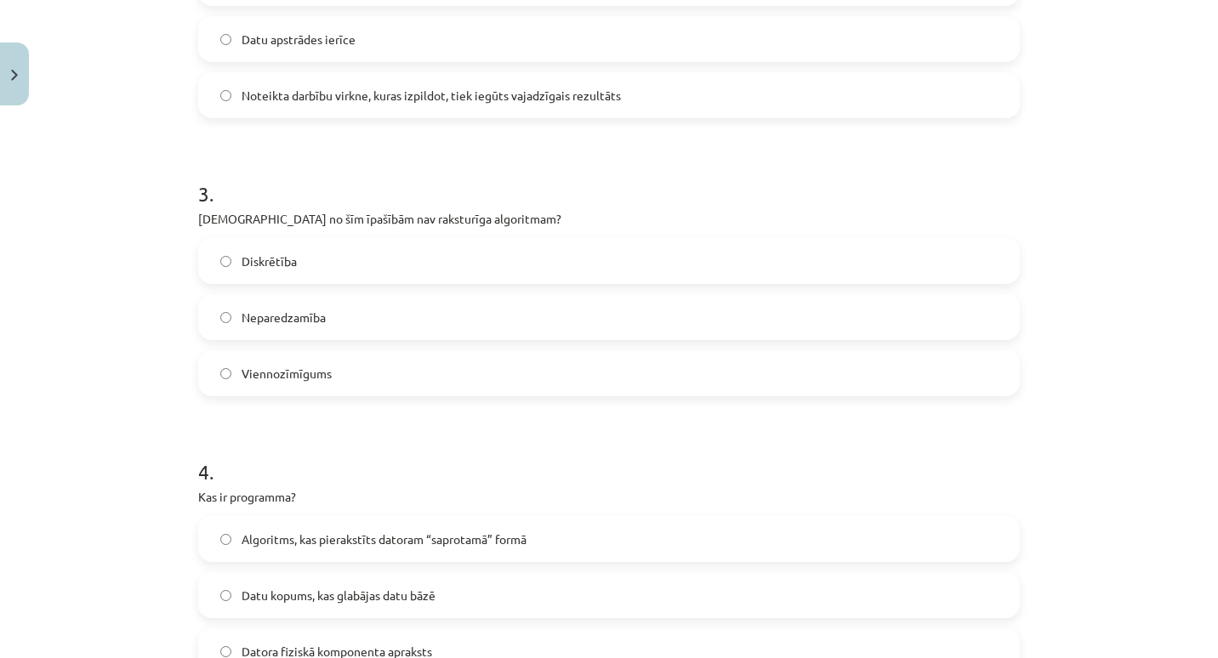
scroll to position [800, 0]
click at [472, 380] on label "Viennozīmīgums" at bounding box center [609, 372] width 818 height 43
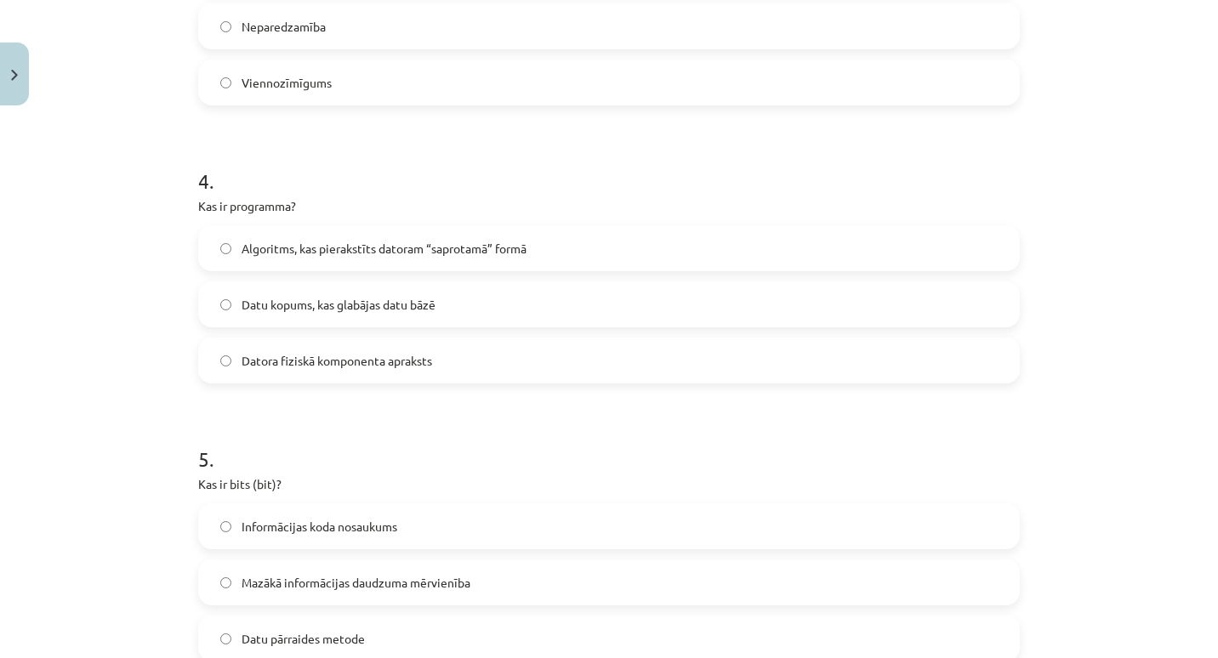
scroll to position [1091, 0]
click at [473, 350] on label "Datora fiziskā komponenta apraksts" at bounding box center [609, 360] width 818 height 43
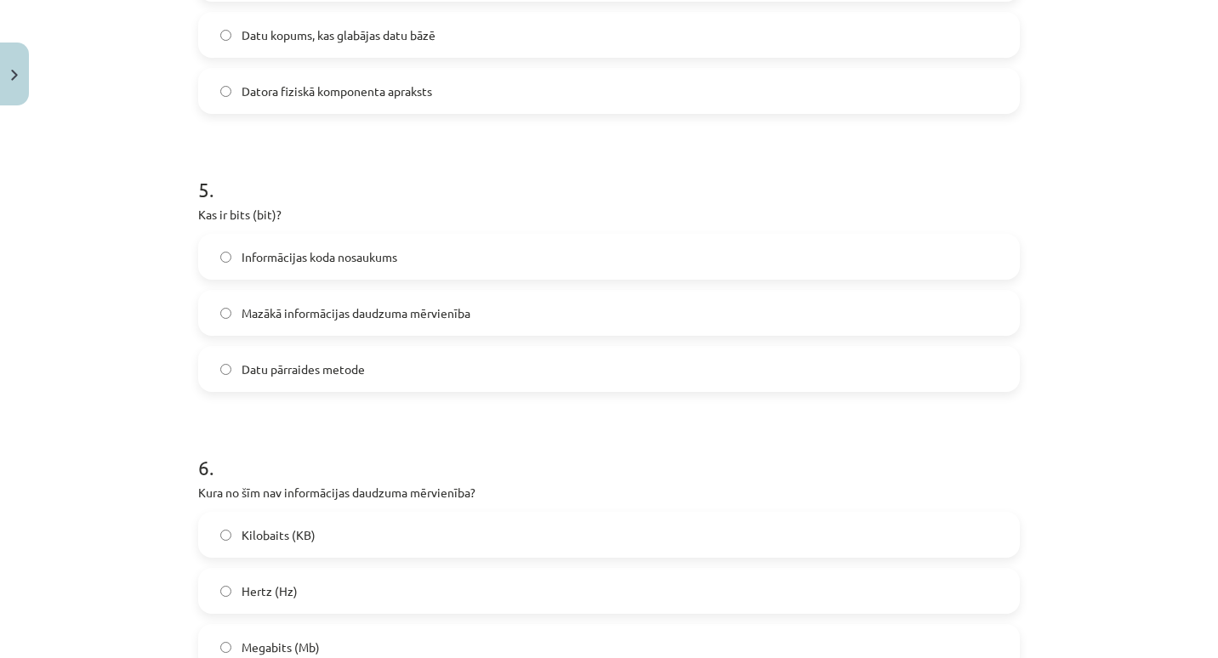
scroll to position [1362, 0]
click at [468, 310] on label "Mazākā informācijas daudzuma mērvienība" at bounding box center [609, 310] width 818 height 43
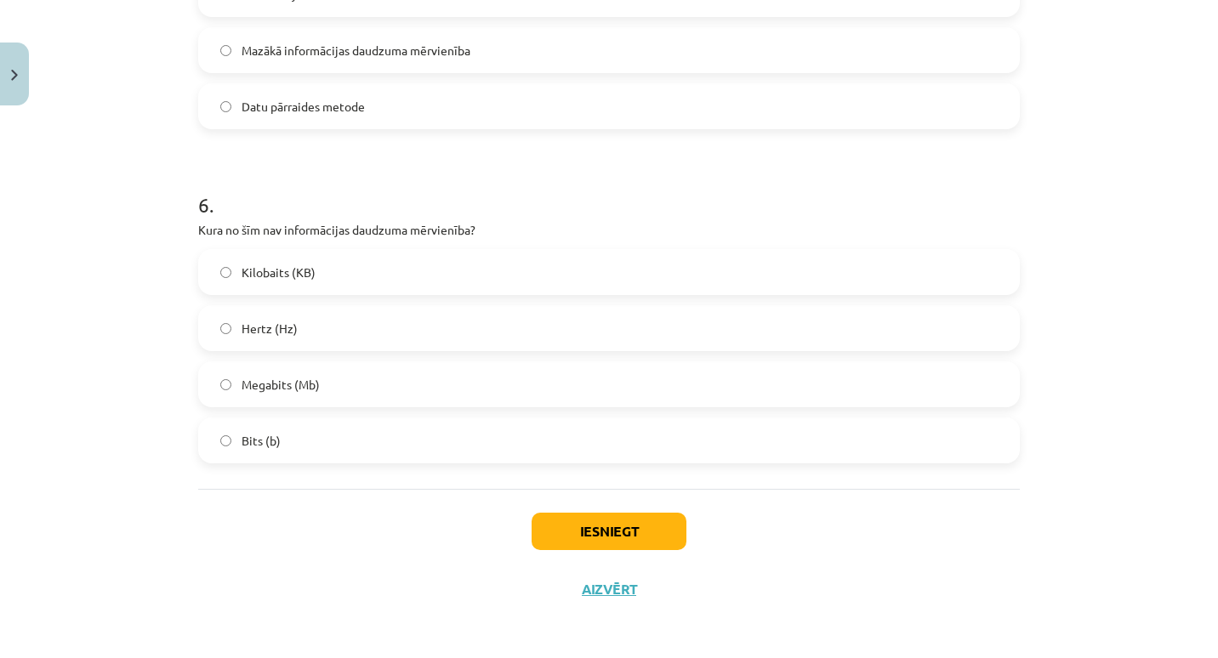
scroll to position [1625, 0]
click at [452, 331] on label "Hertz (Hz)" at bounding box center [609, 326] width 818 height 43
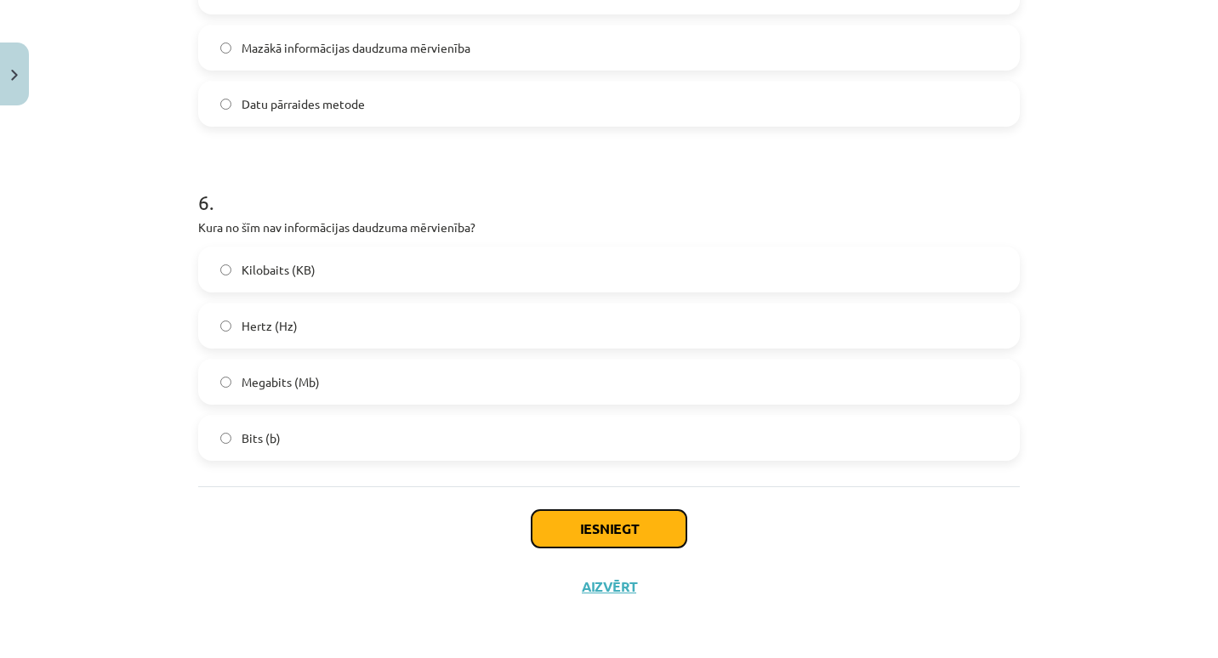
click at [621, 522] on button "Iesniegt" at bounding box center [609, 528] width 155 height 37
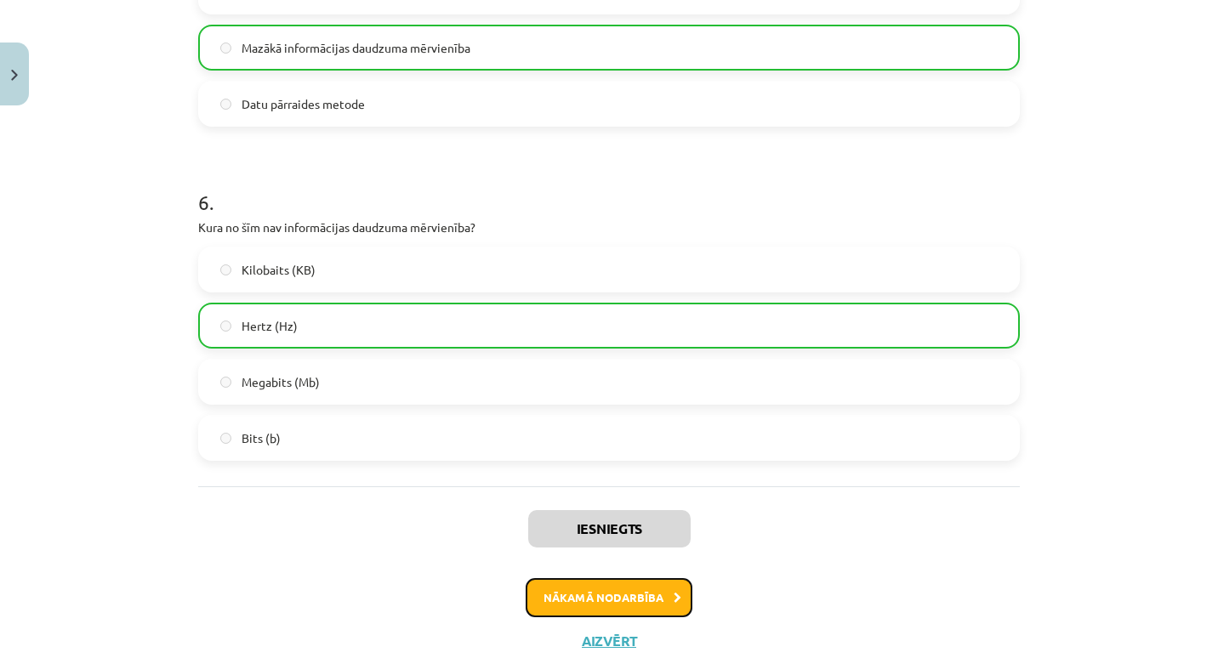
click at [617, 596] on button "Nākamā nodarbība" at bounding box center [609, 597] width 167 height 39
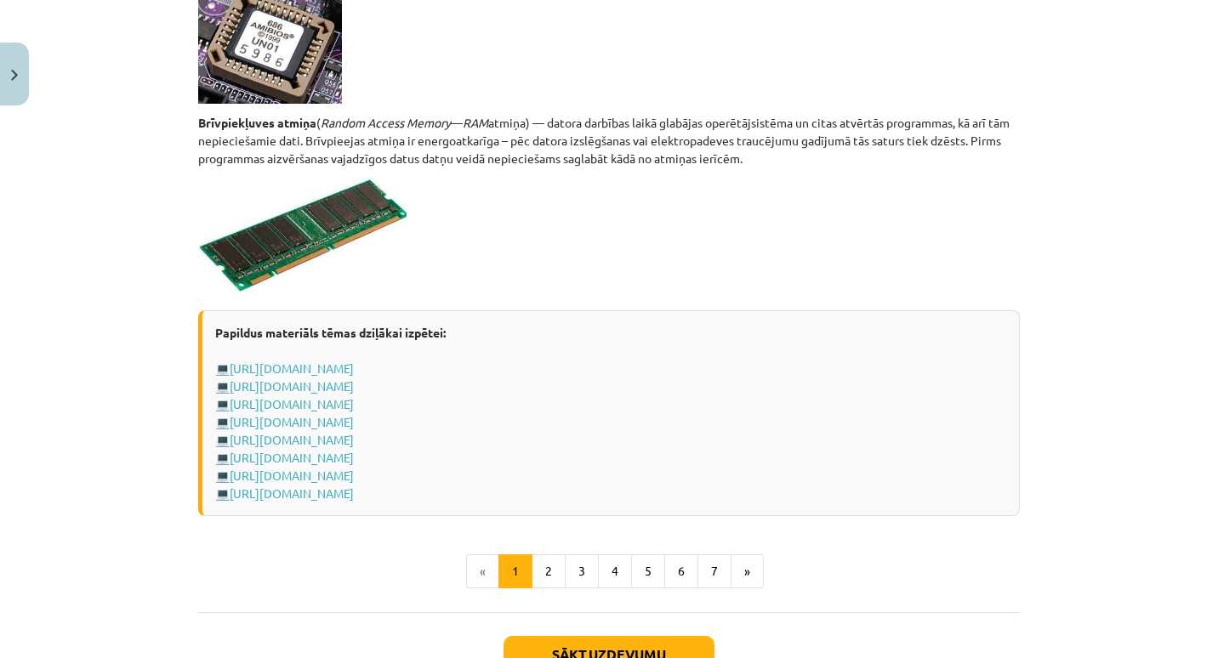
scroll to position [2984, 0]
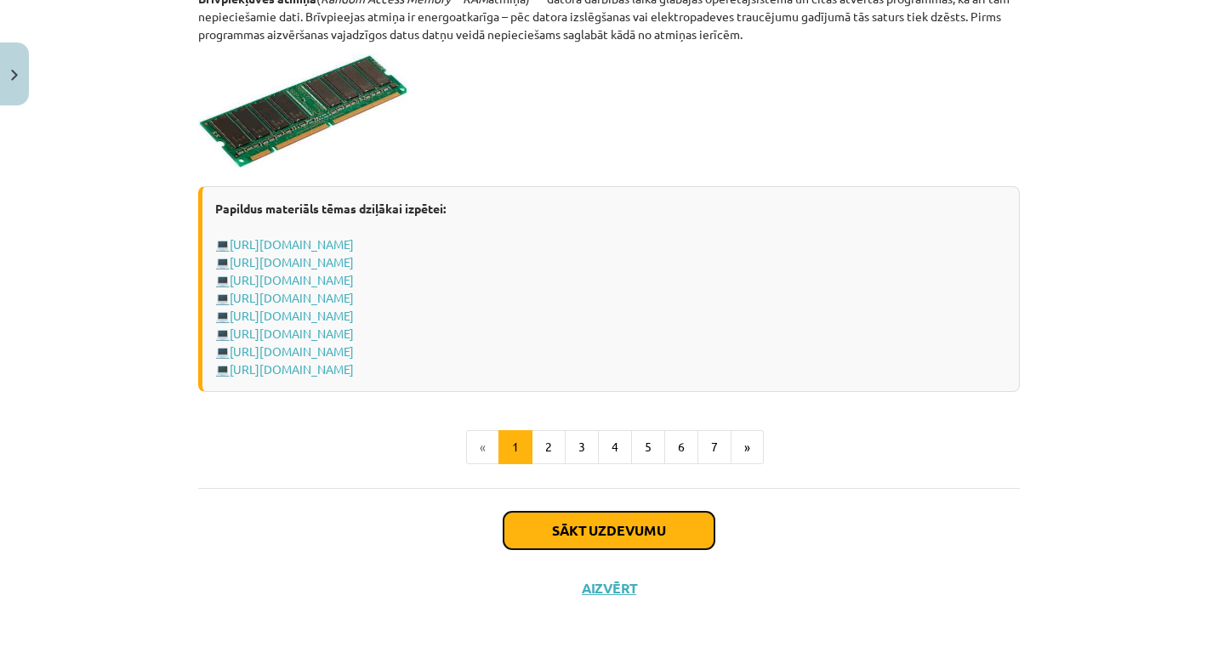
click at [602, 527] on button "Sākt uzdevumu" at bounding box center [609, 530] width 211 height 37
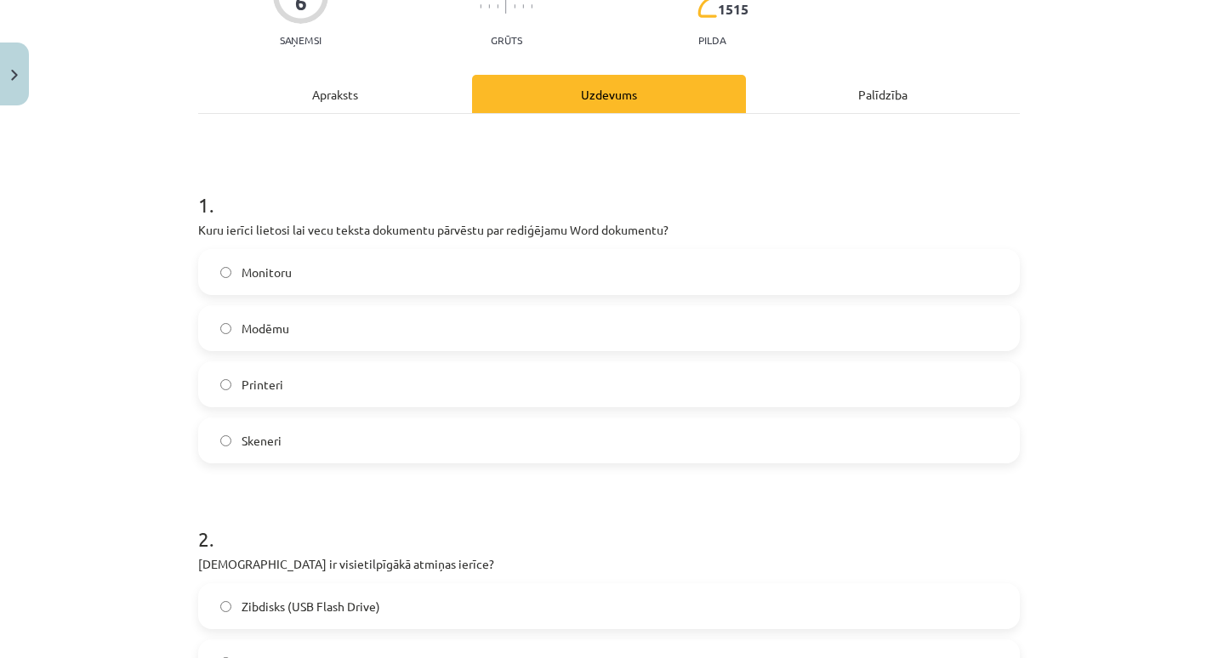
scroll to position [174, 0]
click at [503, 446] on label "Skeneri" at bounding box center [609, 441] width 818 height 43
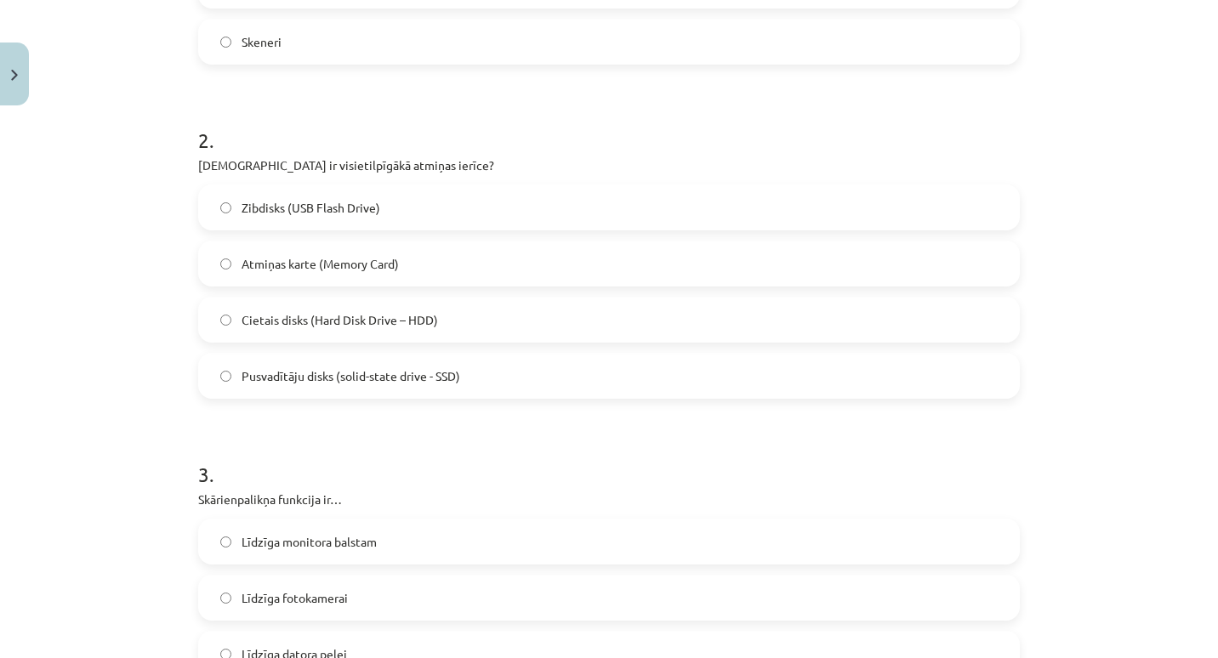
scroll to position [580, 0]
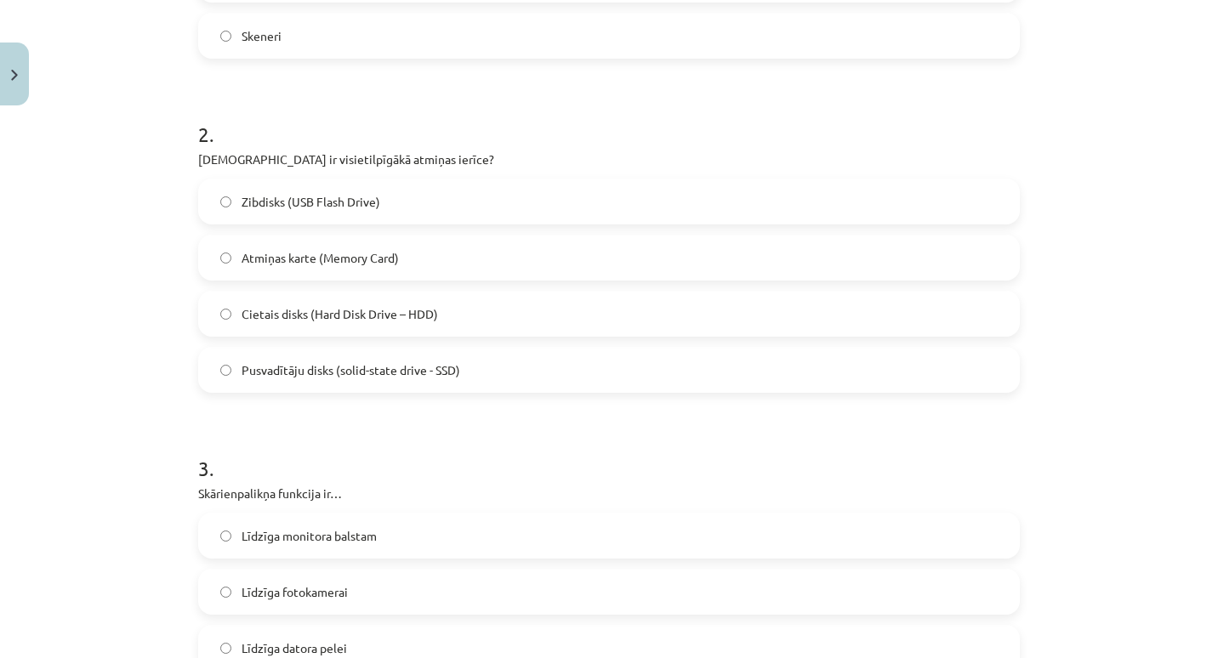
click at [481, 320] on label "Cietais disks (Hard Disk Drive – HDD)" at bounding box center [609, 314] width 818 height 43
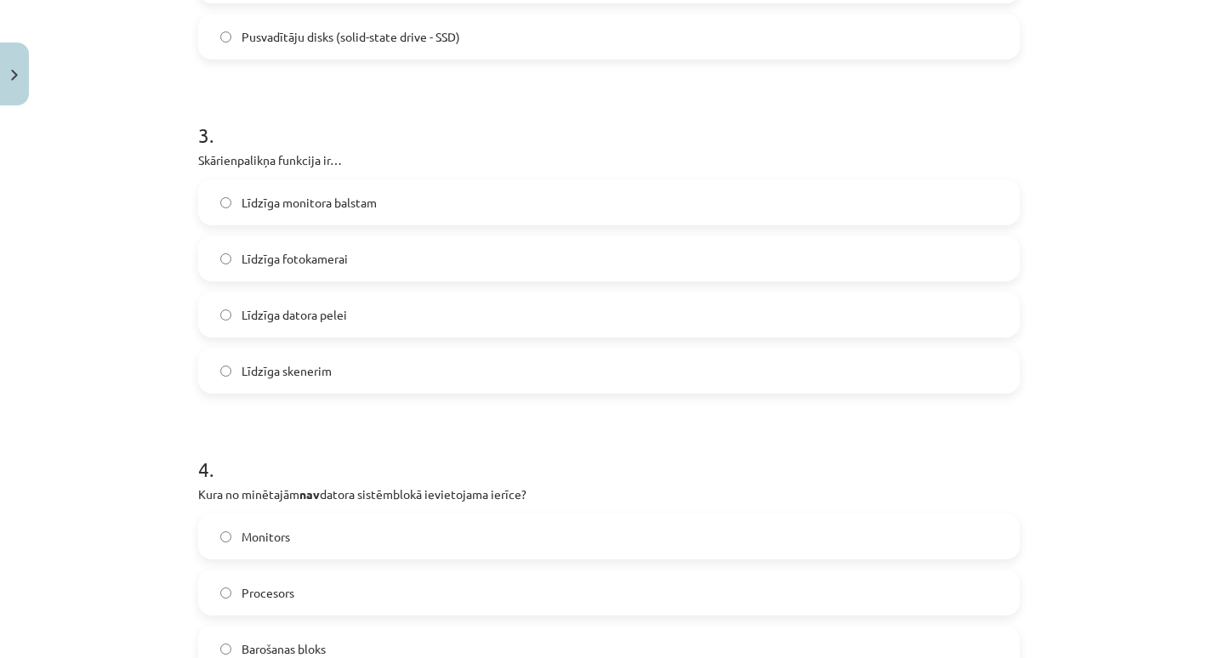
scroll to position [914, 0]
click at [445, 320] on label "Līdzīga datora pelei" at bounding box center [609, 314] width 818 height 43
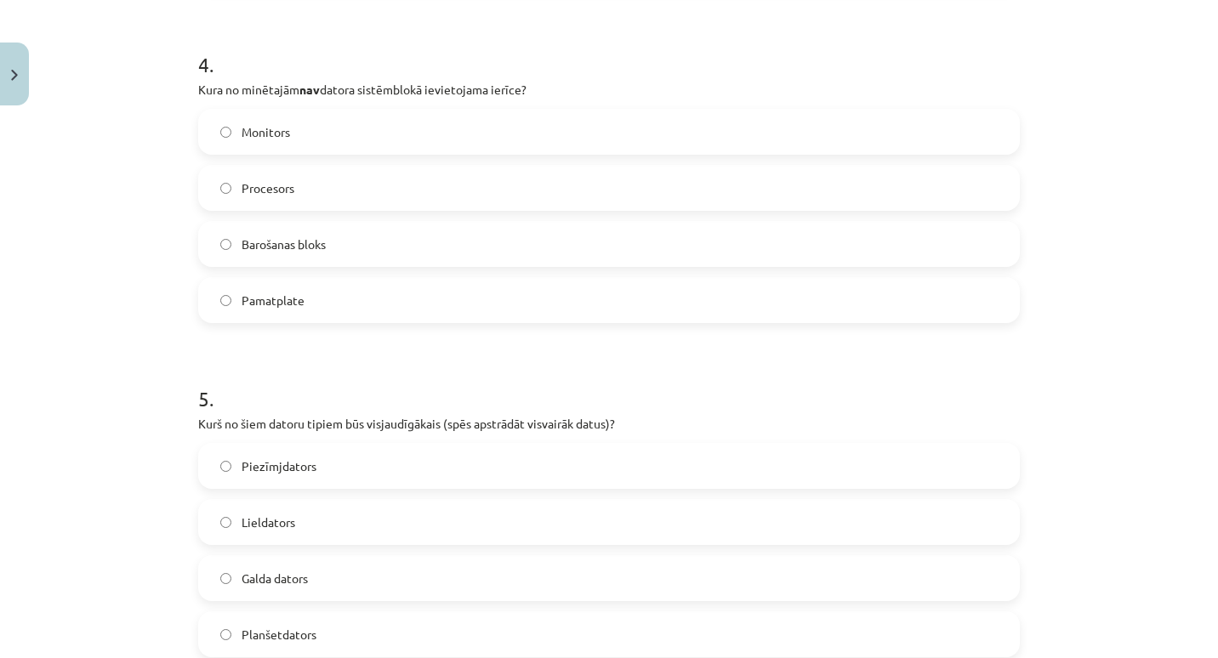
scroll to position [1320, 0]
click at [447, 117] on label "Monitors" at bounding box center [609, 130] width 818 height 43
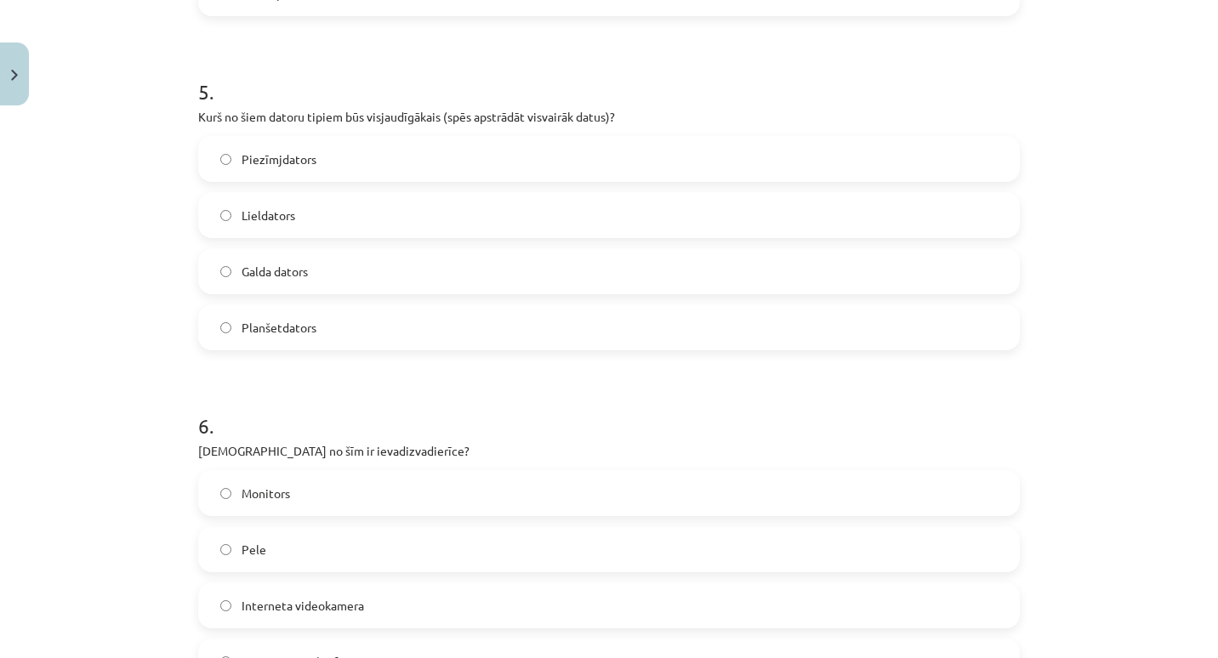
scroll to position [1627, 0]
click at [424, 271] on label "Galda dators" at bounding box center [609, 269] width 818 height 43
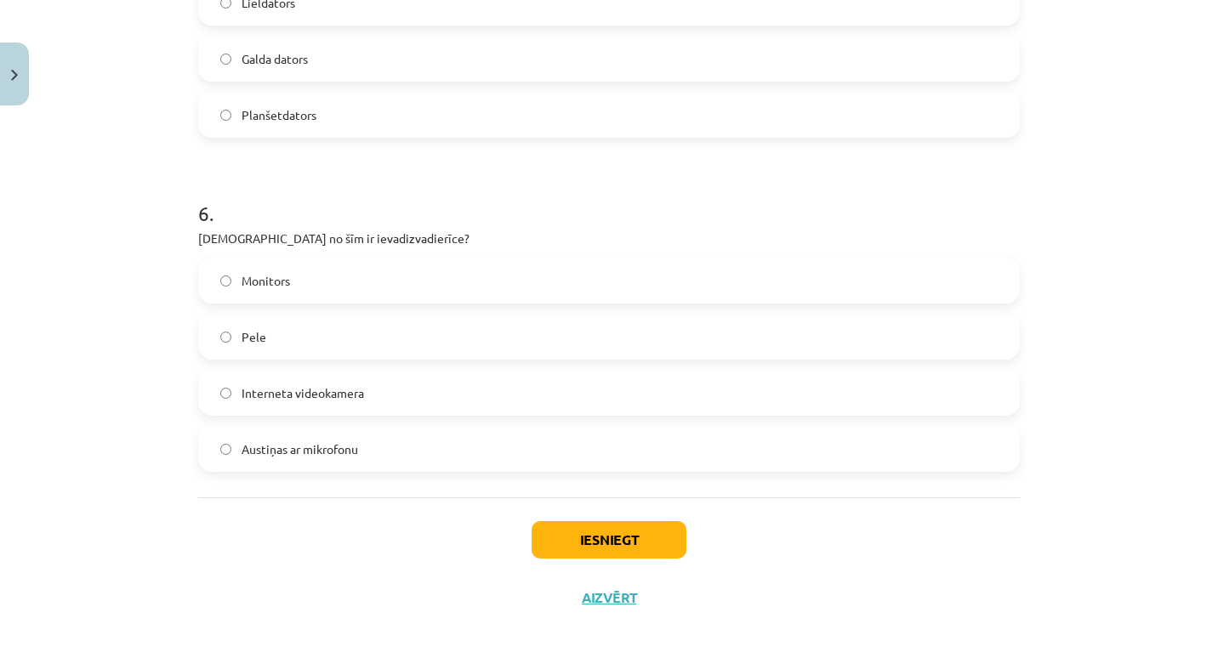
scroll to position [1849, 0]
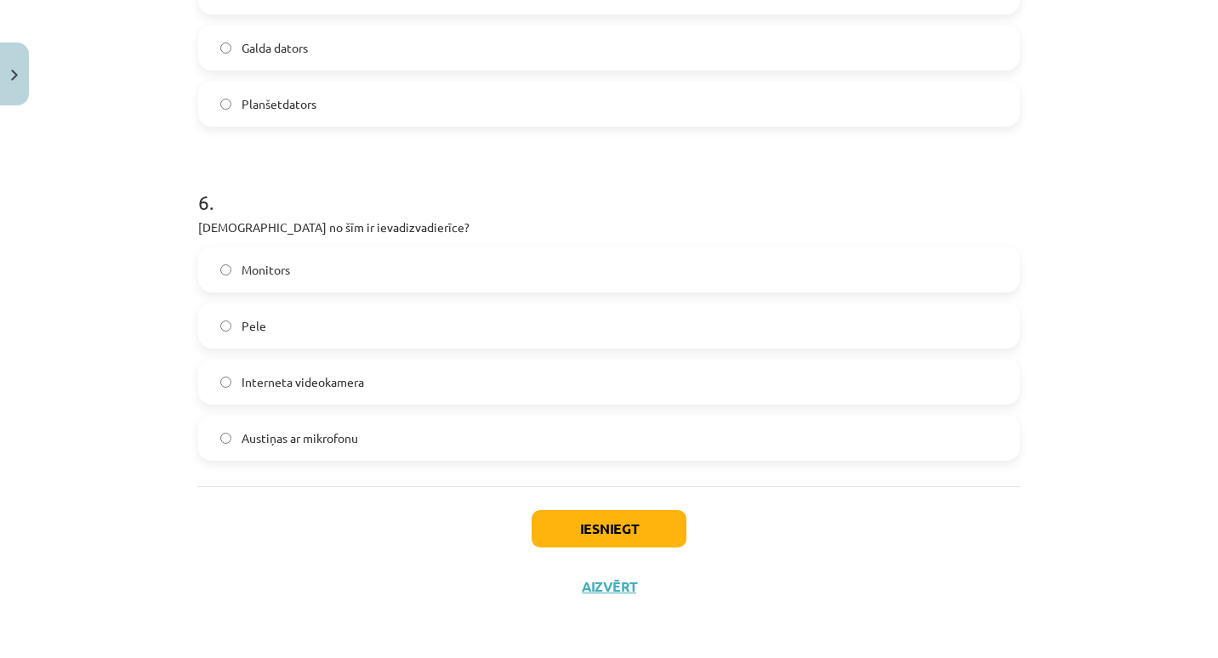
click at [342, 440] on span "Austiņas ar mikrofonu" at bounding box center [300, 439] width 117 height 18
click at [536, 522] on button "Iesniegt" at bounding box center [609, 528] width 155 height 37
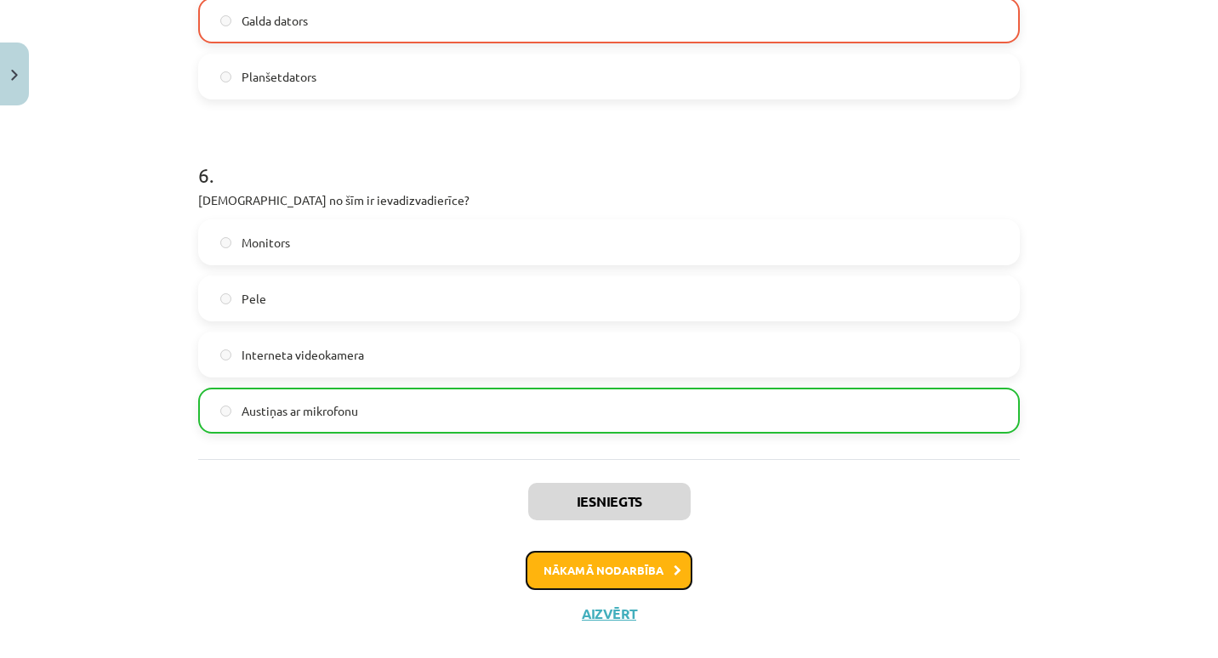
click at [538, 572] on button "Nākamā nodarbība" at bounding box center [609, 570] width 167 height 39
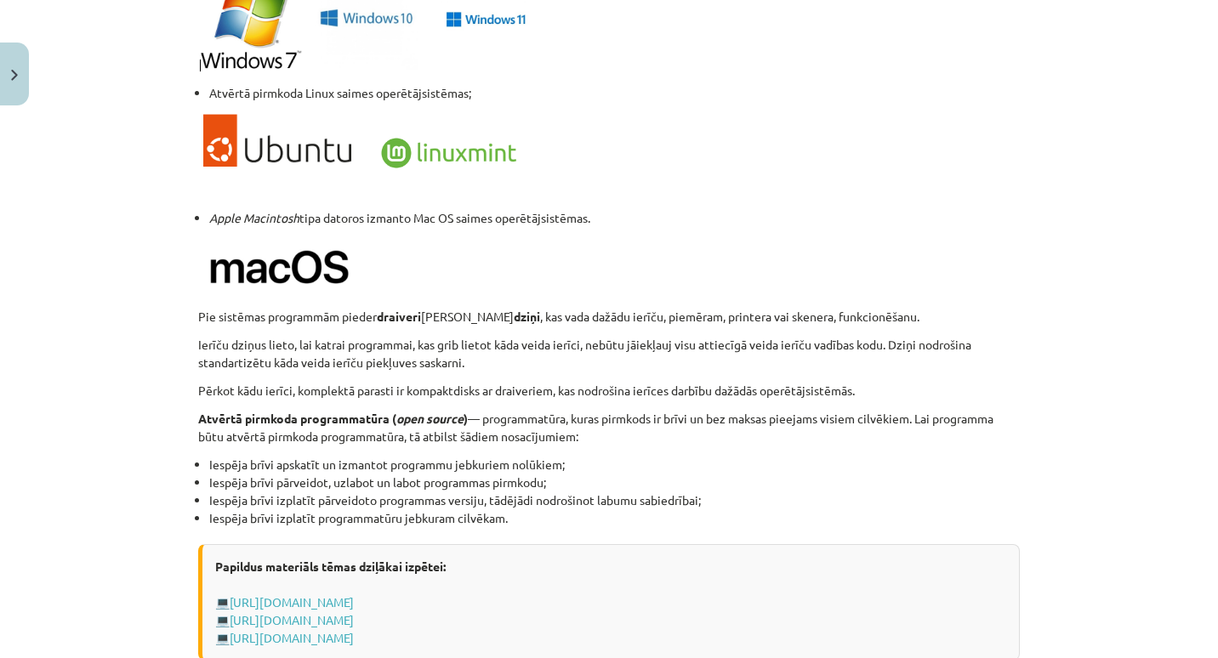
scroll to position [1751, 0]
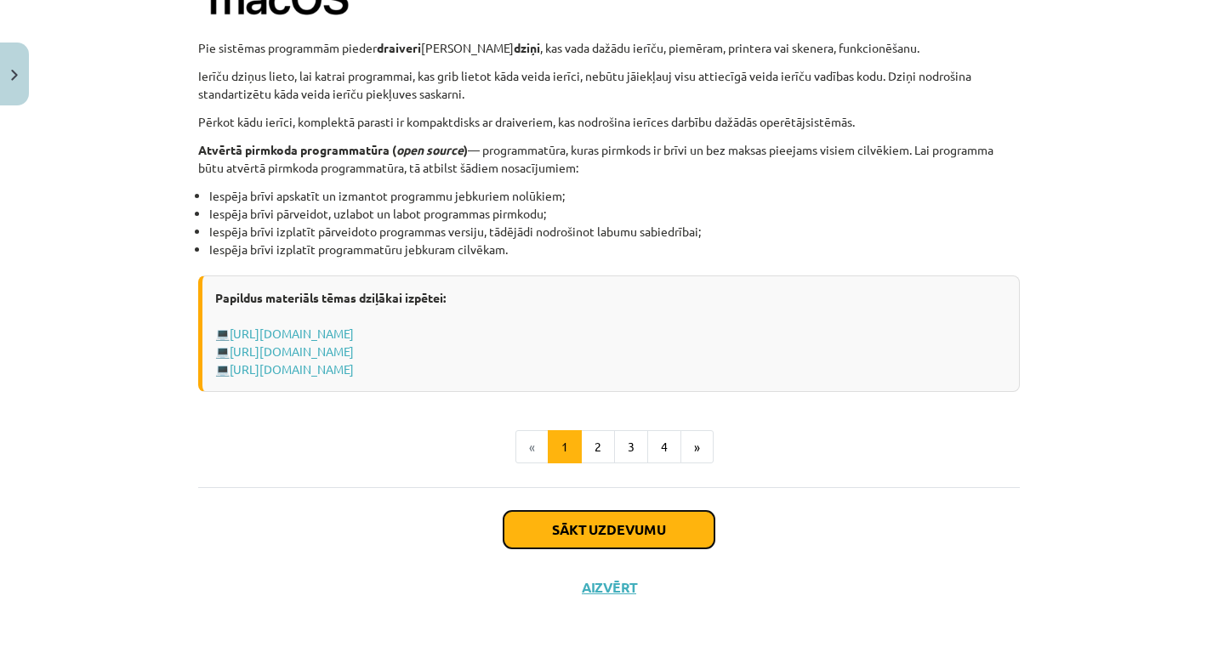
click at [541, 537] on button "Sākt uzdevumu" at bounding box center [609, 529] width 211 height 37
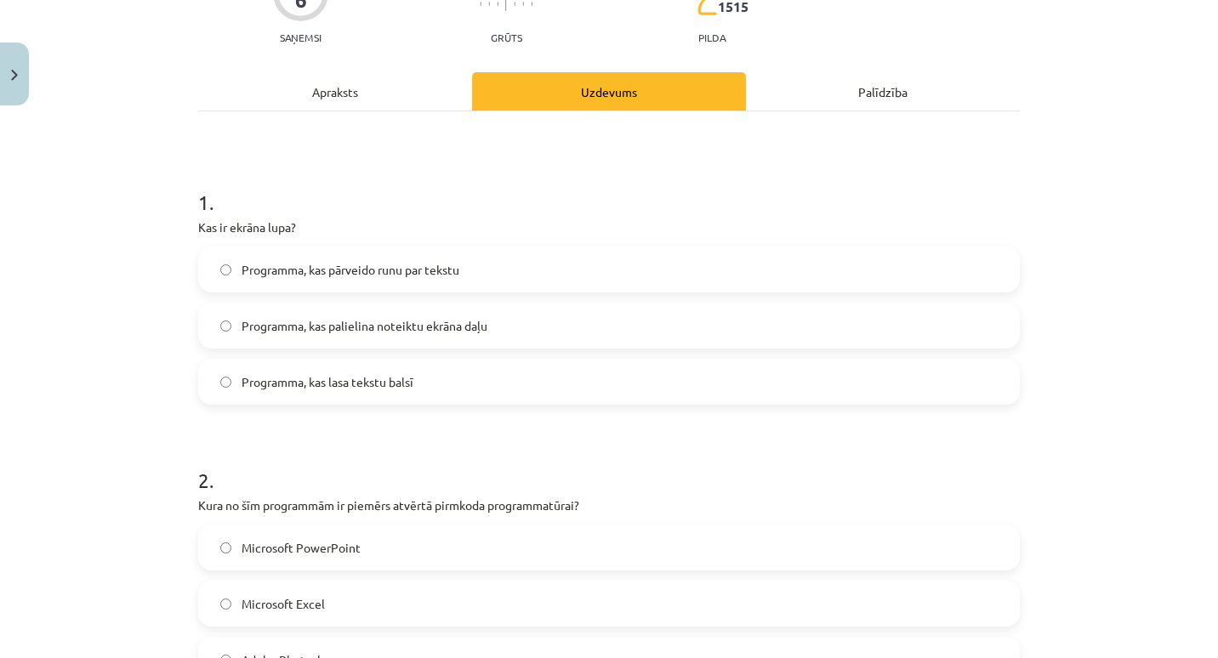
scroll to position [179, 0]
click at [466, 311] on label "Programma, kas palielina noteiktu ekrāna daļu" at bounding box center [609, 325] width 818 height 43
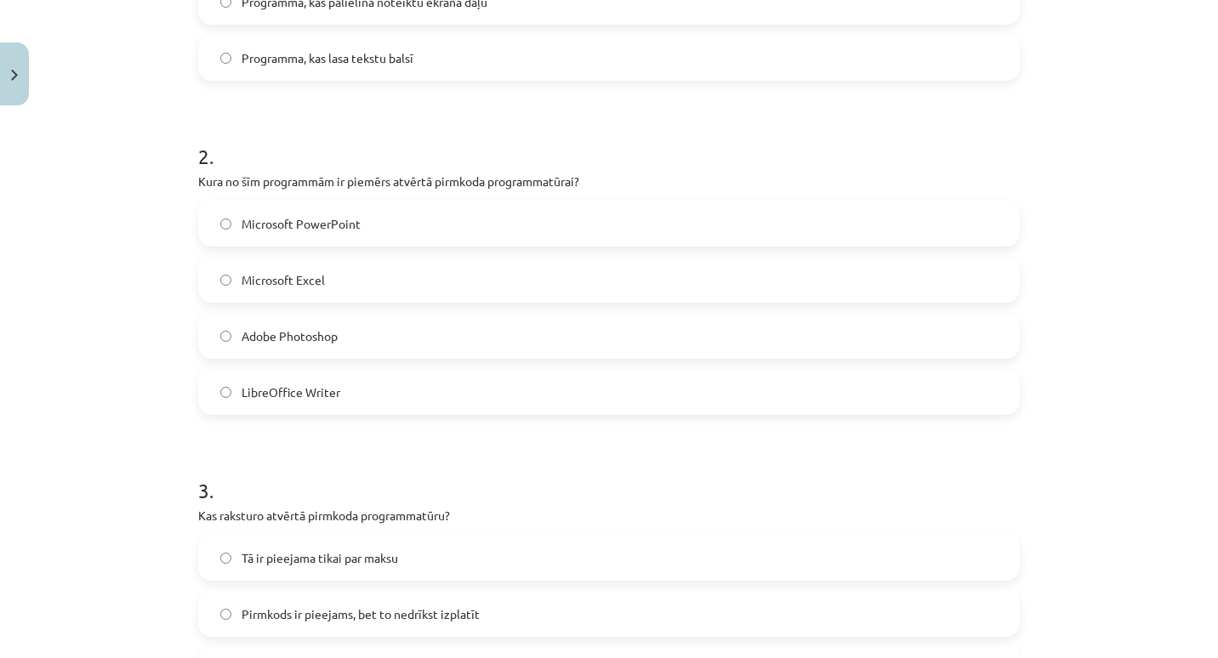
scroll to position [504, 0]
click at [439, 271] on label "Microsoft Excel" at bounding box center [609, 278] width 818 height 43
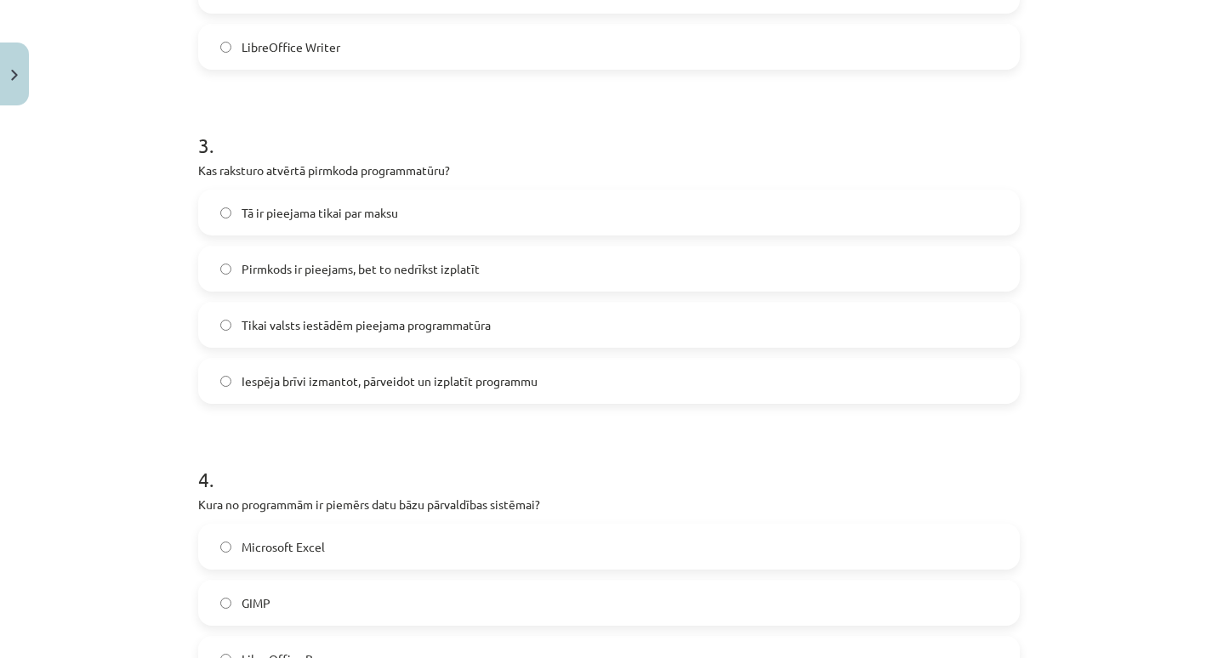
scroll to position [848, 0]
click at [407, 387] on span "Iespēja brīvi izmantot, pārveidot un izplatīt programmu" at bounding box center [390, 381] width 296 height 18
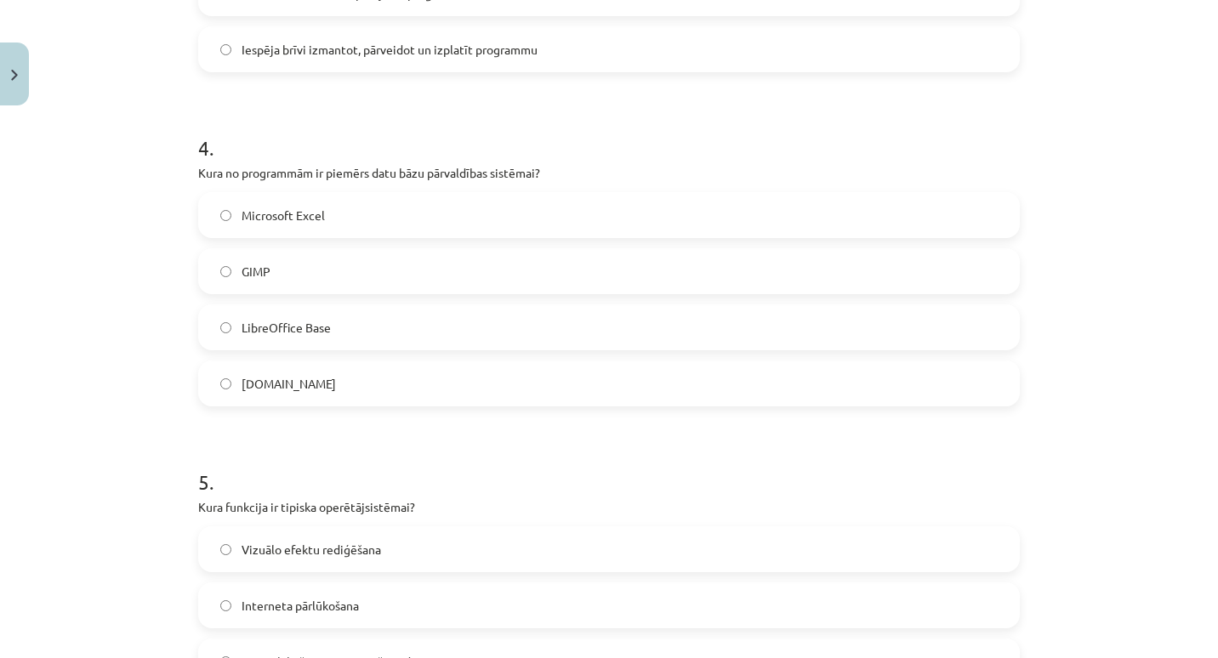
scroll to position [1180, 0]
click at [388, 339] on label "LibreOffice Base" at bounding box center [609, 326] width 818 height 43
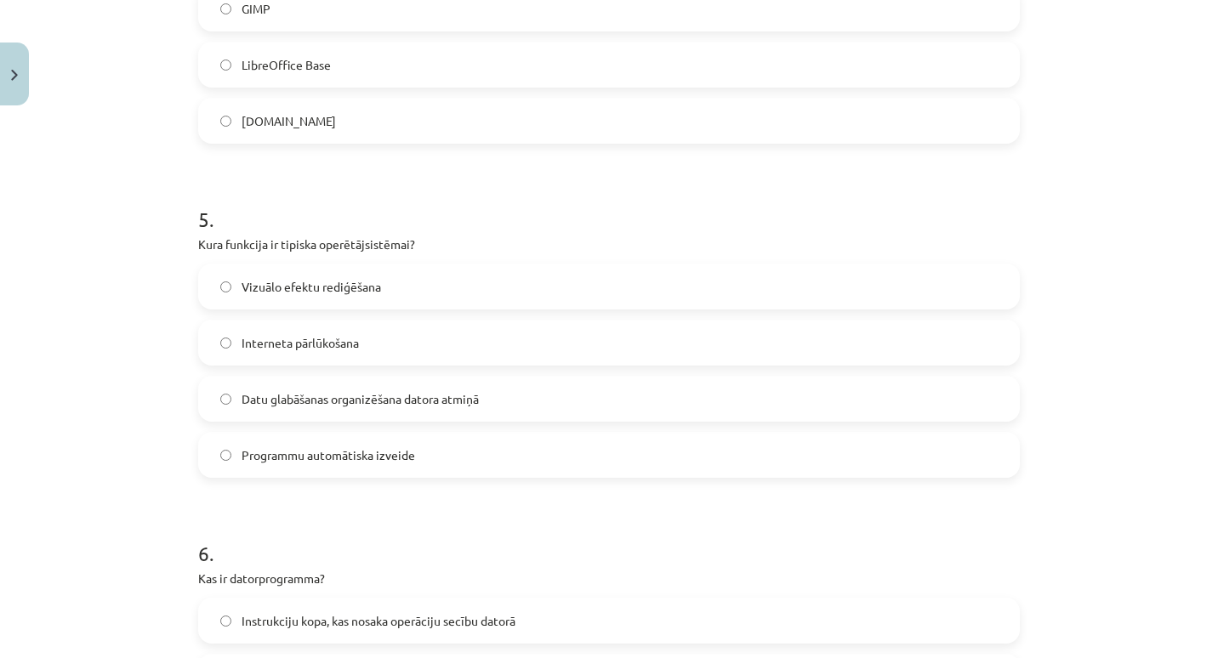
scroll to position [1442, 0]
click at [350, 396] on span "Datu glabāšanas organizēšana datora atmiņā" at bounding box center [360, 399] width 237 height 18
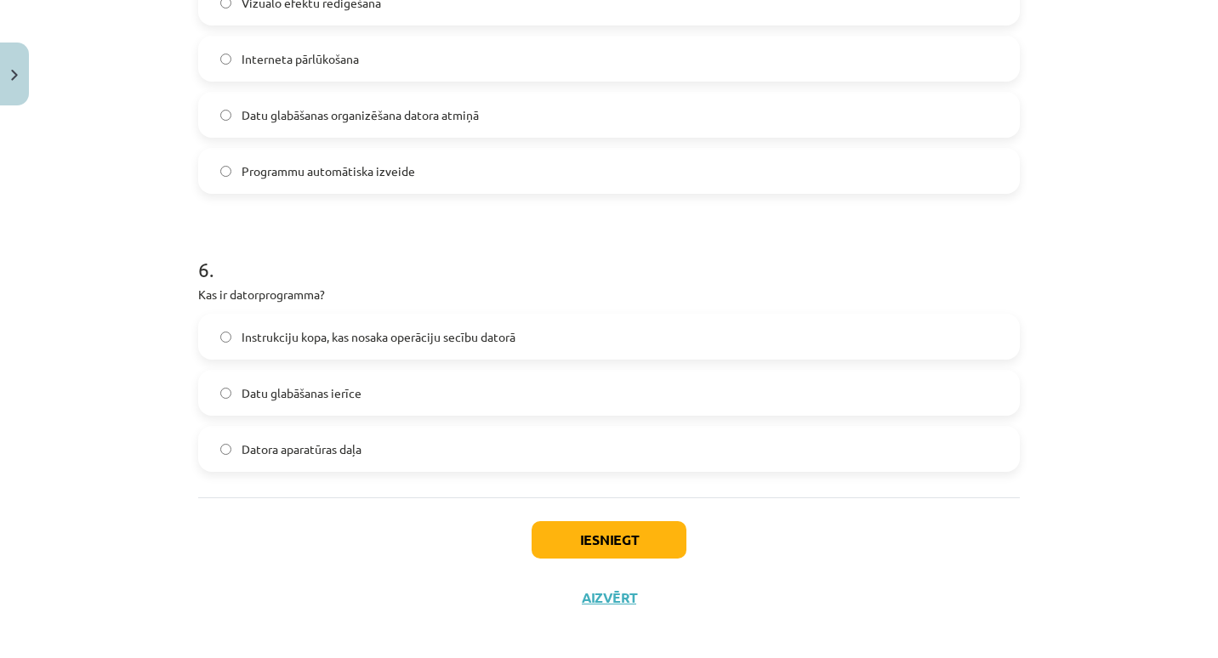
scroll to position [1729, 0]
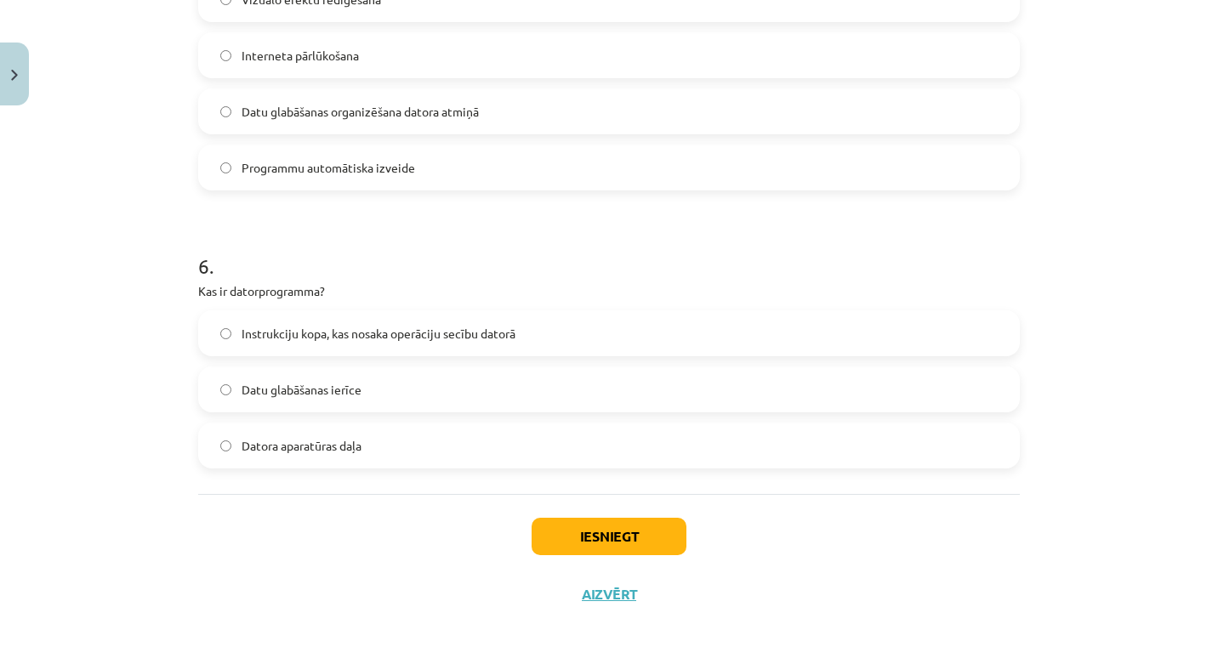
click at [314, 341] on span "Instrukciju kopa, kas nosaka operāciju secību datorā" at bounding box center [379, 334] width 274 height 18
click at [570, 530] on button "Iesniegt" at bounding box center [609, 536] width 155 height 37
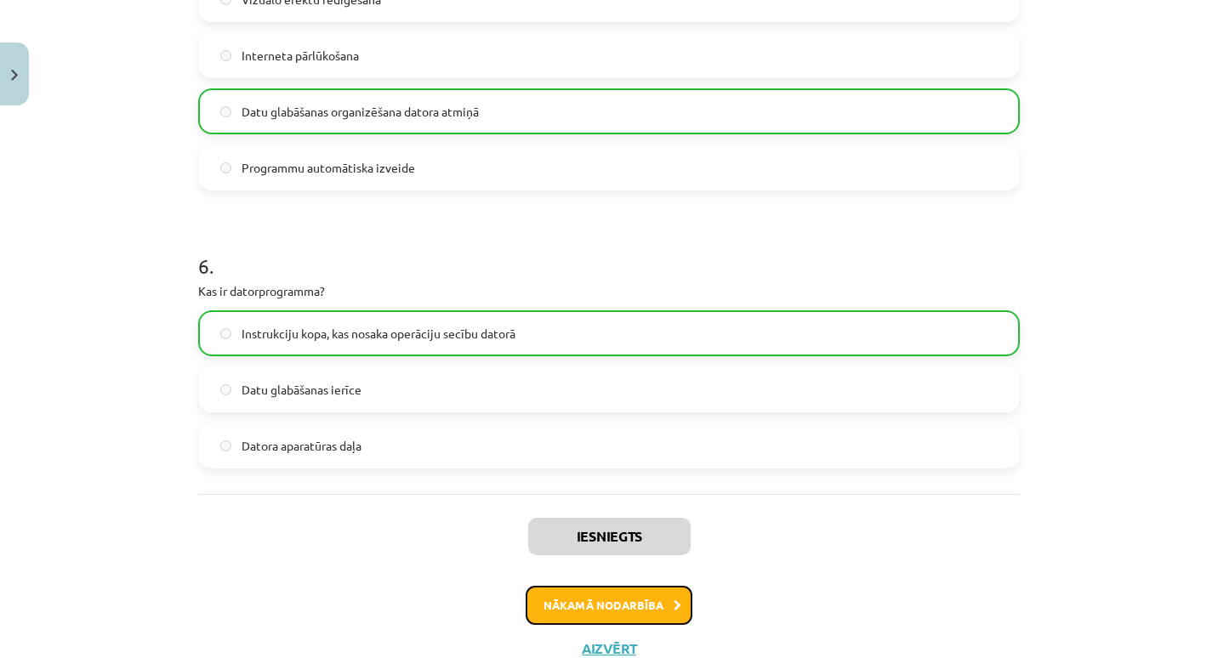
click at [581, 607] on button "Nākamā nodarbība" at bounding box center [609, 605] width 167 height 39
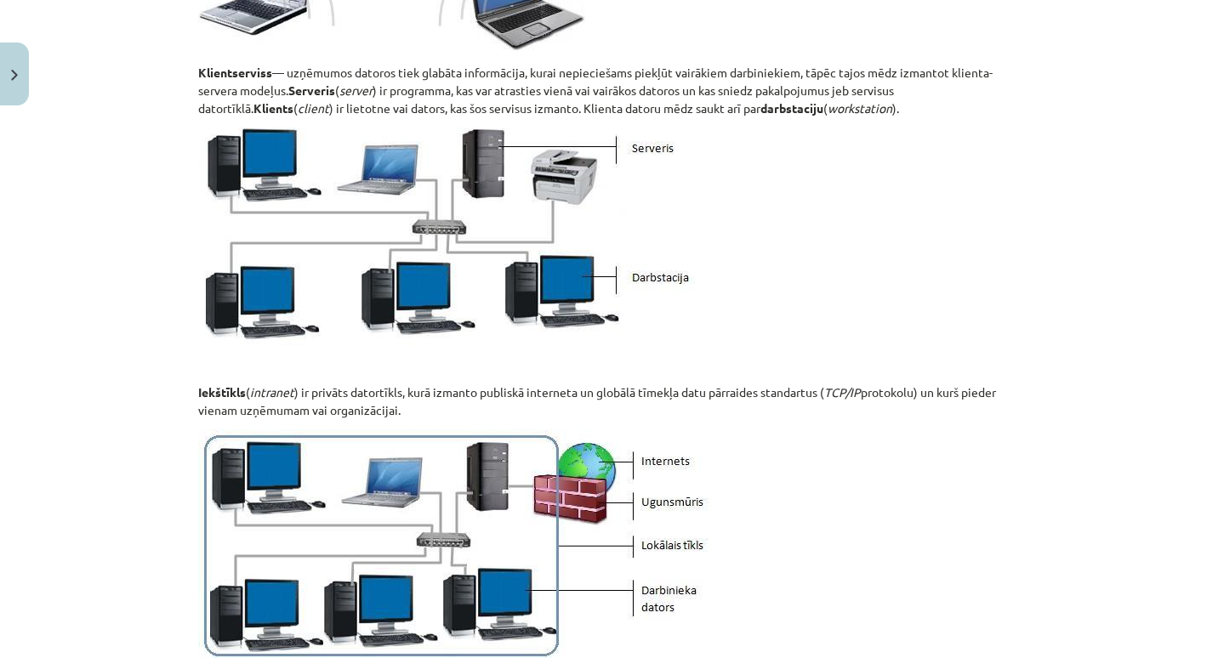
scroll to position [2044, 0]
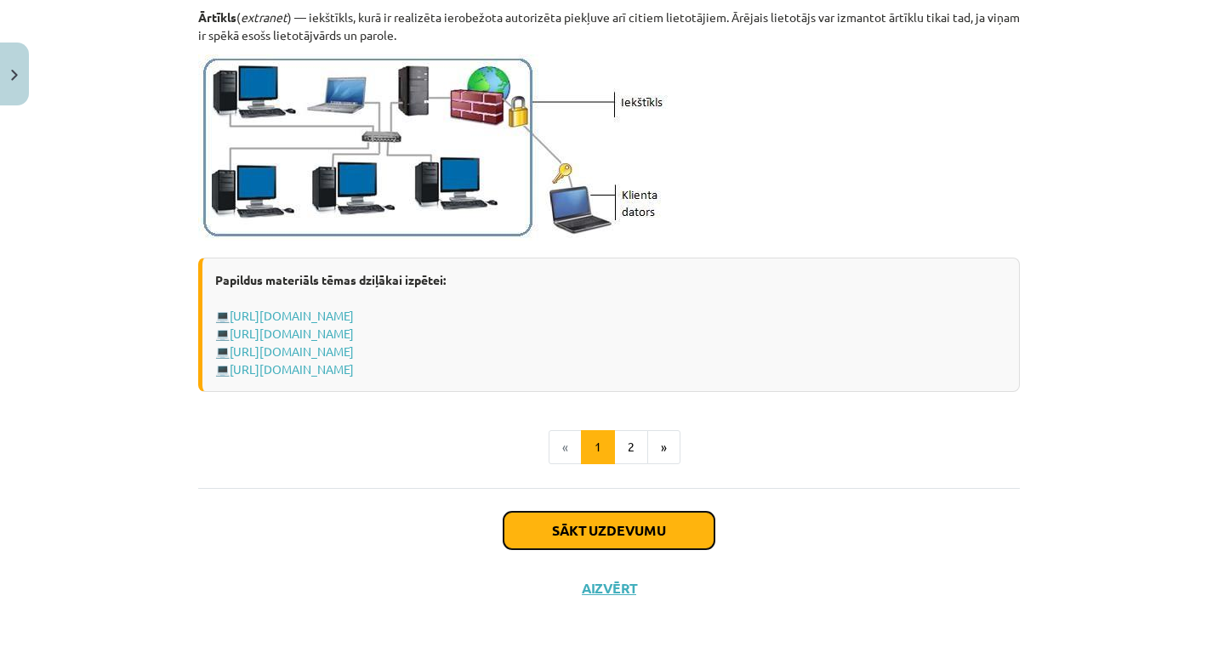
click at [588, 528] on button "Sākt uzdevumu" at bounding box center [609, 530] width 211 height 37
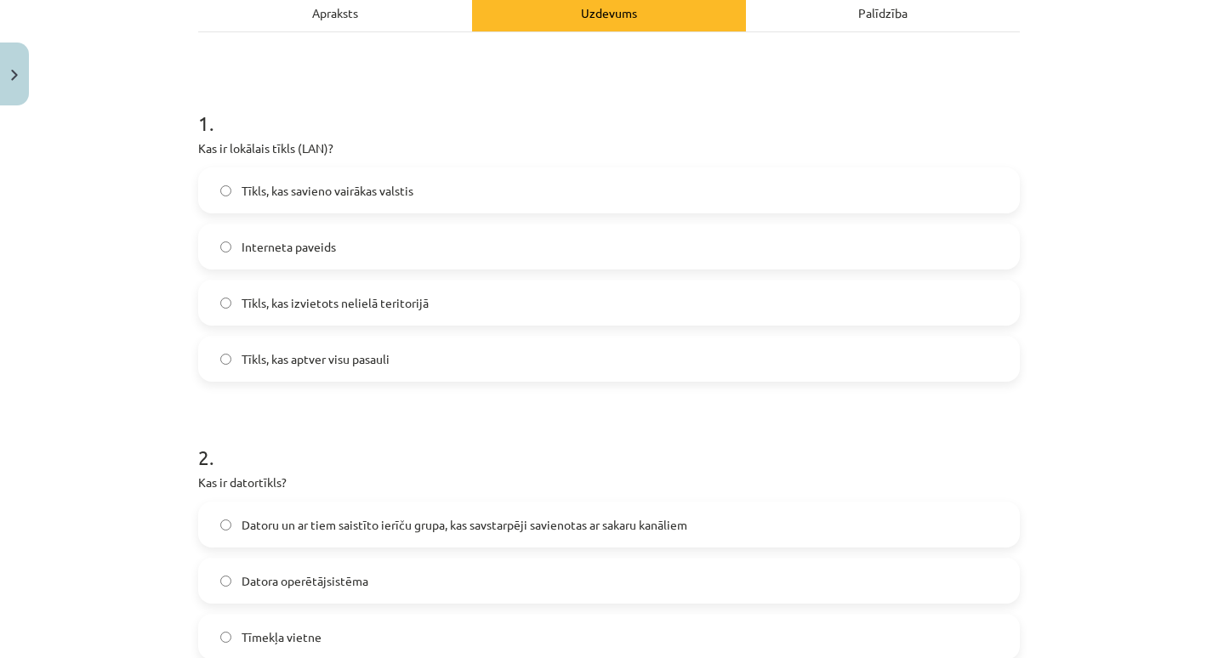
scroll to position [255, 0]
click at [536, 304] on label "Tīkls, kas izvietots nelielā teritorijā" at bounding box center [609, 304] width 818 height 43
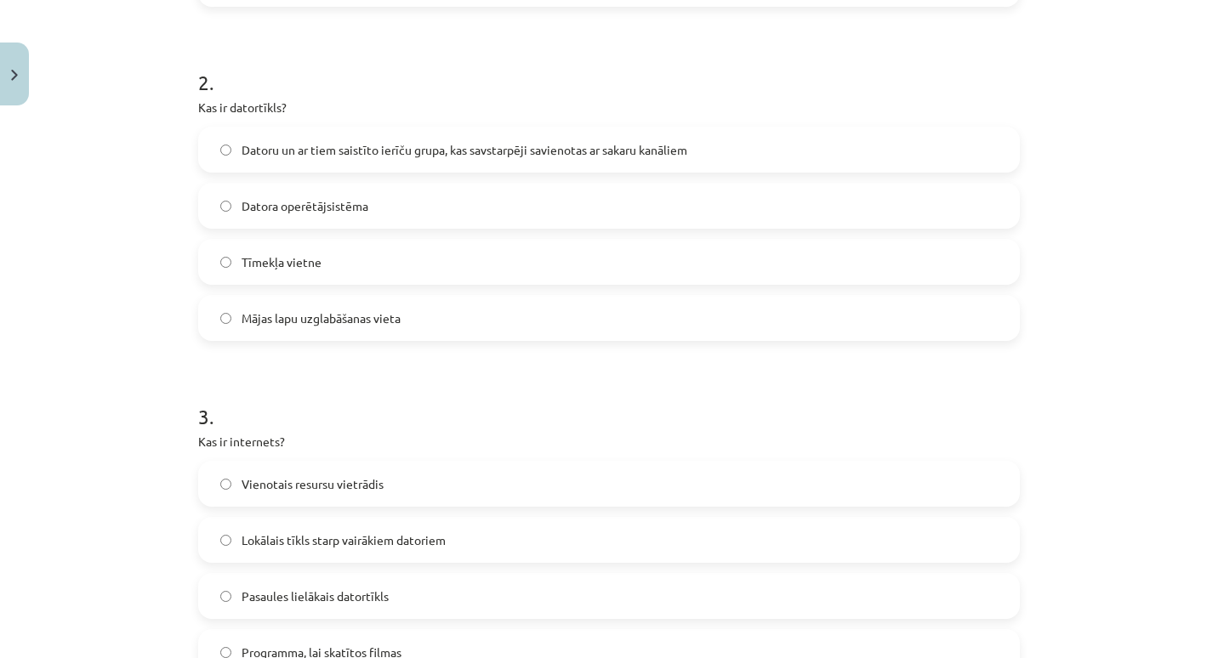
scroll to position [637, 0]
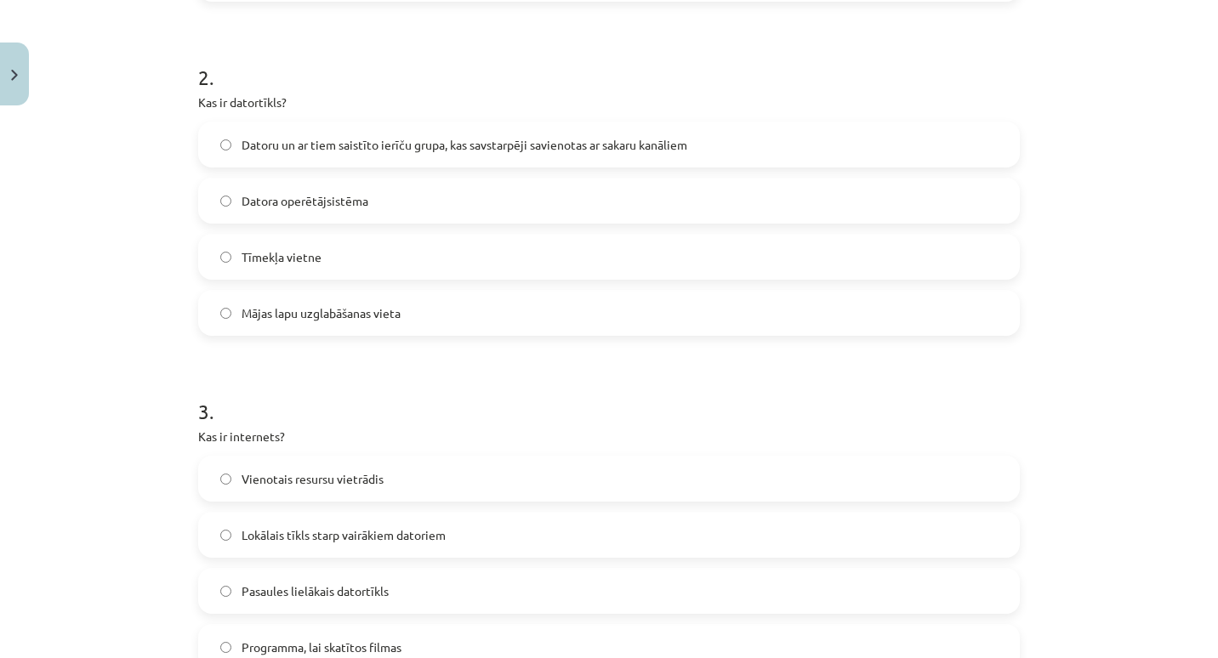
click at [511, 139] on span "Datoru un ar tiem saistīto ierīču grupa, kas savstarpēji savienotas ar sakaru k…" at bounding box center [465, 145] width 446 height 18
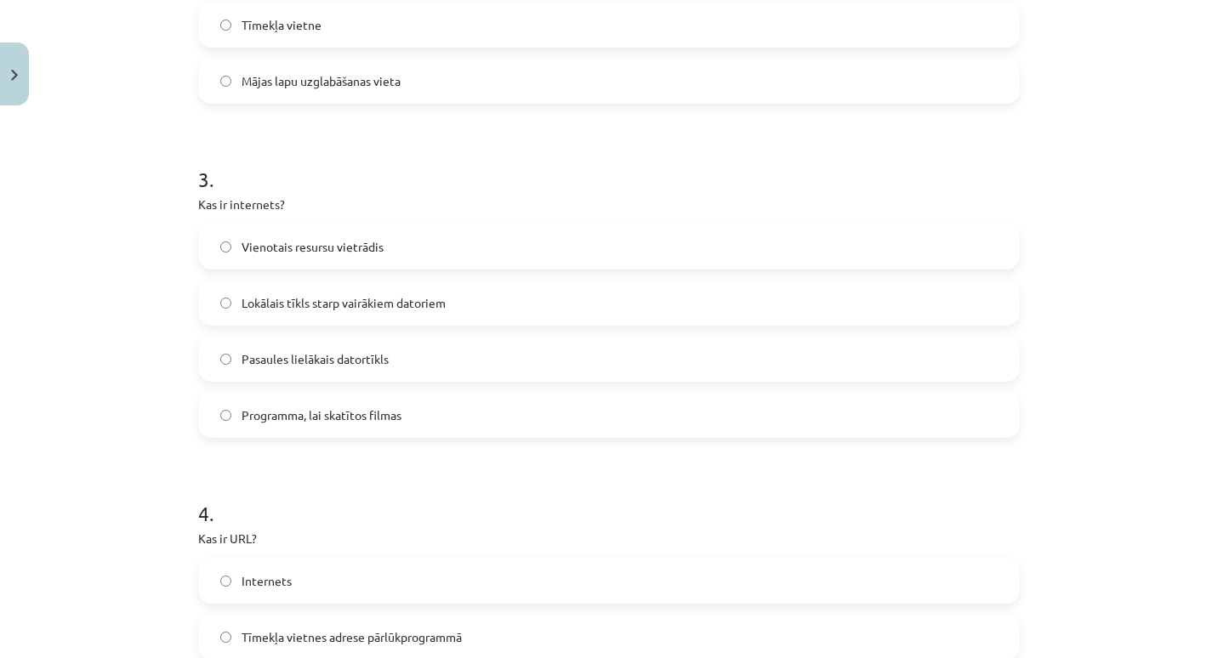
scroll to position [869, 0]
click at [471, 354] on label "Pasaules lielākais datortīkls" at bounding box center [609, 360] width 818 height 43
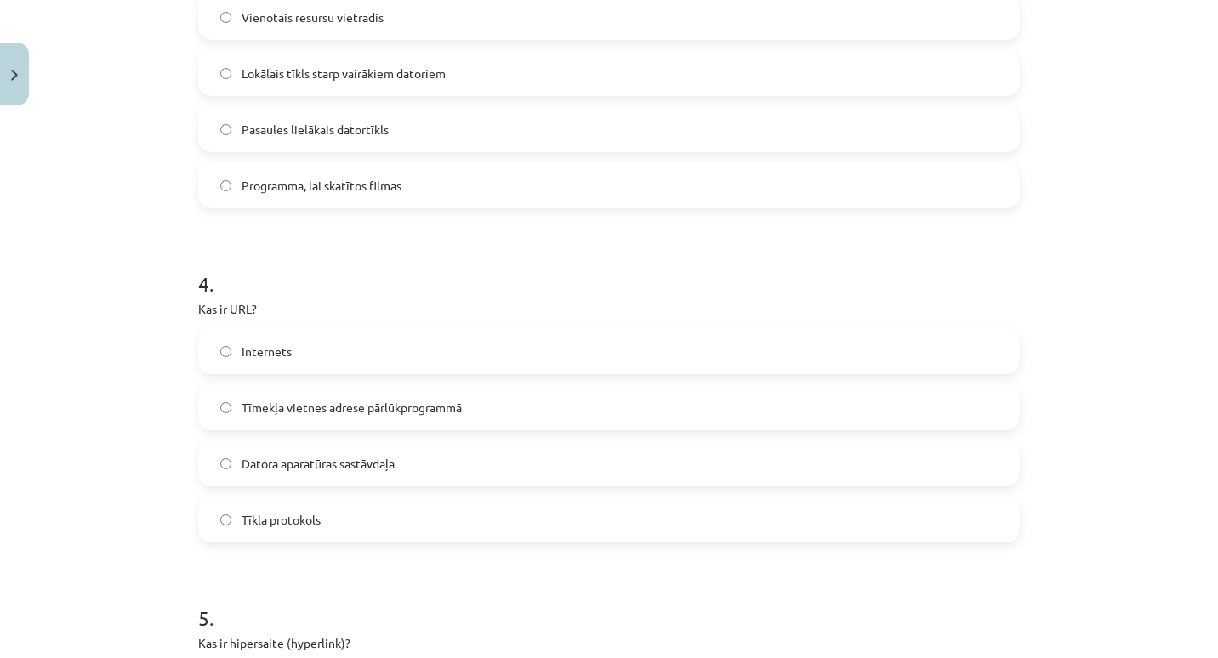
scroll to position [1102, 0]
click at [430, 424] on label "Tīmekļa vietnes adrese pārlūkprogrammā" at bounding box center [609, 405] width 818 height 43
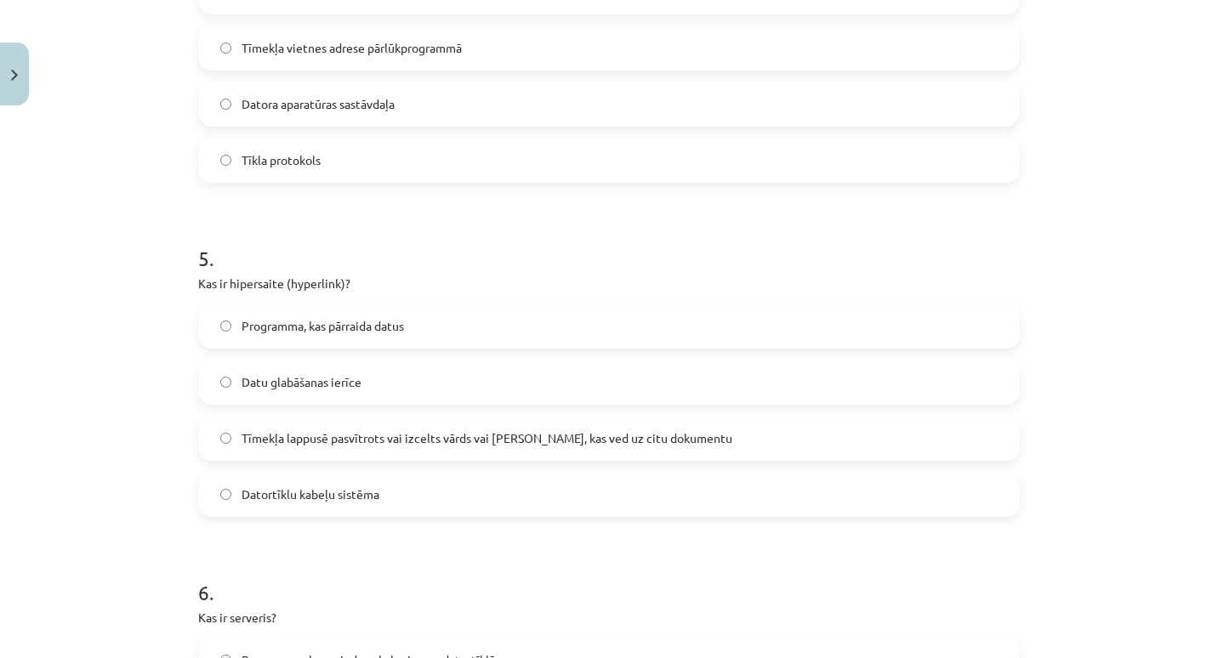
scroll to position [1461, 0]
click at [429, 453] on label "Tīmekļa lappusē pasvītrots vai izcelts vārds vai frāze, kas ved uz citu dokumen…" at bounding box center [609, 435] width 818 height 43
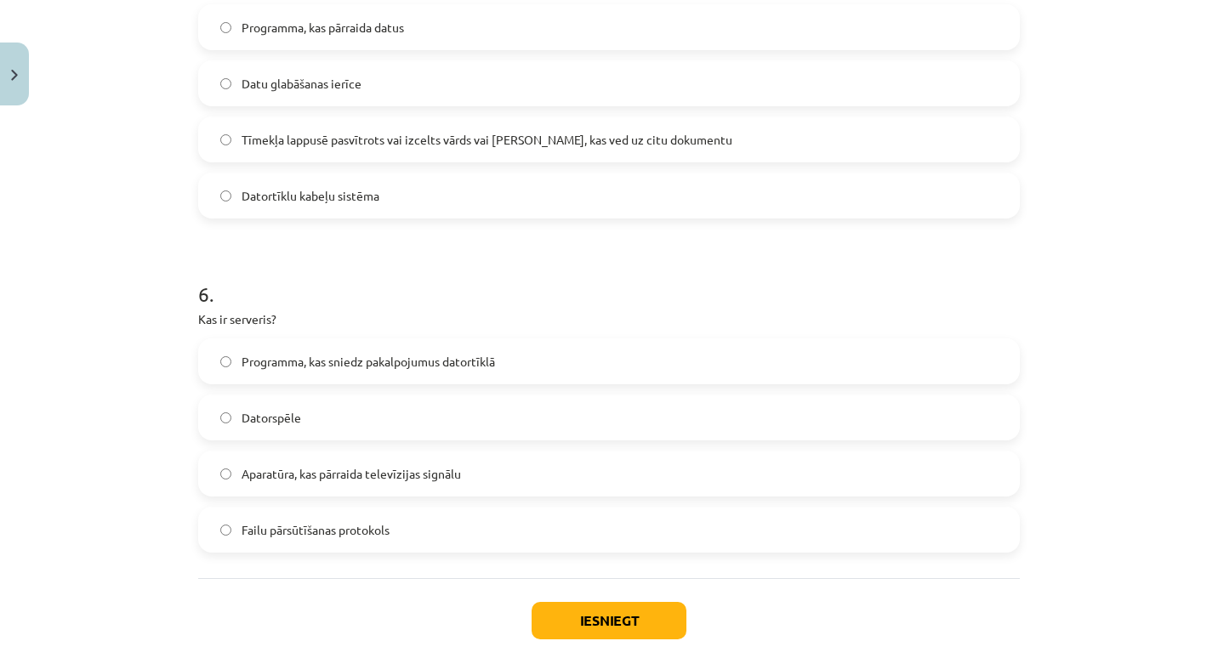
scroll to position [1758, 0]
click at [437, 369] on span "Programma, kas sniedz pakalpojumus datortīklā" at bounding box center [368, 361] width 253 height 18
click at [552, 622] on button "Iesniegt" at bounding box center [609, 619] width 155 height 37
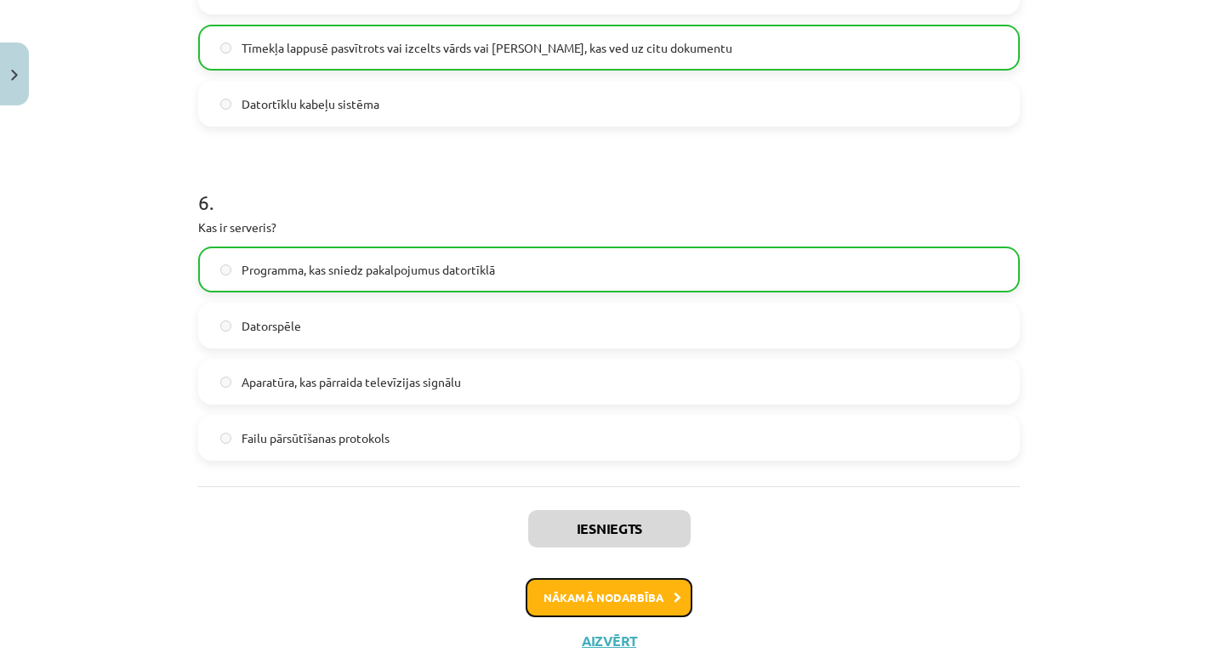
click at [629, 607] on button "Nākamā nodarbība" at bounding box center [609, 597] width 167 height 39
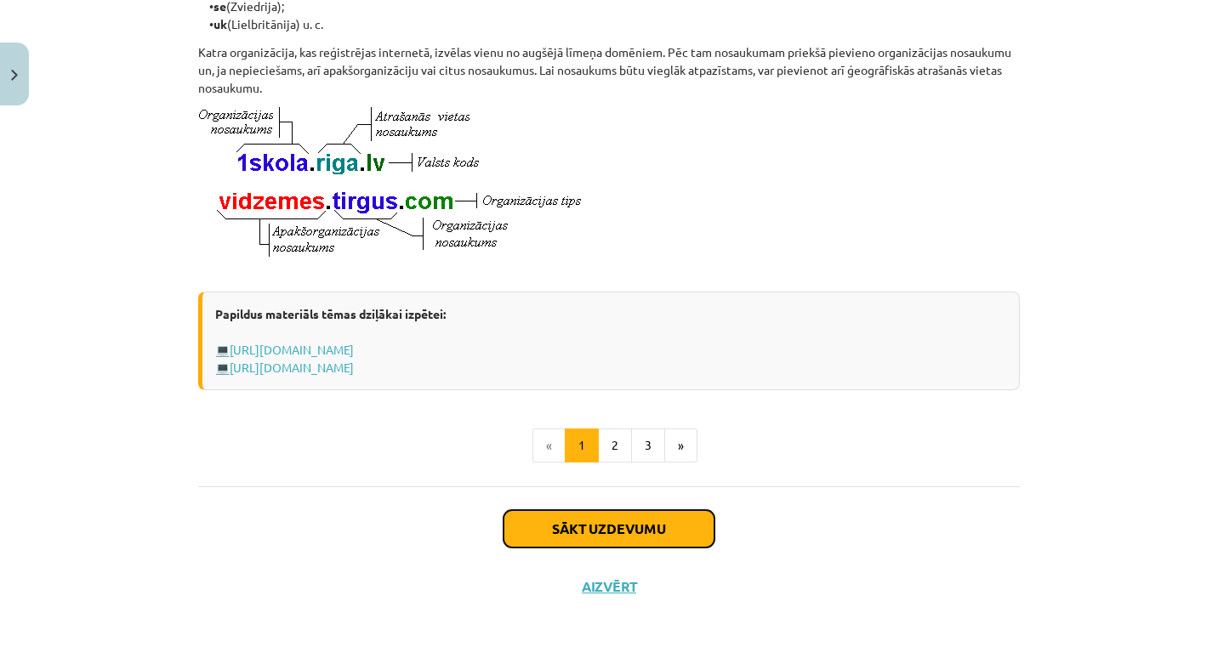
click at [651, 523] on button "Sākt uzdevumu" at bounding box center [609, 528] width 211 height 37
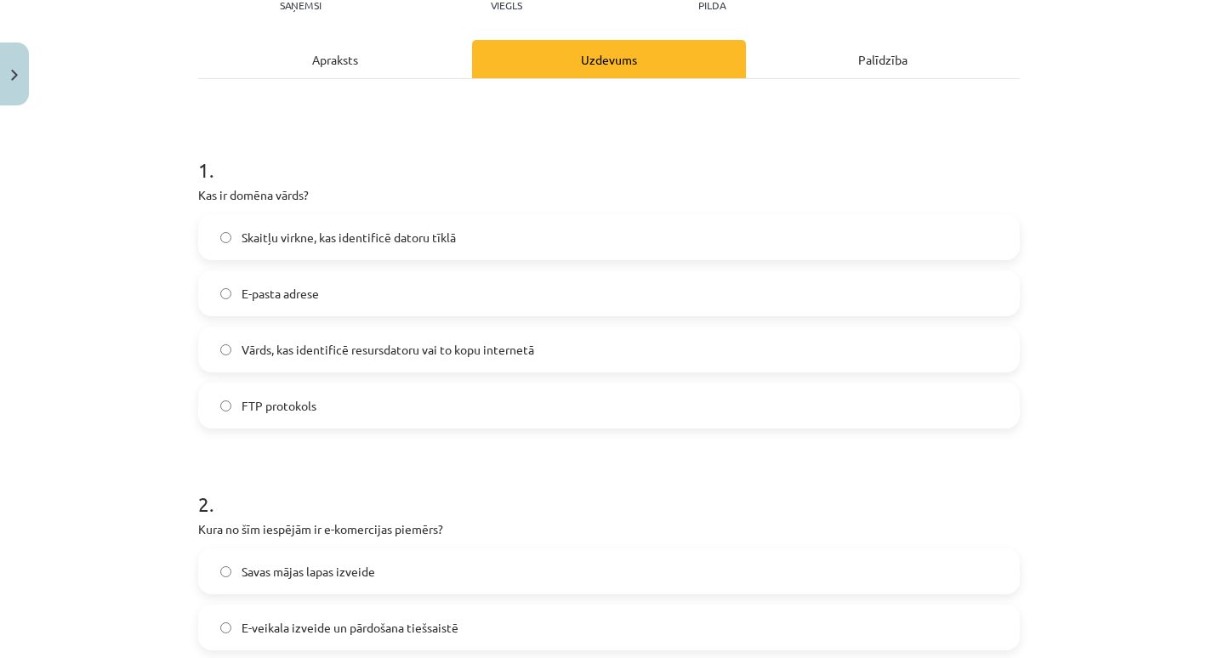
scroll to position [211, 0]
click at [555, 331] on label "Vārds, kas identificē resursdatoru vai to kopu internetā" at bounding box center [609, 349] width 818 height 43
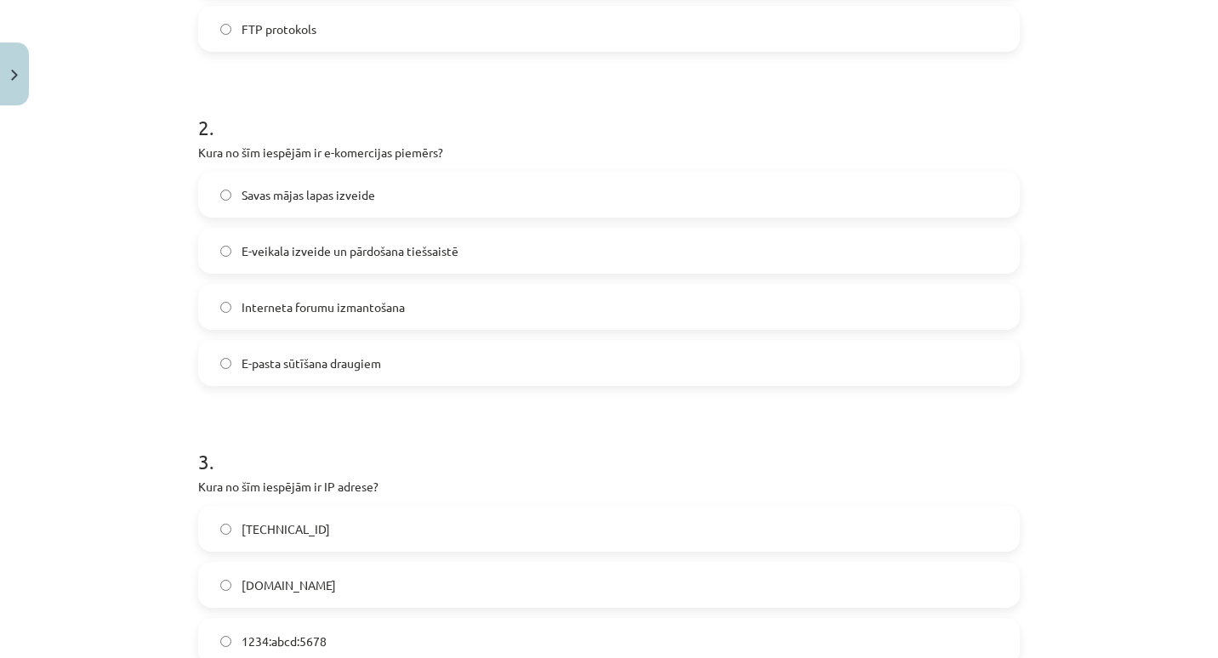
scroll to position [588, 0]
click at [362, 250] on span "E-veikala izveide un pārdošana tiešsaistē" at bounding box center [350, 251] width 217 height 18
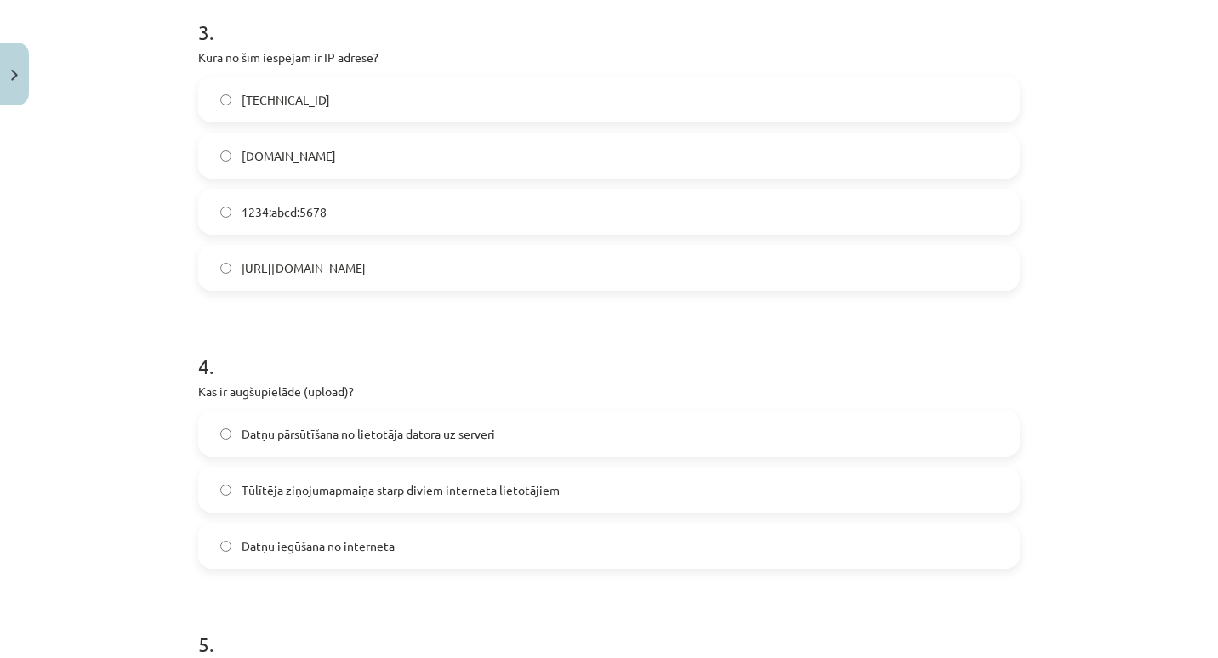
scroll to position [977, 0]
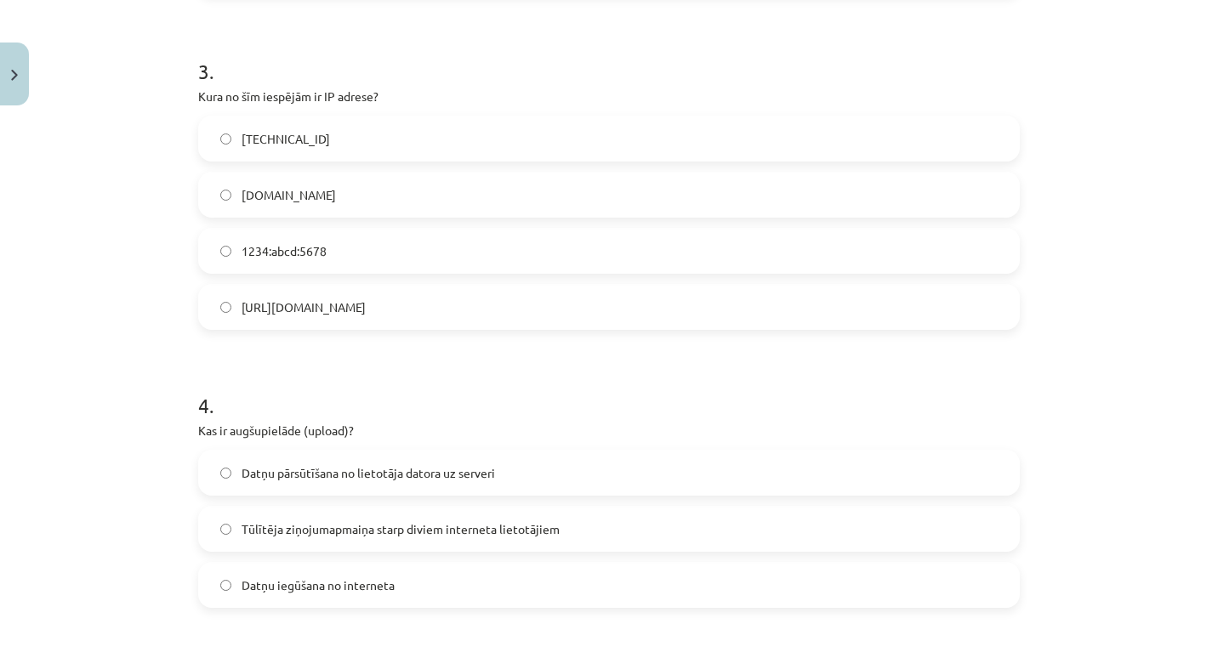
click at [348, 142] on label "192.100.81.101" at bounding box center [609, 138] width 818 height 43
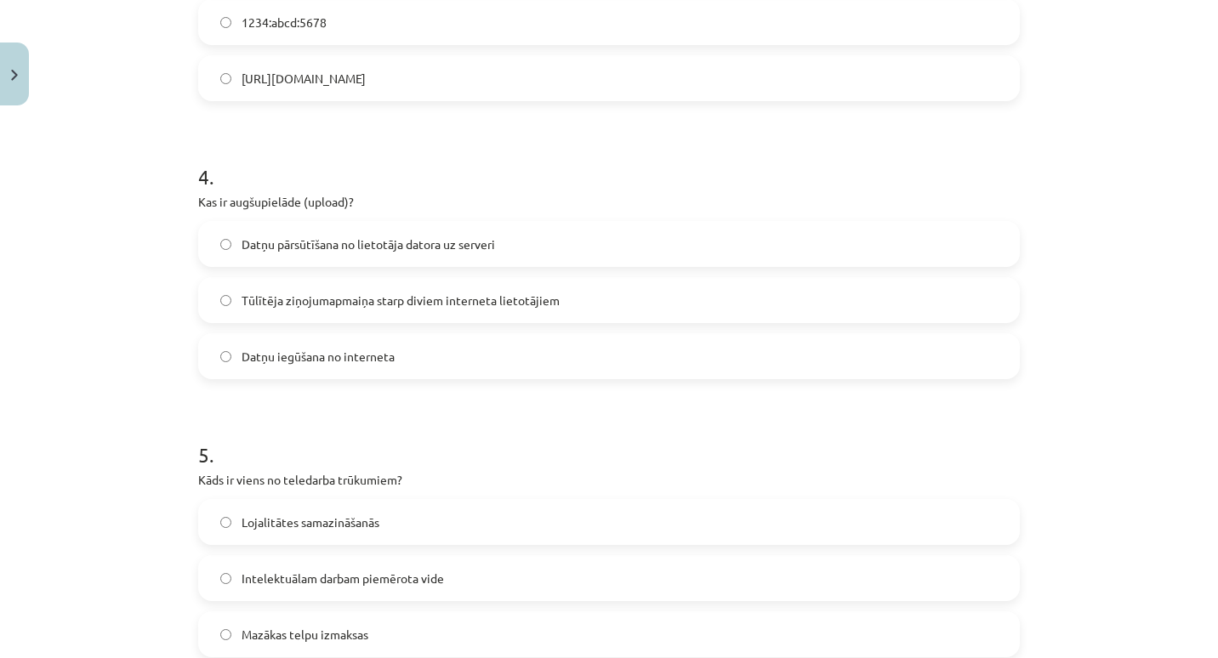
scroll to position [1207, 0]
click at [320, 367] on label "Datņu iegūšana no interneta" at bounding box center [609, 355] width 818 height 43
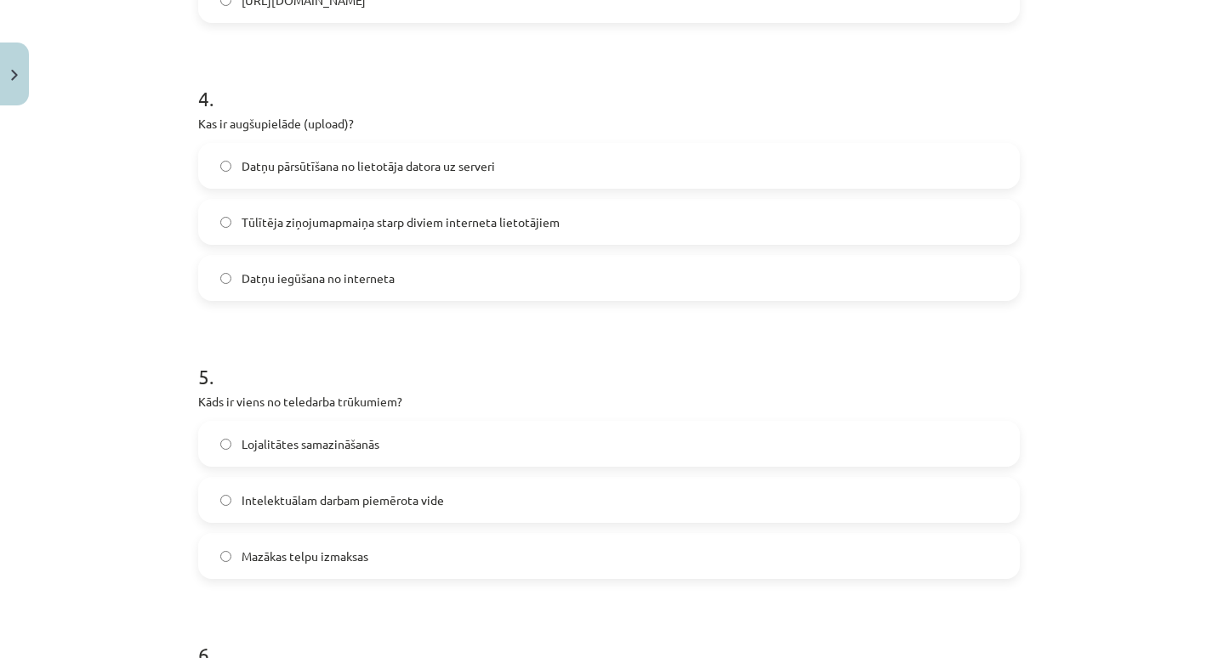
scroll to position [1561, 0]
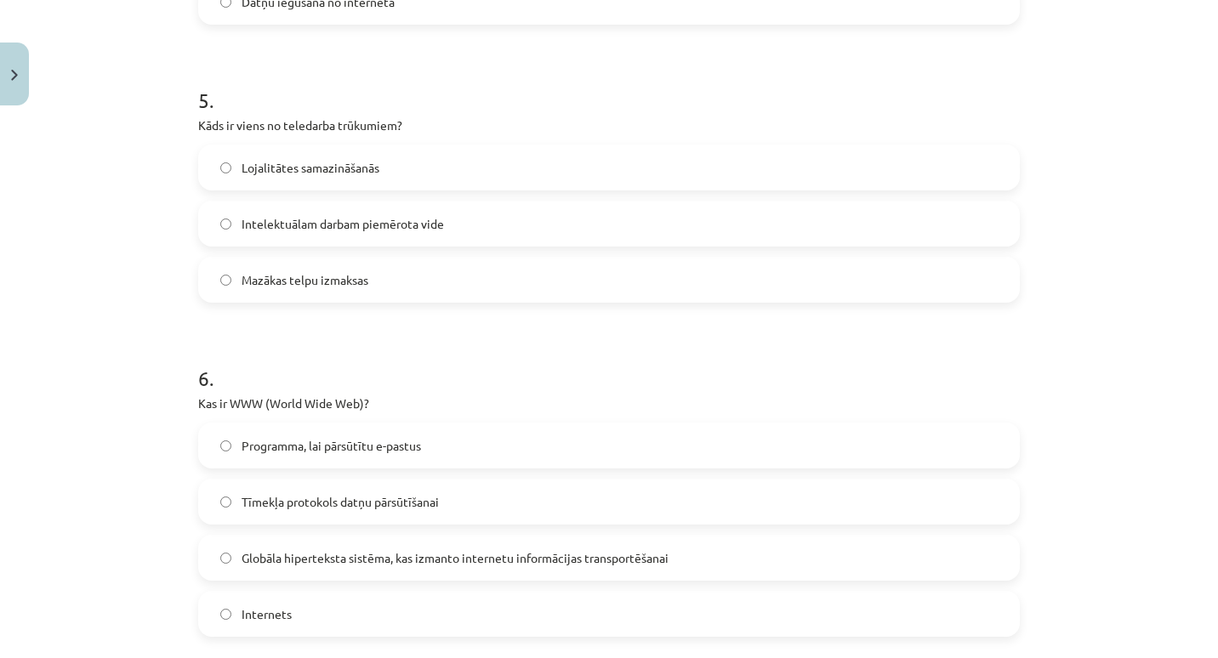
click at [356, 224] on span "Intelektuālam darbam piemērota vide" at bounding box center [343, 224] width 202 height 18
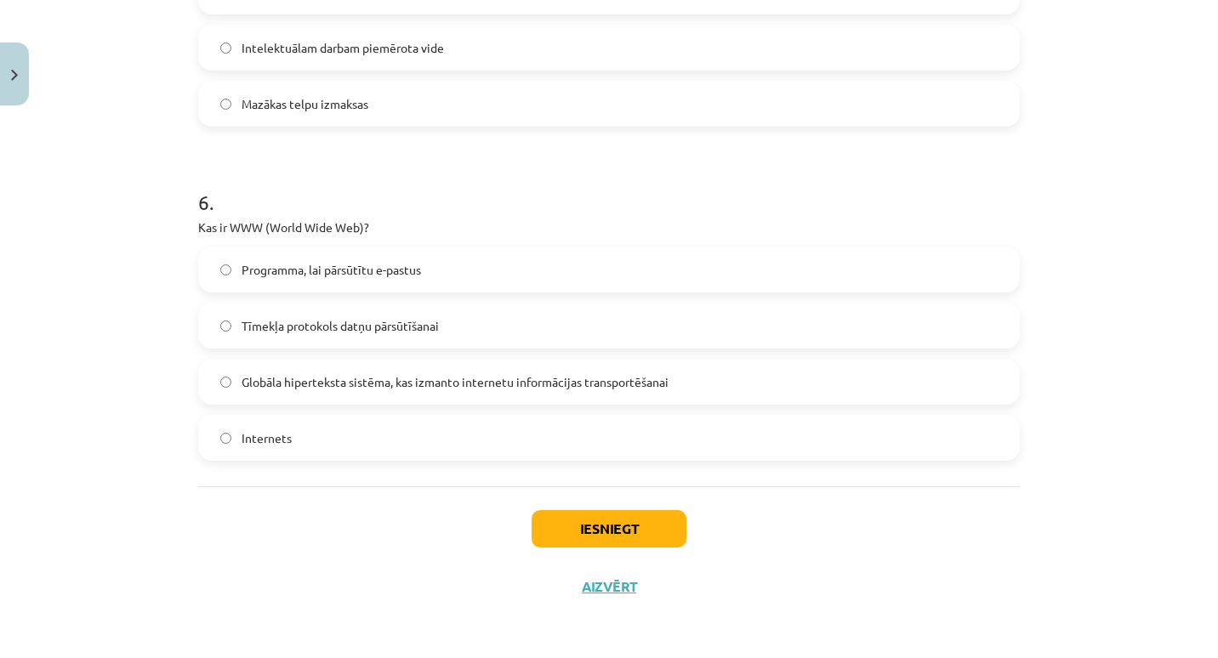
scroll to position [1737, 0]
click at [344, 380] on span "Globāla hiperteksta sistēma, kas izmanto internetu informācijas transportēšanai" at bounding box center [455, 382] width 427 height 18
click at [553, 539] on button "Iesniegt" at bounding box center [609, 528] width 155 height 37
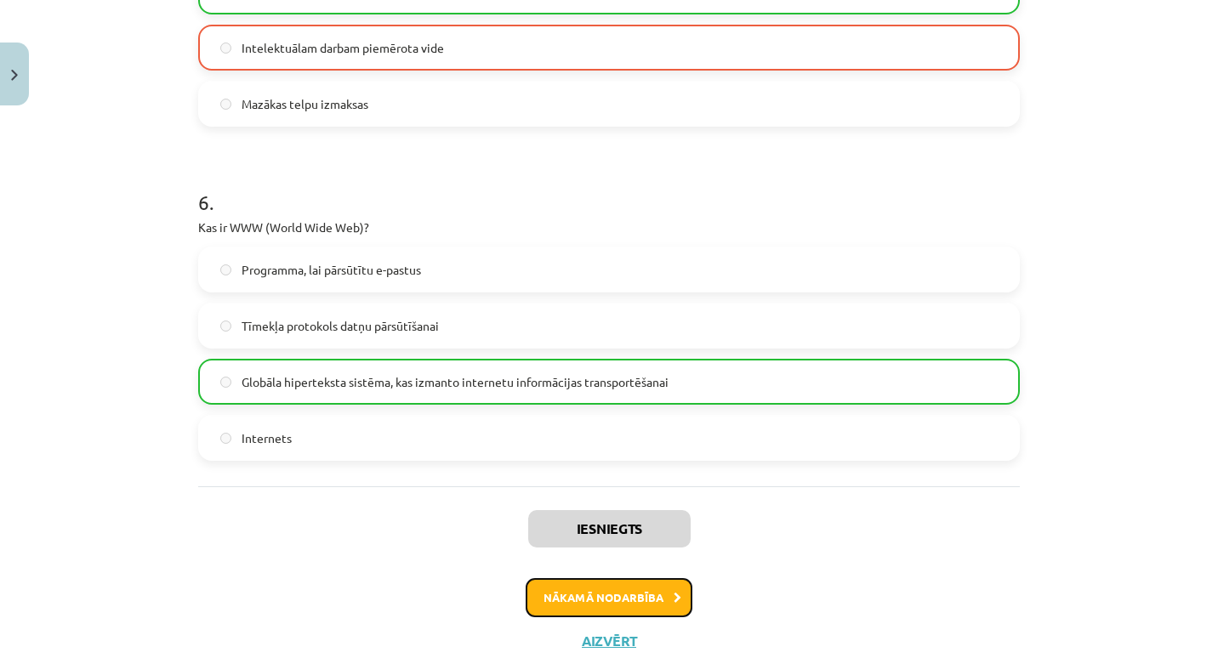
click at [597, 590] on button "Nākamā nodarbība" at bounding box center [609, 597] width 167 height 39
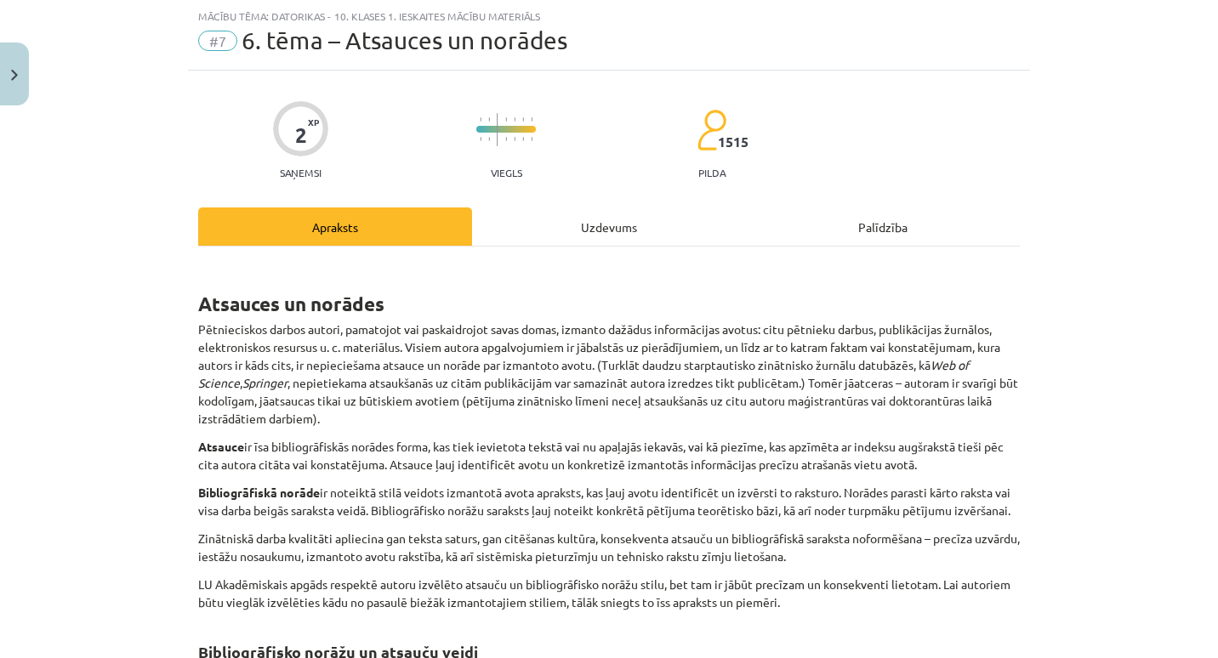
scroll to position [644, 0]
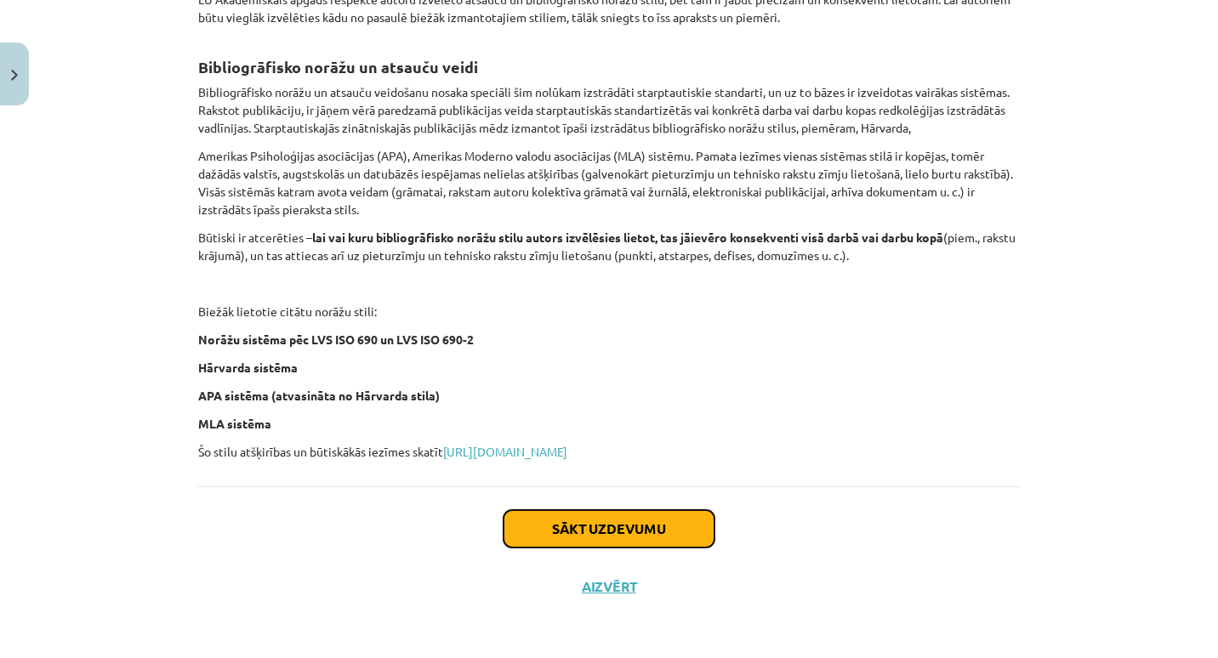
click at [590, 546] on button "Sākt uzdevumu" at bounding box center [609, 528] width 211 height 37
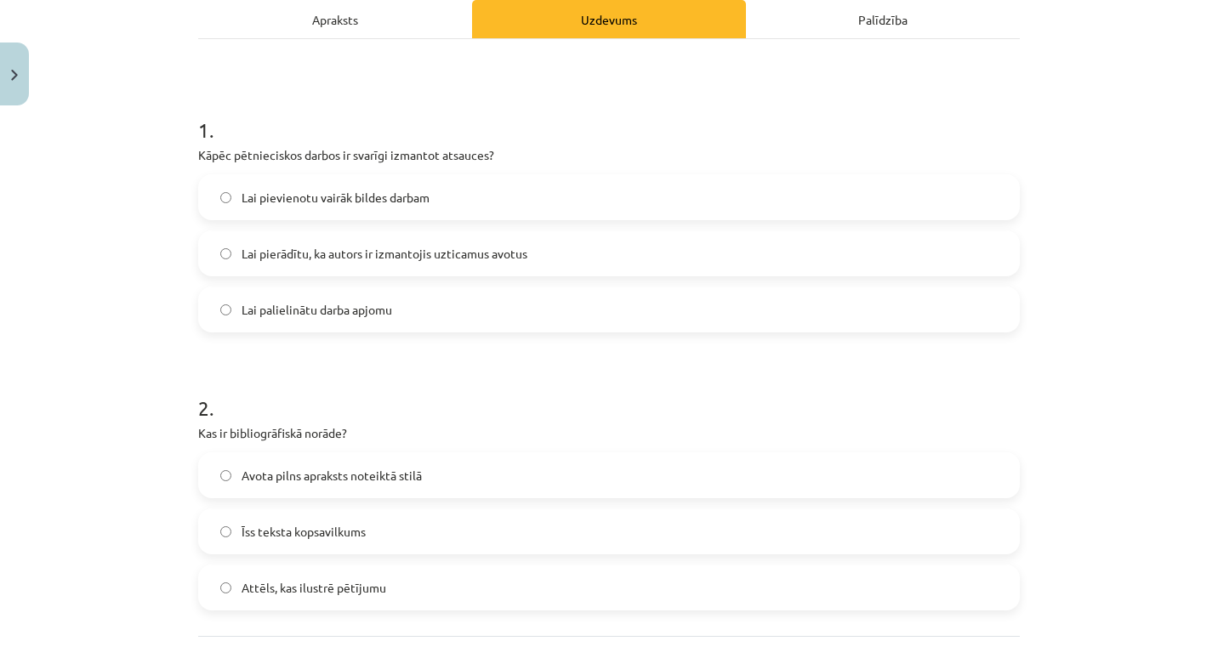
scroll to position [254, 0]
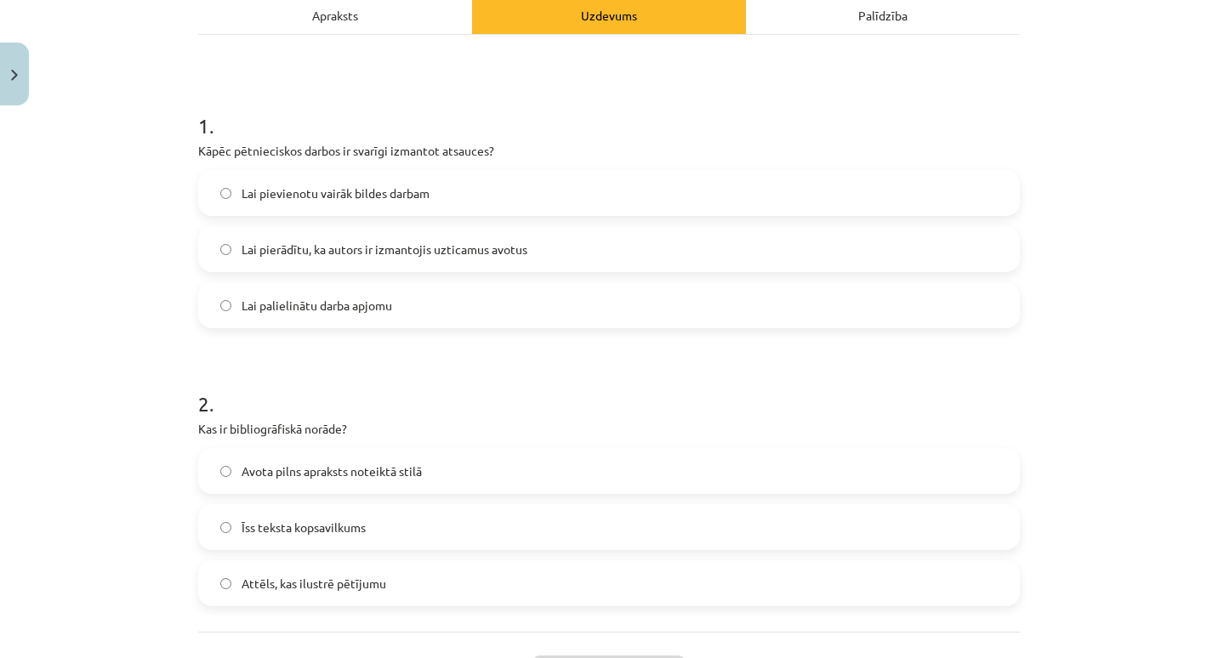
click at [538, 247] on label "Lai pierādītu, ka autors ir izmantojis uzticamus avotus" at bounding box center [609, 249] width 818 height 43
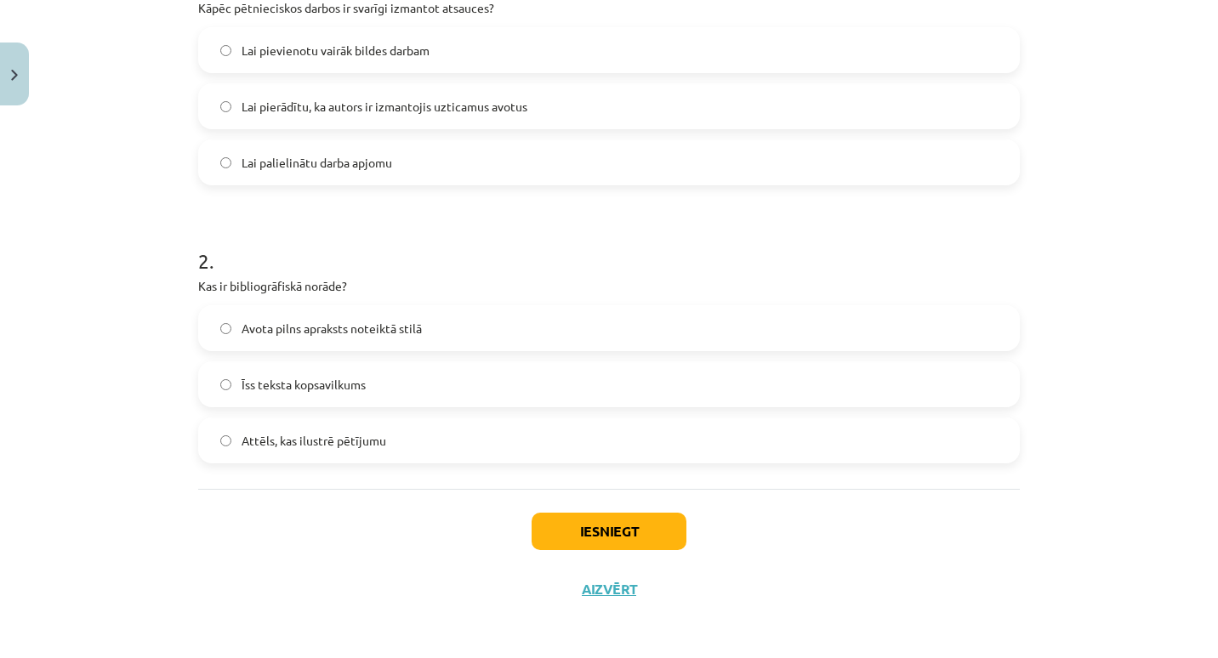
scroll to position [398, 0]
click at [485, 323] on label "Avota pilns apraksts noteiktā stilā" at bounding box center [609, 327] width 818 height 43
click at [590, 540] on button "Iesniegt" at bounding box center [609, 530] width 155 height 37
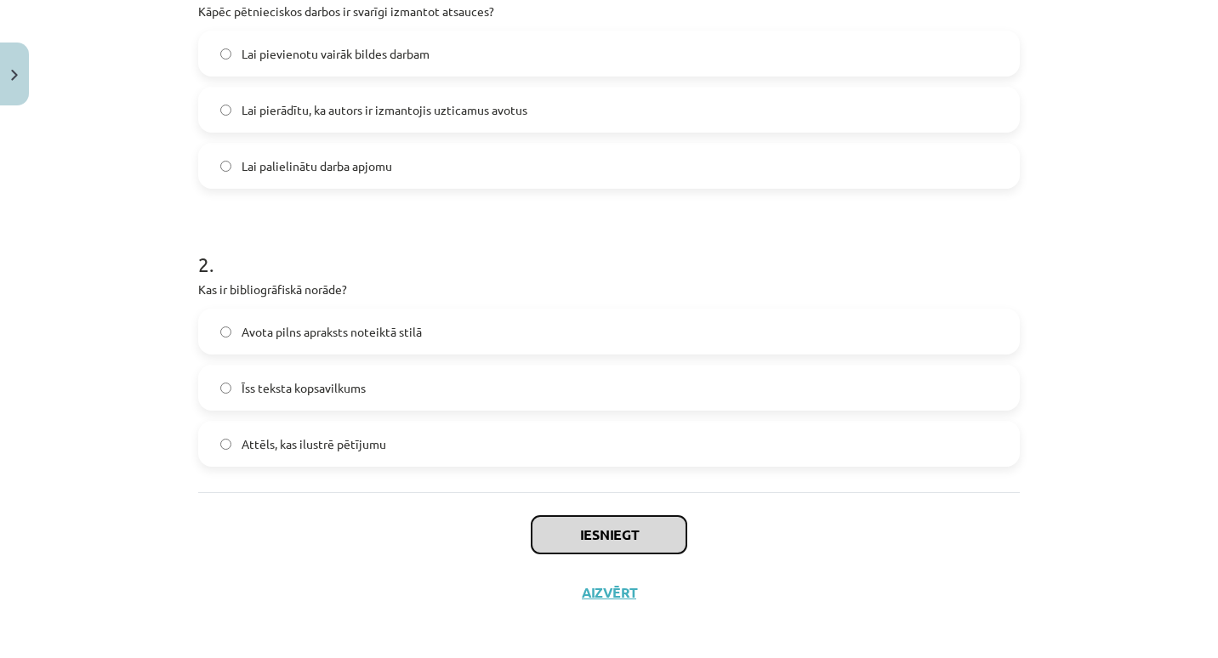
scroll to position [0, 0]
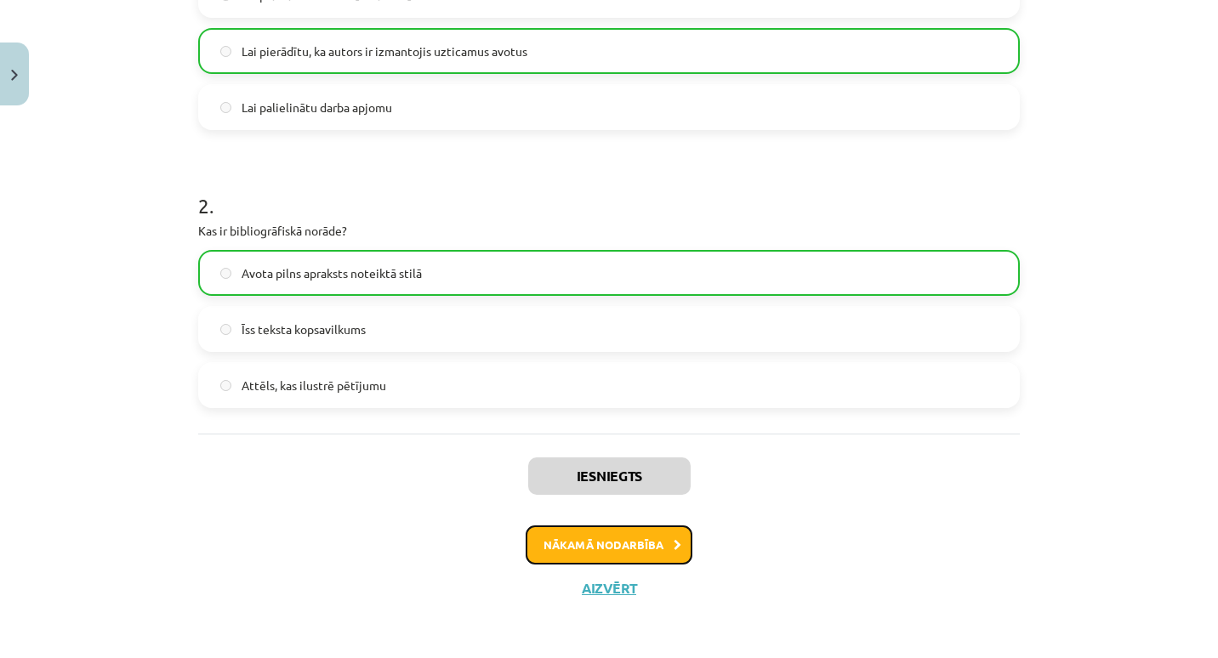
click at [578, 544] on button "Nākamā nodarbība" at bounding box center [609, 545] width 167 height 39
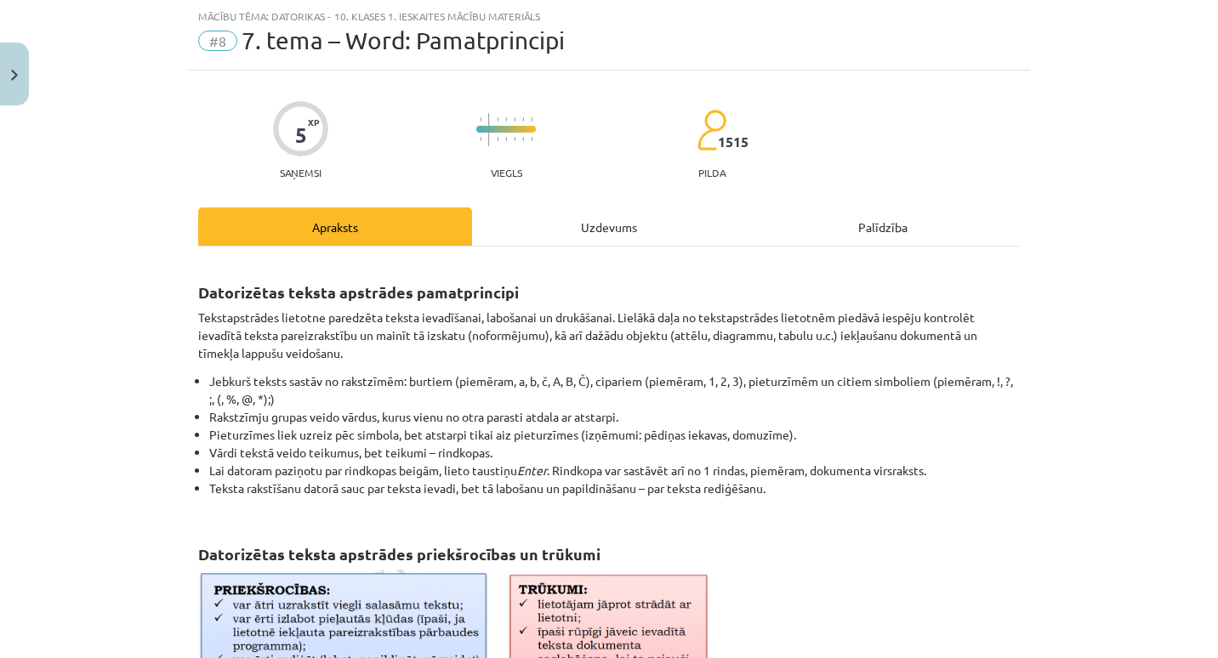
scroll to position [756, 0]
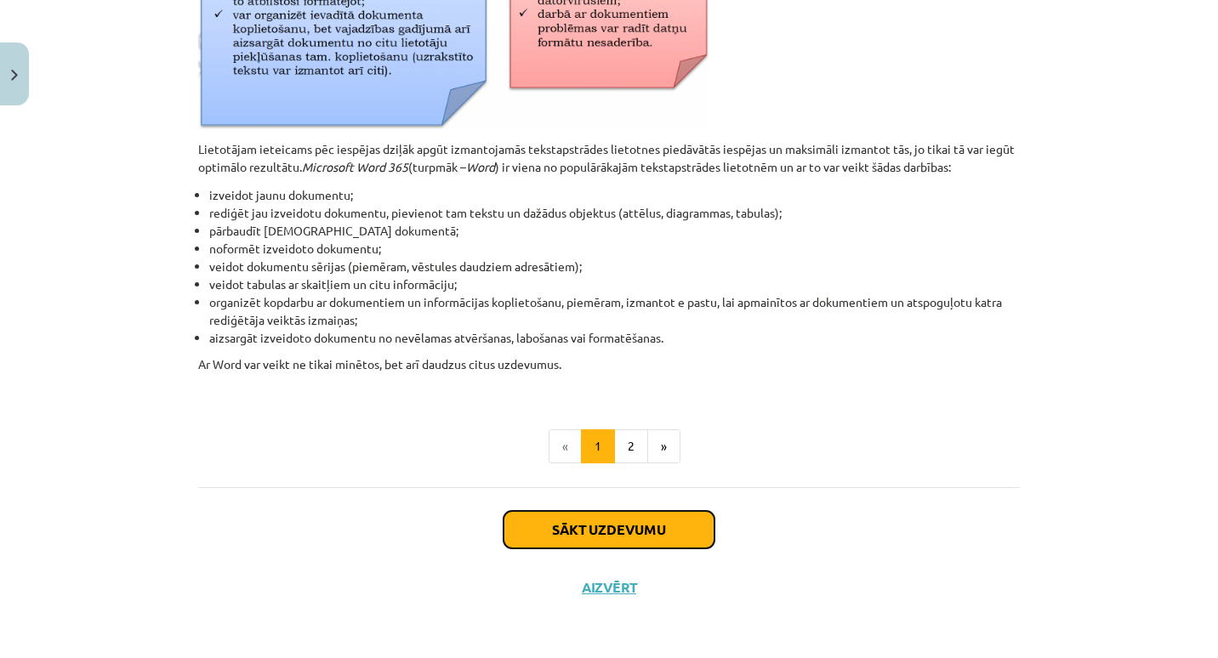
click at [578, 533] on button "Sākt uzdevumu" at bounding box center [609, 529] width 211 height 37
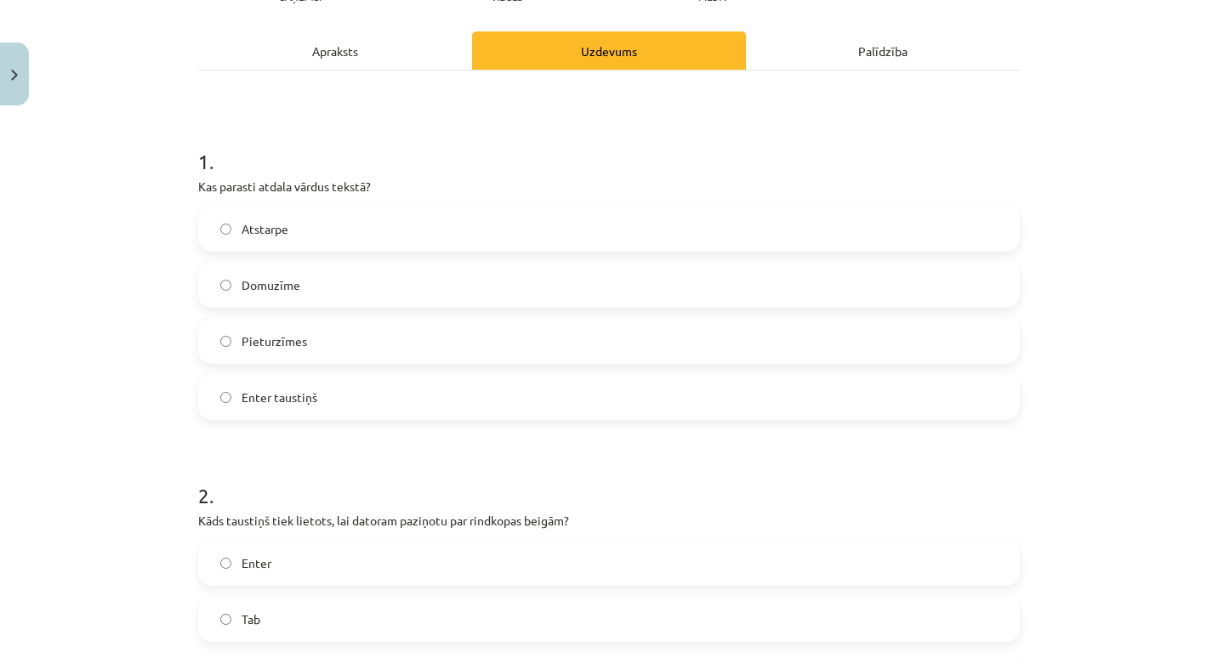
scroll to position [228, 0]
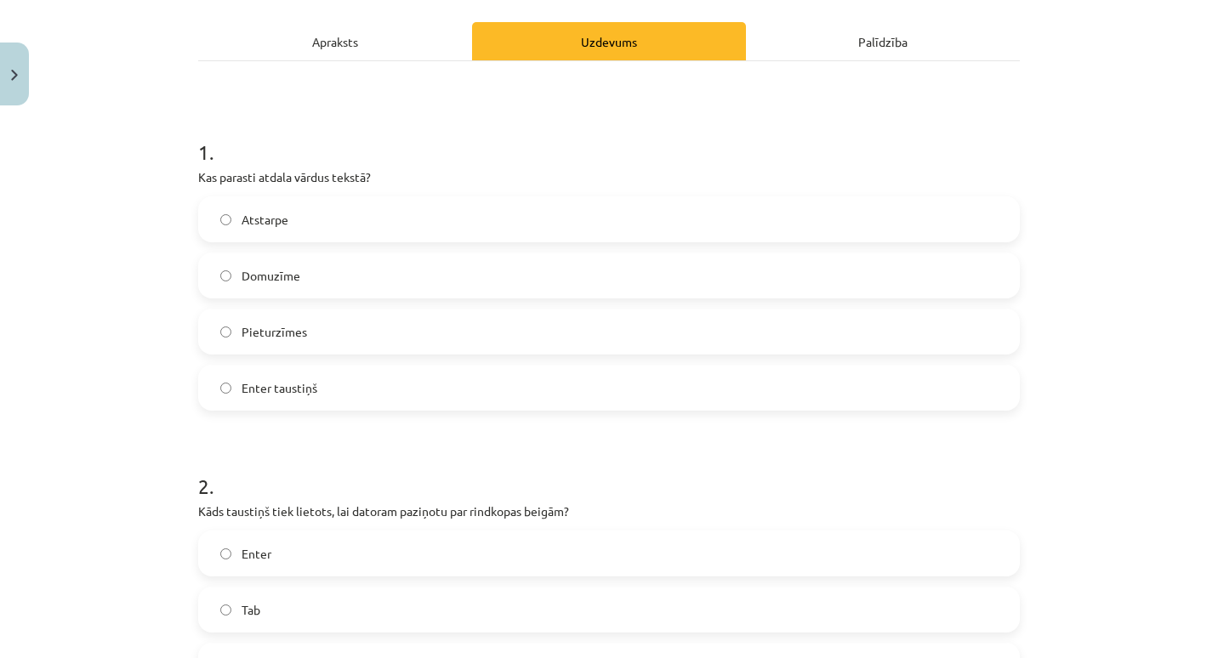
click at [462, 212] on label "Atstarpe" at bounding box center [609, 219] width 818 height 43
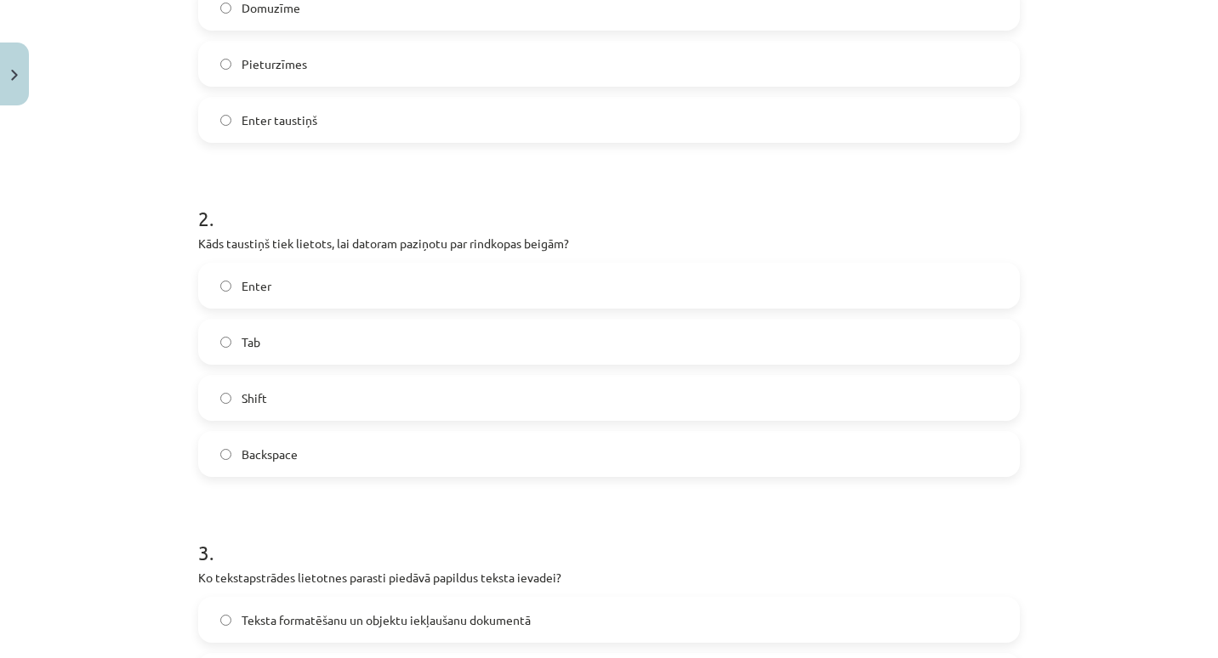
scroll to position [516, 0]
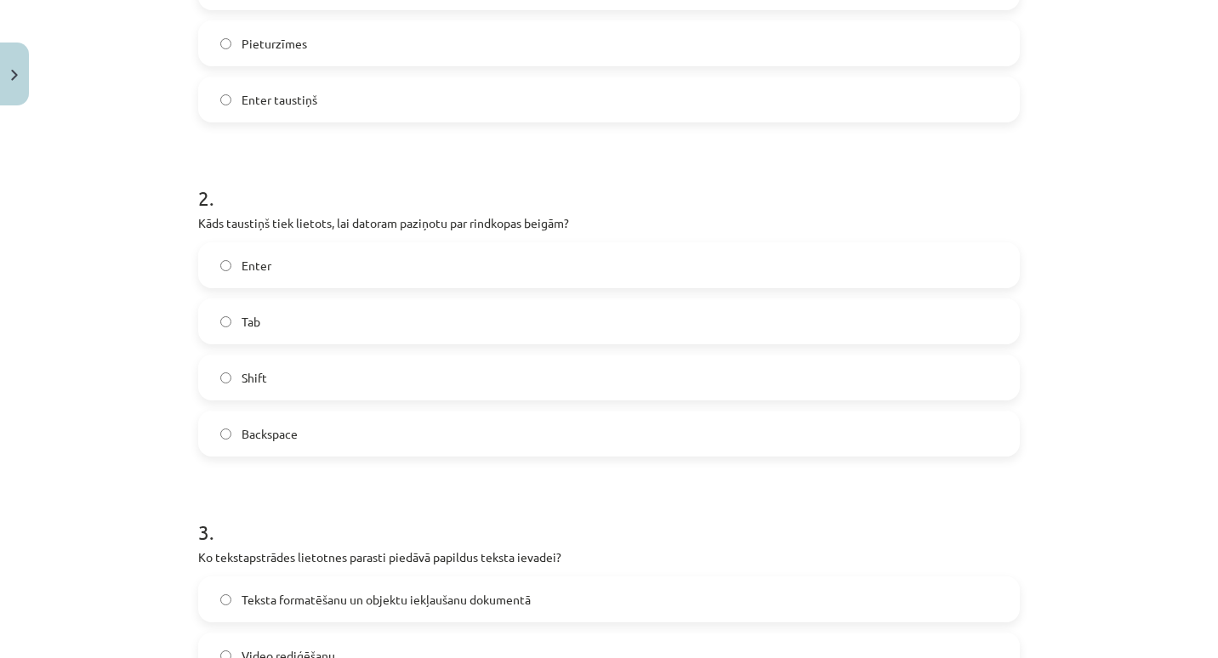
click at [382, 271] on label "Enter" at bounding box center [609, 265] width 818 height 43
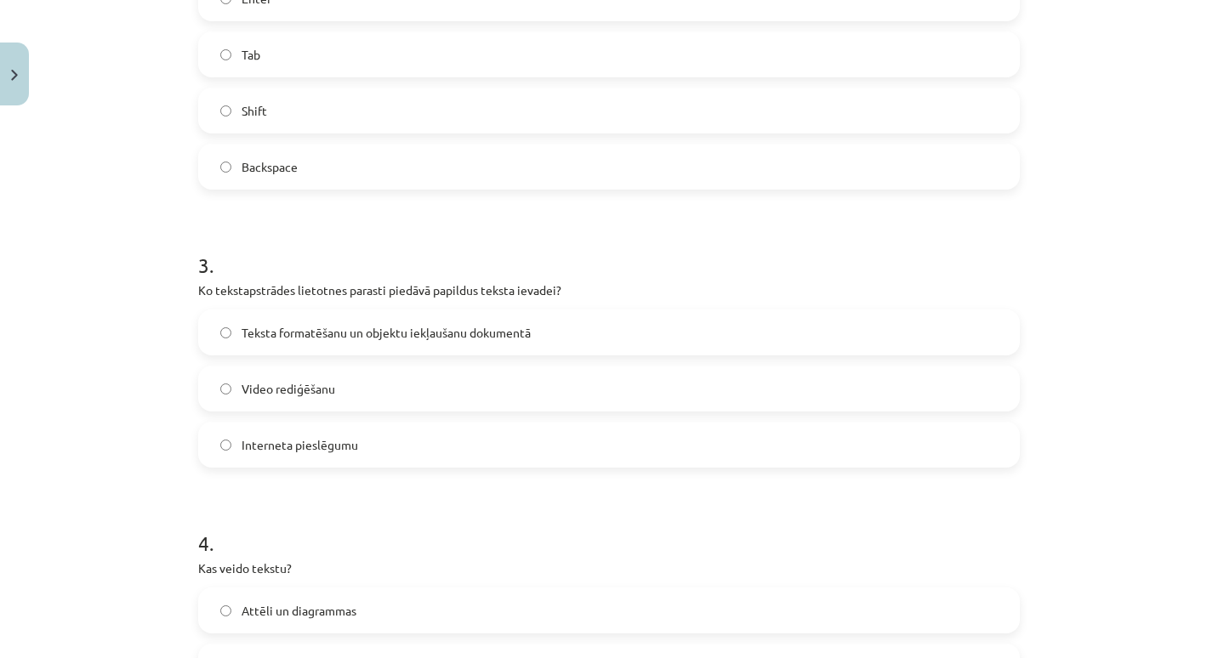
scroll to position [784, 0]
click at [438, 330] on span "Teksta formatēšanu un objektu iekļaušanu dokumentā" at bounding box center [386, 332] width 289 height 18
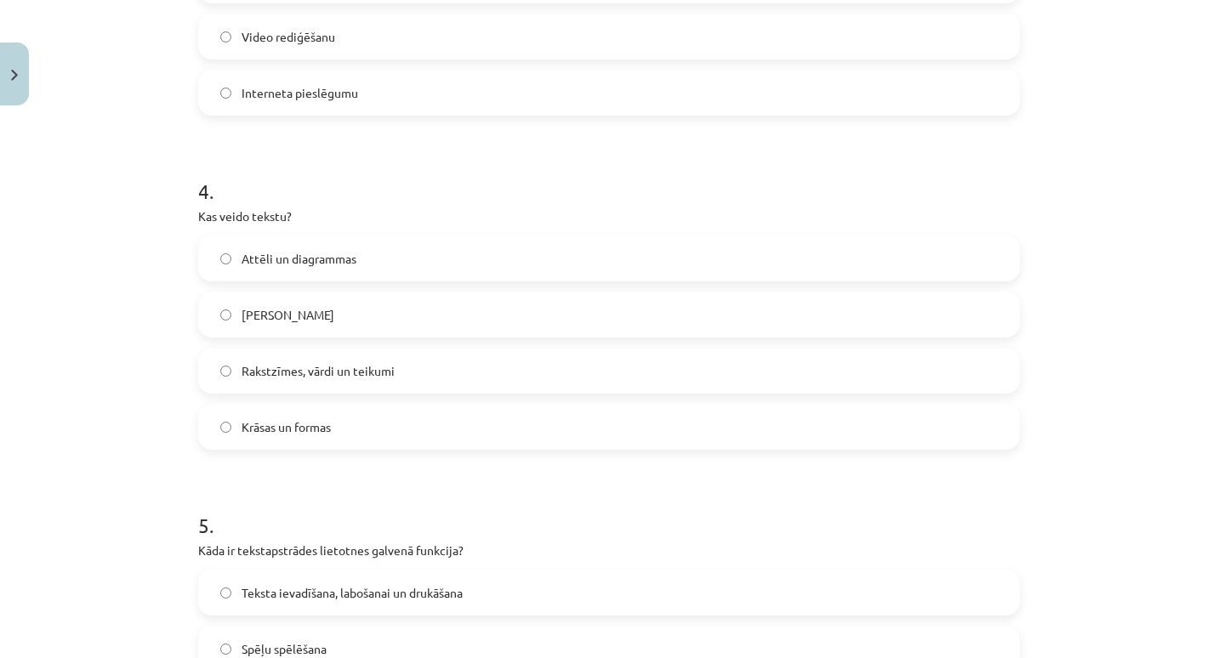
scroll to position [1137, 0]
click at [345, 367] on span "Rakstzīmes, vārdi un teikumi" at bounding box center [318, 370] width 153 height 18
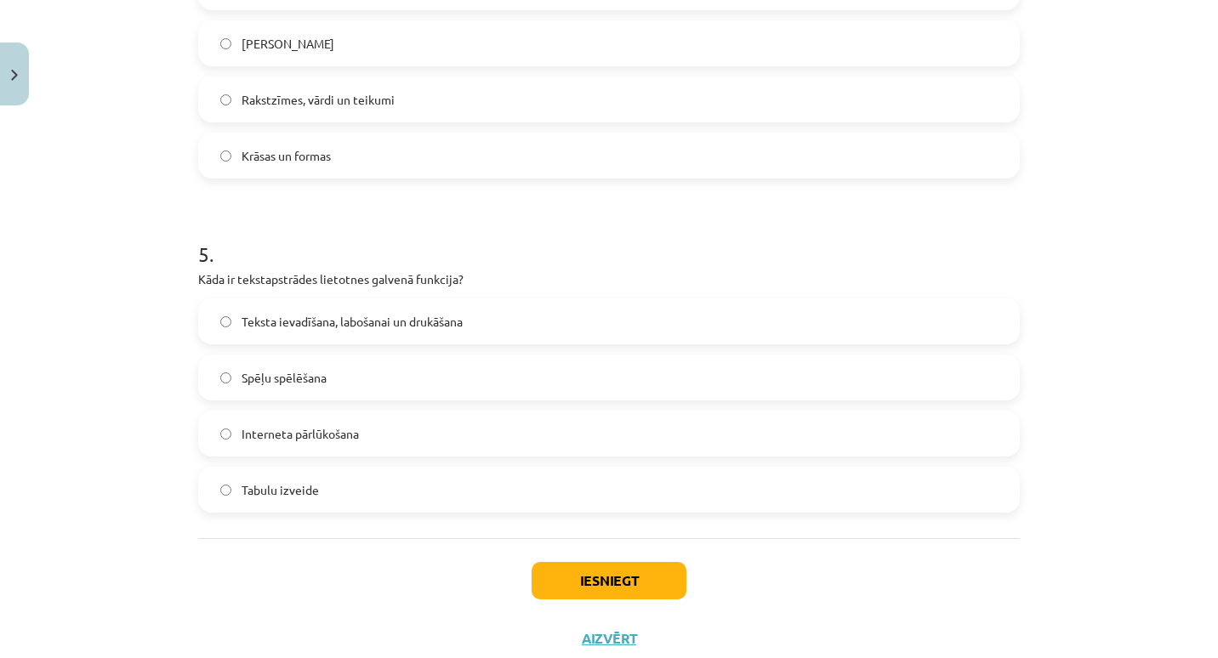
scroll to position [1459, 0]
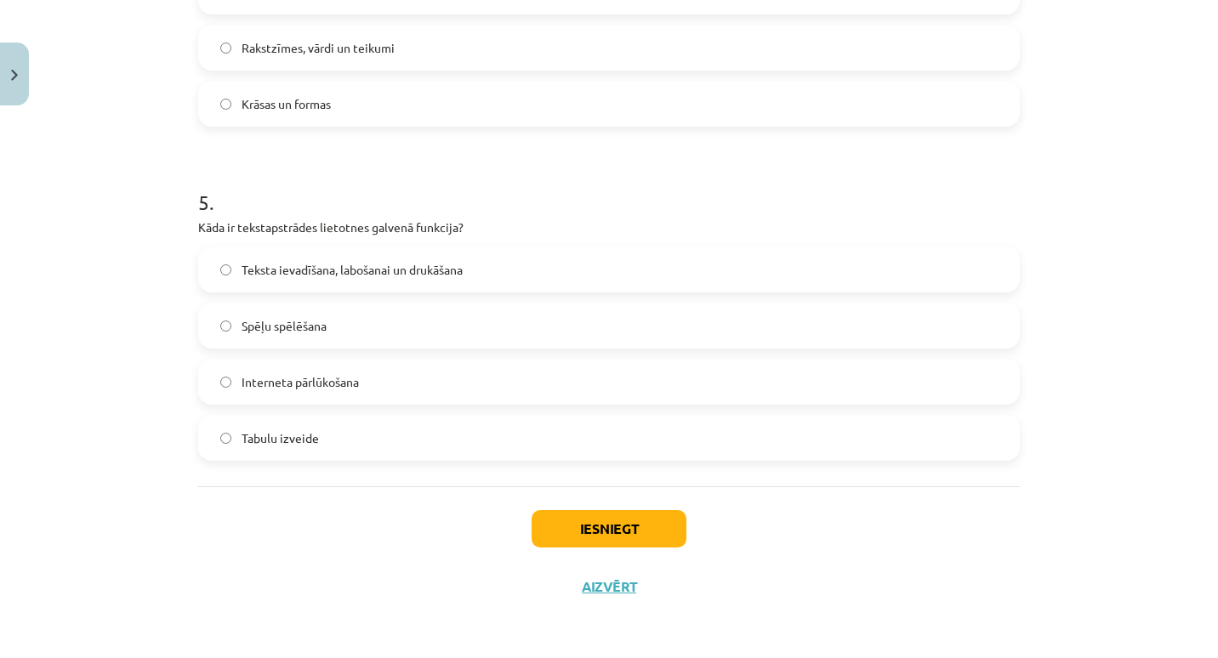
click at [360, 275] on span "Teksta ievadīšana, labošanai un drukāšana" at bounding box center [352, 270] width 221 height 18
click at [550, 526] on button "Iesniegt" at bounding box center [609, 528] width 155 height 37
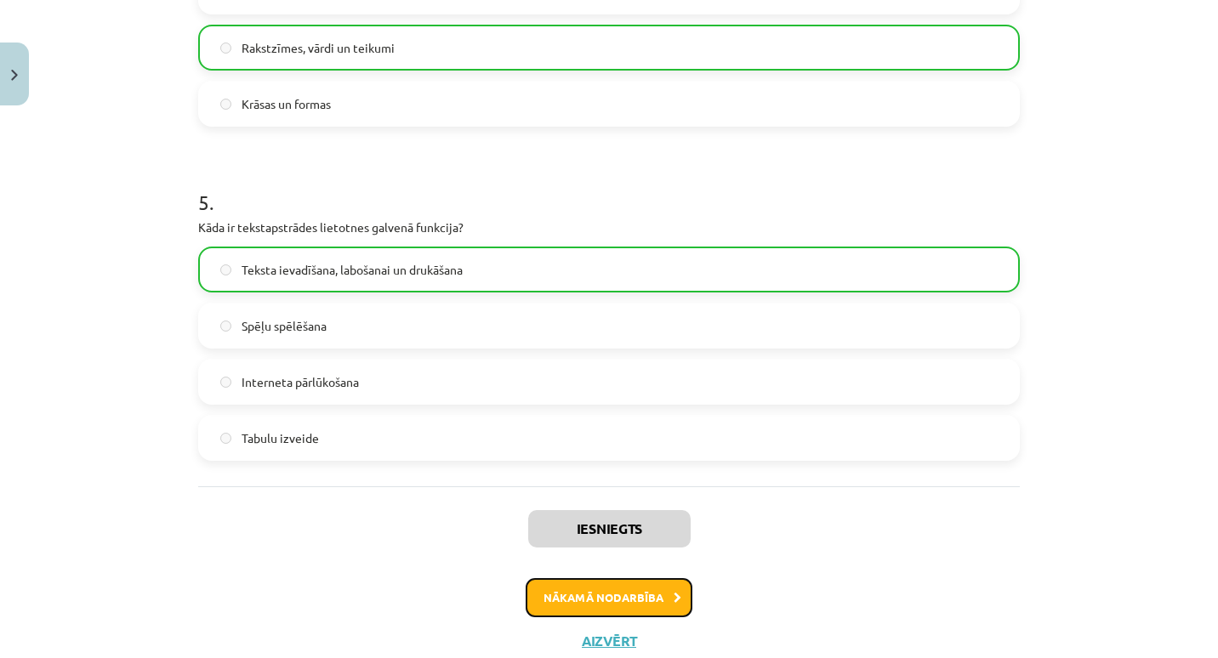
click at [561, 595] on button "Nākamā nodarbība" at bounding box center [609, 597] width 167 height 39
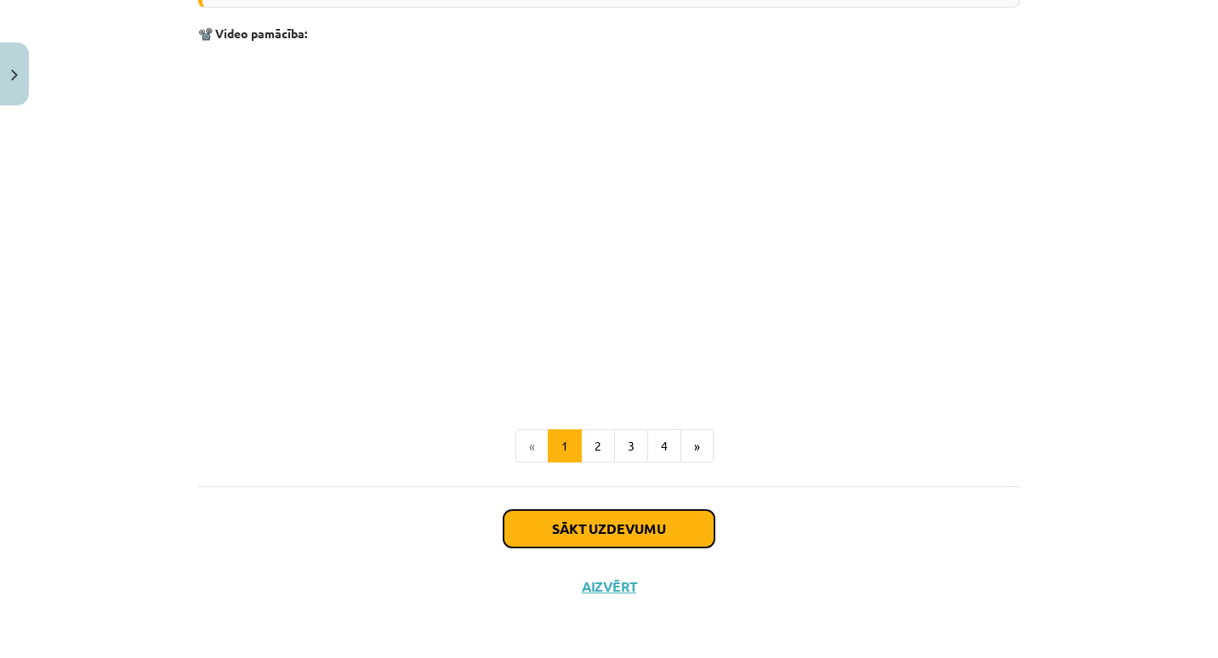
click at [530, 533] on button "Sākt uzdevumu" at bounding box center [609, 528] width 211 height 37
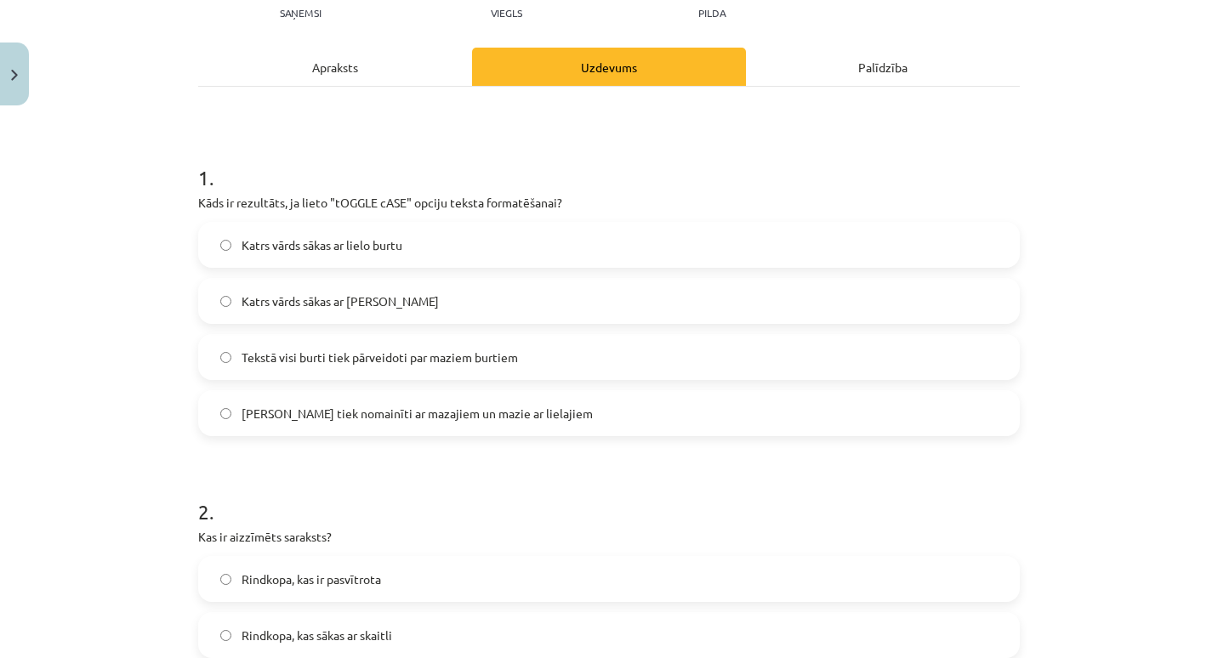
scroll to position [216, 0]
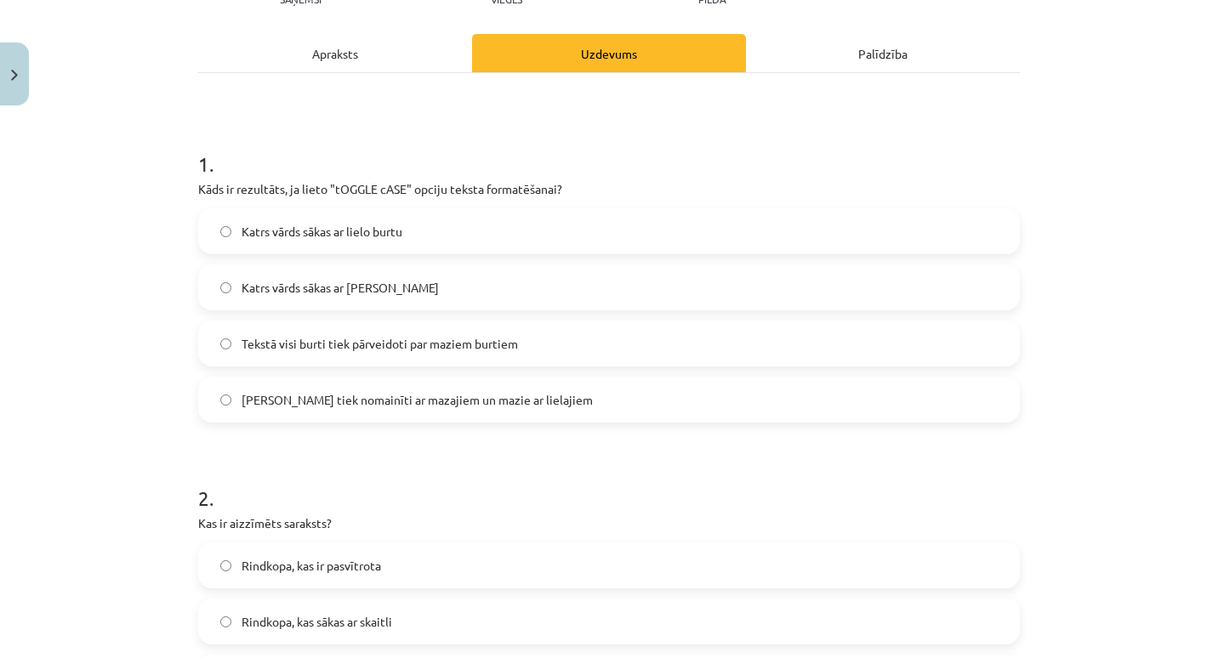
click at [524, 401] on span "Lielie burti tiek nomainīti ar mazajiem un mazie ar lielajiem" at bounding box center [417, 400] width 351 height 18
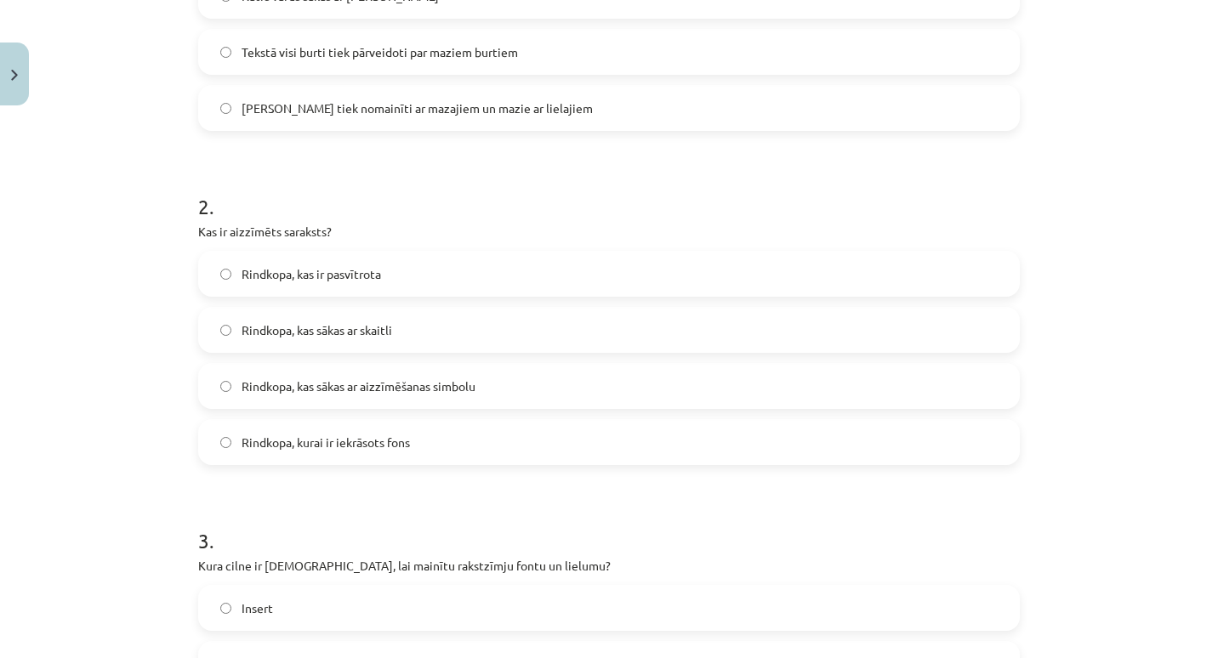
scroll to position [509, 0]
click at [412, 390] on span "Rindkopa, kas sākas ar aizzīmēšanas simbolu" at bounding box center [359, 386] width 234 height 18
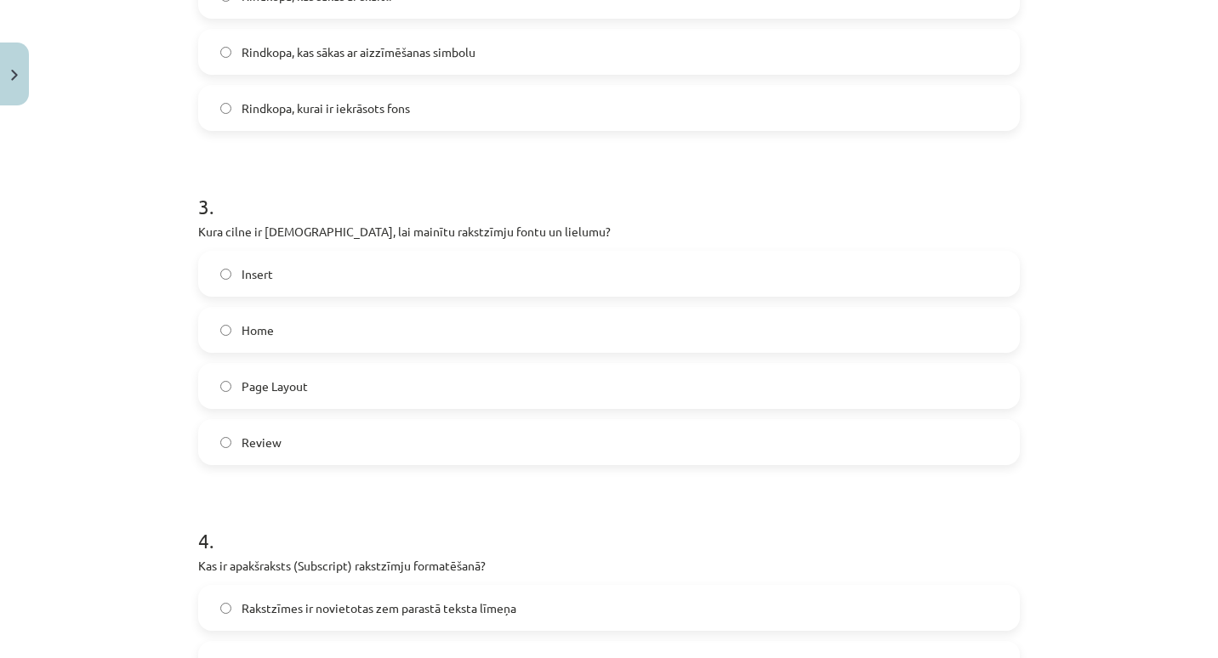
scroll to position [843, 0]
click at [373, 323] on label "Home" at bounding box center [609, 329] width 818 height 43
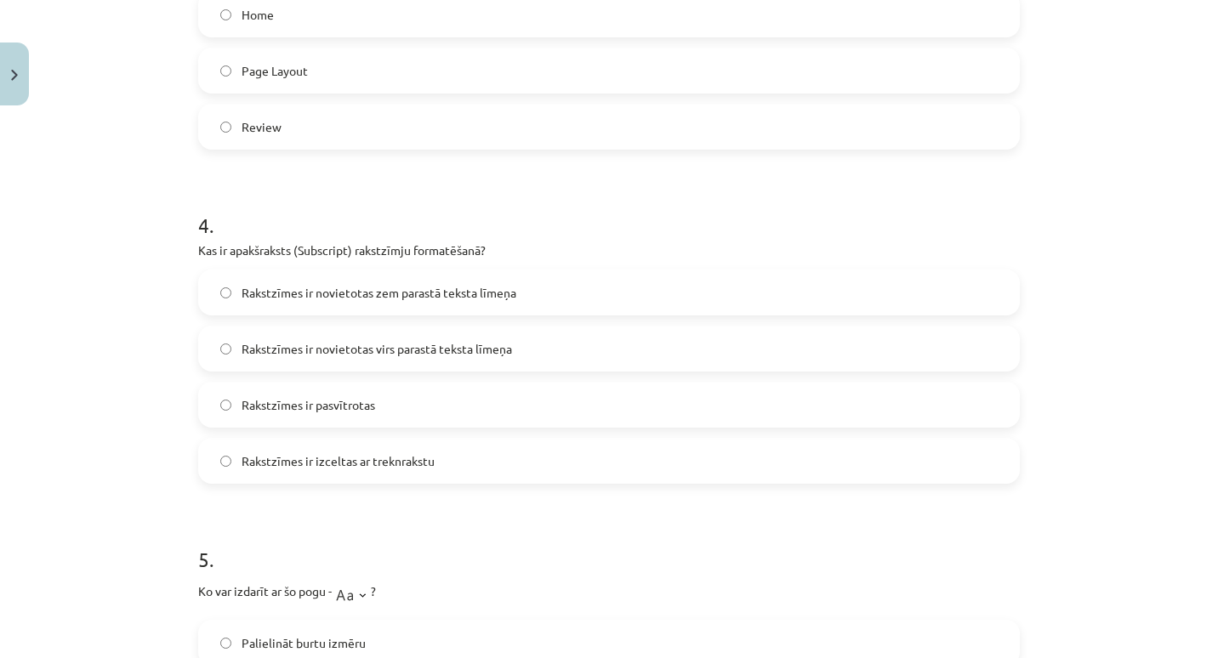
scroll to position [1166, 0]
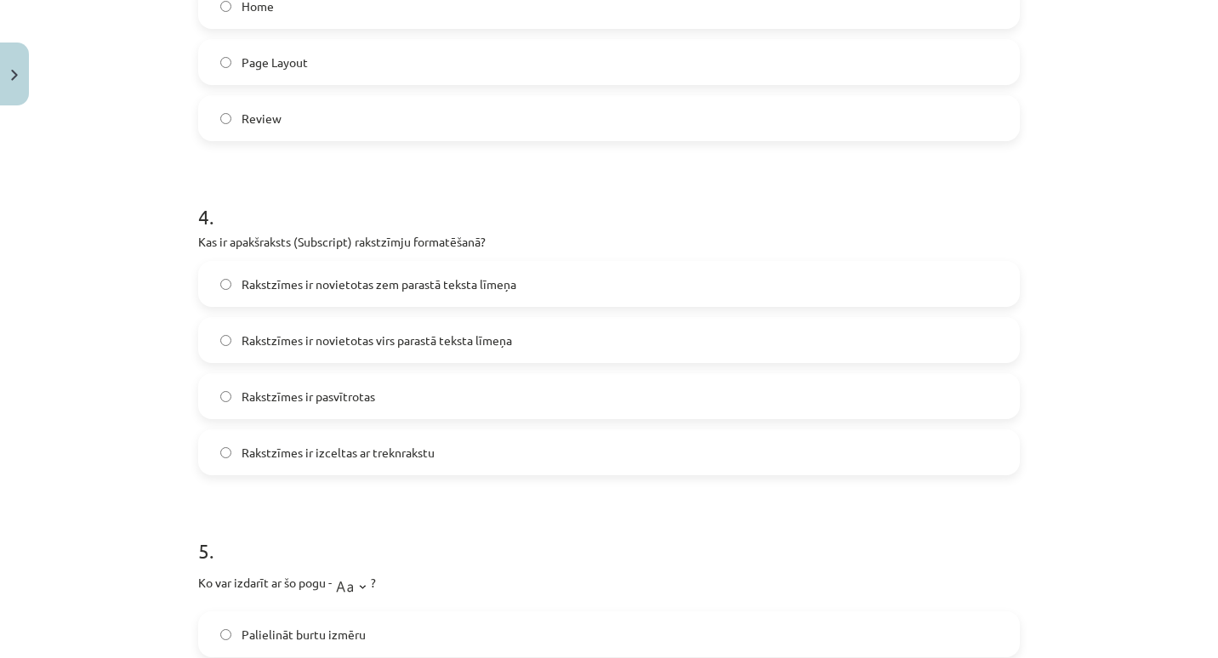
click at [362, 283] on span "Rakstzīmes ir novietotas zem parastā teksta līmeņa" at bounding box center [379, 285] width 275 height 18
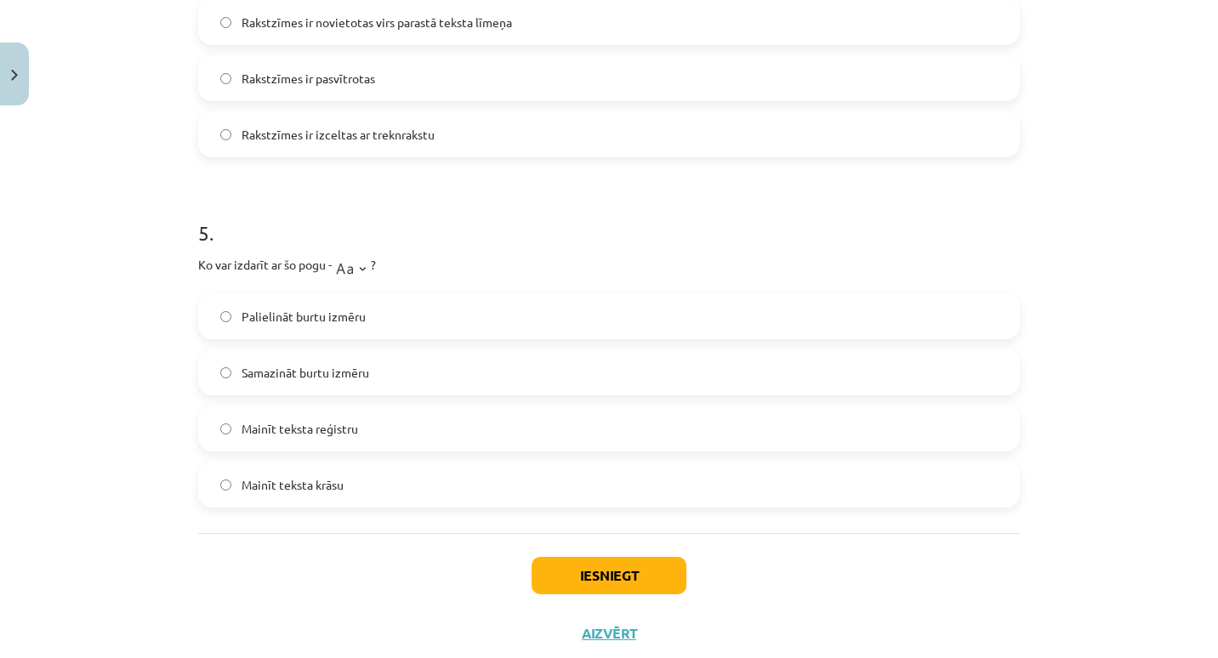
scroll to position [1488, 0]
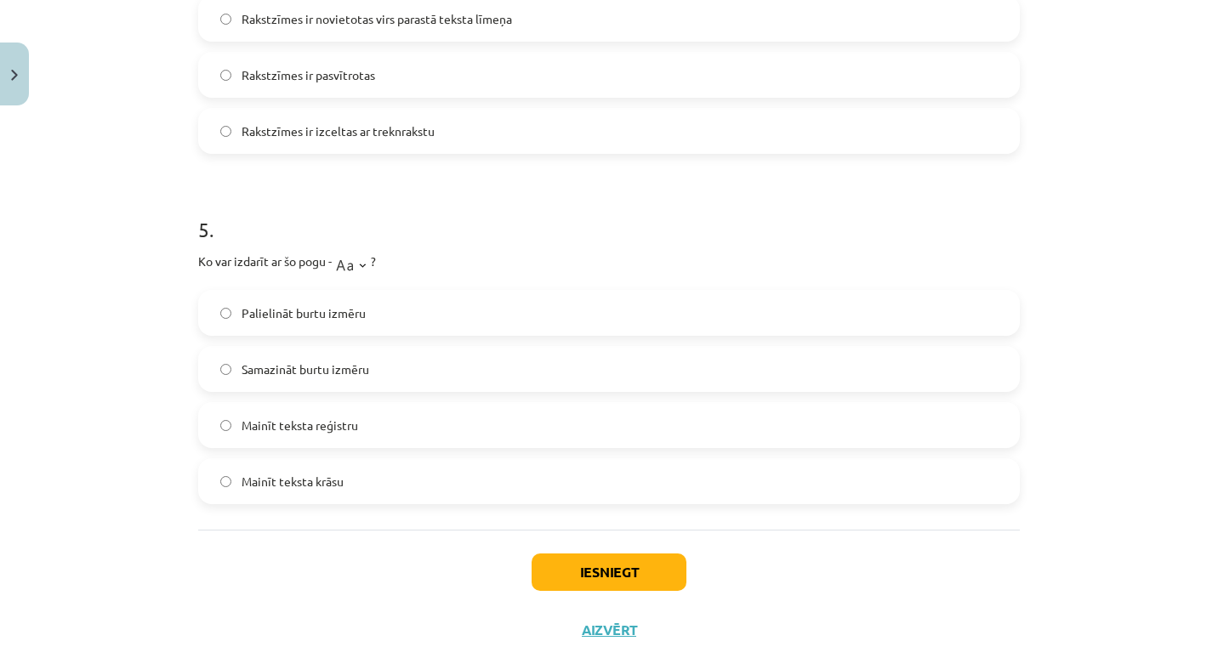
click at [373, 314] on label "Palielināt burtu izmēru" at bounding box center [609, 313] width 818 height 43
click at [426, 370] on label "Samazināt burtu izmēru" at bounding box center [609, 369] width 818 height 43
click at [420, 319] on label "Palielināt burtu izmēru" at bounding box center [609, 313] width 818 height 43
click at [431, 373] on label "Samazināt burtu izmēru" at bounding box center [609, 369] width 818 height 43
click at [419, 305] on label "Palielināt burtu izmēru" at bounding box center [609, 313] width 818 height 43
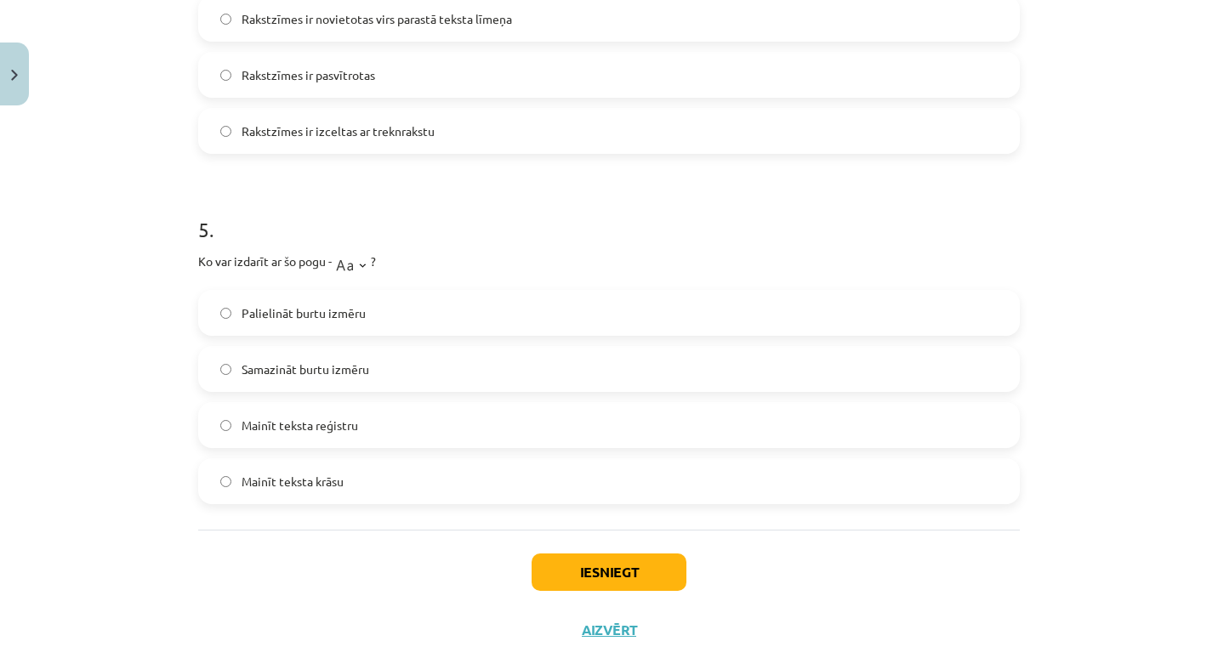
click at [427, 360] on label "Samazināt burtu izmēru" at bounding box center [609, 369] width 818 height 43
click at [557, 571] on button "Iesniegt" at bounding box center [609, 572] width 155 height 37
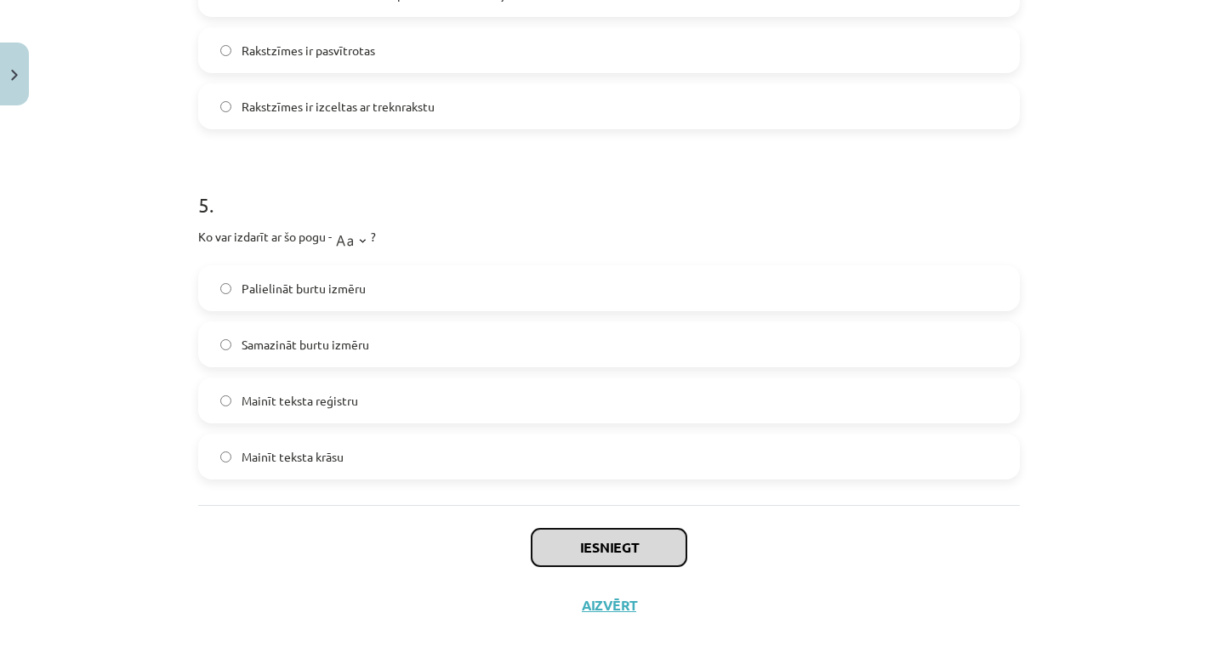
scroll to position [1531, 0]
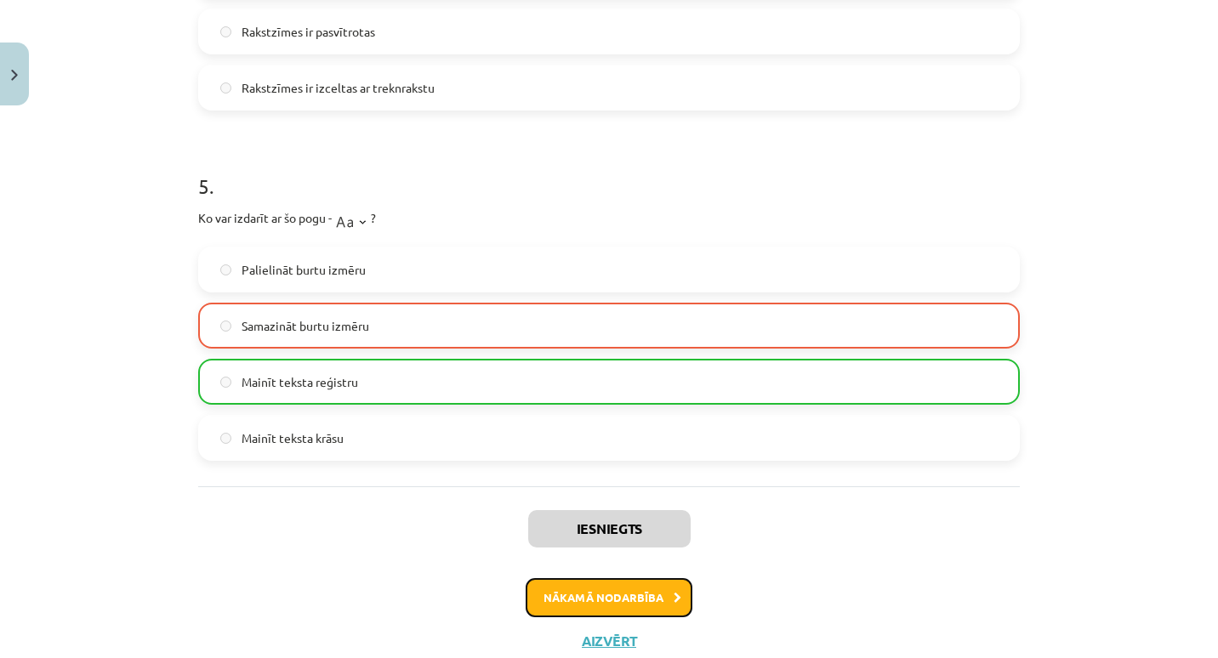
click at [552, 603] on button "Nākamā nodarbība" at bounding box center [609, 597] width 167 height 39
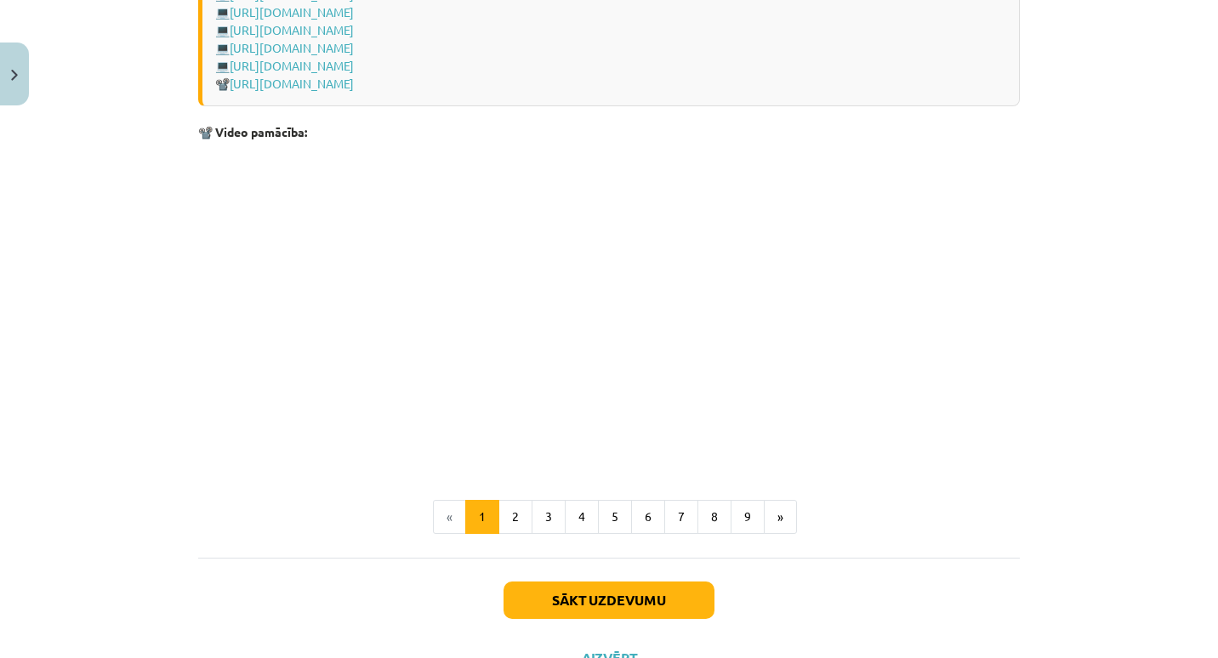
scroll to position [3545, 0]
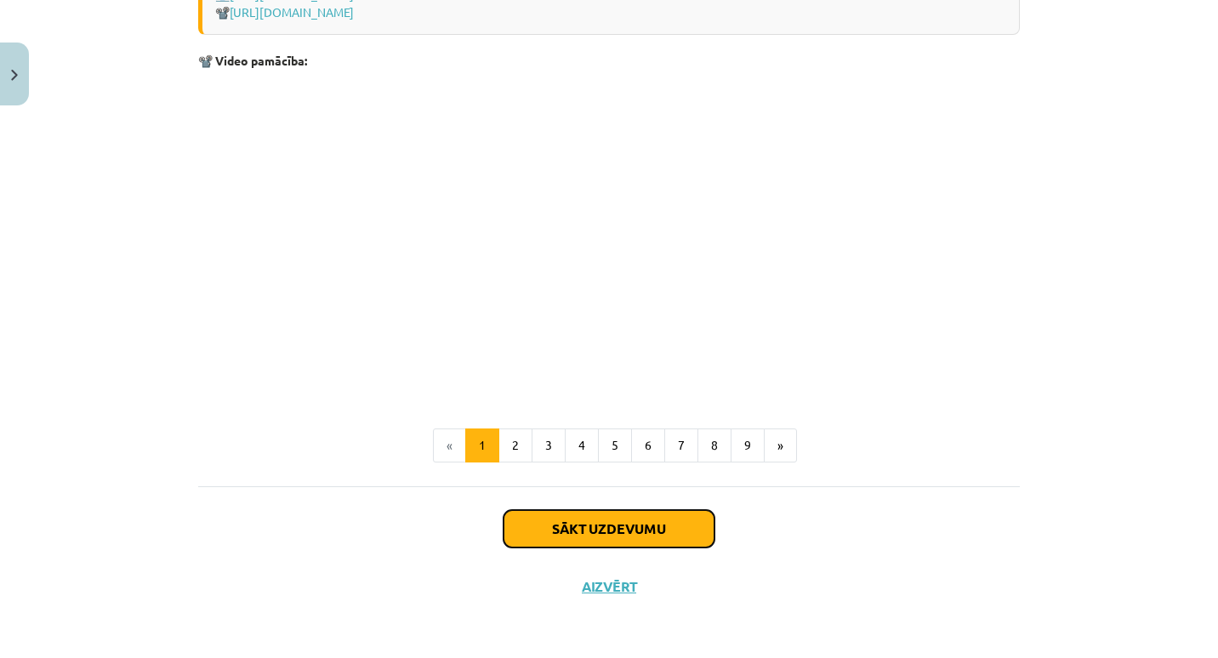
click at [521, 527] on button "Sākt uzdevumu" at bounding box center [609, 528] width 211 height 37
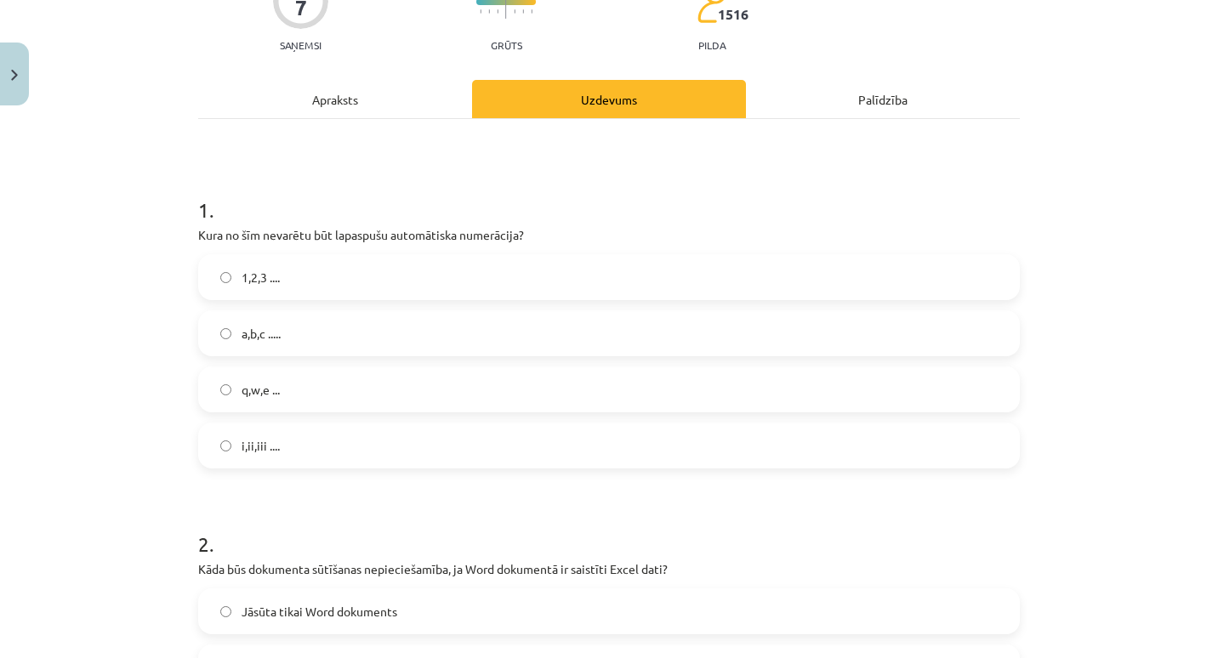
scroll to position [179, 0]
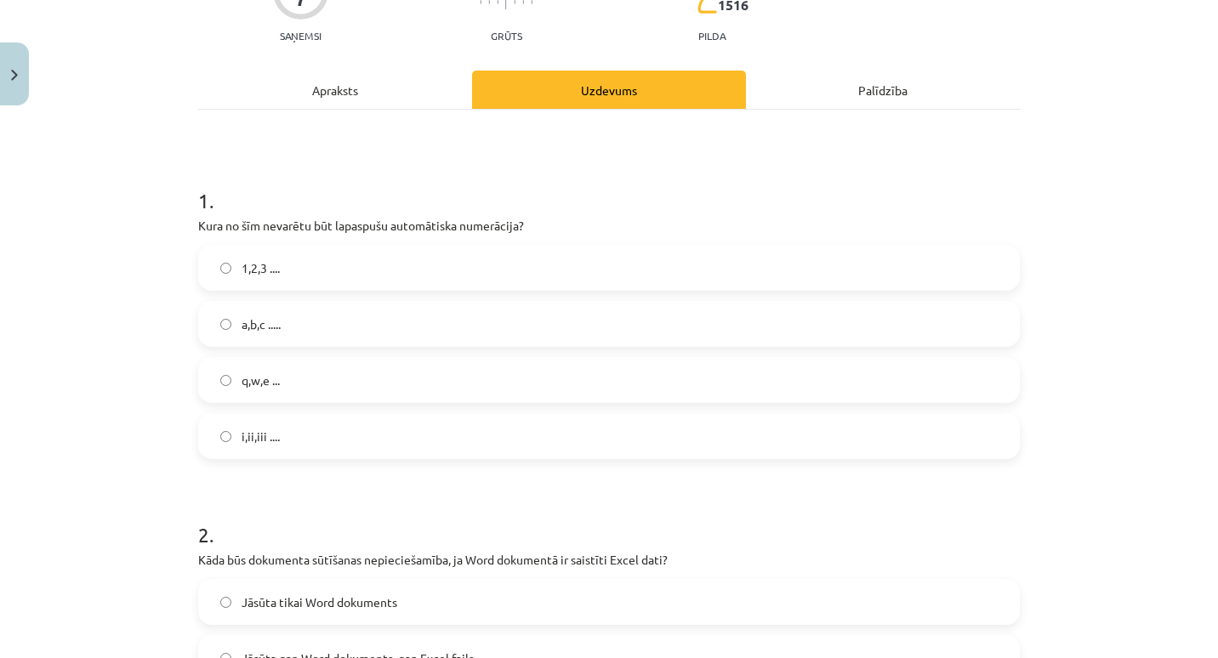
click at [463, 387] on label "q,w,e ..." at bounding box center [609, 380] width 818 height 43
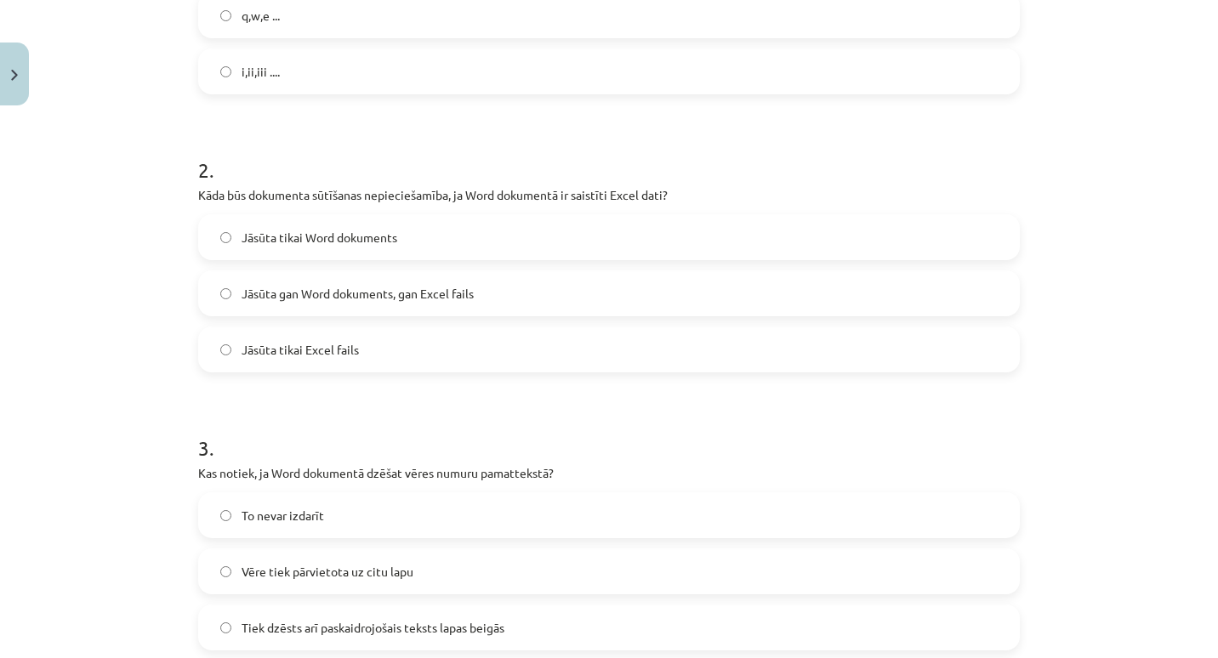
scroll to position [554, 0]
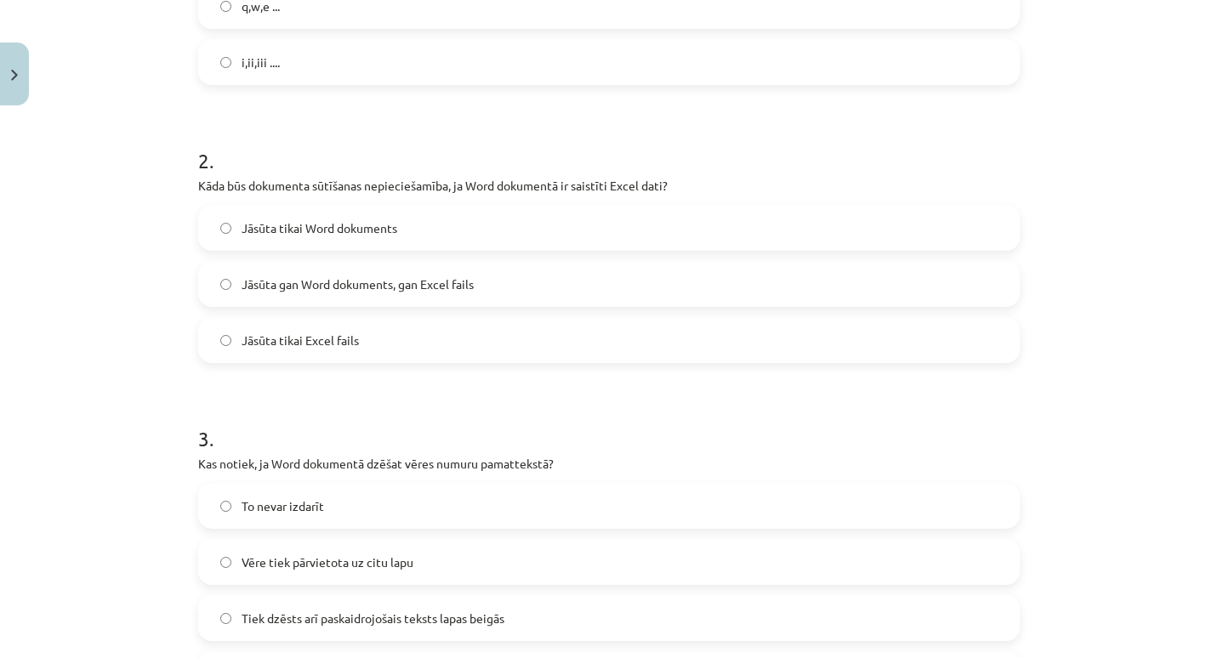
click at [460, 286] on span "Jāsūta gan Word dokuments, gan Excel fails" at bounding box center [358, 285] width 232 height 18
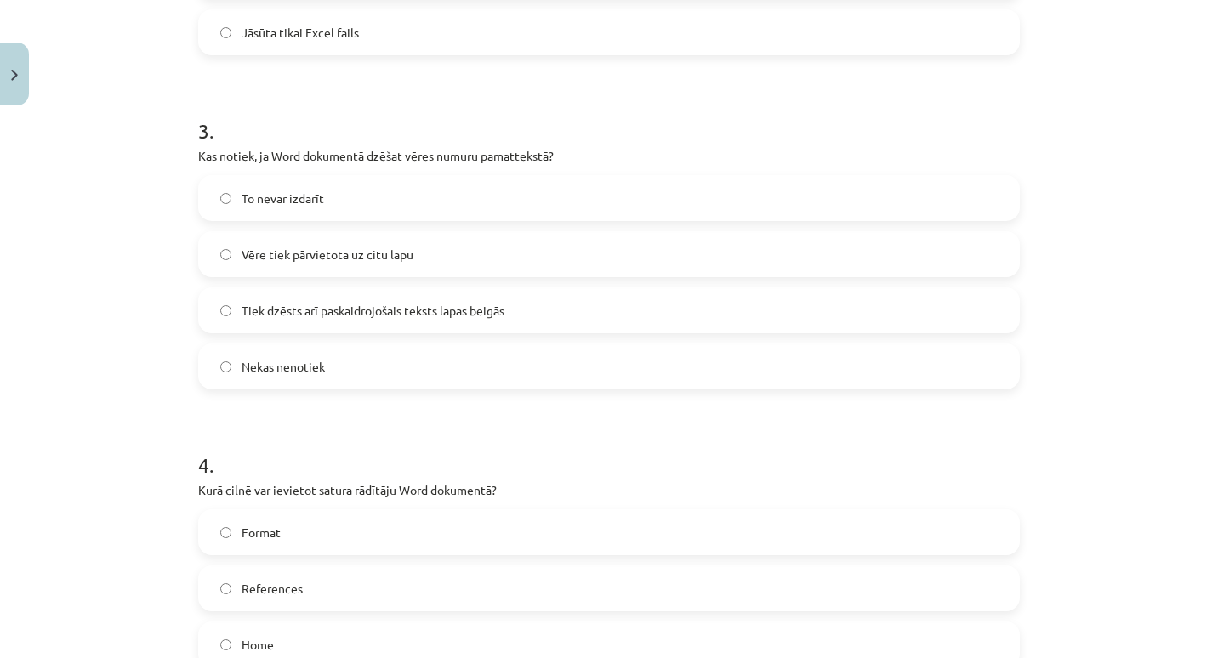
scroll to position [862, 0]
click at [502, 319] on label "Tiek dzēsts arī paskaidrojošais teksts lapas beigās" at bounding box center [609, 310] width 818 height 43
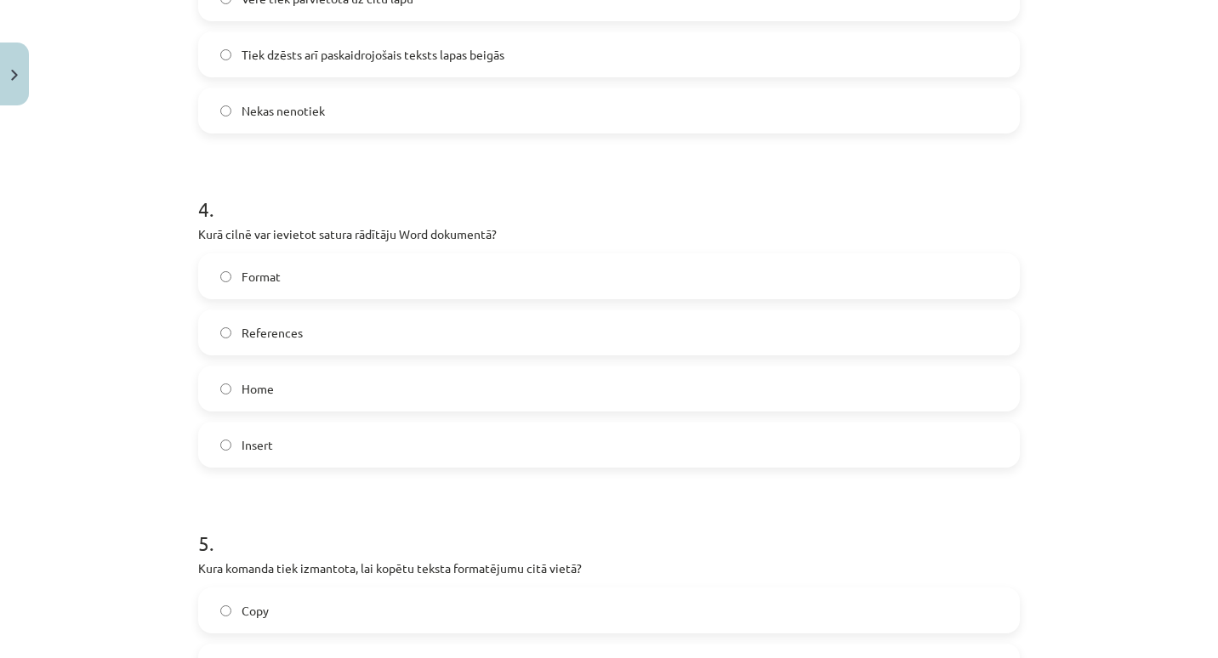
scroll to position [1125, 0]
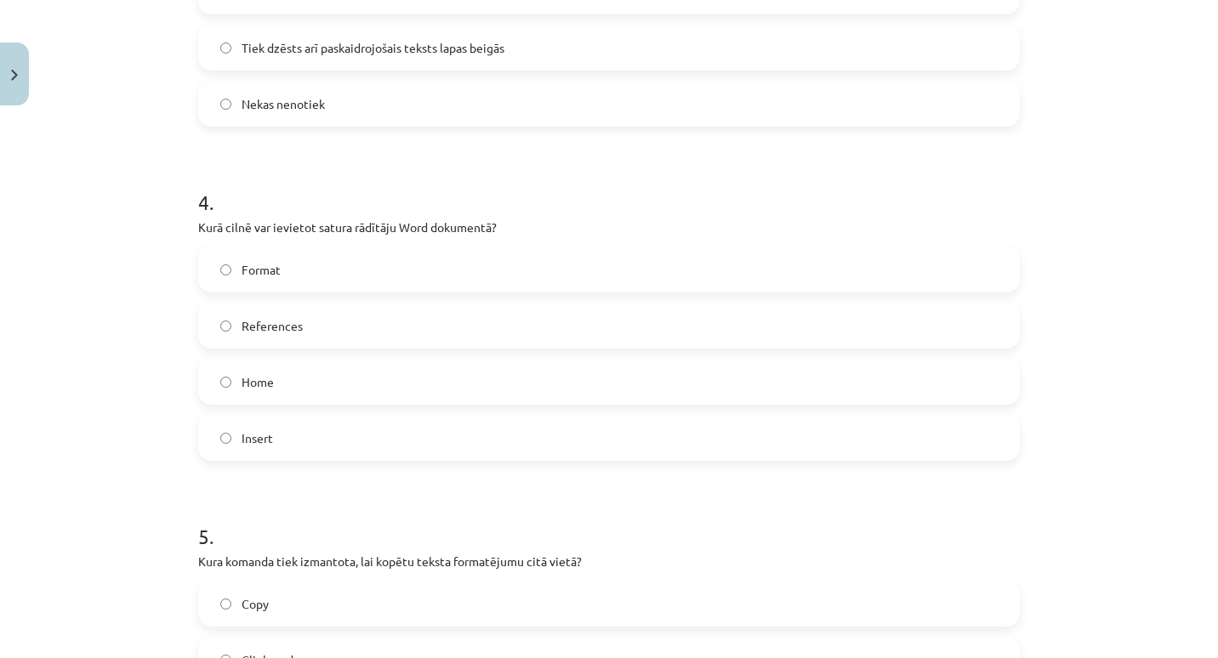
click at [440, 274] on label "Format" at bounding box center [609, 269] width 818 height 43
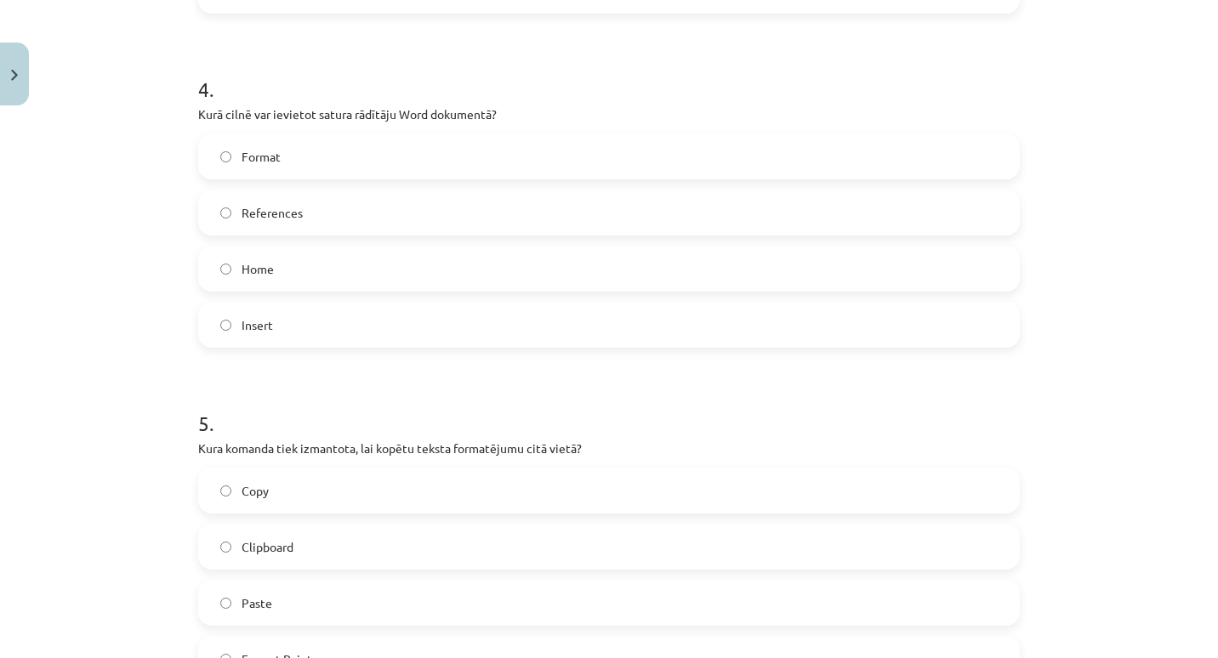
scroll to position [1235, 0]
click at [362, 340] on label "Insert" at bounding box center [609, 327] width 818 height 43
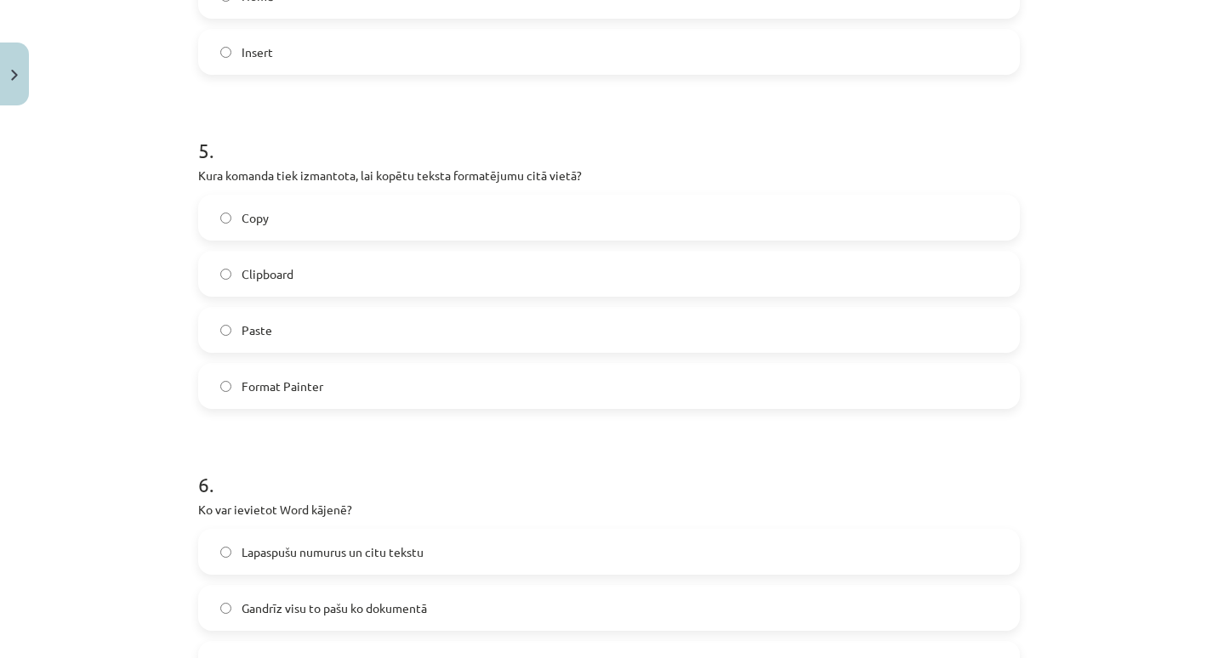
scroll to position [1529, 0]
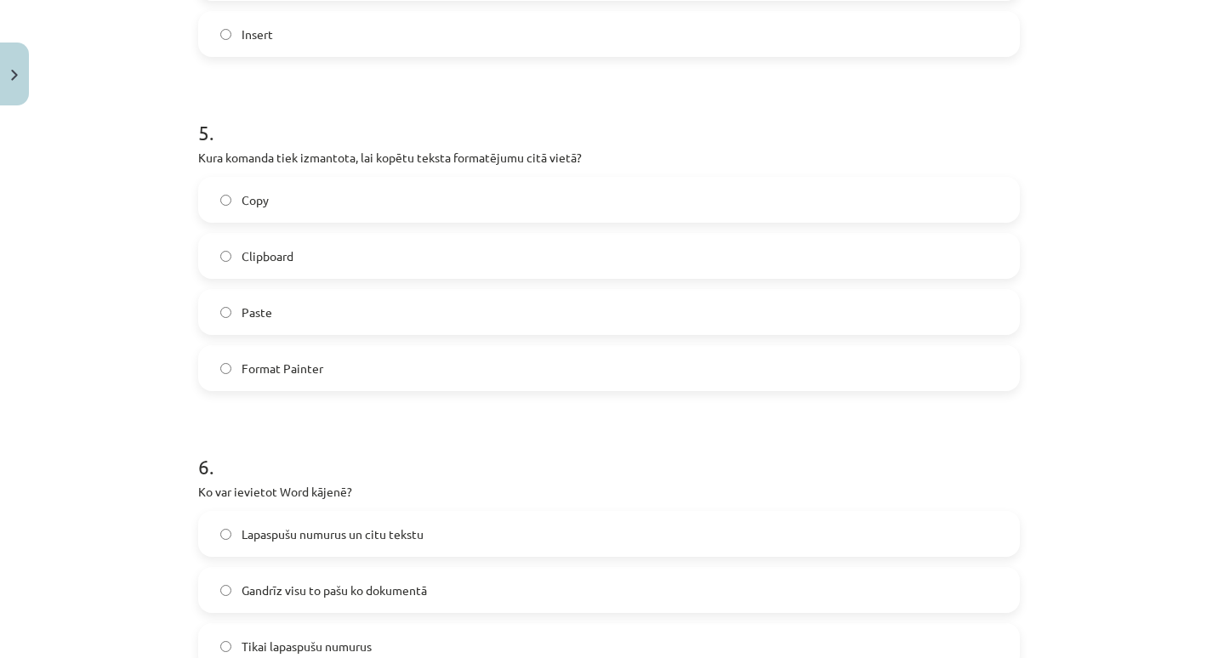
click at [363, 299] on label "Paste" at bounding box center [609, 312] width 818 height 43
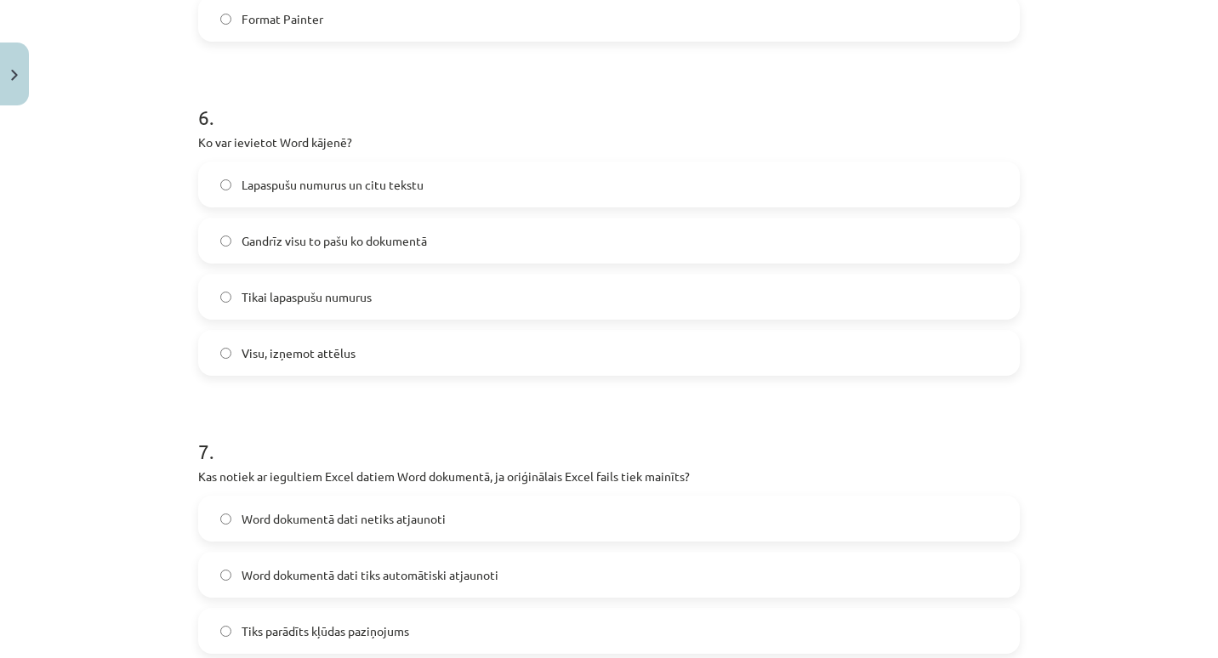
scroll to position [1878, 0]
click at [407, 184] on span "Lapaspušu numurus un citu tekstu" at bounding box center [333, 185] width 182 height 18
click at [361, 236] on span "Gandrīz visu to pašu ko dokumentā" at bounding box center [334, 241] width 185 height 18
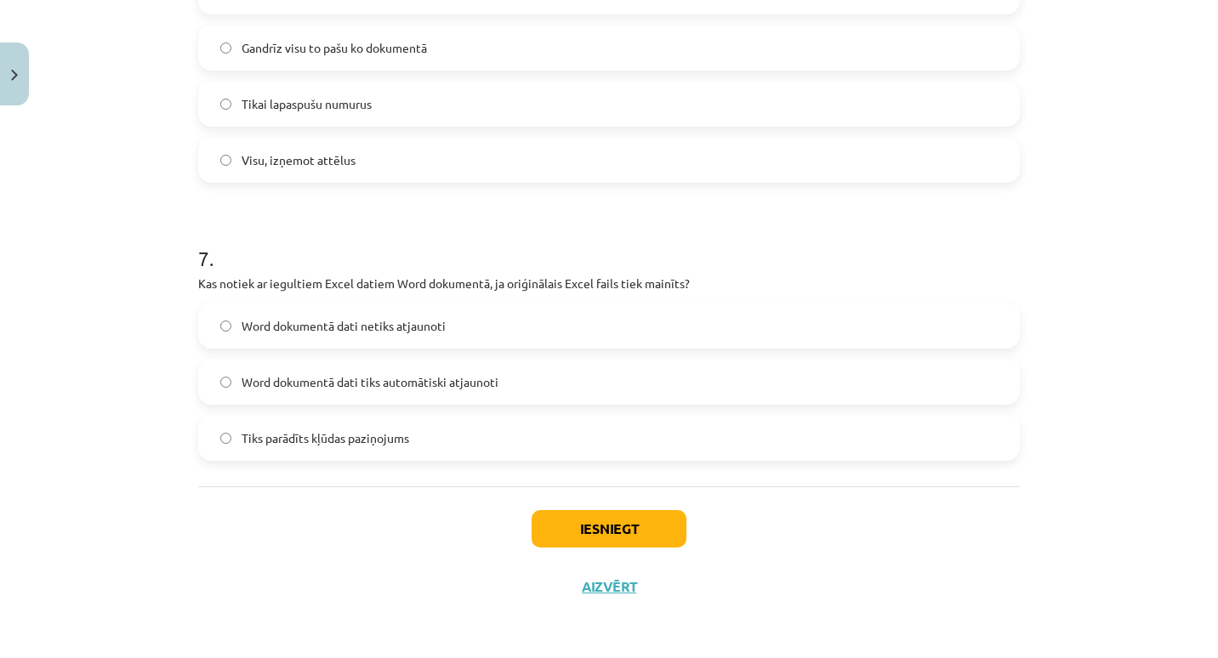
click at [407, 374] on span "Word dokumentā dati tiks automātiski atjaunoti" at bounding box center [370, 382] width 257 height 18
click at [568, 529] on button "Iesniegt" at bounding box center [609, 528] width 155 height 37
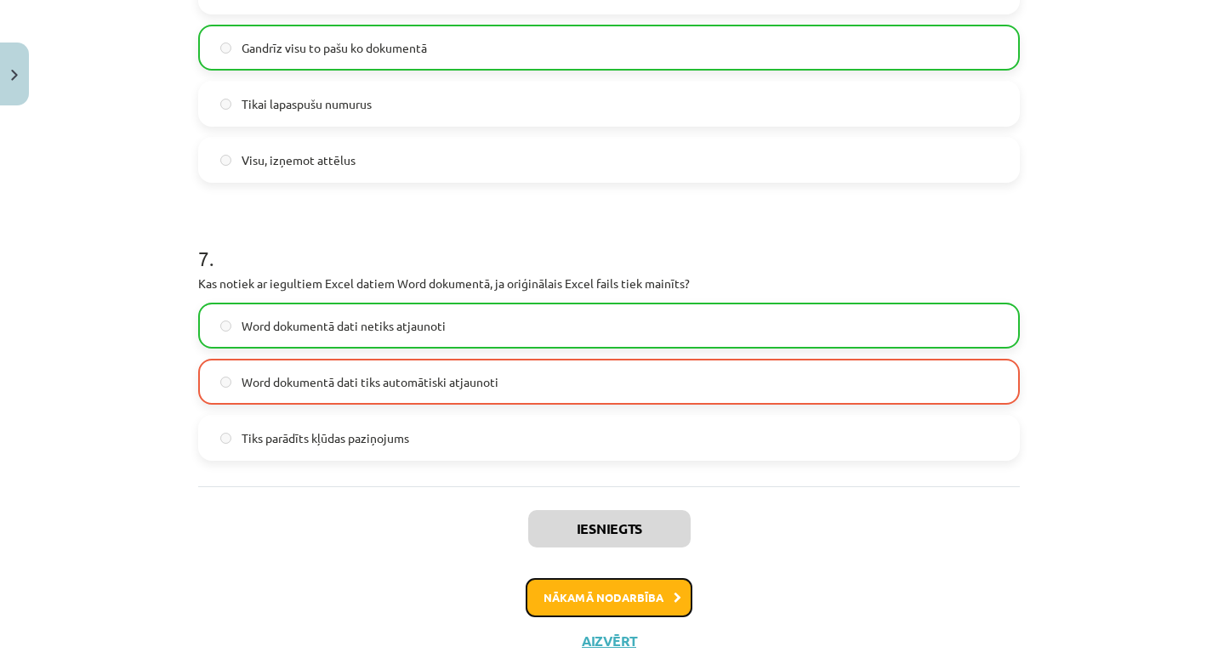
click at [569, 603] on button "Nākamā nodarbība" at bounding box center [609, 597] width 167 height 39
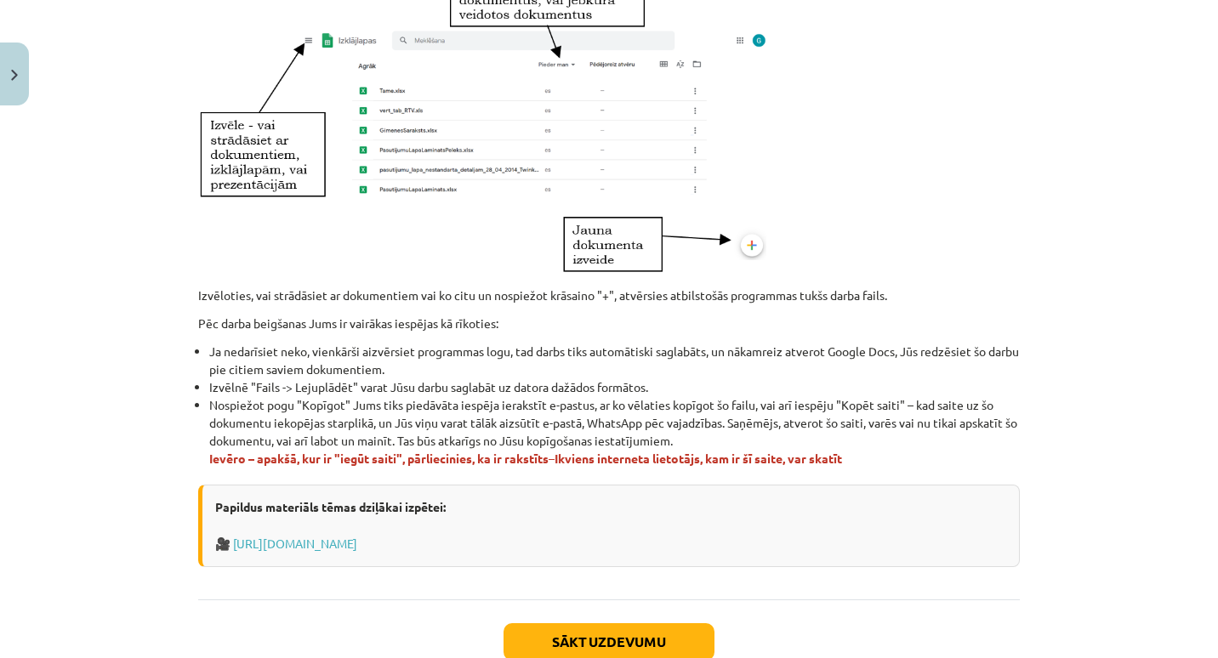
scroll to position [985, 0]
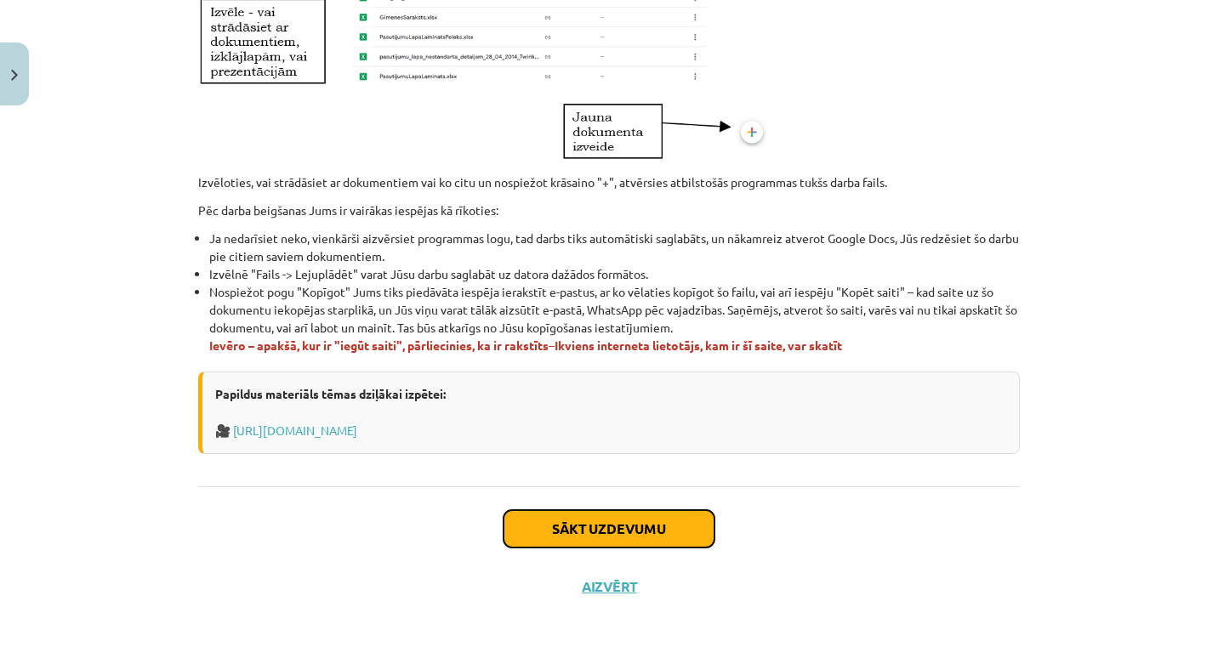
click at [582, 529] on button "Sākt uzdevumu" at bounding box center [609, 528] width 211 height 37
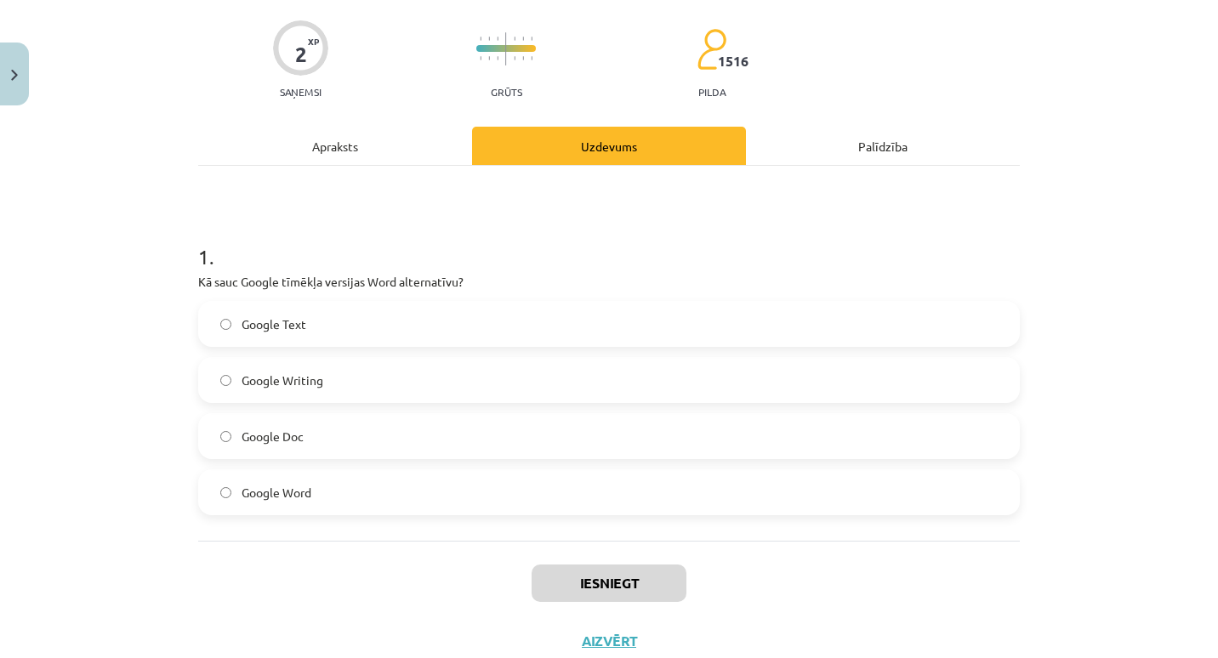
scroll to position [139, 0]
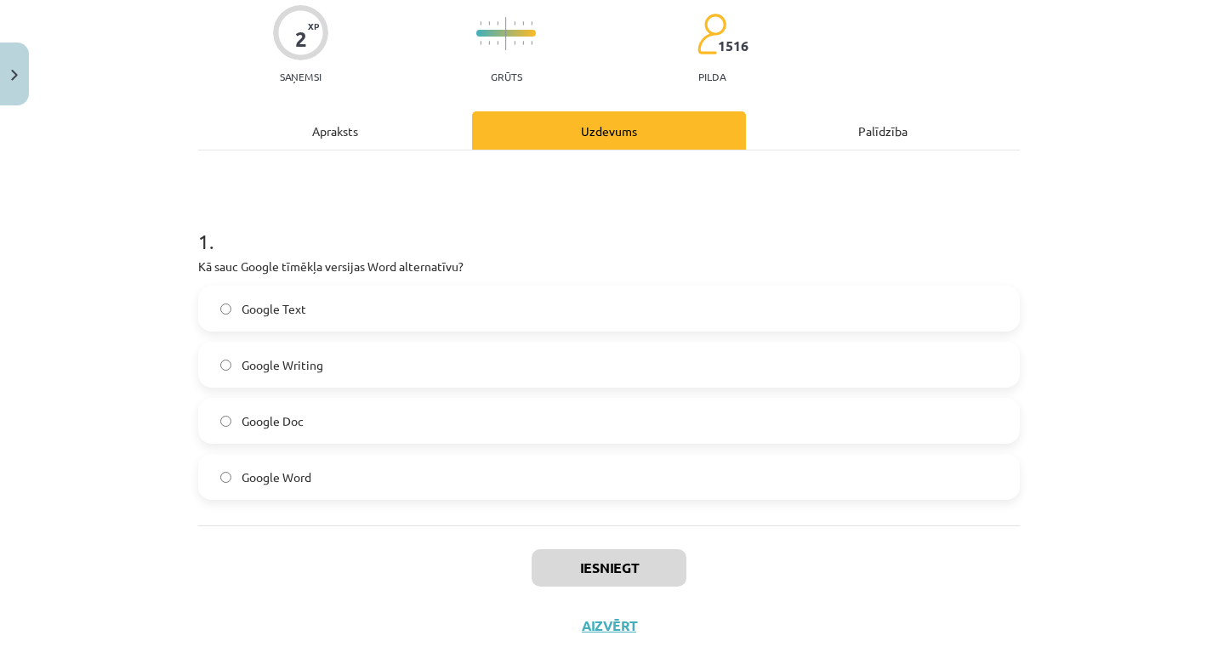
click at [428, 478] on label "Google Word" at bounding box center [609, 477] width 818 height 43
click at [408, 418] on label "Google Doc" at bounding box center [609, 421] width 818 height 43
click at [423, 481] on label "Google Word" at bounding box center [609, 477] width 818 height 43
click at [555, 567] on button "Iesniegt" at bounding box center [609, 568] width 155 height 37
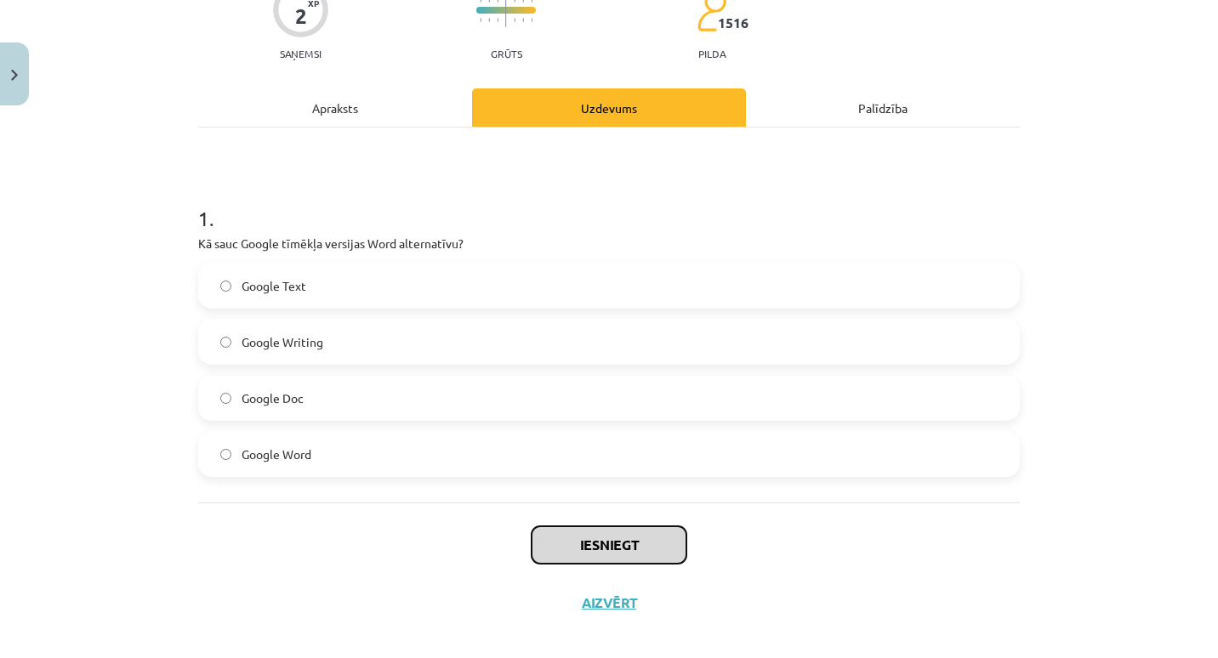
scroll to position [178, 0]
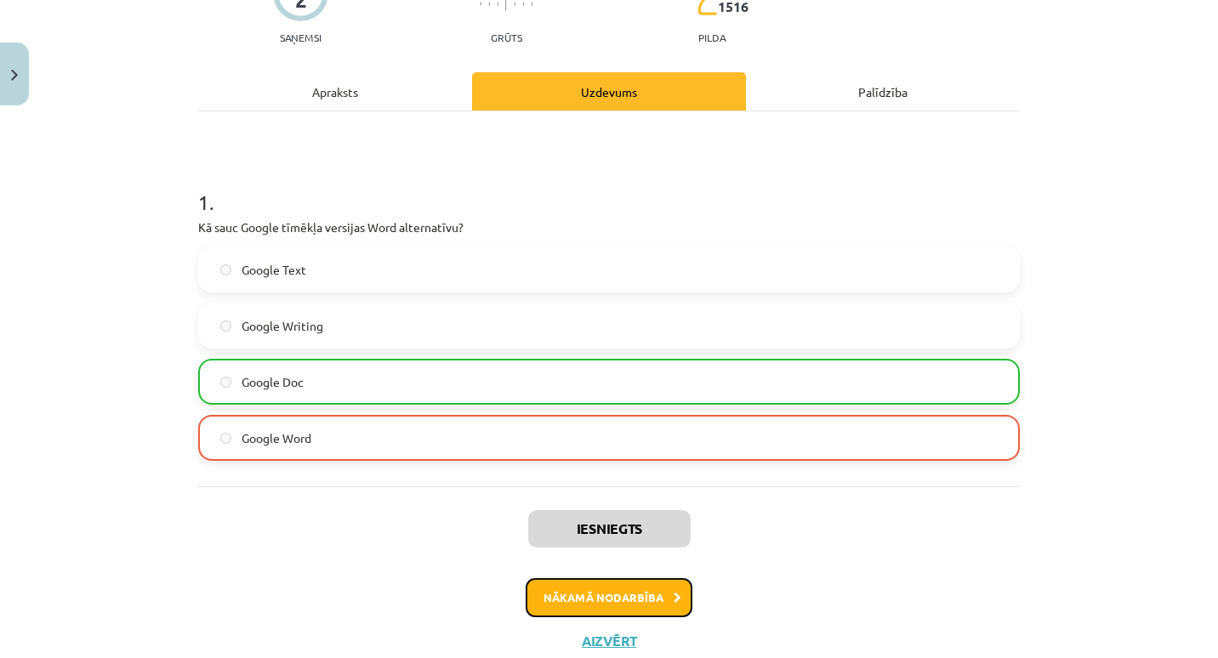
click at [611, 595] on button "Nākamā nodarbība" at bounding box center [609, 597] width 167 height 39
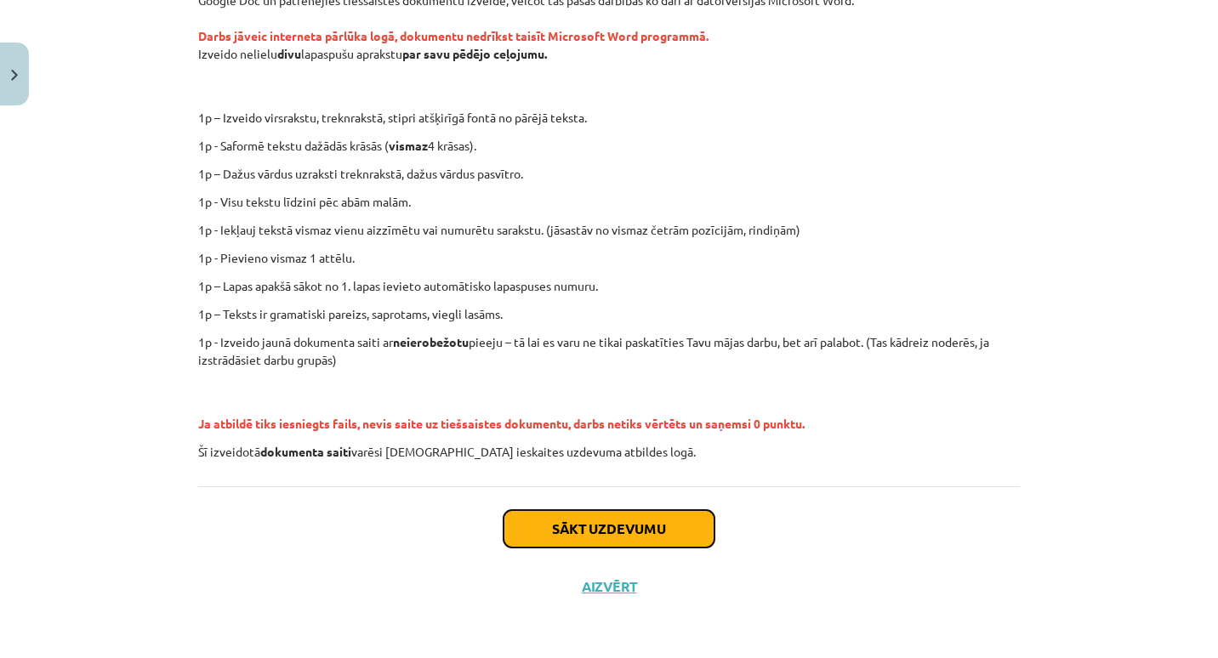
click at [607, 522] on button "Sākt uzdevumu" at bounding box center [609, 528] width 211 height 37
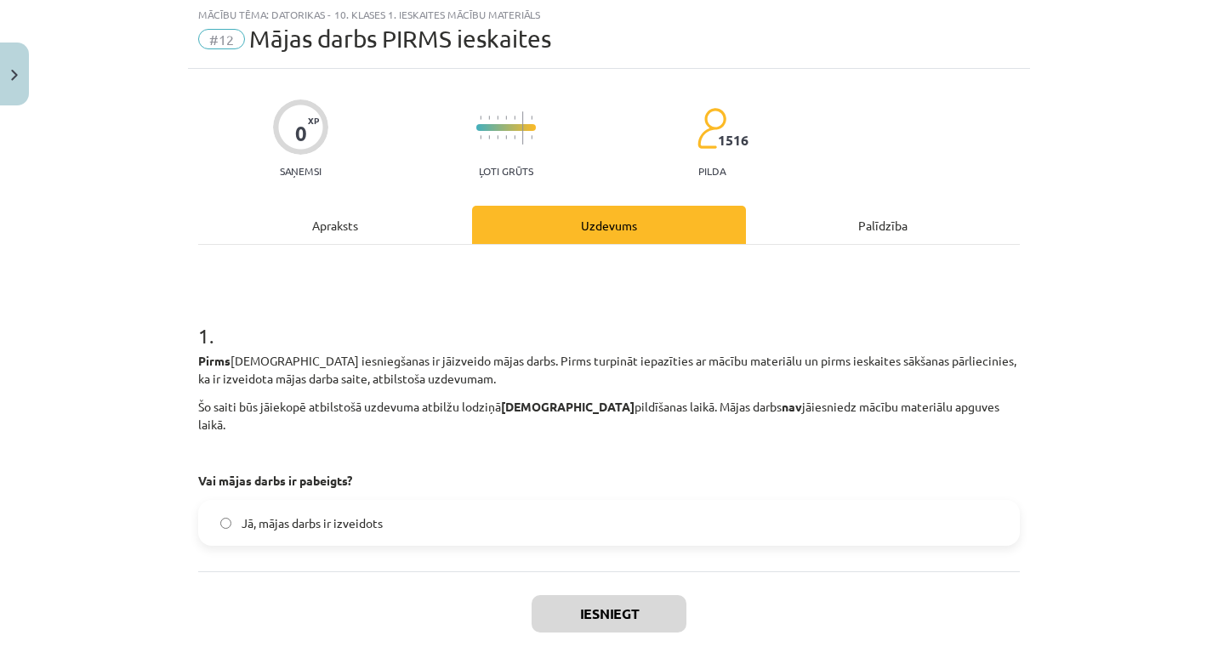
scroll to position [43, 0]
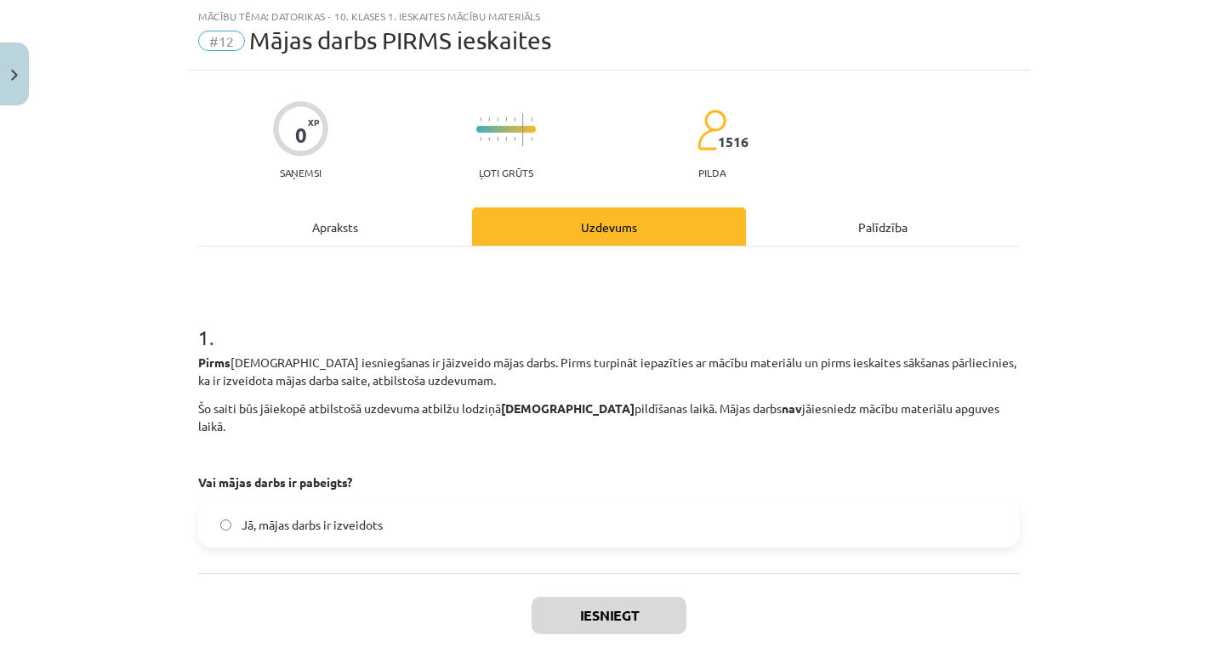
click at [601, 504] on label "Jā, mājas darbs ir izveidots" at bounding box center [609, 525] width 818 height 43
click at [579, 600] on button "Iesniegt" at bounding box center [609, 615] width 155 height 37
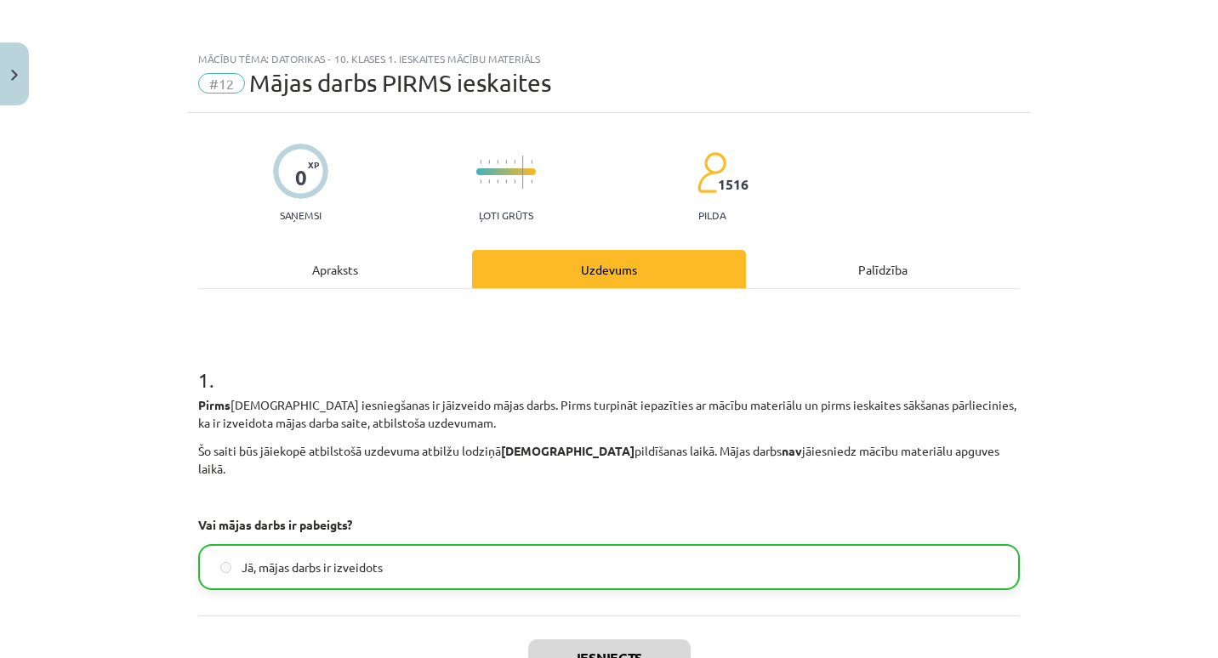
scroll to position [165, 0]
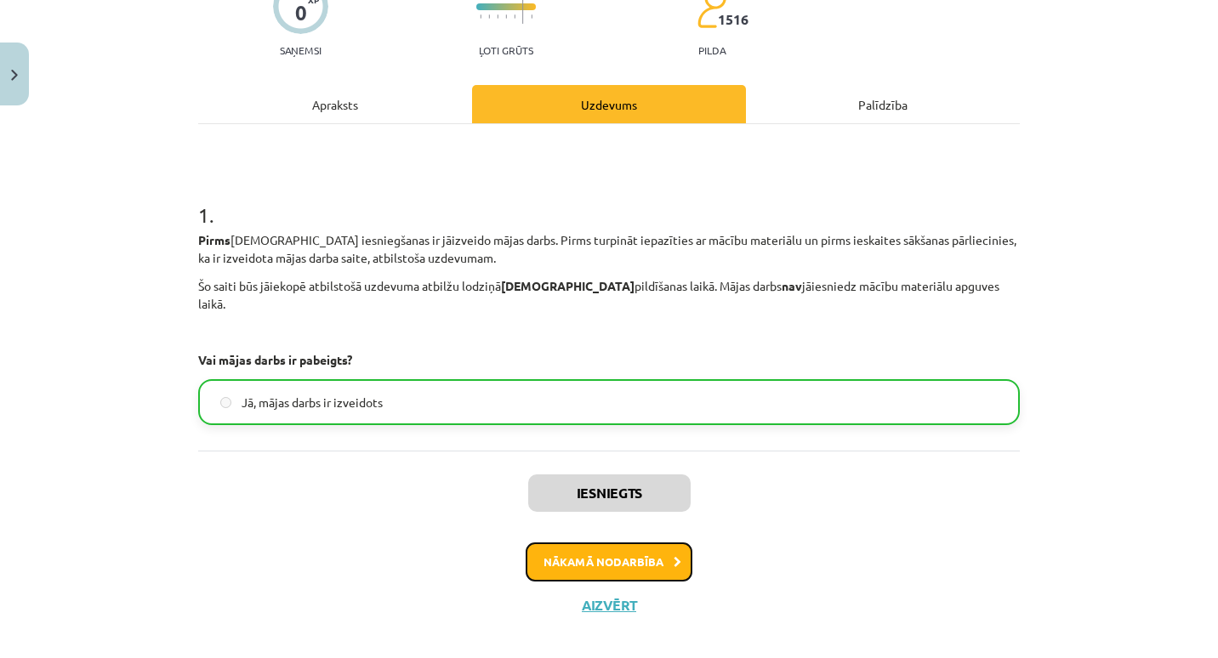
click at [614, 543] on button "Nākamā nodarbība" at bounding box center [609, 562] width 167 height 39
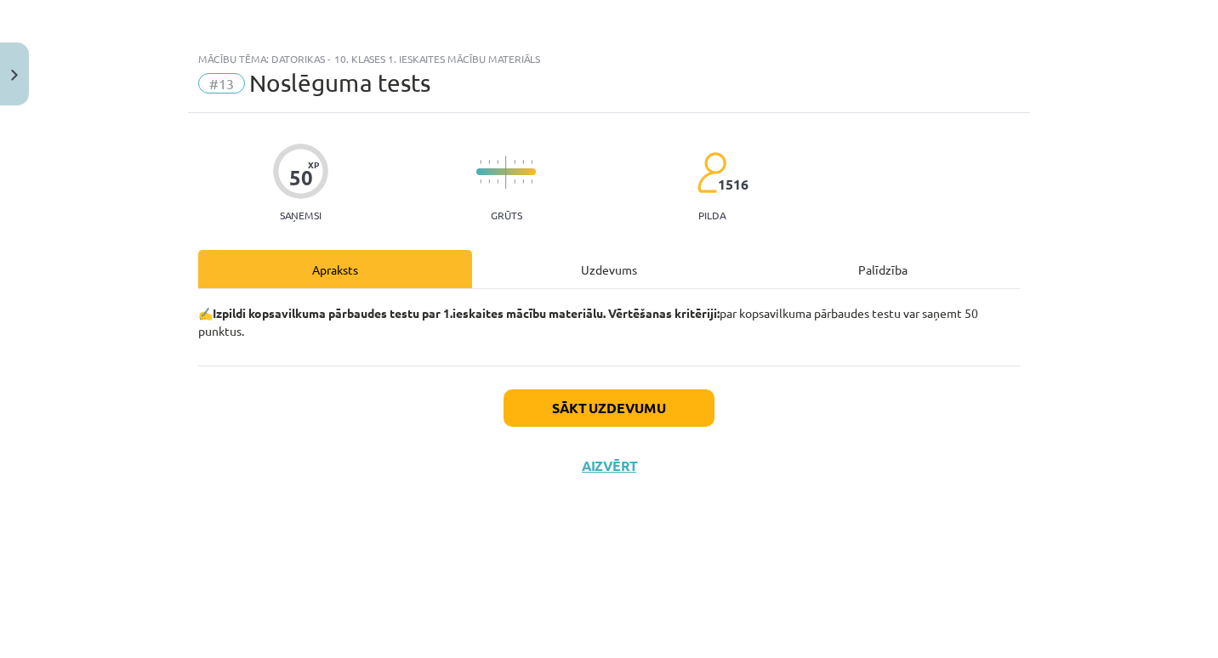
scroll to position [0, 0]
click at [642, 413] on button "Sākt uzdevumu" at bounding box center [609, 408] width 211 height 37
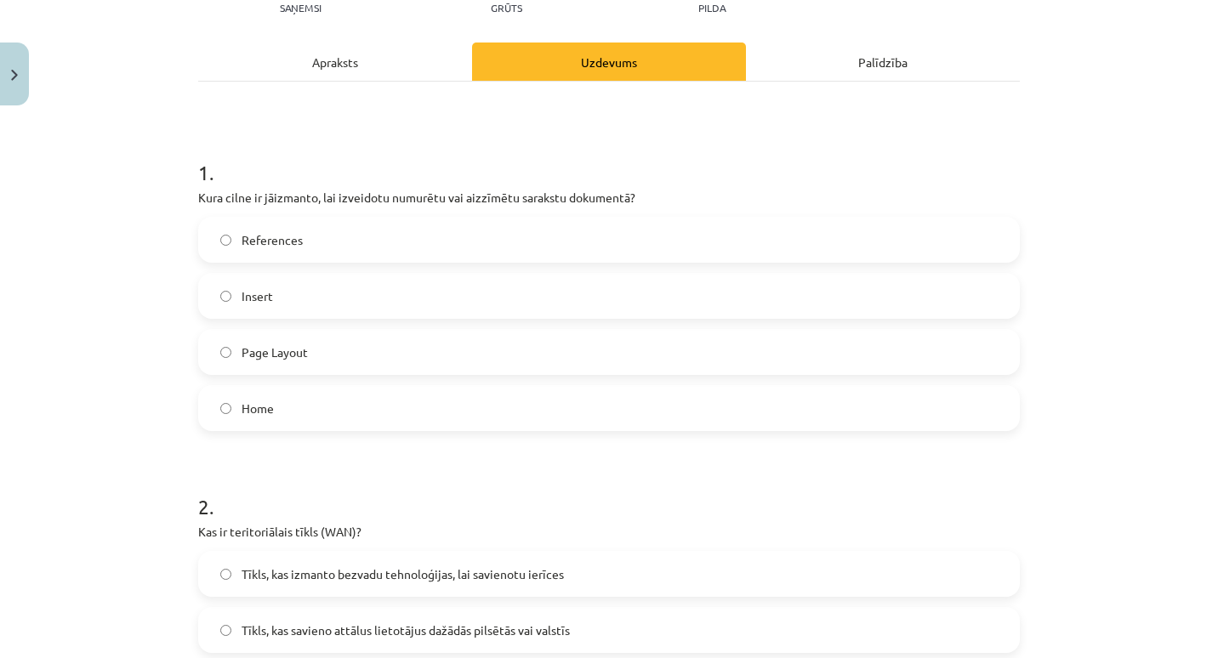
scroll to position [209, 0]
click at [537, 402] on label "Home" at bounding box center [609, 406] width 818 height 43
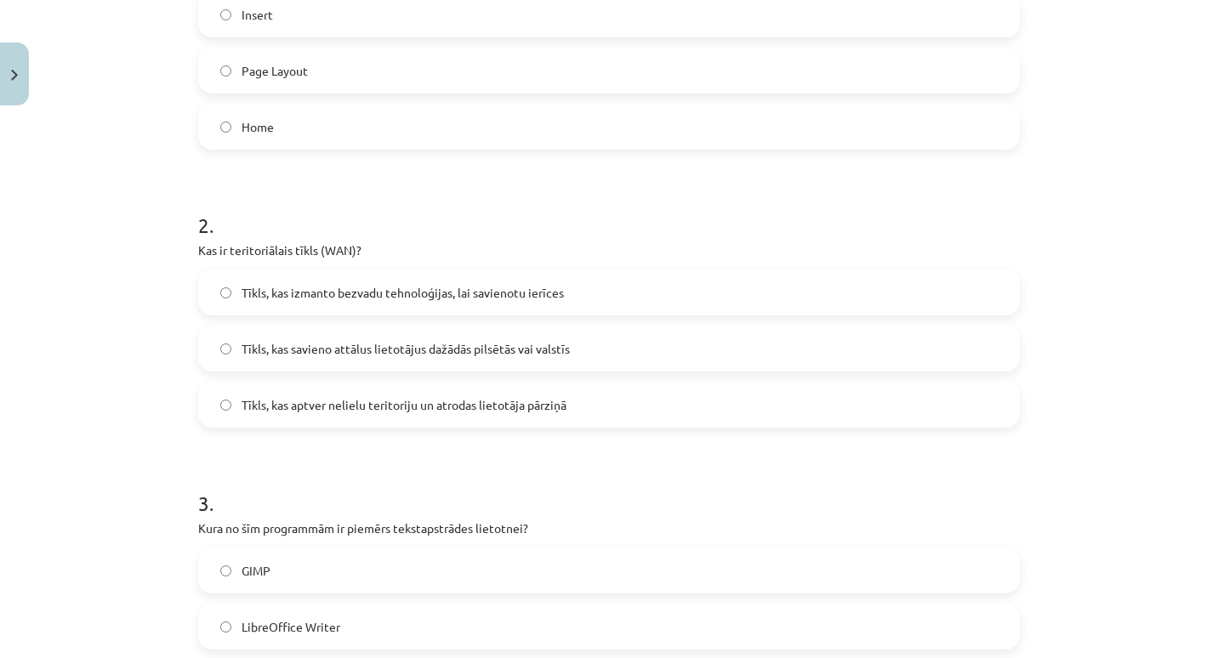
scroll to position [490, 0]
click at [545, 336] on label "Tīkls, kas savieno attālus lietotājus dažādās pilsētās vai valstīs" at bounding box center [609, 348] width 818 height 43
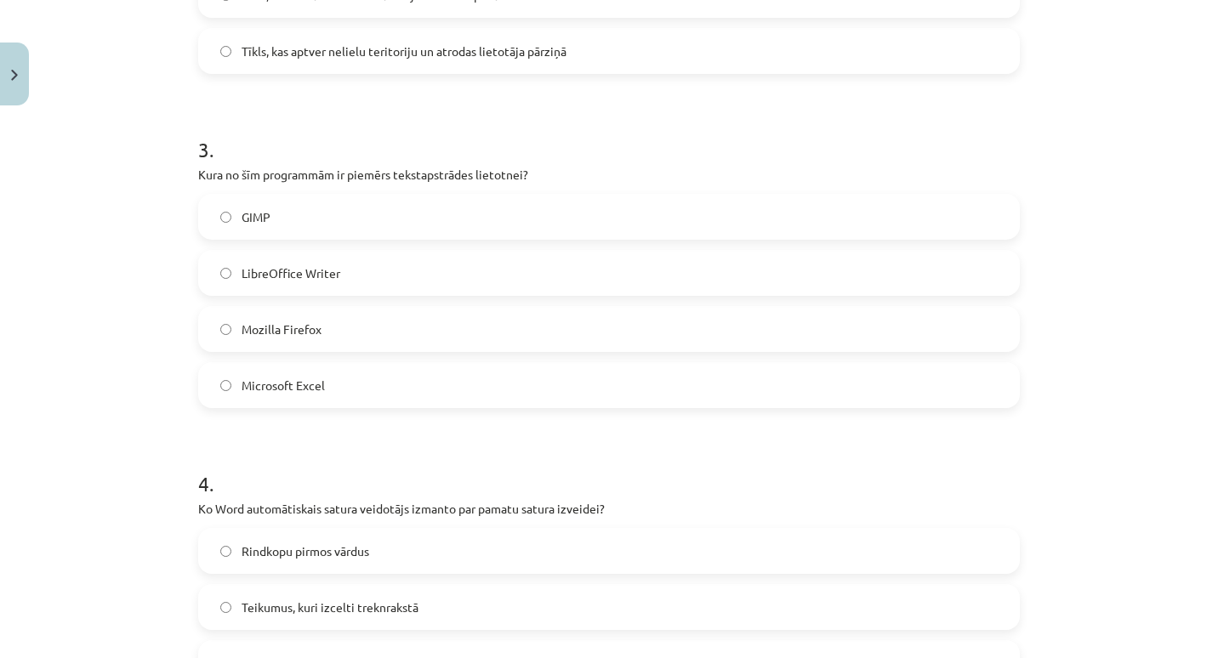
scroll to position [844, 0]
click at [448, 255] on label "LibreOffice Writer" at bounding box center [609, 272] width 818 height 43
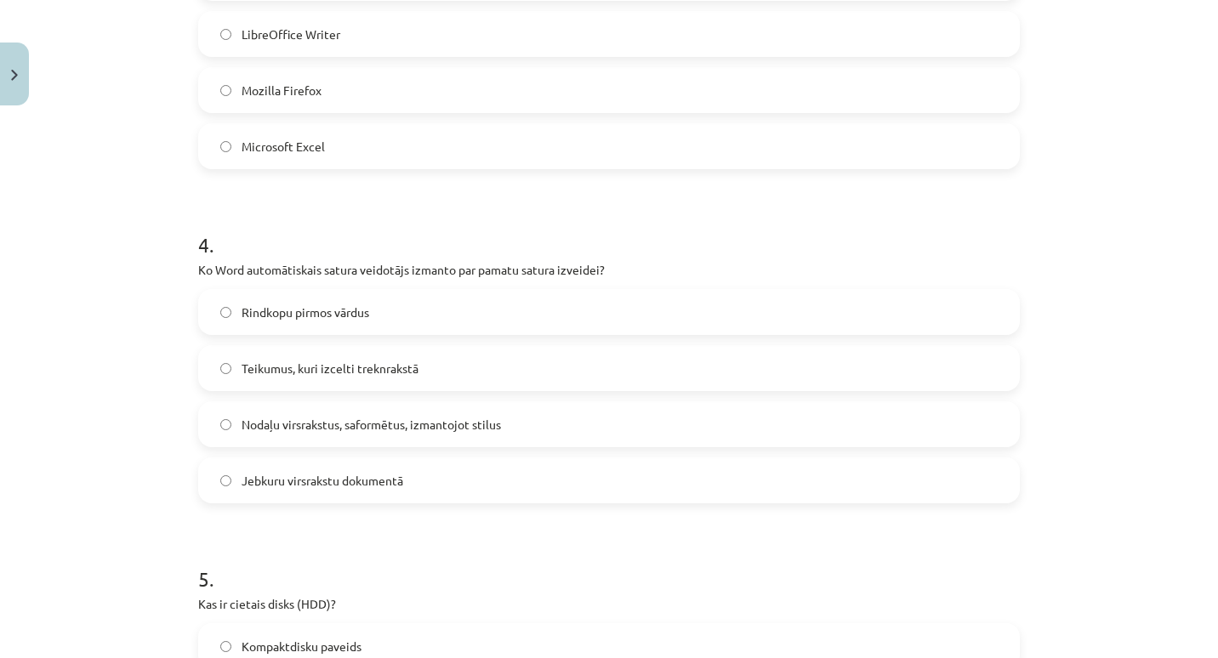
scroll to position [1087, 0]
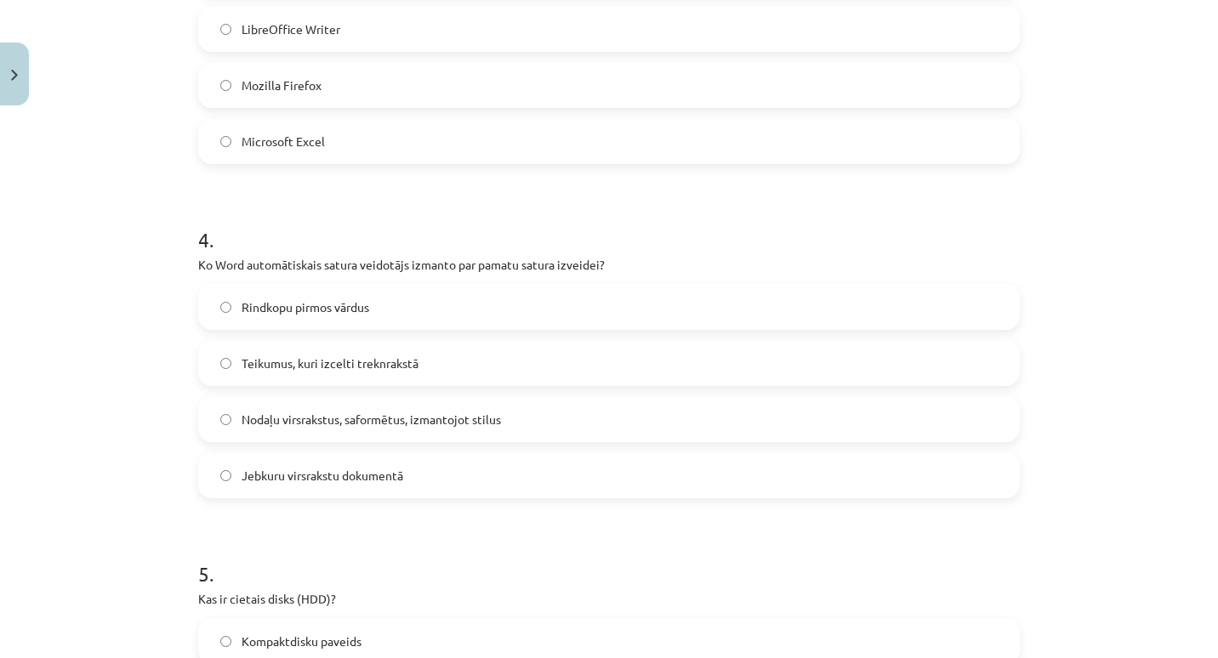
click at [377, 429] on label "Nodaļu virsrakstus, saformētus, izmantojot stilus" at bounding box center [609, 419] width 818 height 43
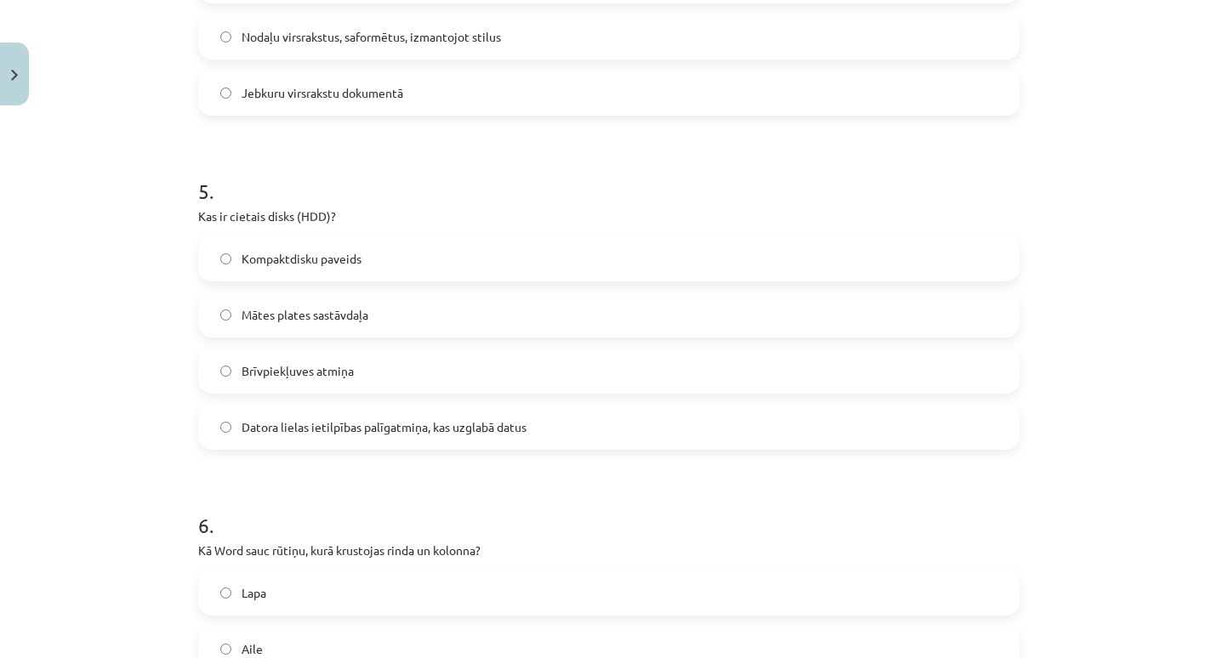
scroll to position [1469, 0]
click at [377, 429] on span "Datora lielas ietilpības palīgatmiņa, kas uzglabā datus" at bounding box center [384, 428] width 285 height 18
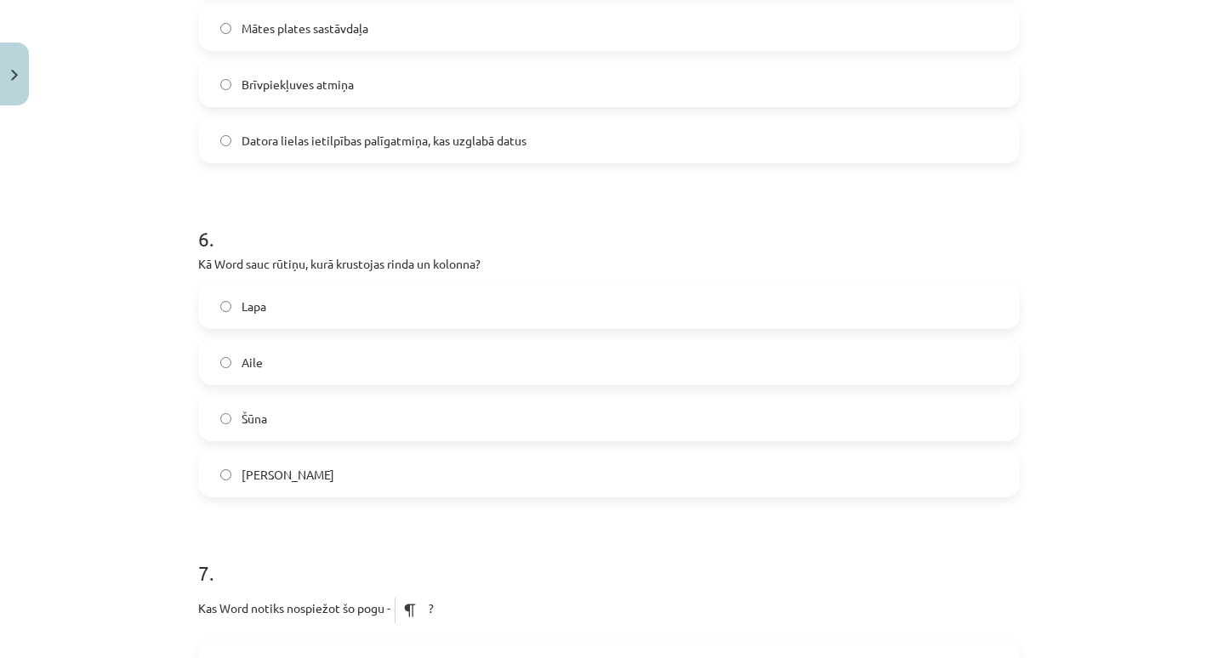
scroll to position [1757, 0]
click at [283, 352] on label "Aile" at bounding box center [609, 361] width 818 height 43
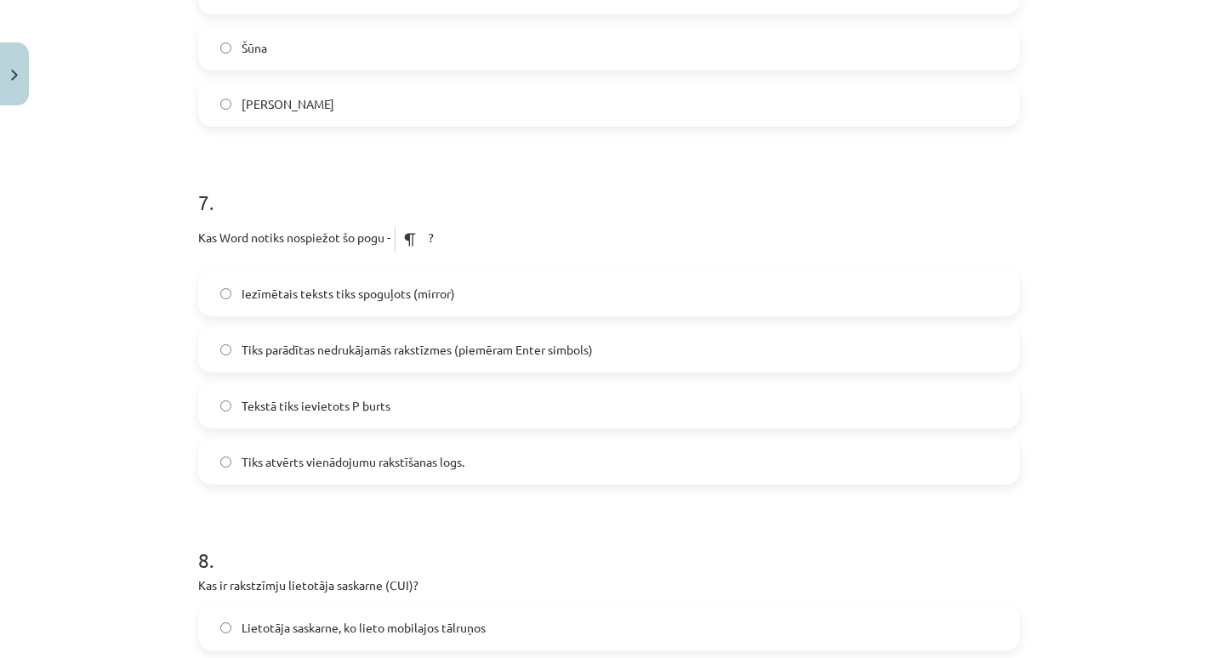
scroll to position [2129, 0]
click at [430, 362] on label "Tiks parādītas nedrukājamās rakstīzmes (piemēram Enter simbols)" at bounding box center [609, 348] width 818 height 43
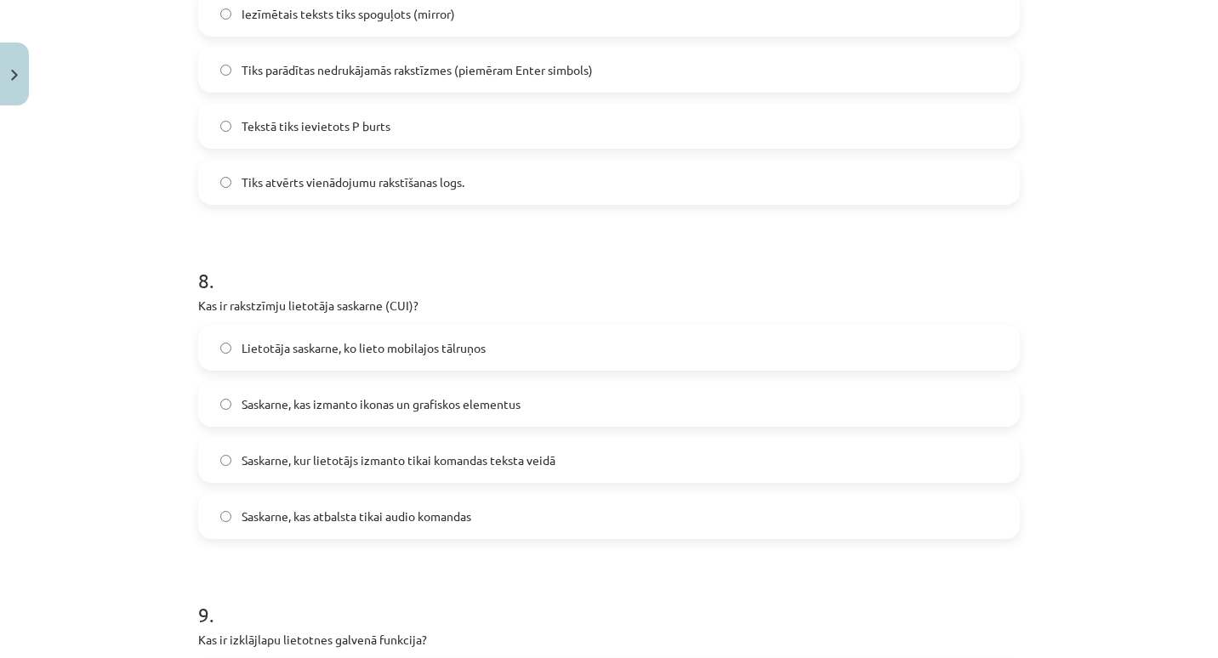
scroll to position [2410, 0]
click at [419, 436] on label "Saskarne, kur lietotājs izmanto tikai komandas teksta veidā" at bounding box center [609, 457] width 818 height 43
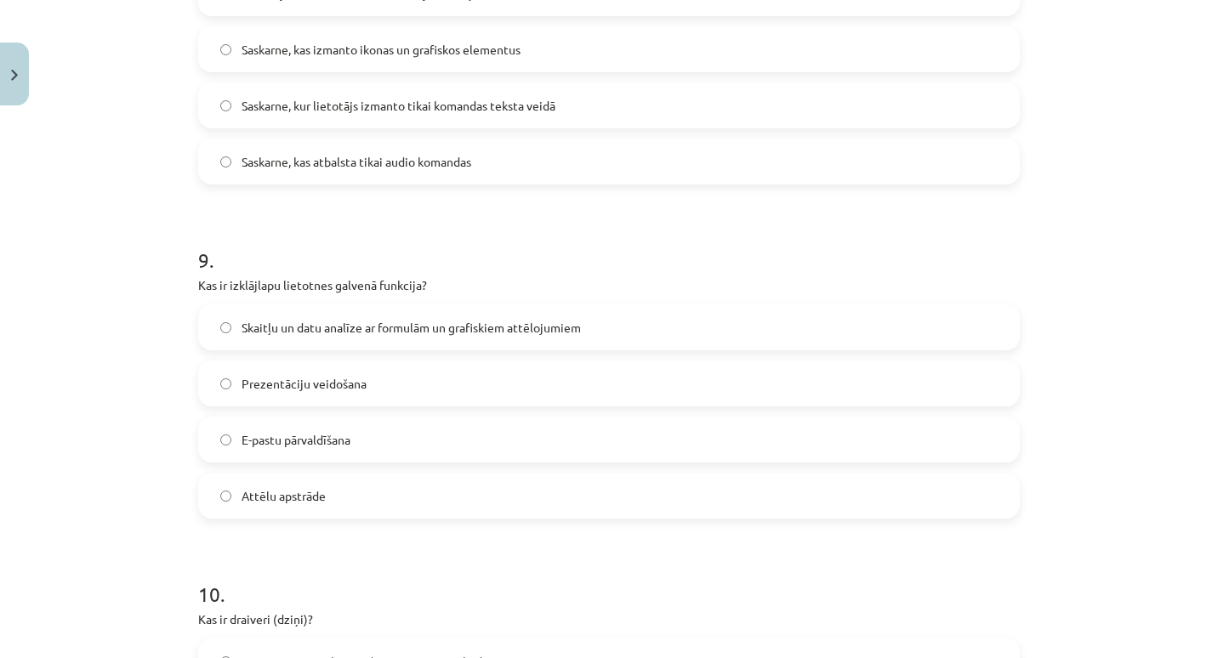
scroll to position [2768, 0]
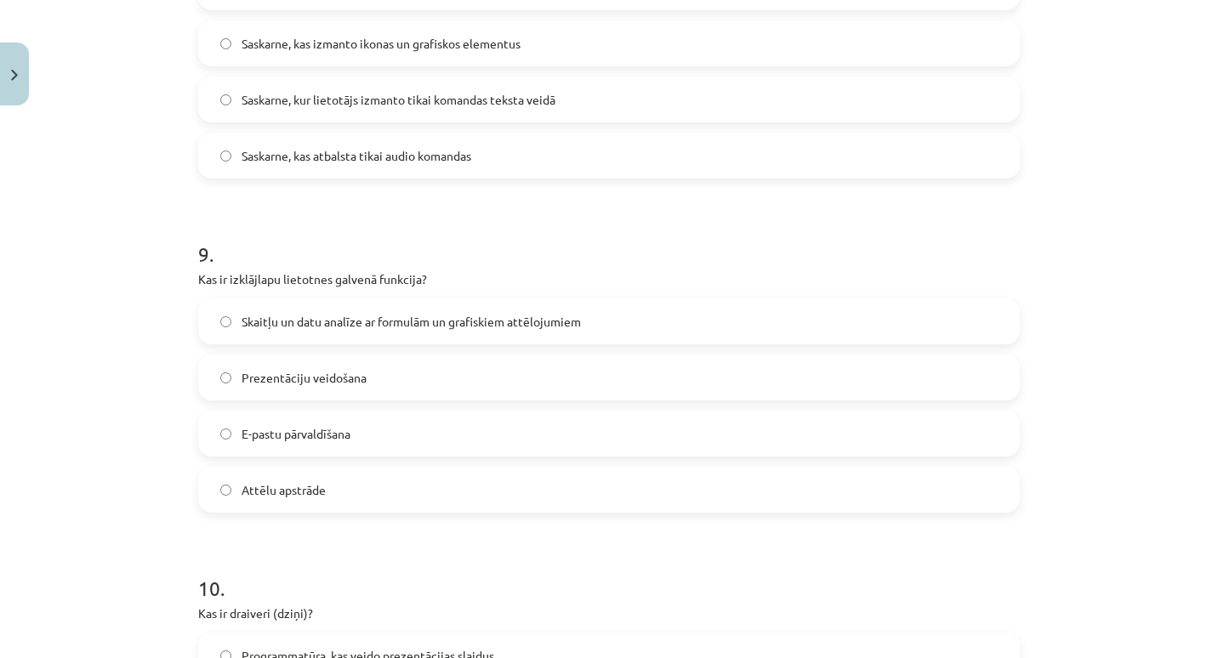
click at [510, 301] on label "Skaitļu un datu analīze ar formulām un grafiskiem attēlojumiem" at bounding box center [609, 321] width 818 height 43
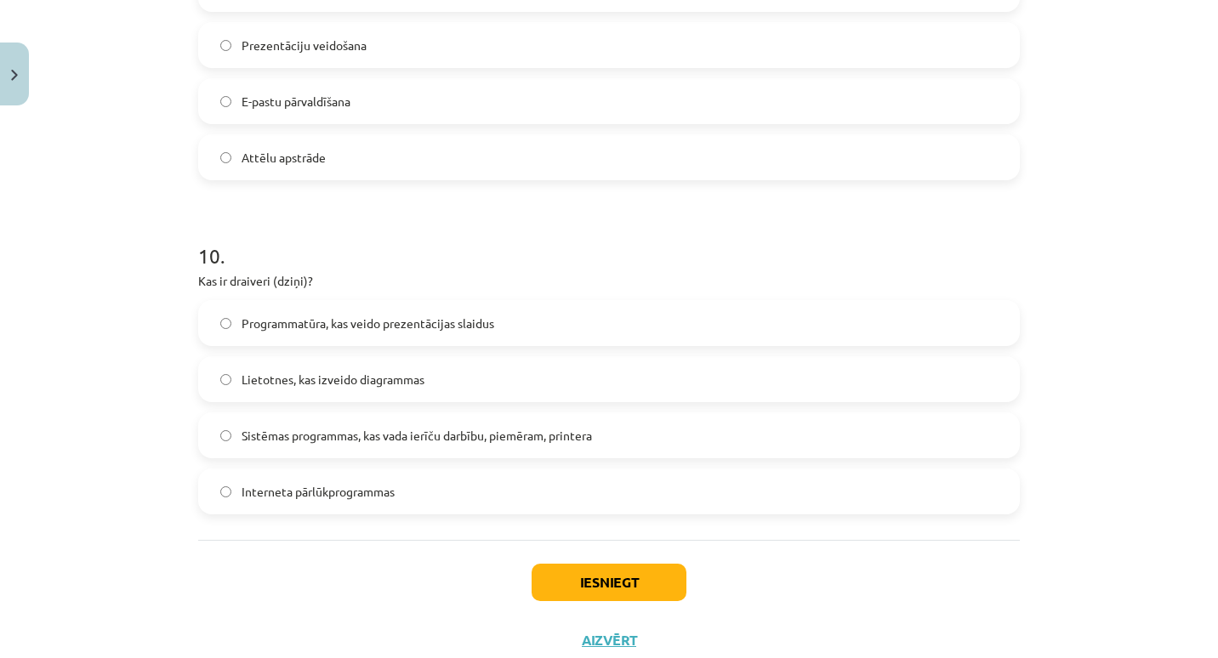
scroll to position [3142, 0]
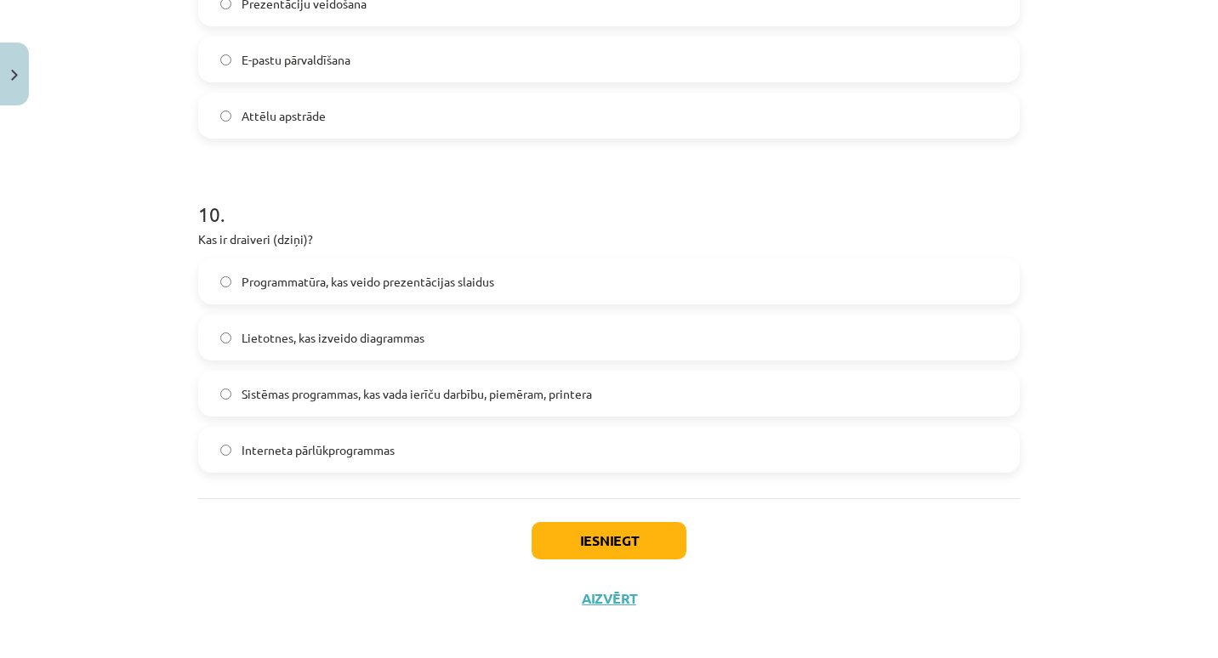
click at [478, 390] on span "Sistēmas programmas, kas vada ierīču darbību, piemēram, printera" at bounding box center [417, 394] width 350 height 18
click at [584, 537] on button "Iesniegt" at bounding box center [609, 540] width 155 height 37
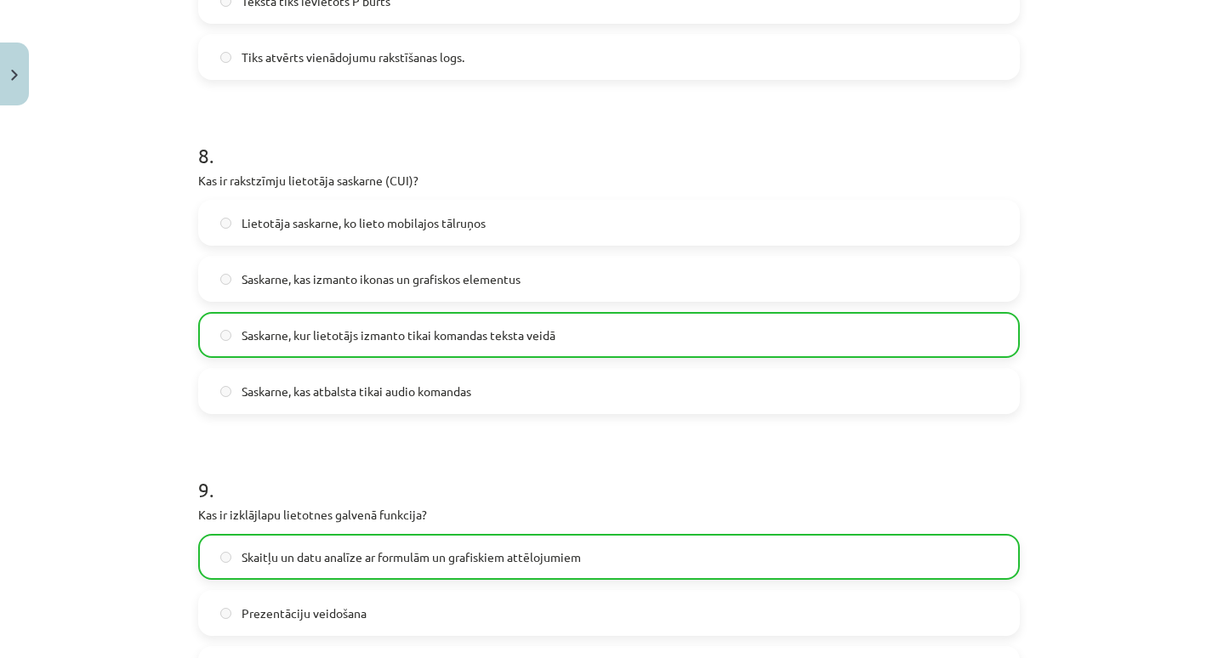
scroll to position [3208, 0]
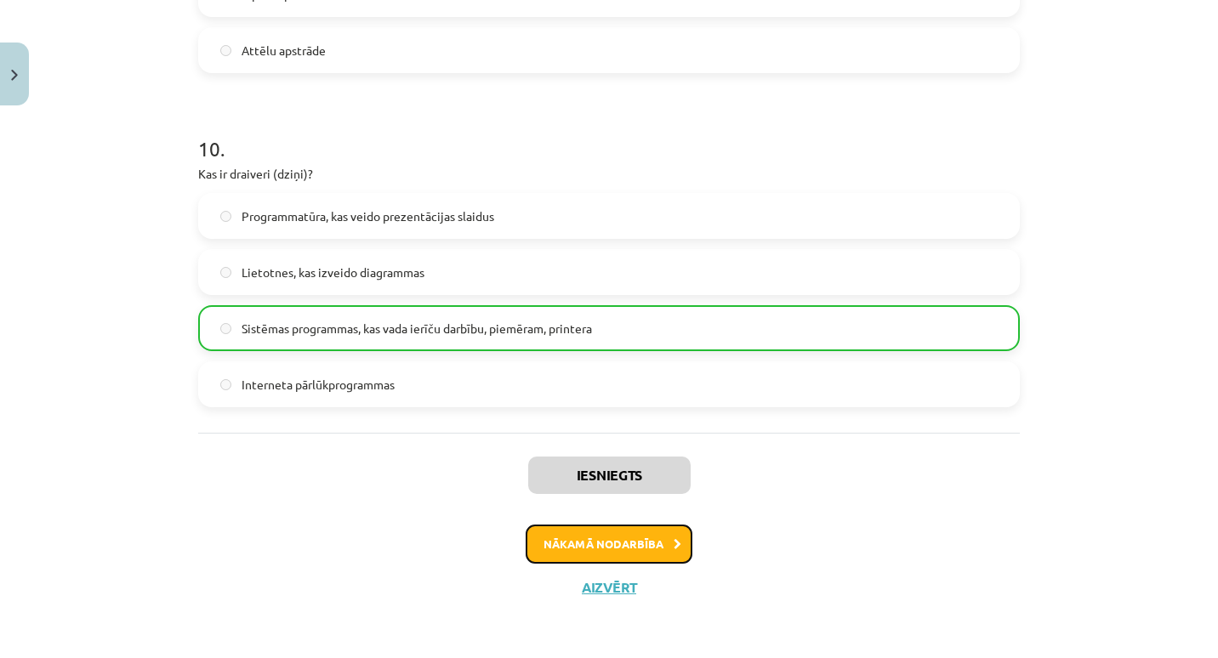
click at [544, 549] on button "Nākamā nodarbība" at bounding box center [609, 544] width 167 height 39
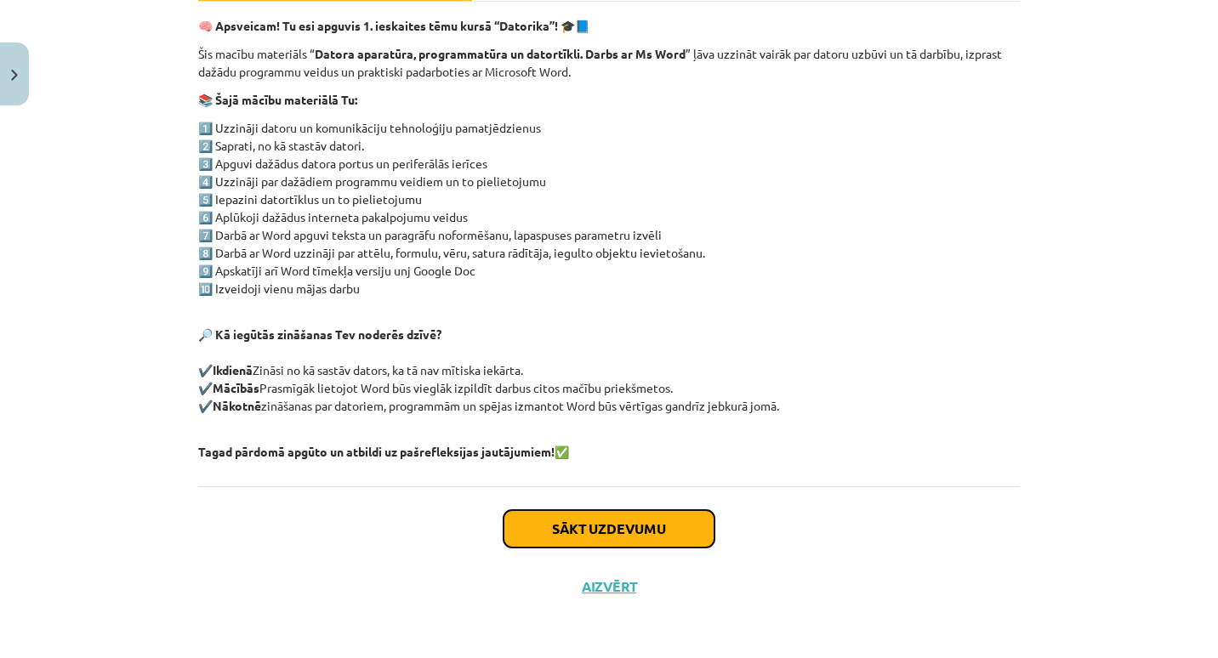
click at [544, 519] on button "Sākt uzdevumu" at bounding box center [609, 528] width 211 height 37
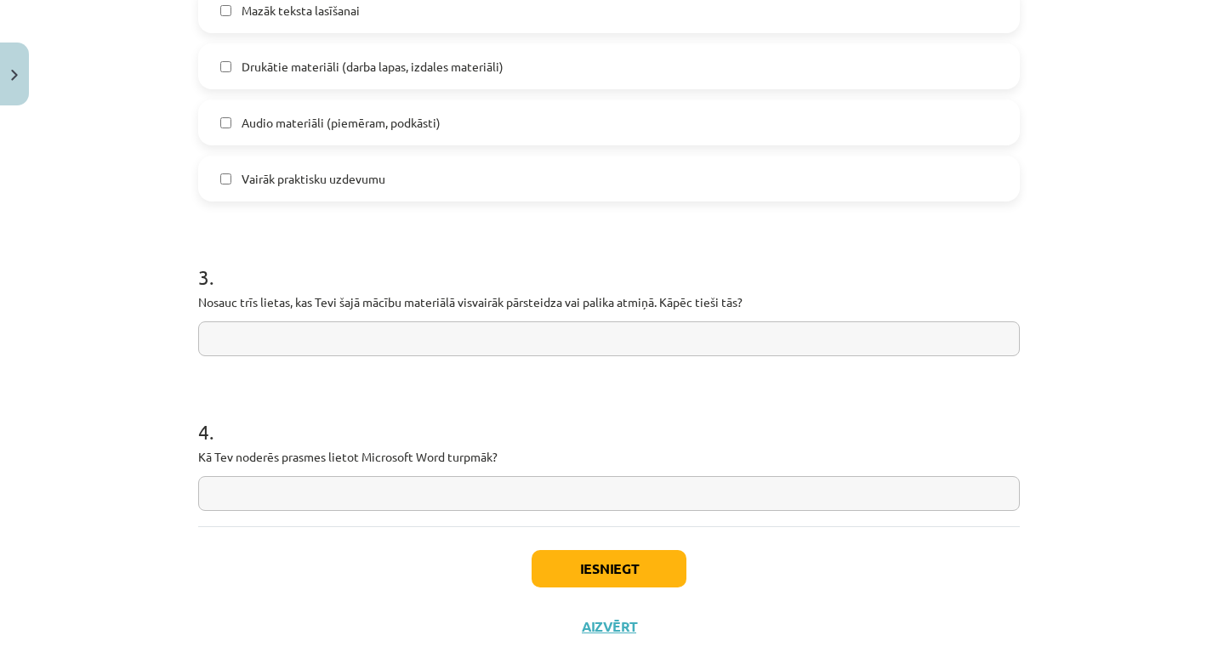
scroll to position [1335, 0]
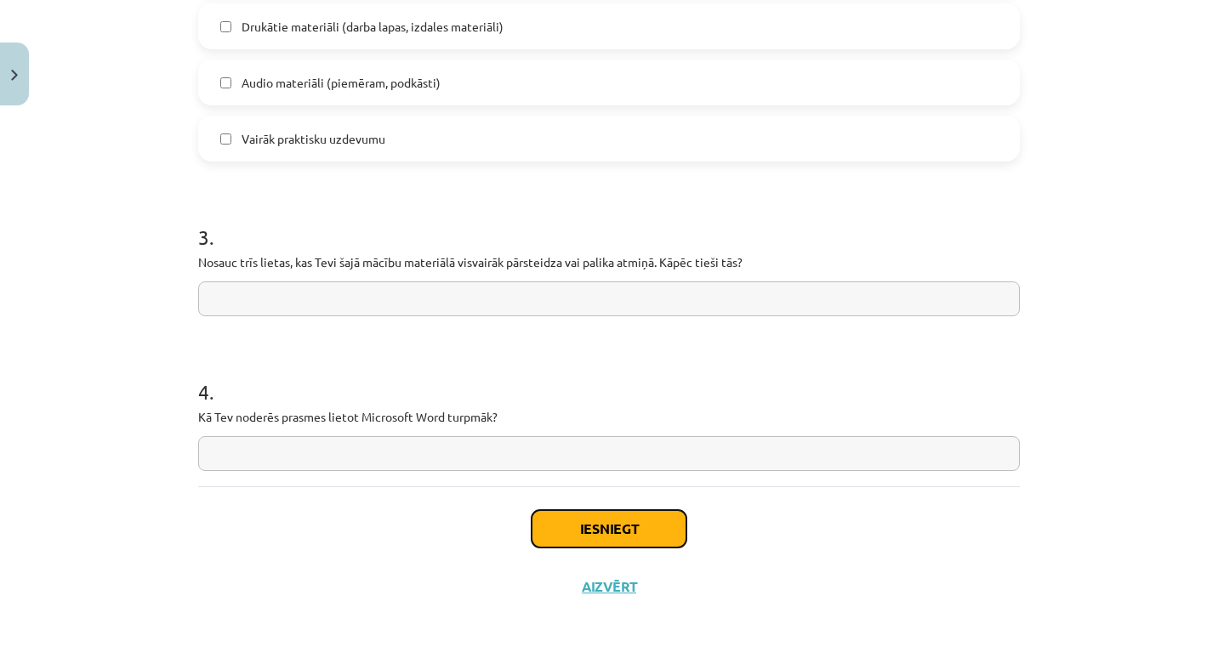
click at [555, 540] on button "Iesniegt" at bounding box center [609, 528] width 155 height 37
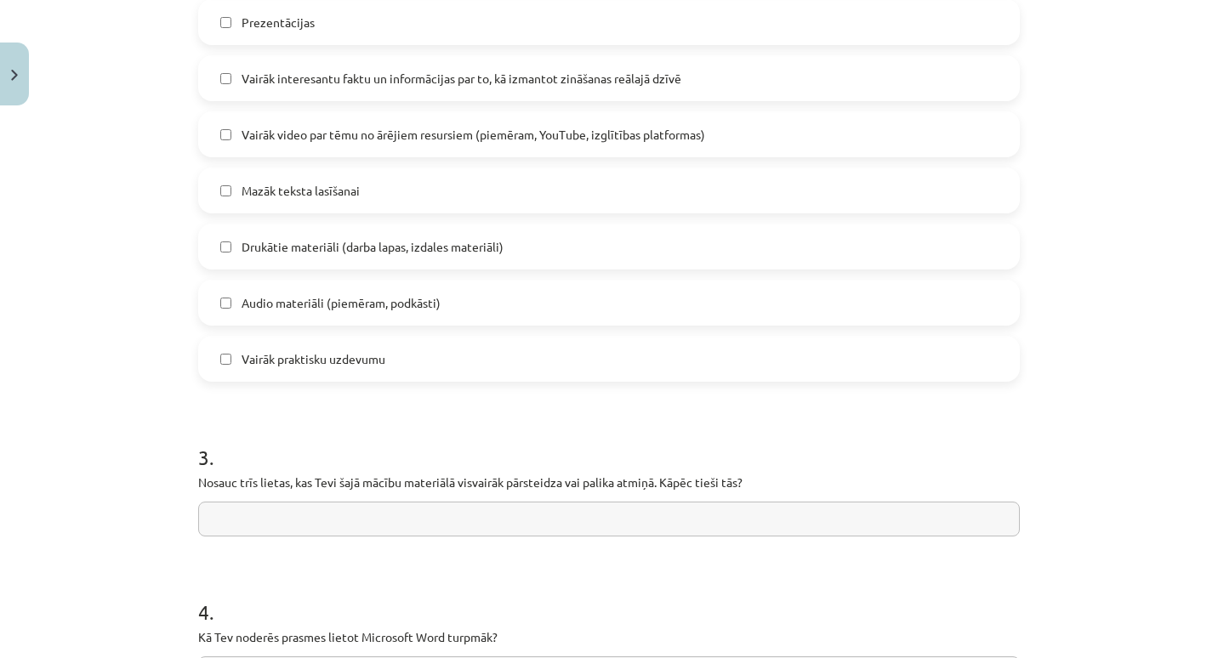
scroll to position [1115, 0]
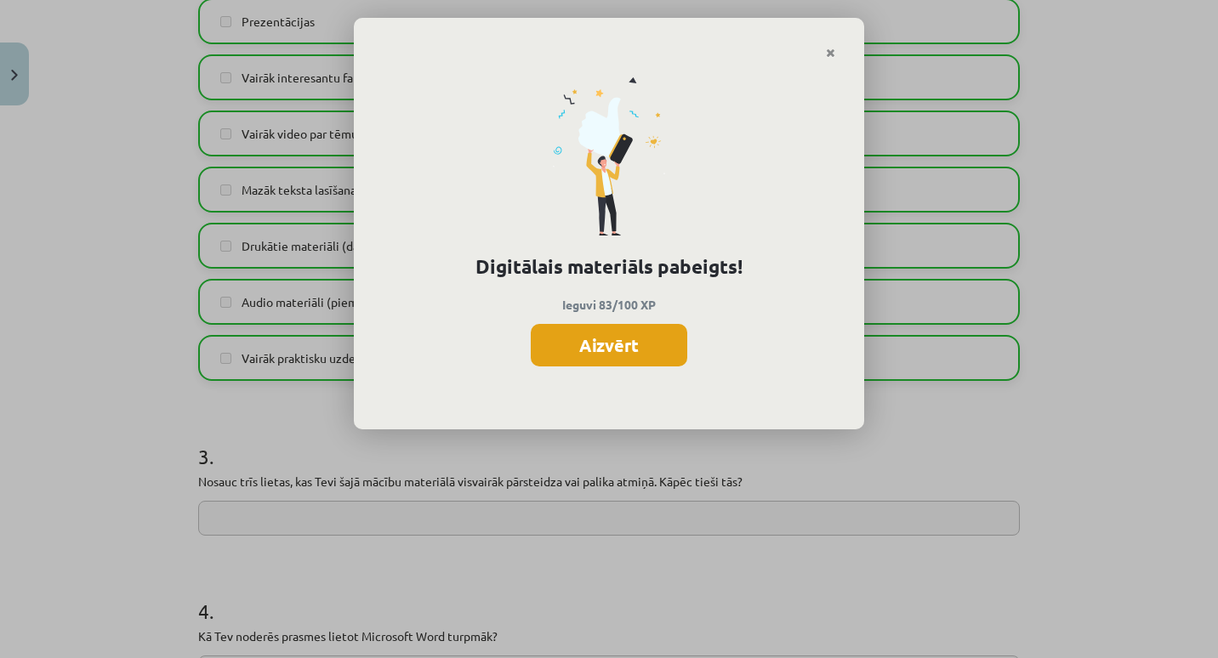
click at [624, 340] on button "Aizvērt" at bounding box center [609, 345] width 157 height 43
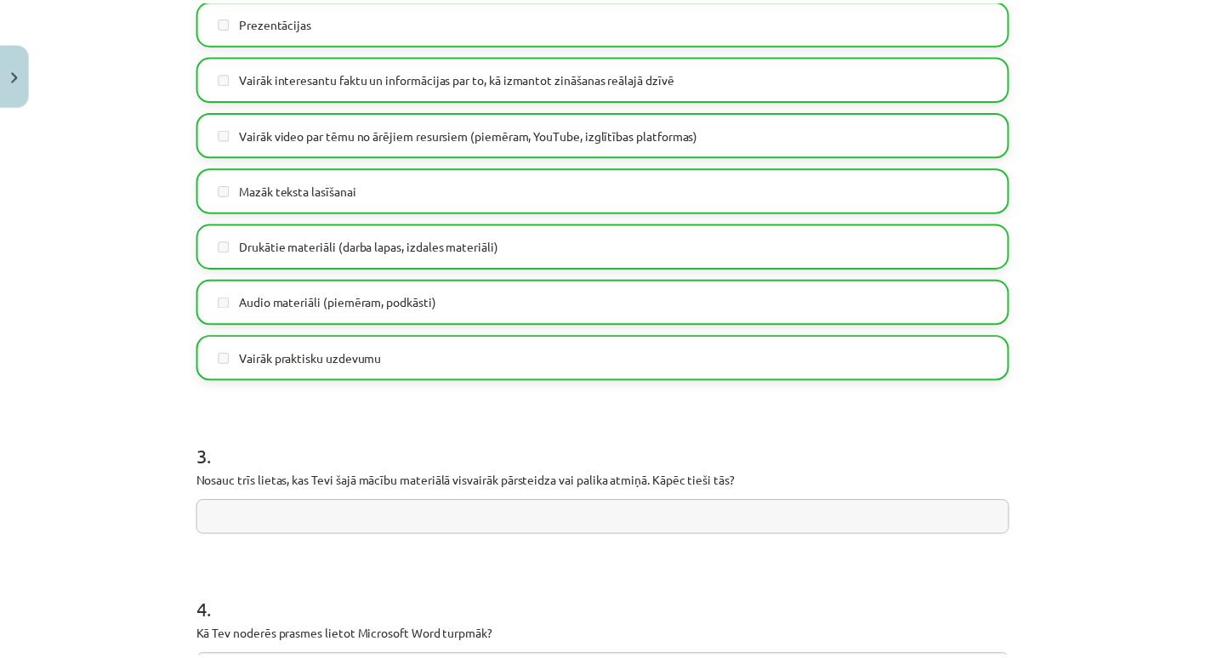
scroll to position [1335, 0]
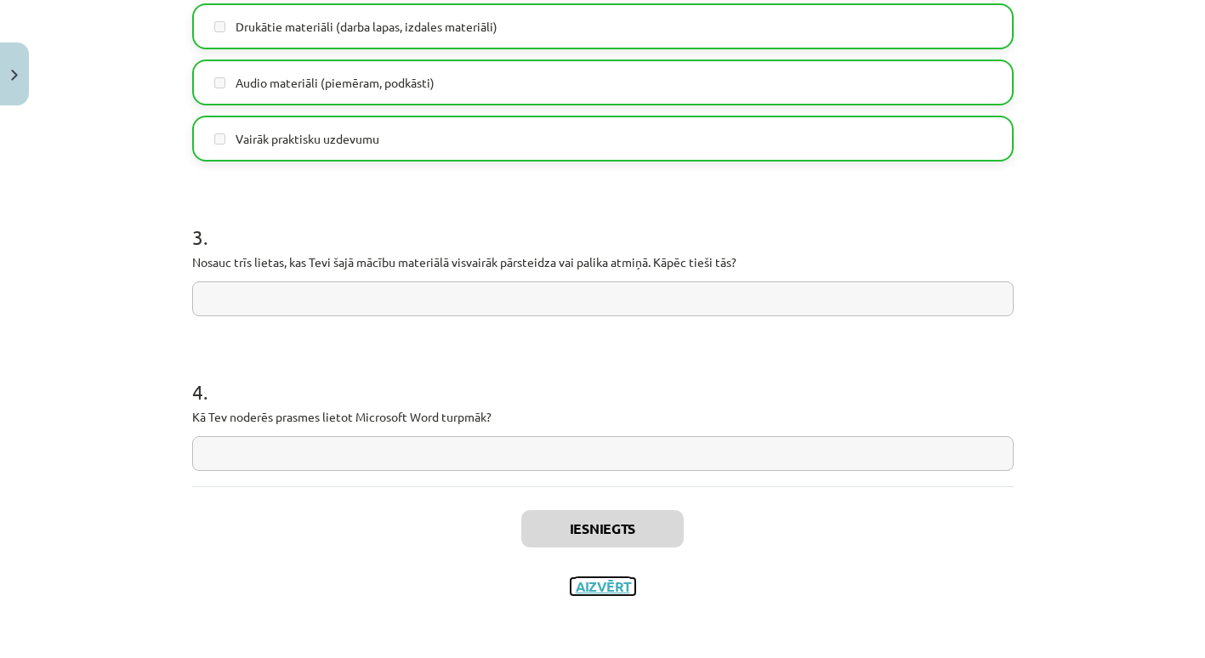
click at [596, 585] on button "Aizvērt" at bounding box center [603, 586] width 65 height 17
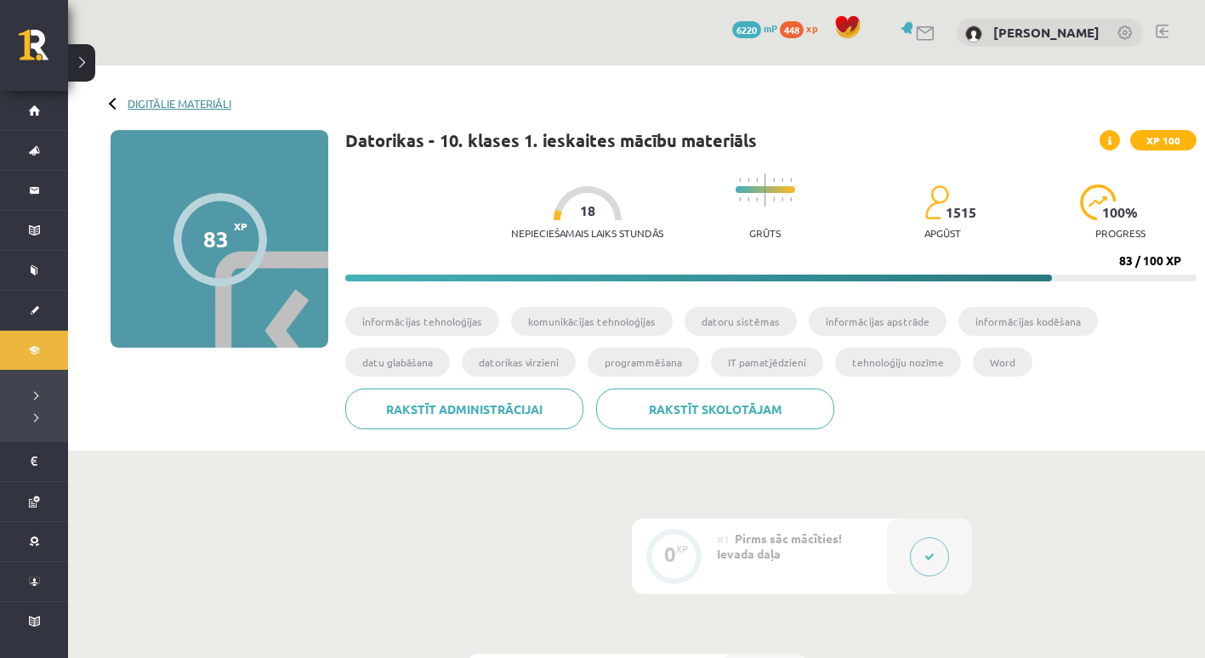
click at [207, 100] on link "Digitālie materiāli" at bounding box center [180, 103] width 104 height 13
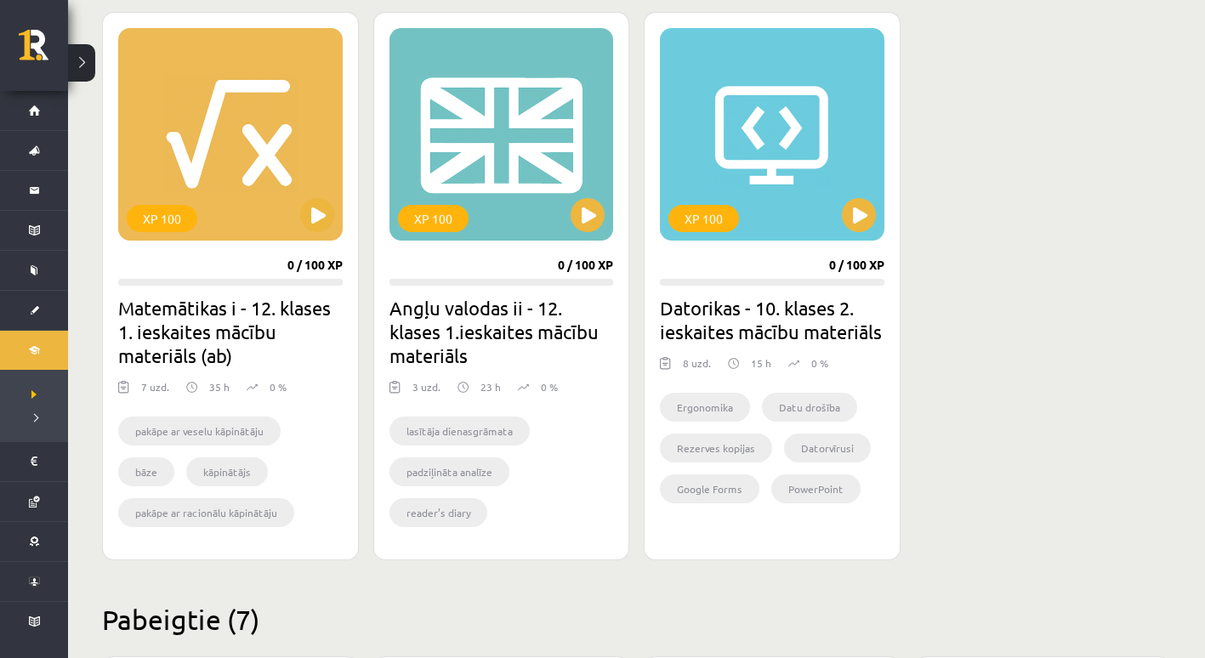
scroll to position [474, 0]
click at [852, 223] on button at bounding box center [859, 214] width 34 height 34
click at [845, 202] on div "XP 100" at bounding box center [772, 133] width 225 height 213
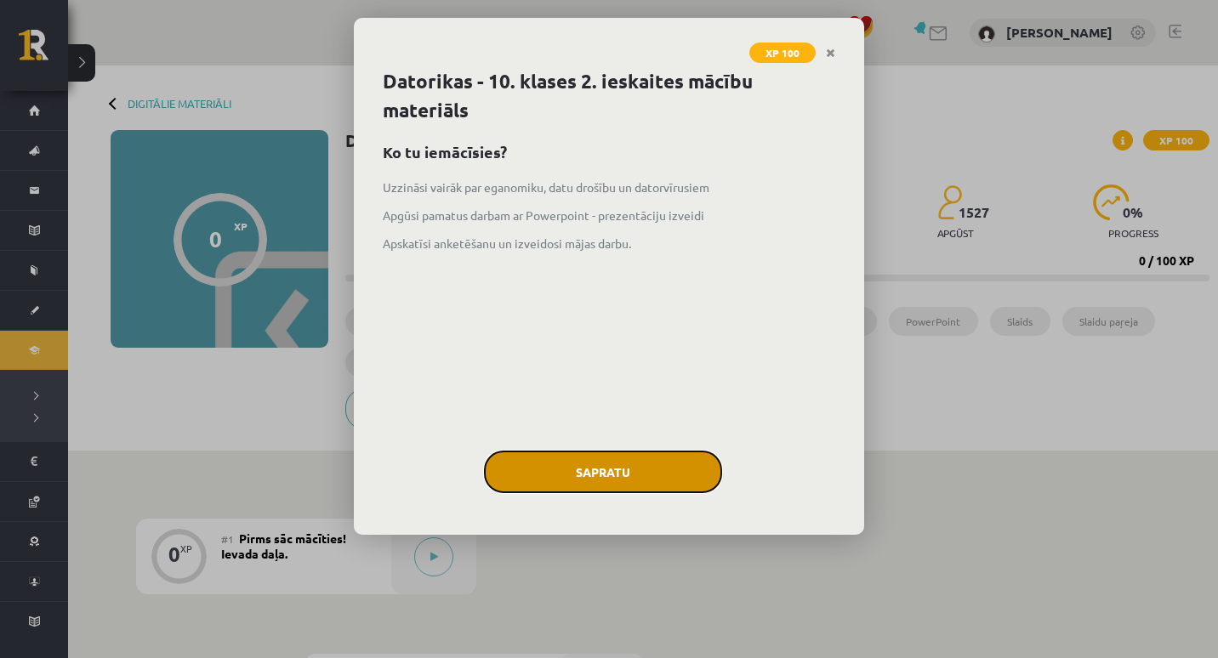
click at [650, 470] on button "Sapratu" at bounding box center [603, 472] width 238 height 43
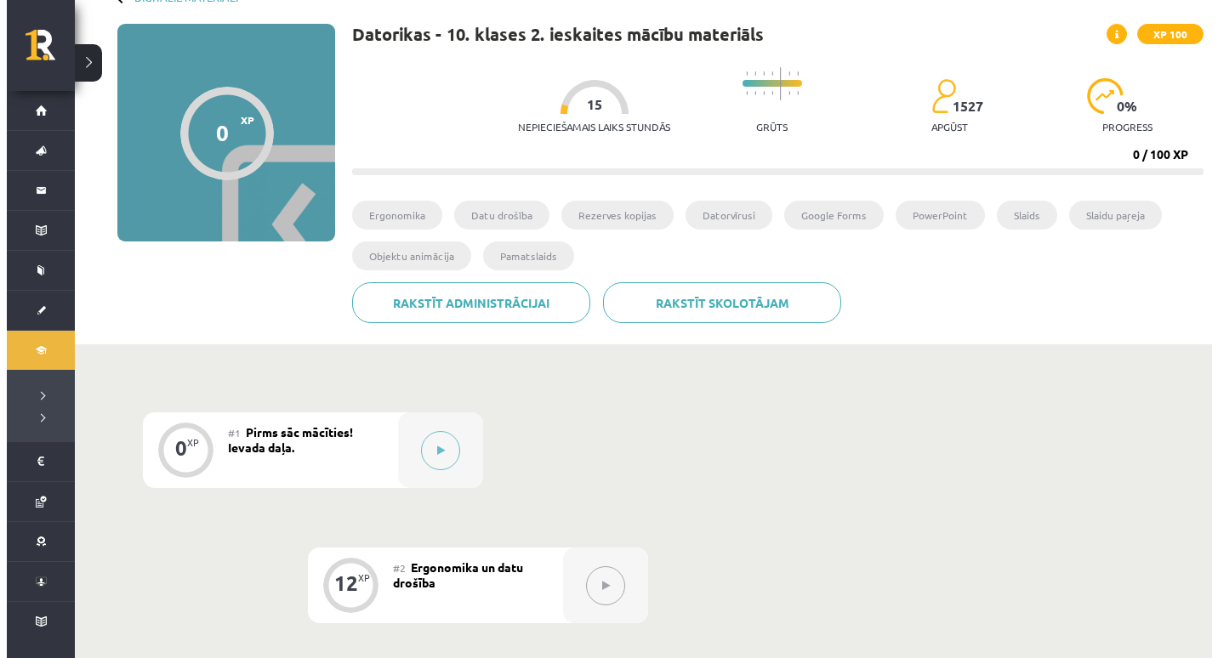
scroll to position [114, 0]
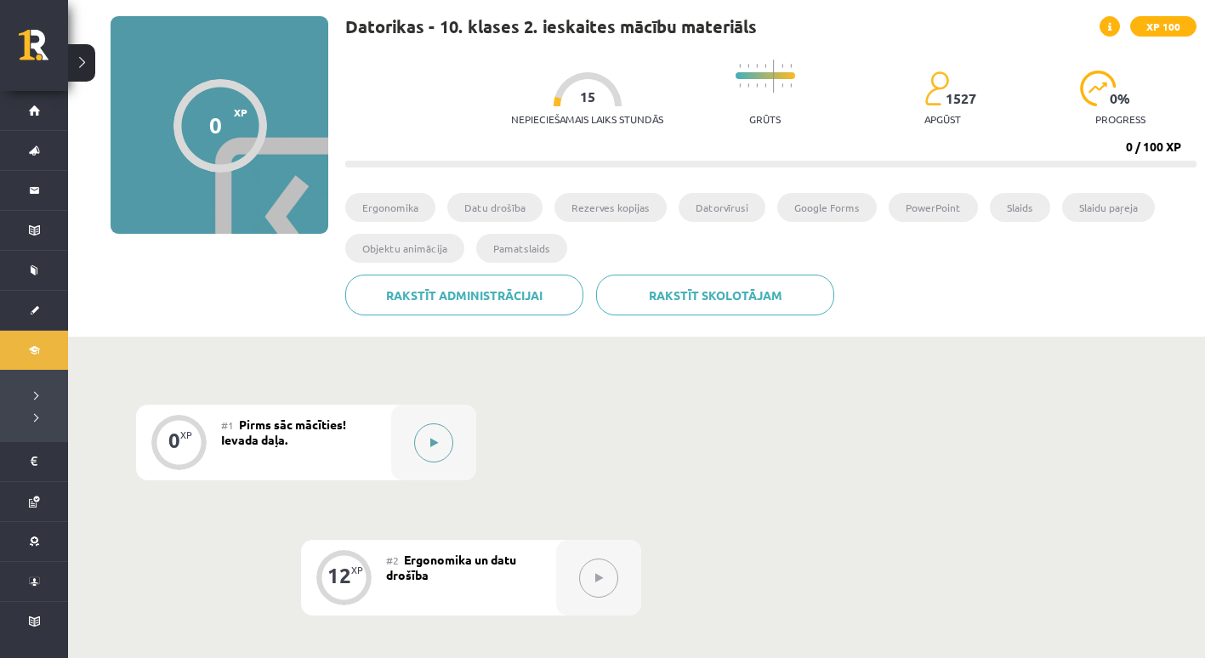
click at [435, 438] on icon at bounding box center [434, 443] width 8 height 10
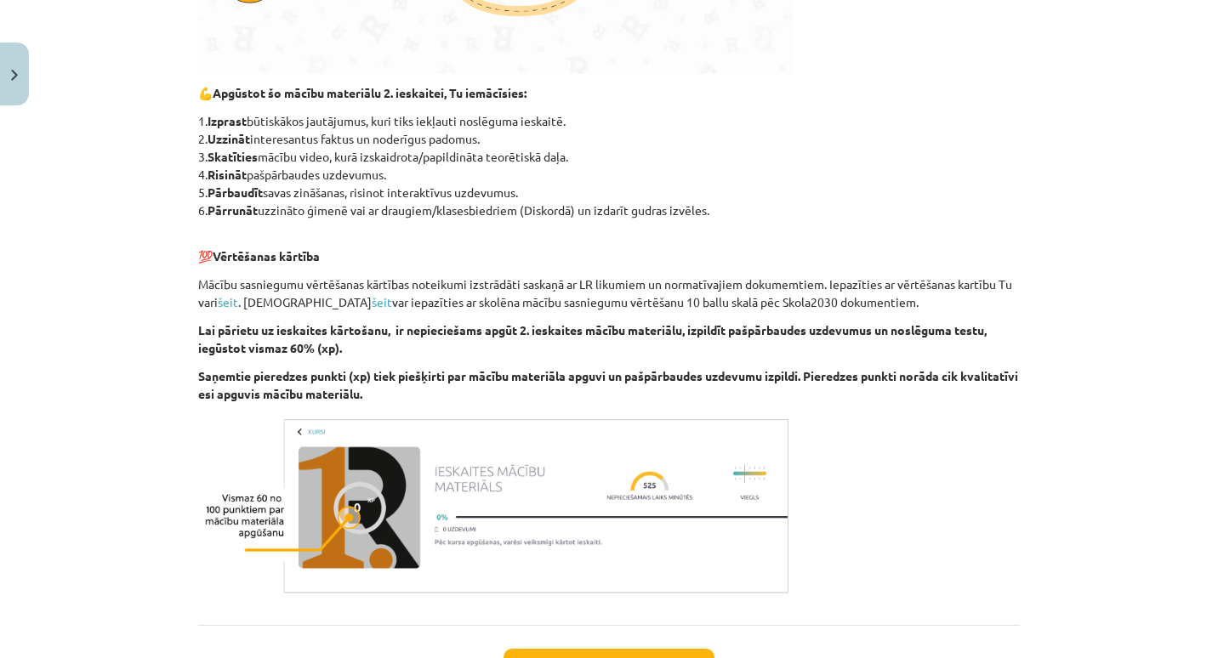
scroll to position [920, 0]
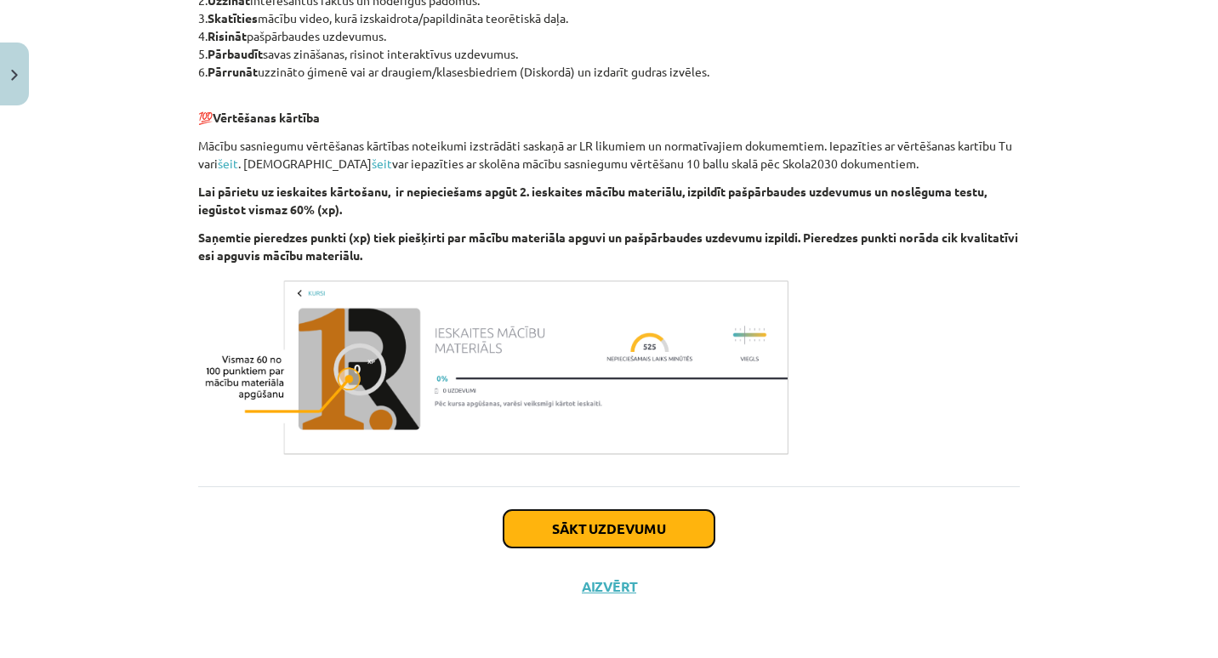
click at [548, 520] on button "Sākt uzdevumu" at bounding box center [609, 528] width 211 height 37
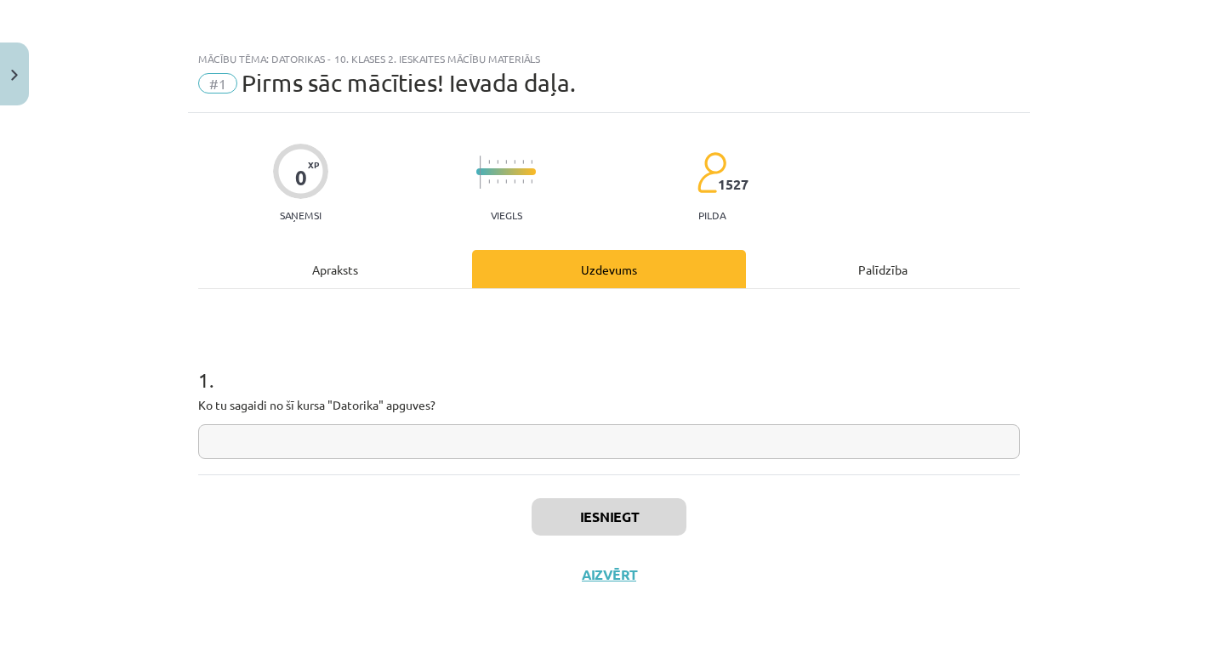
scroll to position [0, 0]
click at [542, 449] on input "text" at bounding box center [609, 441] width 822 height 35
type input "*"
click at [556, 510] on button "Iesniegt" at bounding box center [609, 516] width 155 height 37
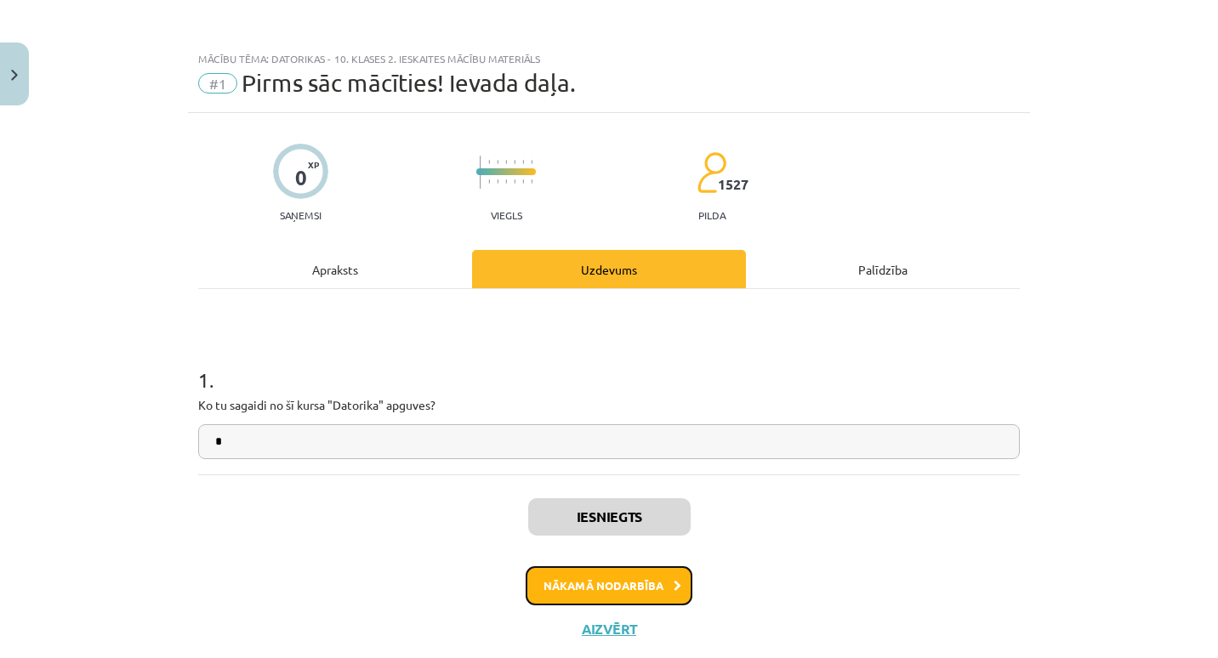
click at [591, 595] on button "Nākamā nodarbība" at bounding box center [609, 586] width 167 height 39
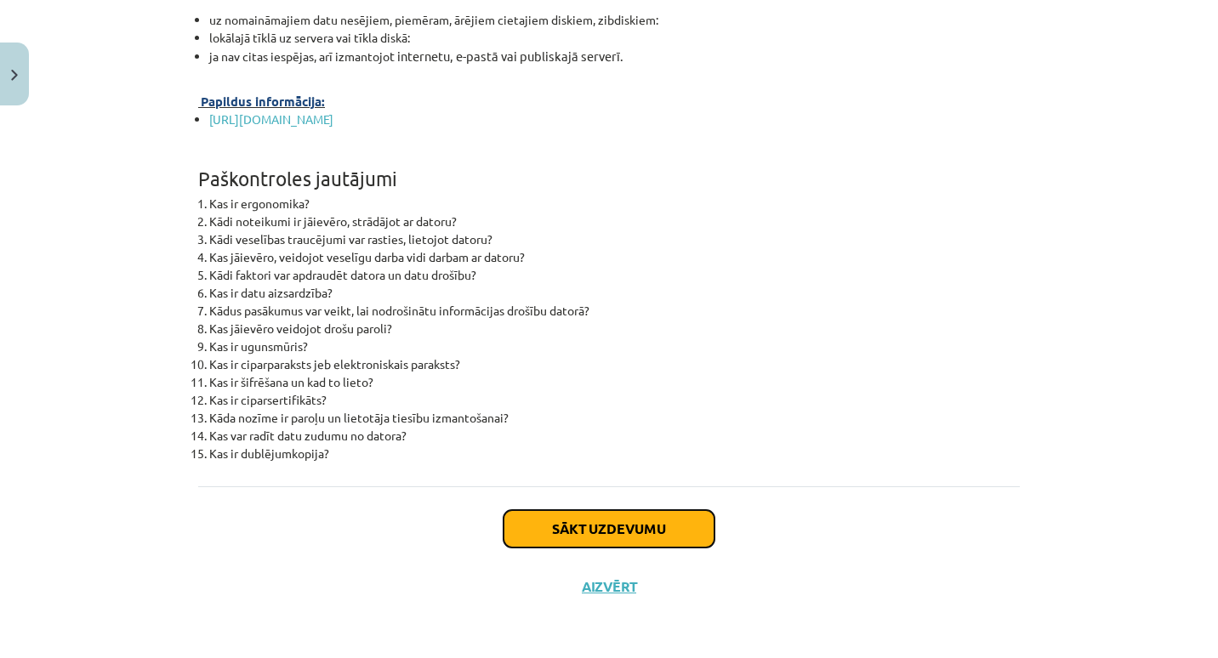
click at [625, 533] on button "Sākt uzdevumu" at bounding box center [609, 528] width 211 height 37
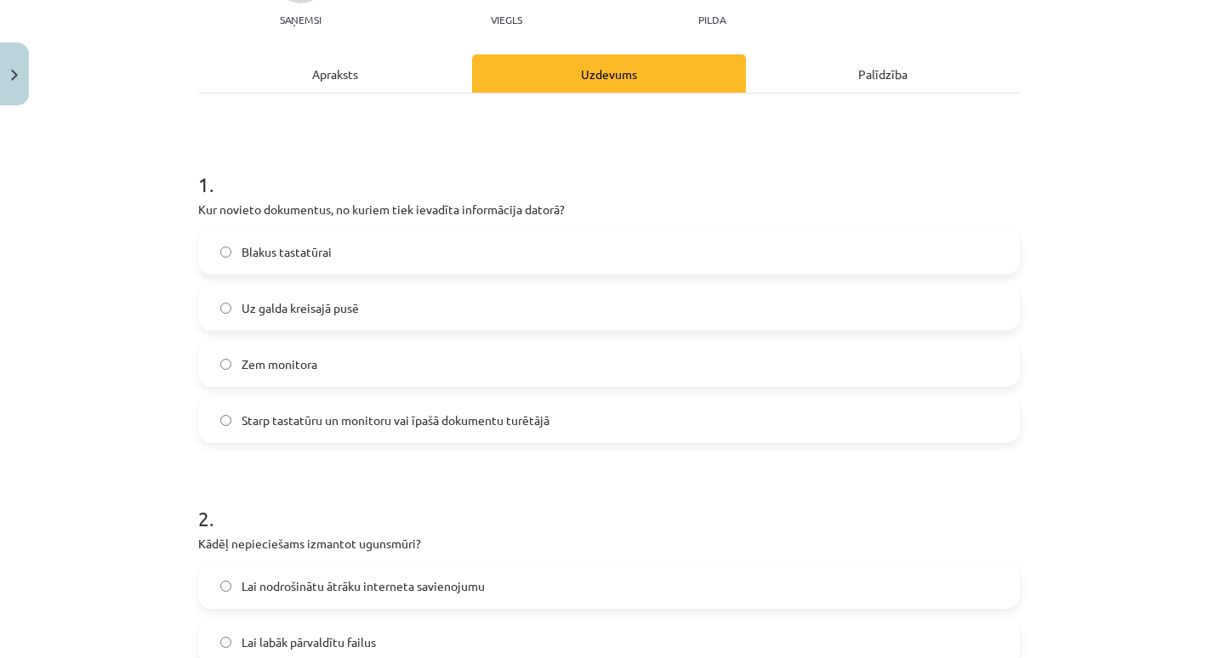
scroll to position [197, 0]
click at [566, 411] on label "Starp tastatūru un monitoru vai īpašā dokumentu turētājā" at bounding box center [609, 418] width 818 height 43
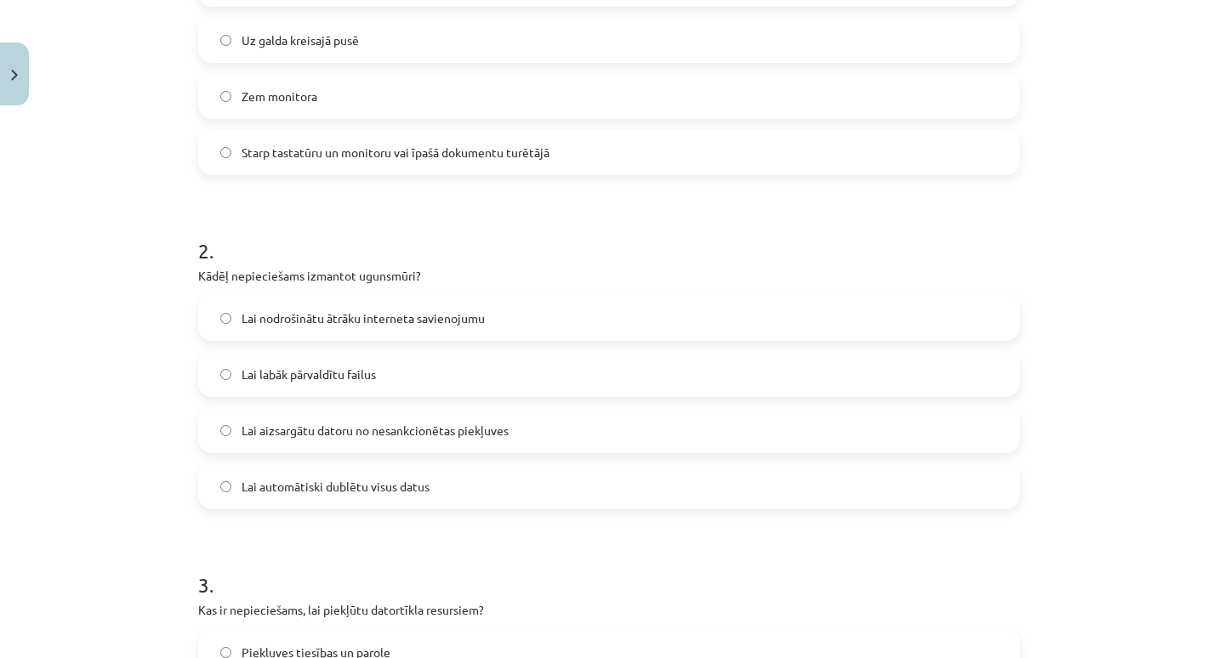
click at [532, 436] on label "Lai aizsargātu datoru no nesankcionētas piekļuves" at bounding box center [609, 430] width 818 height 43
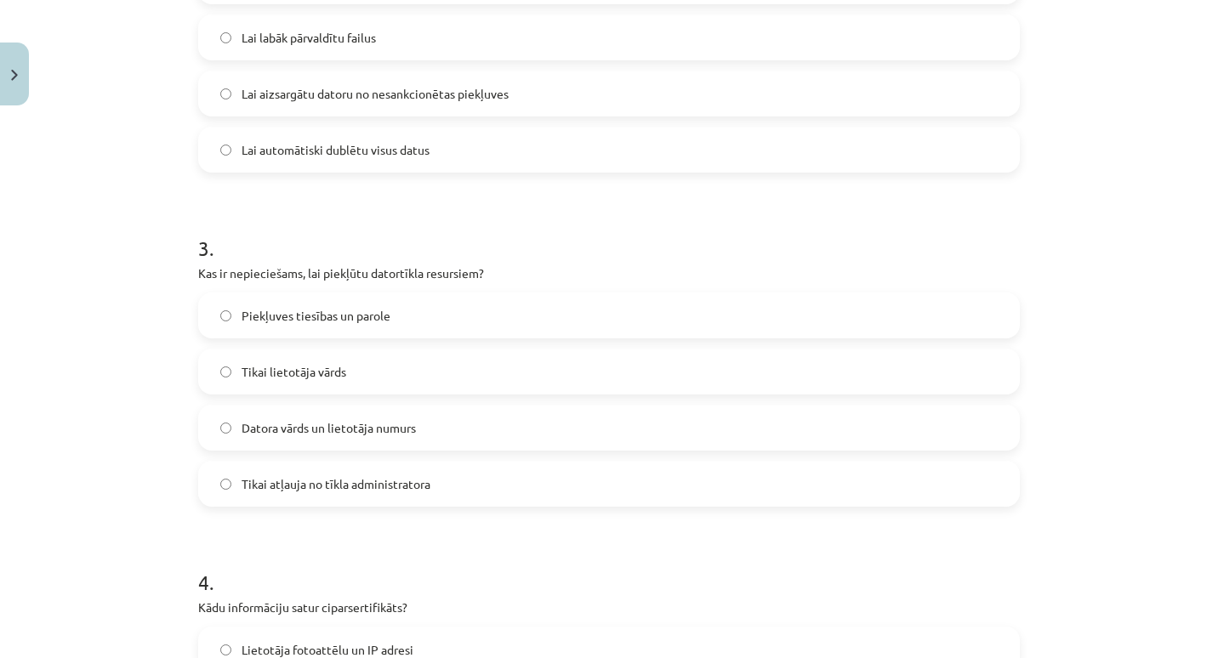
click at [513, 373] on label "Tikai lietotāja vārds" at bounding box center [609, 371] width 818 height 43
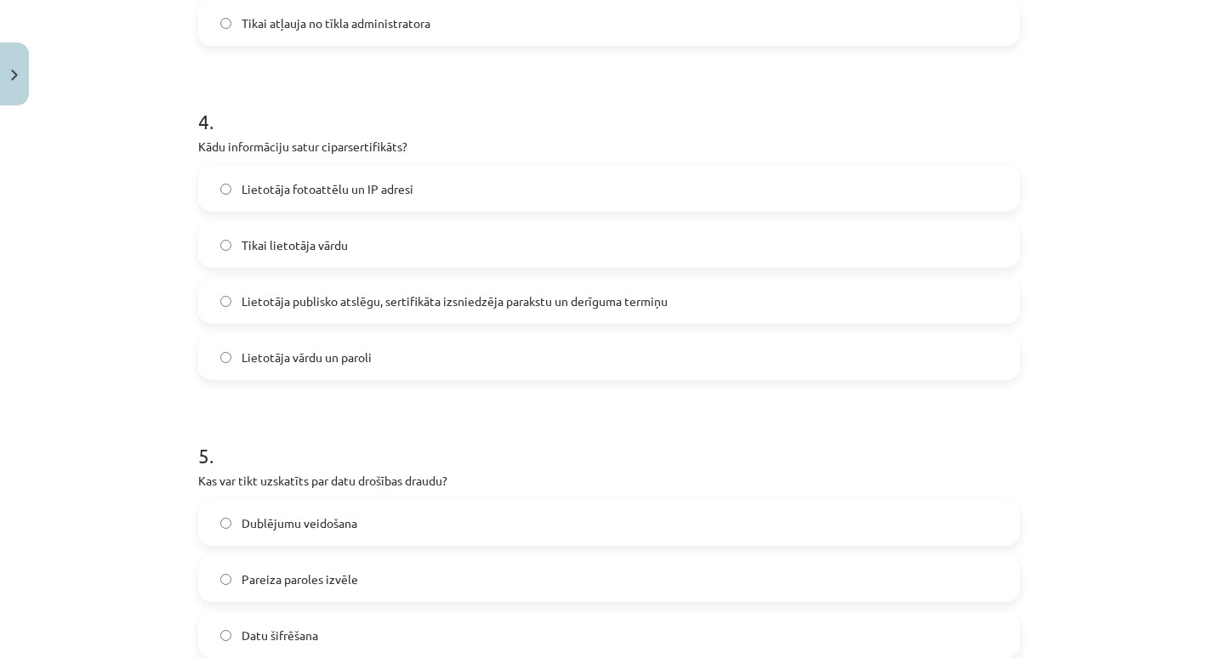
scroll to position [1266, 0]
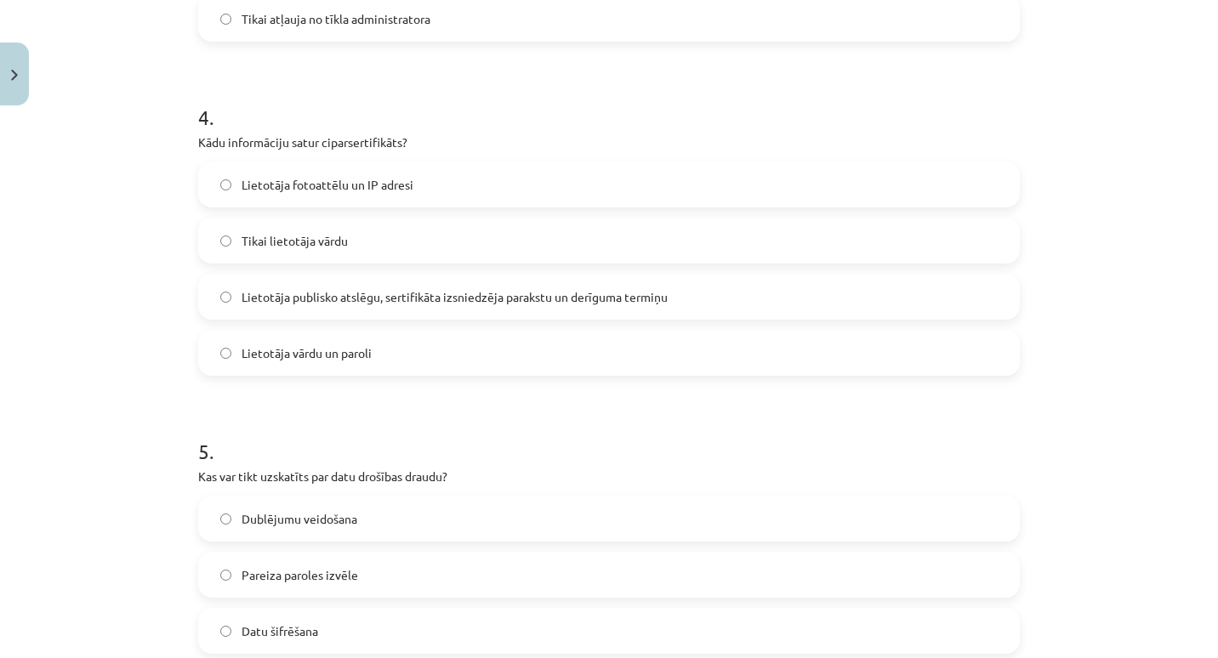
click at [489, 192] on label "Lietotāja fotoattēlu un IP adresi" at bounding box center [609, 184] width 818 height 43
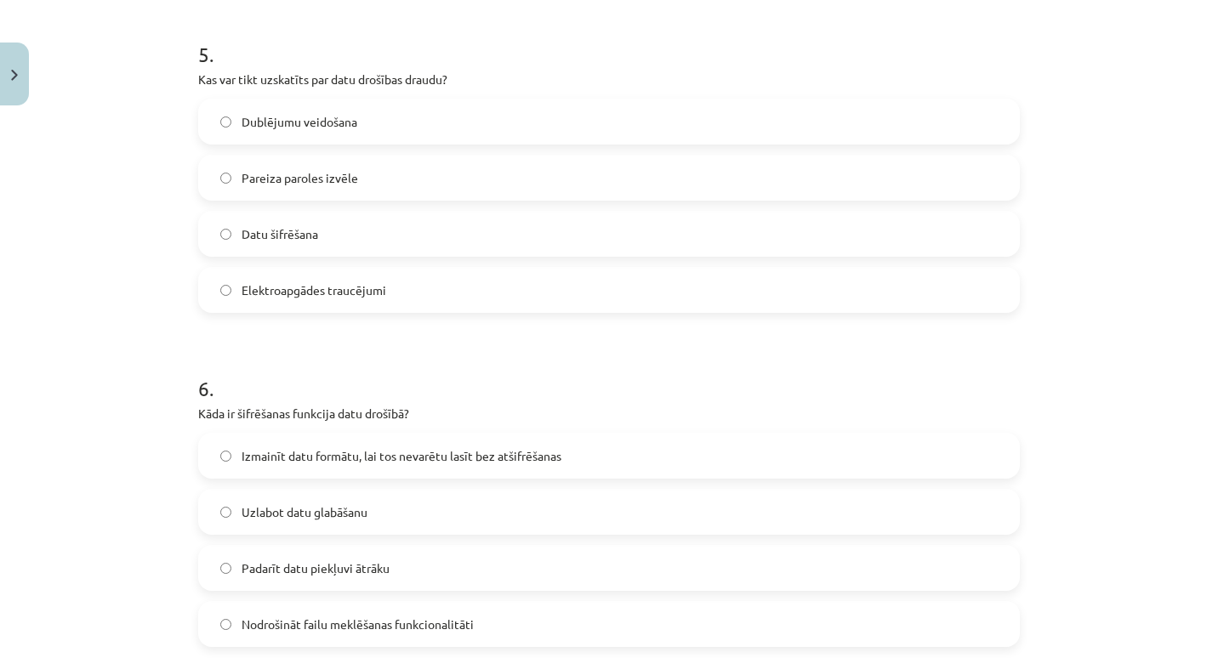
scroll to position [1674, 0]
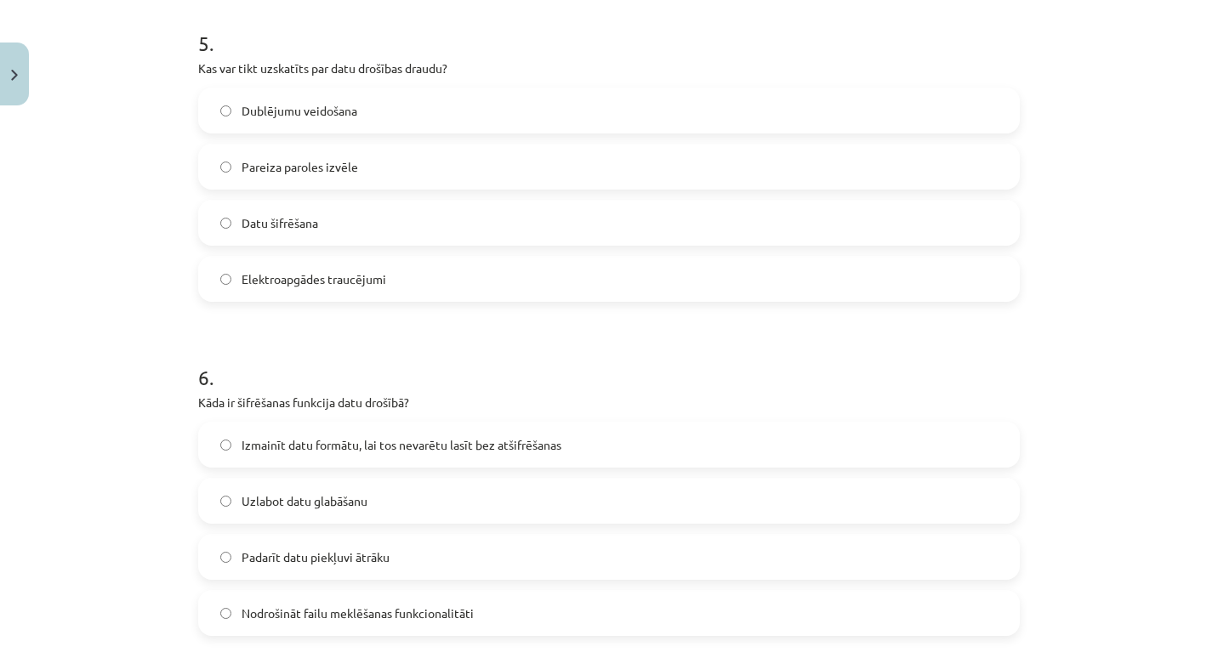
click at [453, 282] on label "Elektroapgādes traucējumi" at bounding box center [609, 279] width 818 height 43
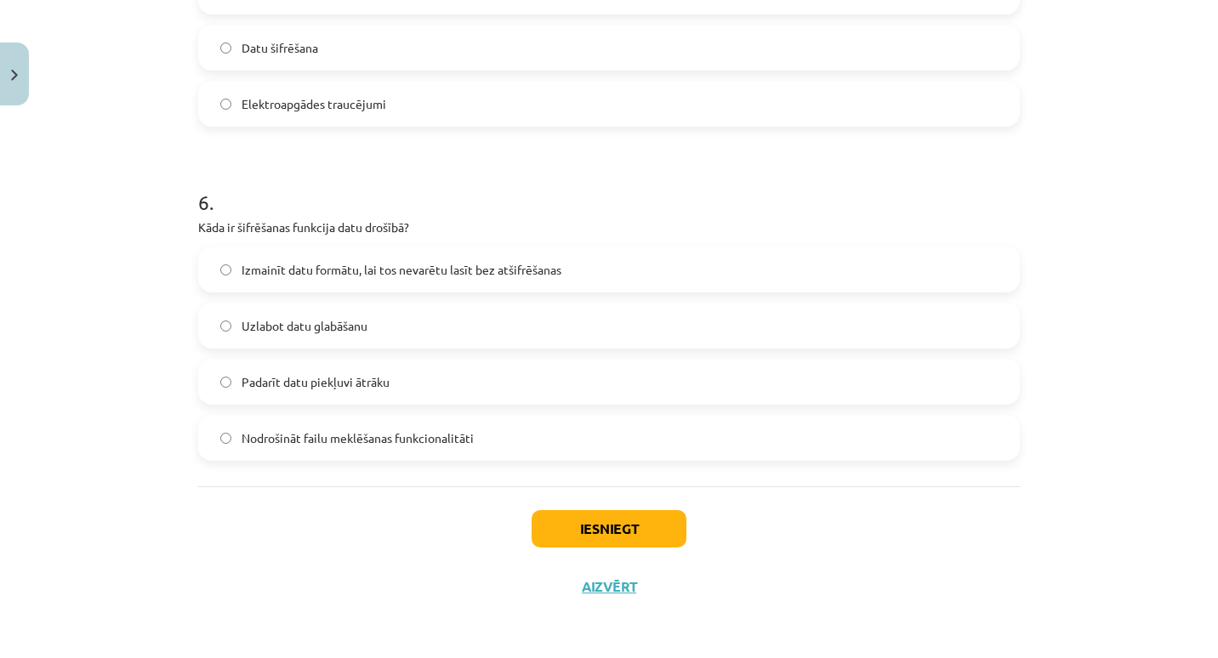
click at [440, 373] on label "Padarīt datu piekļuvi ātrāku" at bounding box center [609, 382] width 818 height 43
click at [548, 524] on button "Iesniegt" at bounding box center [609, 528] width 155 height 37
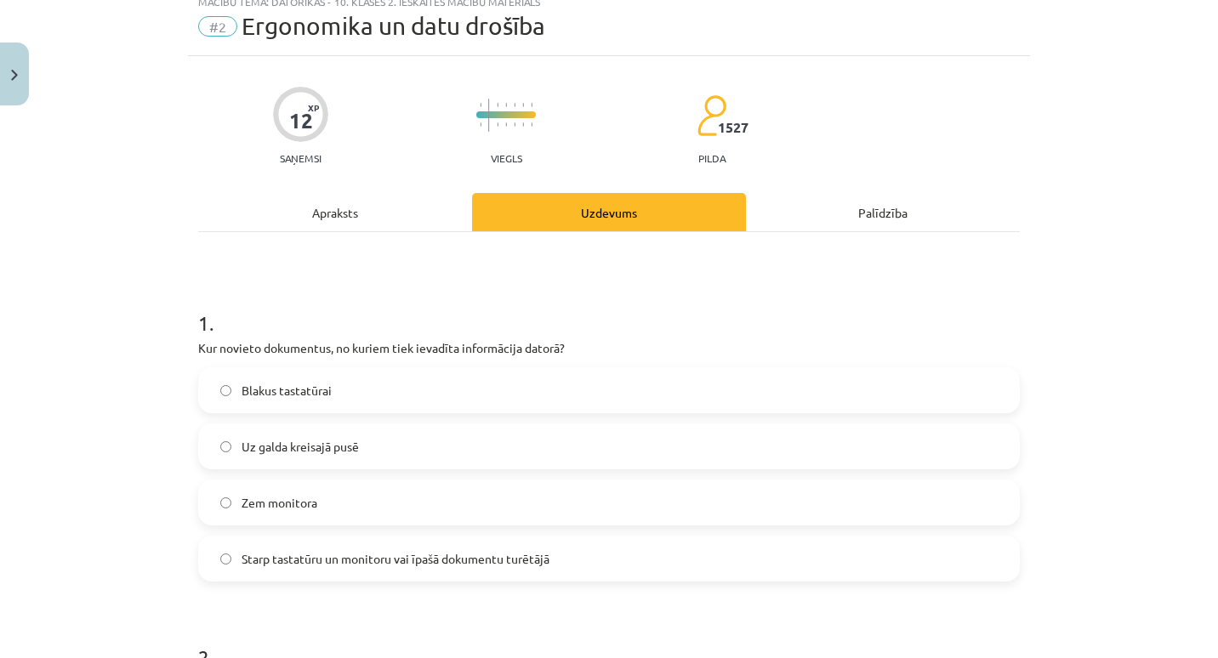
scroll to position [0, 0]
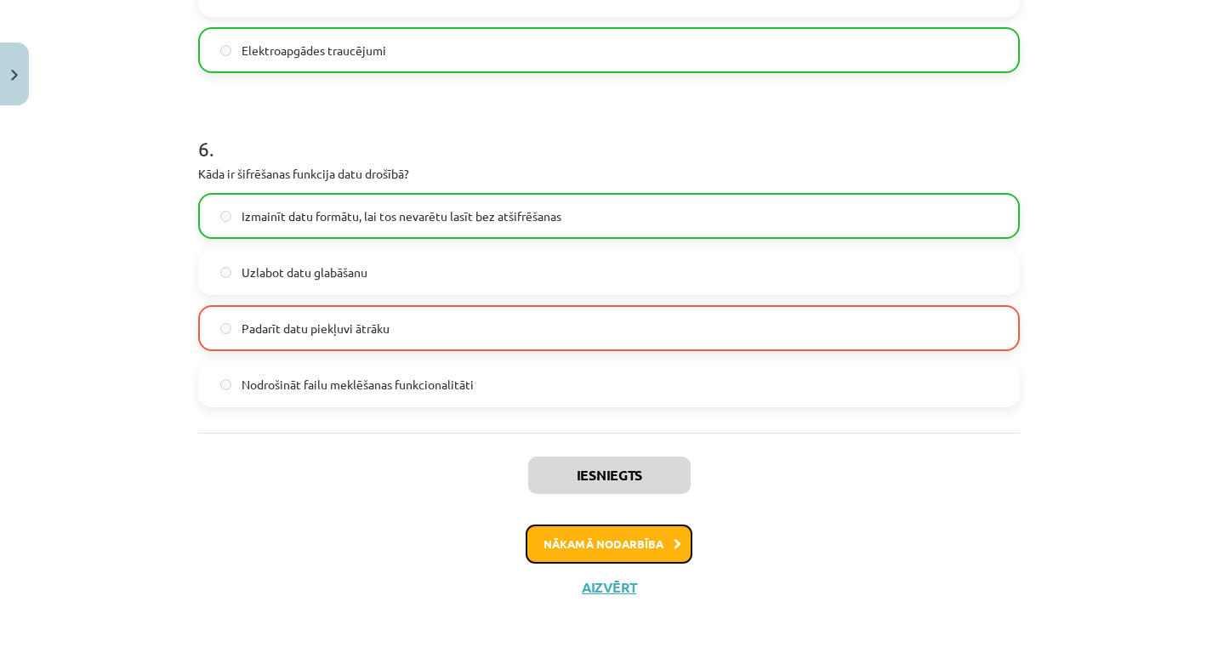
click at [552, 543] on button "Nākamā nodarbība" at bounding box center [609, 544] width 167 height 39
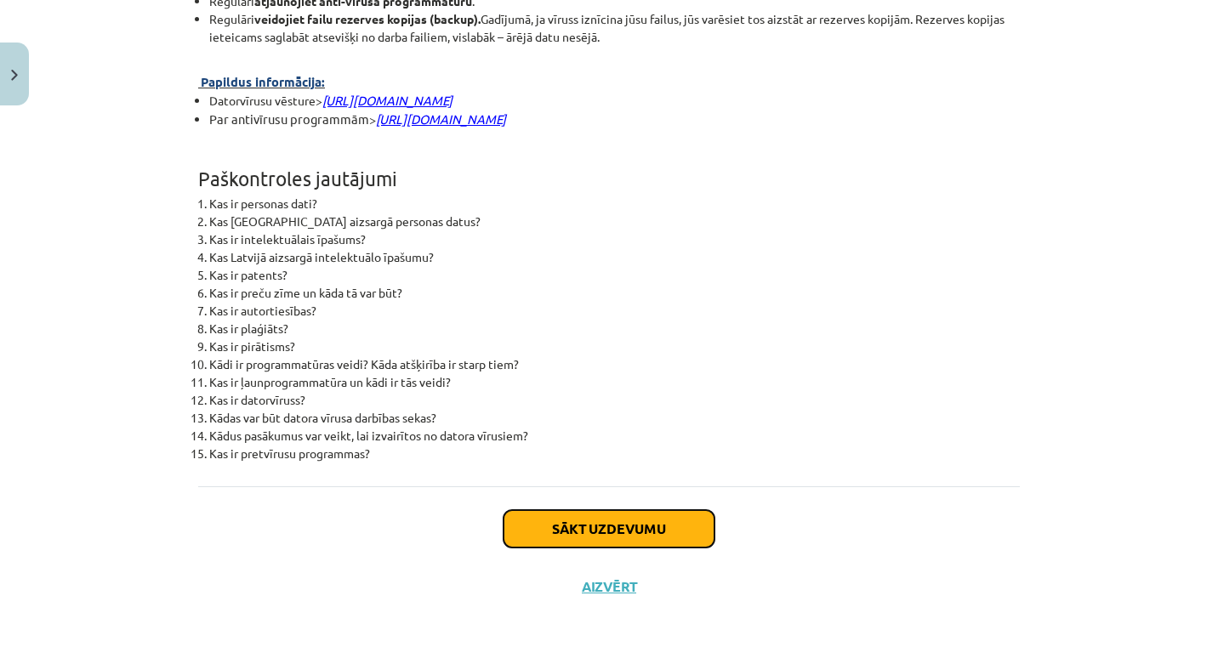
click at [550, 535] on button "Sākt uzdevumu" at bounding box center [609, 528] width 211 height 37
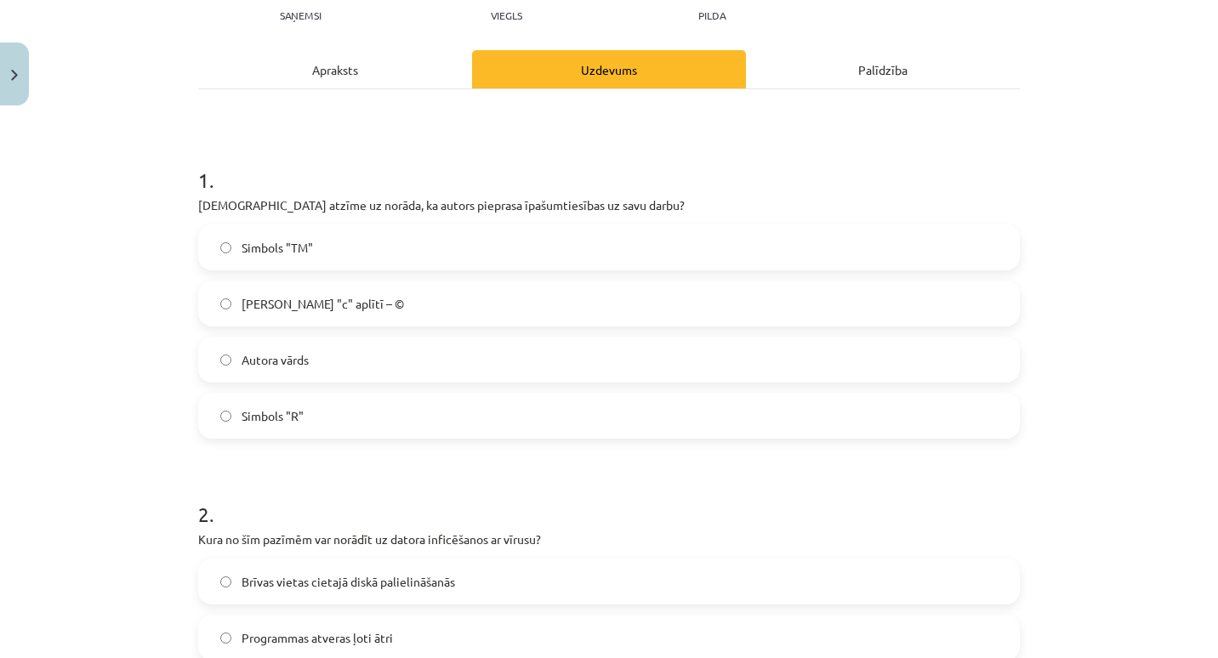
scroll to position [201, 0]
click at [509, 296] on label "Burts "c" aplītī – ©" at bounding box center [609, 303] width 818 height 43
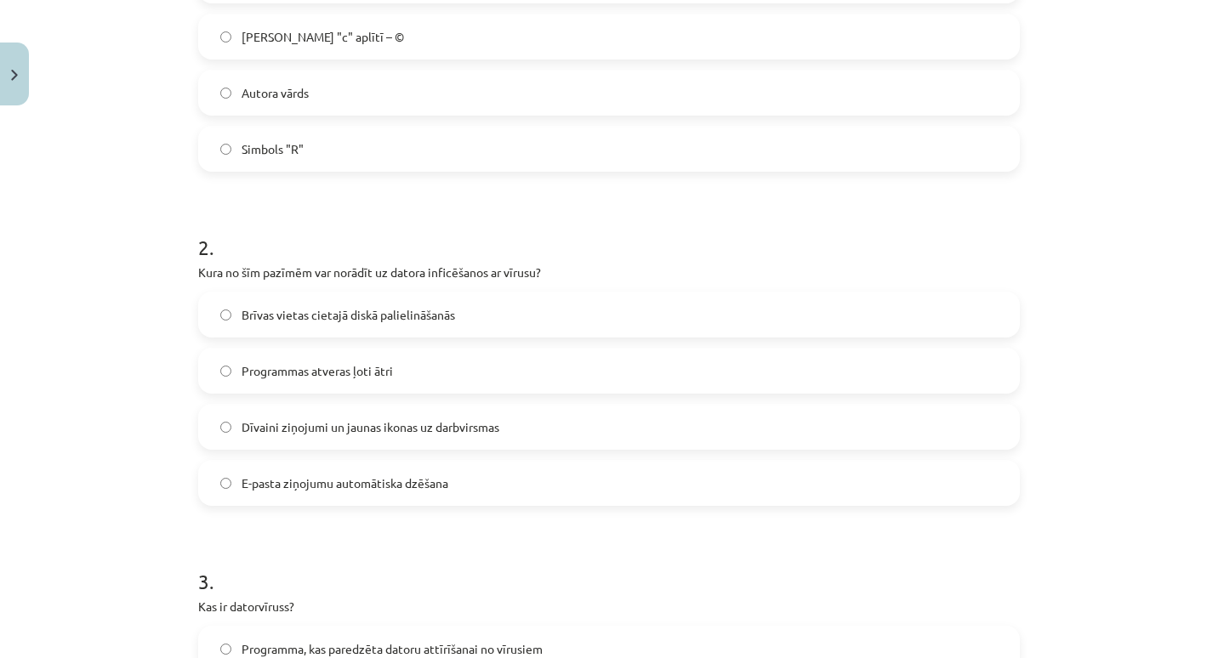
click at [476, 425] on span "Dīvaini ziņojumi un jaunas ikonas uz darbvirsmas" at bounding box center [371, 428] width 258 height 18
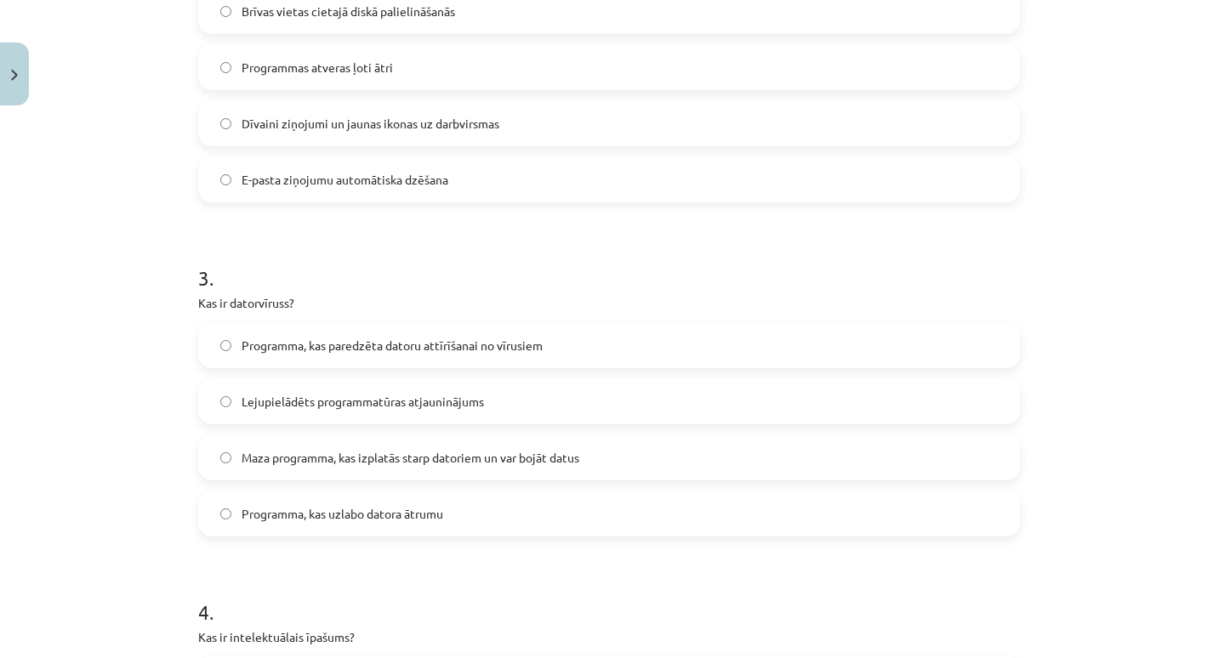
click at [486, 457] on span "Maza programma, kas izplatās starp datoriem un var bojāt datus" at bounding box center [411, 458] width 338 height 18
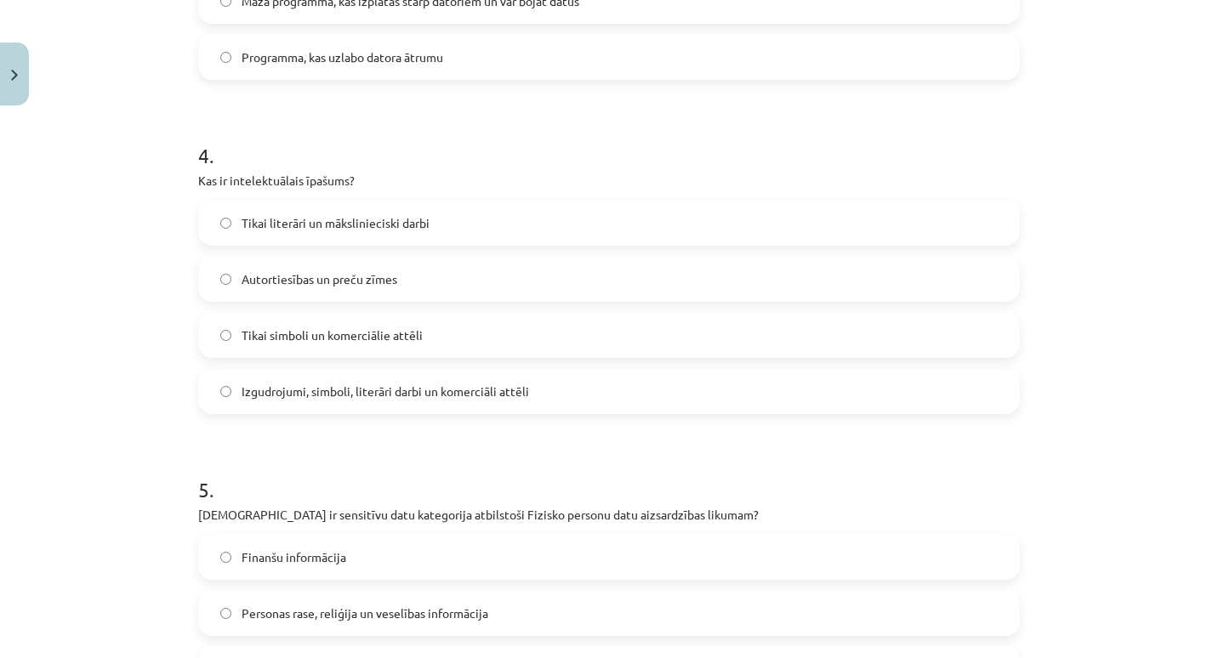
click at [475, 379] on label "Izgudrojumi, simboli, literāri darbi un komerciāli attēli" at bounding box center [609, 391] width 818 height 43
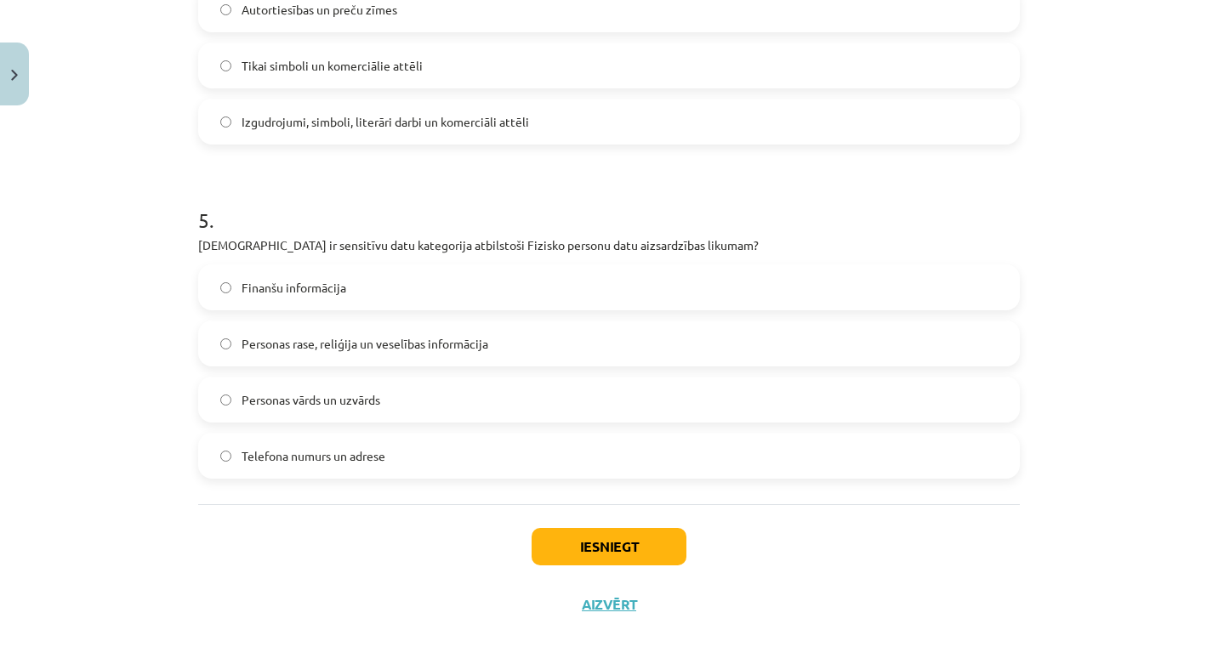
scroll to position [1507, 0]
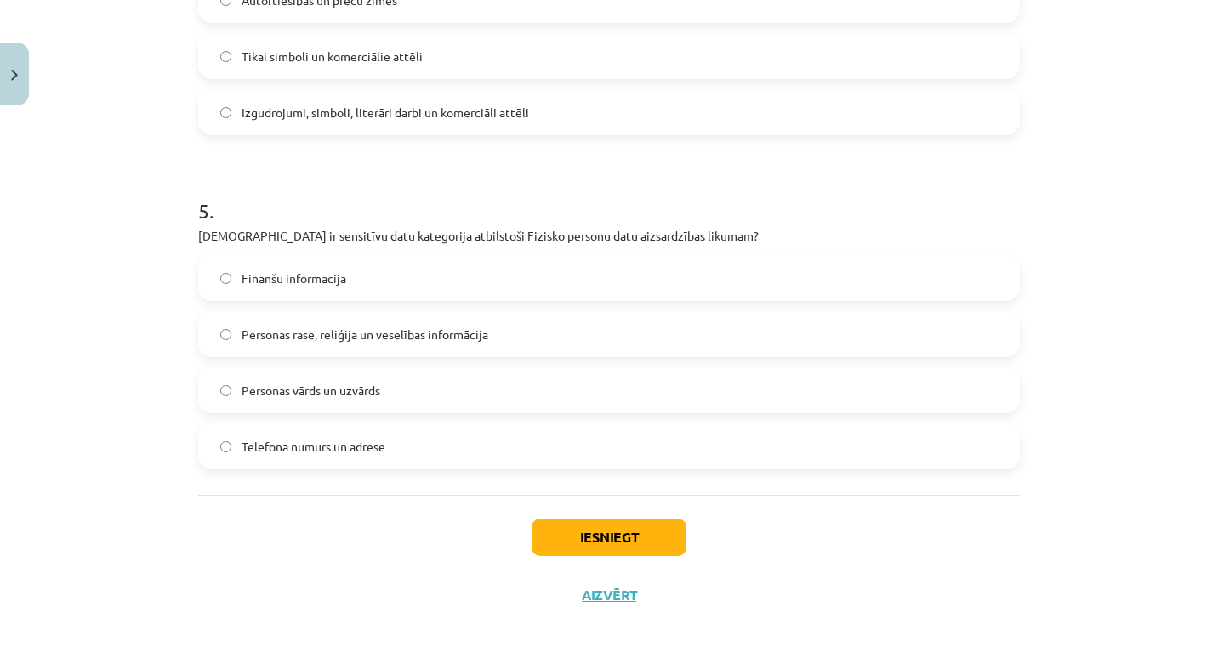
click at [519, 339] on label "Personas rase, reliģija un veselības informācija" at bounding box center [609, 334] width 818 height 43
click at [555, 533] on button "Iesniegt" at bounding box center [609, 537] width 155 height 37
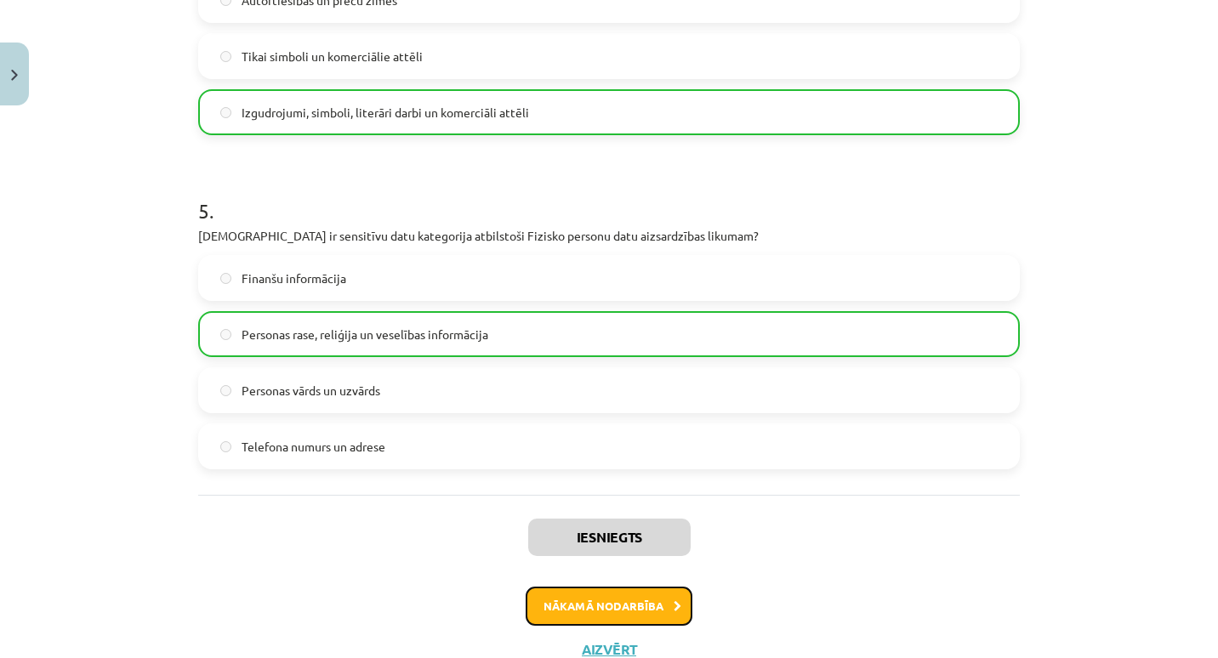
click at [573, 596] on button "Nākamā nodarbība" at bounding box center [609, 606] width 167 height 39
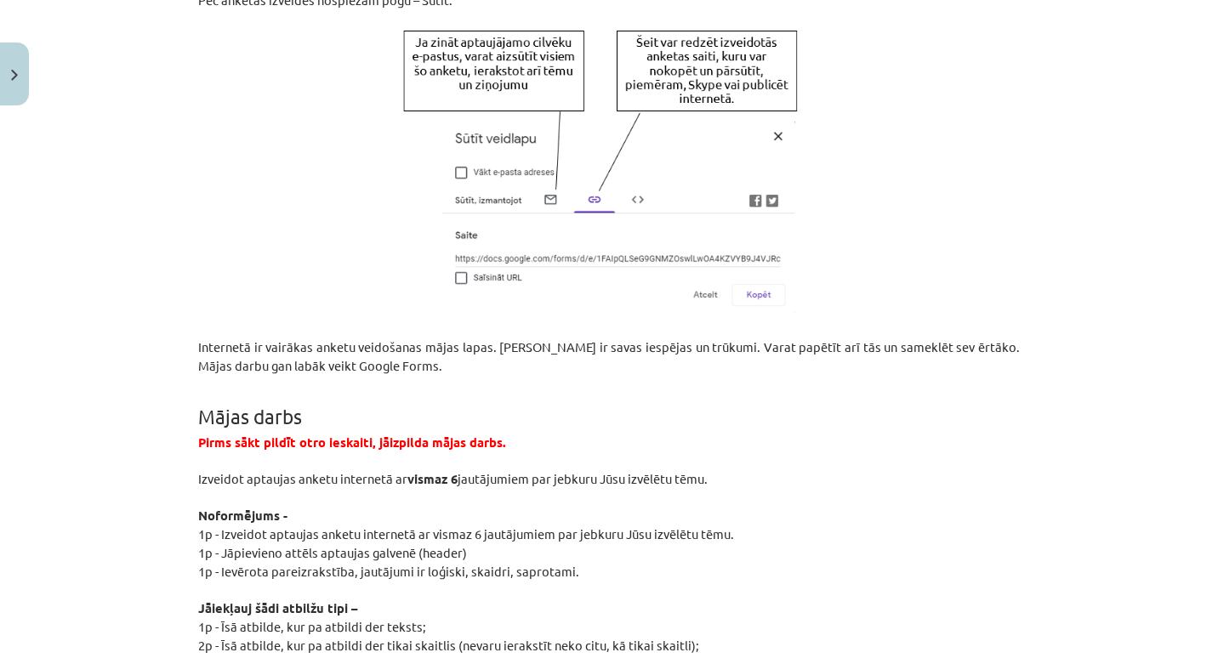
scroll to position [3174, 0]
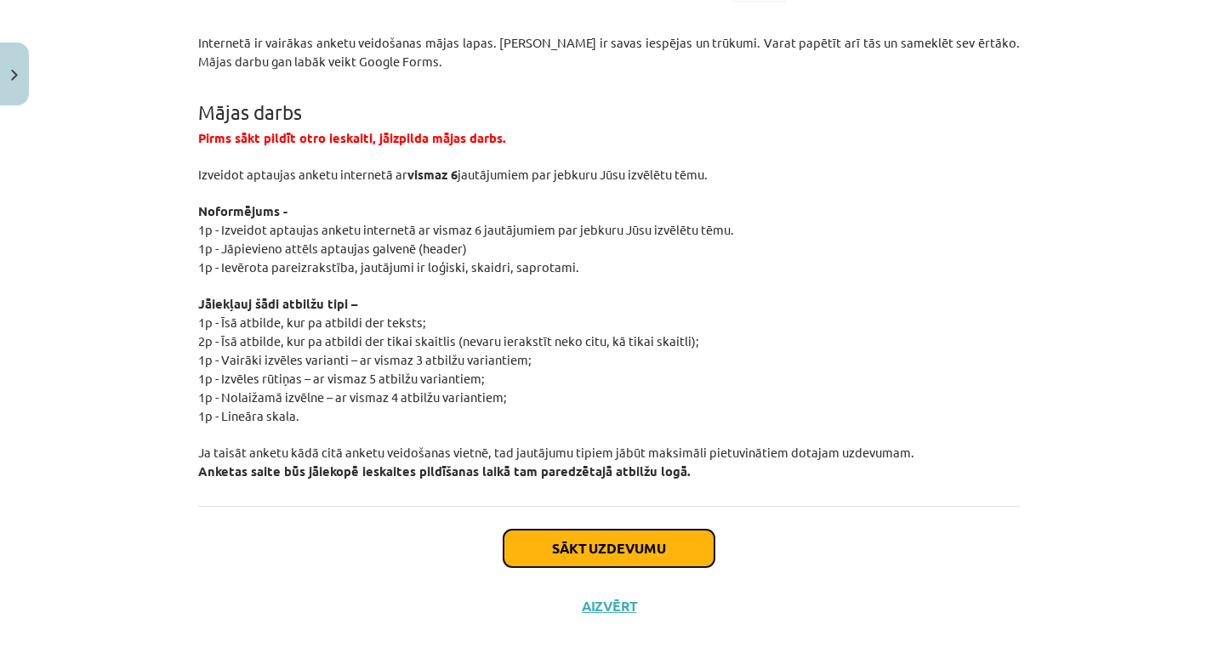
click at [569, 530] on button "Sākt uzdevumu" at bounding box center [609, 548] width 211 height 37
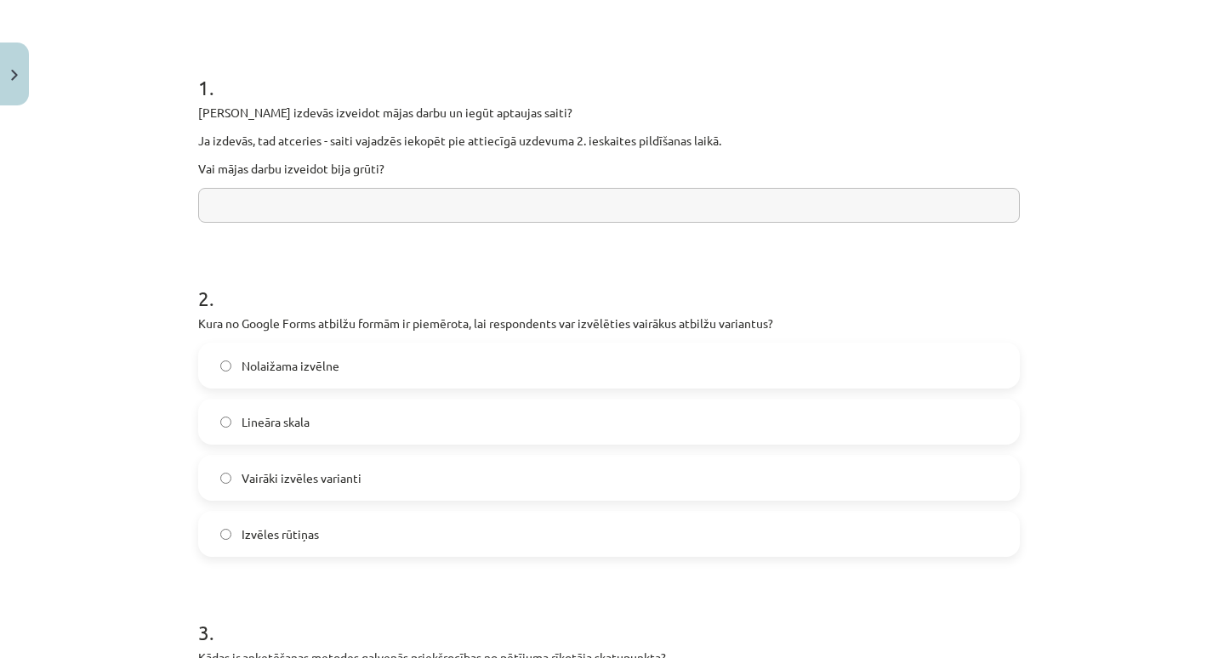
scroll to position [294, 0]
click at [416, 200] on input "text" at bounding box center [609, 203] width 822 height 35
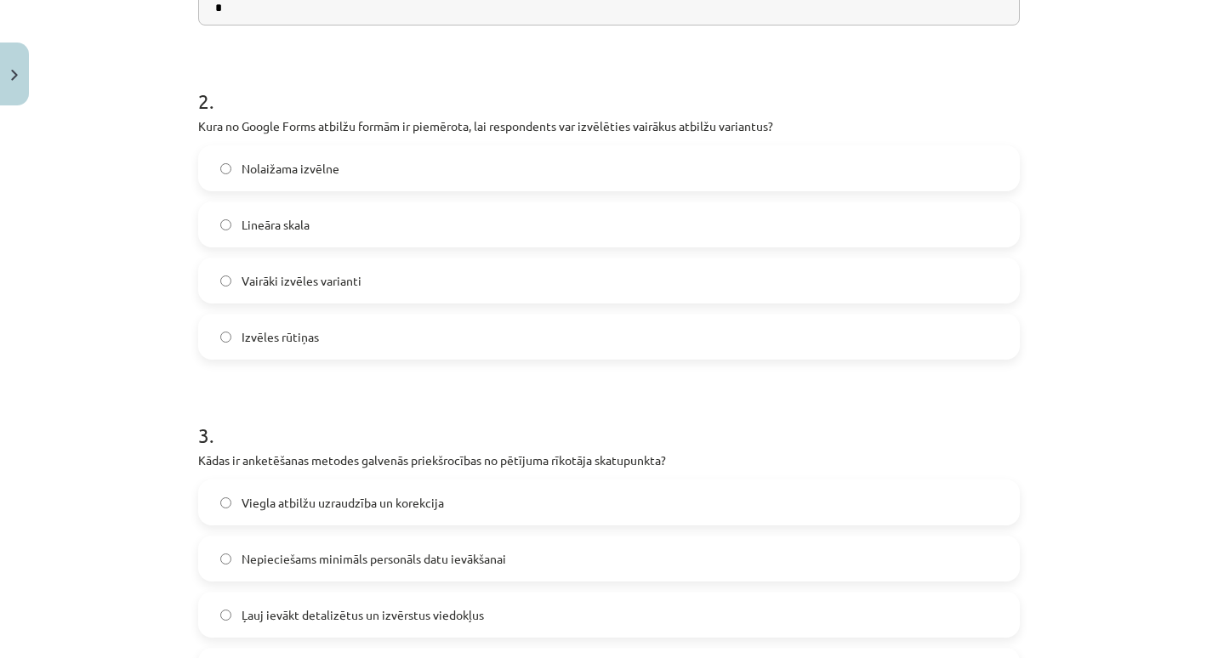
scroll to position [492, 0]
type input "*"
click at [373, 282] on label "Vairāki izvēles varianti" at bounding box center [609, 279] width 818 height 43
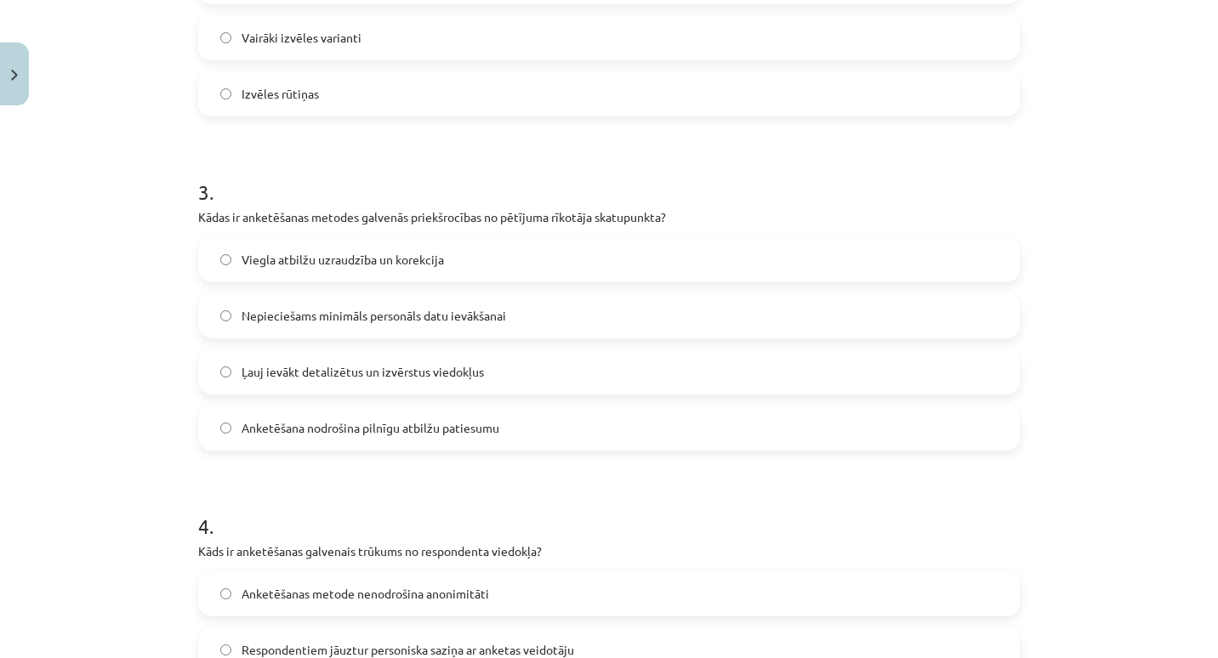
scroll to position [741, 0]
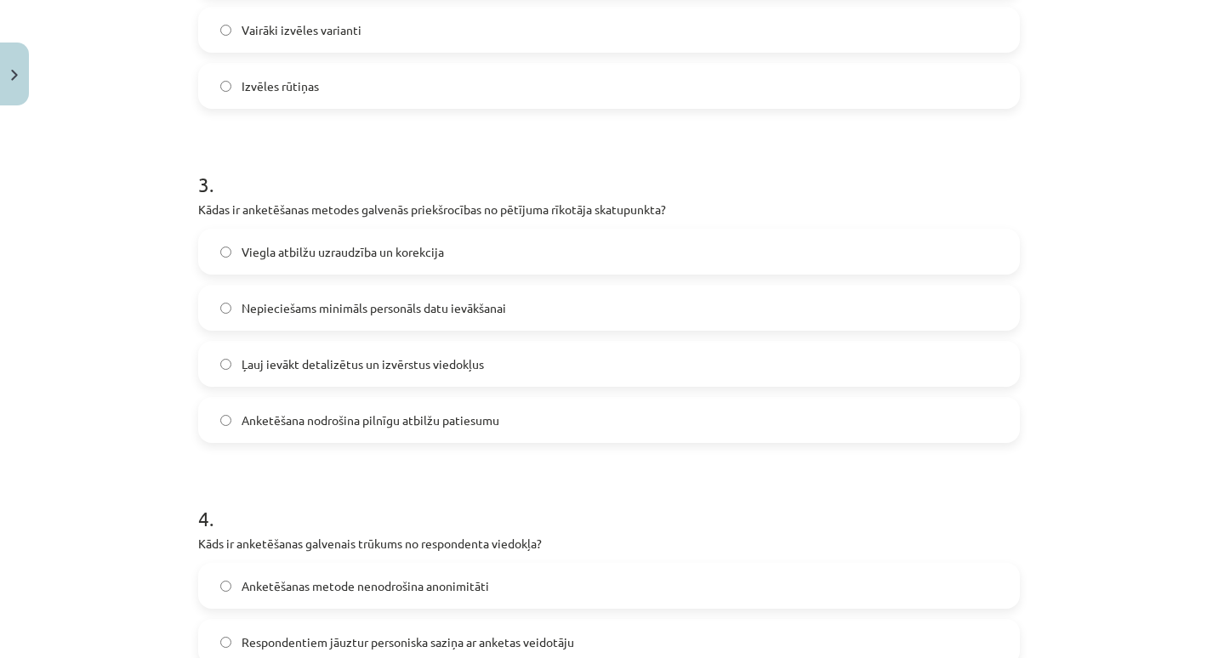
click at [416, 299] on span "Nepieciešams minimāls personāls datu ievākšanai" at bounding box center [374, 308] width 265 height 18
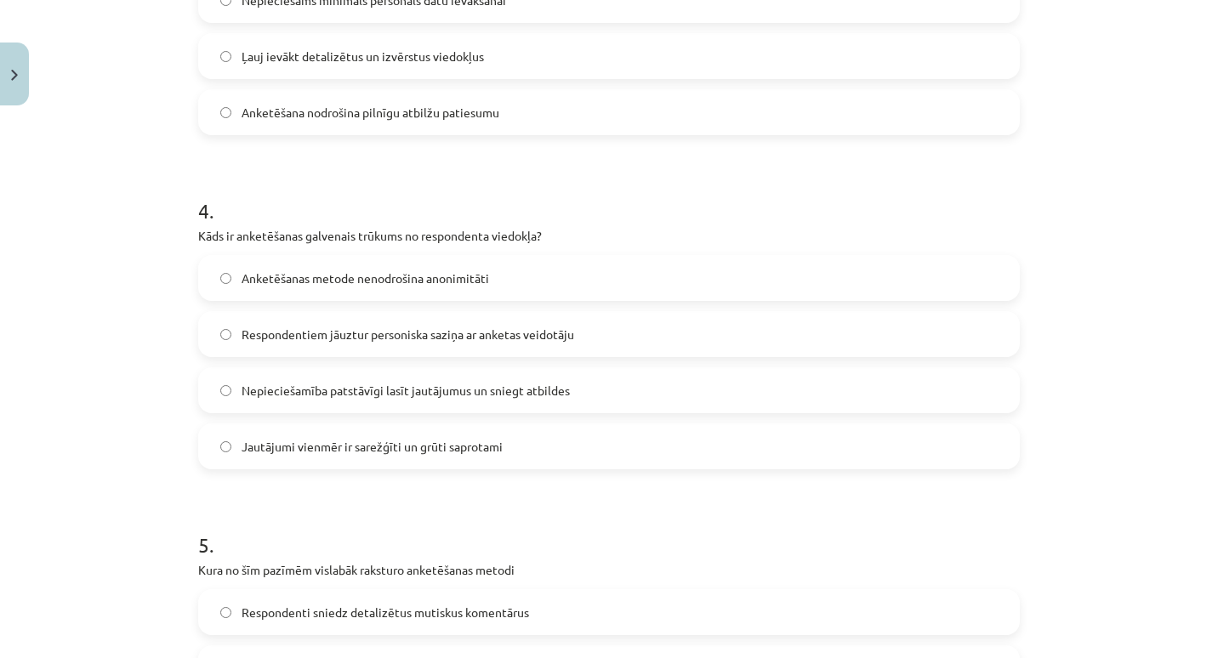
scroll to position [1085, 0]
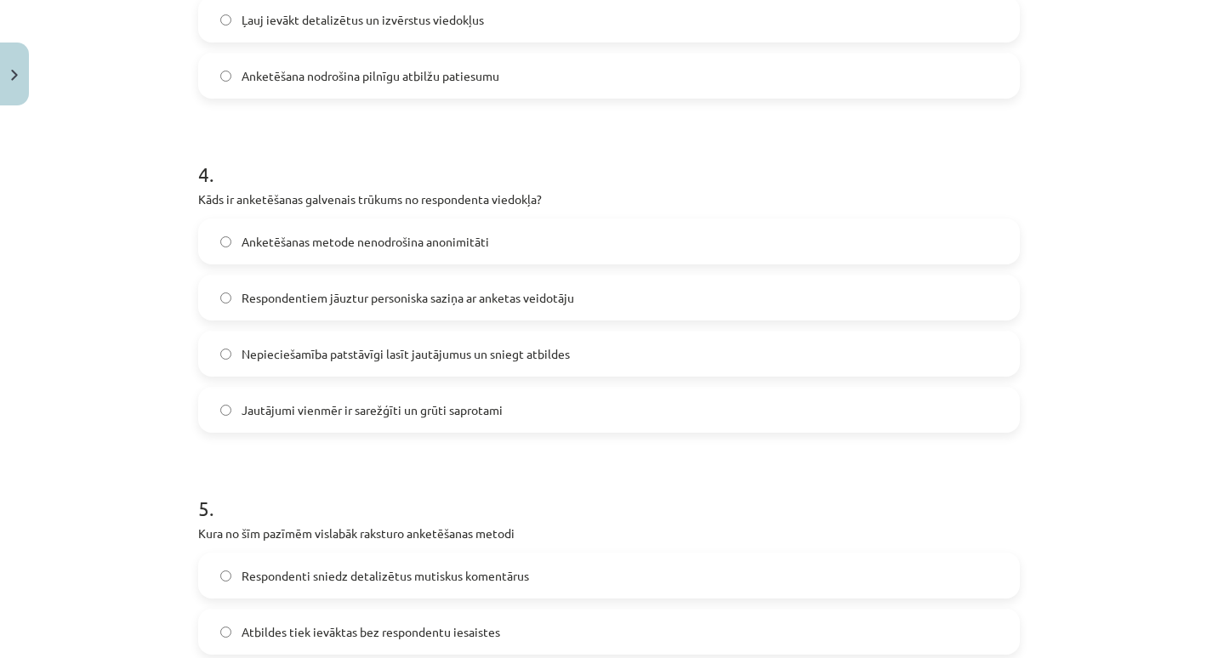
click at [454, 299] on span "Respondentiem jāuztur personiska saziņa ar anketas veidotāju" at bounding box center [408, 298] width 333 height 18
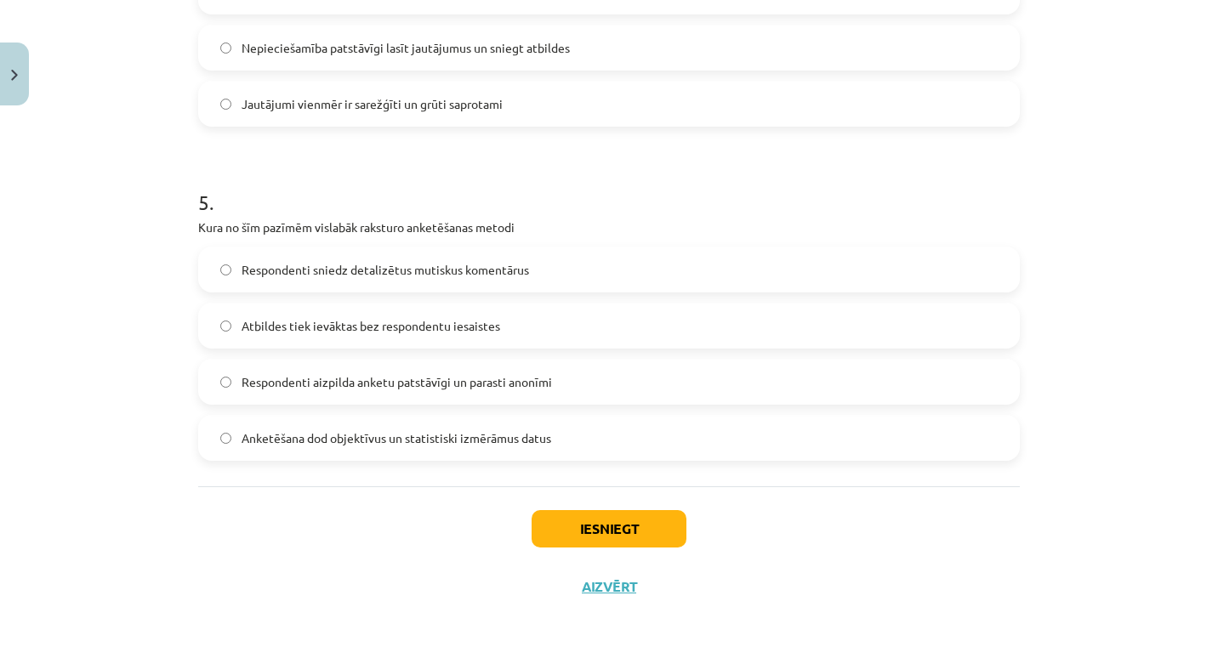
click at [461, 384] on span "Respondenti aizpilda anketu patstāvīgi un parasti anonīmi" at bounding box center [397, 382] width 310 height 18
click at [534, 515] on button "Iesniegt" at bounding box center [609, 528] width 155 height 37
click at [570, 531] on button "Iesniegt" at bounding box center [609, 528] width 155 height 37
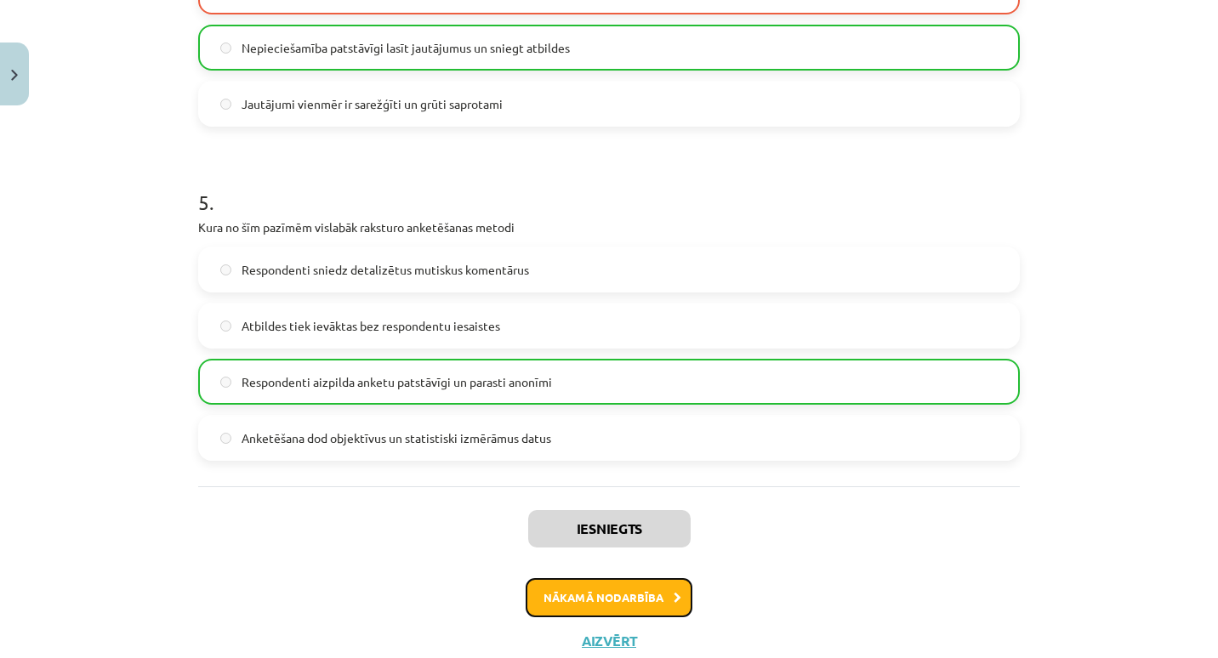
click at [530, 608] on button "Nākamā nodarbība" at bounding box center [609, 597] width 167 height 39
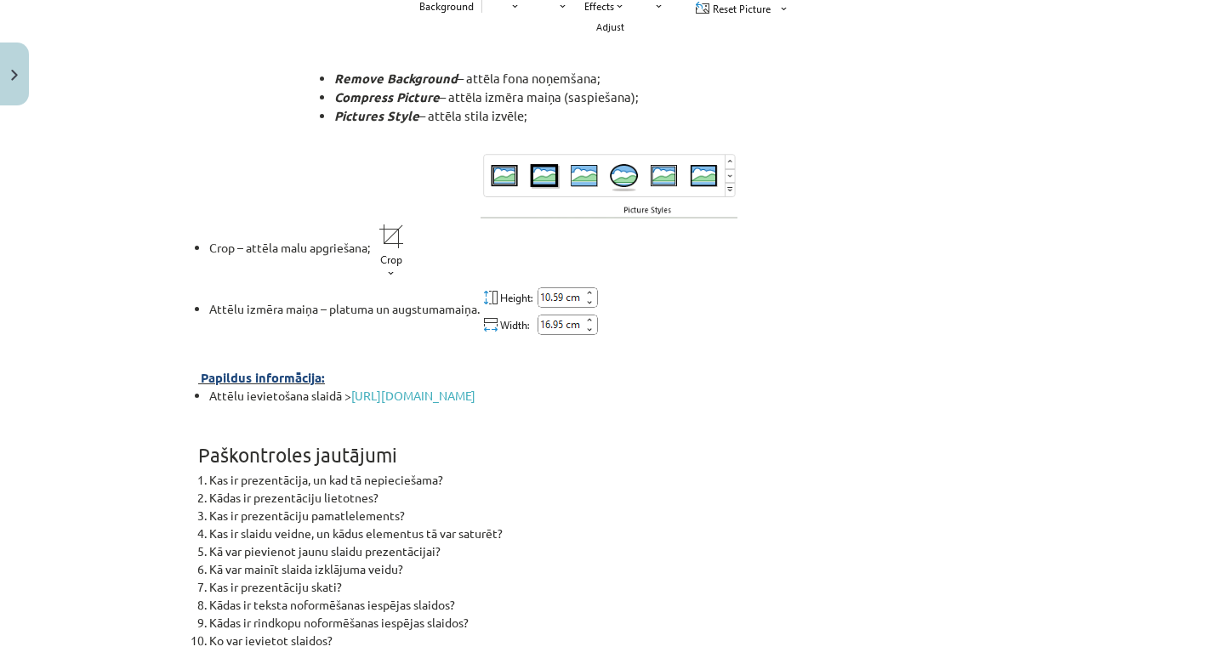
scroll to position [6123, 0]
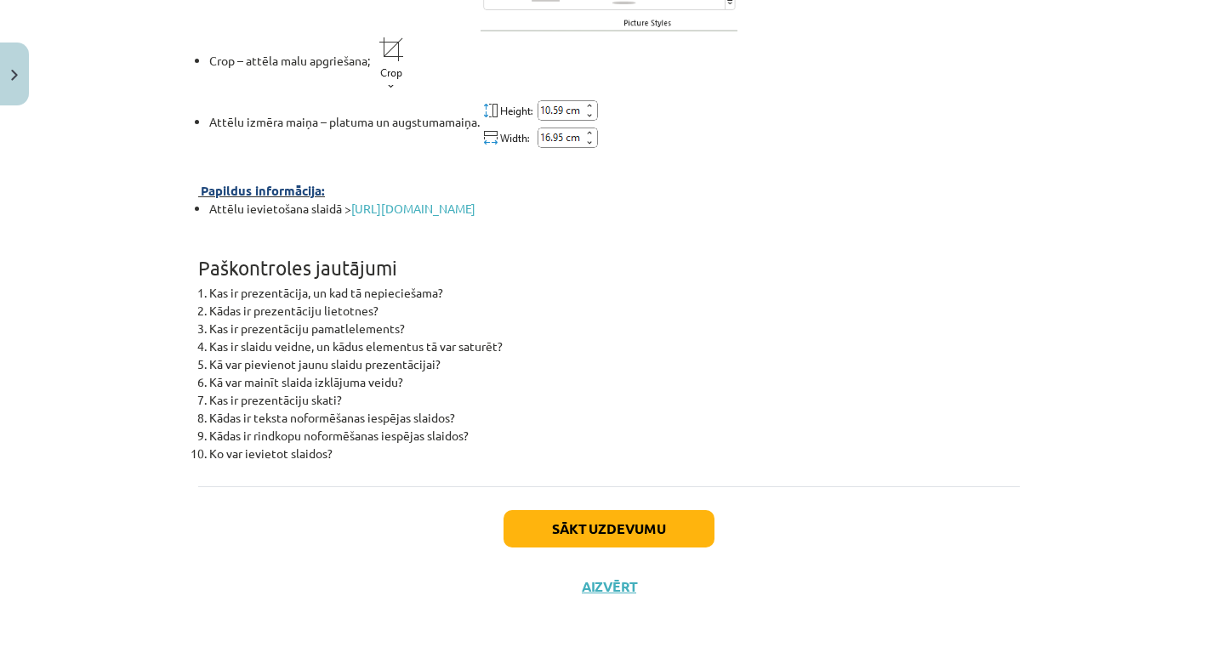
click at [606, 507] on div "Sākt uzdevumu Aizvērt" at bounding box center [609, 546] width 822 height 119
click at [595, 543] on button "Sākt uzdevumu" at bounding box center [609, 528] width 211 height 37
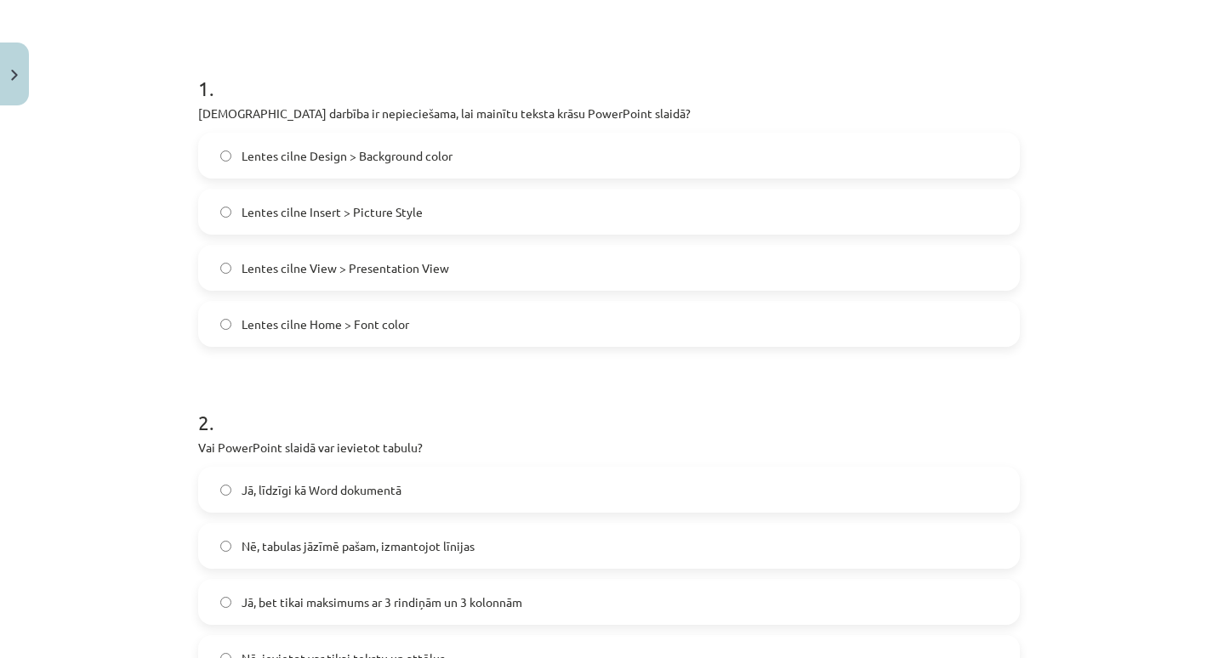
scroll to position [293, 0]
click at [537, 147] on label "Lentes cilne Design > Background color" at bounding box center [609, 155] width 818 height 43
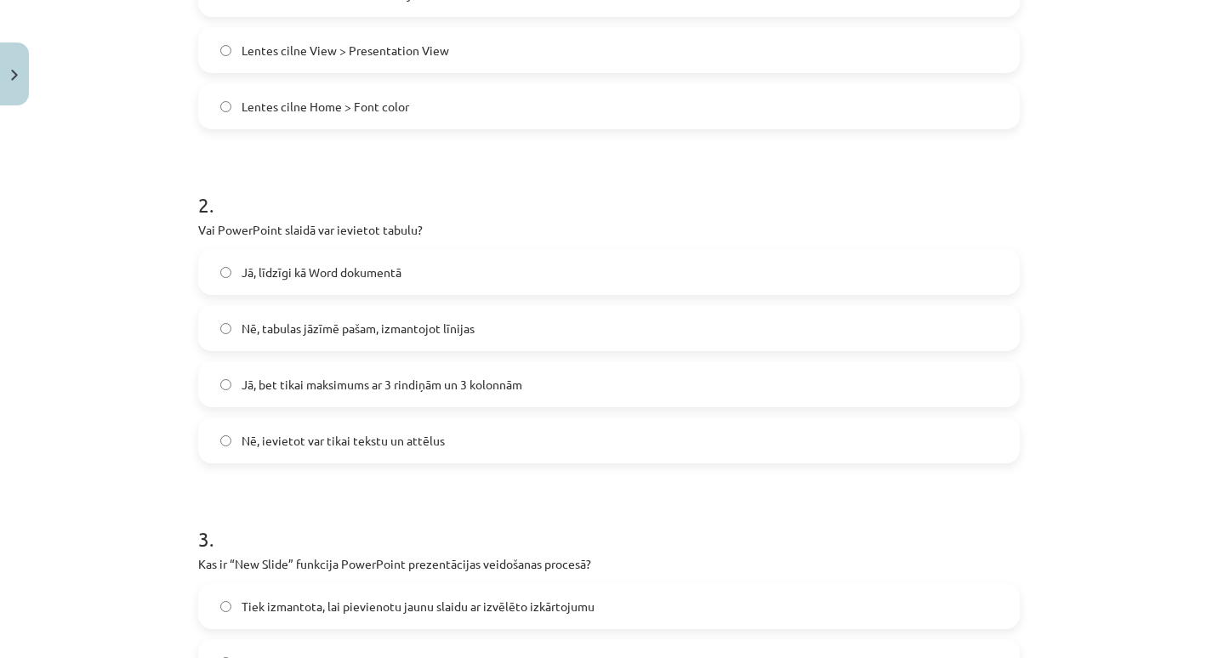
click at [497, 382] on span "Jā, bet tikai maksimums ar 3 rindiņām un 3 kolonnām" at bounding box center [382, 385] width 281 height 18
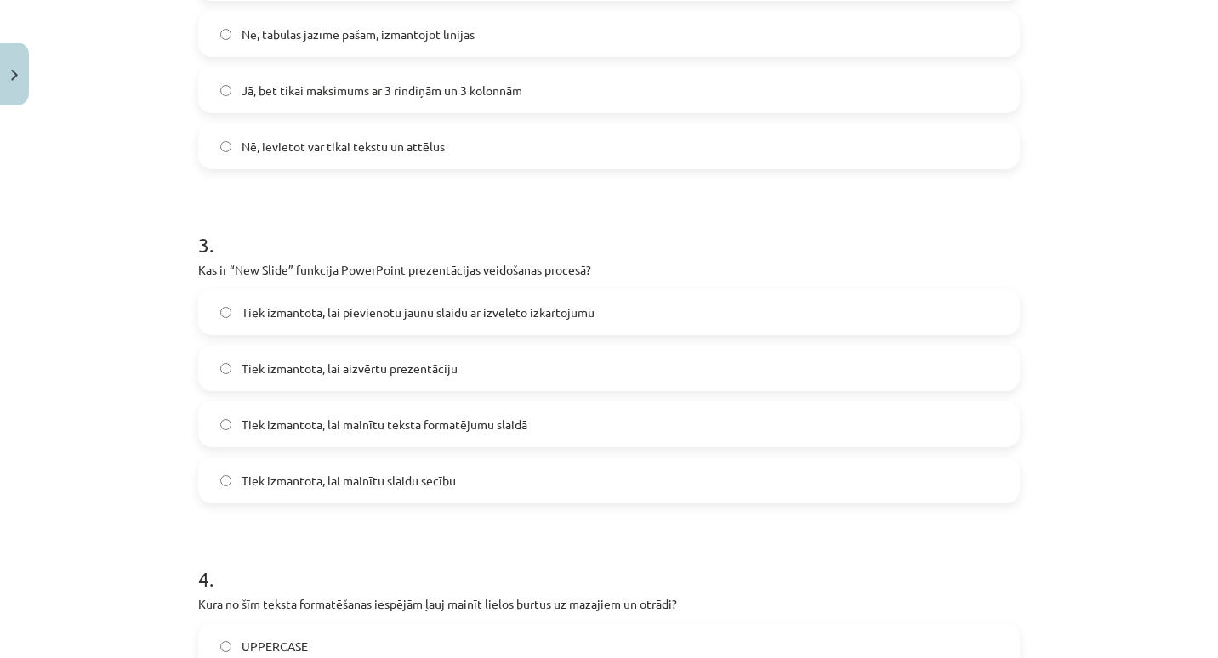
scroll to position [805, 0]
click at [555, 303] on span "Tiek izmantota, lai pievienotu jaunu slaidu ar izvēlēto izkārtojumu" at bounding box center [418, 312] width 353 height 18
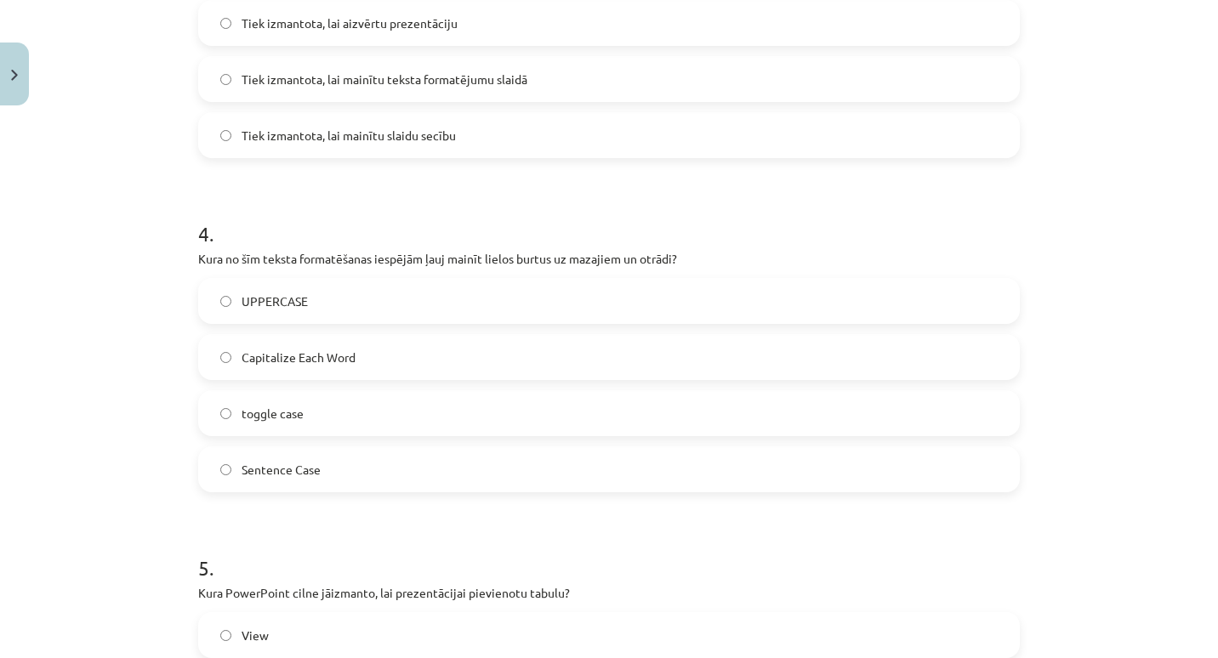
scroll to position [1150, 0]
click at [473, 345] on label "Capitalize Each Word" at bounding box center [609, 356] width 818 height 43
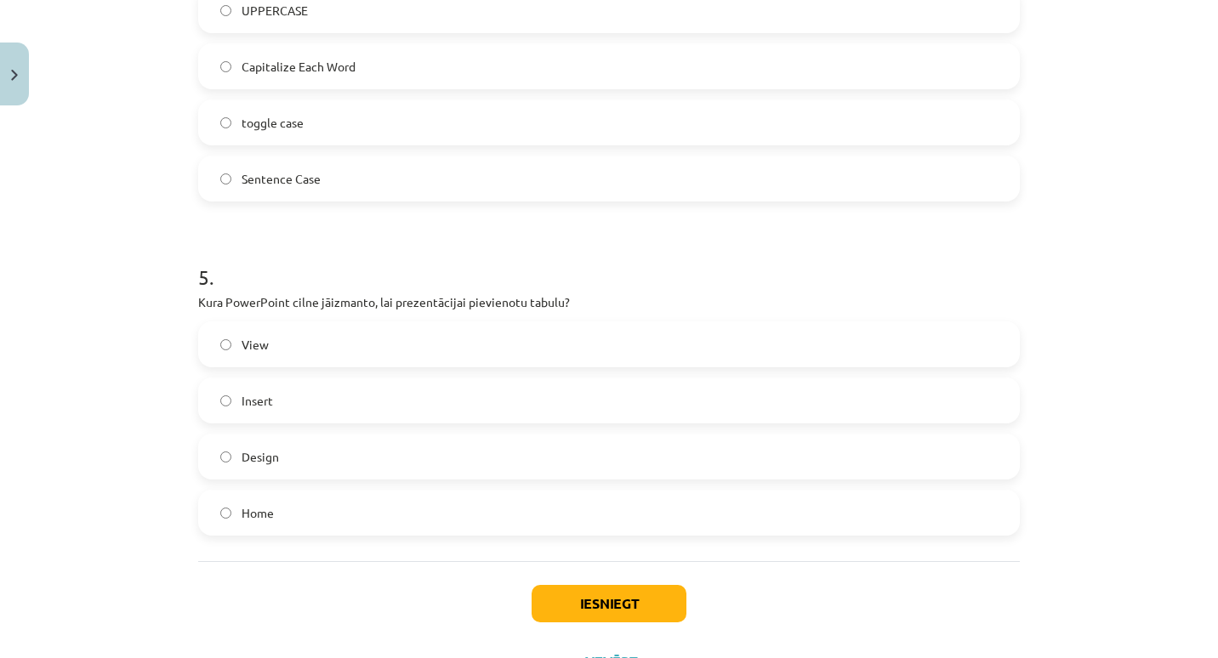
scroll to position [1441, 0]
click at [404, 394] on label "Insert" at bounding box center [609, 400] width 818 height 43
click at [584, 601] on button "Iesniegt" at bounding box center [609, 602] width 155 height 37
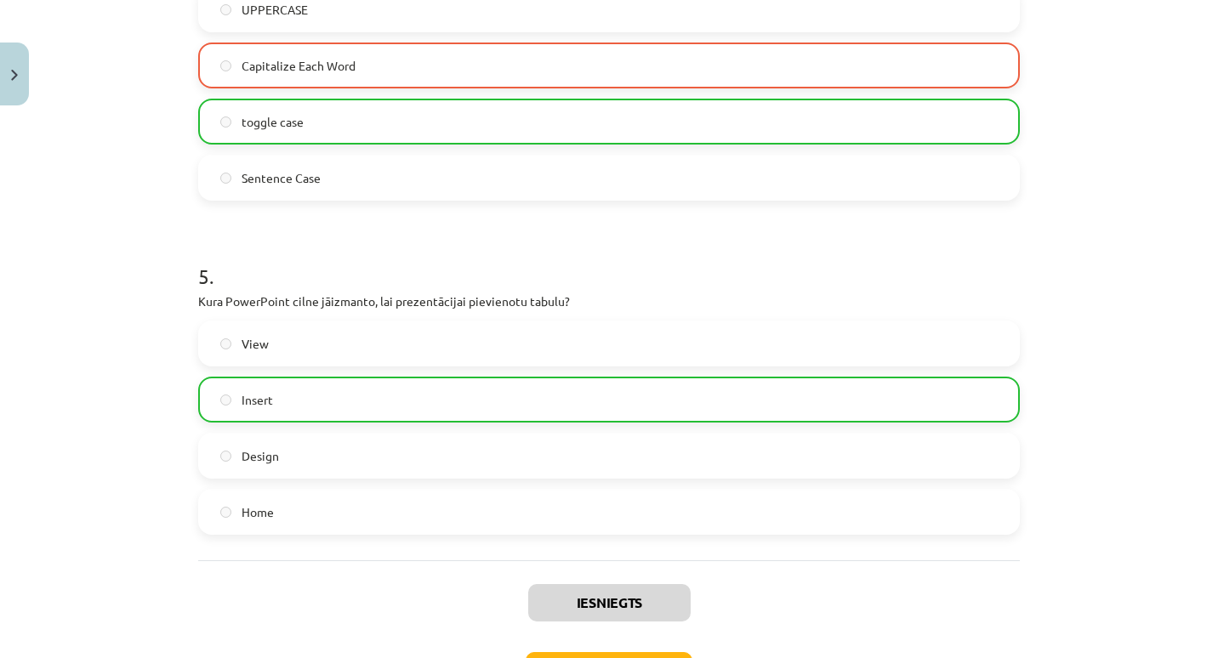
scroll to position [1569, 0]
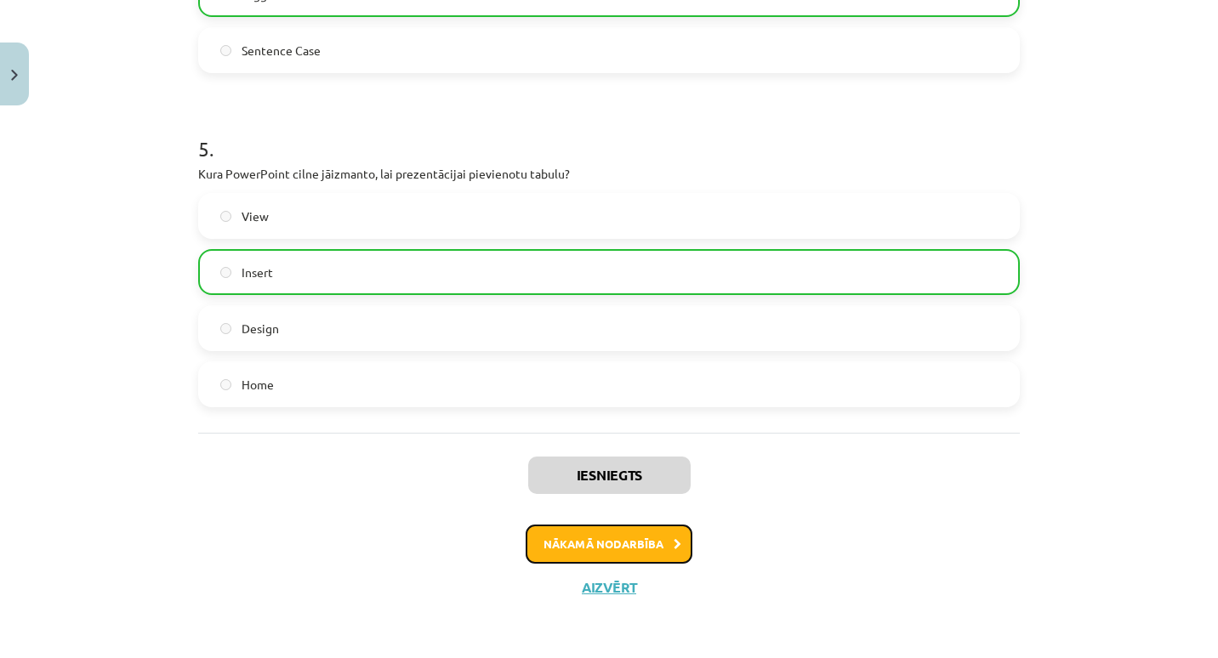
click at [572, 538] on button "Nākamā nodarbība" at bounding box center [609, 544] width 167 height 39
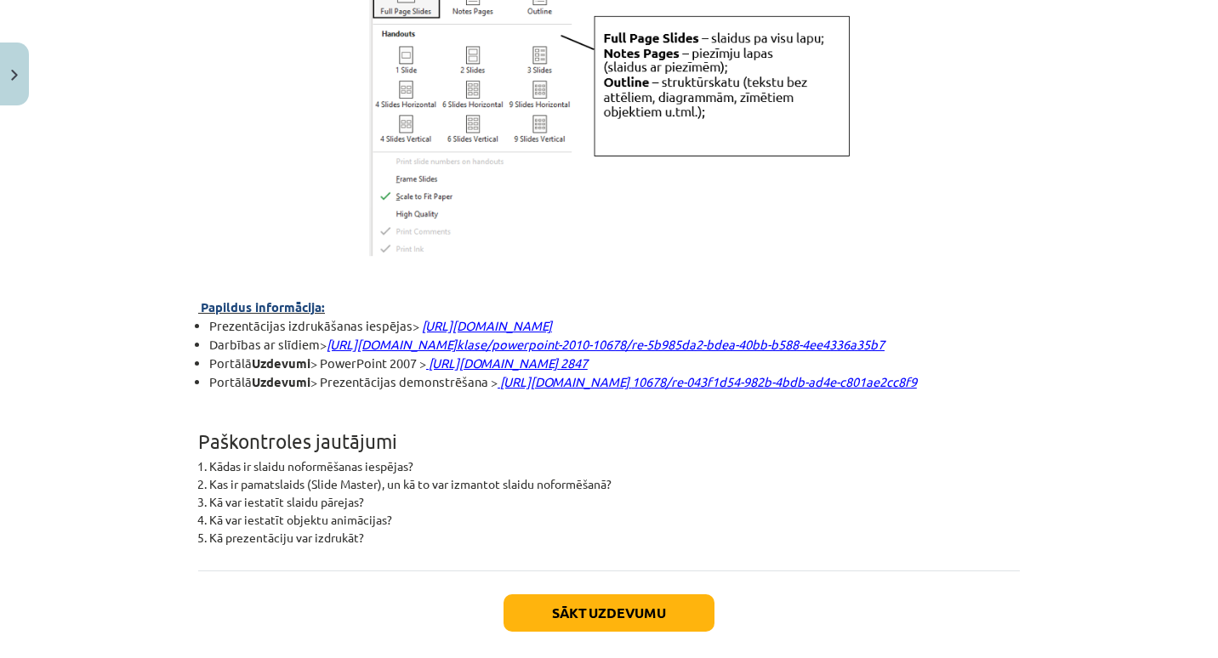
scroll to position [4644, 0]
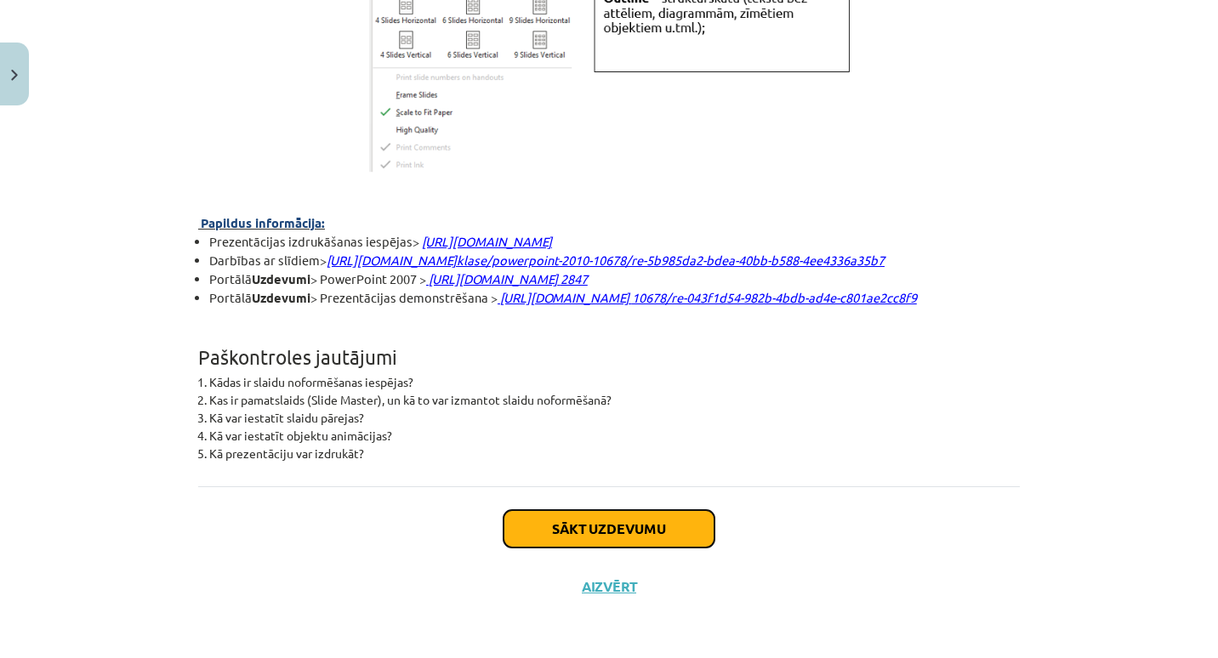
click at [564, 529] on button "Sākt uzdevumu" at bounding box center [609, 528] width 211 height 37
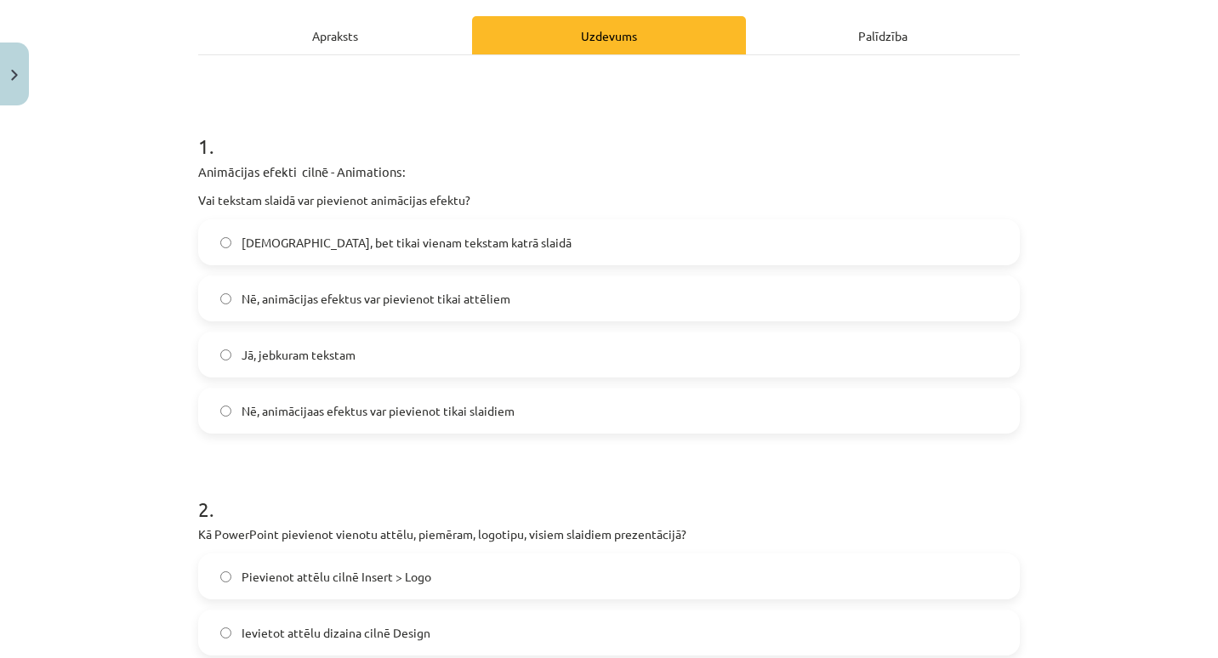
scroll to position [235, 0]
click at [505, 411] on span "Nē, animācijaas efektus var pievienot tikai slaidiem" at bounding box center [378, 411] width 273 height 18
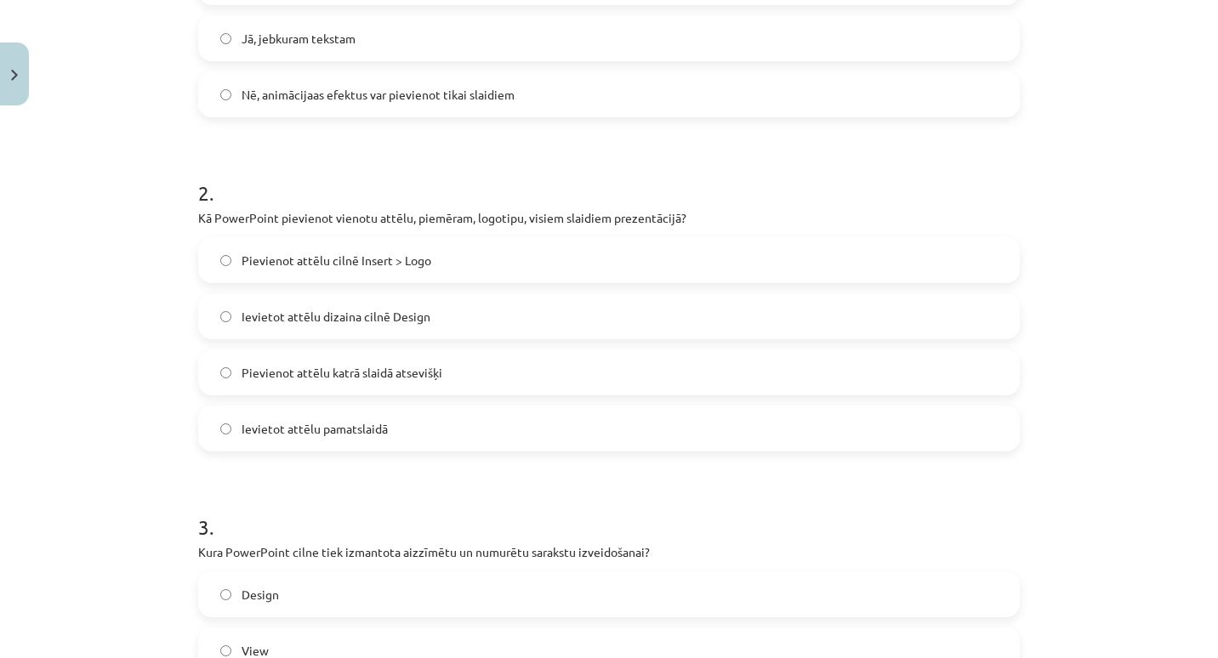
click at [482, 371] on label "Pievienot attēlu katrā slaidā atsevišķi" at bounding box center [609, 372] width 818 height 43
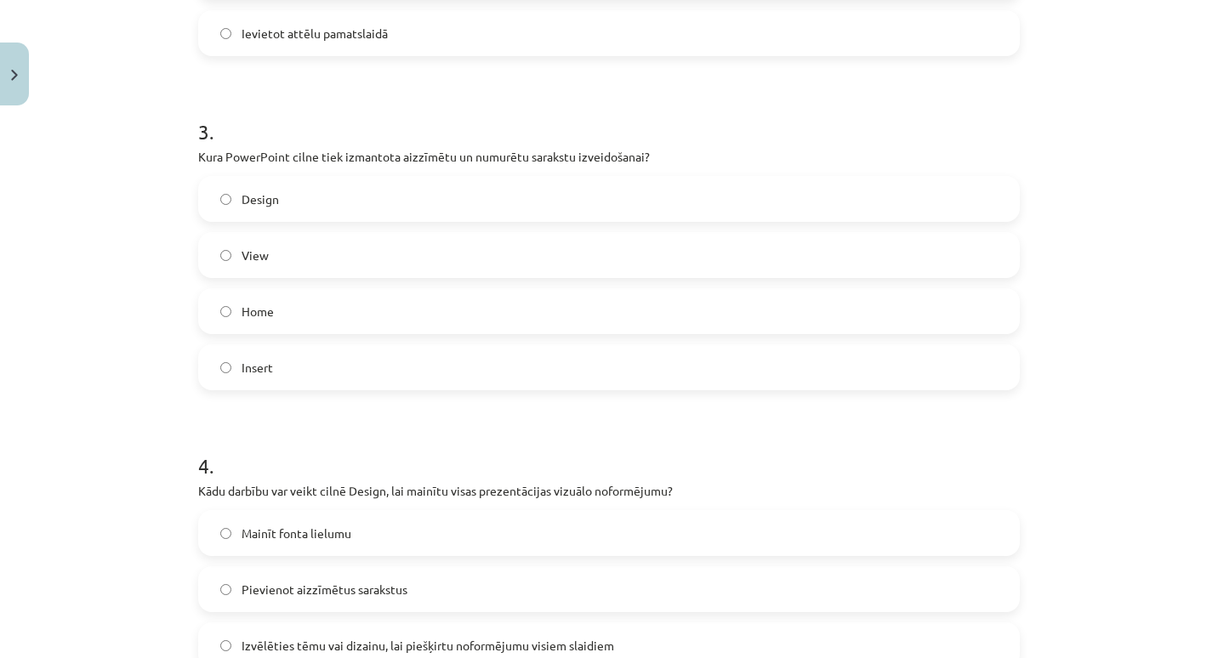
scroll to position [947, 0]
click at [421, 316] on label "Home" at bounding box center [609, 310] width 818 height 43
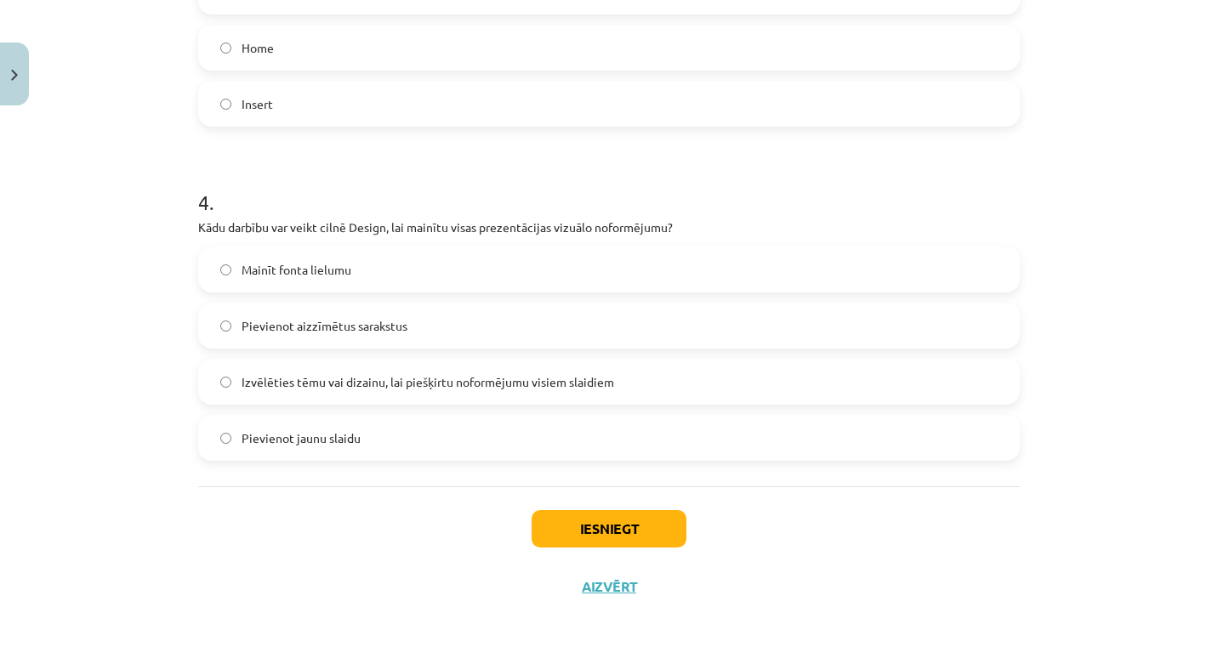
click at [423, 377] on span "Izvēlēties tēmu vai dizainu, lai piešķirtu noformējumu visiem slaidiem" at bounding box center [428, 382] width 373 height 18
click at [563, 517] on button "Iesniegt" at bounding box center [609, 528] width 155 height 37
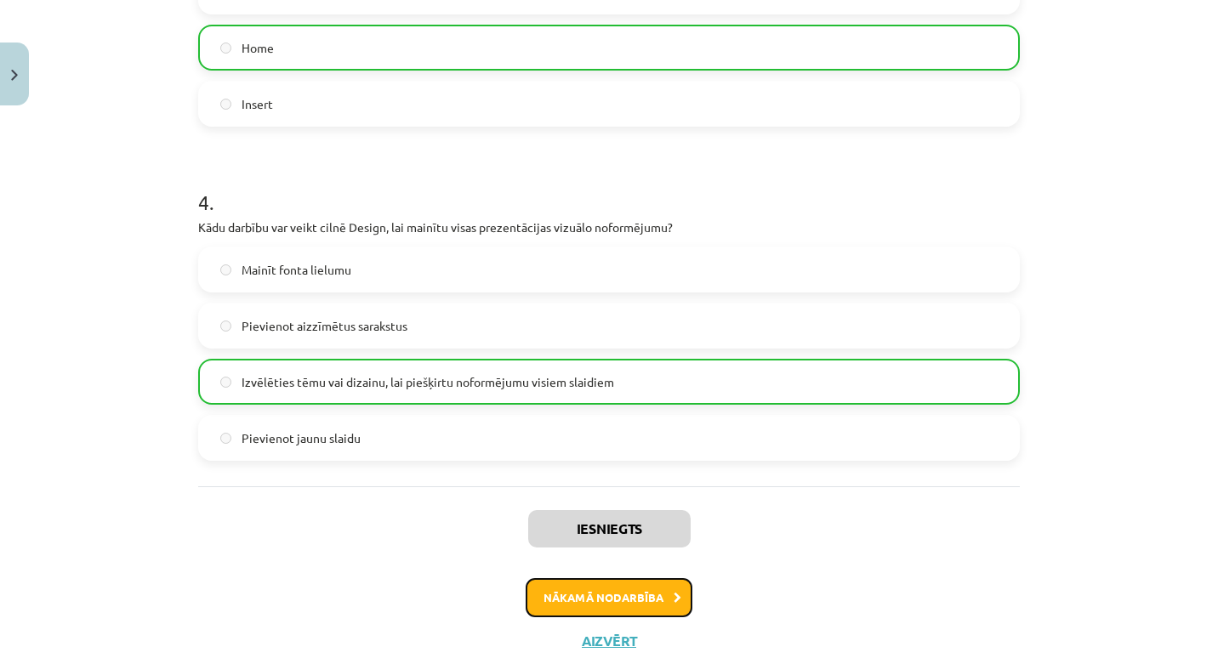
click at [587, 588] on button "Nākamā nodarbība" at bounding box center [609, 597] width 167 height 39
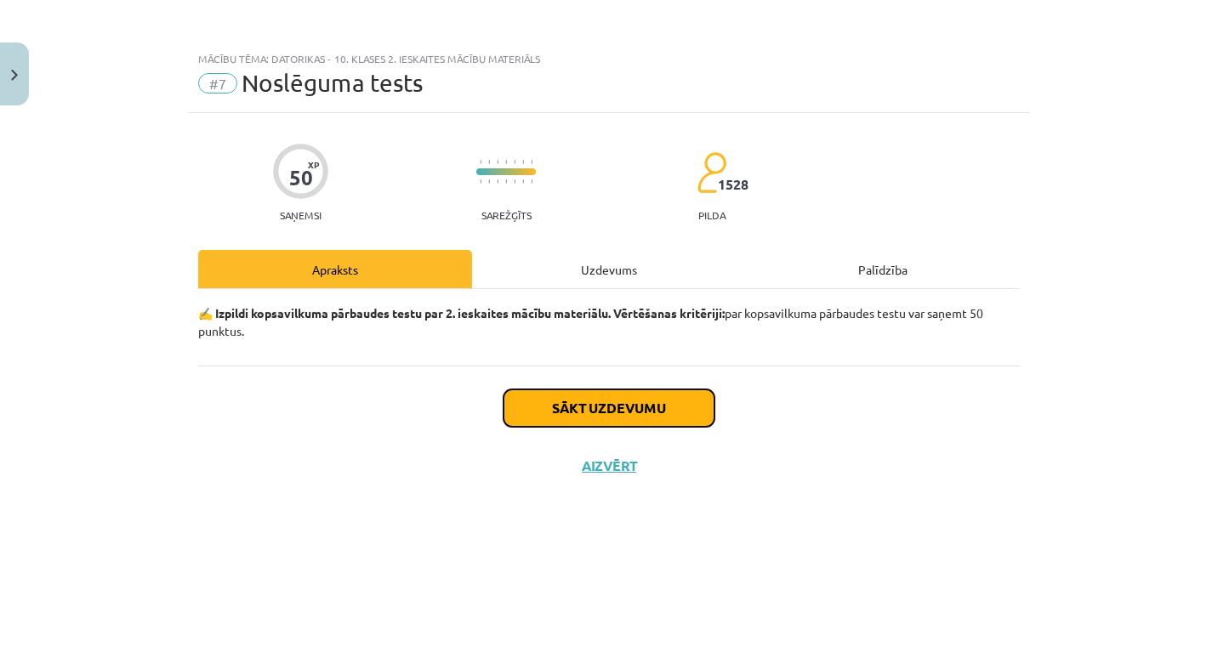
click at [588, 411] on button "Sākt uzdevumu" at bounding box center [609, 408] width 211 height 37
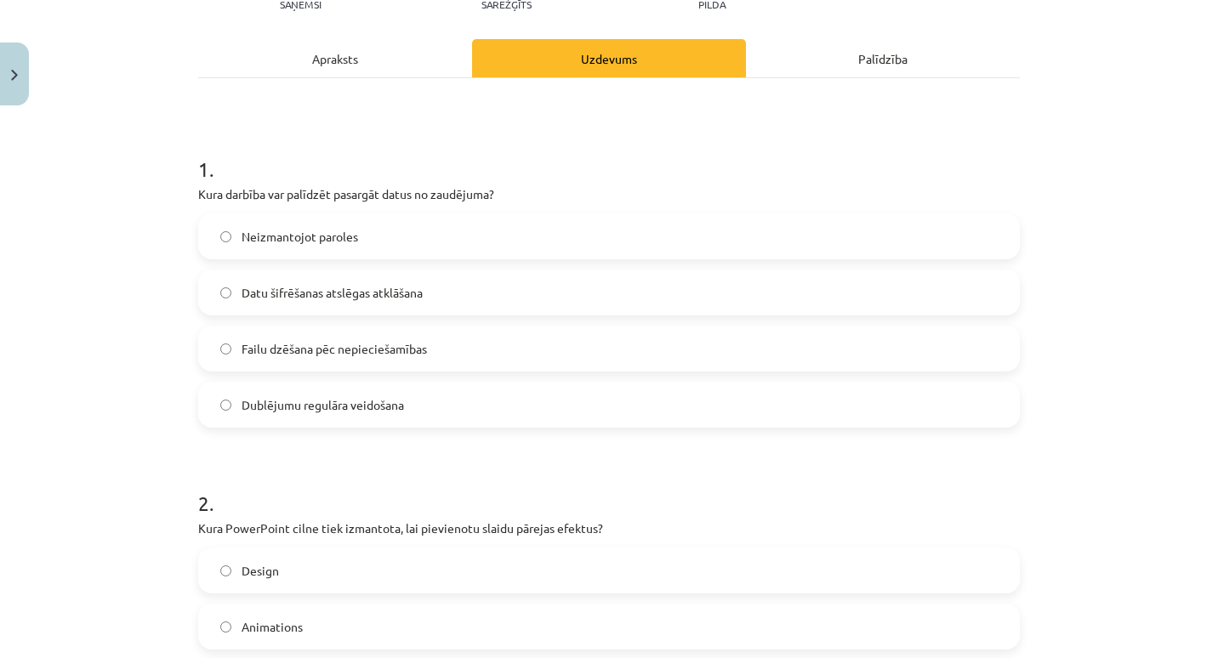
scroll to position [219, 0]
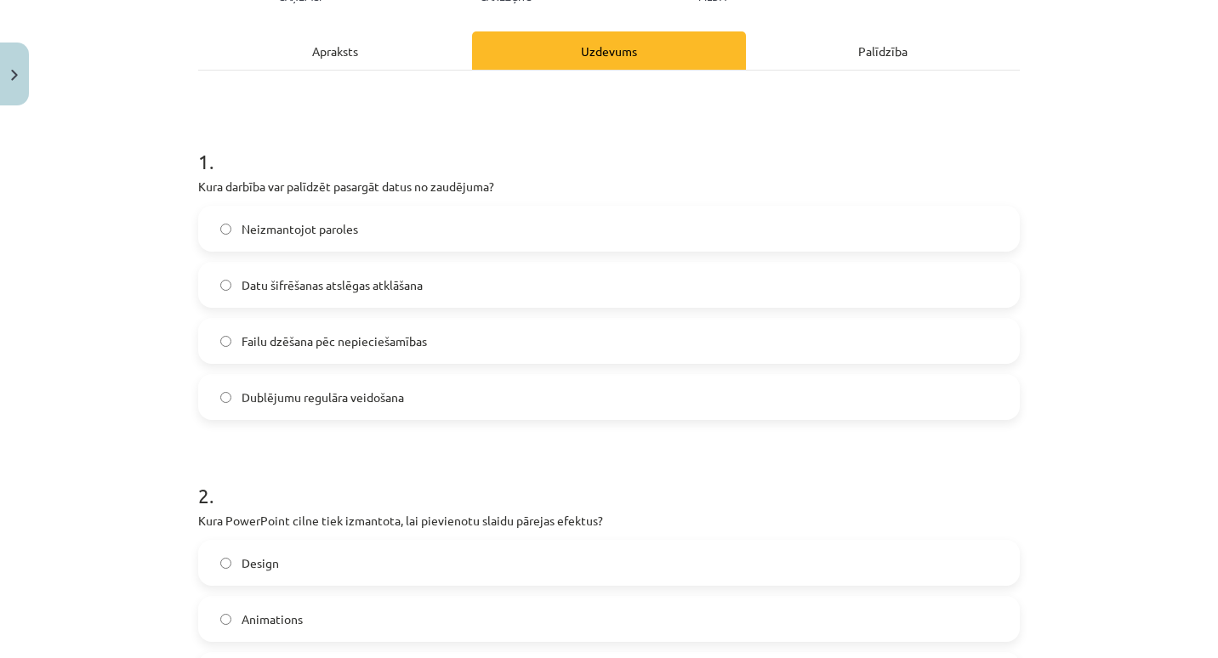
click at [479, 300] on label "Datu šifrēšanas atslēgas atklāšana" at bounding box center [609, 285] width 818 height 43
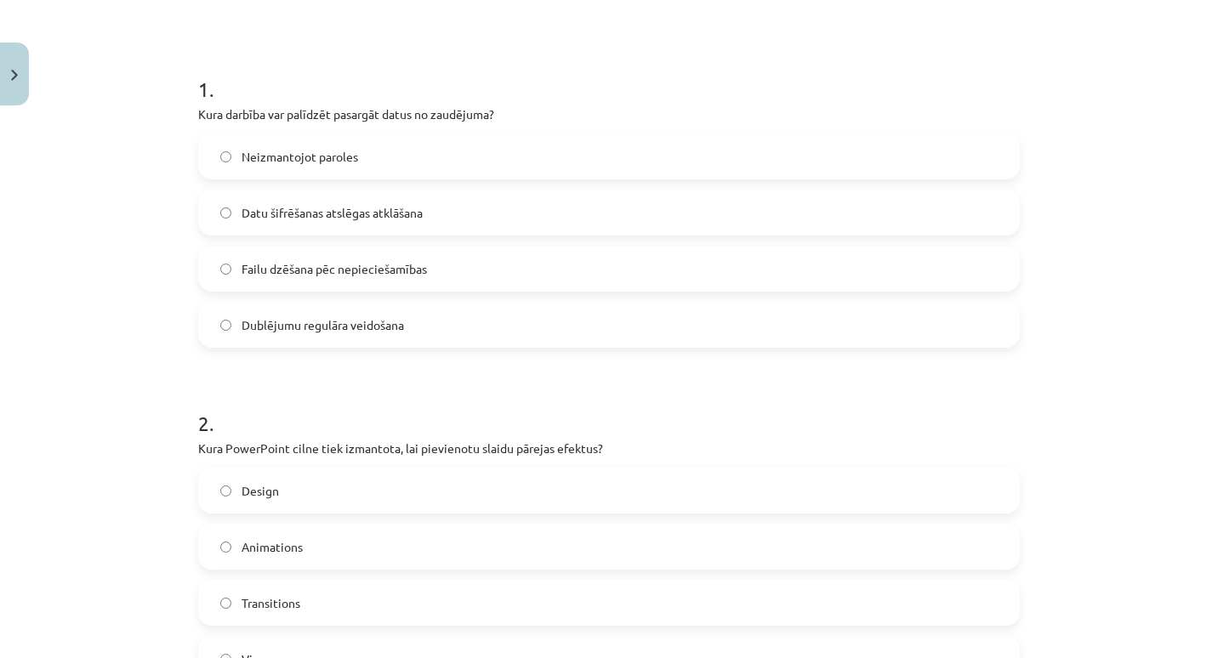
scroll to position [292, 0]
click at [356, 322] on span "Dublējumu regulāra veidošana" at bounding box center [323, 325] width 162 height 18
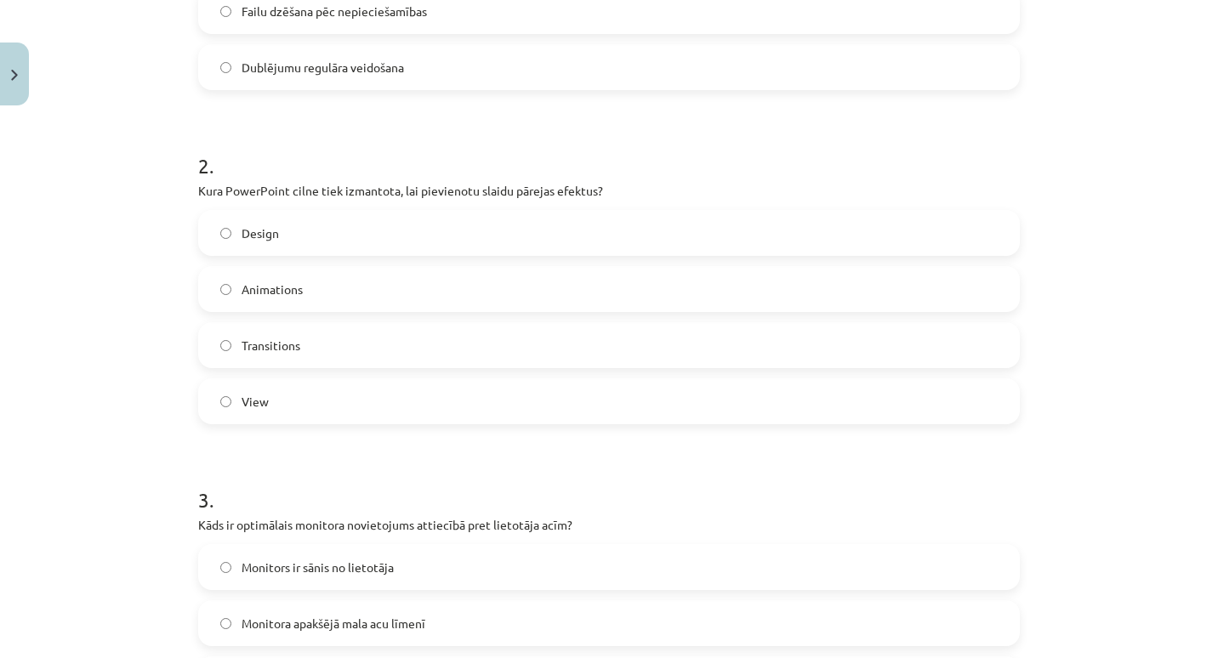
scroll to position [551, 0]
click at [364, 289] on label "Animations" at bounding box center [609, 286] width 818 height 43
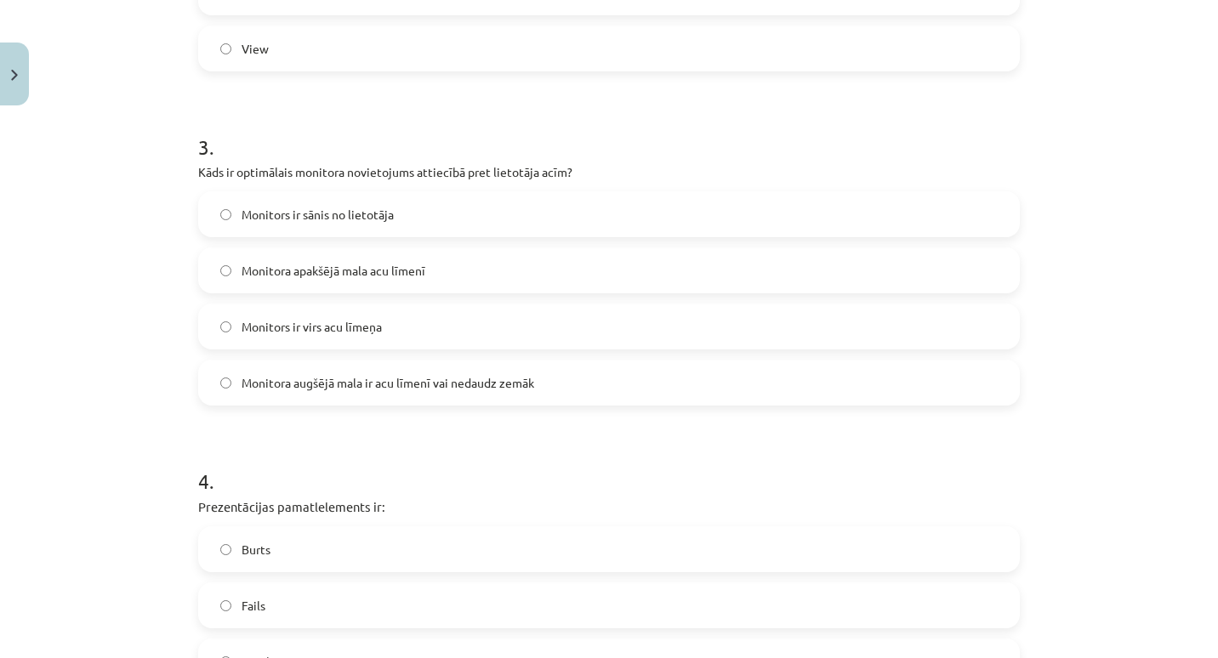
scroll to position [903, 0]
click at [392, 390] on label "Monitora augšējā mala ir acu līmenī vai nedaudz zemāk" at bounding box center [609, 381] width 818 height 43
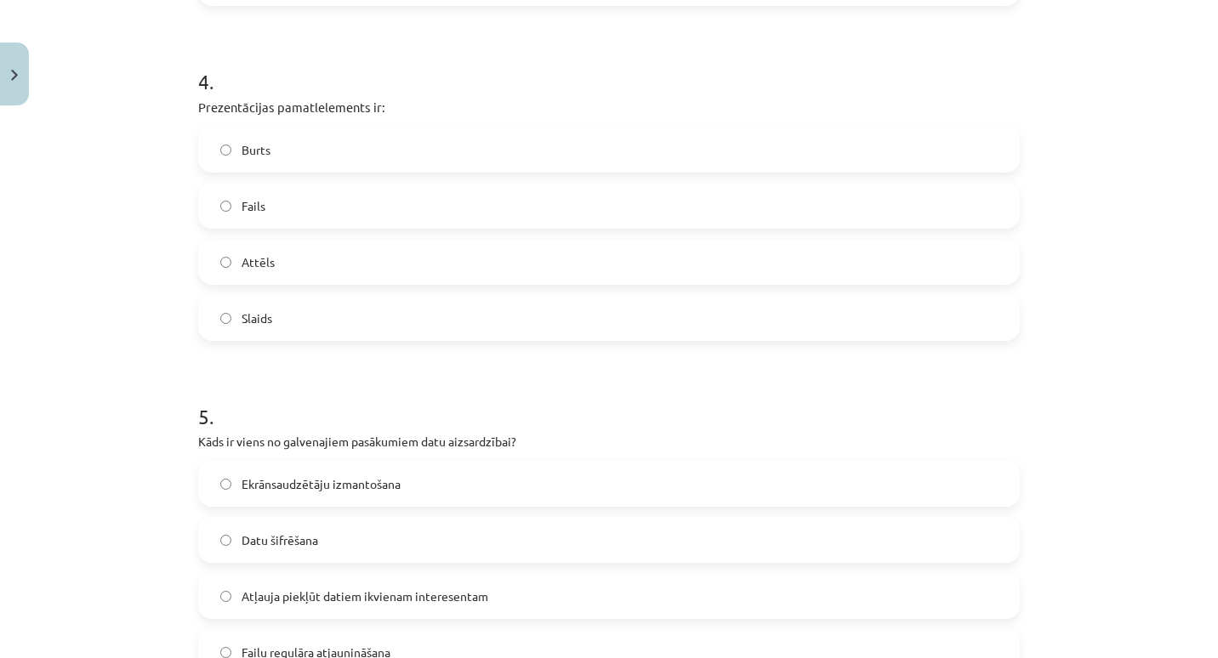
click at [393, 335] on label "Slaids" at bounding box center [609, 318] width 818 height 43
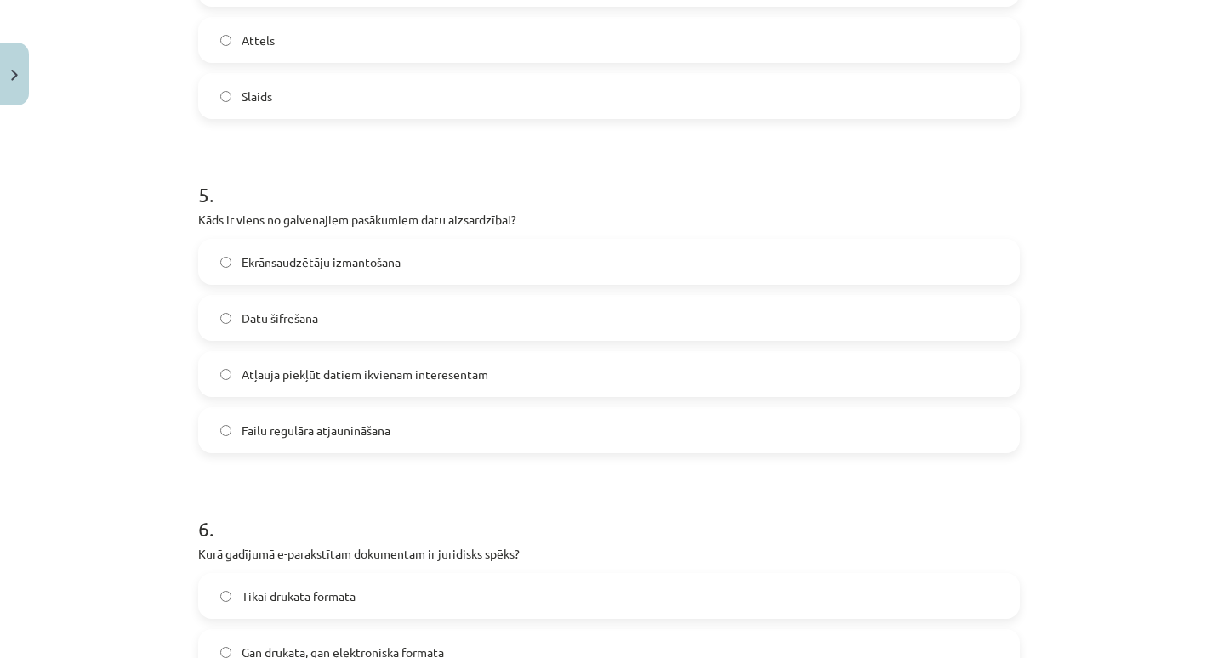
scroll to position [1524, 0]
click at [399, 367] on span "Atļauja piekļūt datiem ikvienam interesentam" at bounding box center [365, 374] width 247 height 18
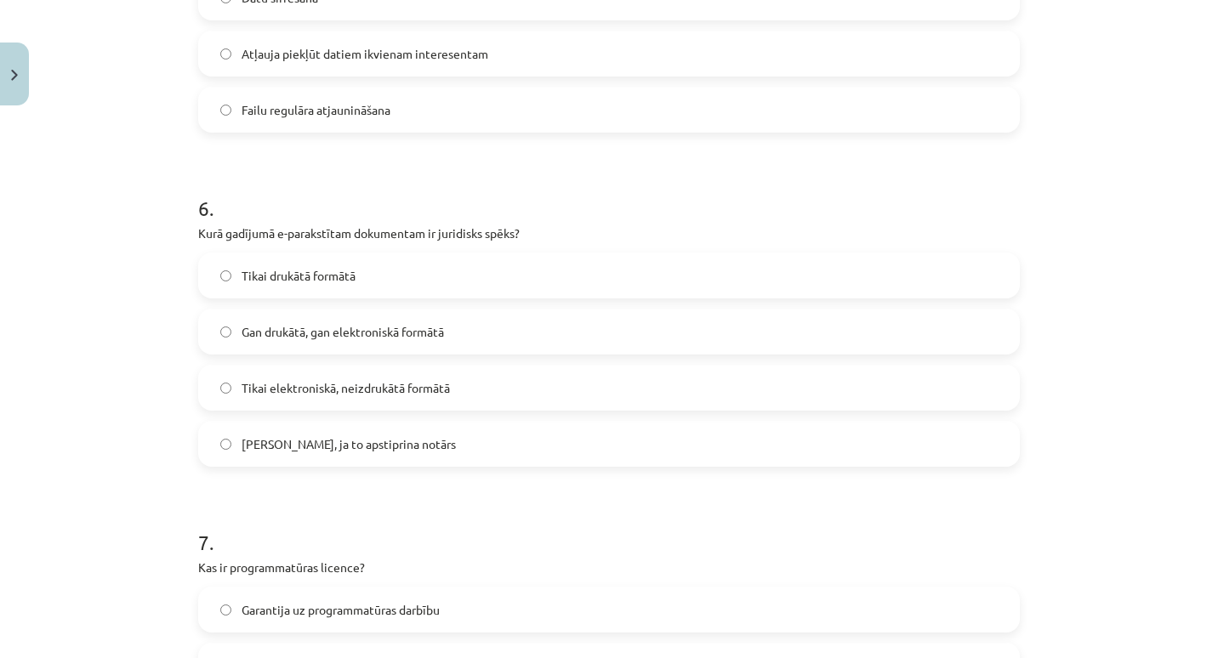
scroll to position [1846, 0]
click at [390, 344] on label "Gan drukātā, gan elektroniskā formātā" at bounding box center [609, 330] width 818 height 43
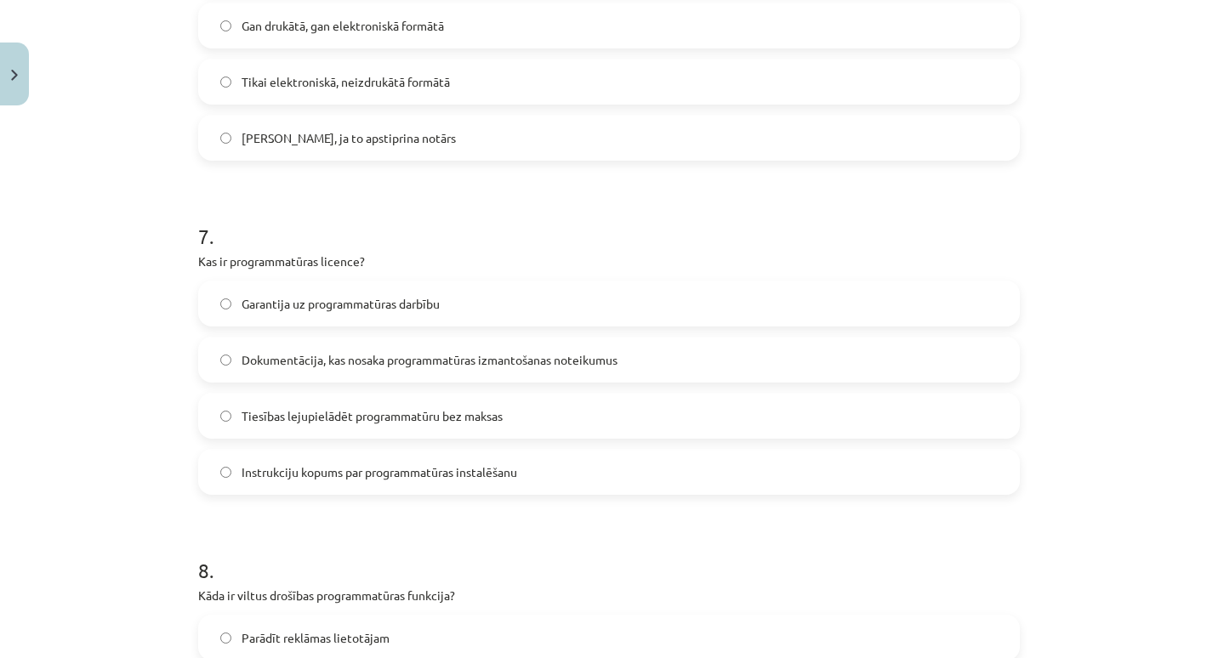
scroll to position [2151, 0]
click at [424, 373] on label "Dokumentācija, kas nosaka programmatūras izmantošanas noteikumus" at bounding box center [609, 359] width 818 height 43
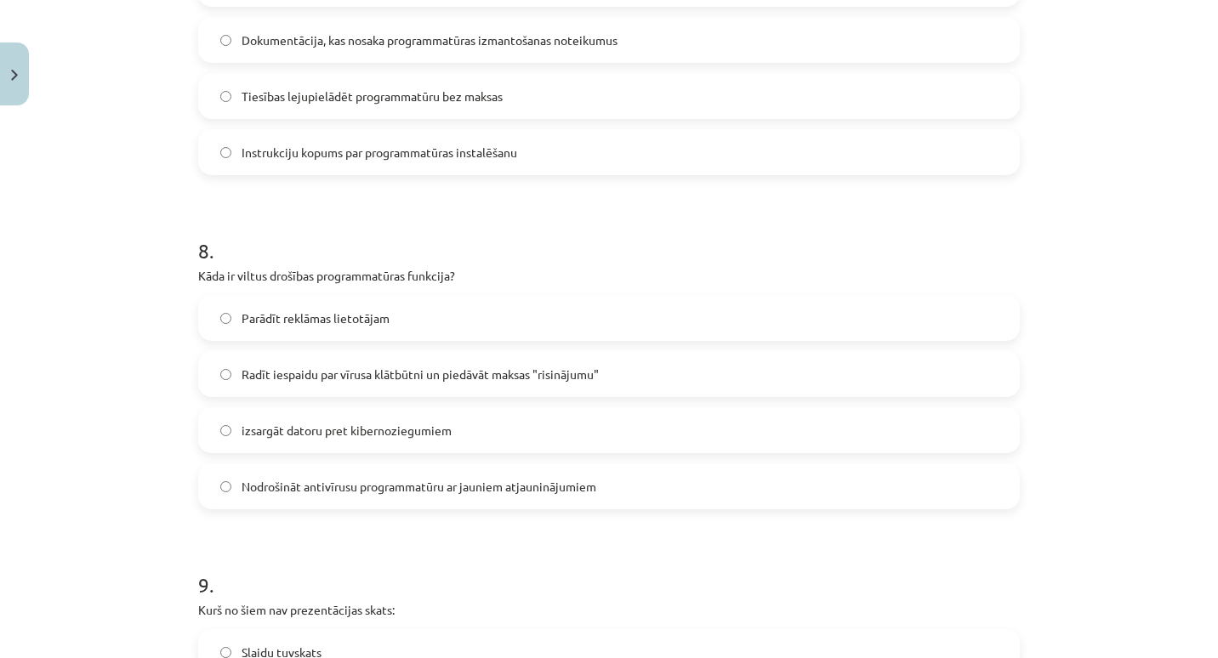
scroll to position [2471, 0]
click at [384, 372] on span "Radīt iespaidu par vīrusa klātbūtni un piedāvāt maksas "risinājumu"" at bounding box center [420, 374] width 357 height 18
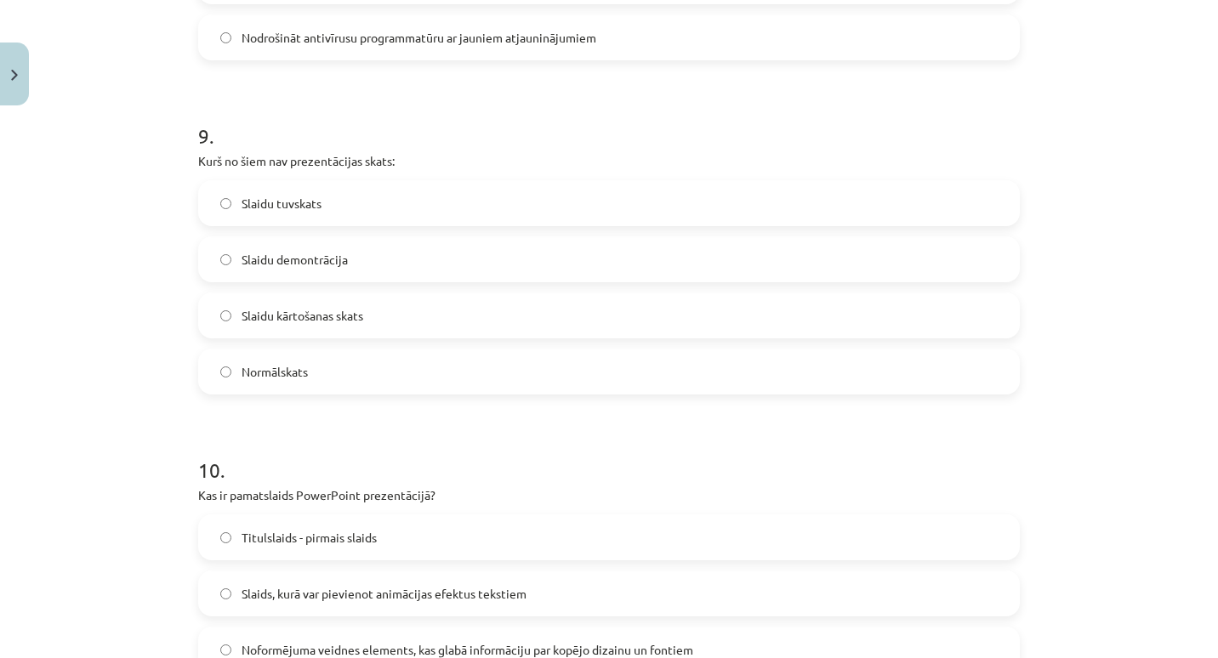
scroll to position [2920, 0]
click at [419, 384] on label "Normālskats" at bounding box center [609, 371] width 818 height 43
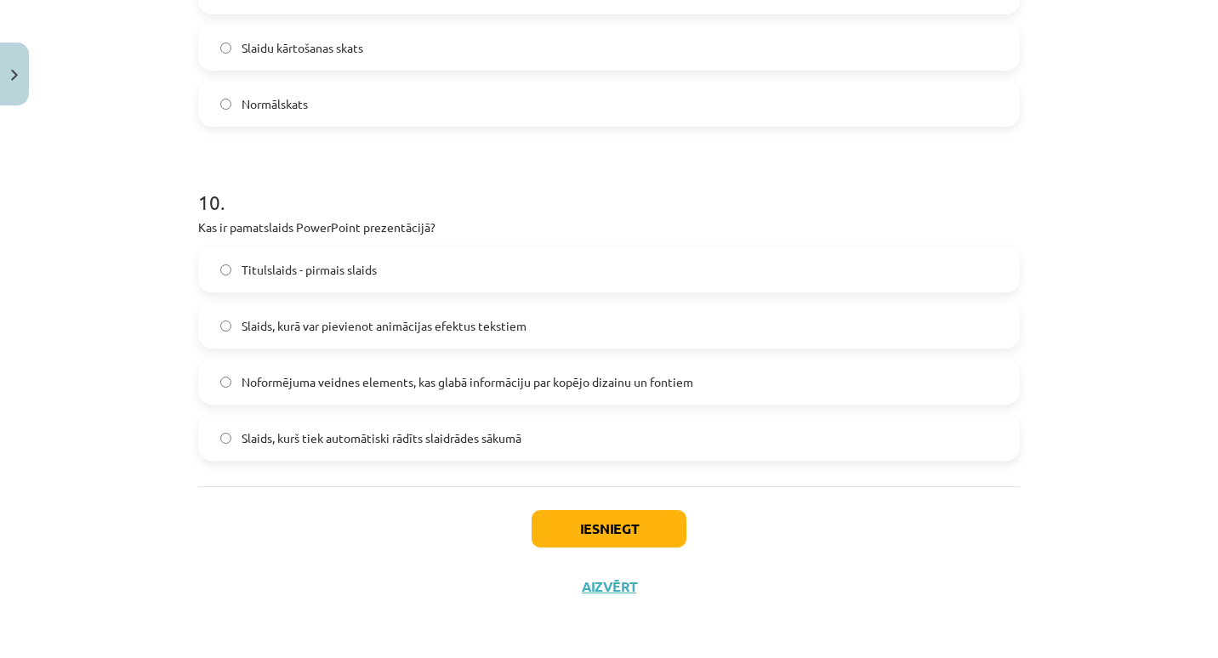
click at [462, 386] on span "Noformējuma veidnes elements, kas glabā informāciju par kopējo dizainu un fonti…" at bounding box center [468, 382] width 452 height 18
click at [583, 540] on button "Iesniegt" at bounding box center [609, 528] width 155 height 37
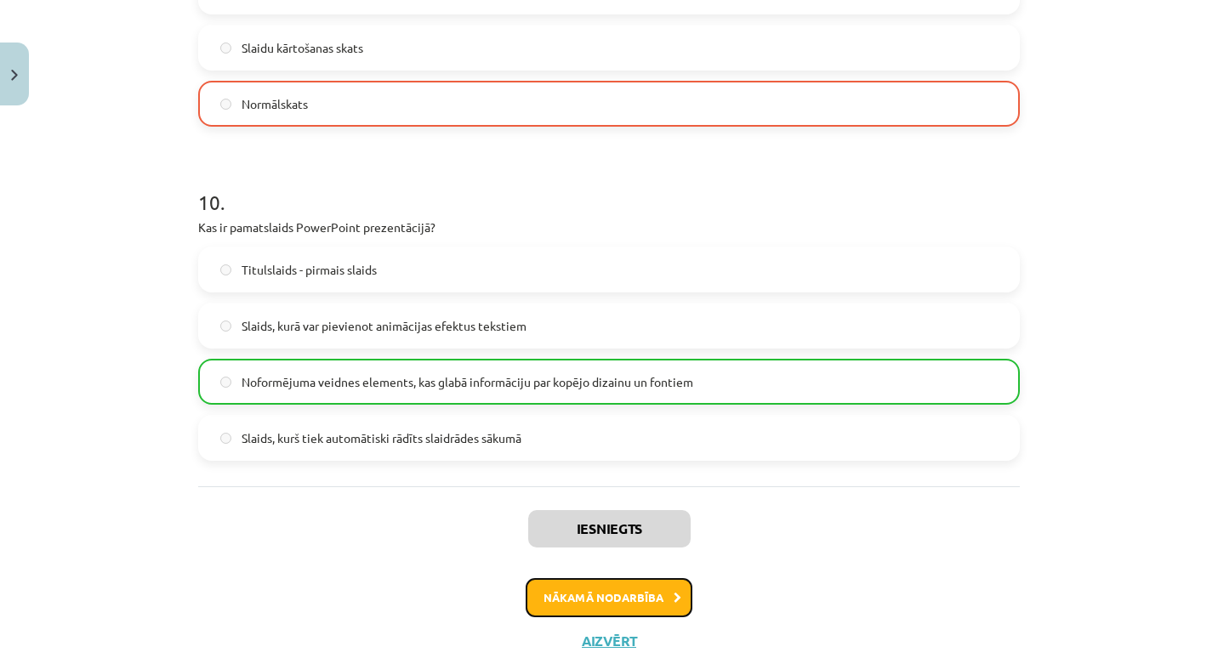
click at [550, 596] on button "Nākamā nodarbība" at bounding box center [609, 597] width 167 height 39
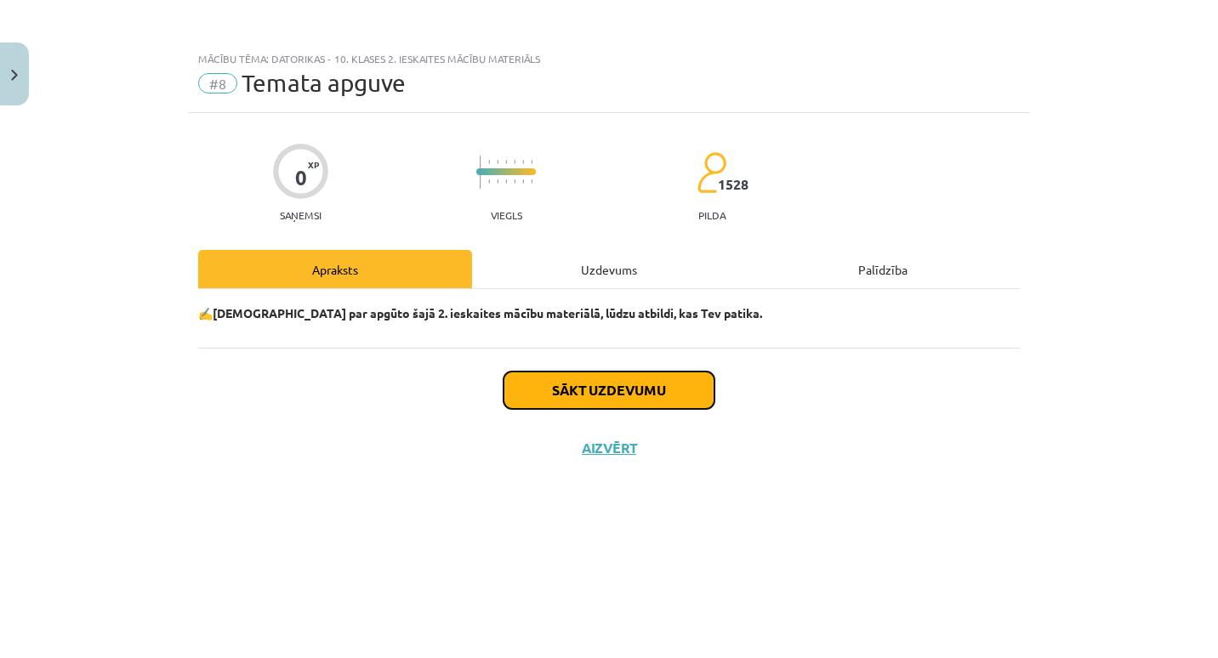
click at [592, 392] on button "Sākt uzdevumu" at bounding box center [609, 390] width 211 height 37
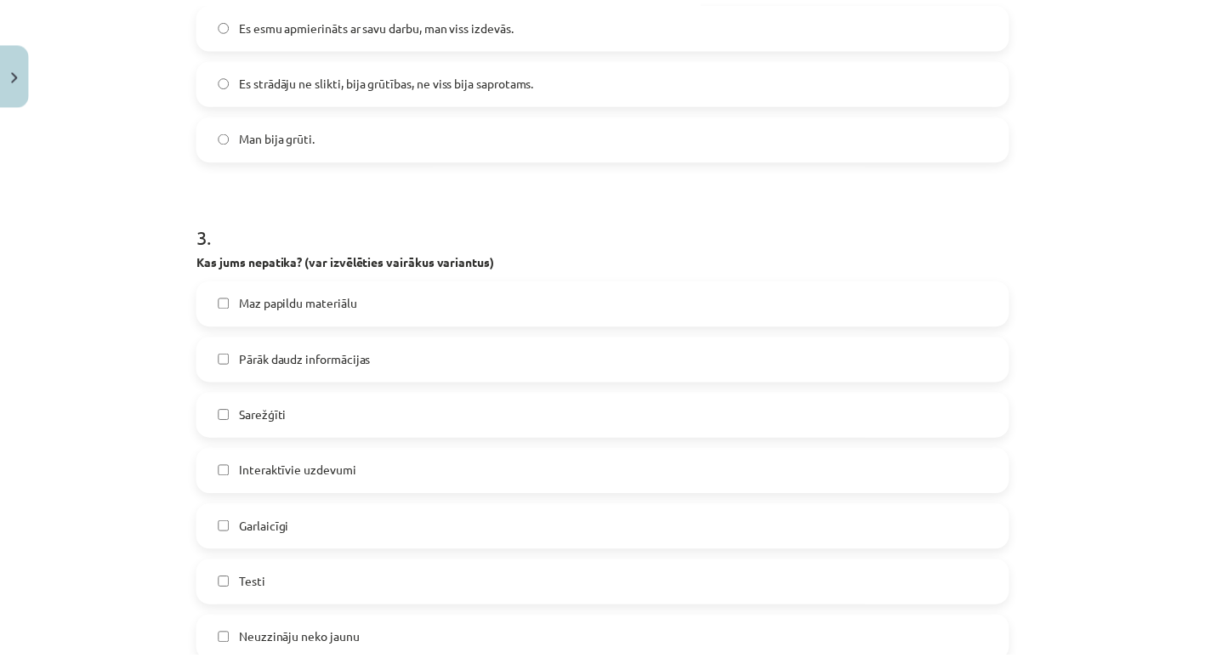
scroll to position [1326, 0]
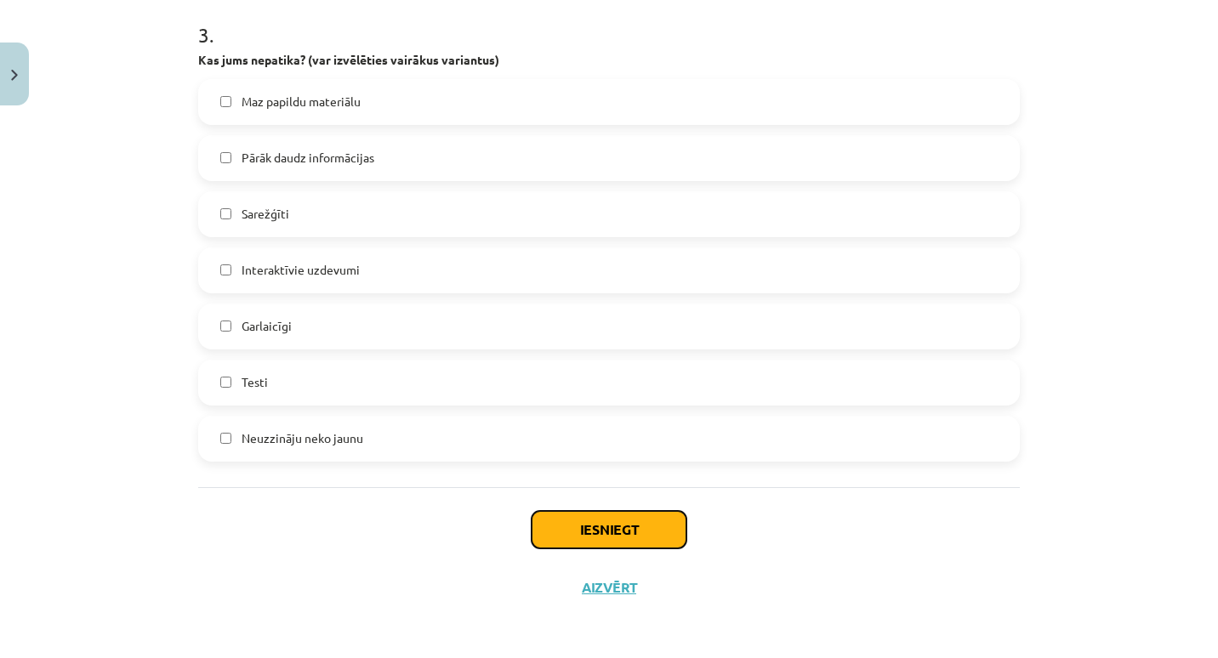
click at [545, 531] on button "Iesniegt" at bounding box center [609, 529] width 155 height 37
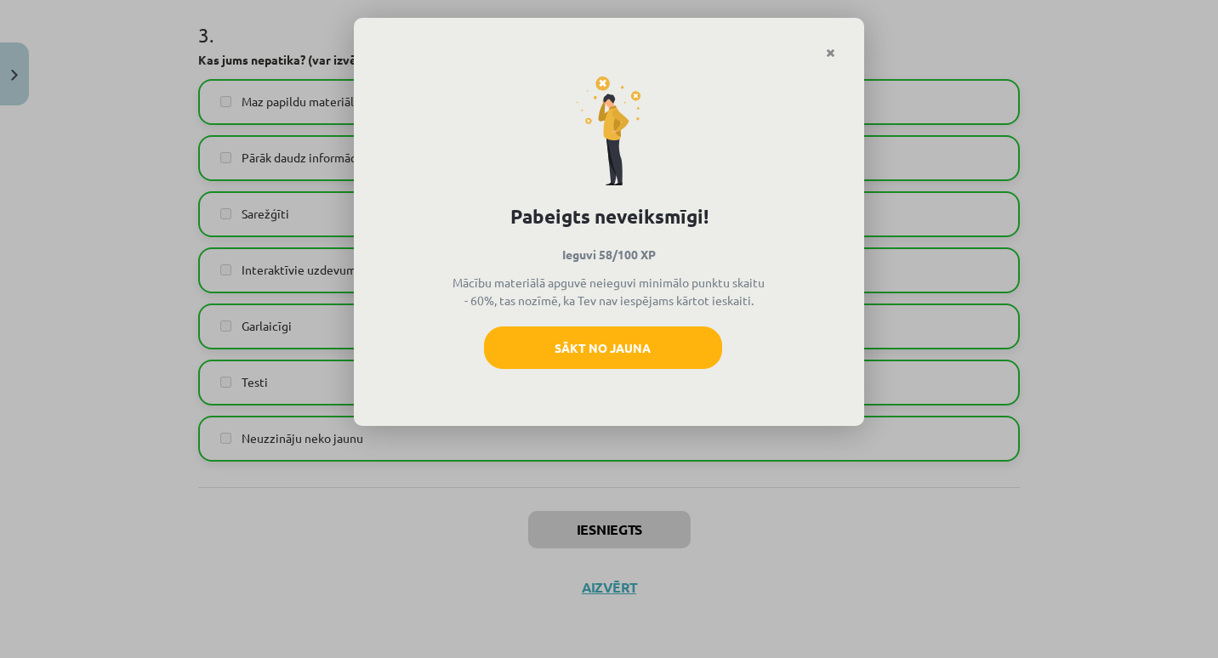
click at [834, 60] on div "Pabeigts neveiksmīgi! Ieguvi 58/100 XP Mācību materiālā apguvē neieguvi minimāl…" at bounding box center [609, 243] width 510 height 367
click at [829, 48] on icon "Close" at bounding box center [830, 54] width 9 height 12
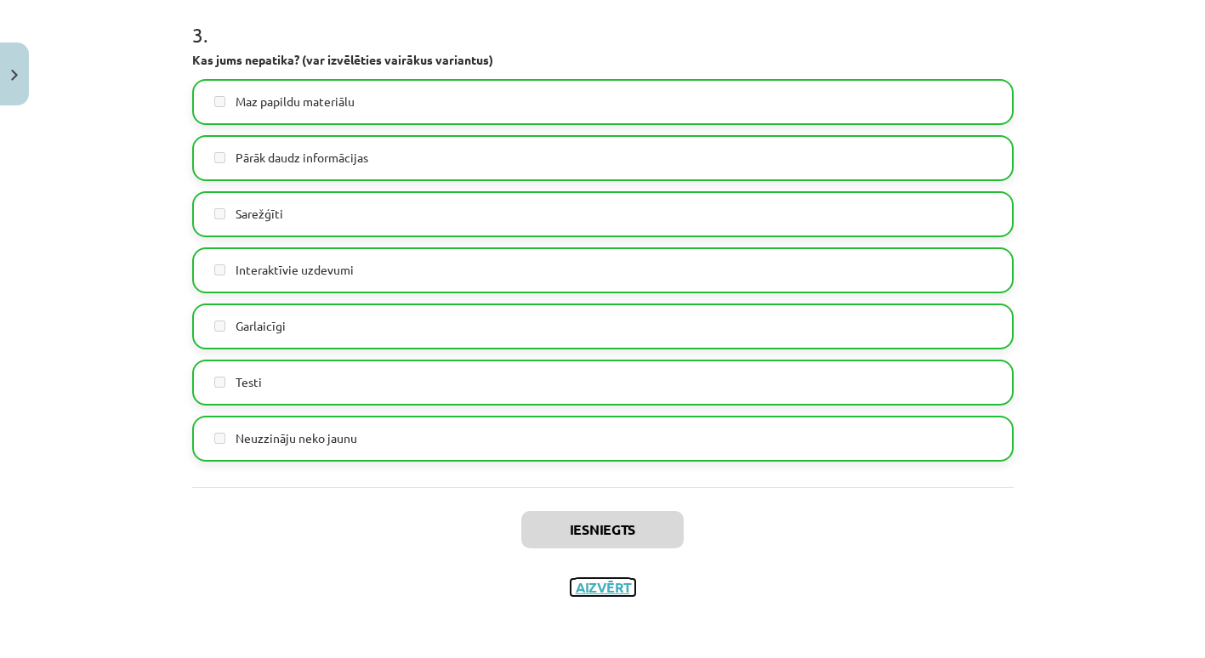
click at [621, 580] on button "Aizvērt" at bounding box center [603, 587] width 65 height 17
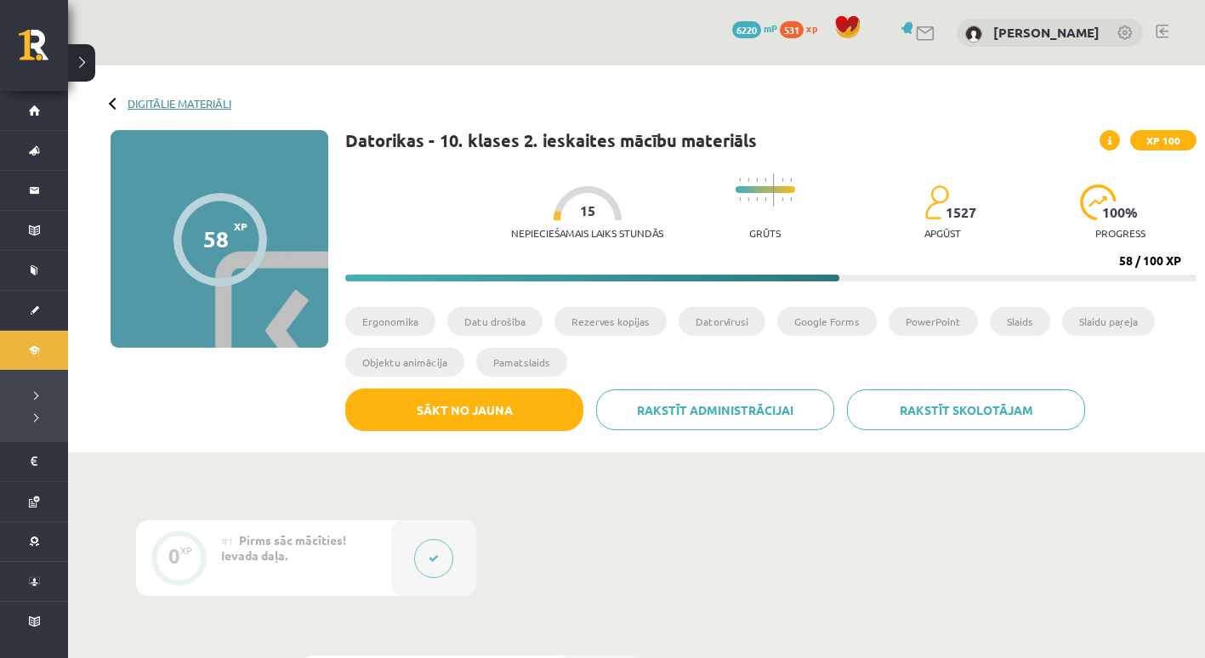
click at [149, 100] on link "Digitālie materiāli" at bounding box center [180, 103] width 104 height 13
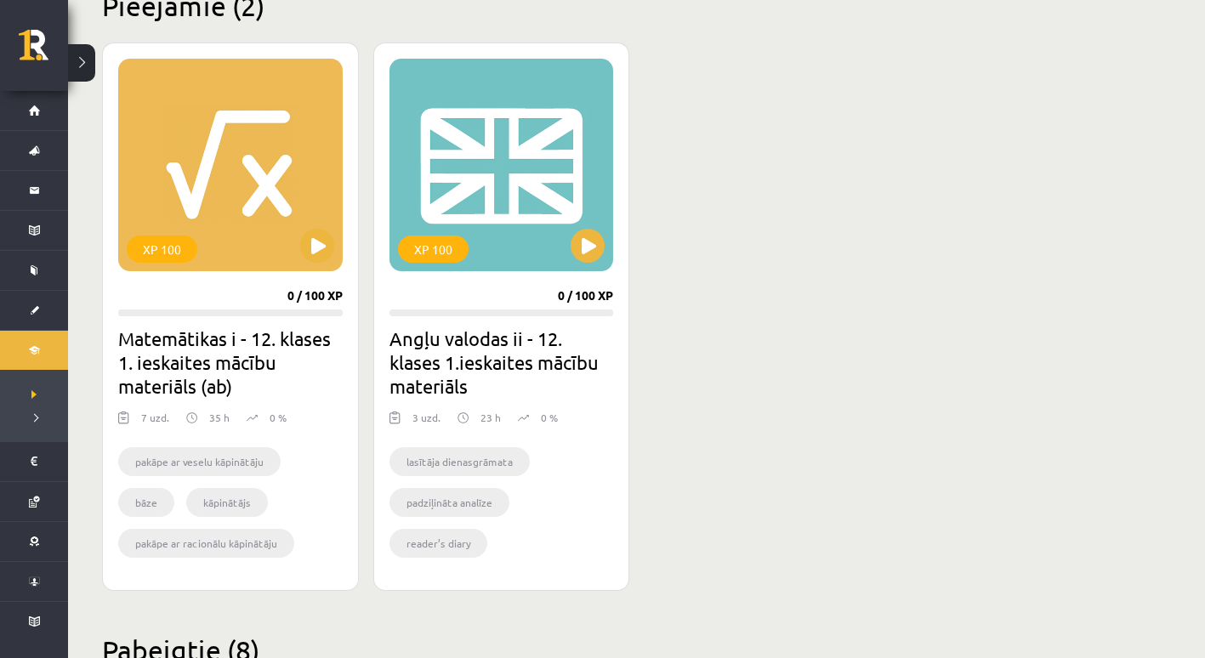
scroll to position [443, 0]
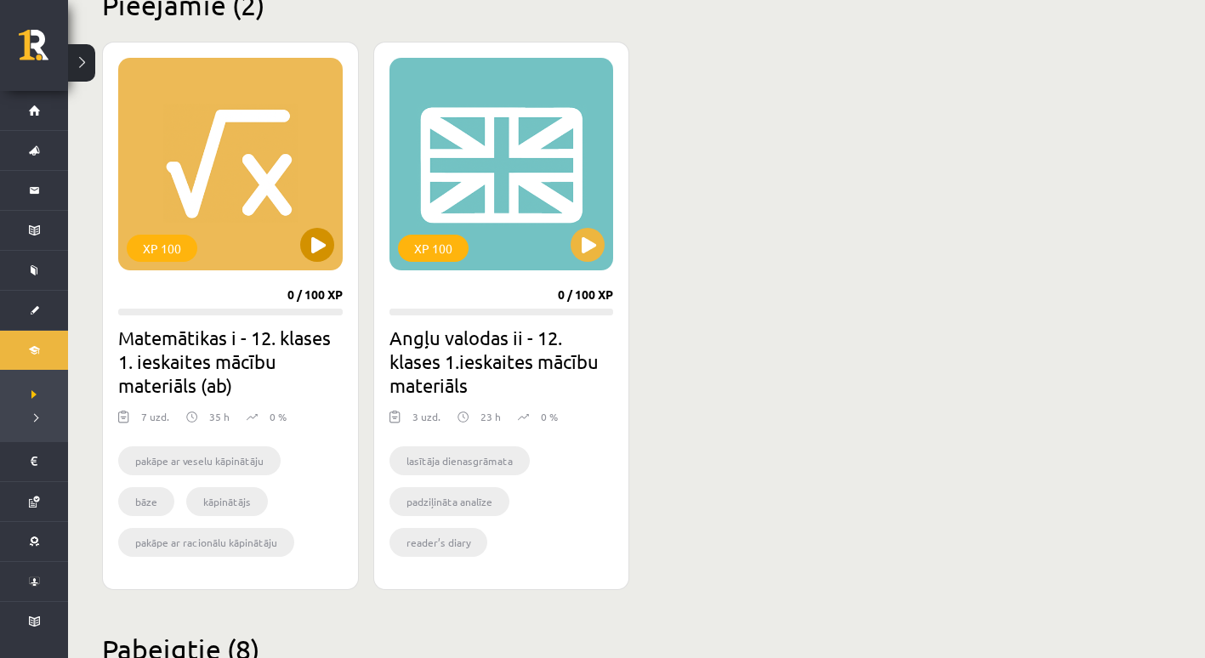
click at [313, 225] on div "XP 100" at bounding box center [230, 164] width 225 height 213
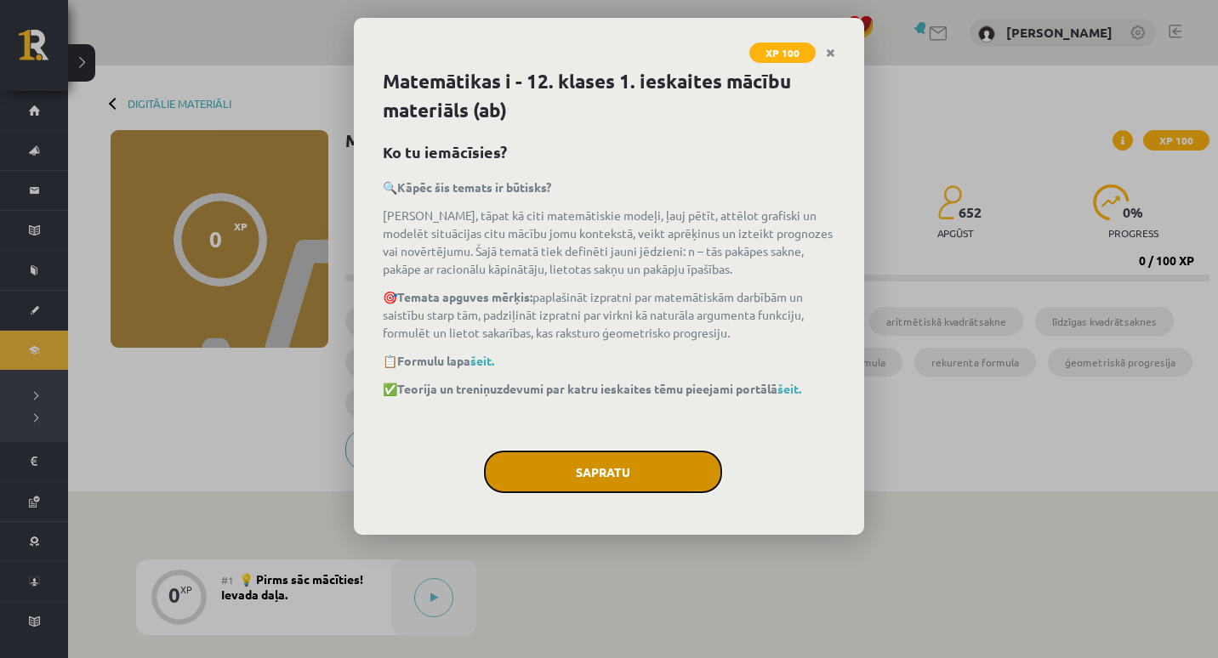
click at [508, 470] on button "Sapratu" at bounding box center [603, 472] width 238 height 43
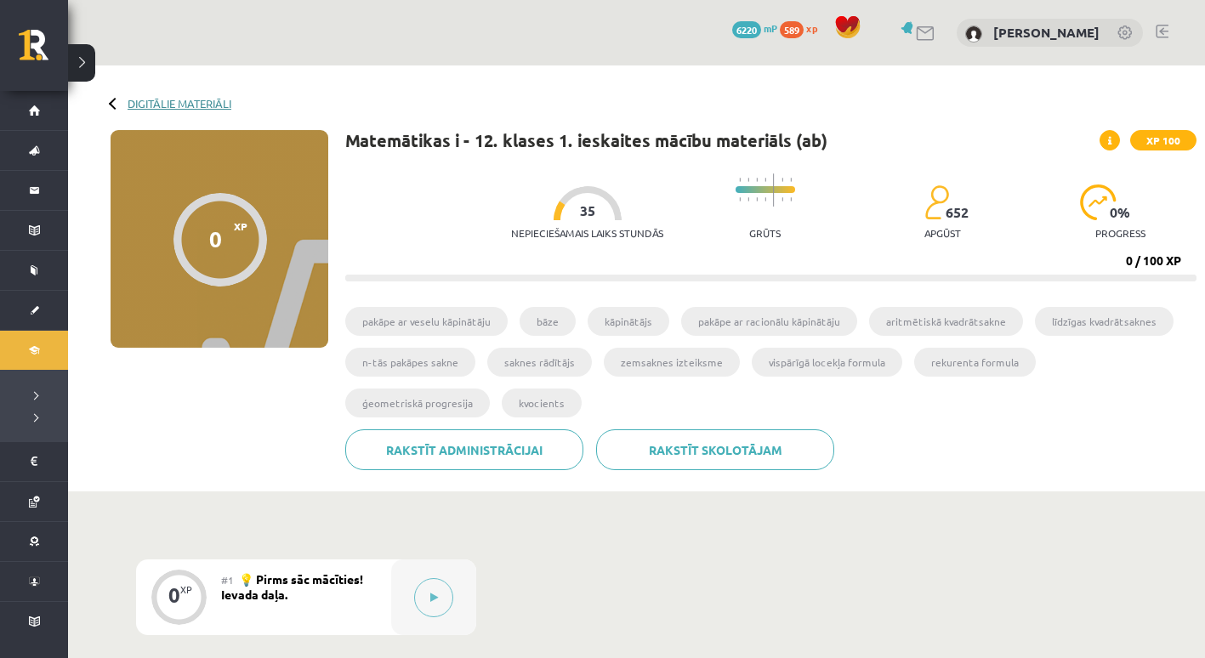
click at [158, 106] on link "Digitālie materiāli" at bounding box center [180, 103] width 104 height 13
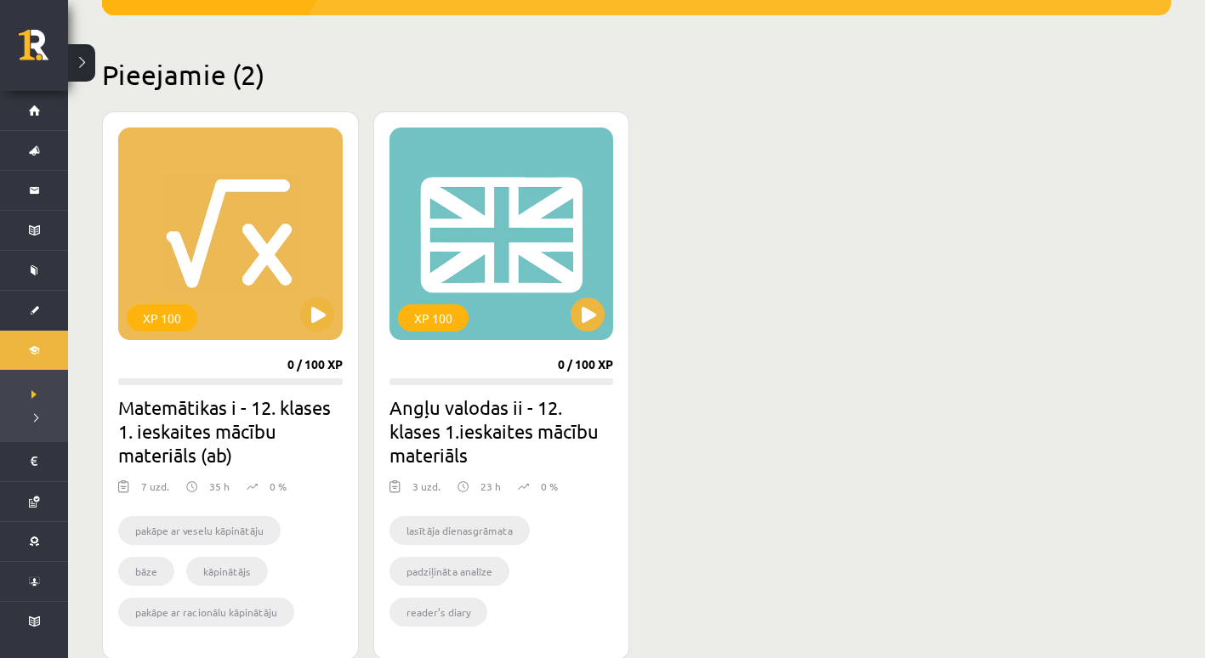
scroll to position [419, 0]
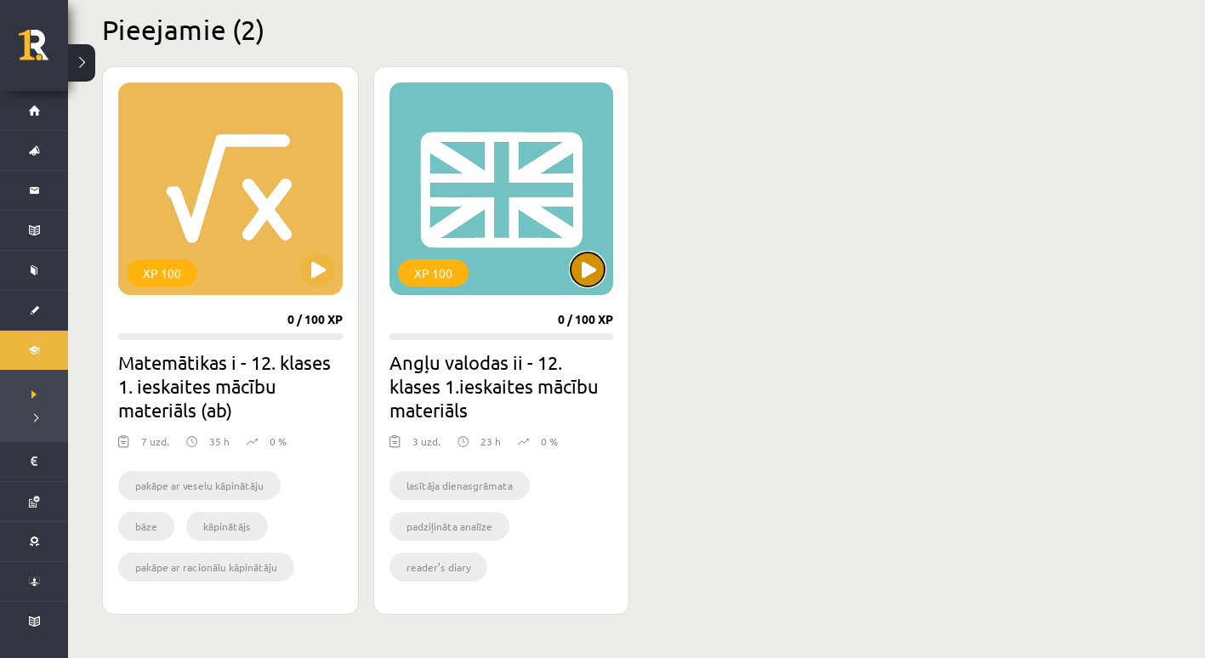
click at [578, 265] on button at bounding box center [588, 270] width 34 height 34
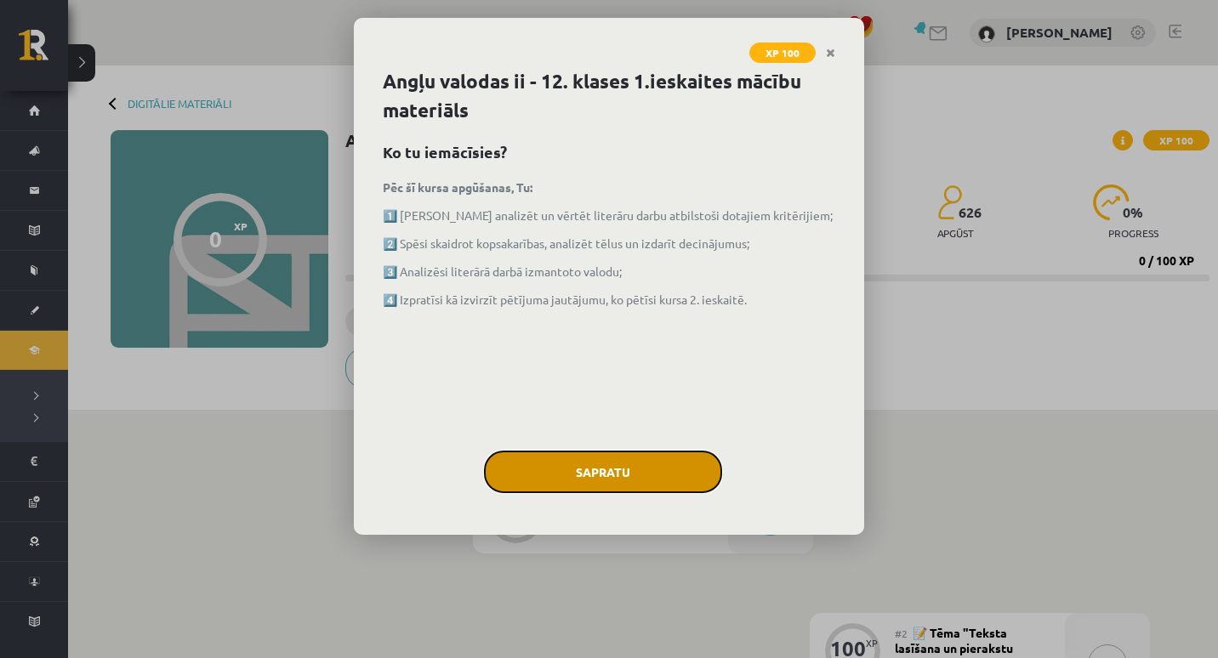
click at [567, 462] on button "Sapratu" at bounding box center [603, 472] width 238 height 43
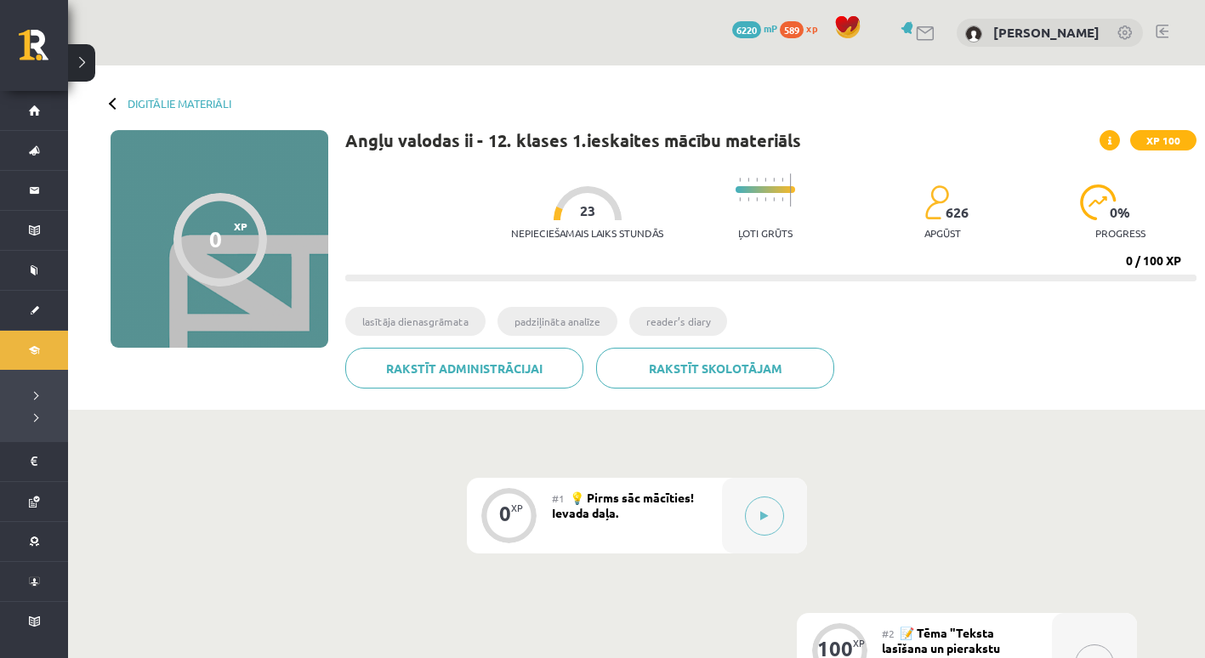
click at [165, 93] on div "Digitālie materiāli 0 XP XP 100 0 / 100 XP Angļu valodas ii - 12. klases 1.iesk…" at bounding box center [636, 238] width 1137 height 345
click at [166, 98] on link "Digitālie materiāli" at bounding box center [180, 103] width 104 height 13
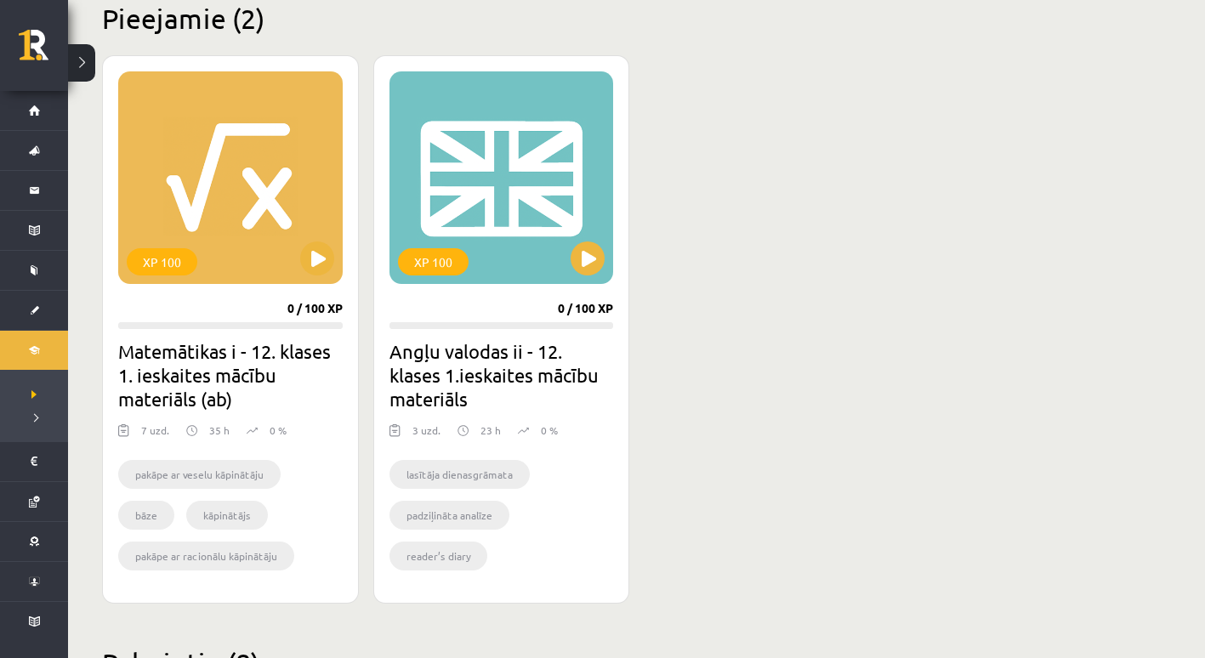
scroll to position [430, 0]
click at [304, 270] on div "XP 100" at bounding box center [230, 177] width 225 height 213
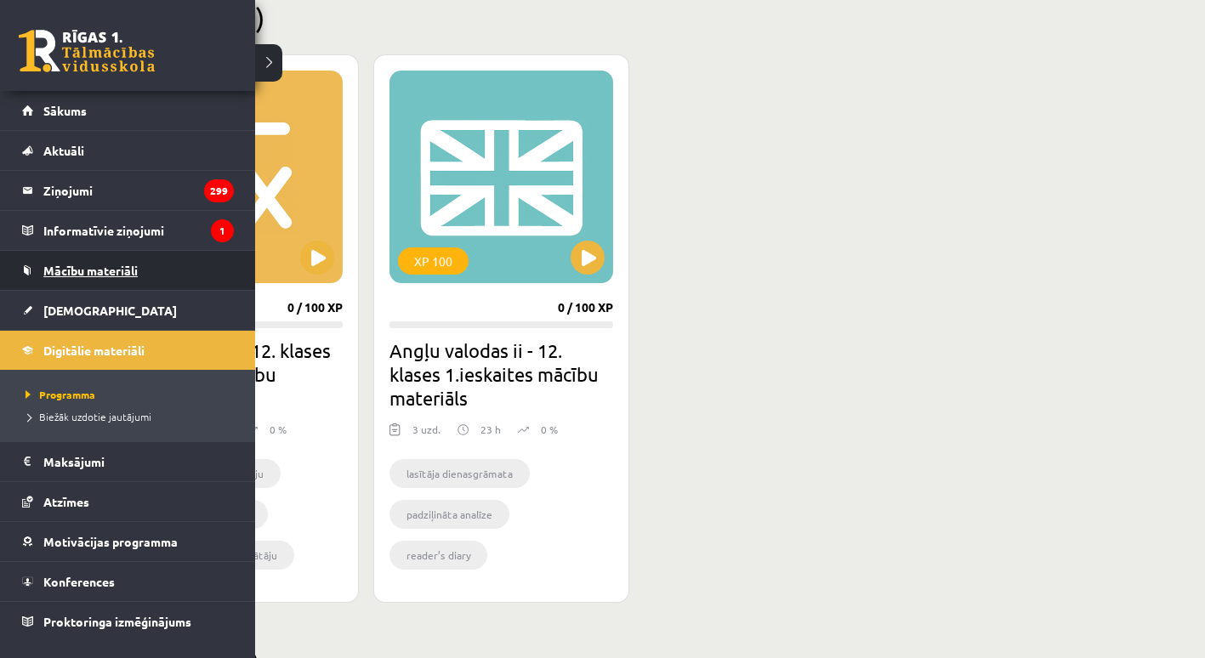
click at [60, 278] on link "Mācību materiāli" at bounding box center [128, 270] width 212 height 39
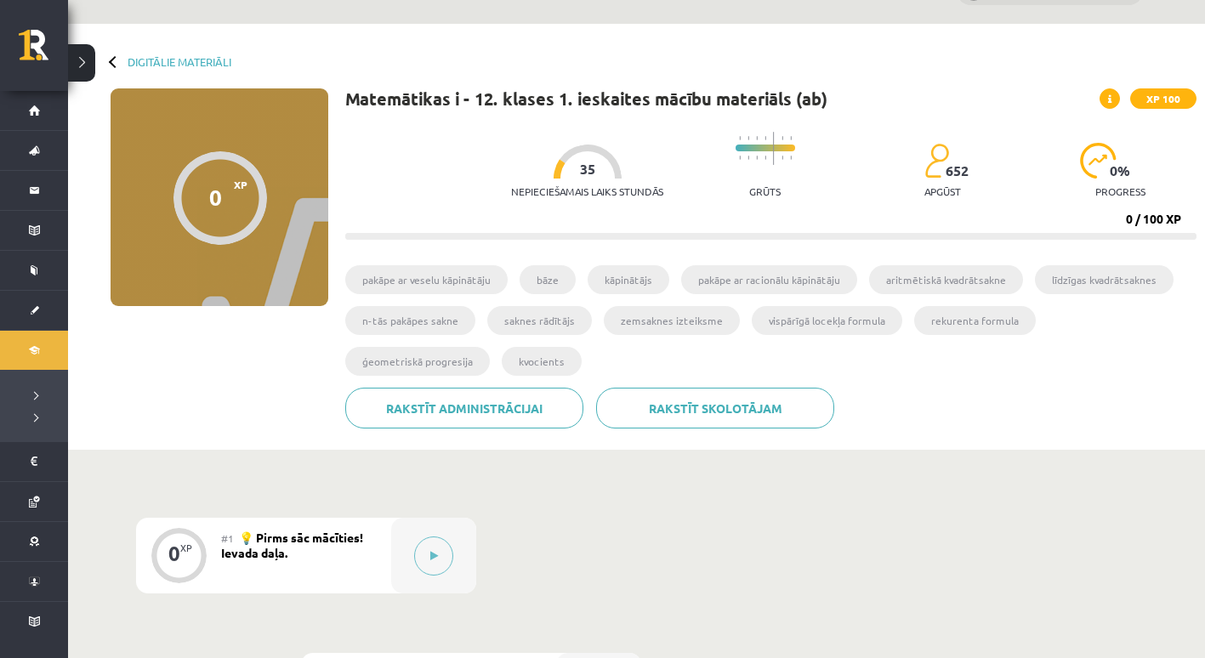
scroll to position [43, 0]
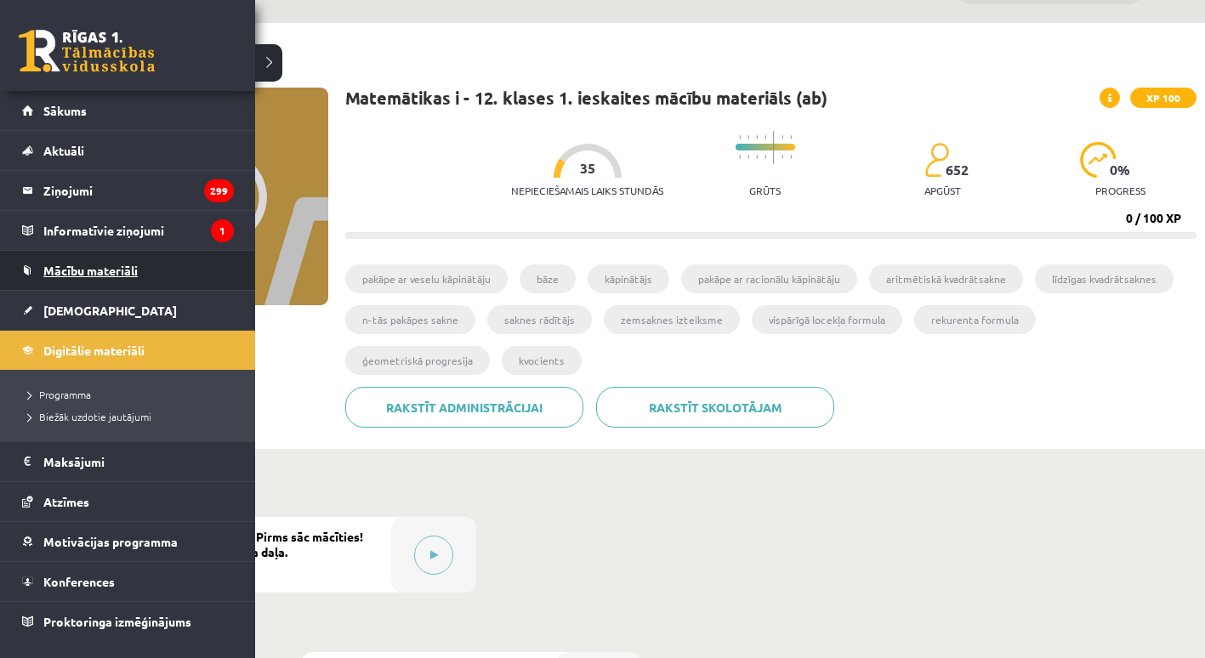
click at [66, 268] on span "Mācību materiāli" at bounding box center [90, 270] width 94 height 15
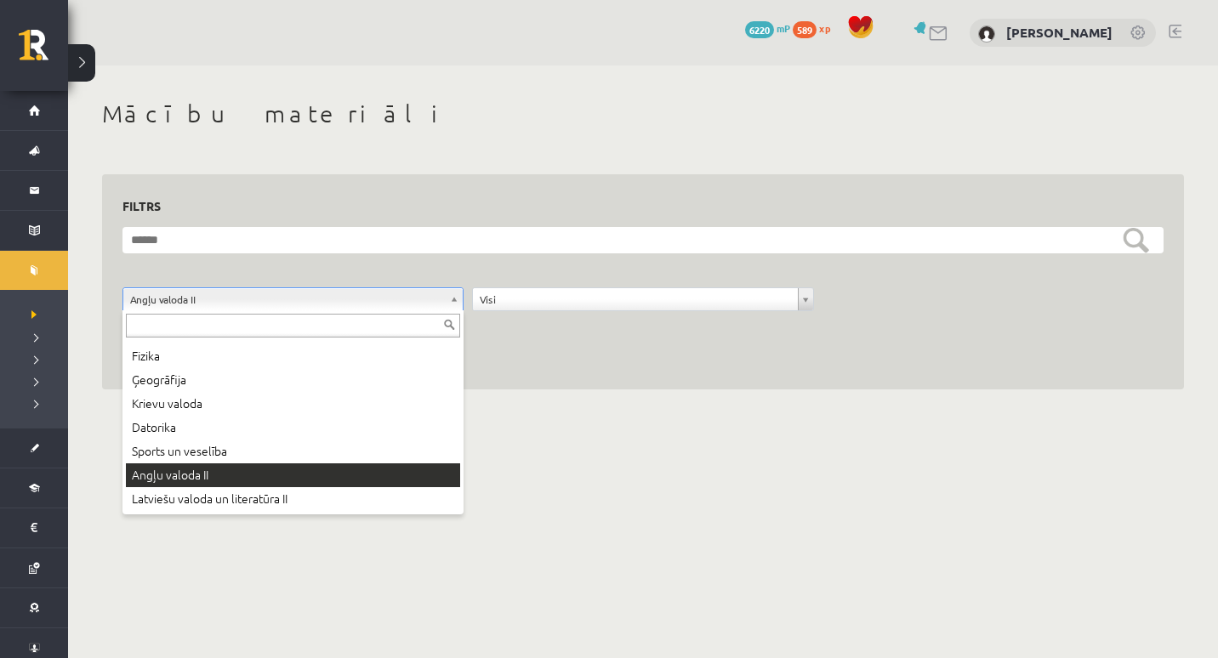
scroll to position [20, 0]
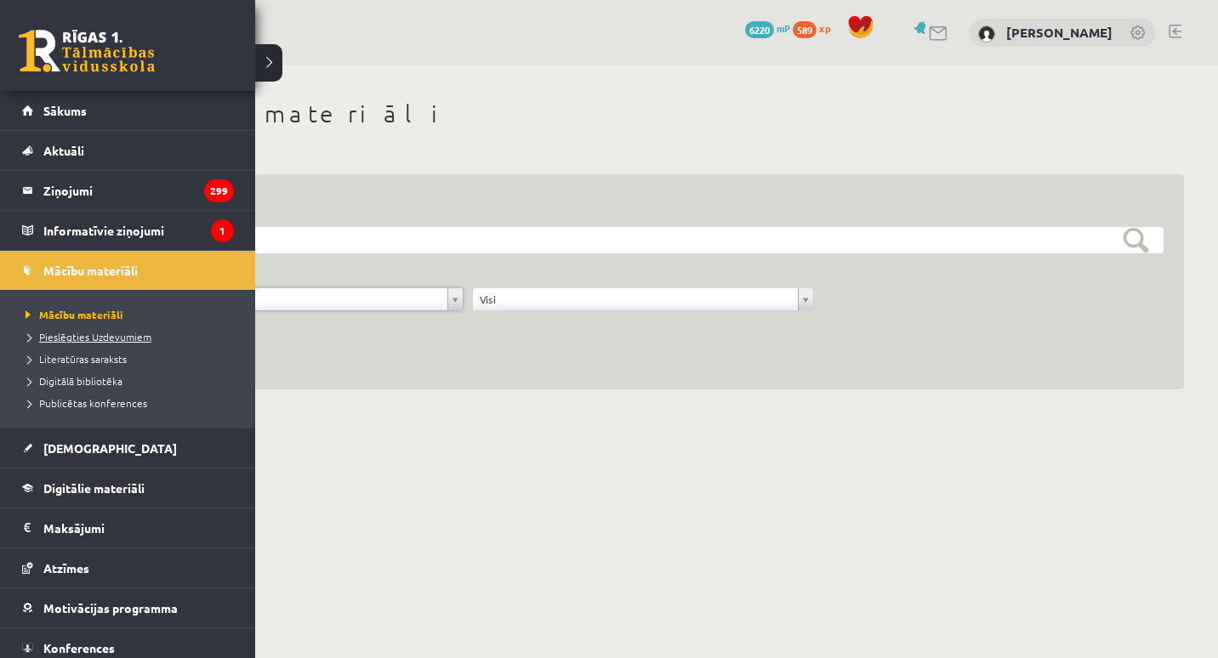
click at [64, 332] on span "Pieslēgties Uzdevumiem" at bounding box center [86, 337] width 130 height 14
click at [42, 334] on span "Pieslēgties Uzdevumiem" at bounding box center [91, 337] width 140 height 14
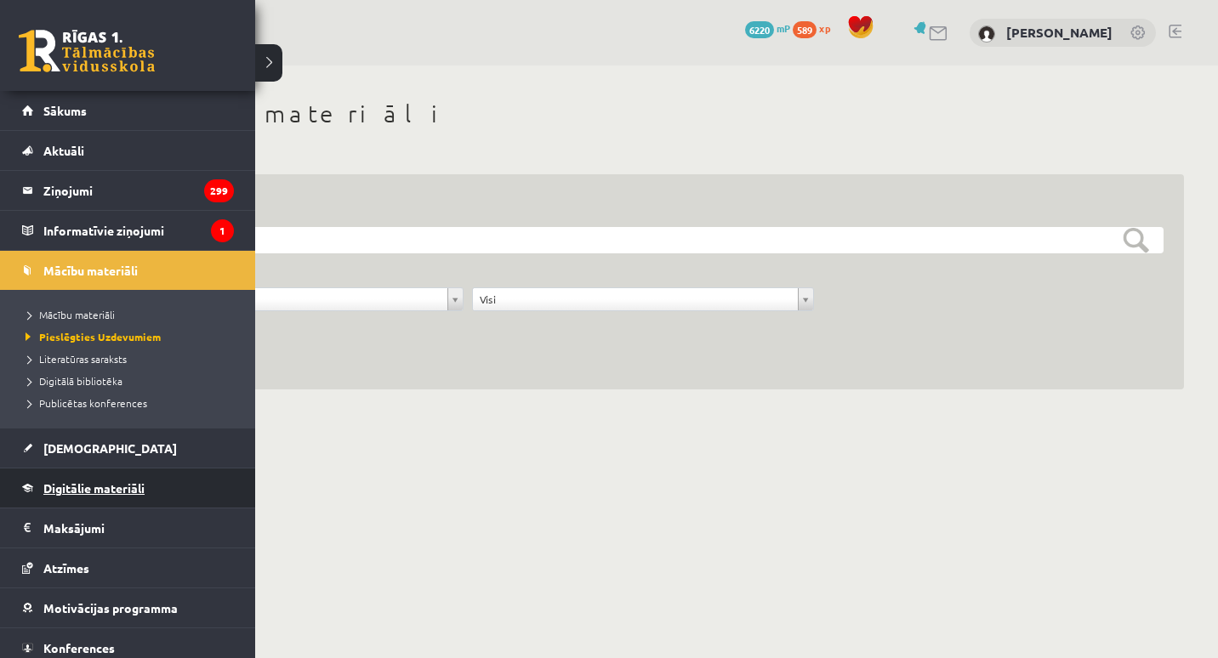
click at [57, 490] on span "Digitālie materiāli" at bounding box center [93, 488] width 101 height 15
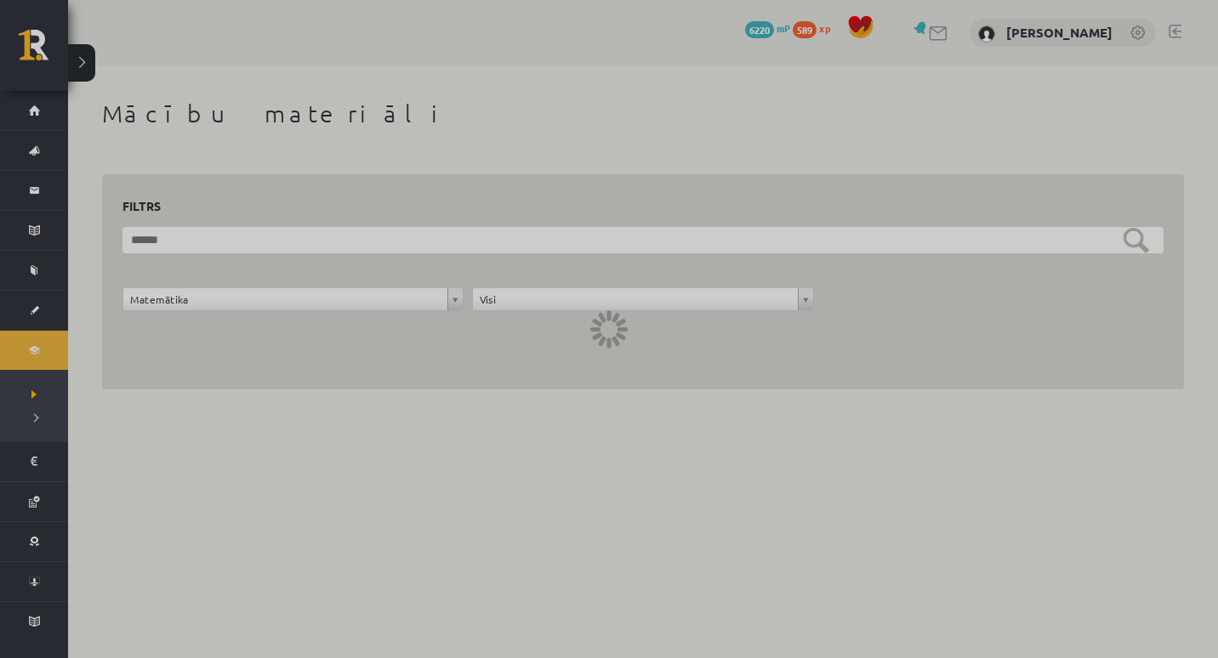
click at [168, 39] on div at bounding box center [609, 329] width 1218 height 658
click at [16, 33] on div at bounding box center [609, 329] width 1218 height 658
click at [666, 344] on div at bounding box center [609, 329] width 1218 height 658
click at [604, 335] on div at bounding box center [609, 329] width 1218 height 658
click at [77, 62] on div at bounding box center [609, 329] width 1218 height 658
